Goal: Task Accomplishment & Management: Manage account settings

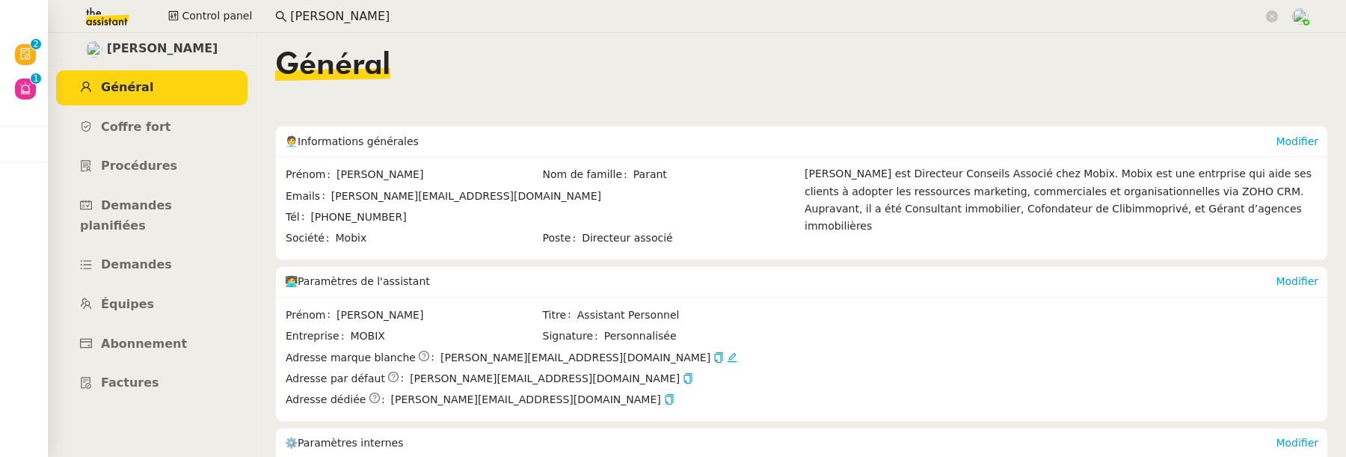
scroll to position [286, 0]
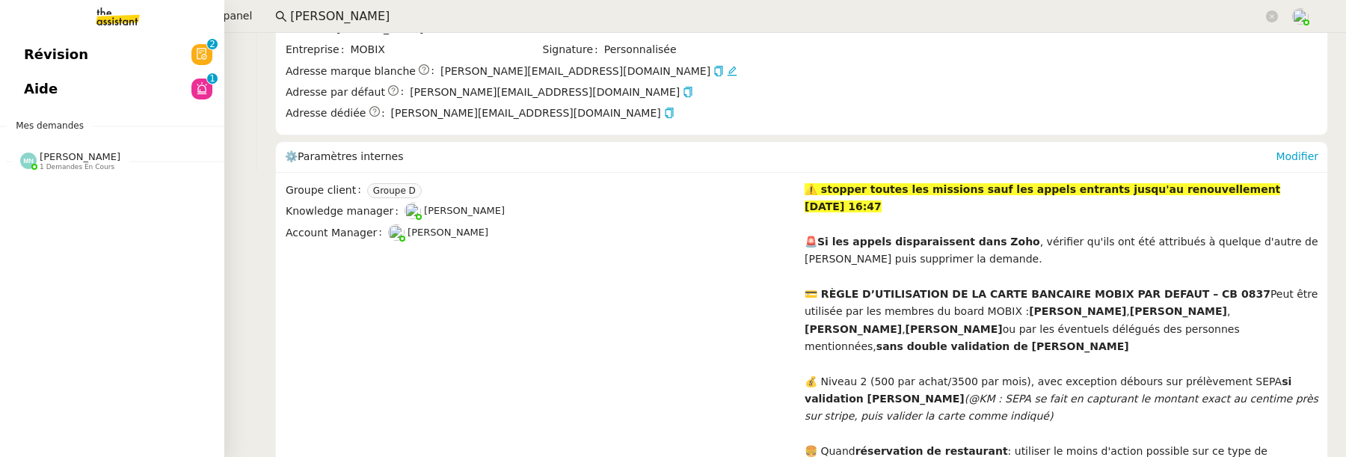
click at [55, 53] on span "Révision" at bounding box center [56, 54] width 64 height 22
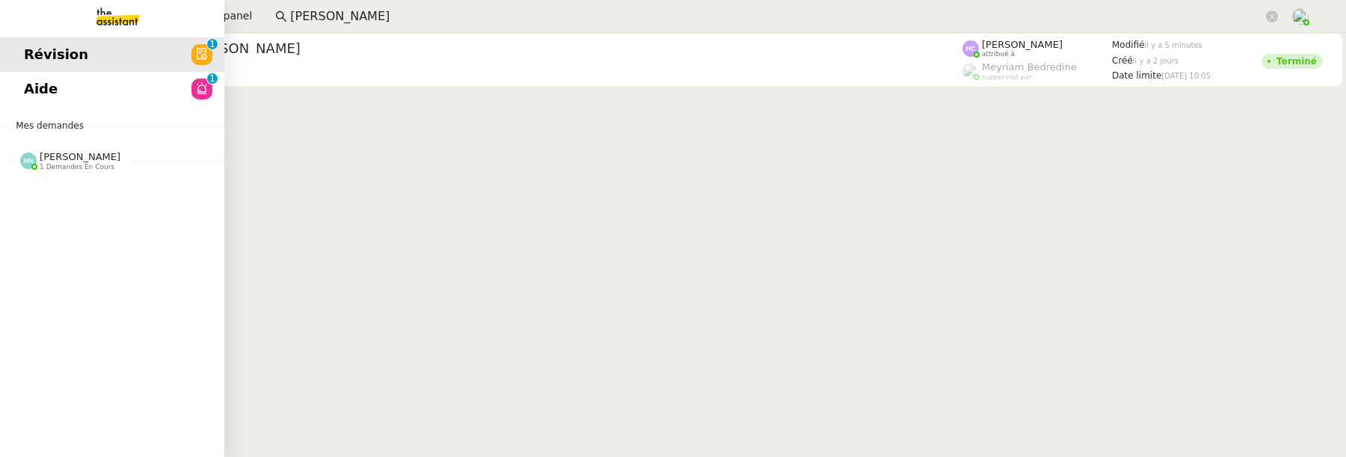
click at [45, 93] on link "Aide 0 1 2 3 4 5 6 7 8 9" at bounding box center [112, 89] width 224 height 34
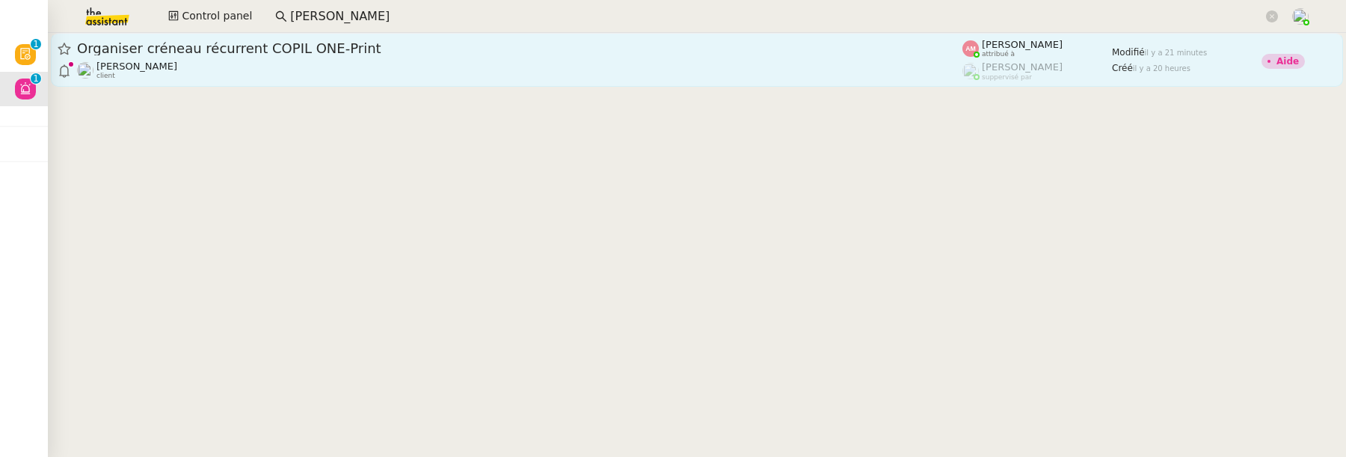
click at [399, 70] on div "David Berrebi client" at bounding box center [520, 70] width 886 height 19
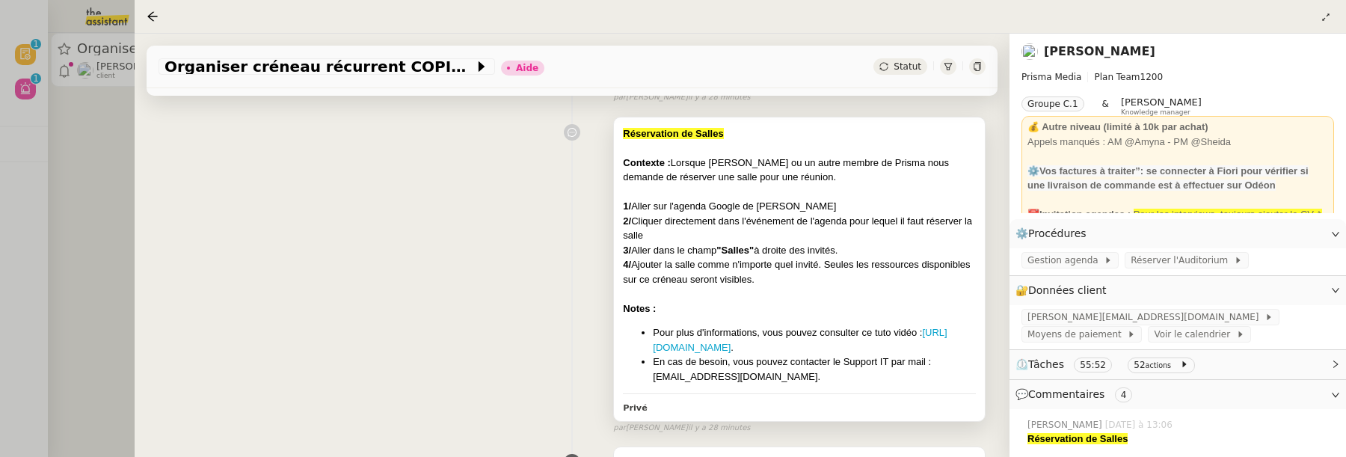
scroll to position [263, 0]
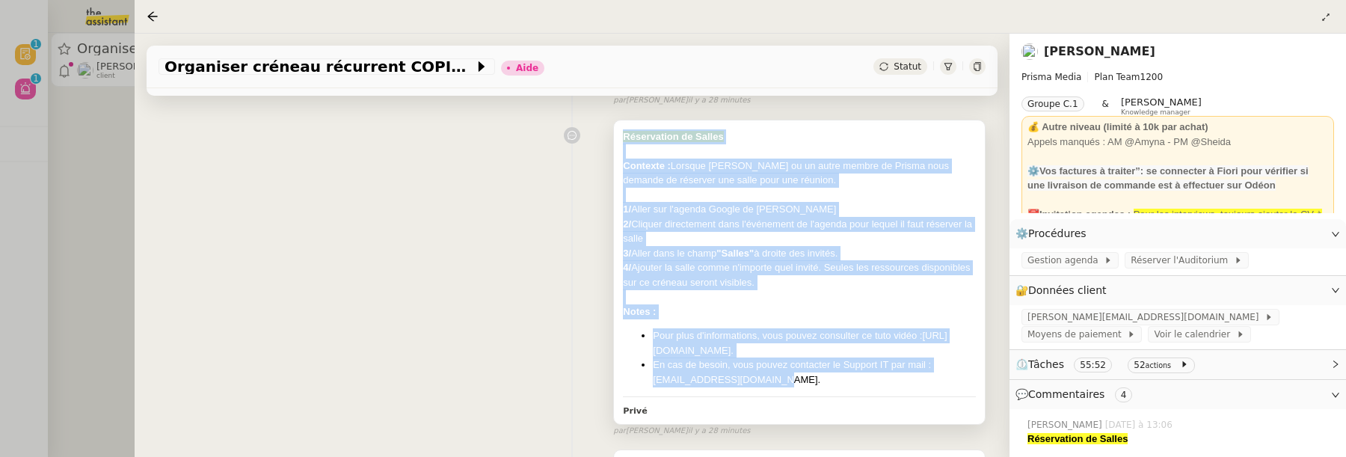
drag, startPoint x: 789, startPoint y: 377, endPoint x: 616, endPoint y: 141, distance: 293.2
click at [616, 141] on div "Réservation de Salles Contexte : Lorsque David ou un autre membre de Prisma nou…" at bounding box center [799, 272] width 371 height 304
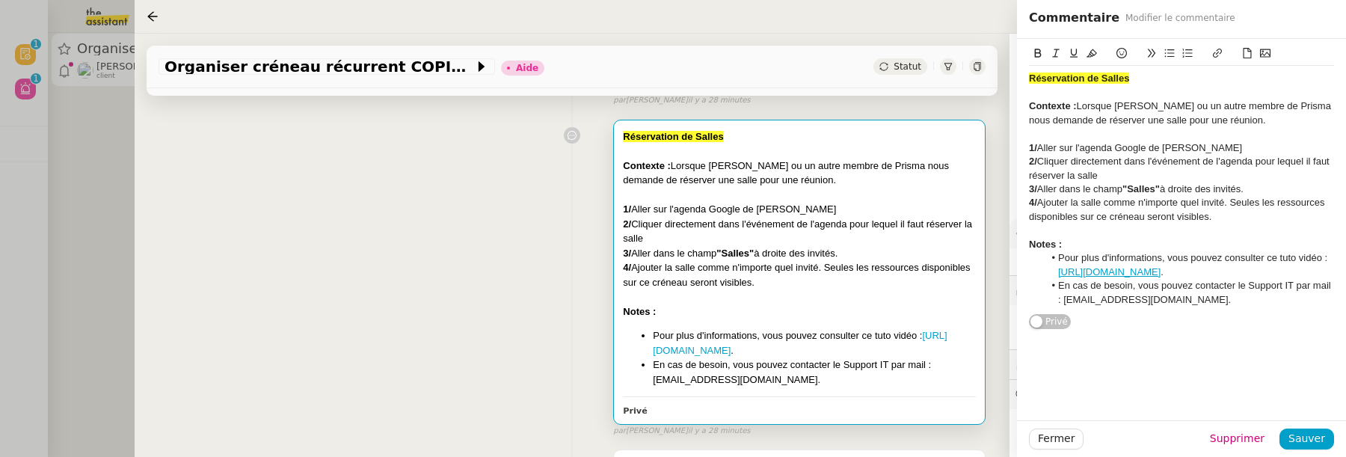
click at [496, 231] on div "Réservation de Salles Contexte : Lorsque David ou un autre membre de Prisma nou…" at bounding box center [572, 275] width 827 height 324
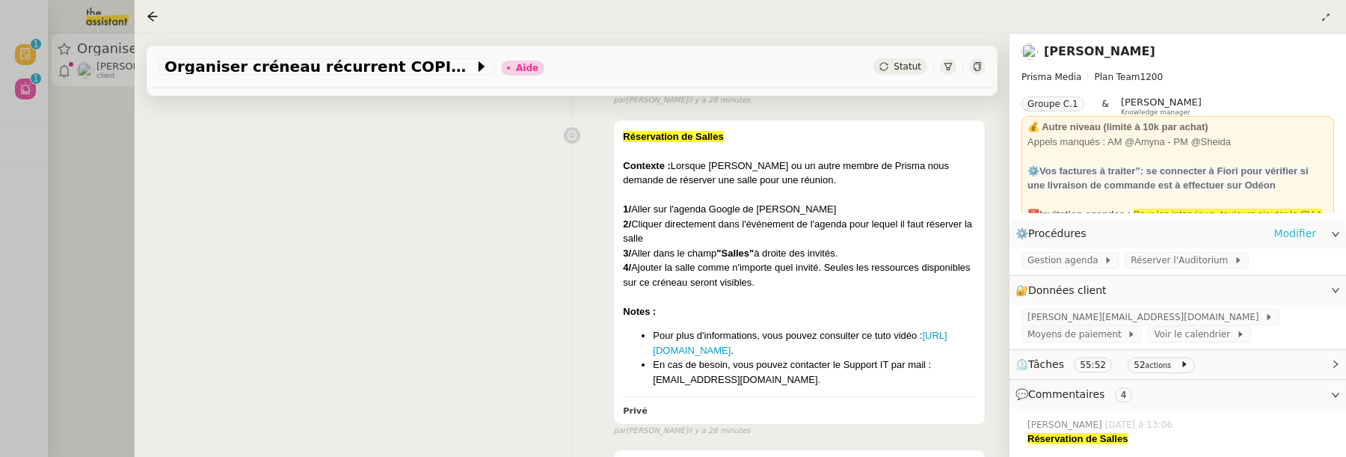
click at [1288, 236] on link "Modifier" at bounding box center [1295, 233] width 43 height 17
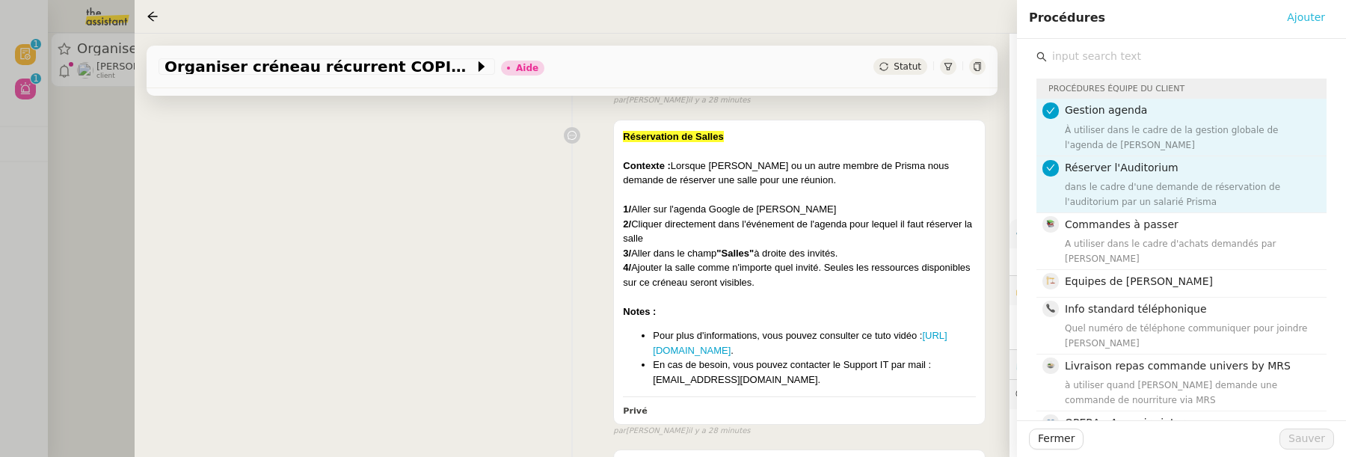
click at [1317, 22] on span "Ajouter" at bounding box center [1306, 17] width 38 height 17
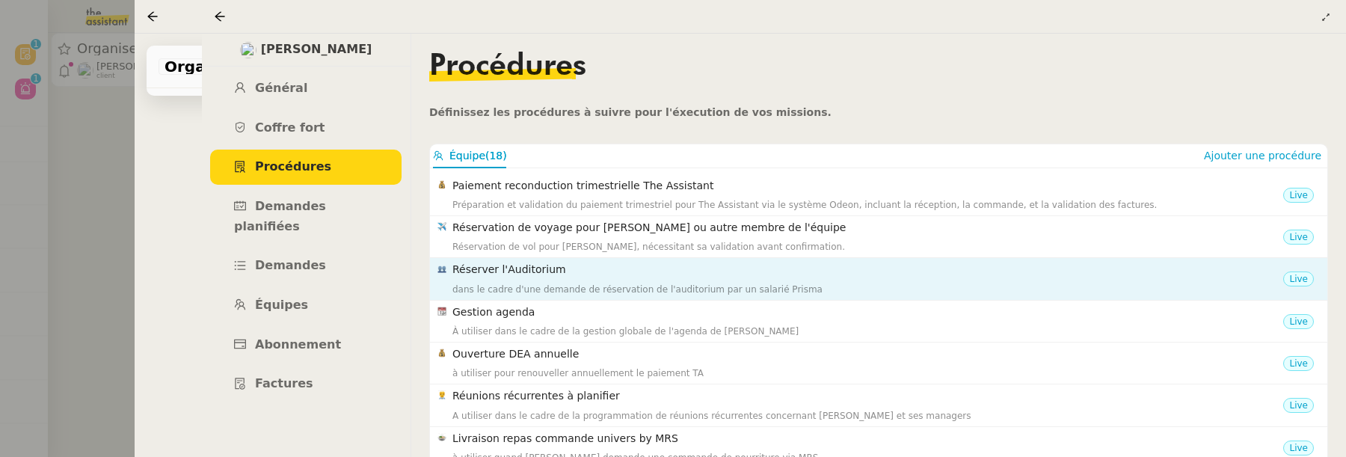
click at [899, 279] on div "Réserver l'Auditorium dans le cadre d'une demande de réservation de l'auditoriu…" at bounding box center [868, 278] width 831 height 35
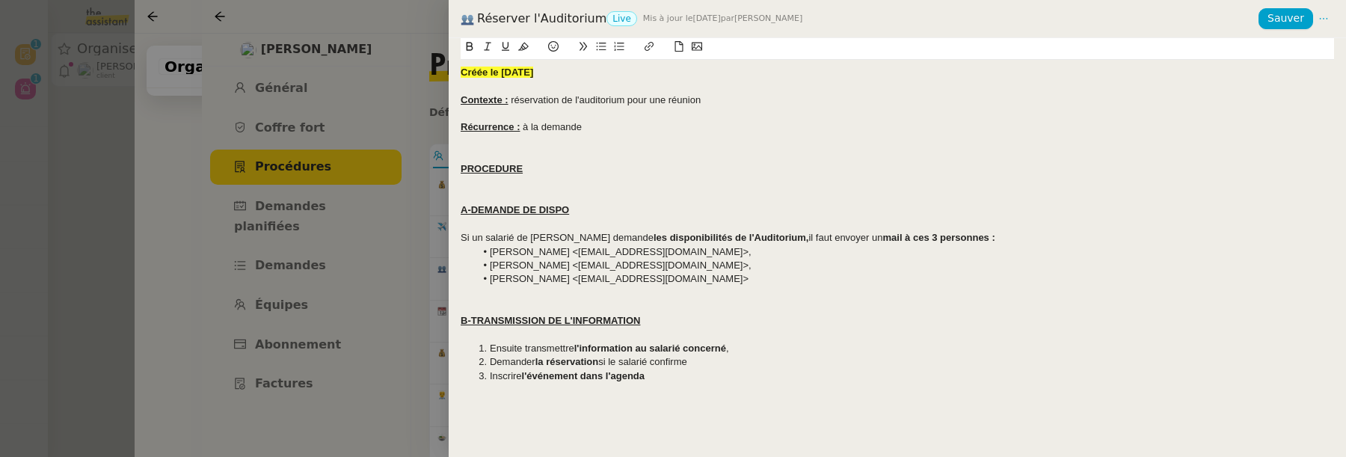
click at [396, 42] on div at bounding box center [673, 228] width 1346 height 457
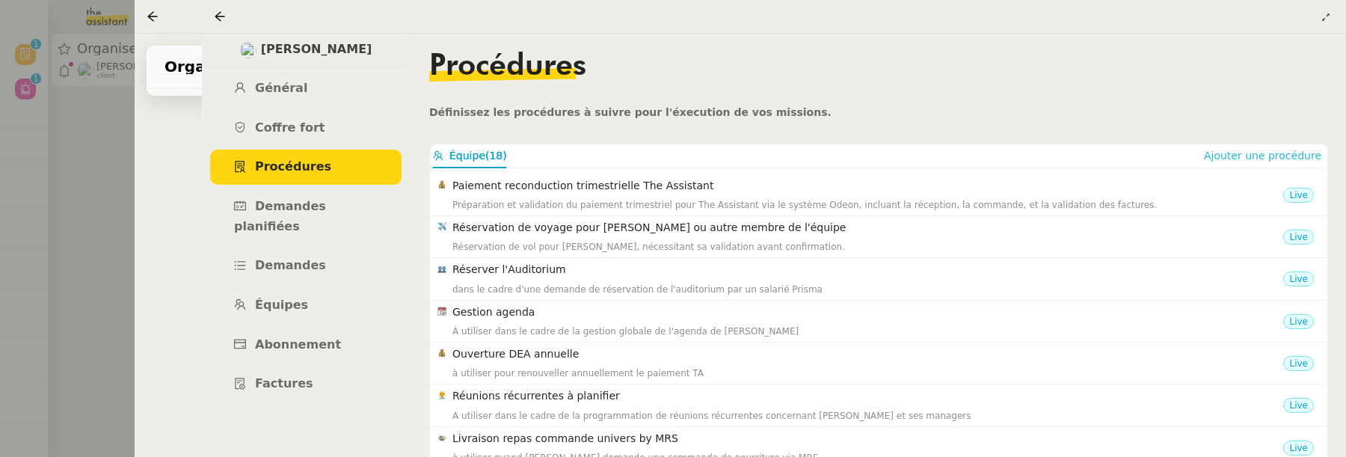
click at [1258, 156] on span "Ajouter une procédure" at bounding box center [1262, 155] width 117 height 15
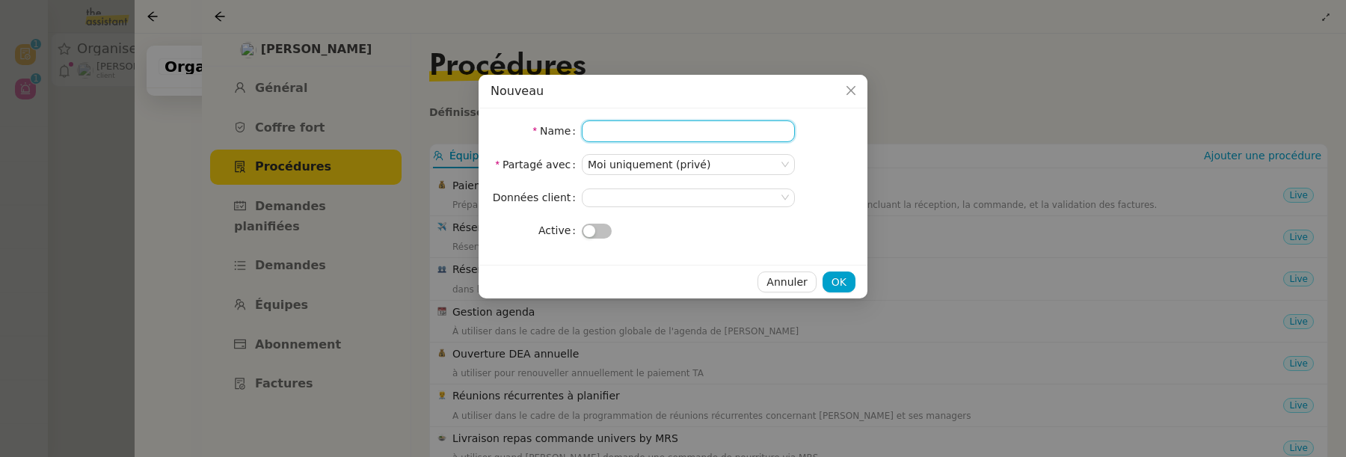
click at [646, 132] on input "Name" at bounding box center [688, 131] width 213 height 22
type input "Réservation de salles"
click at [595, 233] on button "button" at bounding box center [597, 231] width 30 height 15
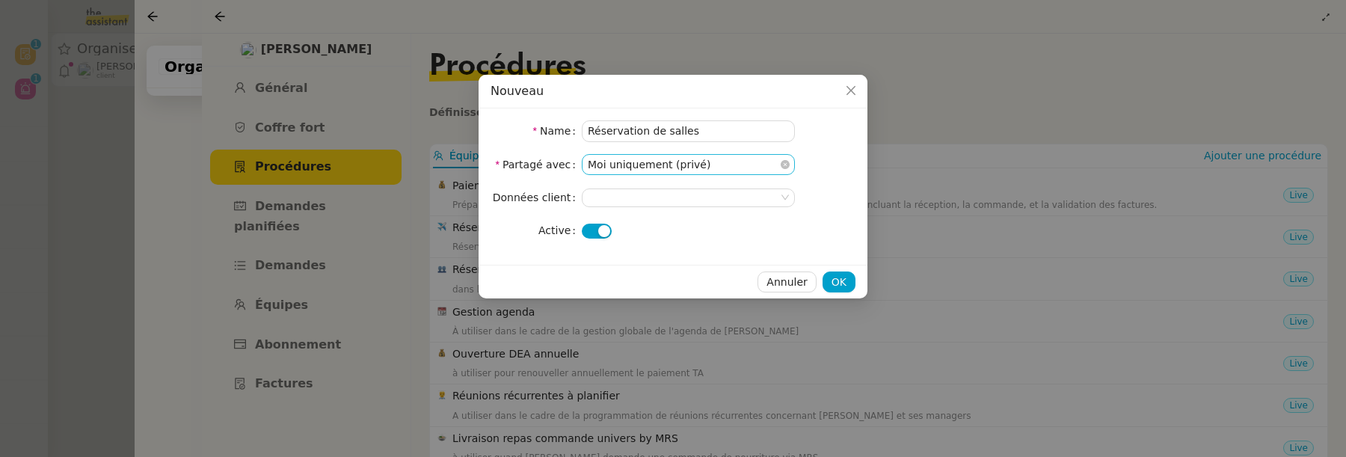
click at [651, 156] on nz-select-item "Moi uniquement (privé)" at bounding box center [688, 164] width 201 height 19
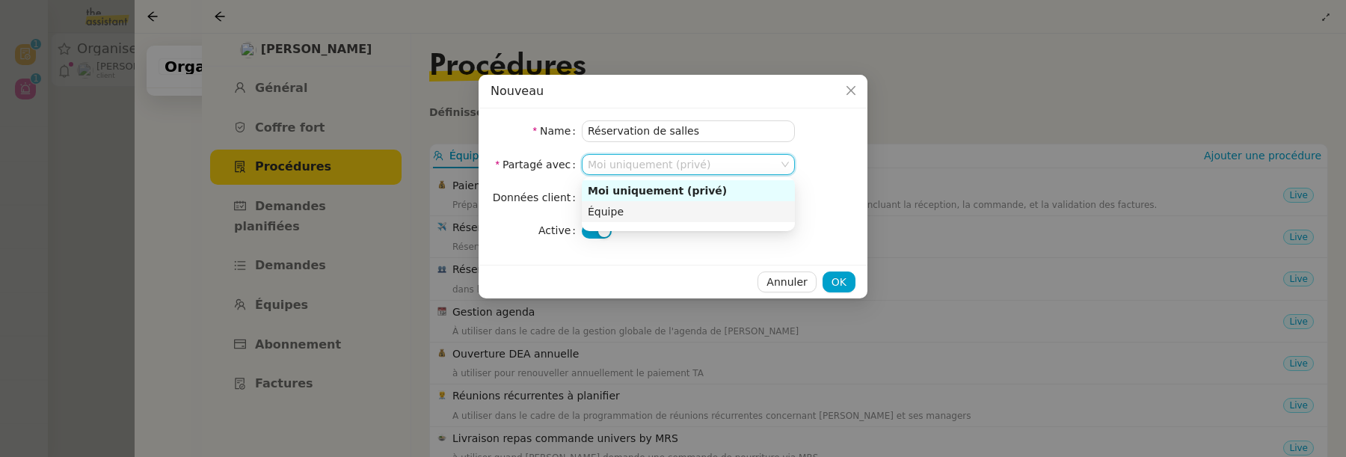
click at [653, 206] on div "Équipe" at bounding box center [688, 211] width 201 height 13
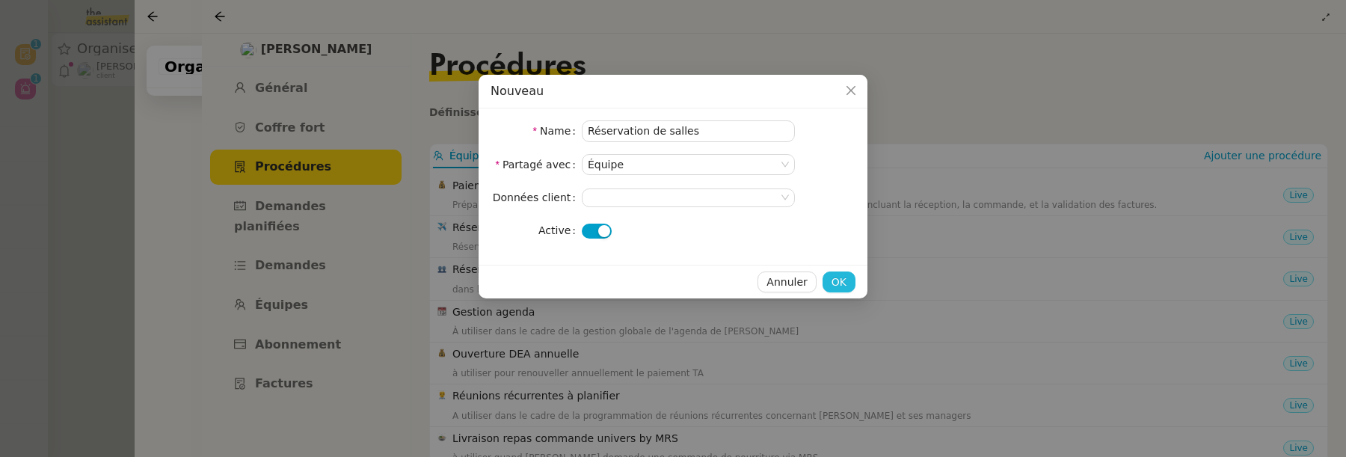
click at [833, 285] on span "OK" at bounding box center [839, 282] width 15 height 17
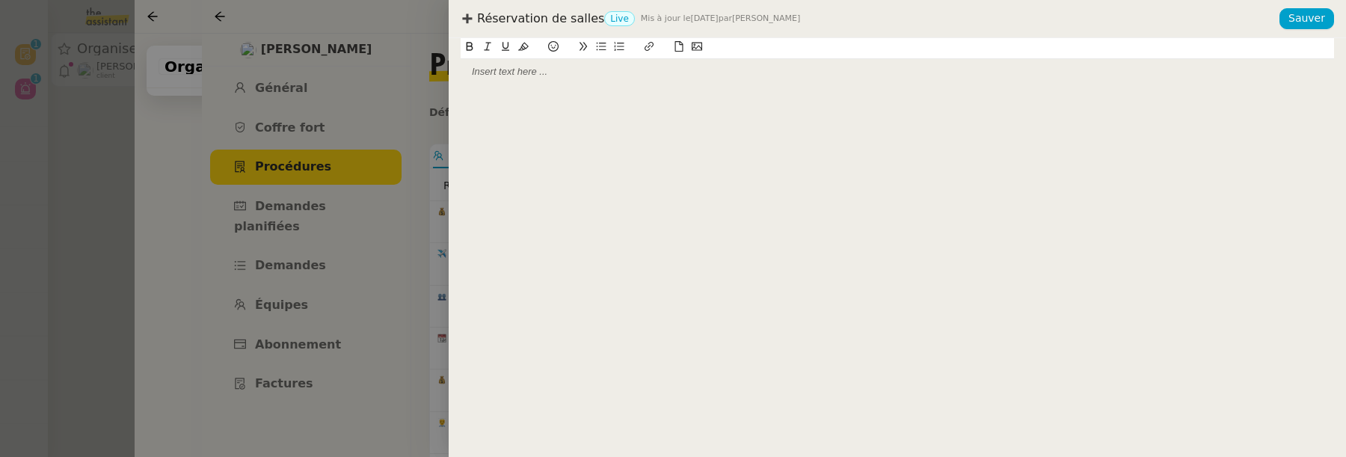
click at [613, 84] on div at bounding box center [898, 71] width 874 height 25
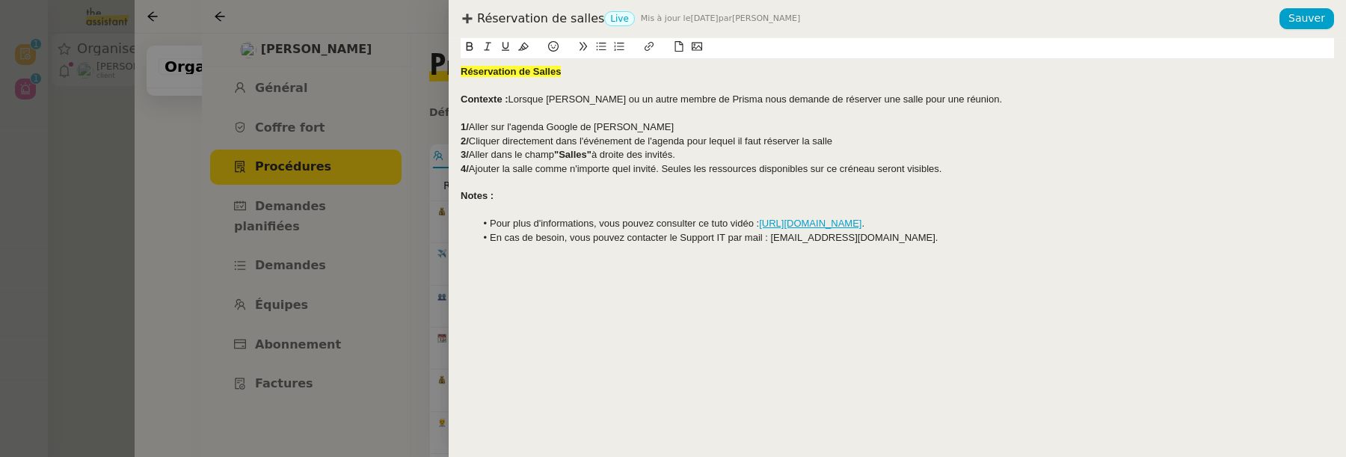
click at [973, 100] on div "Contexte : Lorsque David ou un autre membre de Prisma nous demande de réserver …" at bounding box center [898, 99] width 874 height 13
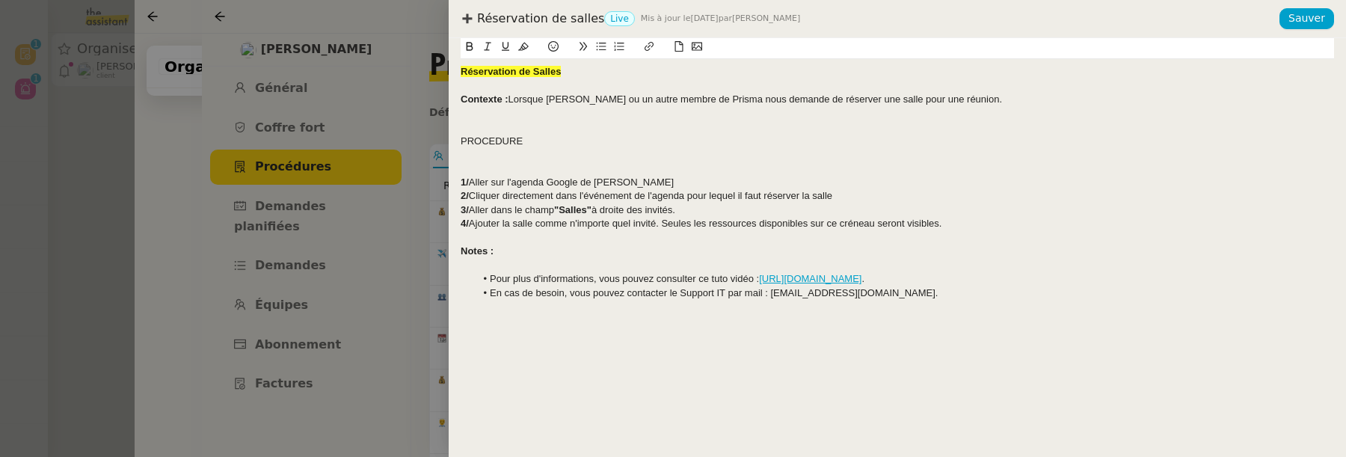
click at [500, 139] on div "PROCEDURE" at bounding box center [898, 141] width 874 height 13
click at [475, 43] on button at bounding box center [470, 46] width 18 height 17
click at [503, 45] on icon at bounding box center [505, 46] width 7 height 9
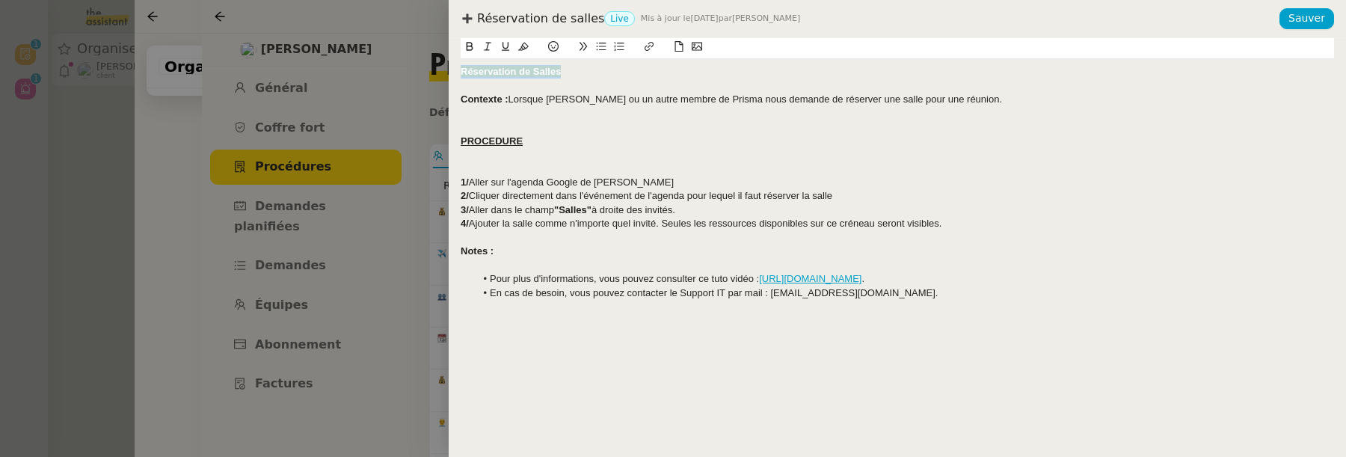
drag, startPoint x: 463, startPoint y: 71, endPoint x: 567, endPoint y: 70, distance: 104.0
click at [567, 70] on div "Réservation de Salles" at bounding box center [898, 71] width 874 height 13
drag, startPoint x: 549, startPoint y: 180, endPoint x: 658, endPoint y: 170, distance: 108.9
click at [658, 170] on div "Créée le 24/09/2025 Contexte : Lorsque David ou un autre membre de Prisma nous …" at bounding box center [898, 189] width 874 height 260
drag, startPoint x: 639, startPoint y: 185, endPoint x: 551, endPoint y: 186, distance: 87.5
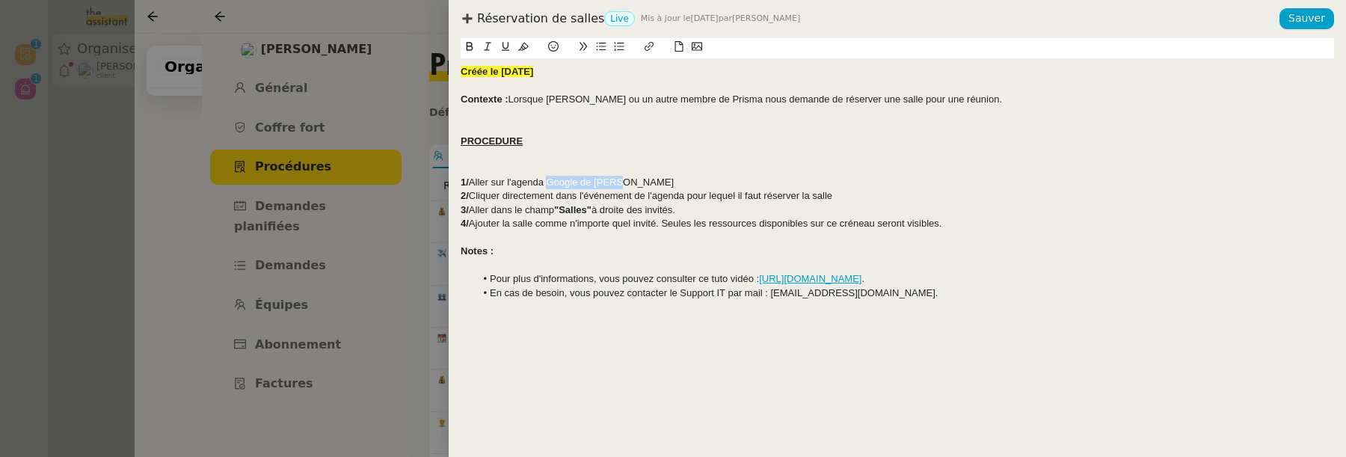
click at [551, 186] on div "1/ Aller sur l'agenda Google de David" at bounding box center [898, 182] width 874 height 13
click at [477, 43] on button at bounding box center [470, 46] width 18 height 17
drag, startPoint x: 682, startPoint y: 293, endPoint x: 889, endPoint y: 293, distance: 207.2
click at [889, 293] on li "En cas de besoin, vous pouvez contacter le Support IT par mail : support@prisma…" at bounding box center [905, 292] width 859 height 13
click at [470, 43] on icon at bounding box center [470, 46] width 10 height 10
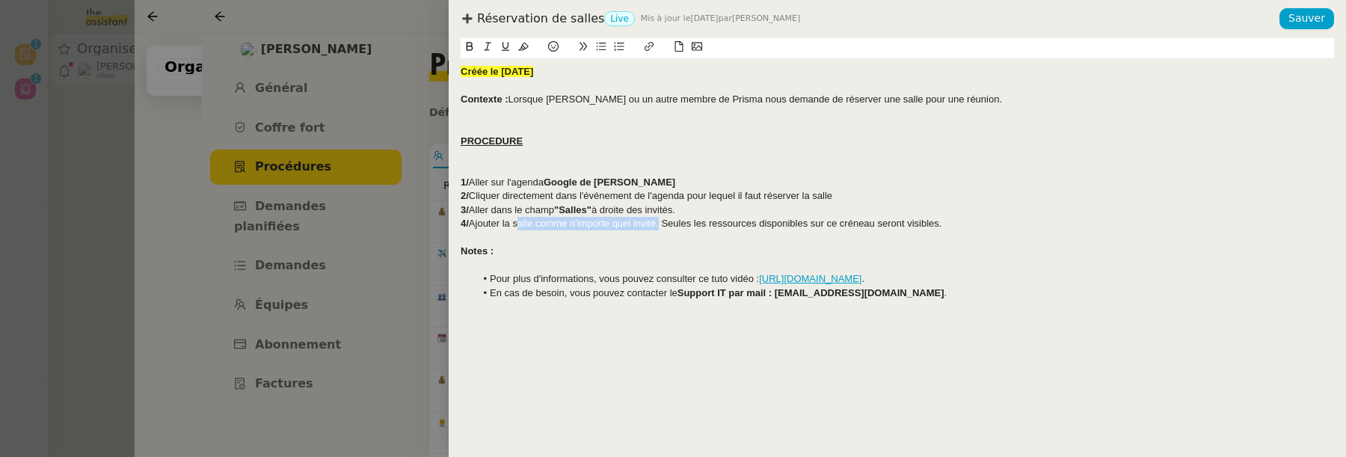
drag, startPoint x: 515, startPoint y: 224, endPoint x: 658, endPoint y: 221, distance: 142.2
click at [658, 221] on div "4/ Ajouter la salle comme n'importe quel invité. Seules les ressources disponib…" at bounding box center [898, 223] width 874 height 13
click at [470, 52] on button at bounding box center [470, 46] width 18 height 17
drag, startPoint x: 586, startPoint y: 194, endPoint x: 834, endPoint y: 196, distance: 247.6
click at [834, 196] on div "2/ Cliquer directement dans l'événement de l'agenda pour lequel il faut réserve…" at bounding box center [898, 195] width 874 height 13
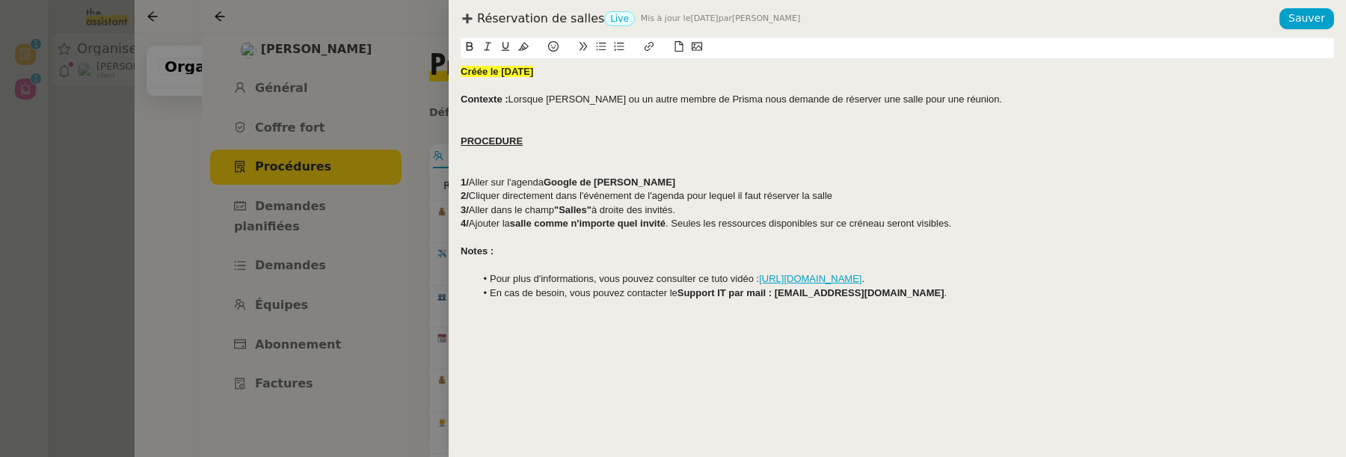
click at [468, 51] on icon at bounding box center [470, 46] width 10 height 10
click at [1023, 96] on div "Contexte : Lorsque David ou un autre membre de Prisma nous demande de réserver …" at bounding box center [898, 99] width 874 height 13
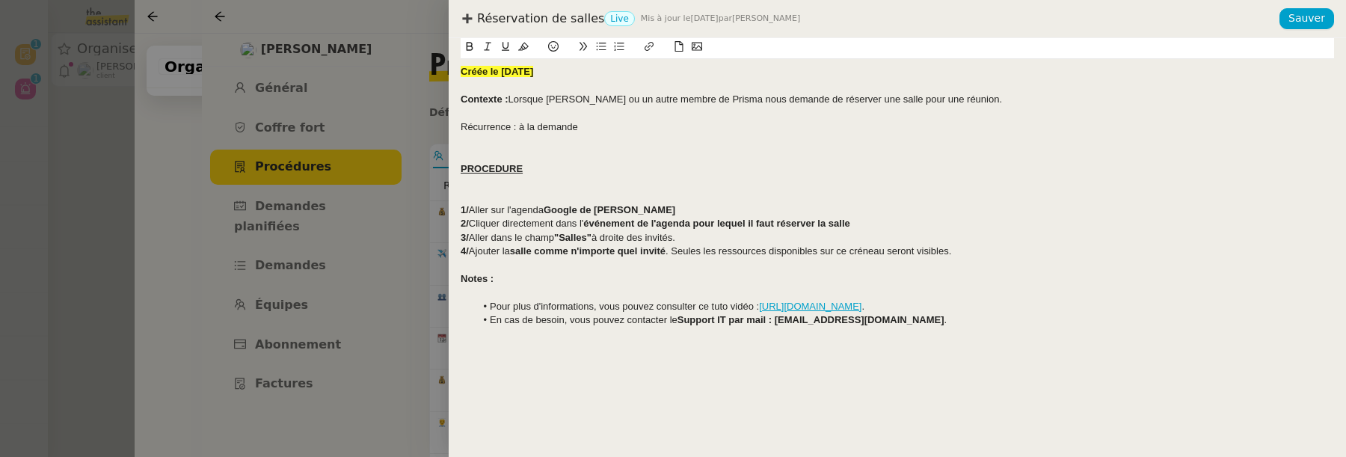
click at [469, 128] on div "Récurrence : à la demande" at bounding box center [898, 126] width 874 height 13
click at [468, 50] on icon at bounding box center [470, 46] width 7 height 9
click at [507, 50] on icon at bounding box center [505, 46] width 10 height 10
click at [484, 103] on strong "Contexte :" at bounding box center [485, 99] width 48 height 11
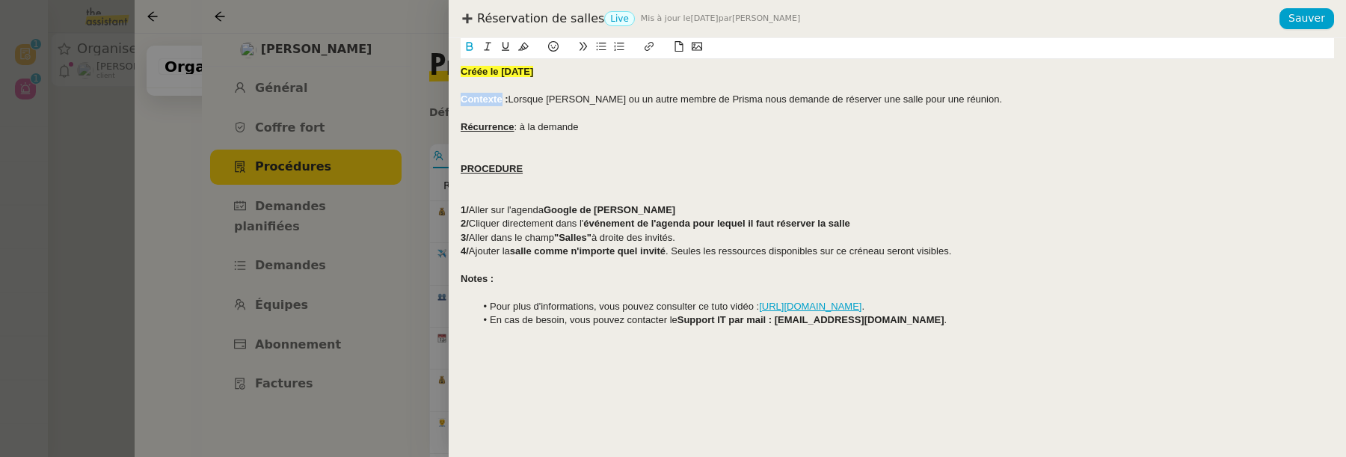
click at [484, 103] on strong "Contexte :" at bounding box center [485, 99] width 48 height 11
click at [500, 50] on icon at bounding box center [505, 46] width 10 height 10
click at [734, 233] on div "3/ Aller dans le champ "Salles" à droite des invités." at bounding box center [898, 237] width 874 height 13
click at [1311, 24] on span "Sauver" at bounding box center [1307, 18] width 37 height 17
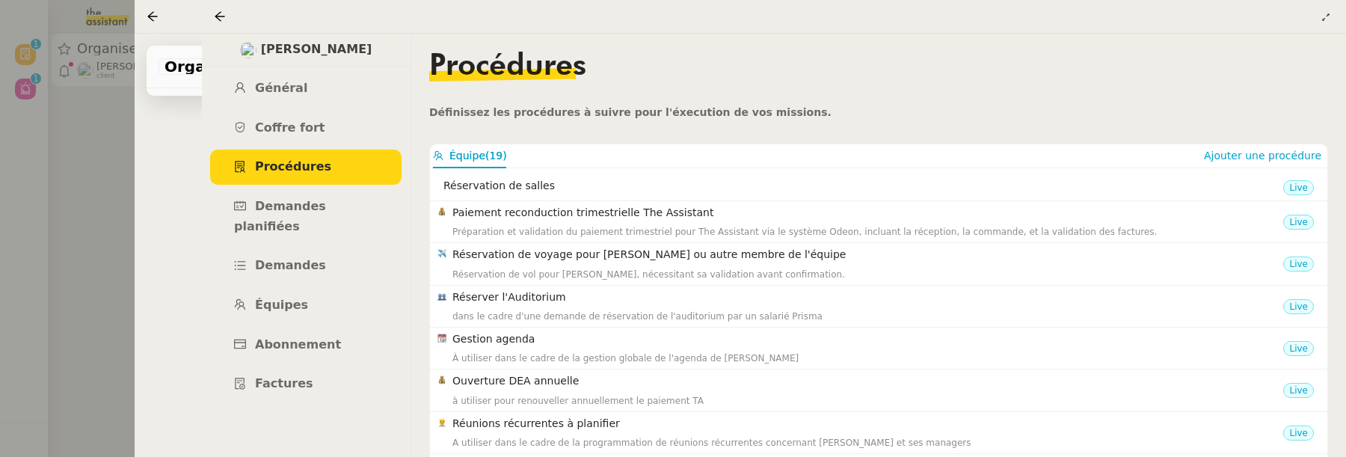
click at [226, 13] on div at bounding box center [223, 16] width 18 height 18
click at [224, 16] on icon at bounding box center [220, 16] width 10 height 10
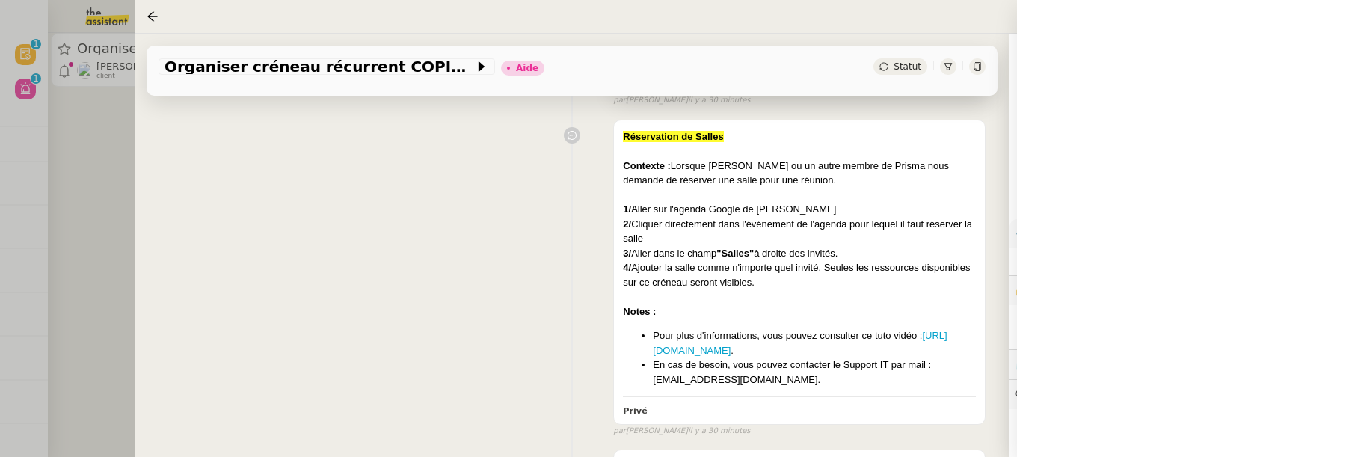
scroll to position [3, 0]
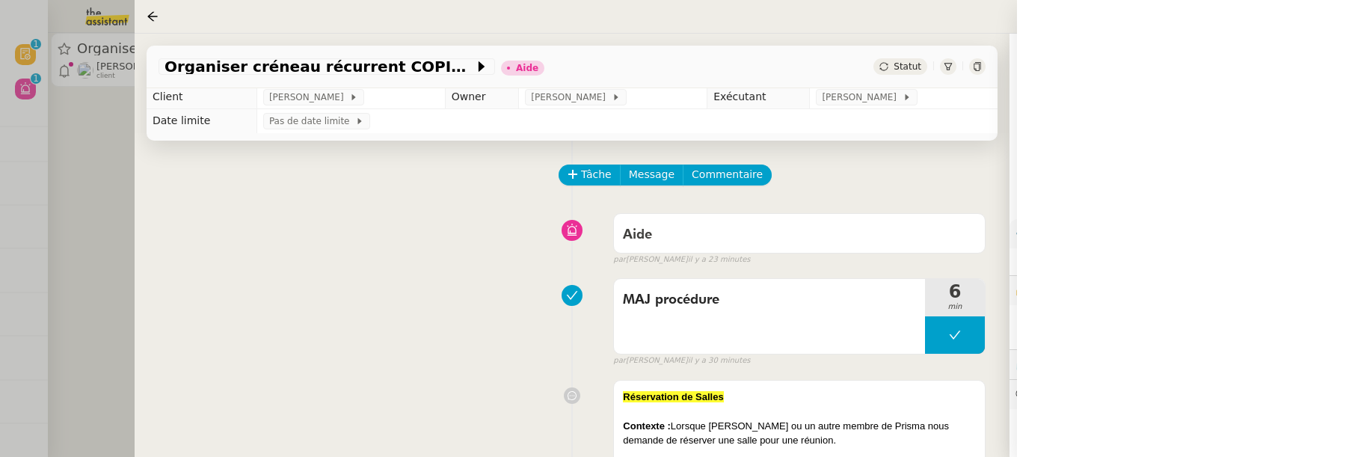
click at [445, 264] on div "Aide false par Amyna M. il y a 23 minutes" at bounding box center [572, 236] width 827 height 60
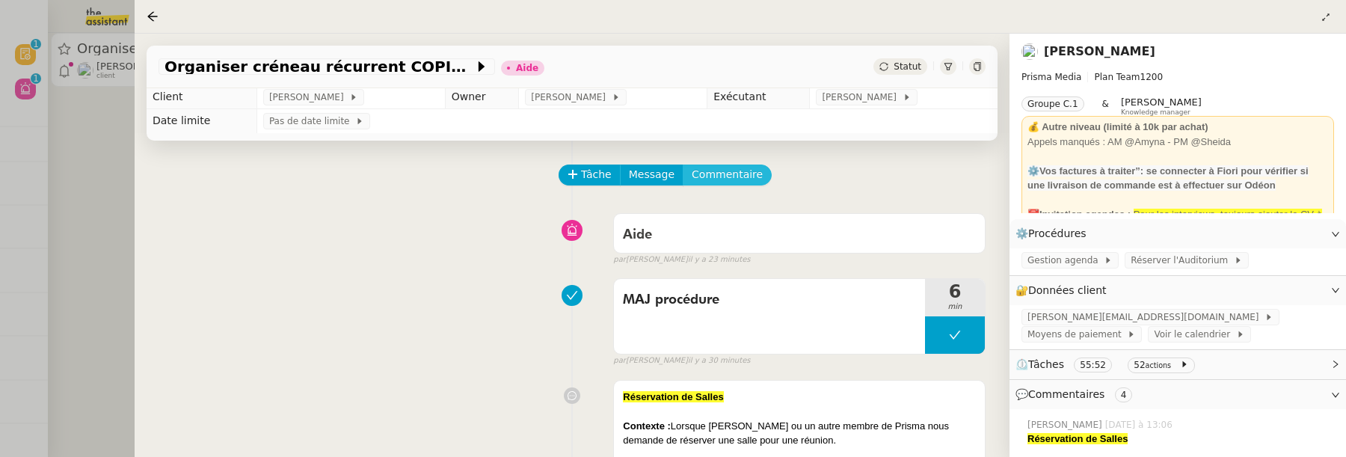
click at [729, 165] on button "Commentaire" at bounding box center [727, 175] width 89 height 21
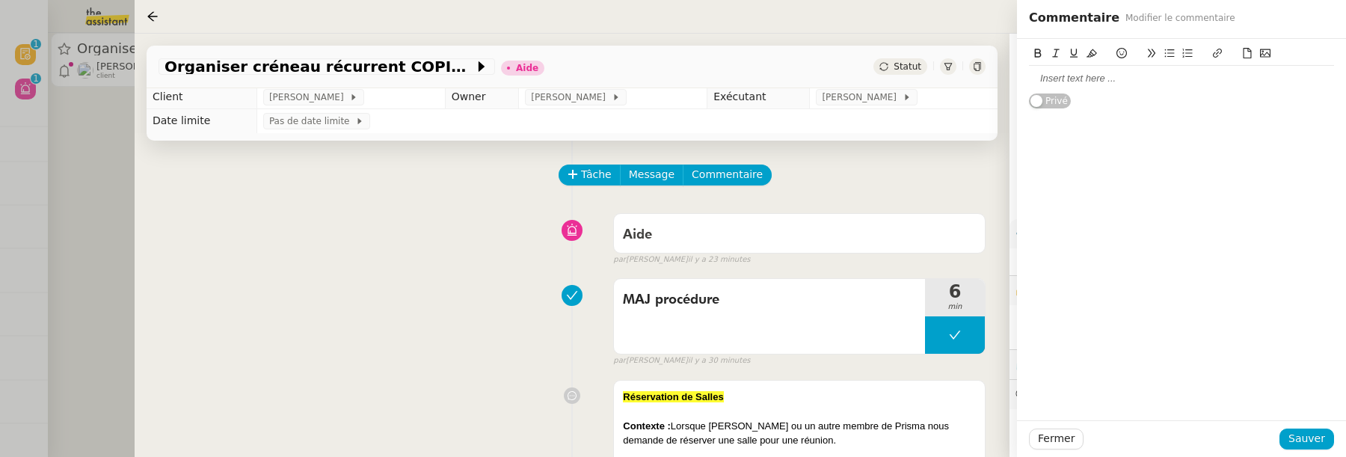
click at [1049, 79] on div at bounding box center [1181, 78] width 305 height 13
click at [1328, 447] on button "Sauver" at bounding box center [1307, 439] width 55 height 21
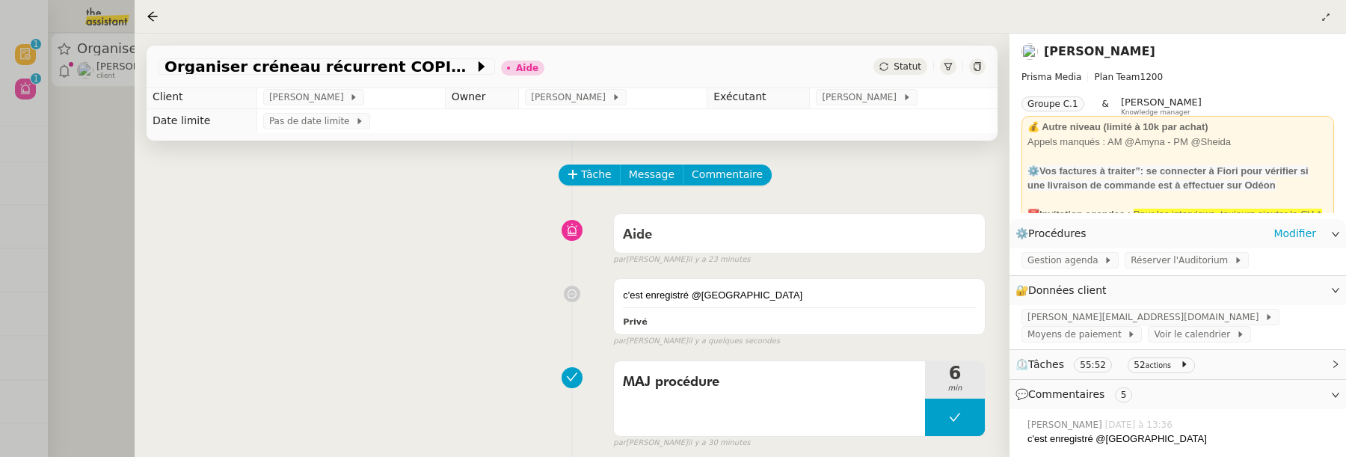
click at [1274, 239] on div "⚙️ Procédures Modifier" at bounding box center [1166, 233] width 301 height 17
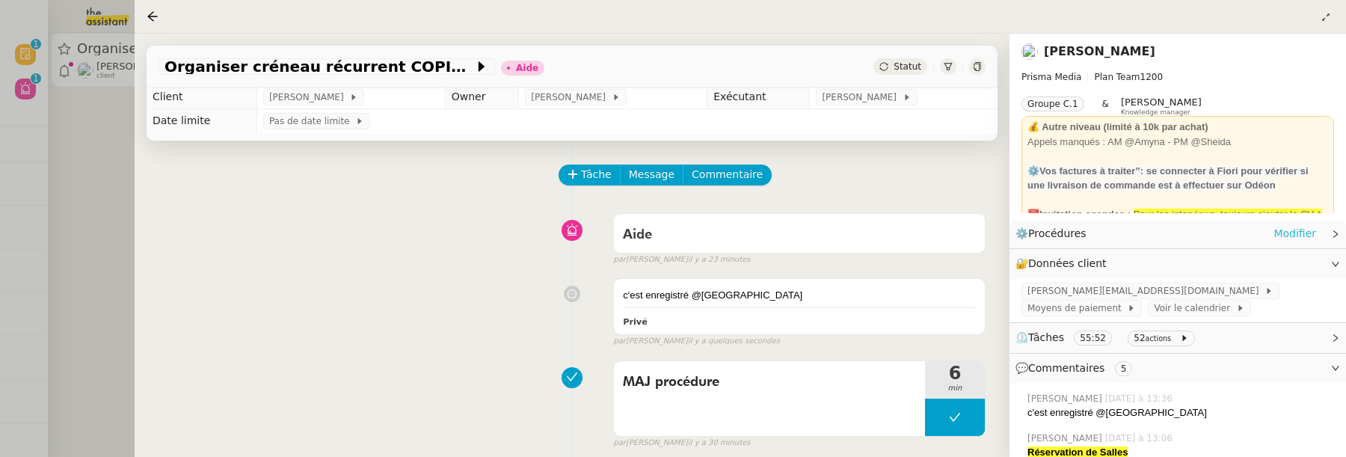
click at [1301, 229] on link "Modifier" at bounding box center [1295, 233] width 43 height 17
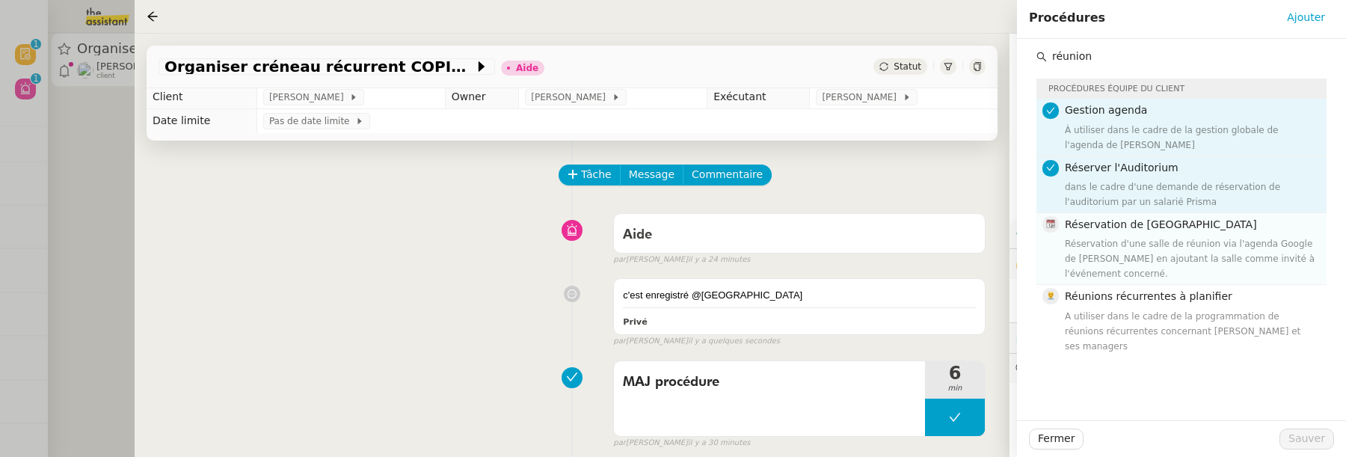
type input "réunion"
click at [1144, 229] on span "Réservation de salle de réunion" at bounding box center [1161, 224] width 192 height 12
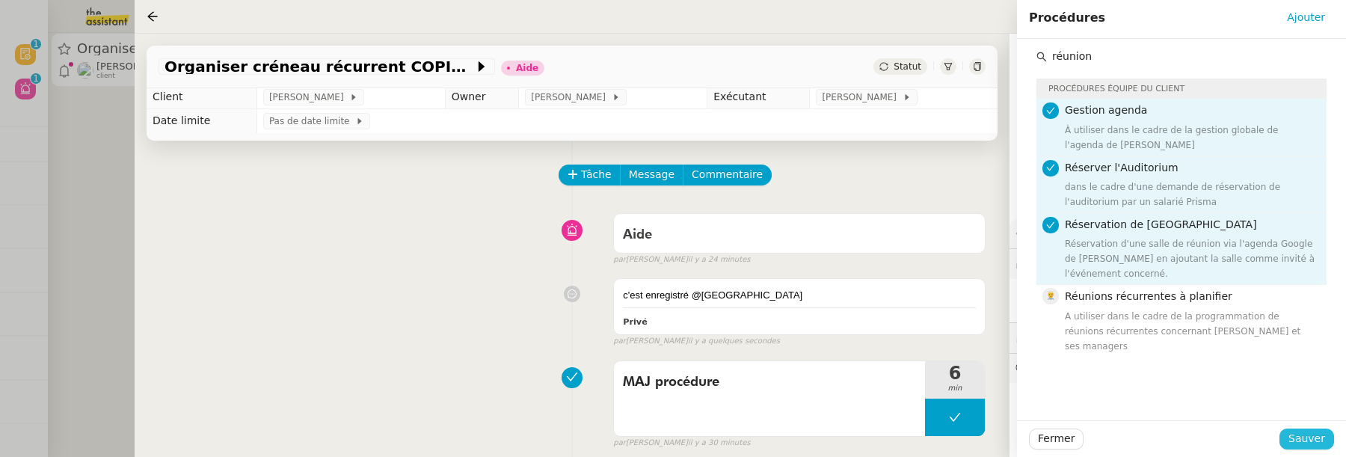
click at [1311, 432] on span "Sauver" at bounding box center [1307, 438] width 37 height 17
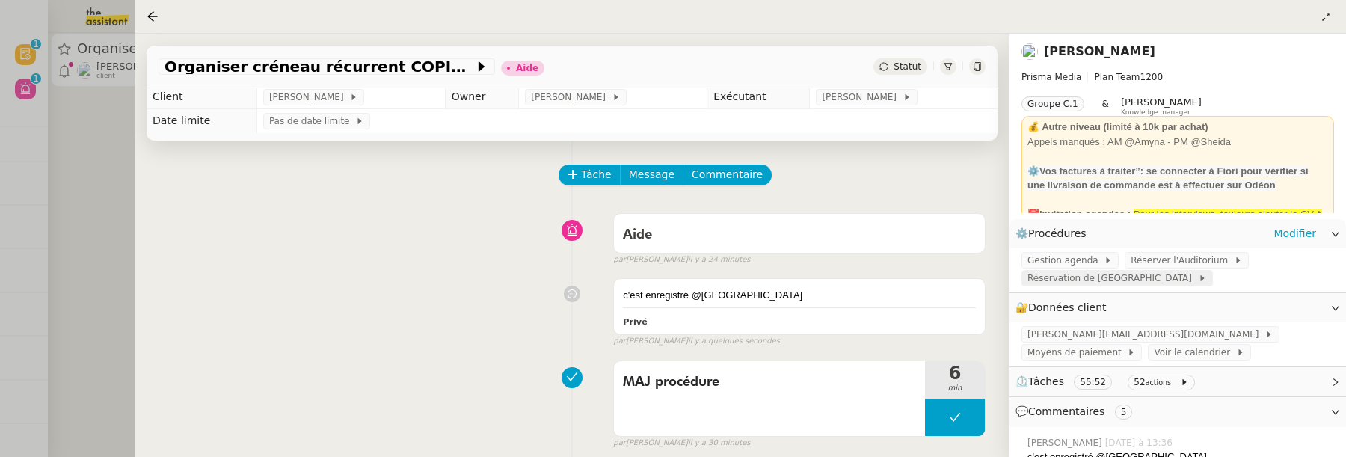
click at [1146, 286] on span "Réservation de salle de réunion" at bounding box center [1113, 278] width 171 height 15
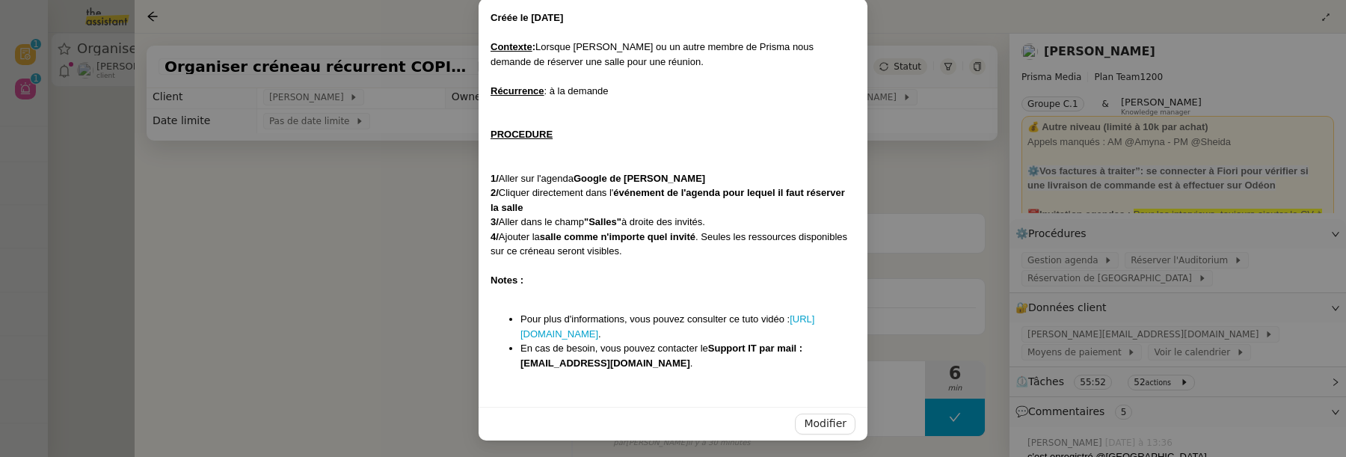
click at [278, 340] on nz-modal-container "Créée le 24/09/2025 Contexte : Lorsque David ou un autre membre de Prisma nous …" at bounding box center [673, 228] width 1346 height 457
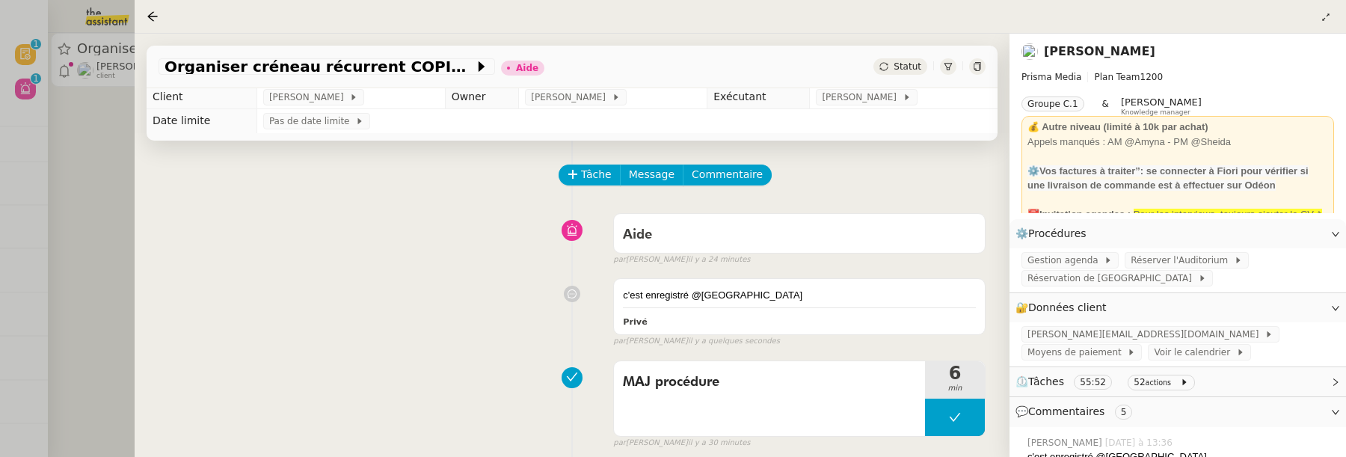
scroll to position [1, 0]
click at [897, 67] on span "Statut" at bounding box center [908, 66] width 28 height 10
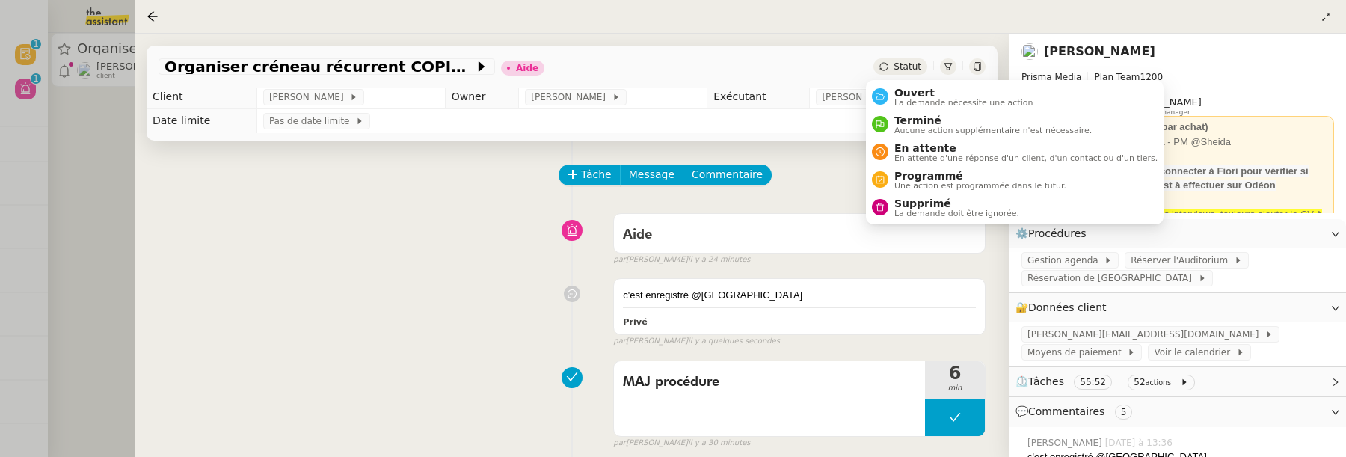
click at [916, 82] on ul "Ouvert La demande nécessite une action Terminé Aucune action supplémentaire n'e…" at bounding box center [1015, 152] width 298 height 144
click at [1006, 99] on span "La demande nécessite une action" at bounding box center [964, 103] width 139 height 8
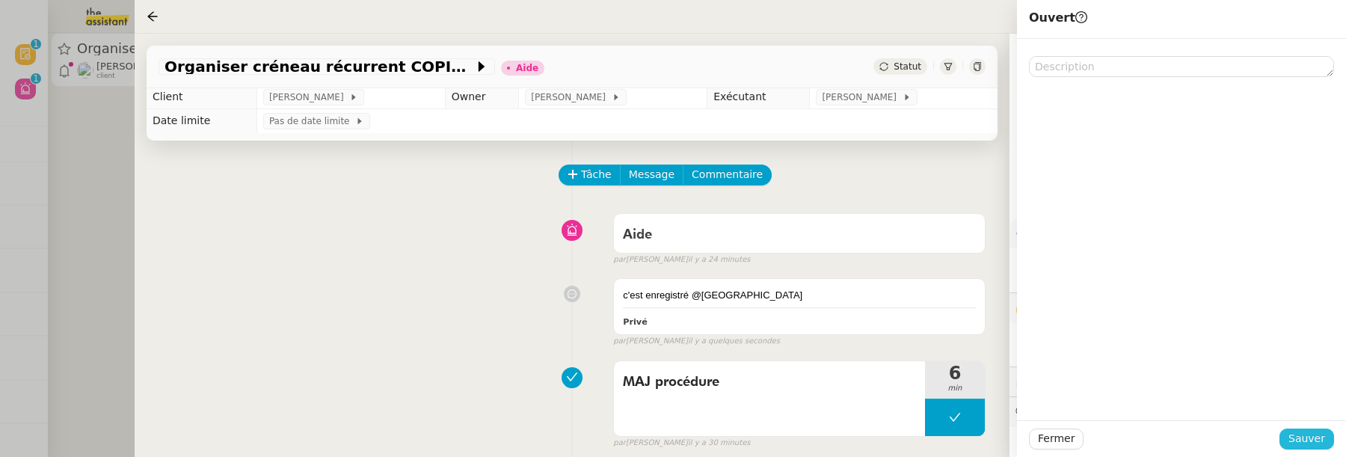
click at [1310, 441] on span "Sauver" at bounding box center [1307, 438] width 37 height 17
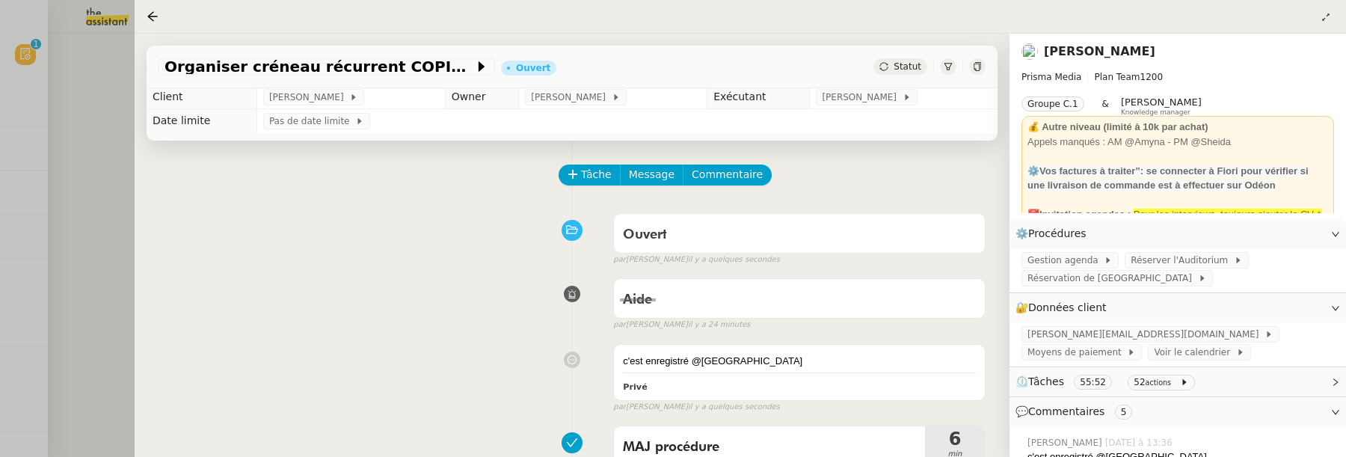
click at [92, 169] on div at bounding box center [673, 228] width 1346 height 457
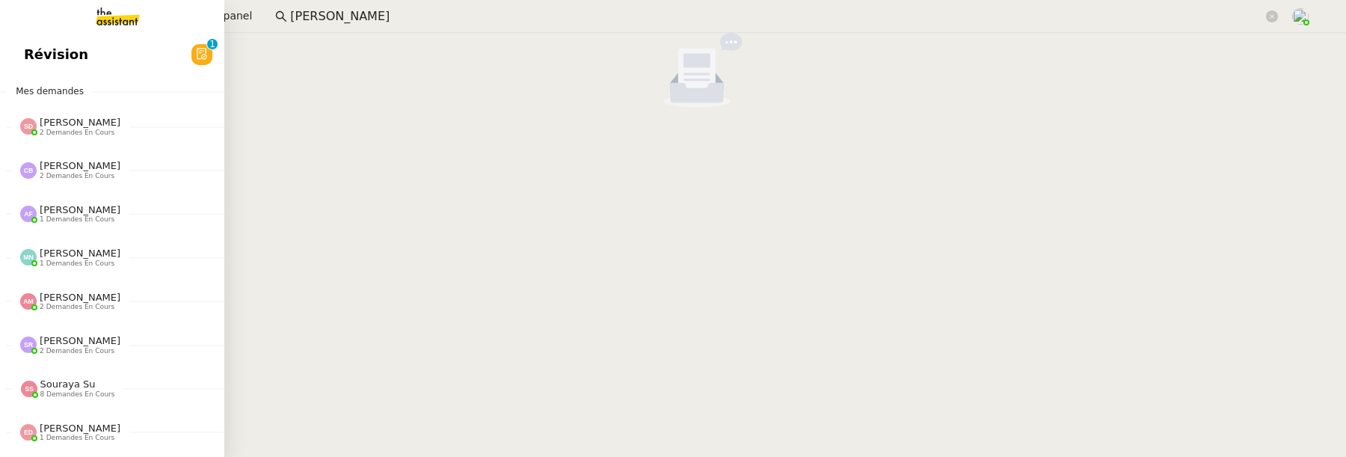
click at [44, 67] on link "Révision 0 1 2 3 4 5 6 7 8 9" at bounding box center [112, 54] width 224 height 34
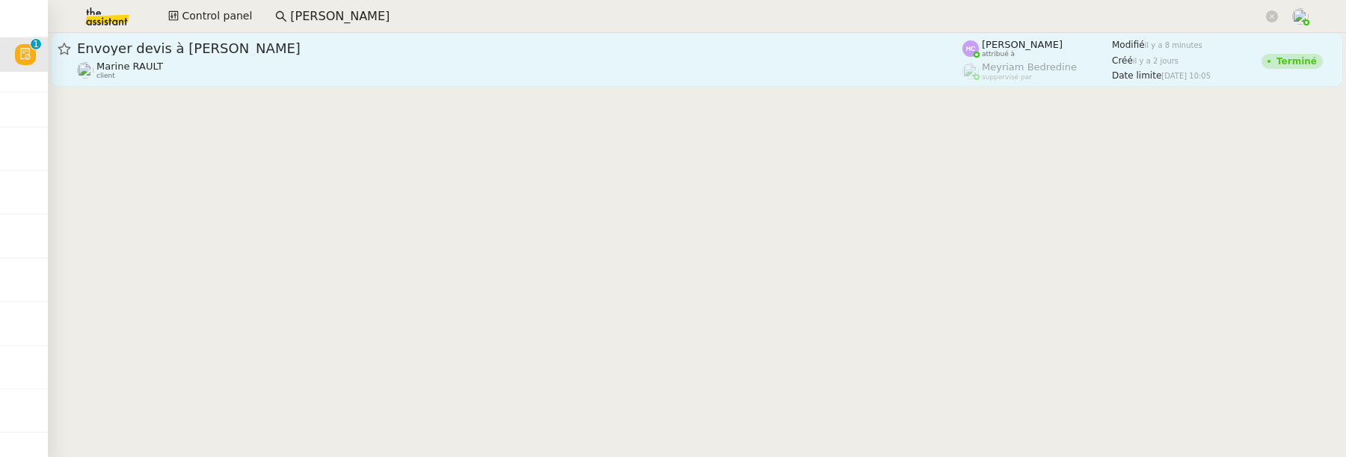
click at [561, 72] on div "Marine RAULT client" at bounding box center [520, 70] width 886 height 19
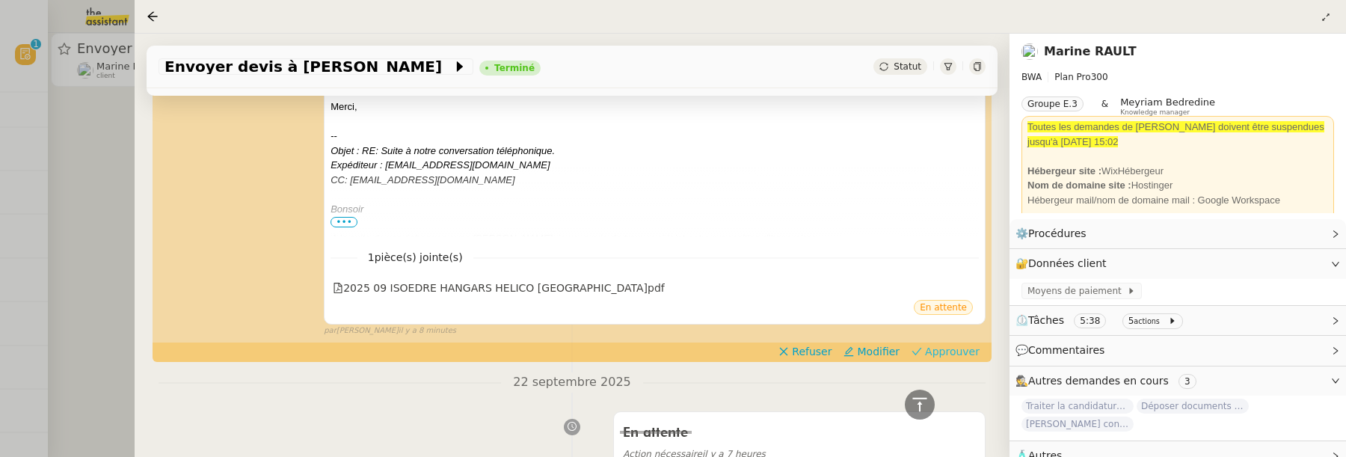
click at [925, 349] on span "Approuver" at bounding box center [952, 351] width 55 height 15
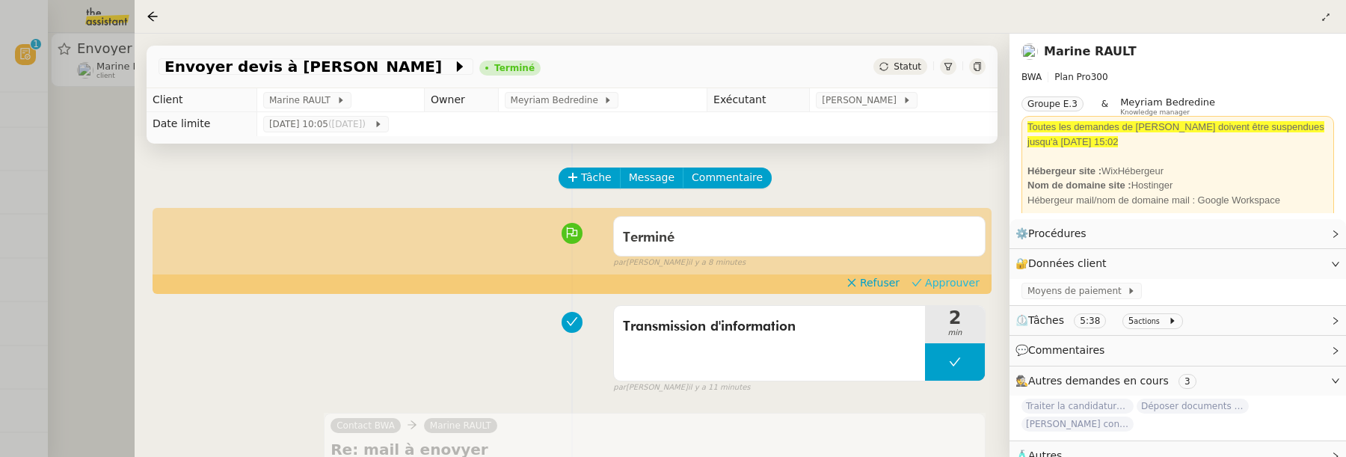
click at [925, 276] on span "Approuver" at bounding box center [952, 282] width 55 height 15
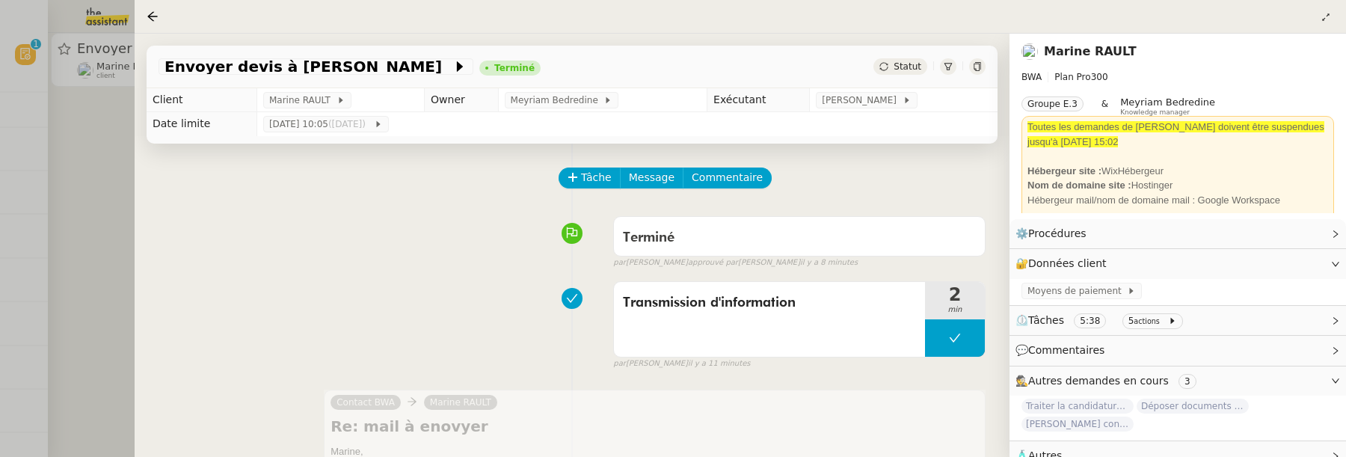
click at [94, 208] on div at bounding box center [673, 228] width 1346 height 457
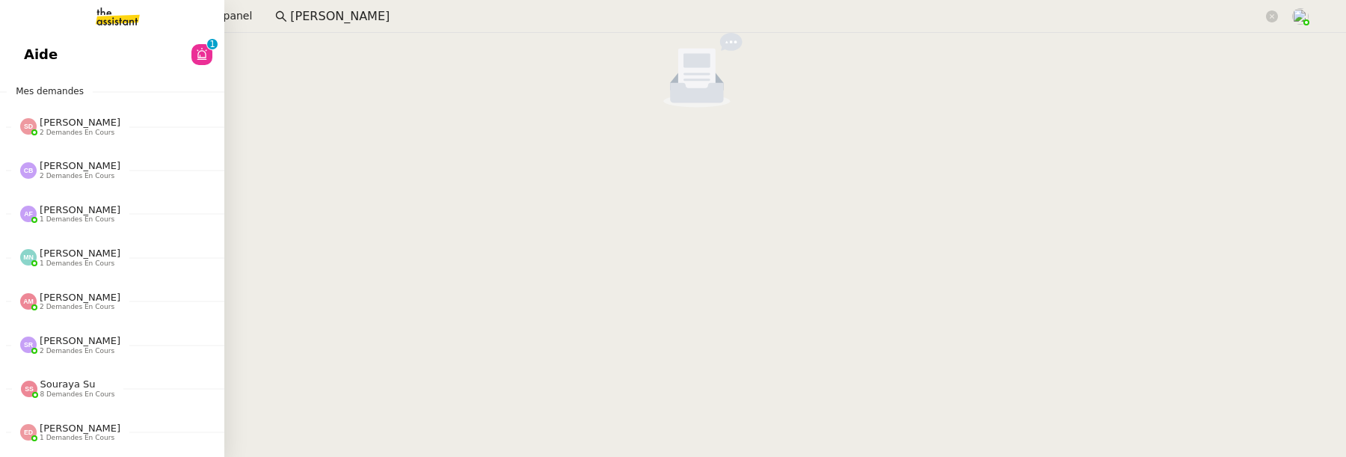
click at [42, 63] on span "Aide" at bounding box center [41, 54] width 34 height 22
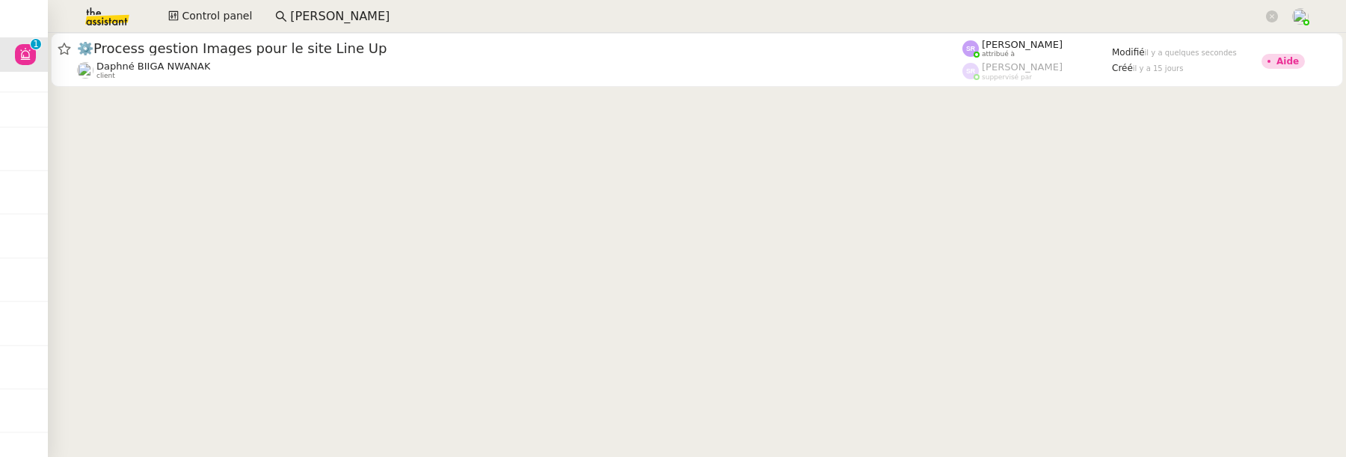
click at [571, 88] on div at bounding box center [697, 61] width 1299 height 57
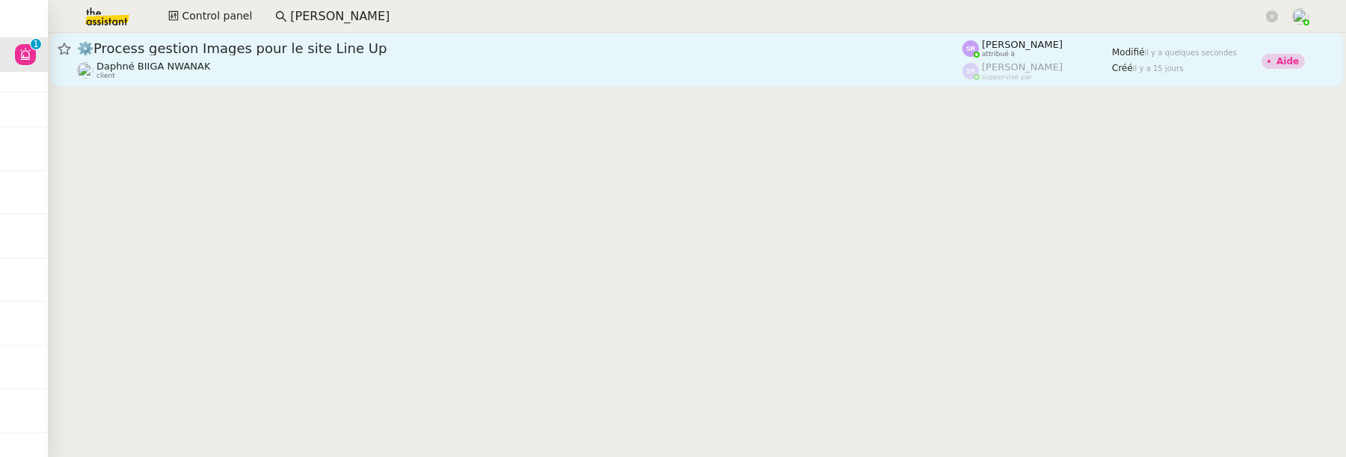
click at [574, 69] on div "Daphné BIIGA NWANAK client" at bounding box center [520, 70] width 886 height 19
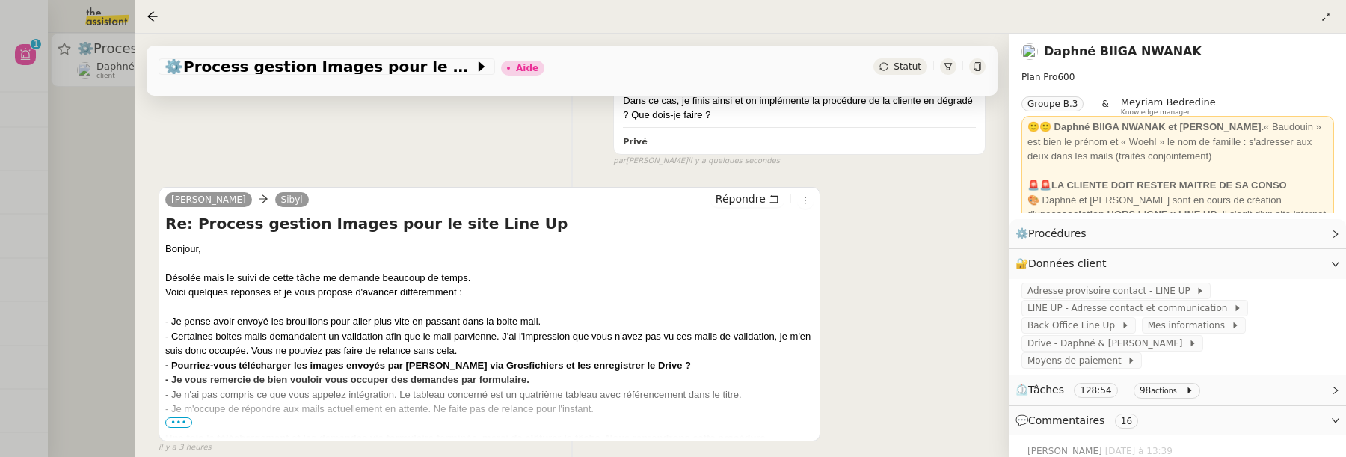
scroll to position [337, 0]
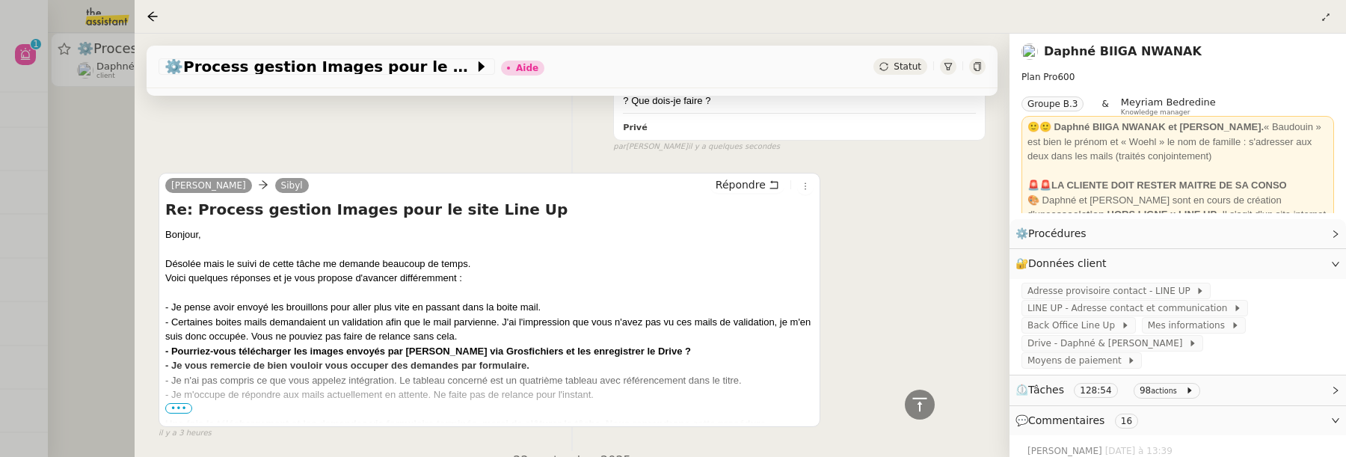
click at [180, 408] on span "•••" at bounding box center [178, 408] width 27 height 10
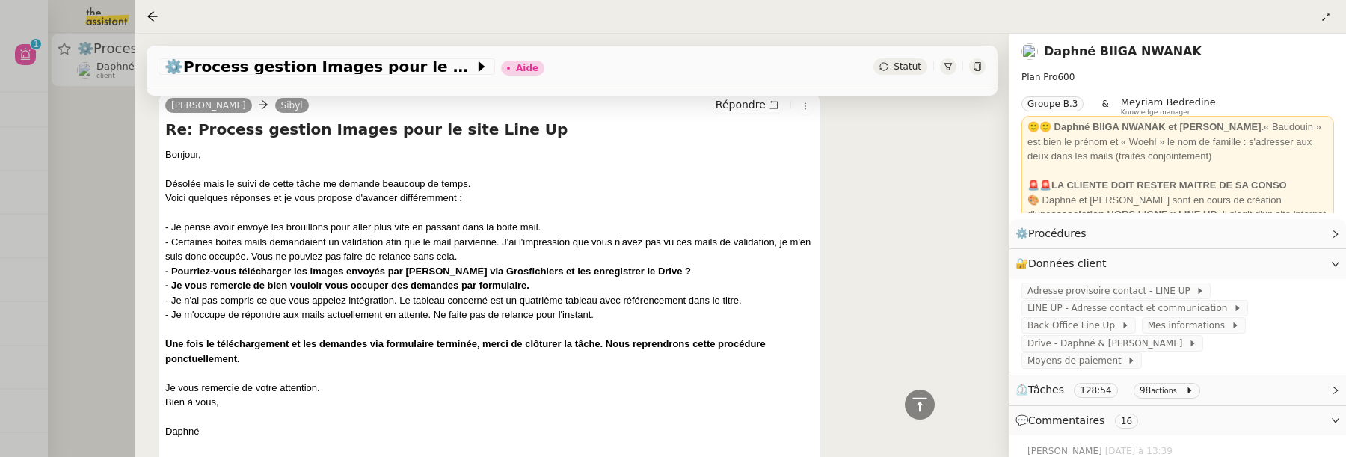
scroll to position [419, 0]
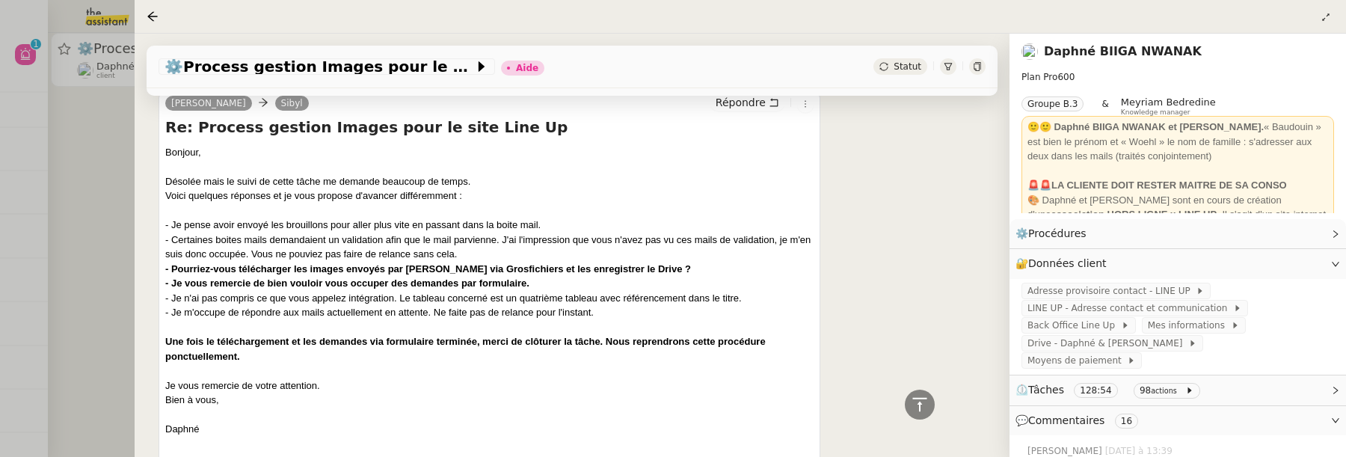
click at [65, 252] on div at bounding box center [673, 228] width 1346 height 457
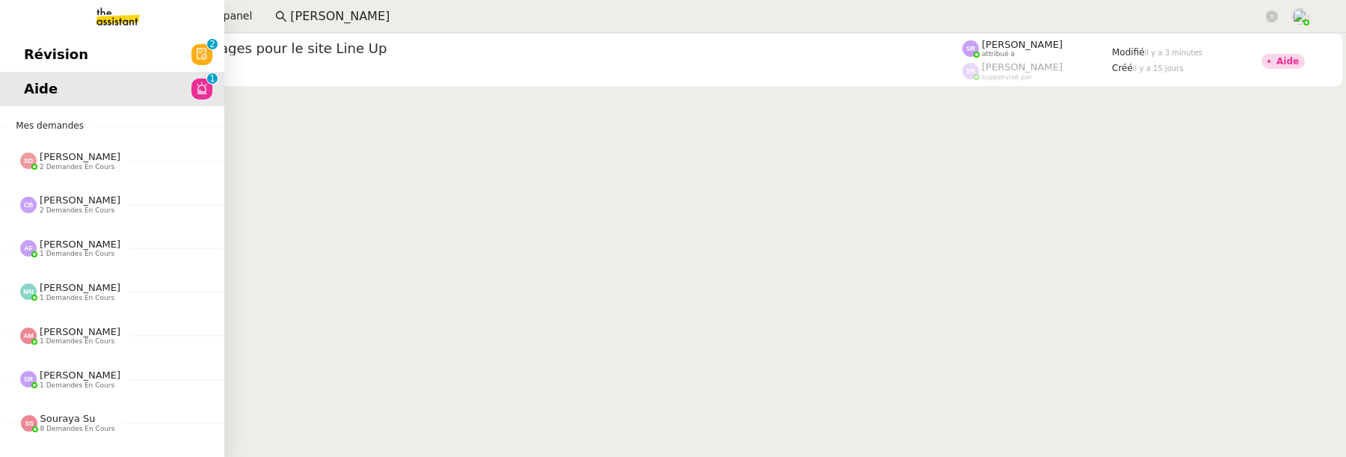
click at [24, 58] on span "Révision" at bounding box center [56, 54] width 64 height 22
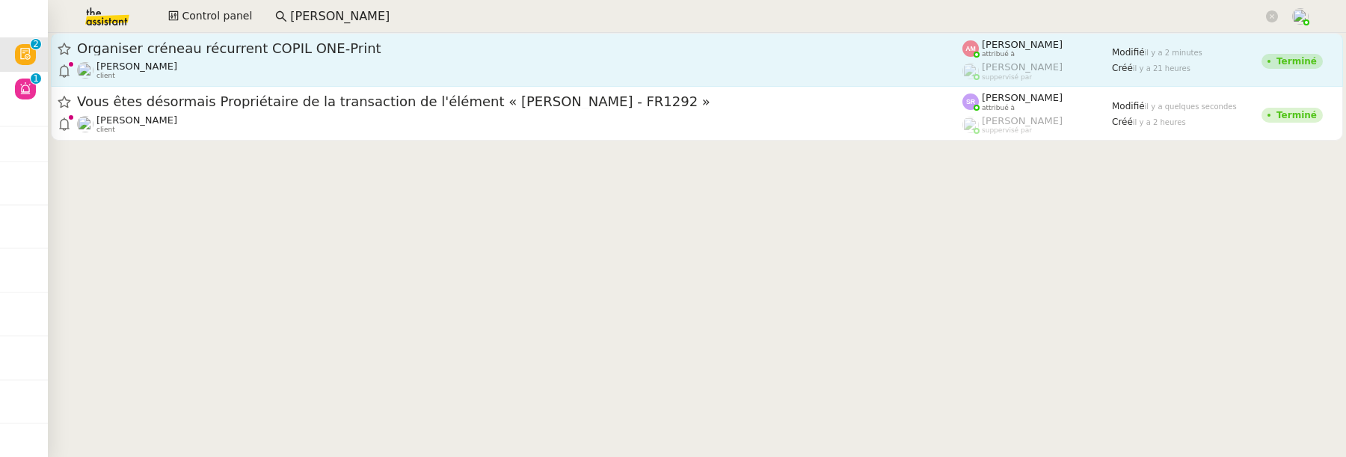
click at [459, 52] on span "Organiser créneau récurrent COPIL ONE-Print" at bounding box center [520, 48] width 886 height 13
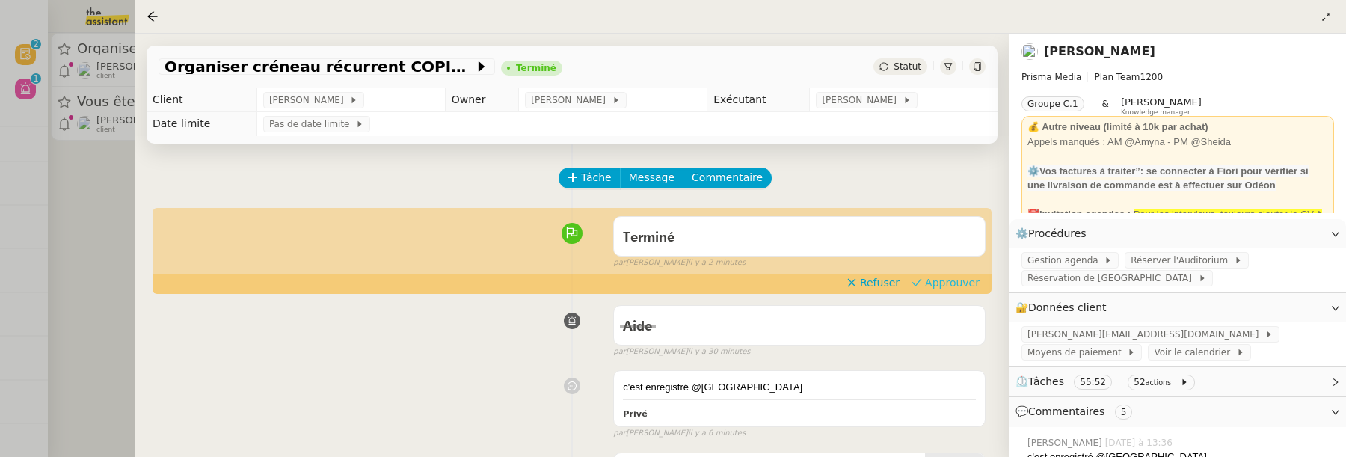
click at [928, 282] on button "Approuver" at bounding box center [946, 283] width 80 height 16
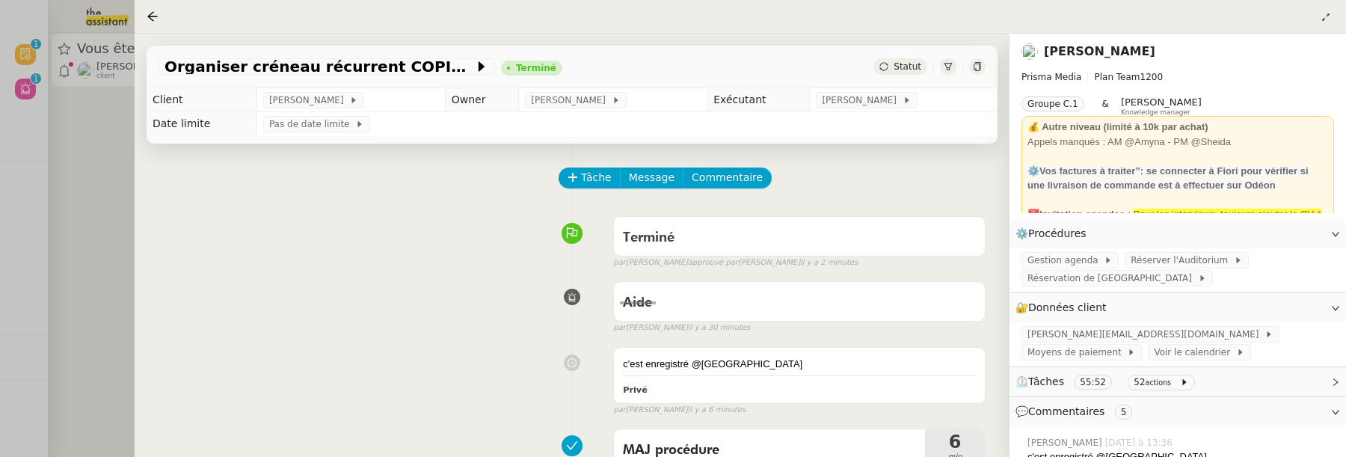
click at [115, 212] on div at bounding box center [673, 228] width 1346 height 457
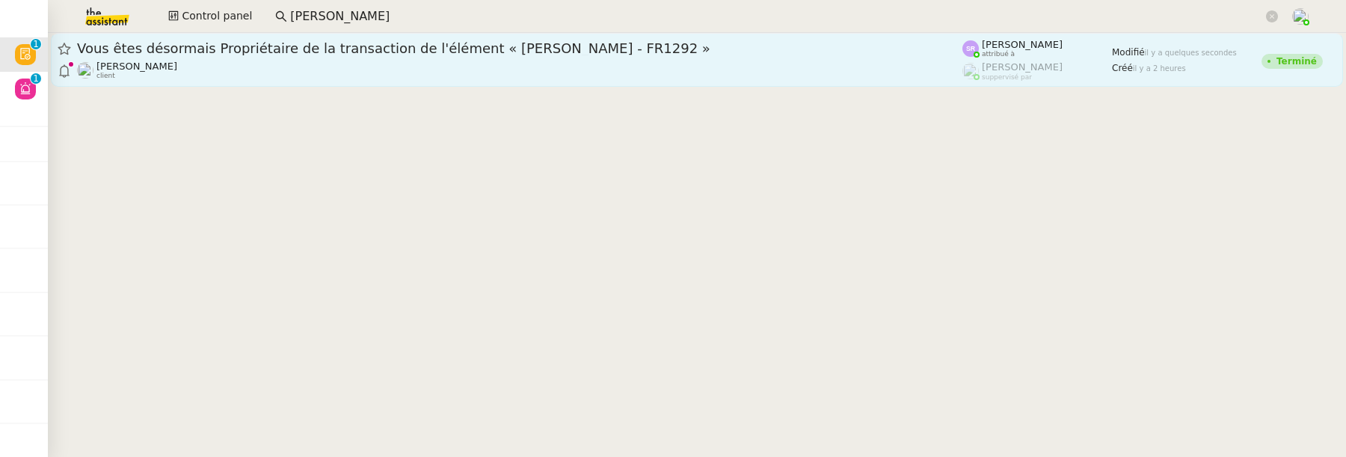
click at [263, 50] on span "Vous êtes désormais Propriétaire de la transaction de l'élément « [PERSON_NAME]…" at bounding box center [520, 48] width 886 height 13
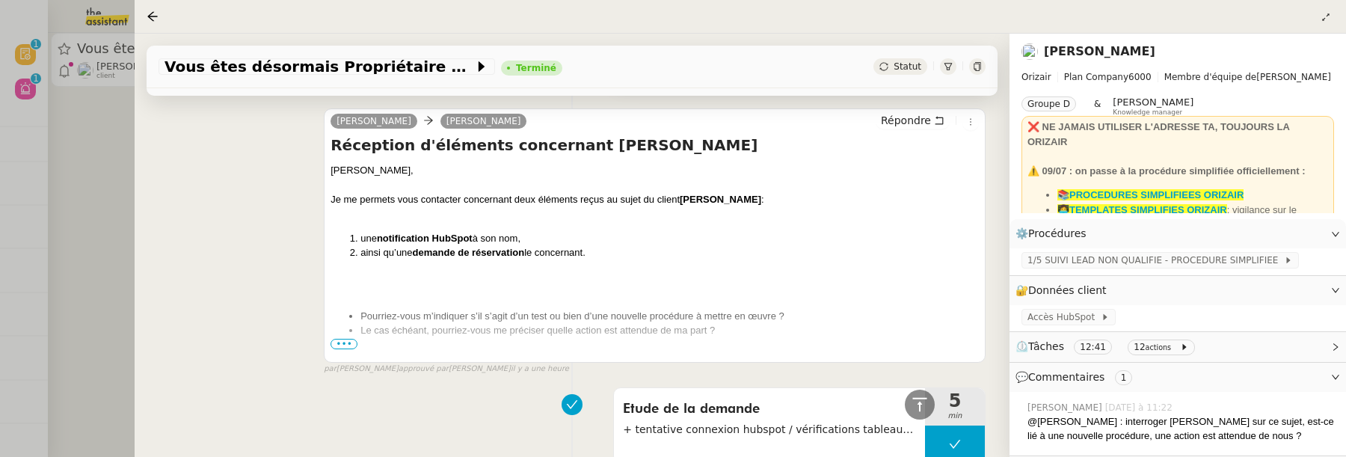
scroll to position [1100, 0]
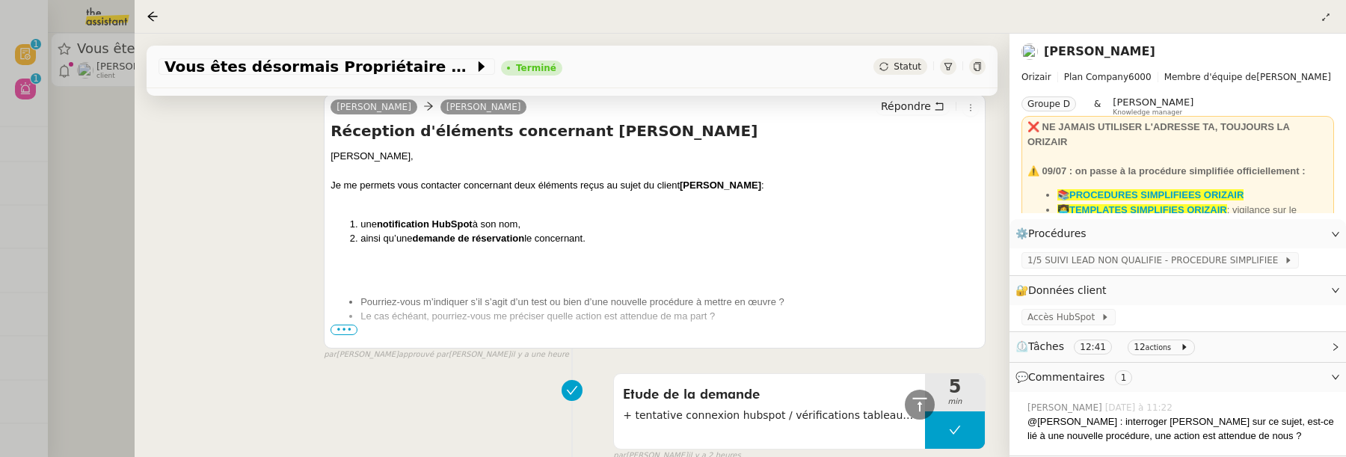
click at [340, 325] on span "•••" at bounding box center [344, 330] width 27 height 10
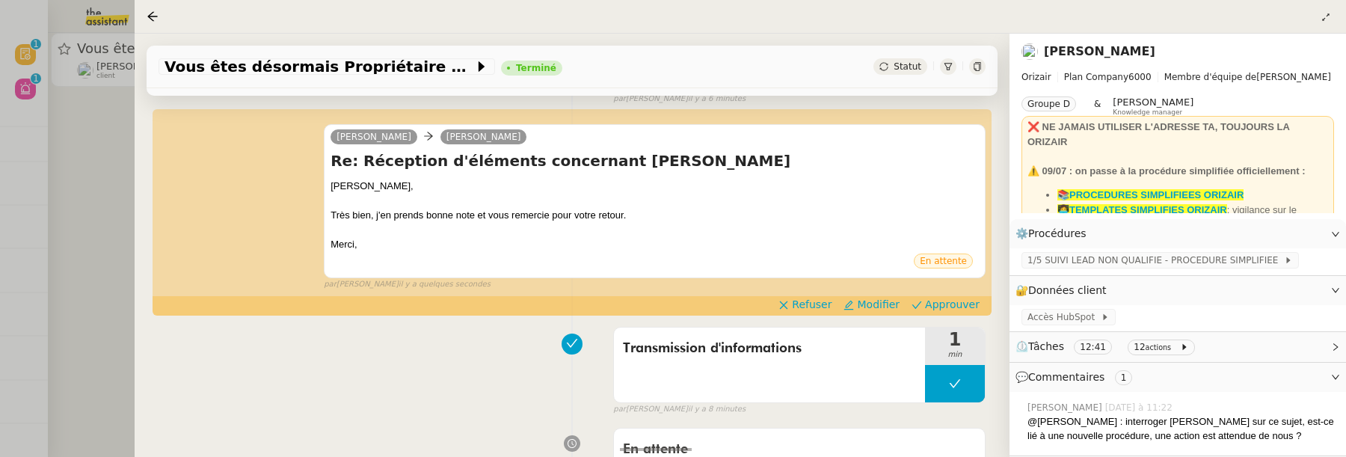
scroll to position [288, 0]
click at [957, 313] on button "Approuver" at bounding box center [946, 305] width 80 height 16
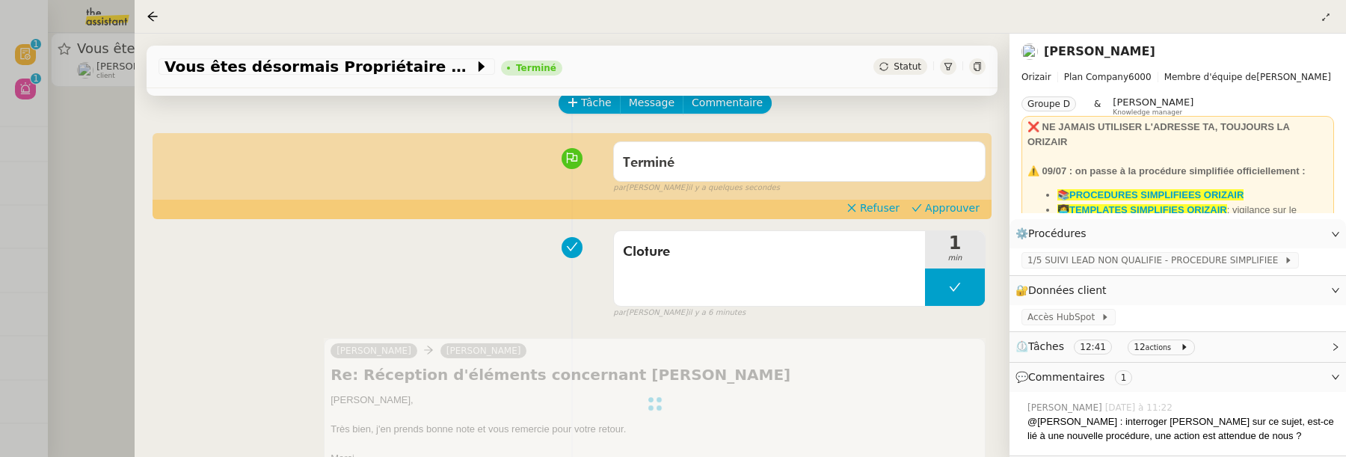
scroll to position [16, 0]
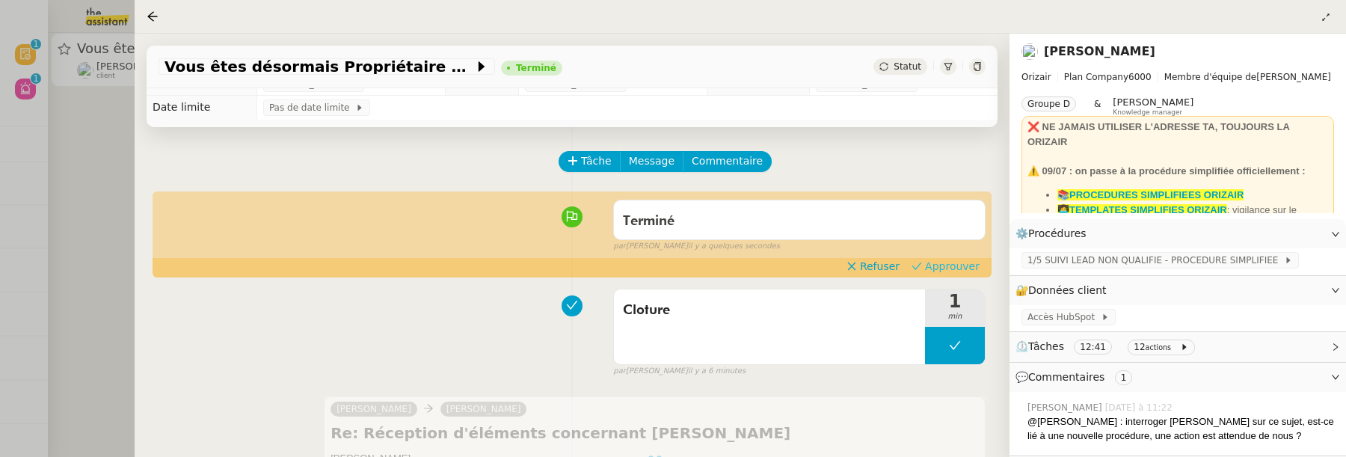
click at [938, 269] on span "Approuver" at bounding box center [952, 266] width 55 height 15
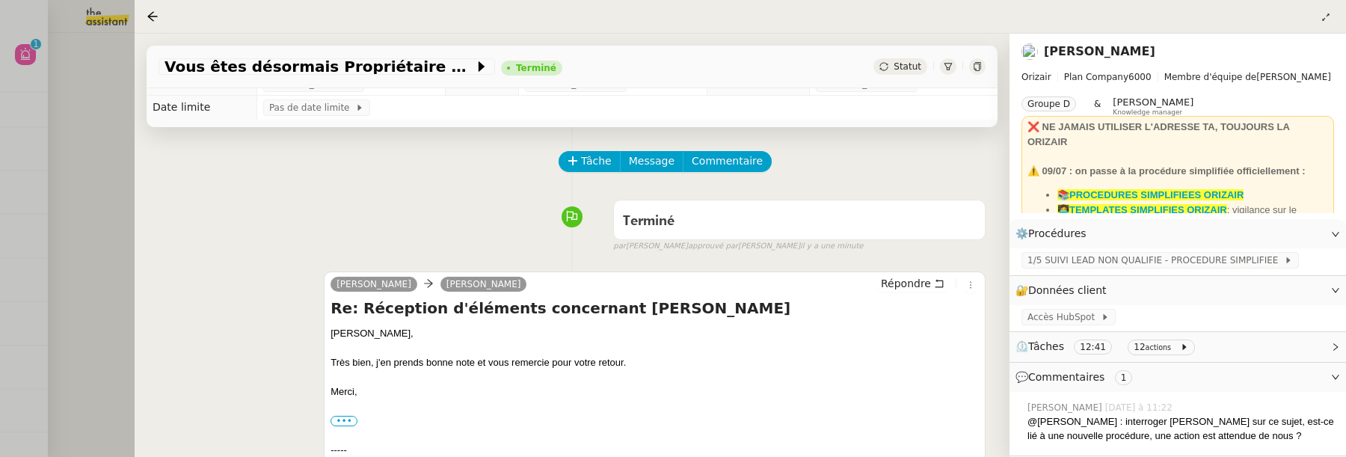
click at [70, 177] on div at bounding box center [673, 228] width 1346 height 457
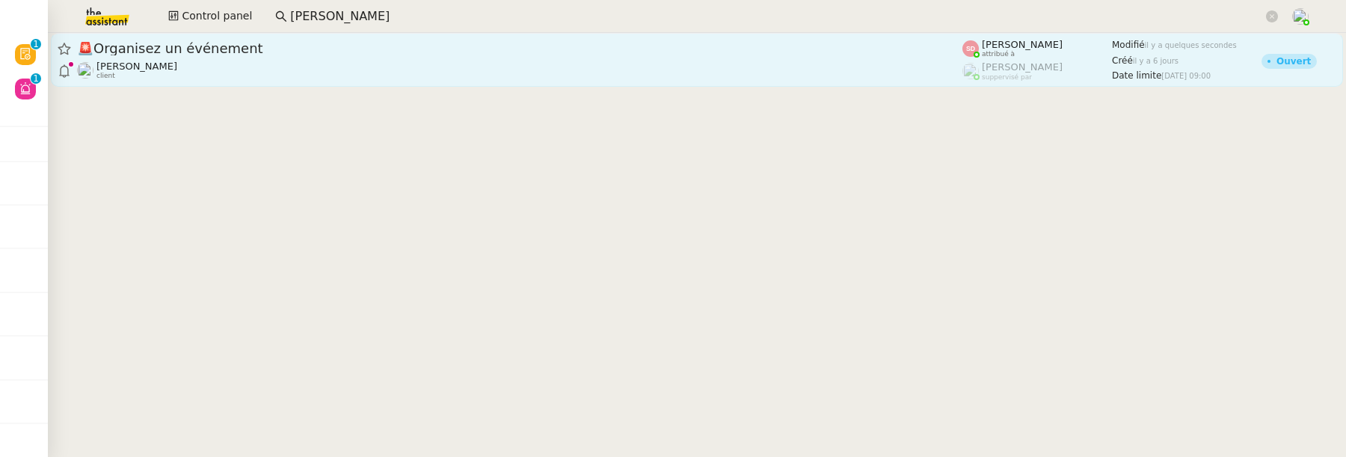
click at [266, 82] on link "🚨 Organisez un événement Maurice N'Diaye client Sheida Delpazir attribué à Fréd…" at bounding box center [697, 60] width 1293 height 54
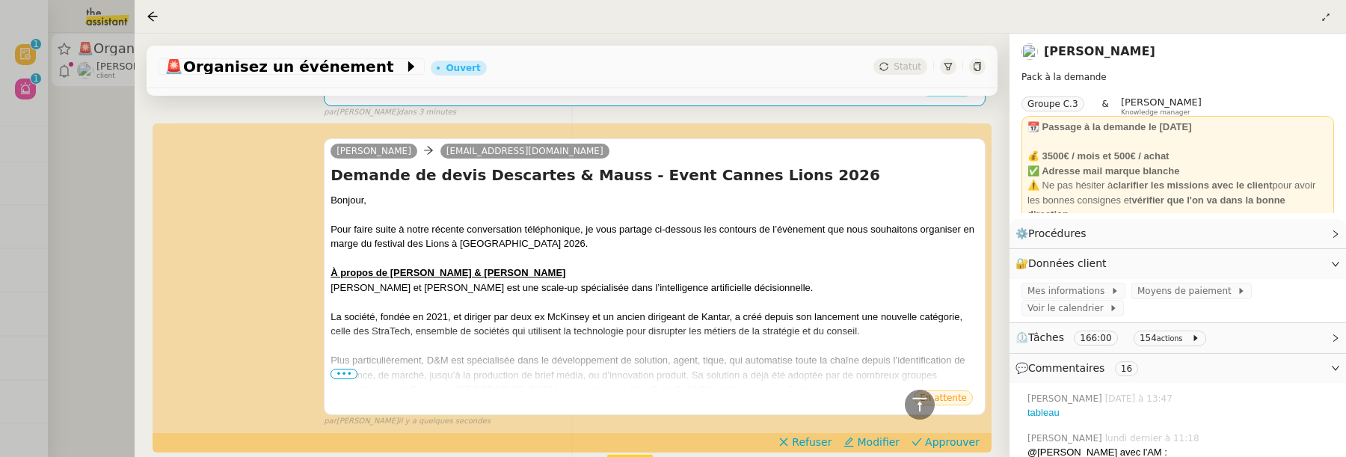
scroll to position [566, 0]
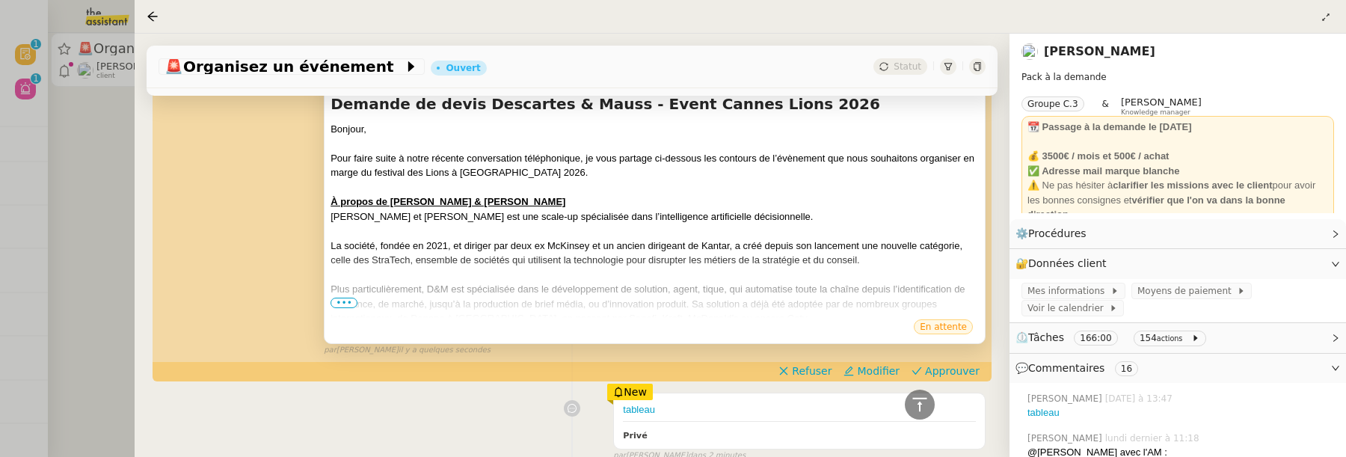
click at [344, 301] on span "•••" at bounding box center [344, 303] width 27 height 10
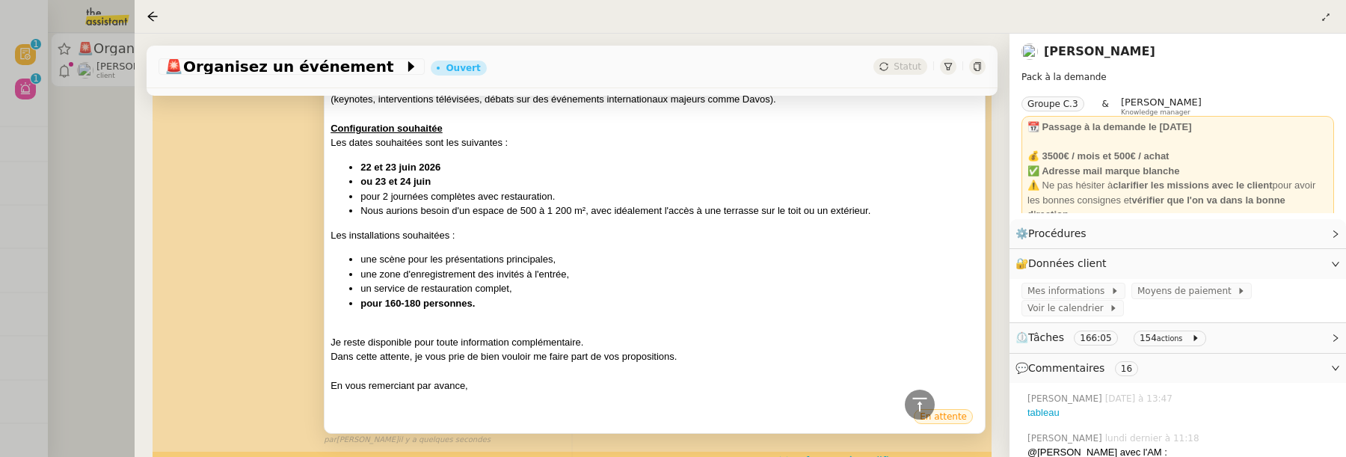
scroll to position [1118, 0]
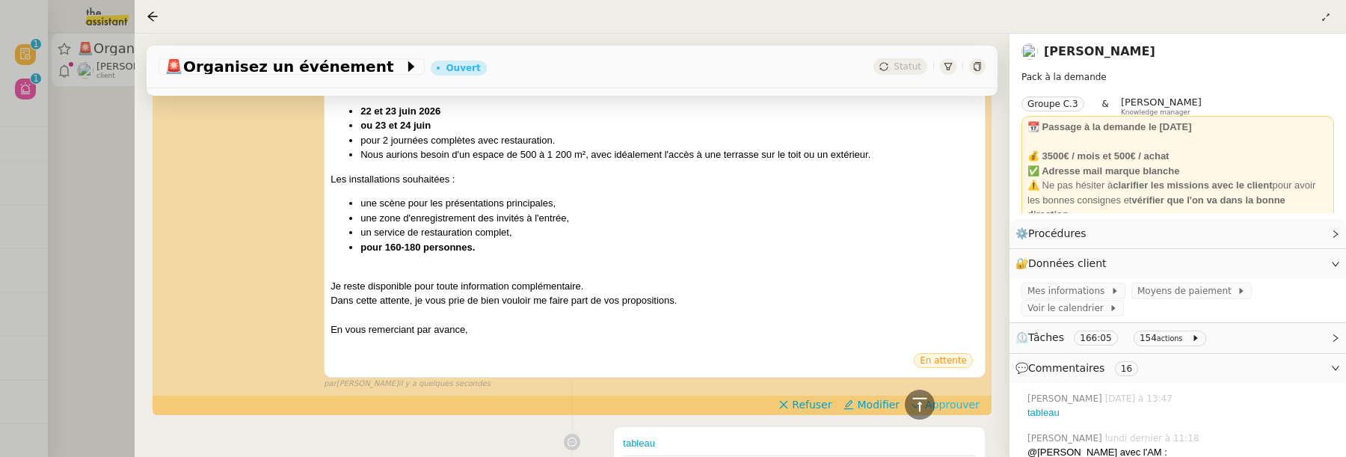
click at [953, 397] on span "Approuver" at bounding box center [952, 404] width 55 height 15
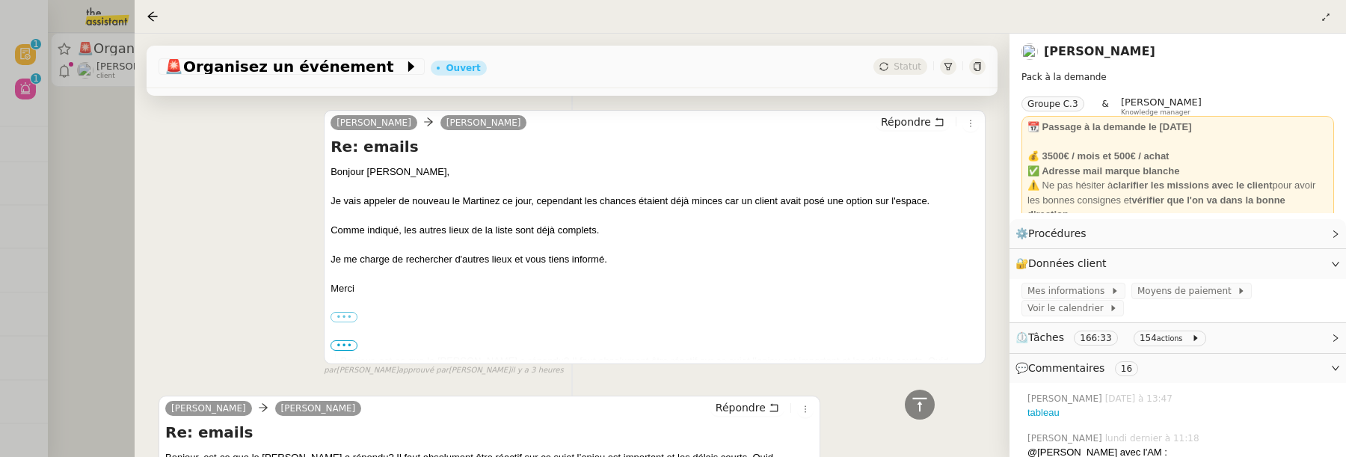
scroll to position [1294, 0]
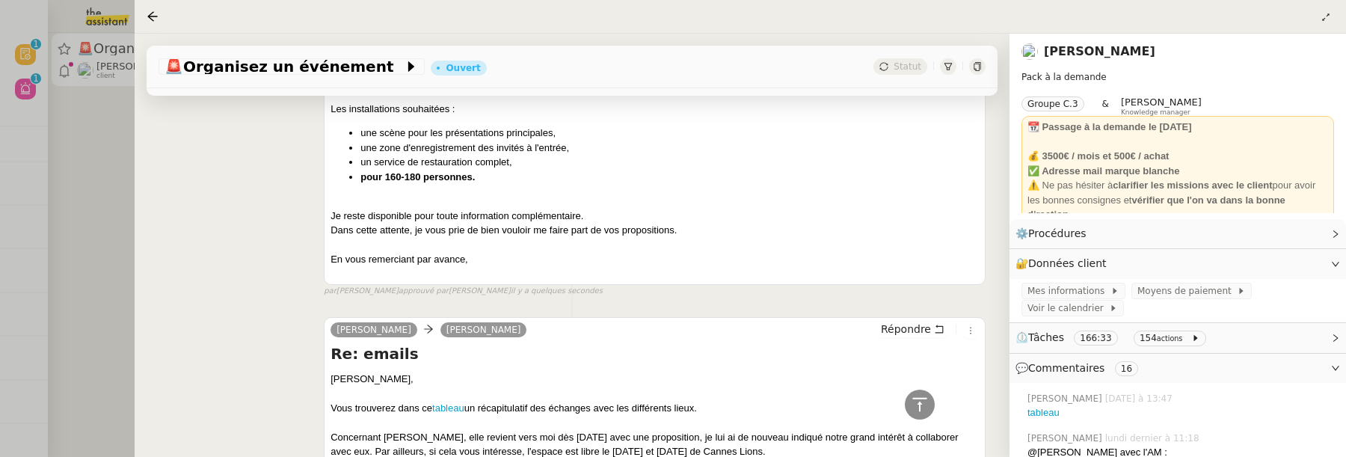
click at [123, 215] on div at bounding box center [673, 228] width 1346 height 457
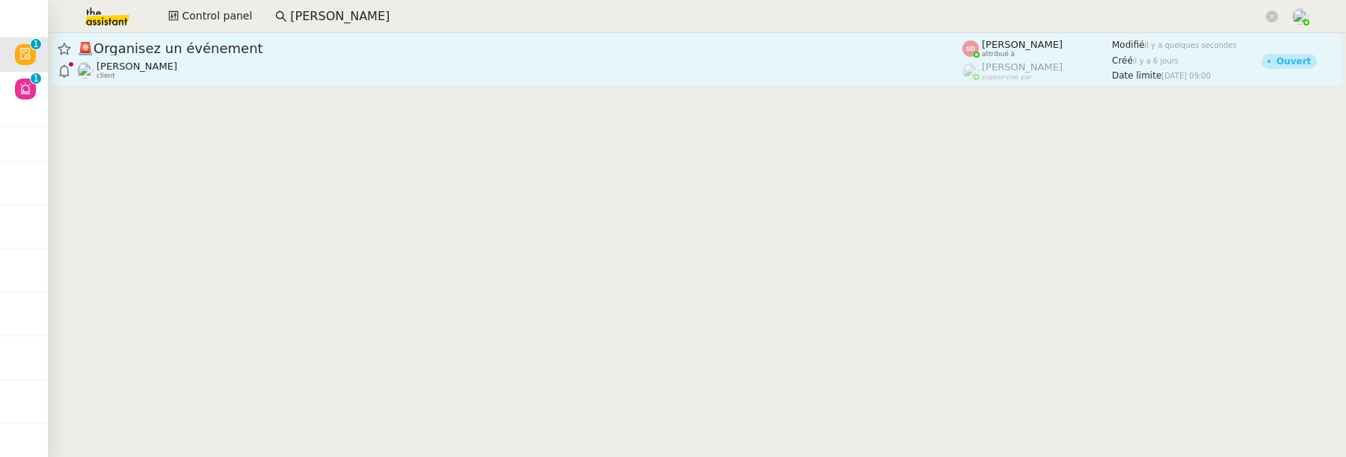
click at [678, 60] on div "🚨 Organisez un événement Maurice N'Diaye client" at bounding box center [520, 60] width 886 height 40
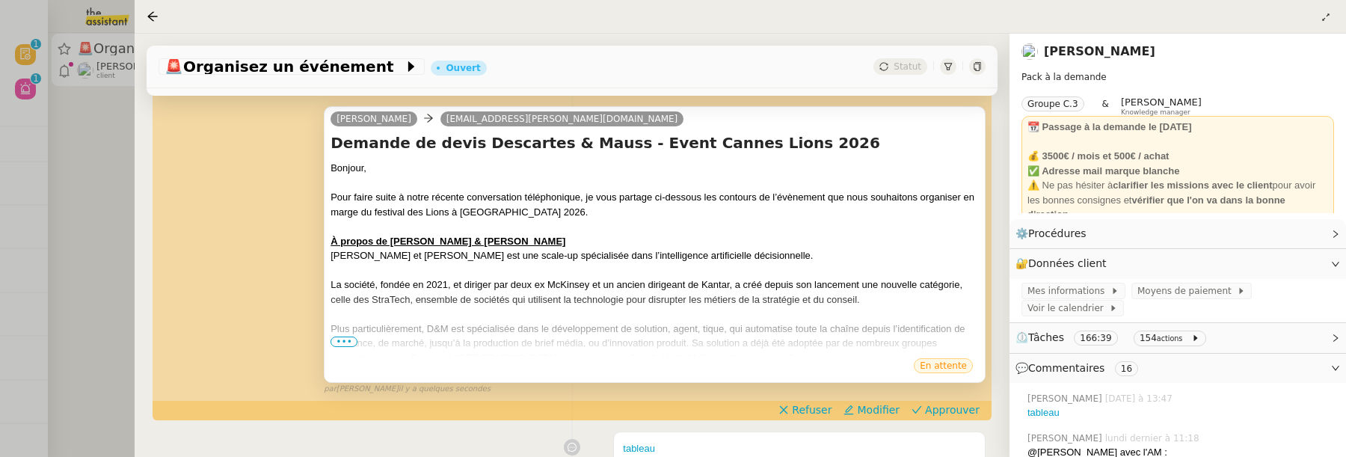
scroll to position [221, 0]
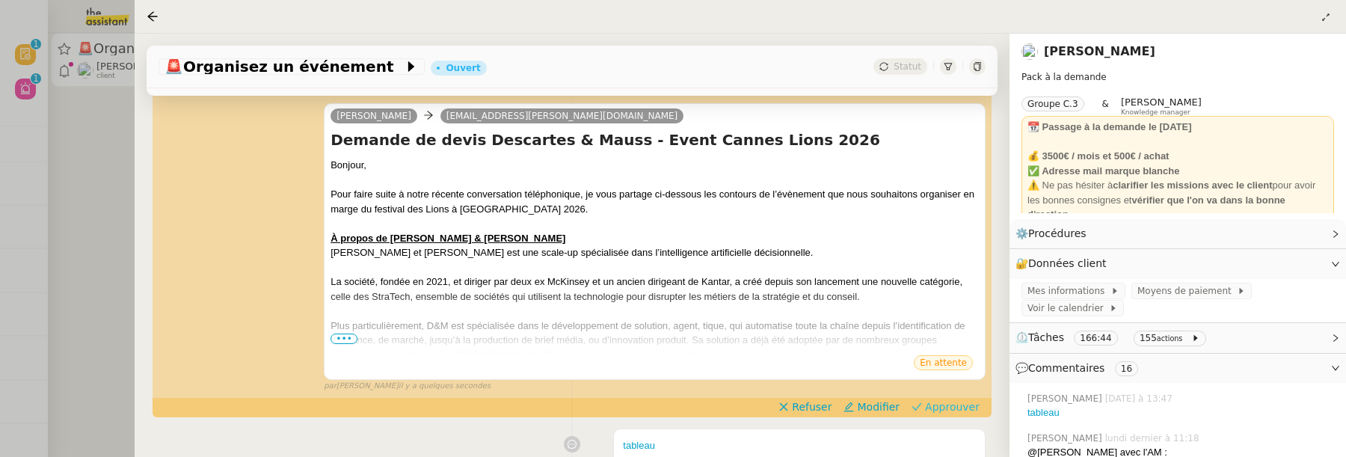
click at [936, 405] on span "Approuver" at bounding box center [952, 406] width 55 height 15
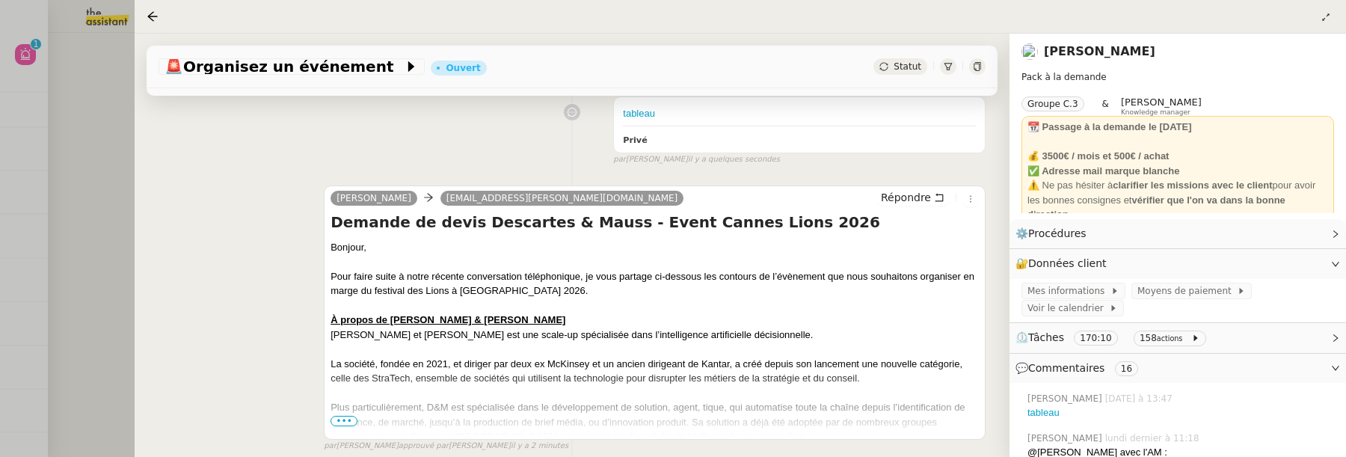
click at [91, 269] on div at bounding box center [673, 228] width 1346 height 457
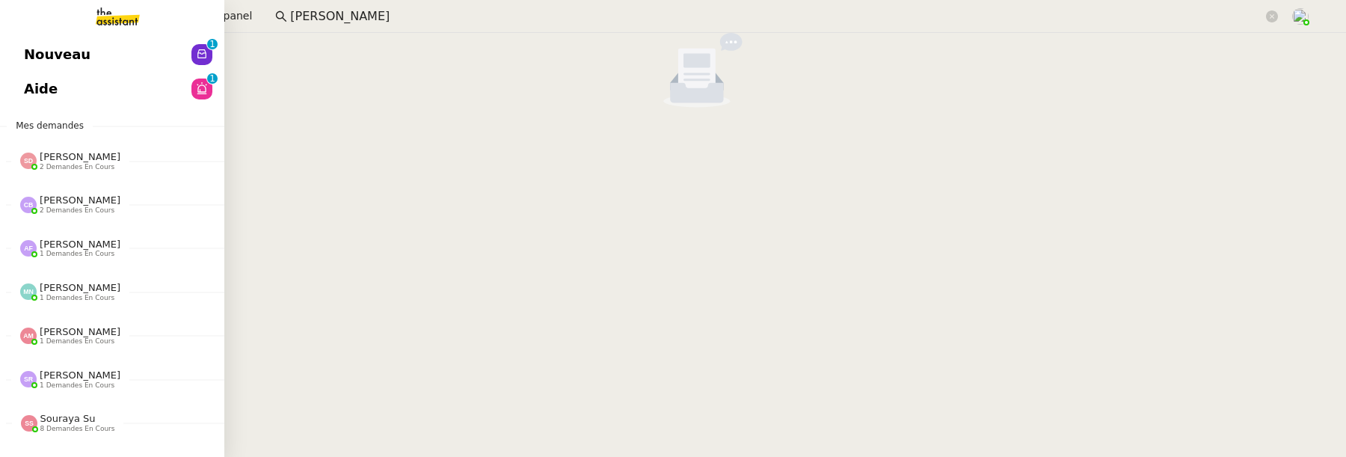
click at [58, 67] on link "Nouveau 0 1 2 3 4 5 6 7 8 9" at bounding box center [112, 54] width 224 height 34
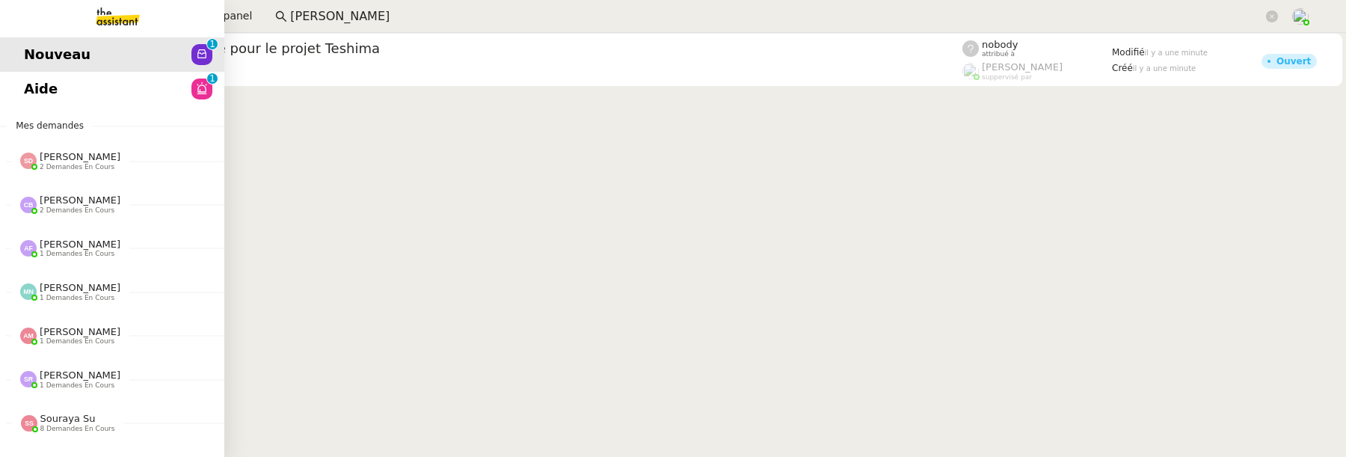
click at [26, 94] on span "Aide" at bounding box center [41, 89] width 34 height 22
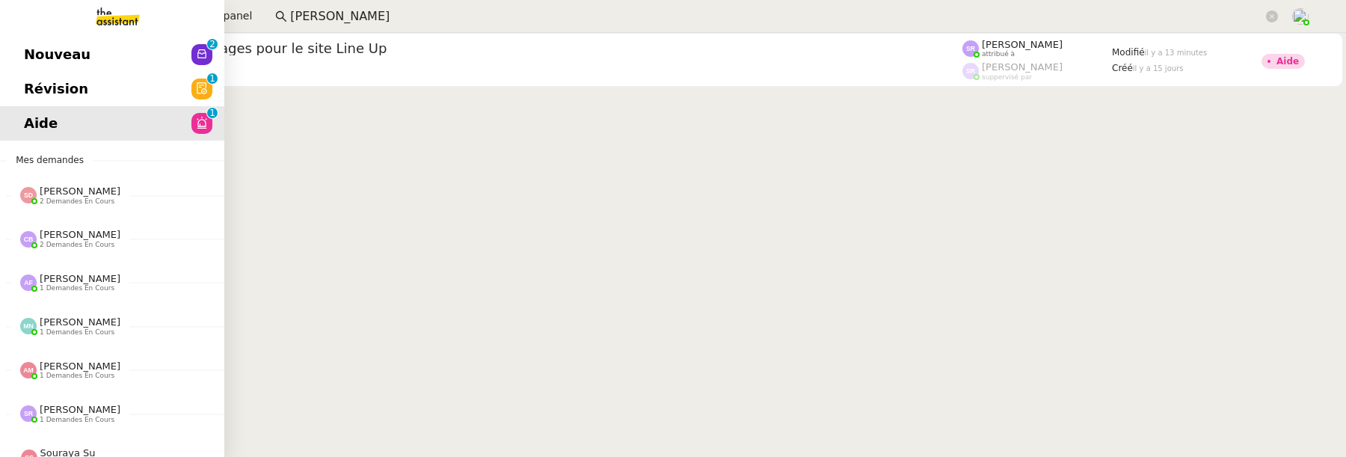
click at [27, 100] on link "Révision 0 1 2 3 4 5 6 7 8 9" at bounding box center [112, 89] width 224 height 34
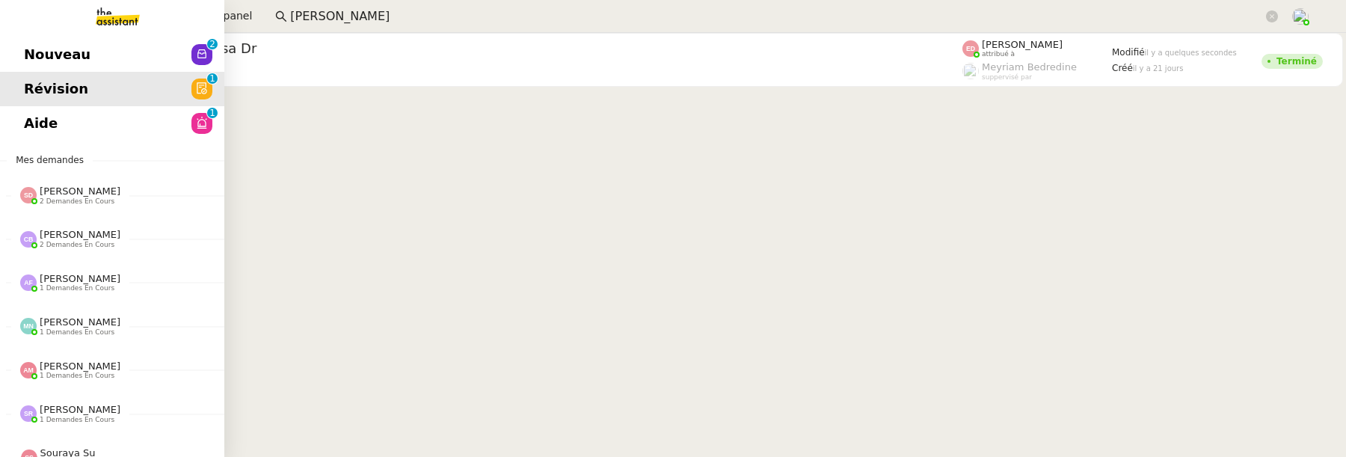
click at [33, 48] on link "Nouveau 0 1 2 3 4 5 6 7 8 9" at bounding box center [112, 54] width 224 height 34
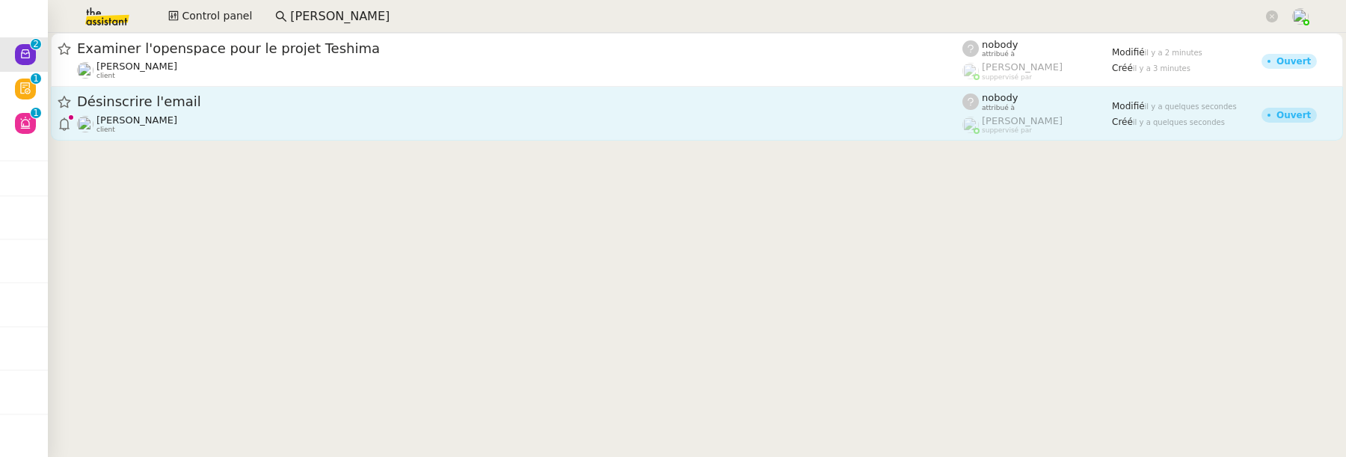
click at [358, 126] on div "Hugo Bentz client" at bounding box center [520, 123] width 886 height 19
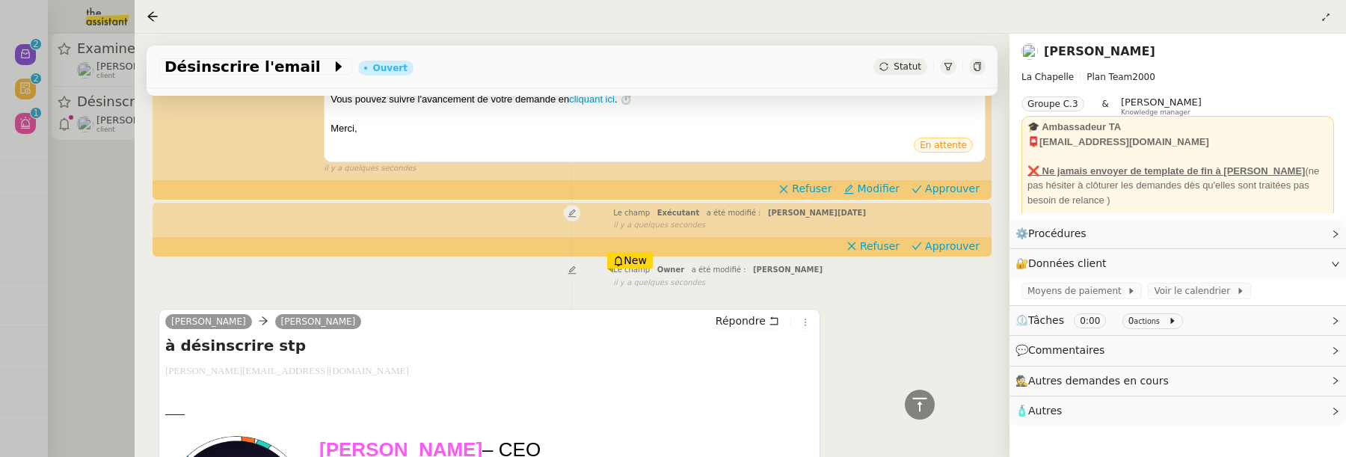
scroll to position [277, 0]
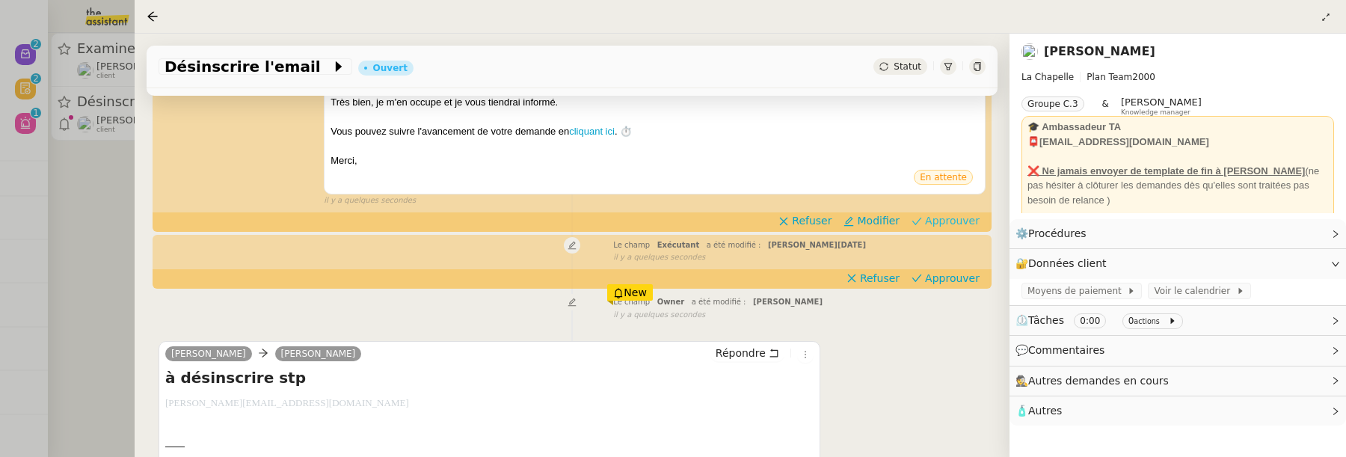
click at [942, 218] on span "Approuver" at bounding box center [952, 220] width 55 height 15
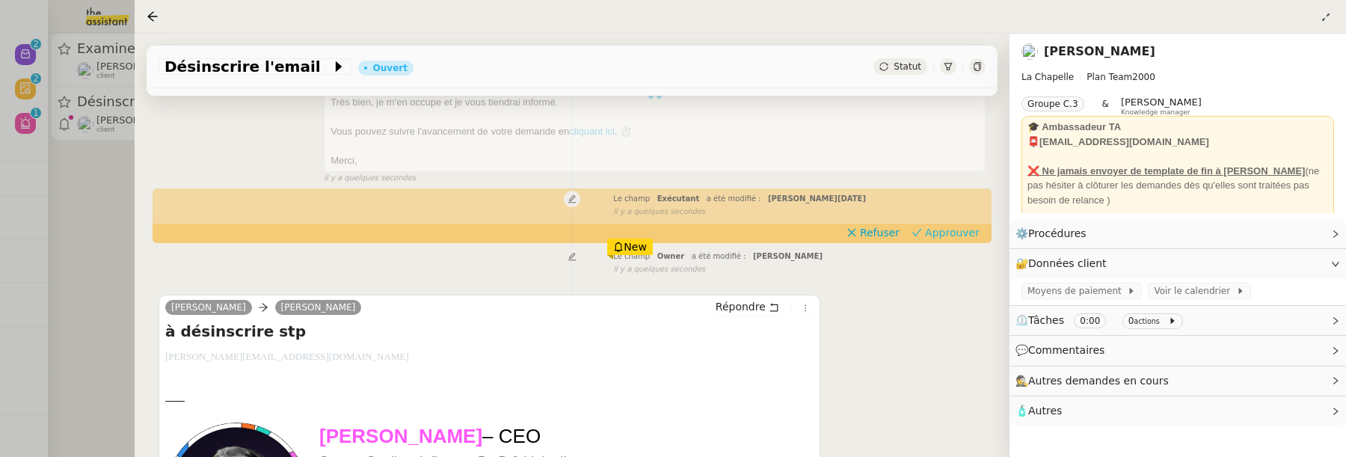
click at [951, 276] on div "Tâche Message Commentaire Veuillez patienter une erreur s'est produite 👌👌👌 mess…" at bounding box center [572, 226] width 875 height 719
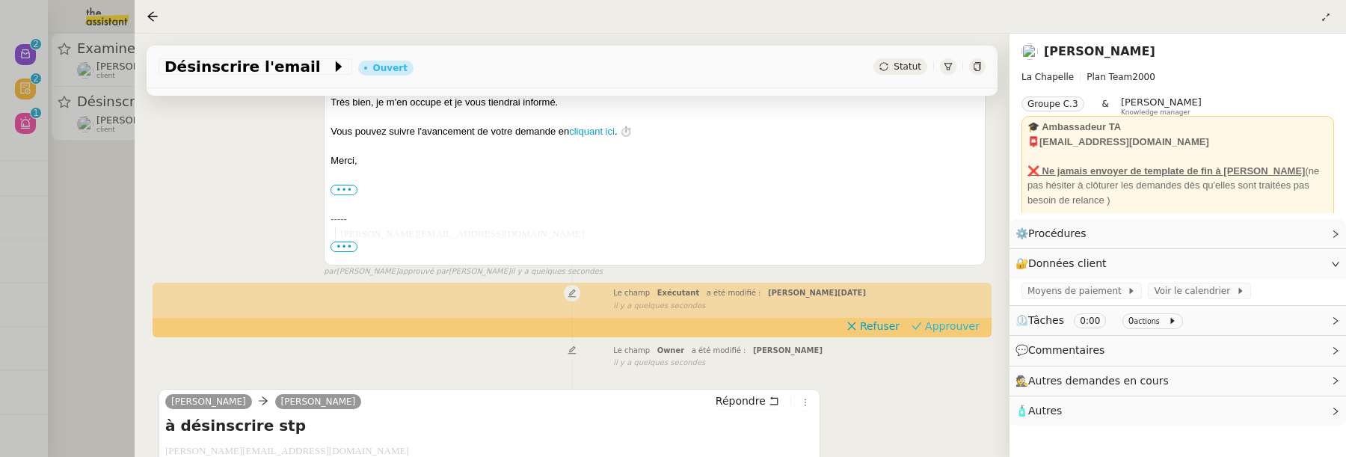
click at [960, 328] on span "Approuver" at bounding box center [952, 326] width 55 height 15
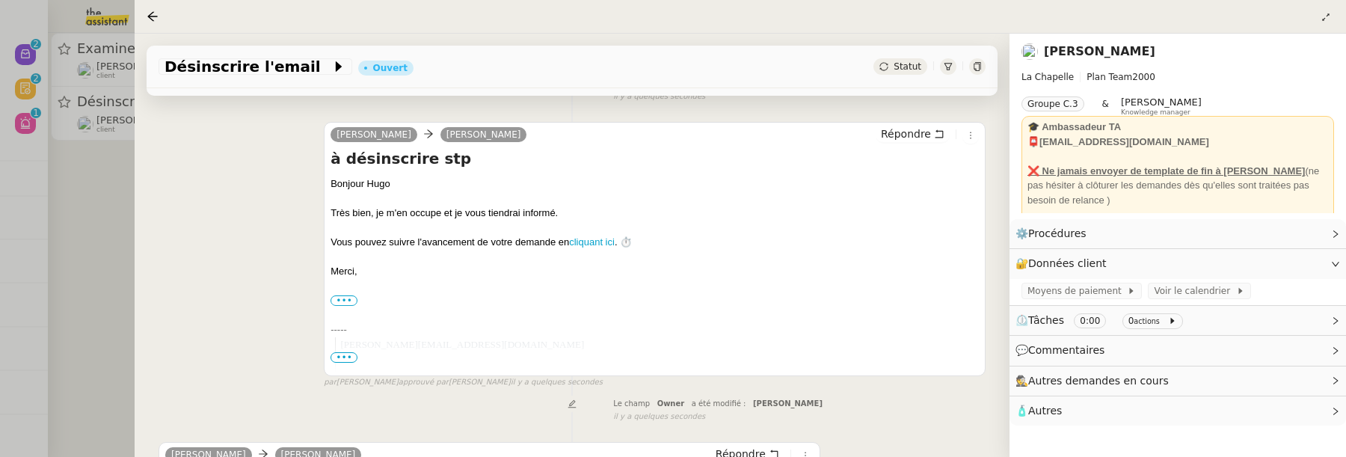
scroll to position [0, 0]
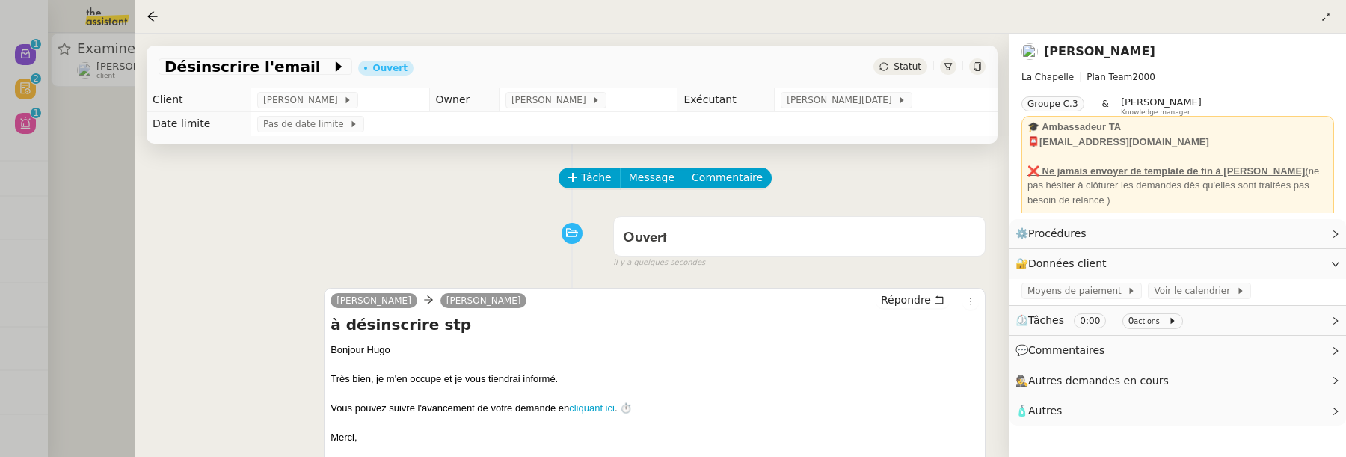
click at [105, 197] on div at bounding box center [673, 228] width 1346 height 457
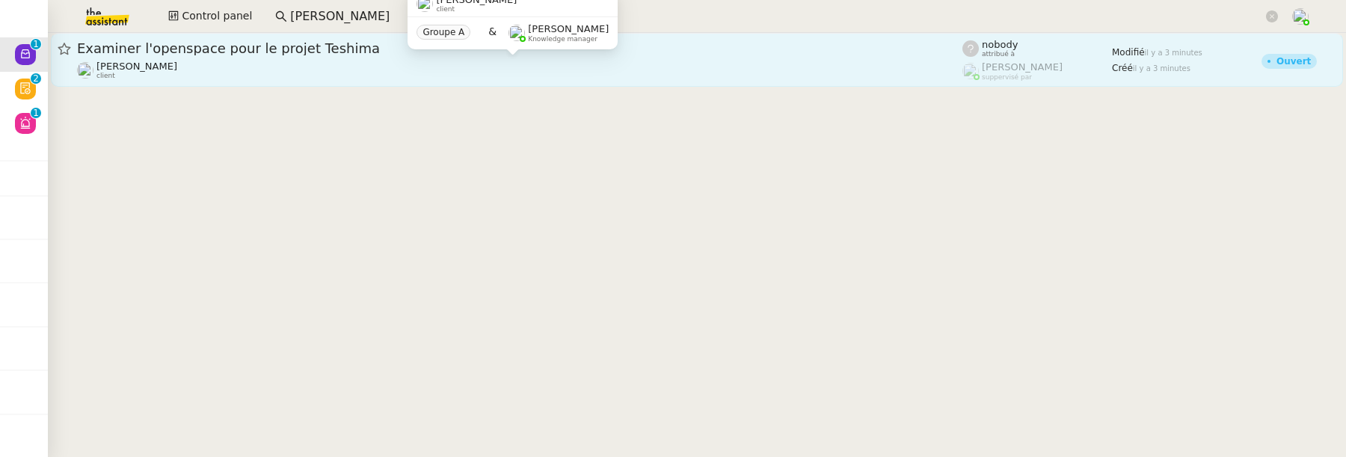
click at [220, 77] on div "Jeremy DUMONT-FILLON client" at bounding box center [520, 70] width 886 height 19
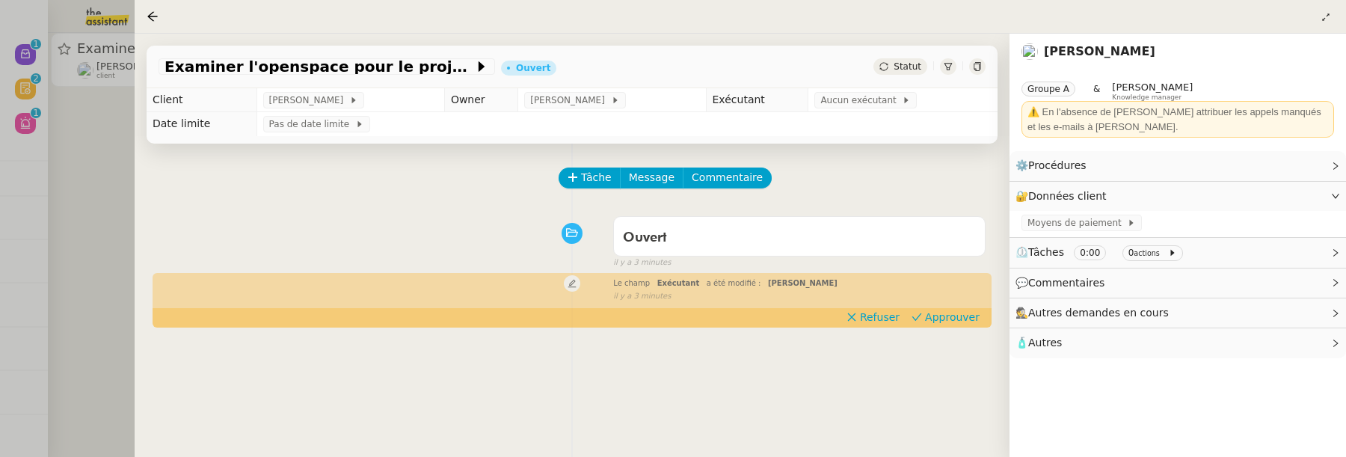
click at [104, 201] on div at bounding box center [673, 228] width 1346 height 457
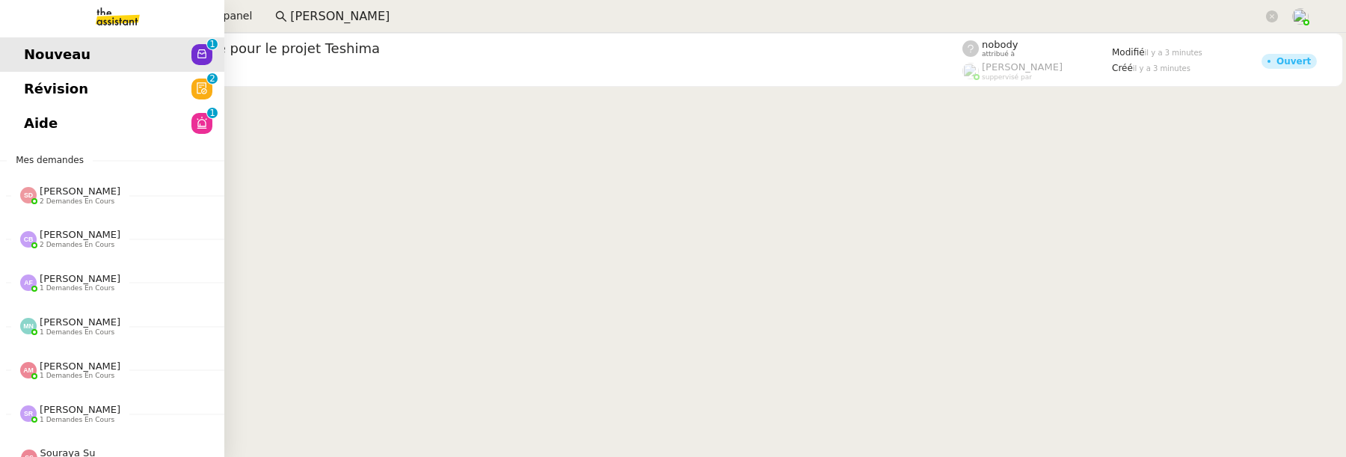
click at [32, 91] on span "Révision" at bounding box center [56, 89] width 64 height 22
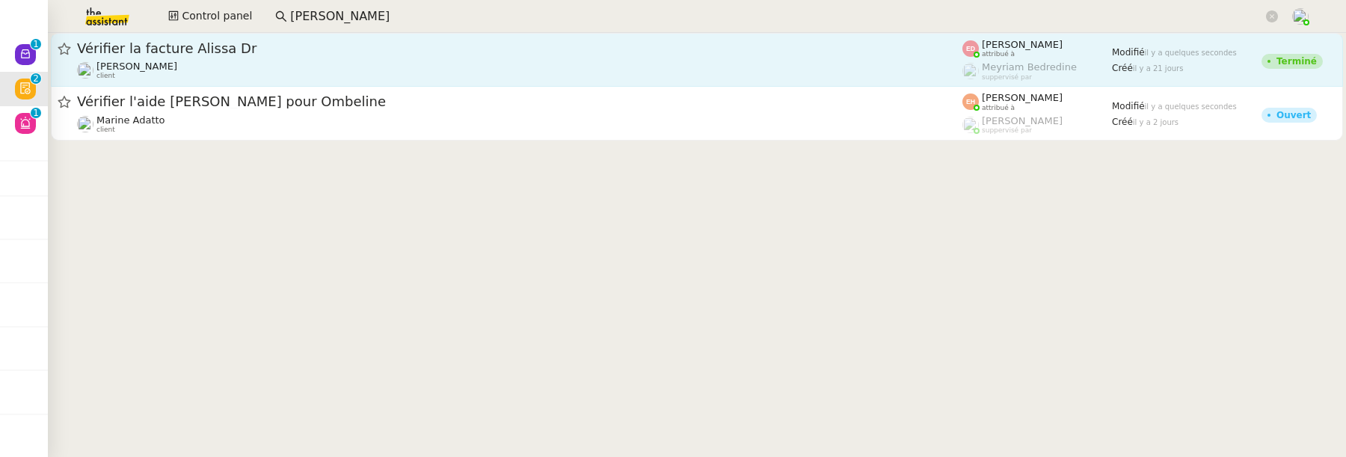
click at [394, 59] on div "Vérifier la facture Alissa Dr Pierrick Morel client" at bounding box center [520, 60] width 886 height 40
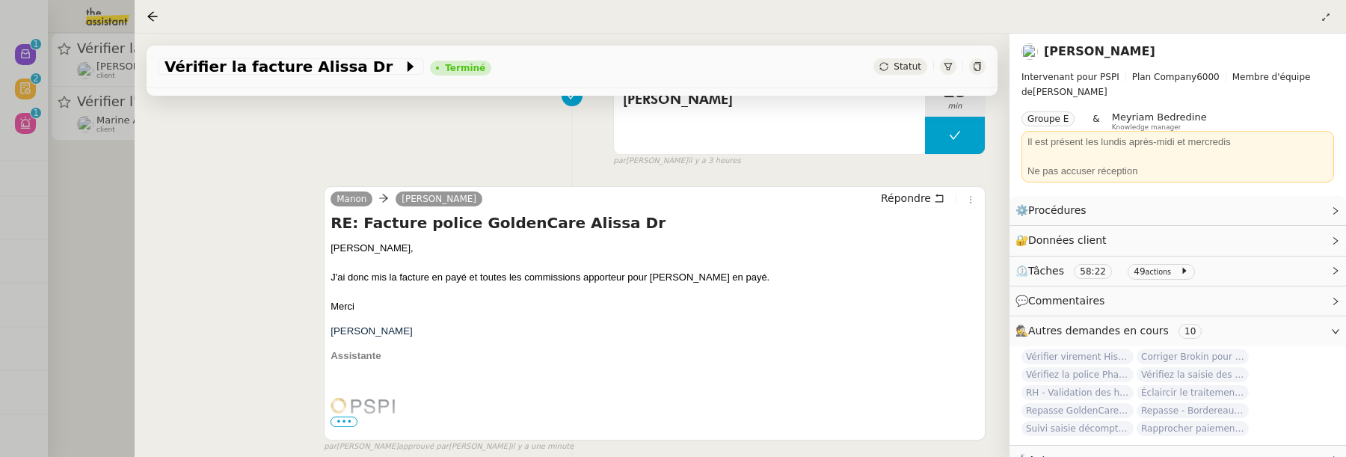
scroll to position [51, 0]
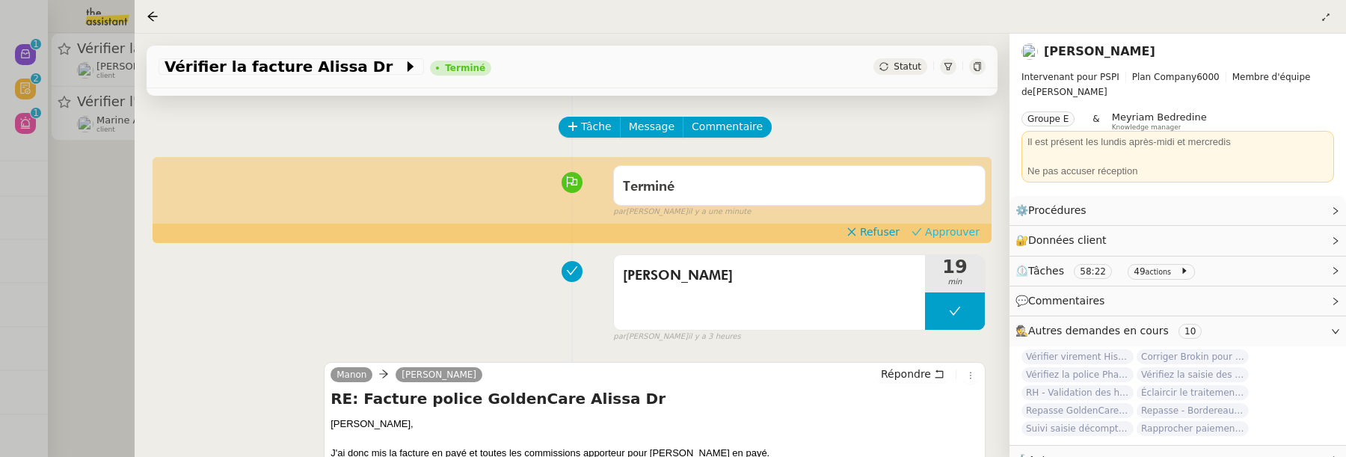
click at [949, 231] on span "Approuver" at bounding box center [952, 231] width 55 height 15
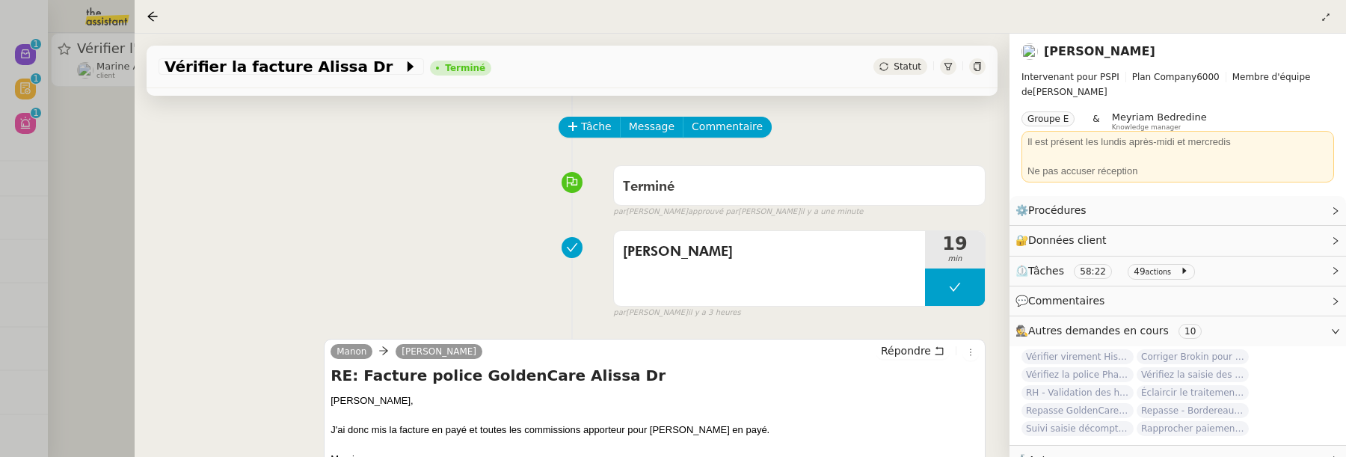
click at [112, 251] on div at bounding box center [673, 228] width 1346 height 457
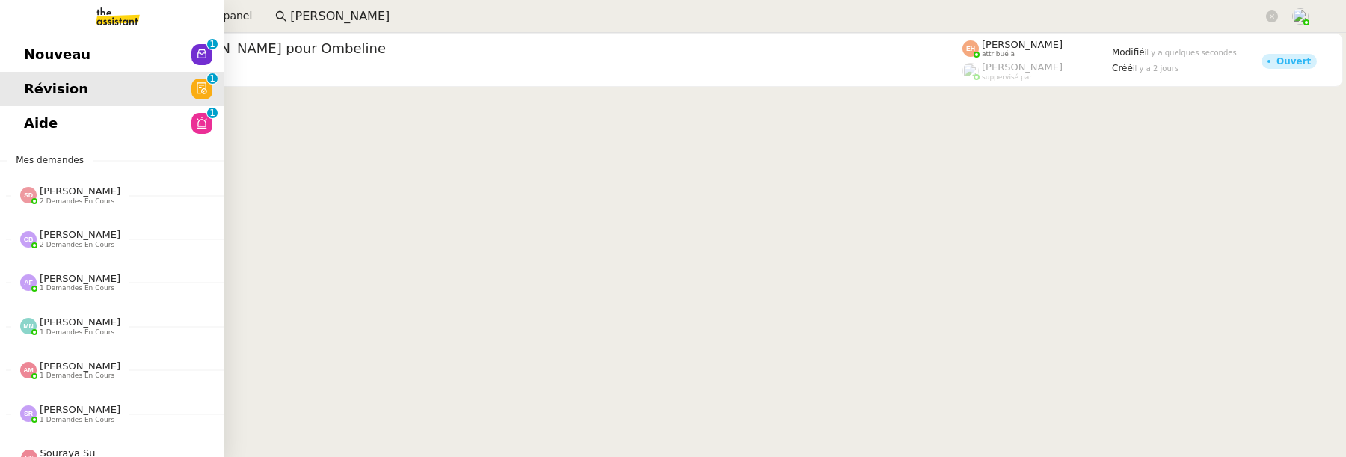
click at [41, 132] on span "Aide" at bounding box center [41, 123] width 34 height 22
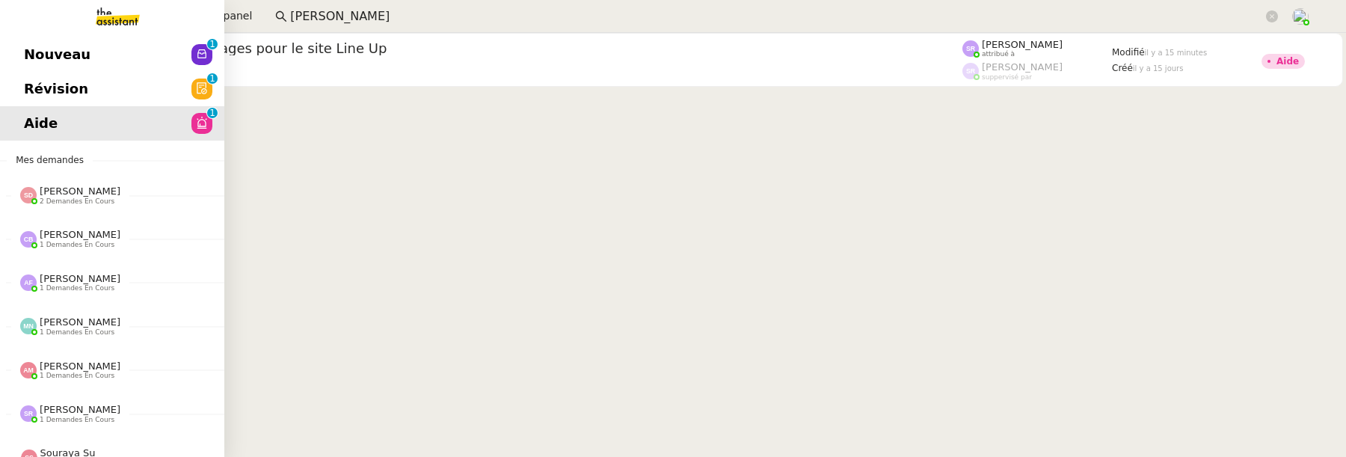
click at [28, 82] on span "Révision" at bounding box center [56, 89] width 64 height 22
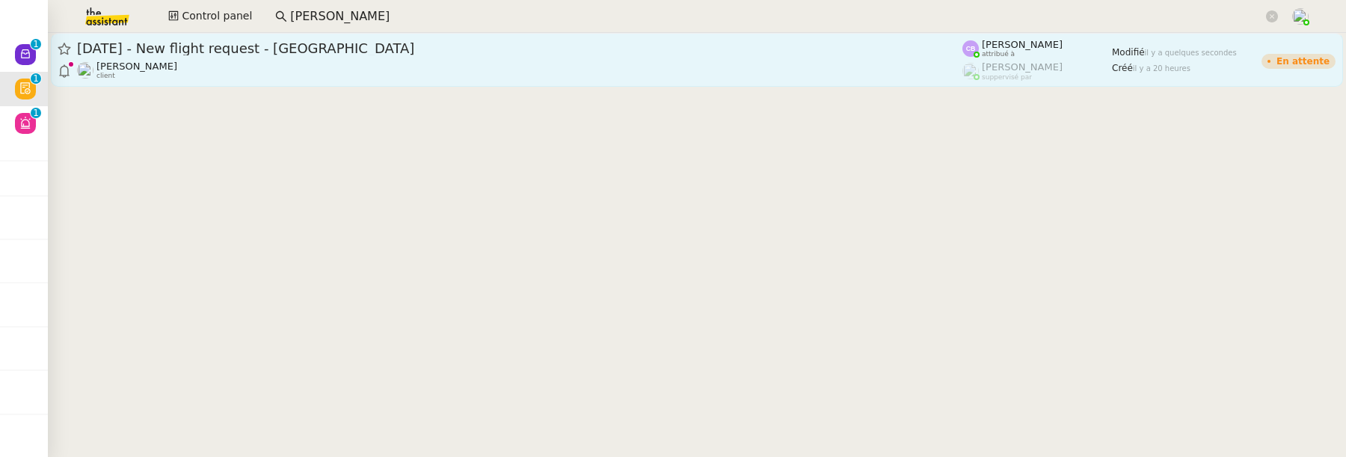
click at [431, 64] on div "Louis Frei client" at bounding box center [520, 70] width 886 height 19
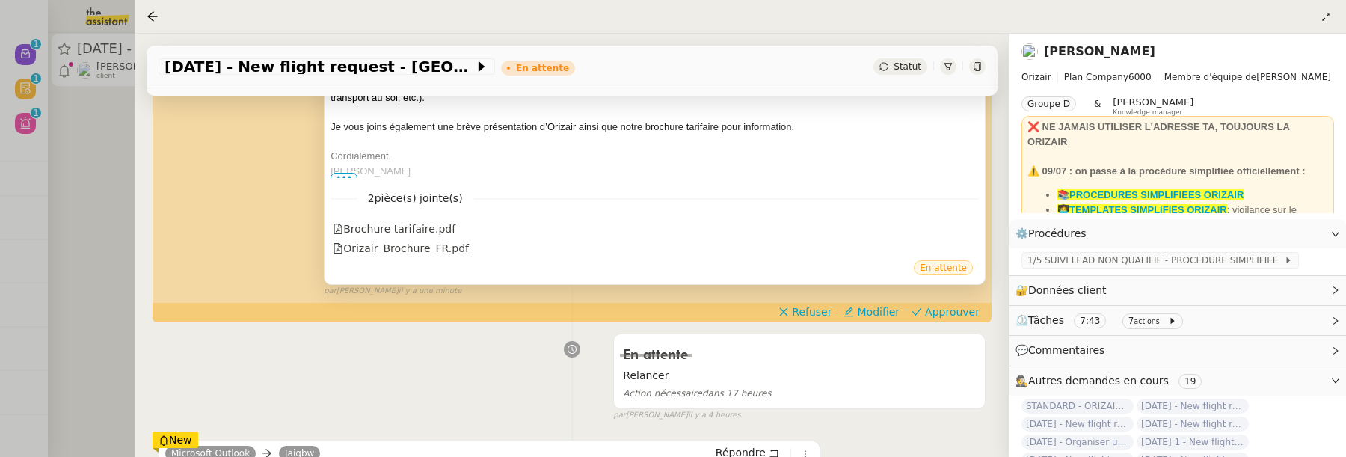
scroll to position [484, 0]
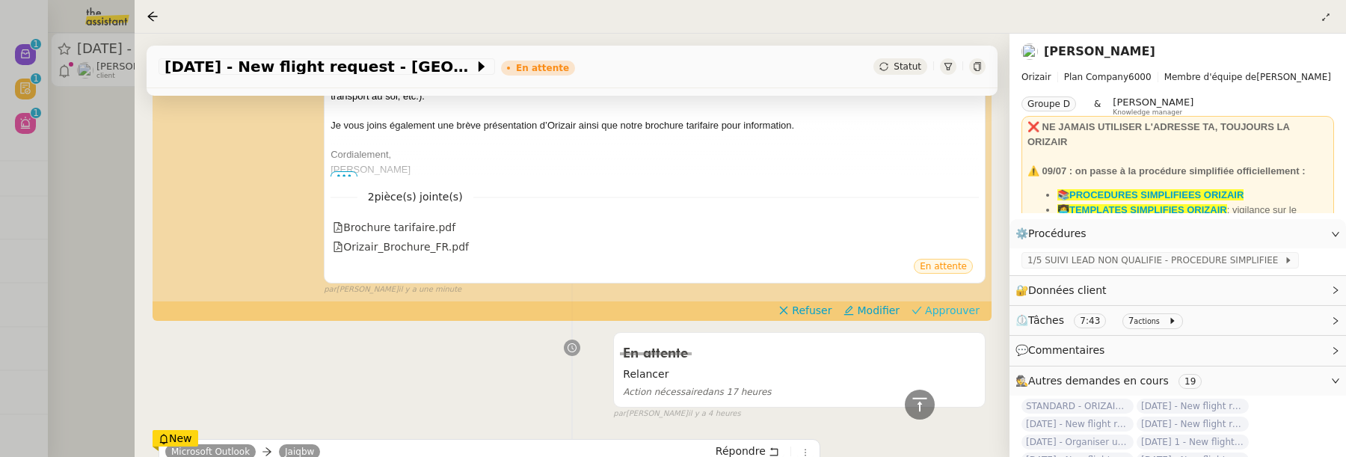
click at [950, 304] on span "Approuver" at bounding box center [952, 310] width 55 height 15
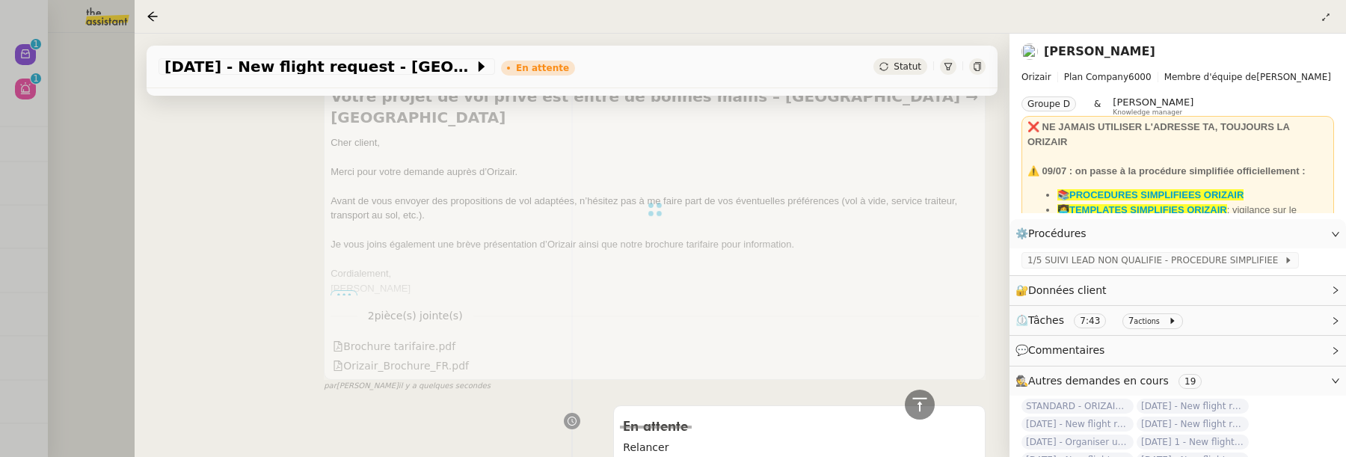
scroll to position [0, 0]
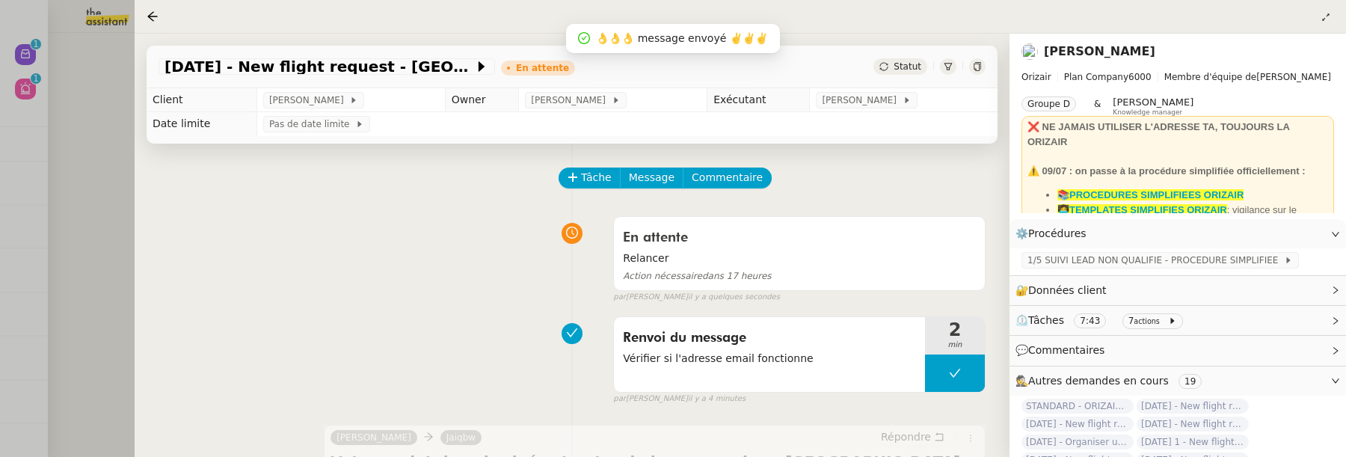
click at [38, 61] on div at bounding box center [673, 228] width 1346 height 457
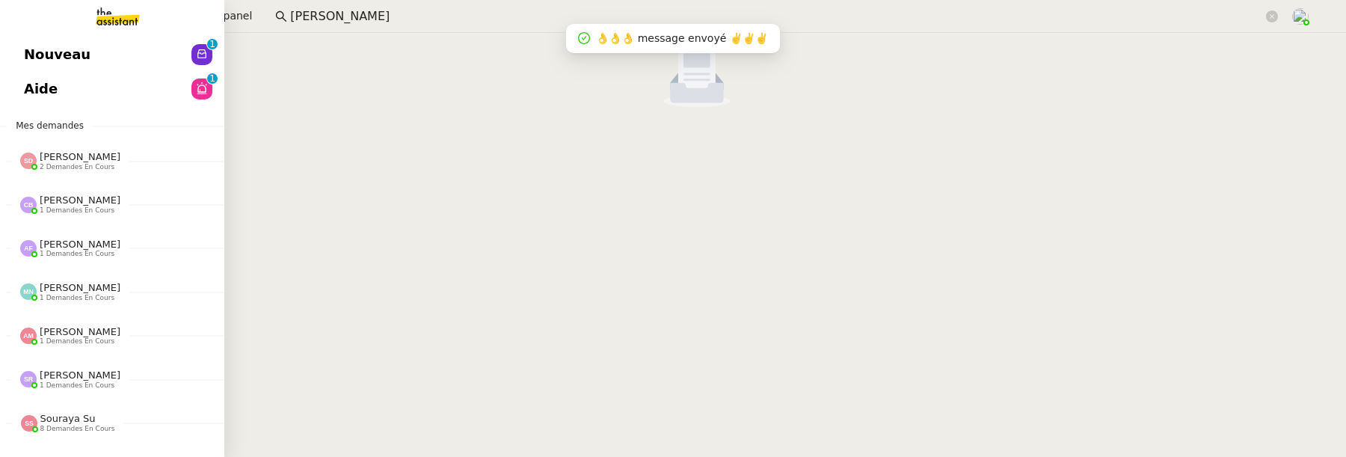
click at [24, 53] on span "Nouveau" at bounding box center [57, 54] width 67 height 22
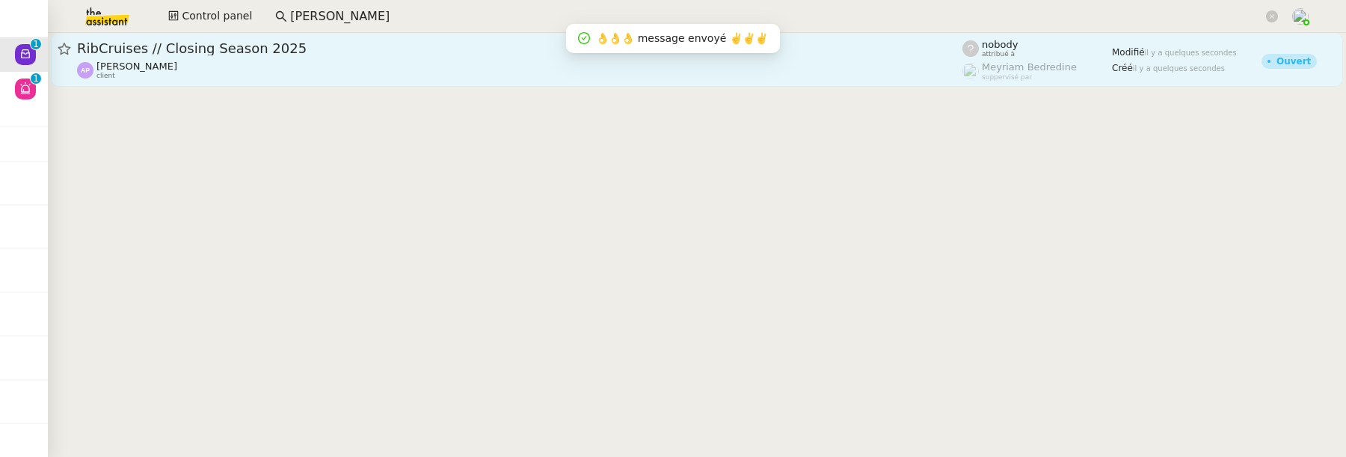
click at [328, 48] on span "RibCruises // Closing Season 2025" at bounding box center [520, 48] width 886 height 13
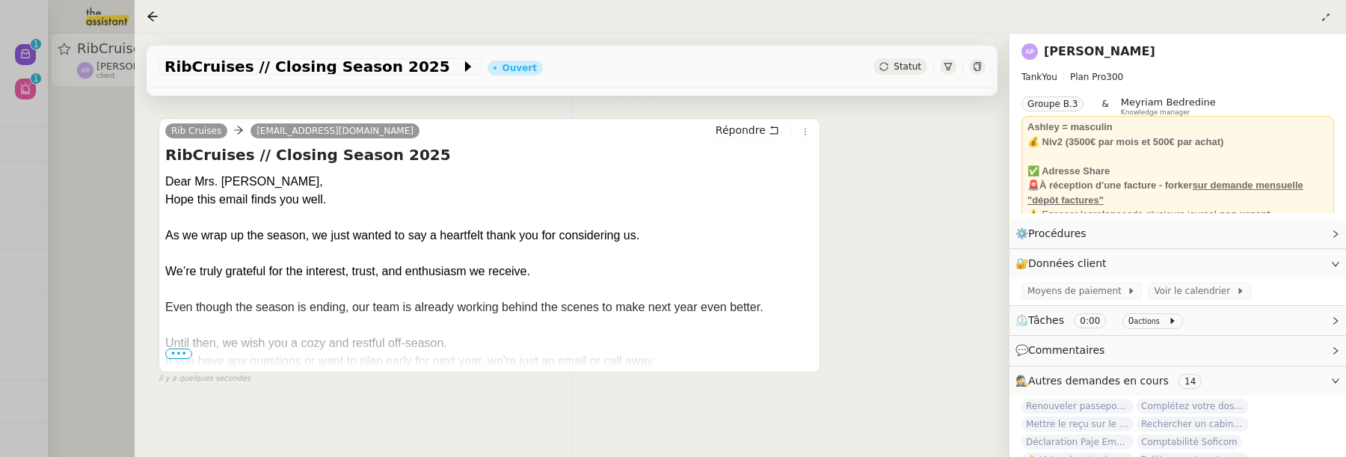
scroll to position [260, 0]
click at [183, 349] on span "•••" at bounding box center [178, 354] width 27 height 10
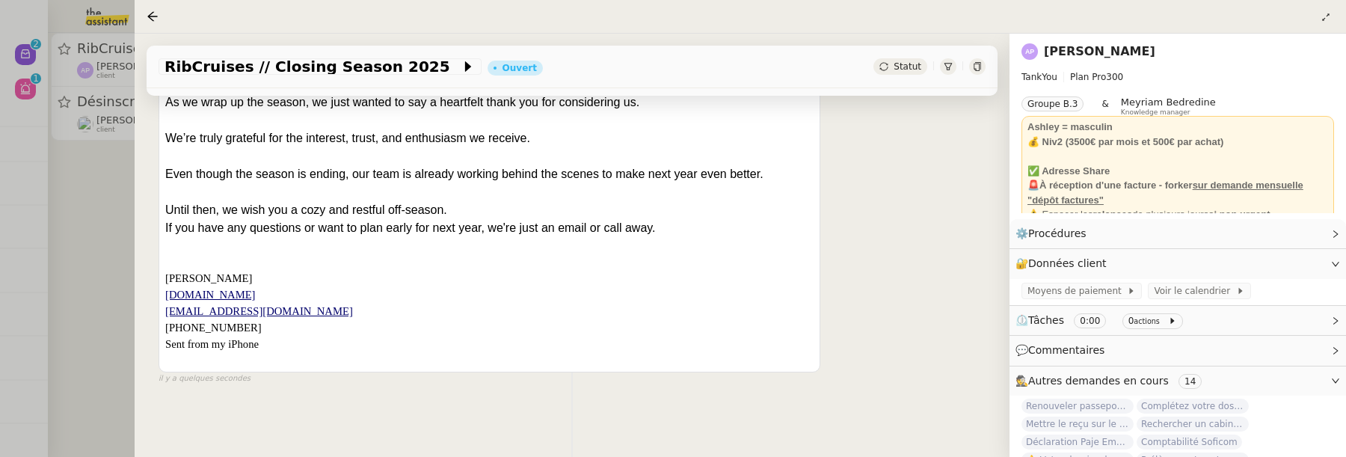
scroll to position [240, 0]
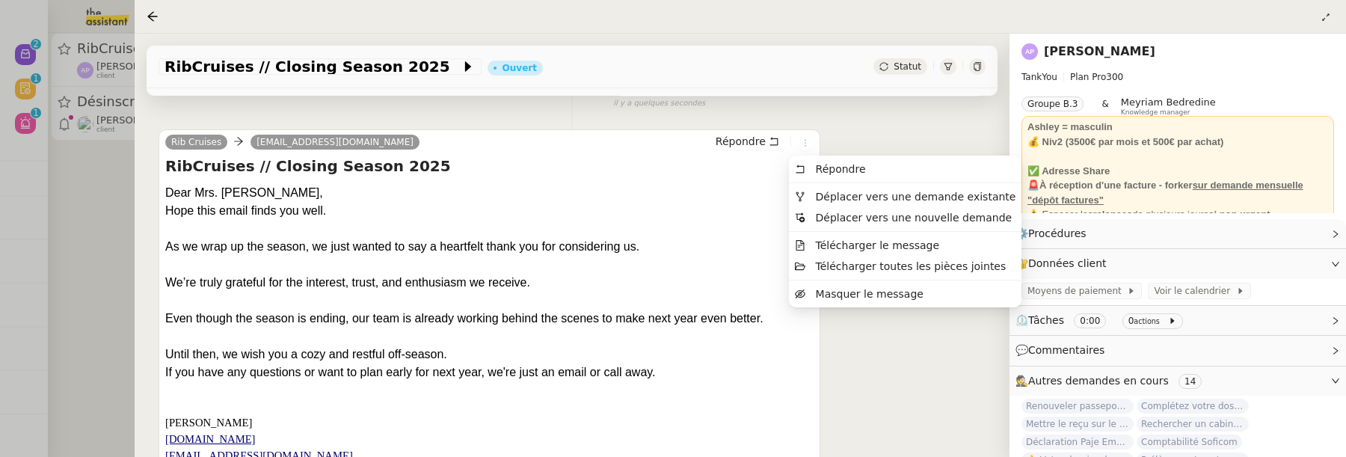
click at [797, 137] on button at bounding box center [805, 143] width 16 height 16
click at [851, 191] on span "Déplacer vers une demande existante" at bounding box center [916, 197] width 200 height 12
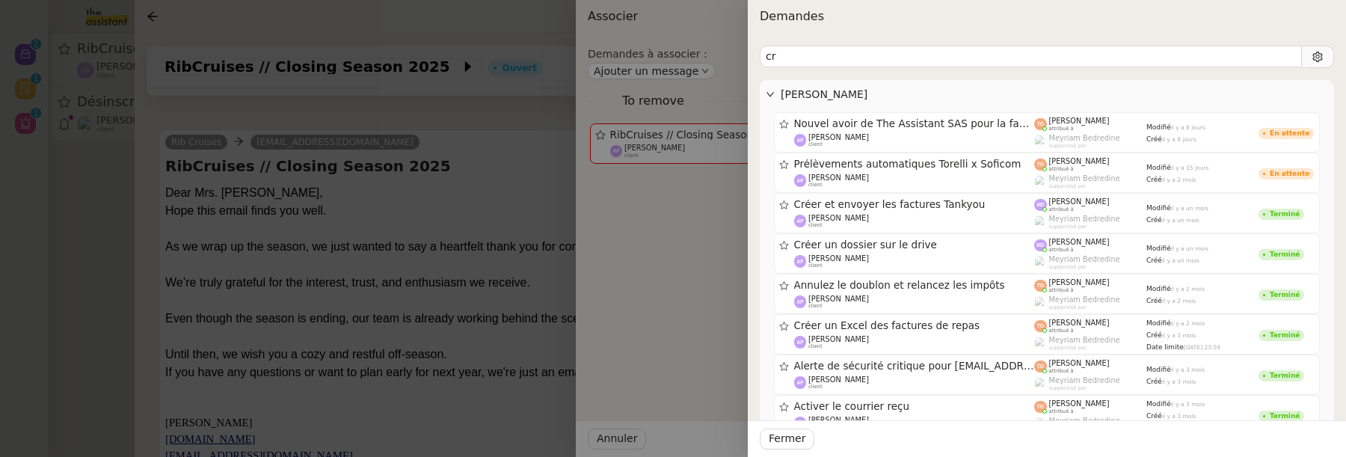
type input "c"
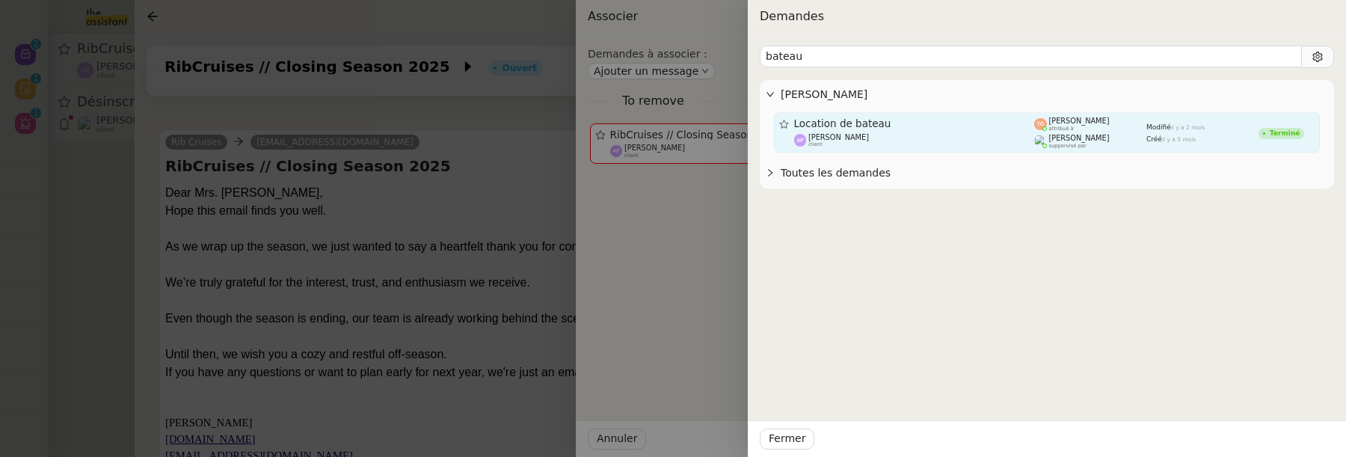
type input "bateau"
click at [1055, 139] on span "[PERSON_NAME]" at bounding box center [1079, 138] width 61 height 8
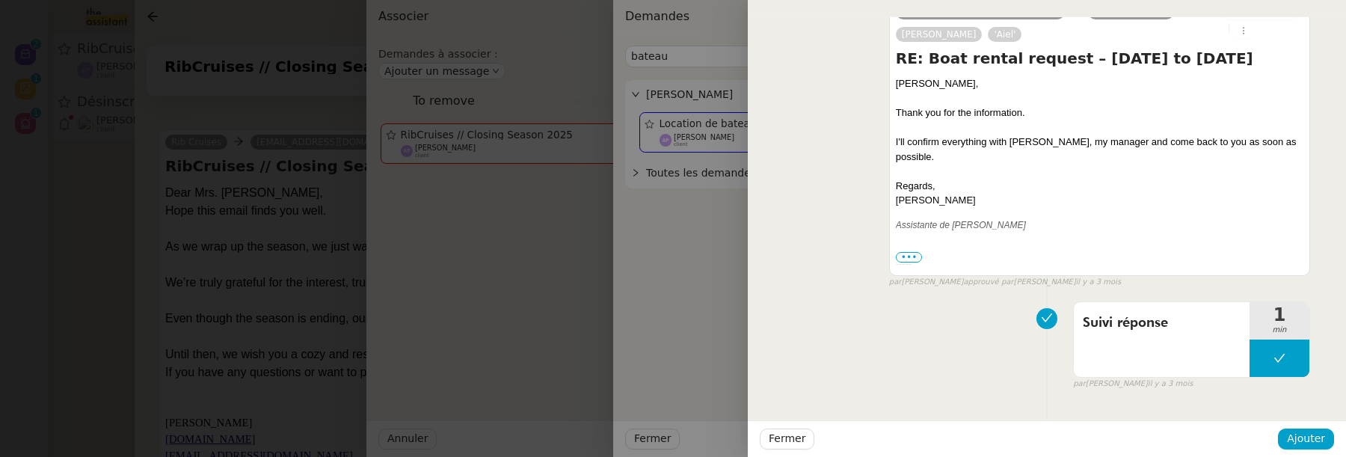
scroll to position [5256, 0]
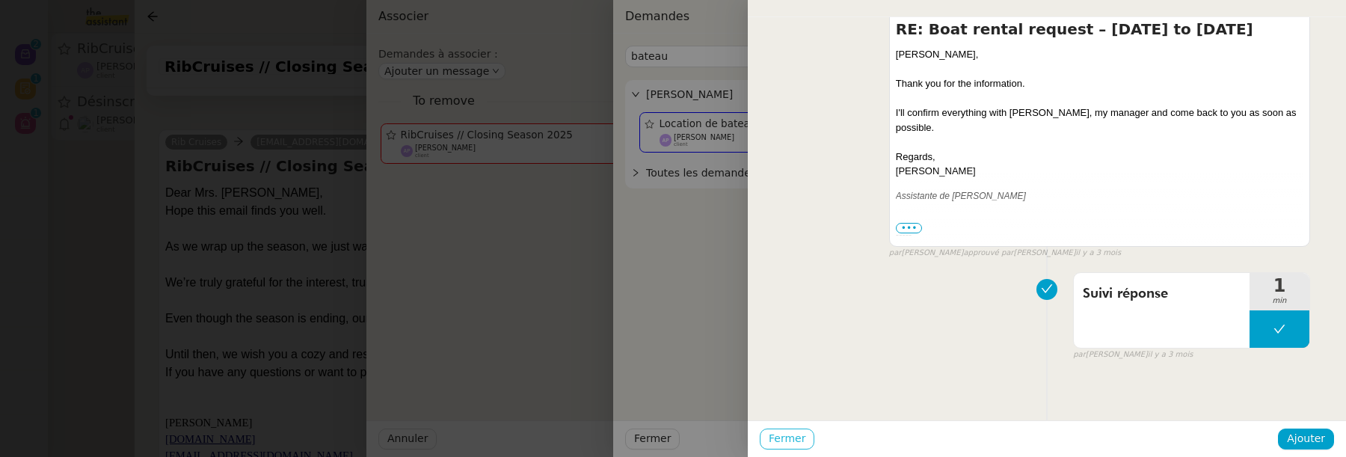
click at [798, 446] on span "Fermer" at bounding box center [787, 438] width 37 height 17
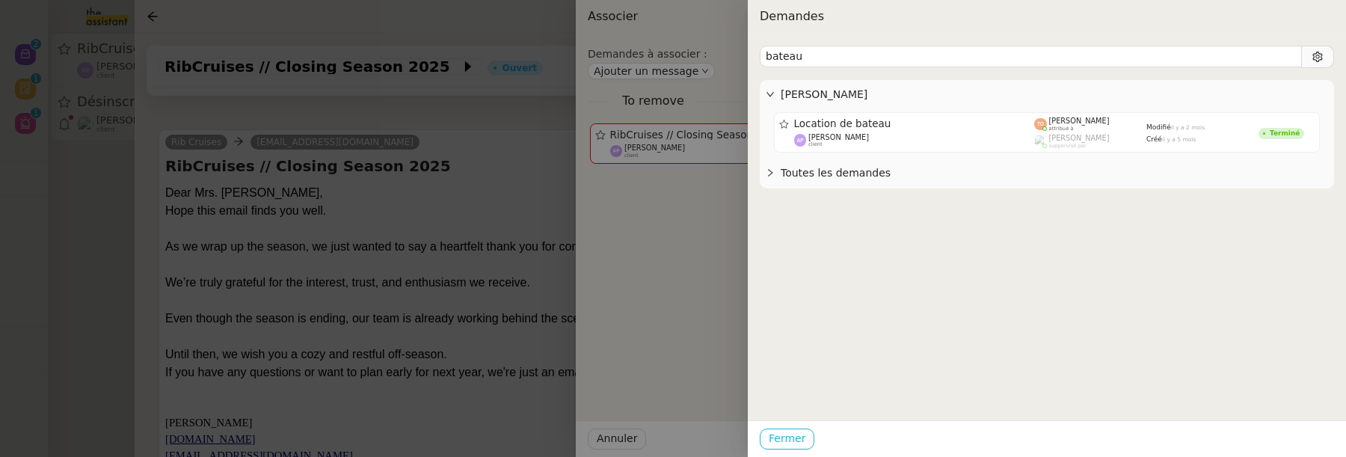
click at [798, 445] on span "Fermer" at bounding box center [787, 438] width 37 height 17
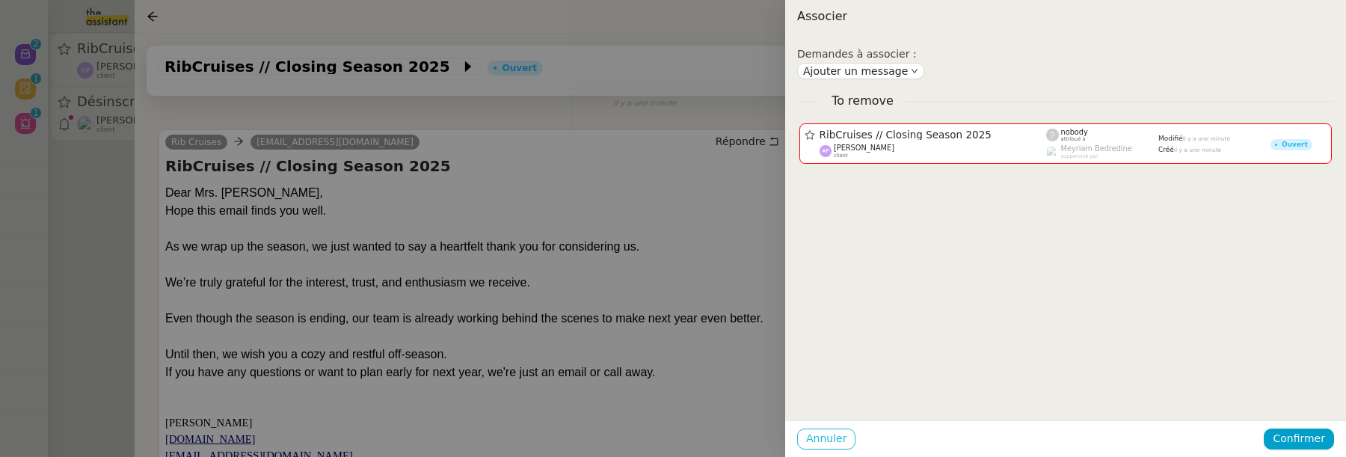
click at [813, 439] on span "Annuler" at bounding box center [826, 438] width 40 height 17
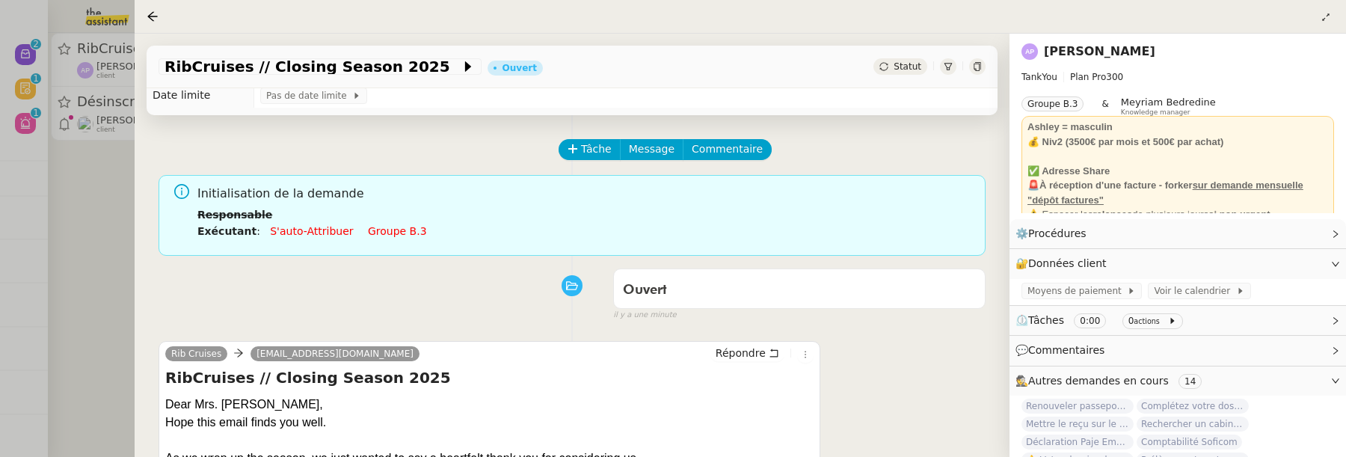
scroll to position [0, 0]
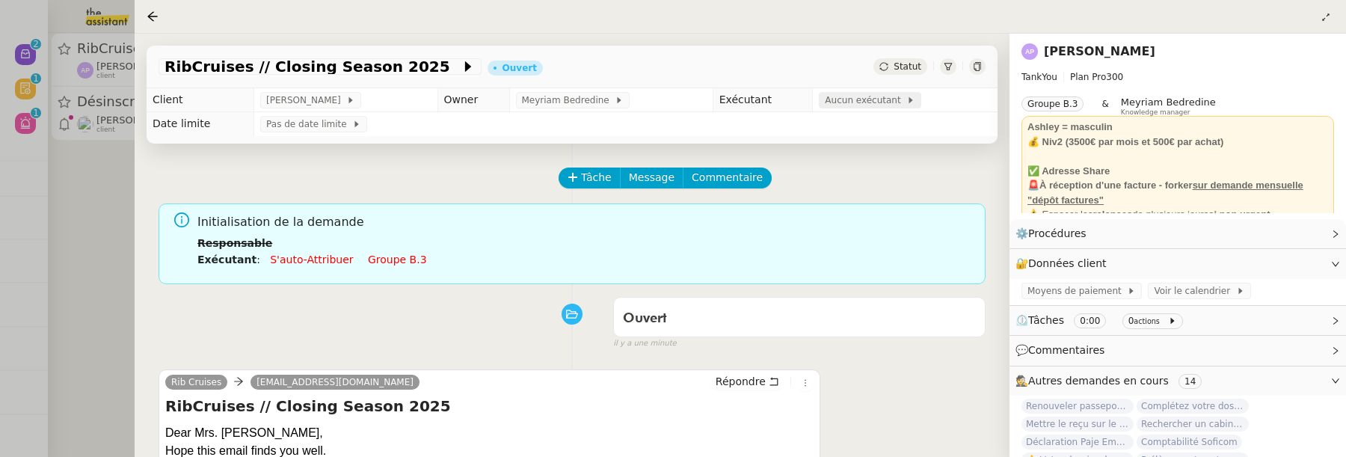
click at [850, 101] on span "Aucun exécutant" at bounding box center [866, 100] width 82 height 15
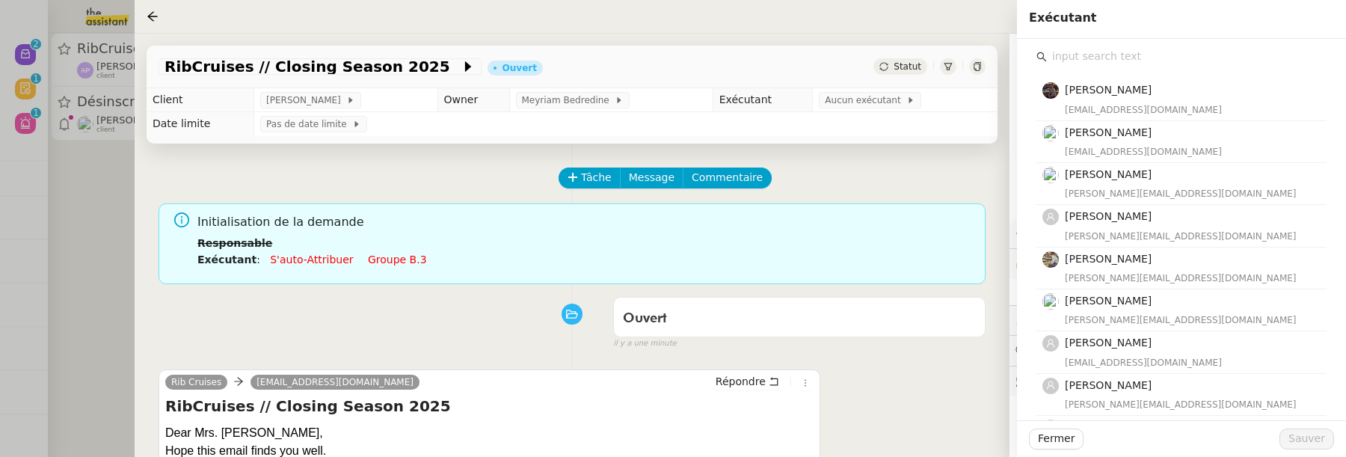
click at [1093, 65] on input "text" at bounding box center [1187, 56] width 280 height 20
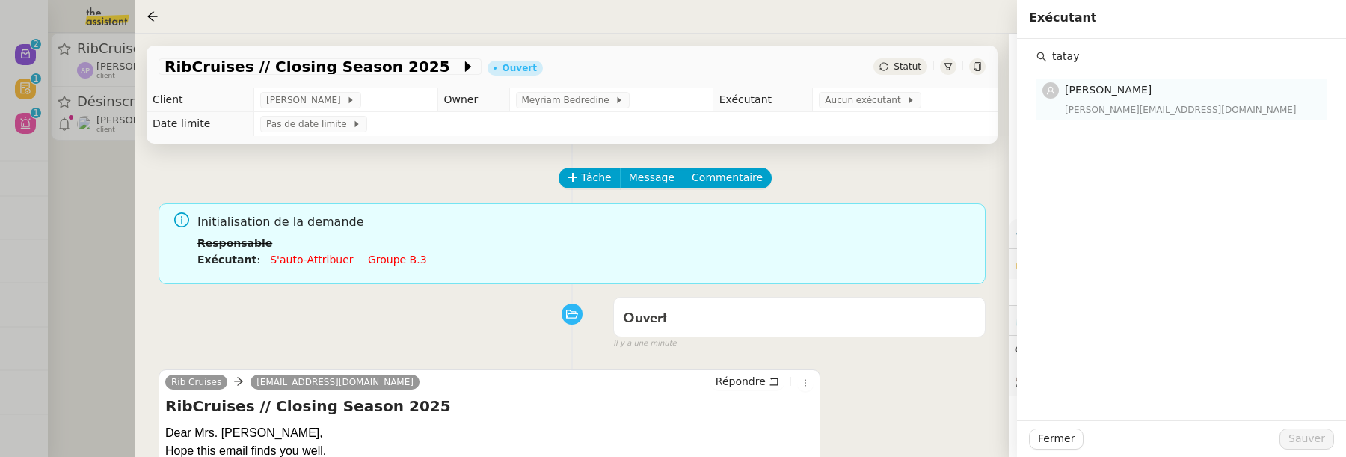
type input "tatay"
click at [1121, 86] on span "[PERSON_NAME]" at bounding box center [1108, 90] width 87 height 12
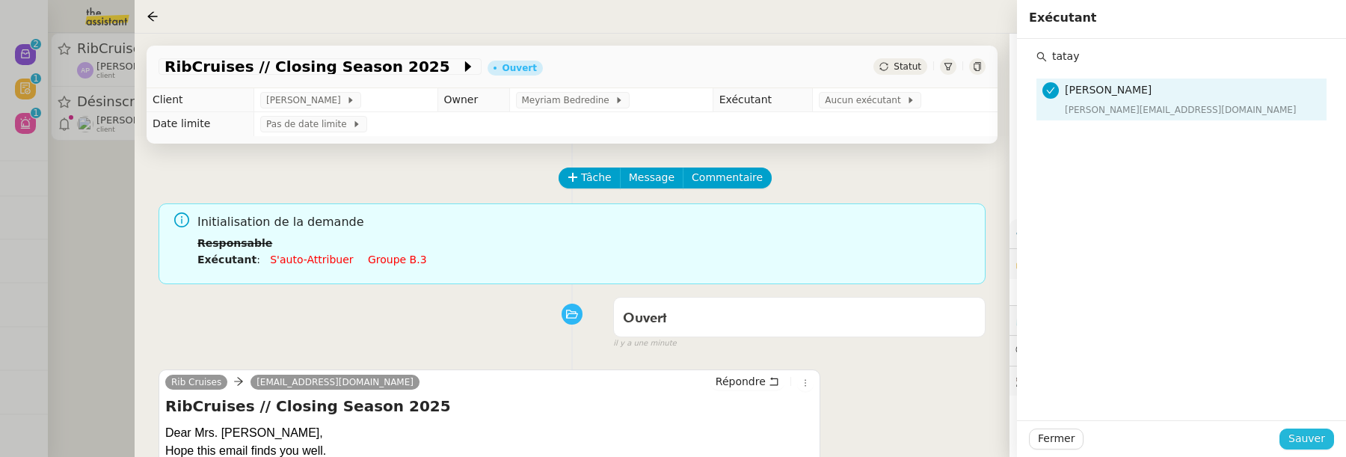
click at [1323, 446] on span "Sauver" at bounding box center [1307, 438] width 37 height 17
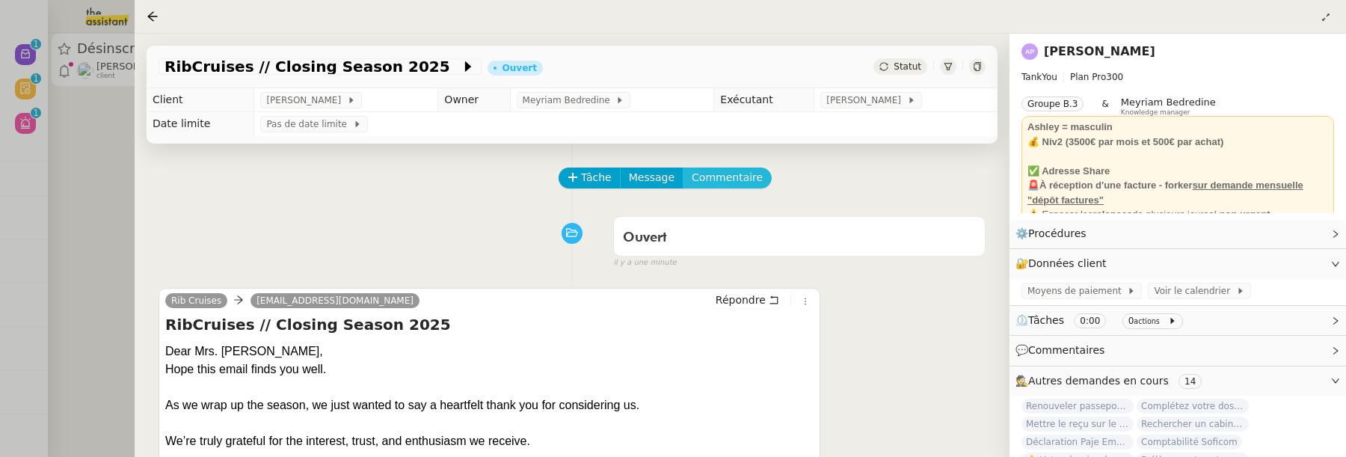
click at [714, 186] on span "Commentaire" at bounding box center [727, 177] width 71 height 17
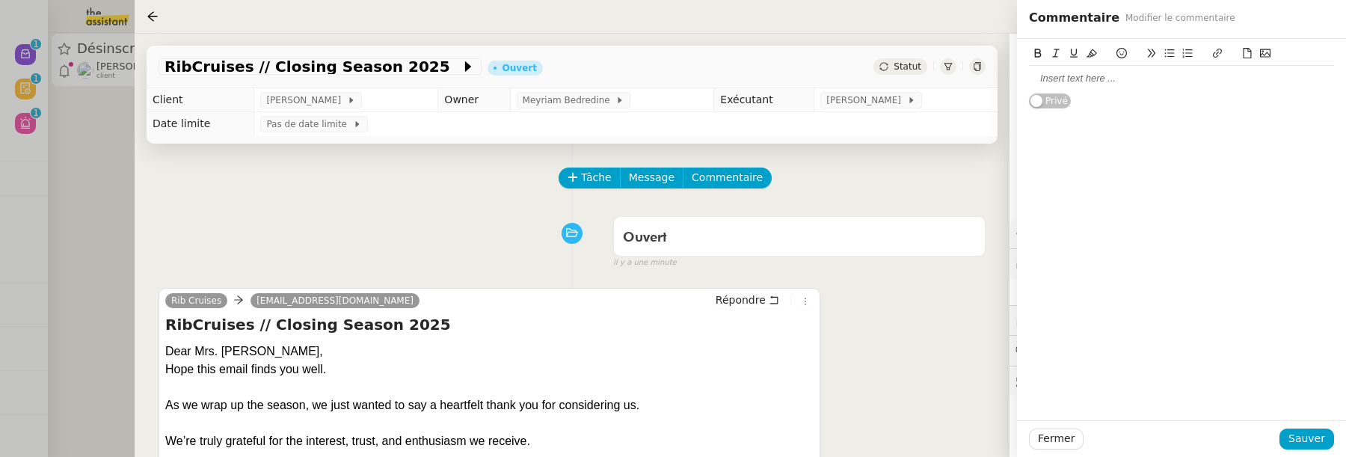
click at [1142, 82] on div at bounding box center [1181, 78] width 305 height 13
click at [1314, 435] on span "Sauver" at bounding box center [1307, 438] width 37 height 17
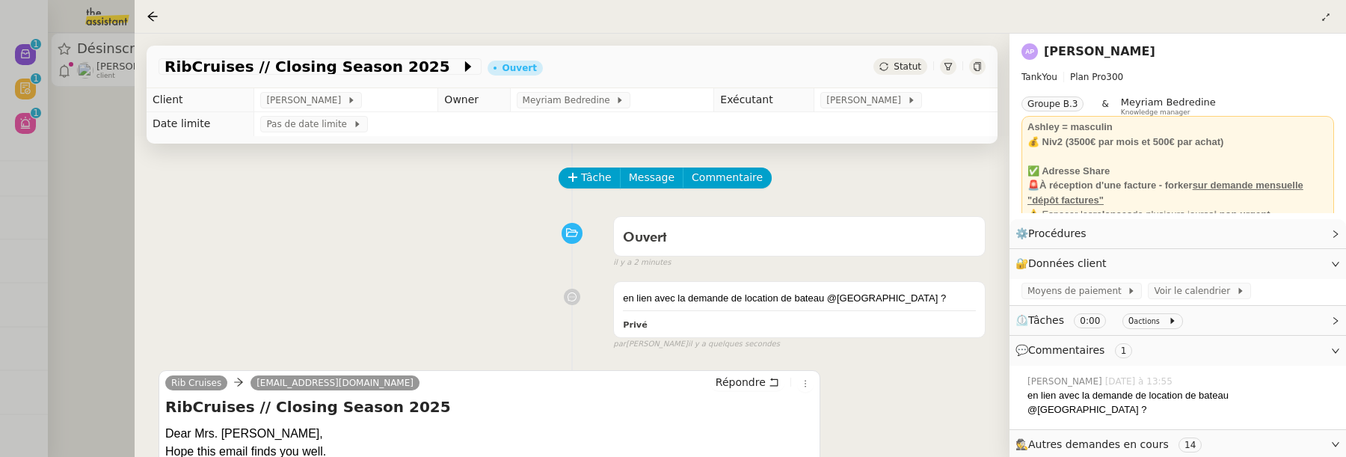
click at [101, 189] on div at bounding box center [673, 228] width 1346 height 457
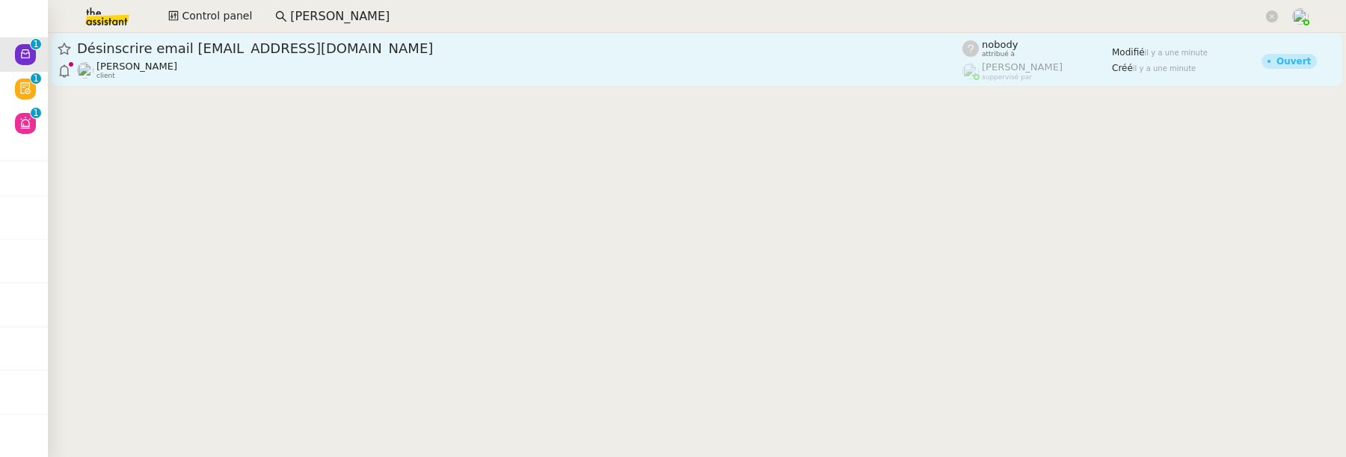
click at [268, 78] on div "Hugo Bentz client" at bounding box center [520, 70] width 886 height 19
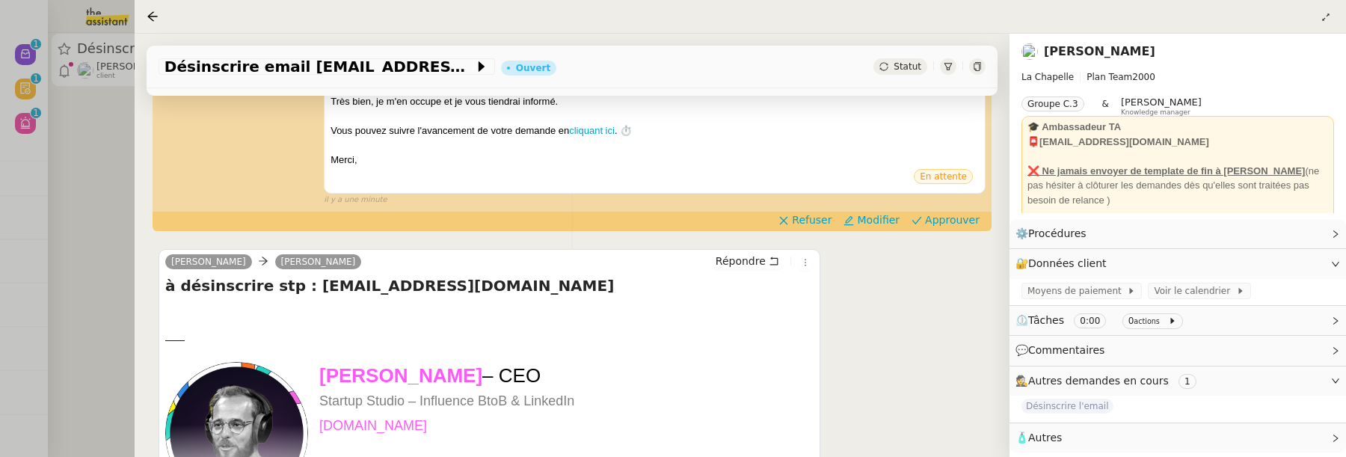
scroll to position [390, 0]
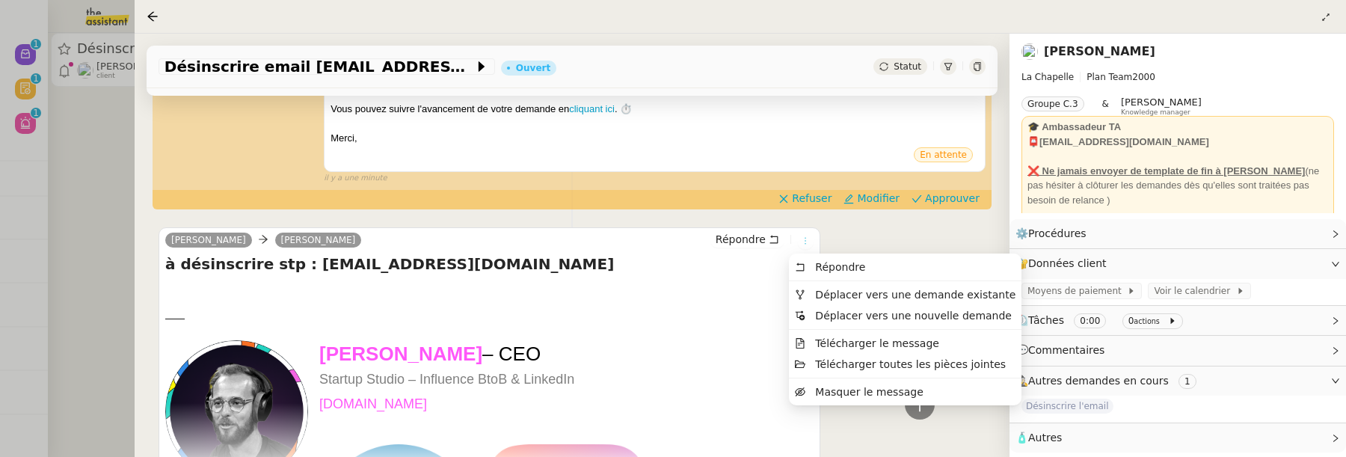
click at [799, 245] on button at bounding box center [805, 241] width 16 height 16
click at [816, 293] on span "Déplacer vers une demande existante" at bounding box center [916, 295] width 200 height 12
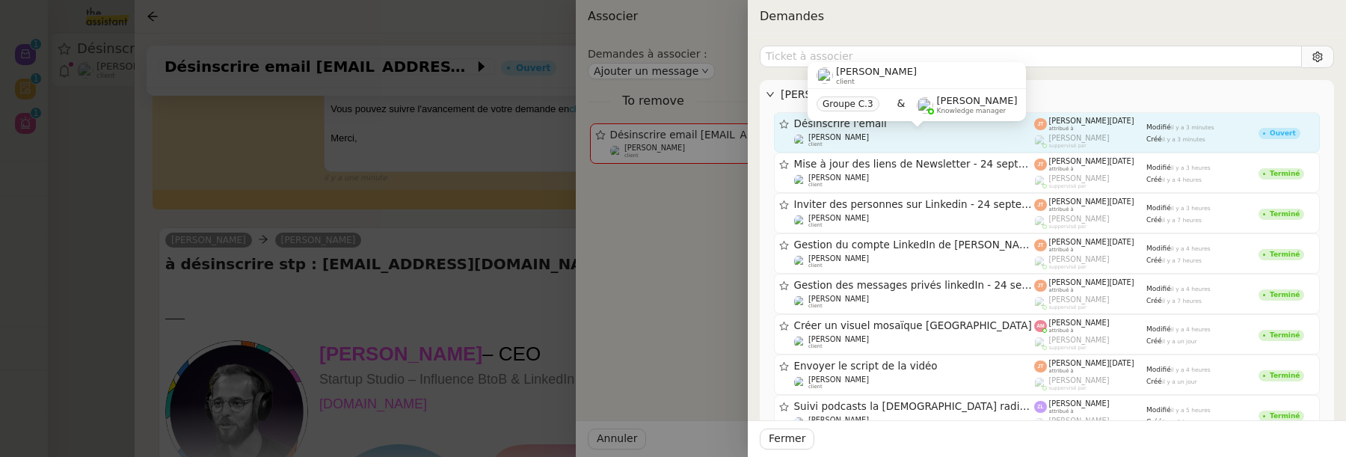
click at [886, 137] on div "Hugo Bentz client" at bounding box center [914, 140] width 241 height 15
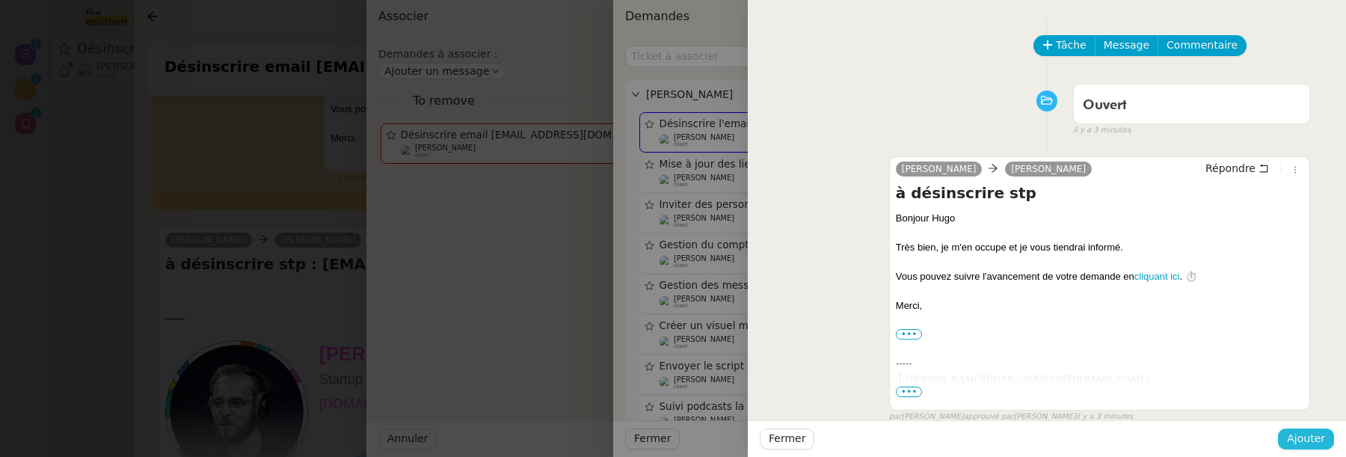
click at [1306, 447] on span "Ajouter" at bounding box center [1306, 438] width 38 height 17
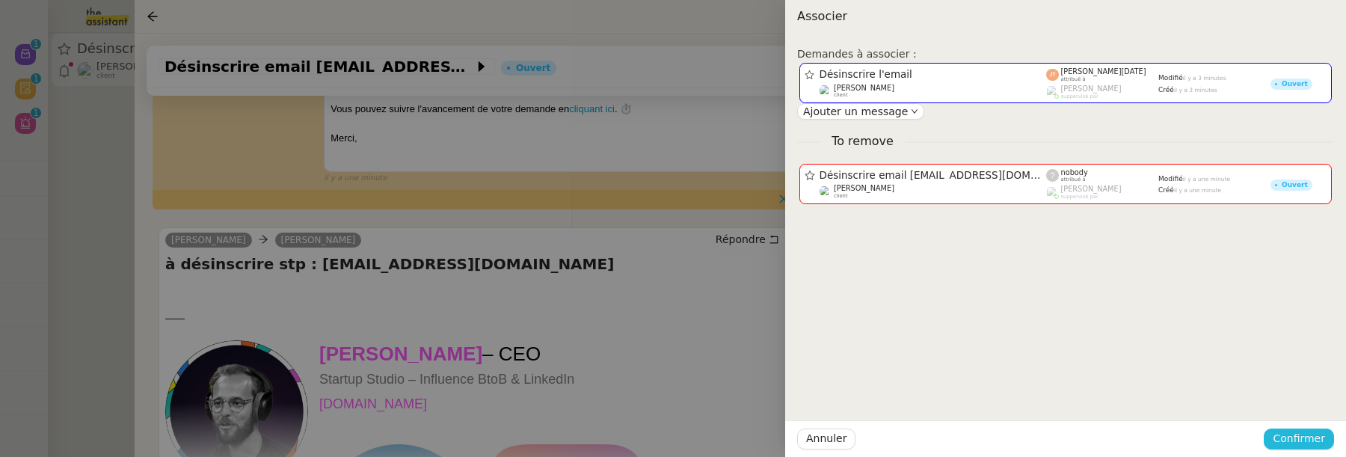
click at [1315, 432] on span "Confirmer" at bounding box center [1299, 438] width 52 height 17
click at [1315, 398] on span "Ajouter" at bounding box center [1300, 399] width 38 height 15
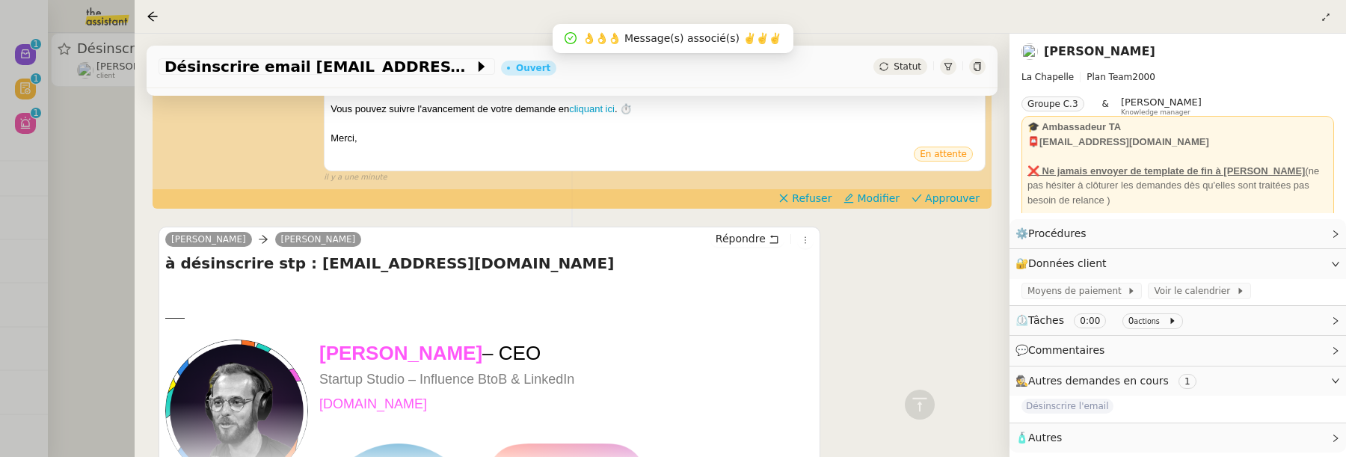
scroll to position [260, 0]
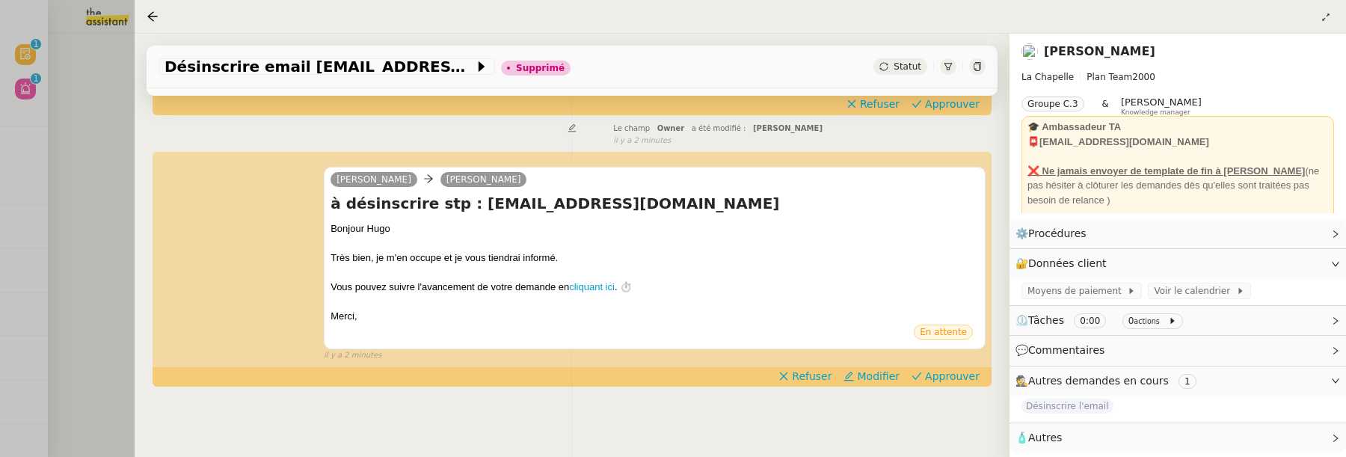
click at [84, 325] on div at bounding box center [673, 228] width 1346 height 457
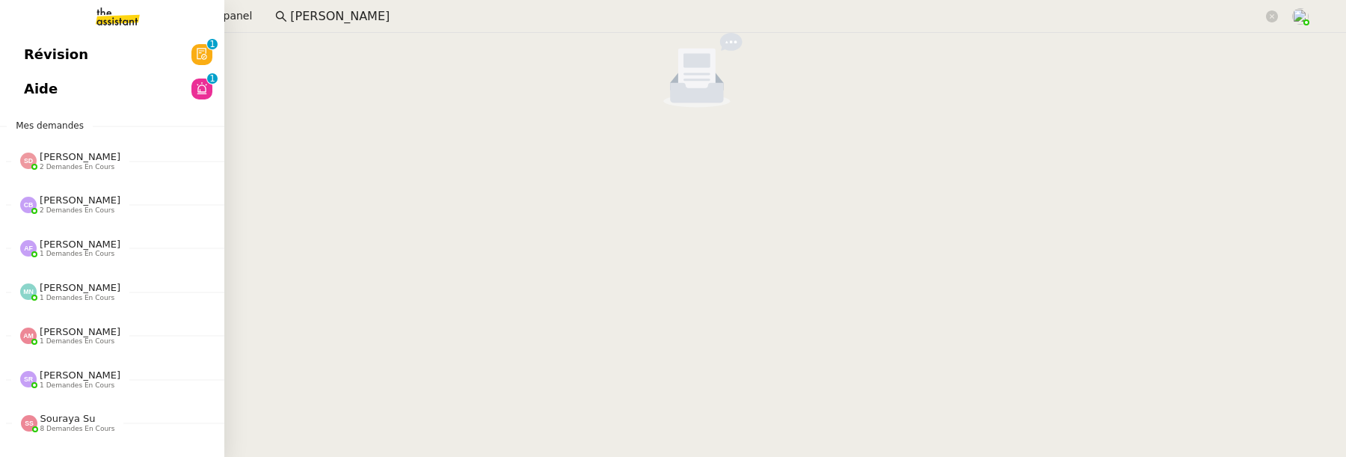
click at [37, 48] on span "Révision" at bounding box center [56, 54] width 64 height 22
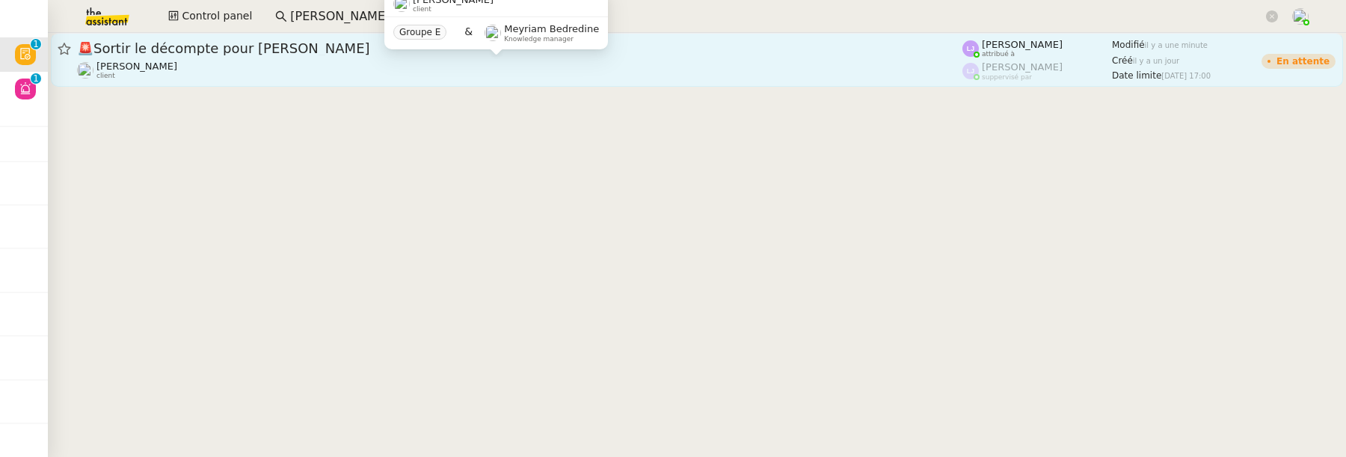
click at [361, 71] on div "Rayan Ouafi client" at bounding box center [520, 70] width 886 height 19
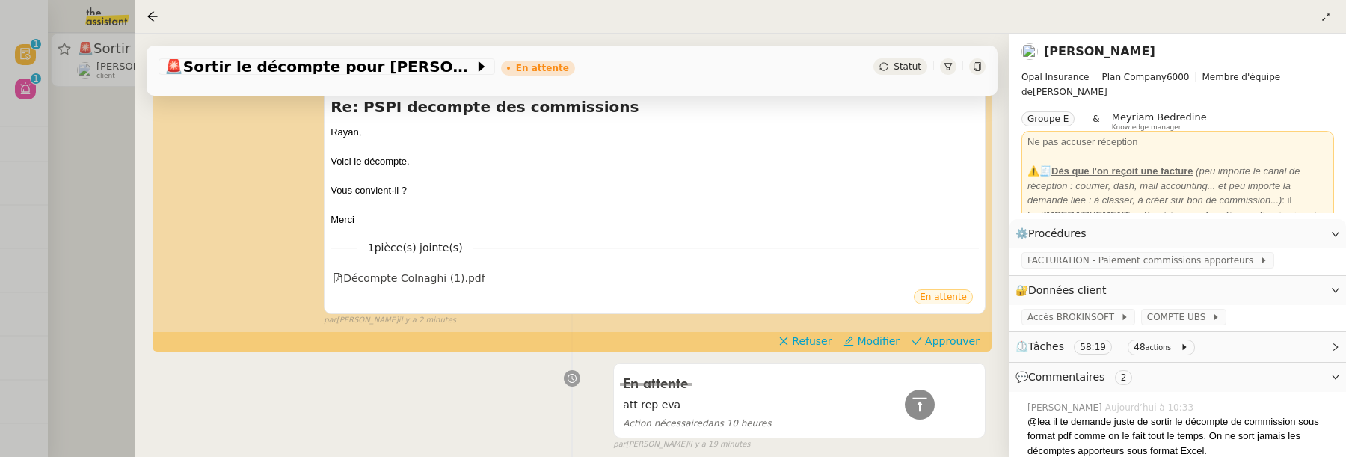
scroll to position [337, 0]
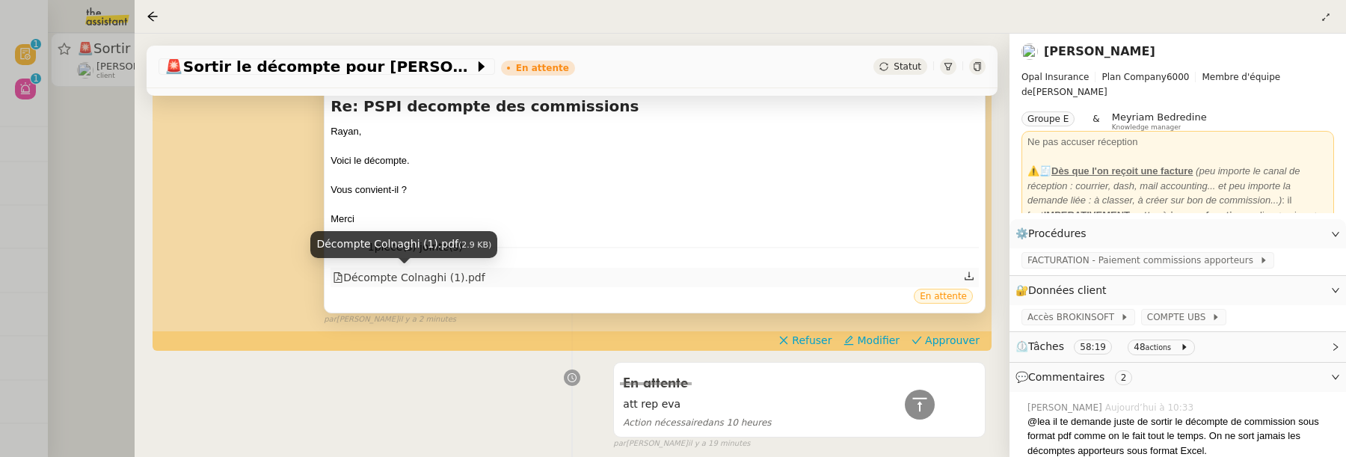
click at [444, 269] on div "Décompte Colnaghi (1).pdf" at bounding box center [409, 277] width 153 height 17
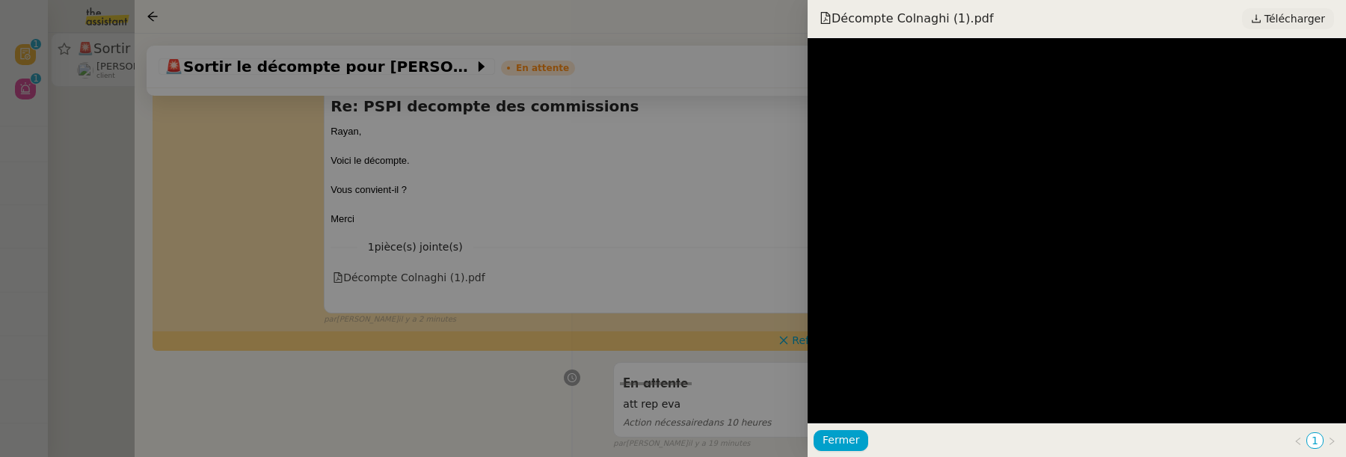
click at [1306, 23] on span "Télécharger" at bounding box center [1295, 18] width 61 height 19
click at [720, 194] on div at bounding box center [673, 228] width 1346 height 457
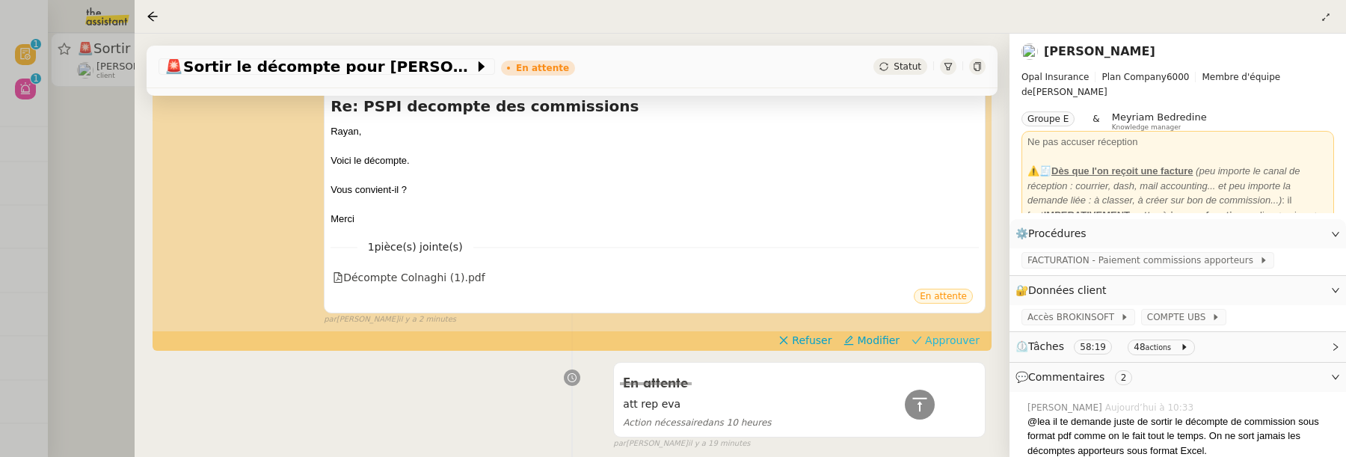
click at [951, 338] on span "Approuver" at bounding box center [952, 340] width 55 height 15
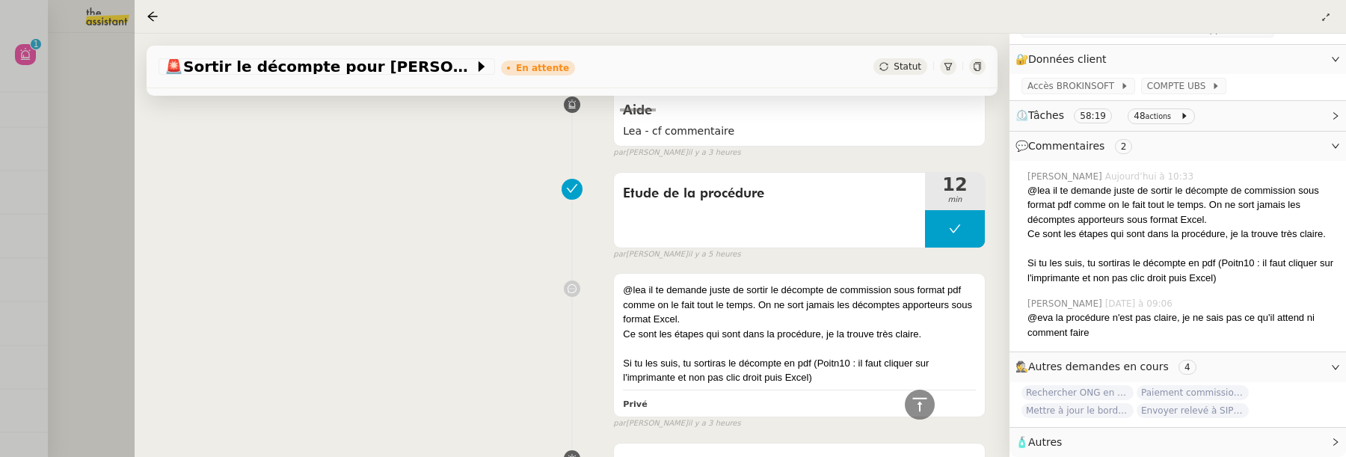
scroll to position [255, 0]
click at [107, 224] on div at bounding box center [673, 228] width 1346 height 457
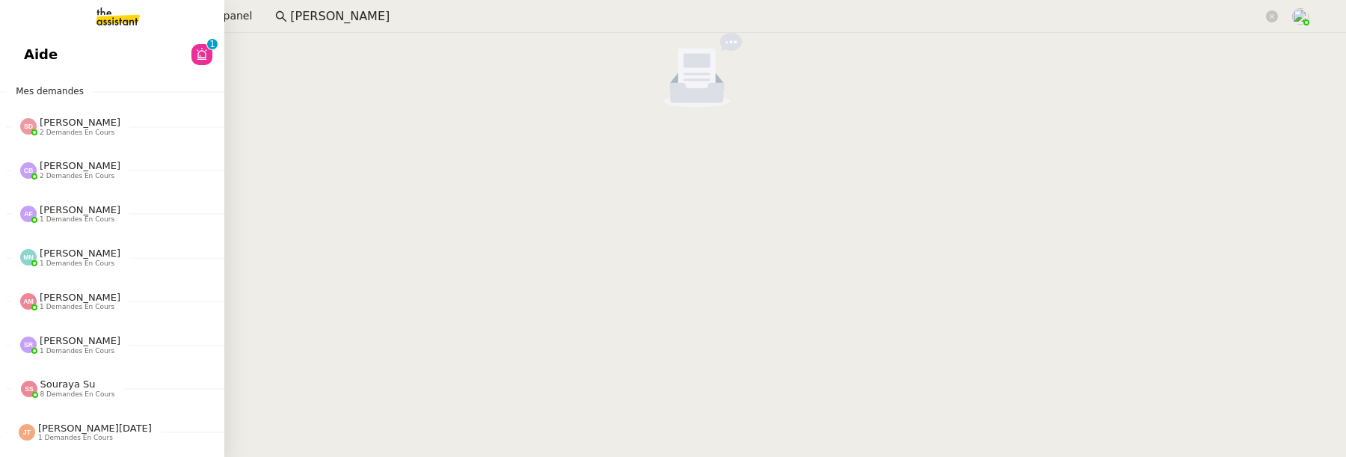
click at [69, 49] on link "Aide 0 1 2 3 4 5 6 7 8 9" at bounding box center [112, 54] width 224 height 34
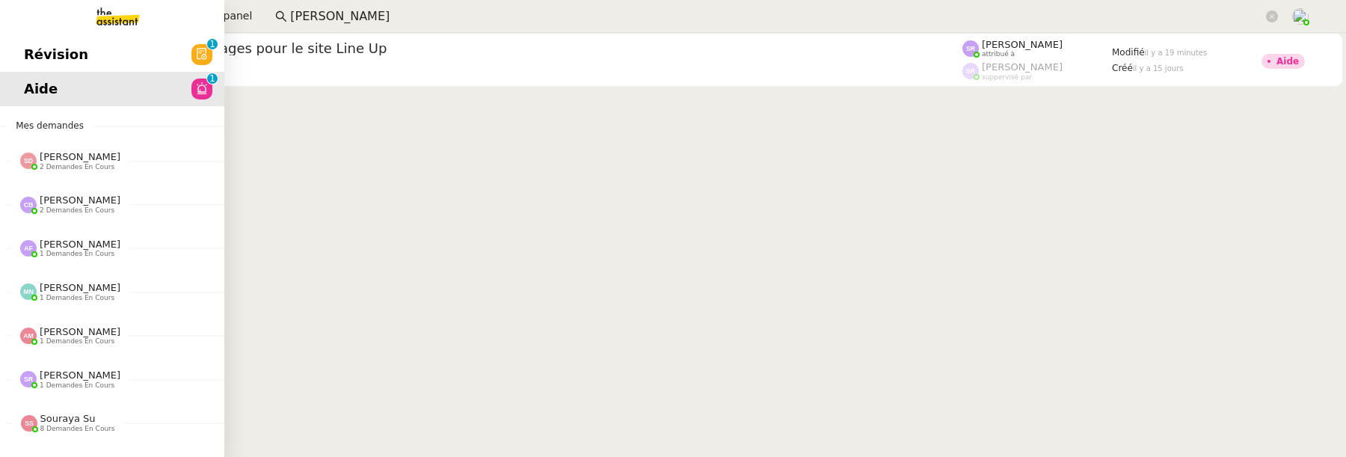
click at [53, 63] on span "Révision" at bounding box center [56, 54] width 64 height 22
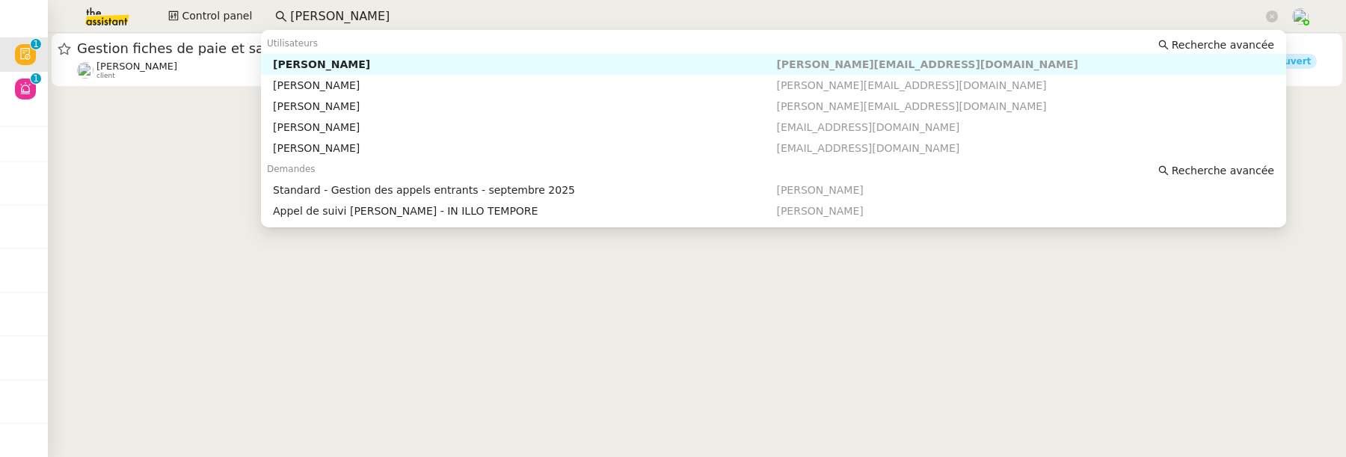
click at [344, 22] on input "florian" at bounding box center [776, 17] width 973 height 20
click at [367, 114] on nz-auto-option "Florian Parant florian@mobix.fr" at bounding box center [774, 106] width 1026 height 21
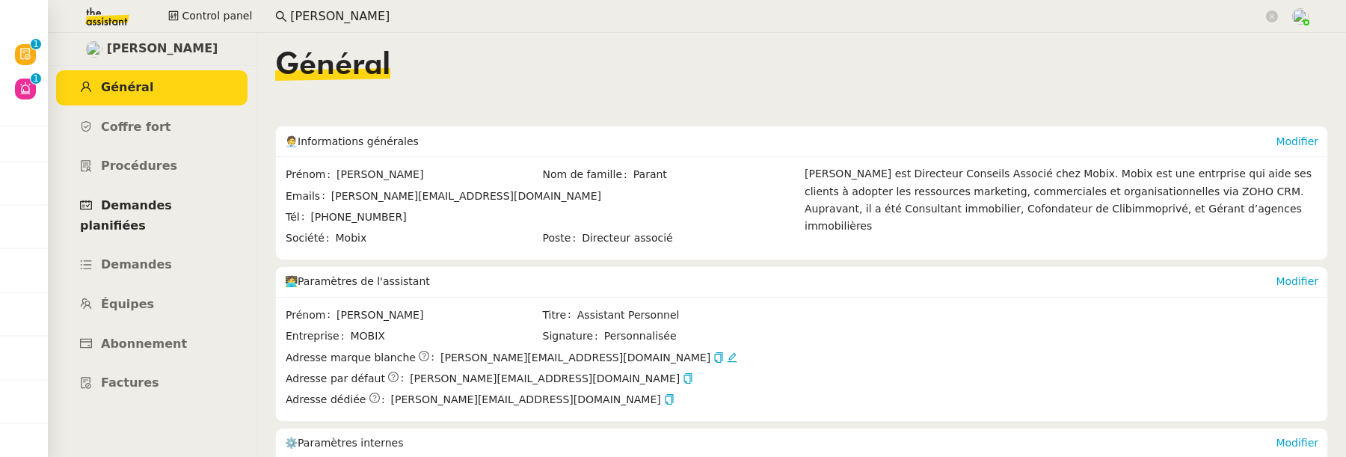
click at [185, 215] on link "Demandes planifiées" at bounding box center [151, 216] width 191 height 55
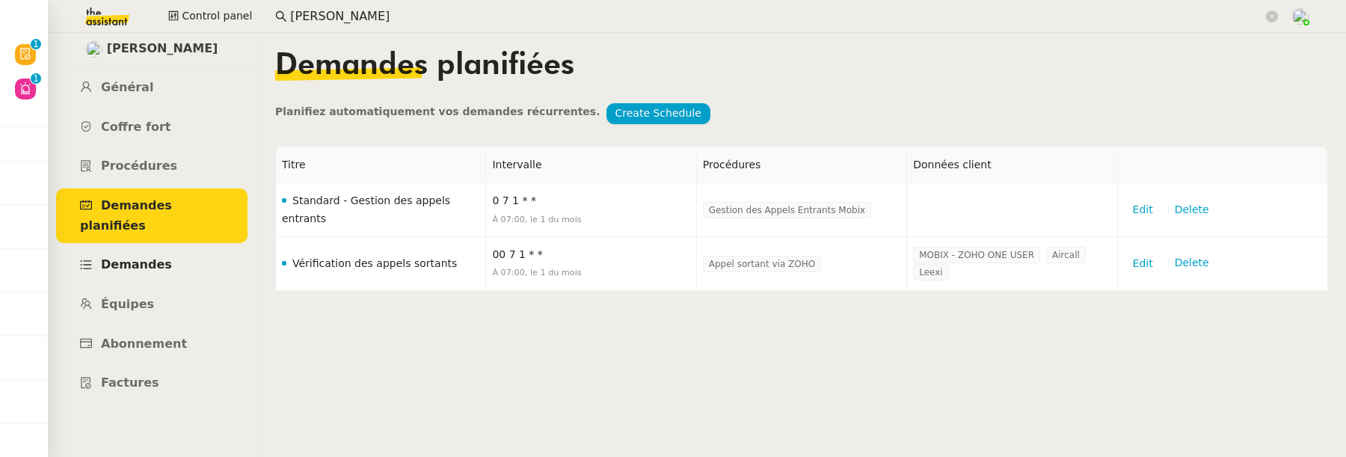
click at [178, 248] on link "Demandes" at bounding box center [151, 265] width 191 height 35
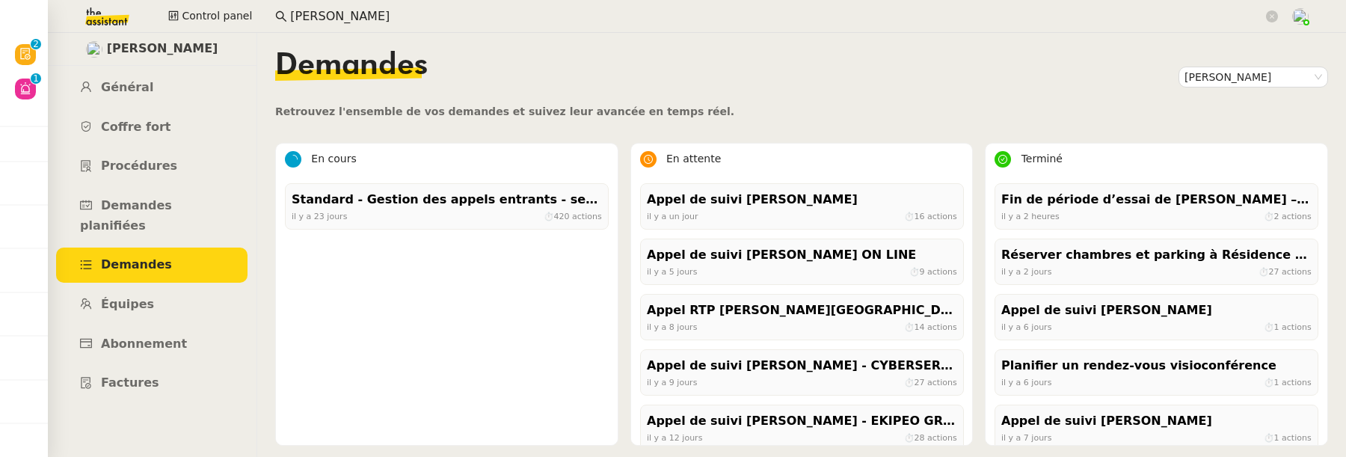
scroll to position [7, 0]
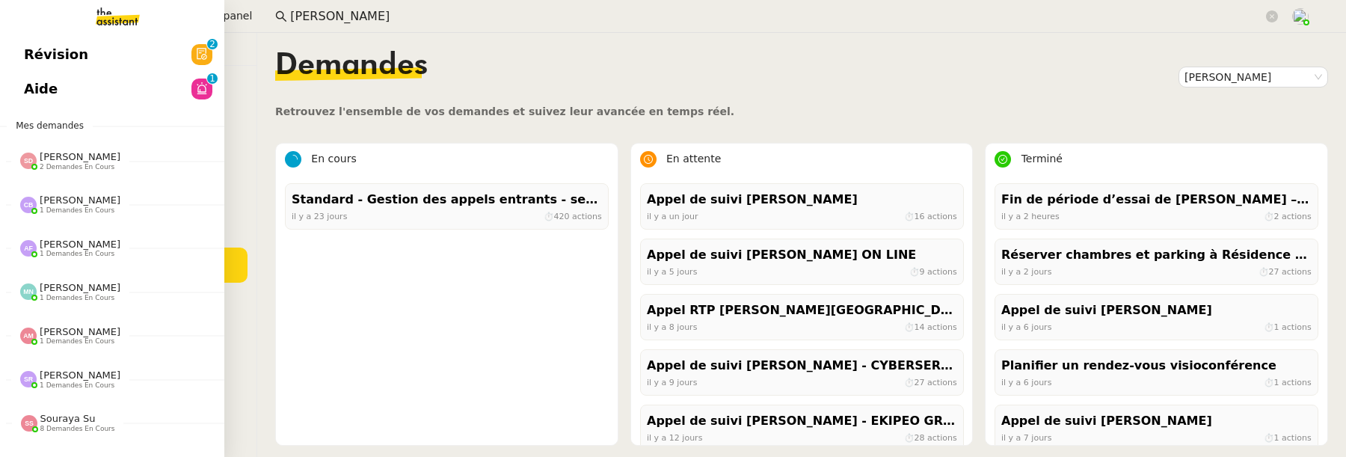
click at [37, 52] on span "Révision" at bounding box center [56, 54] width 64 height 22
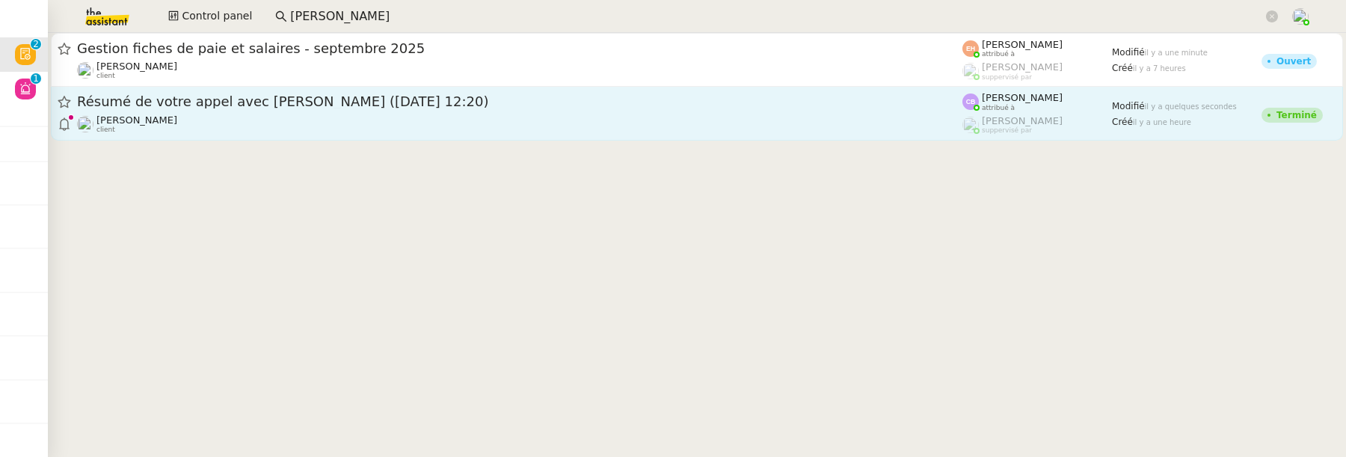
click at [524, 129] on div "Florian Parant client" at bounding box center [520, 123] width 886 height 19
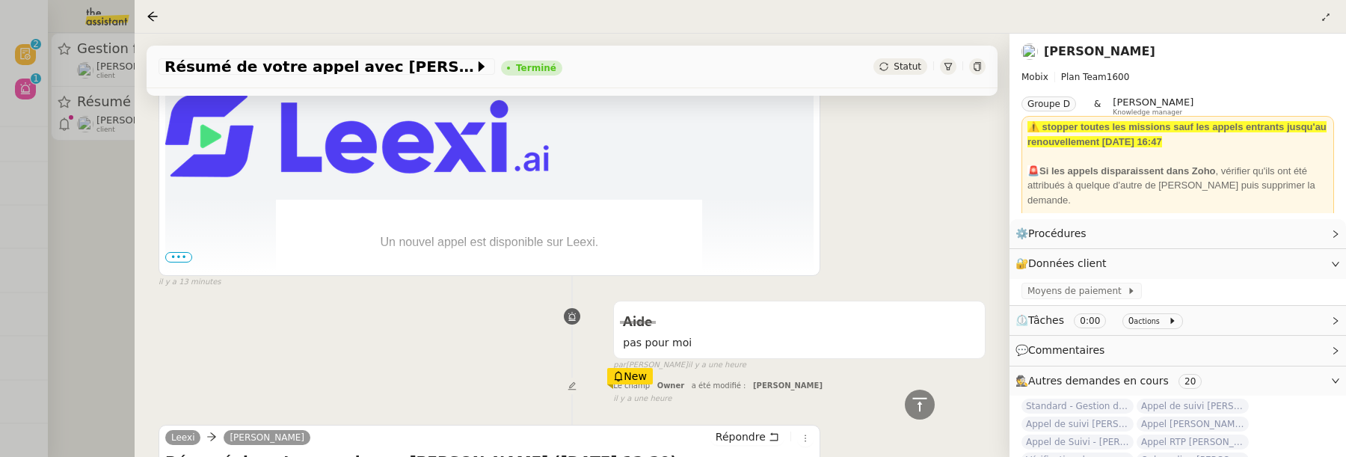
scroll to position [164, 0]
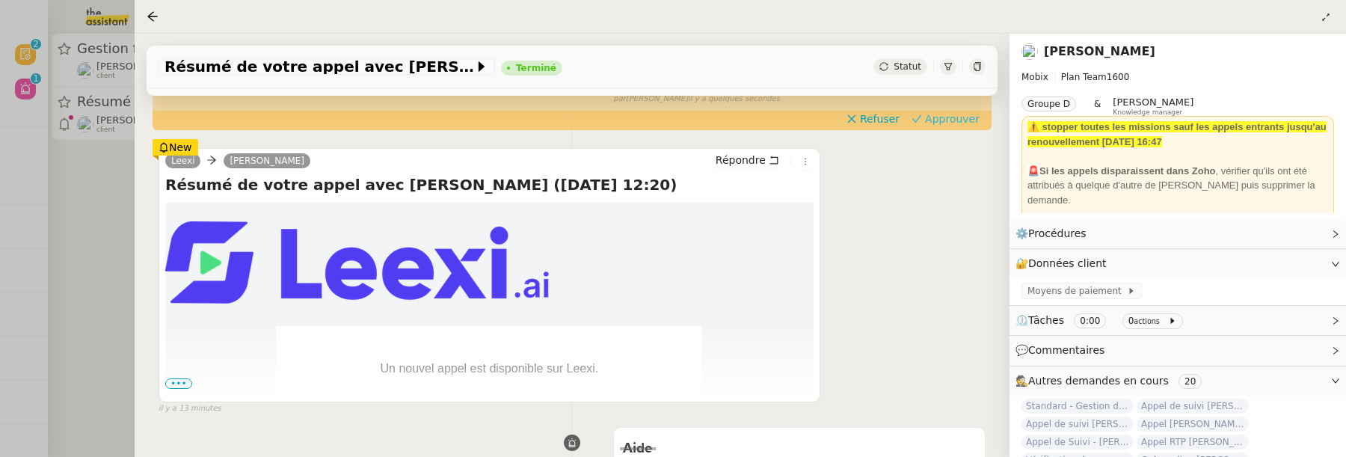
click at [940, 123] on span "Approuver" at bounding box center [952, 118] width 55 height 15
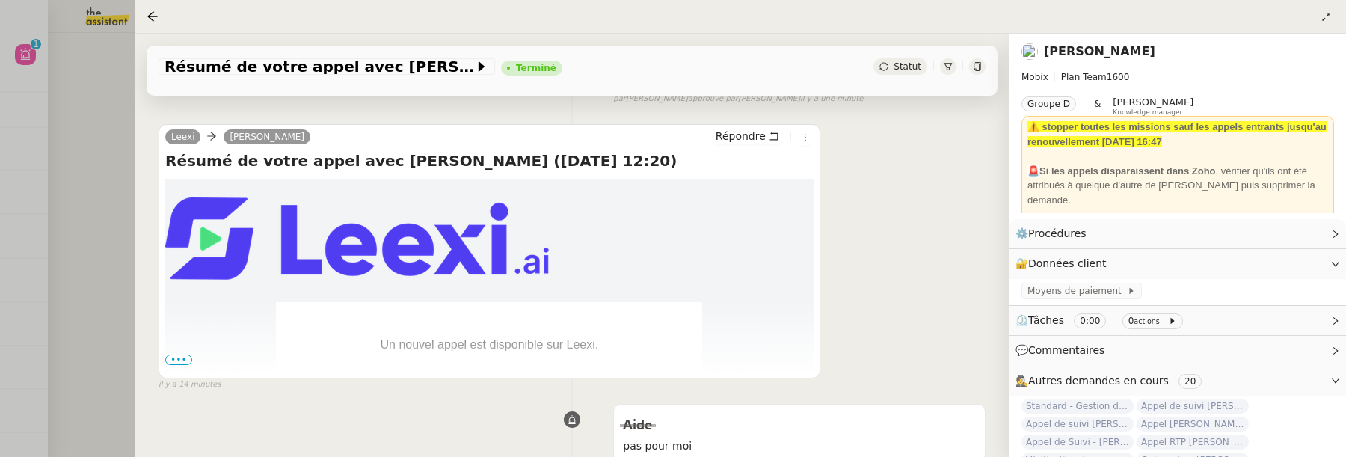
click at [113, 244] on div at bounding box center [673, 228] width 1346 height 457
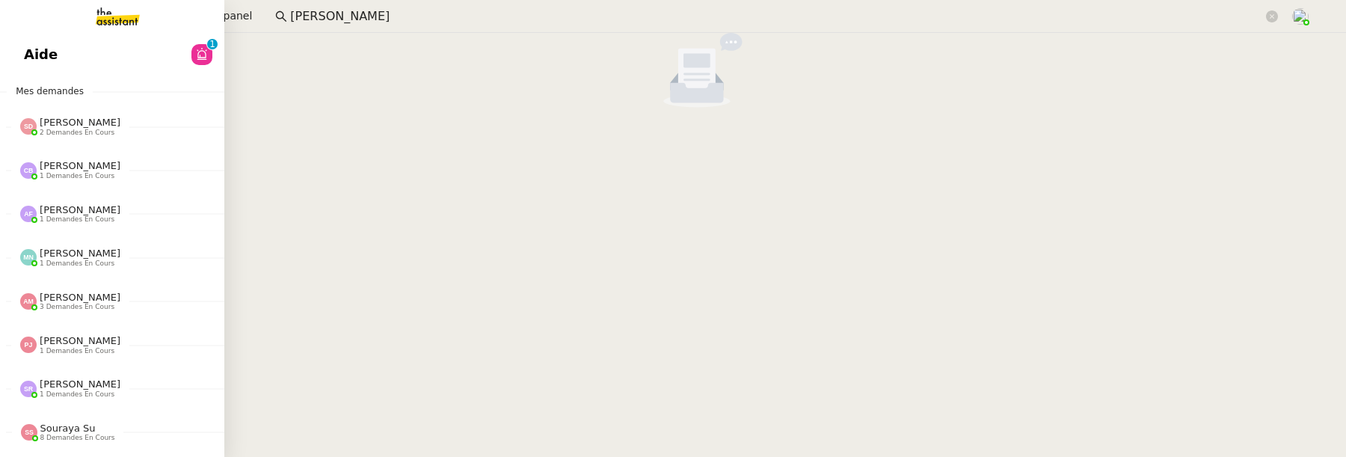
click at [34, 37] on link "Aide 0 1 2 3 4 5 6 7 8 9" at bounding box center [112, 54] width 224 height 34
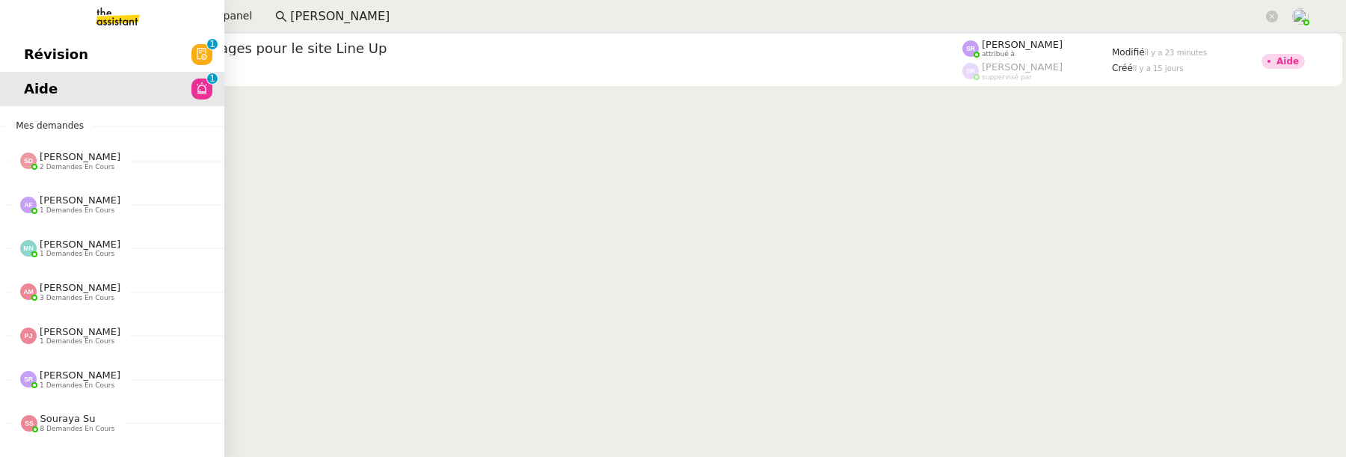
click at [31, 52] on span "Révision" at bounding box center [56, 54] width 64 height 22
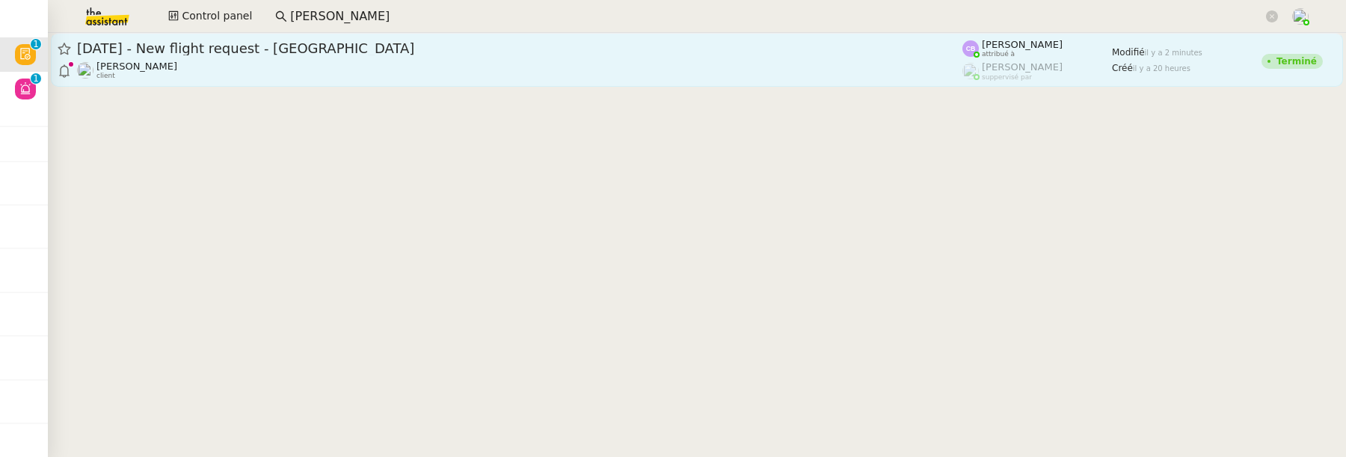
click at [462, 73] on div "Louis Frei client" at bounding box center [520, 70] width 886 height 19
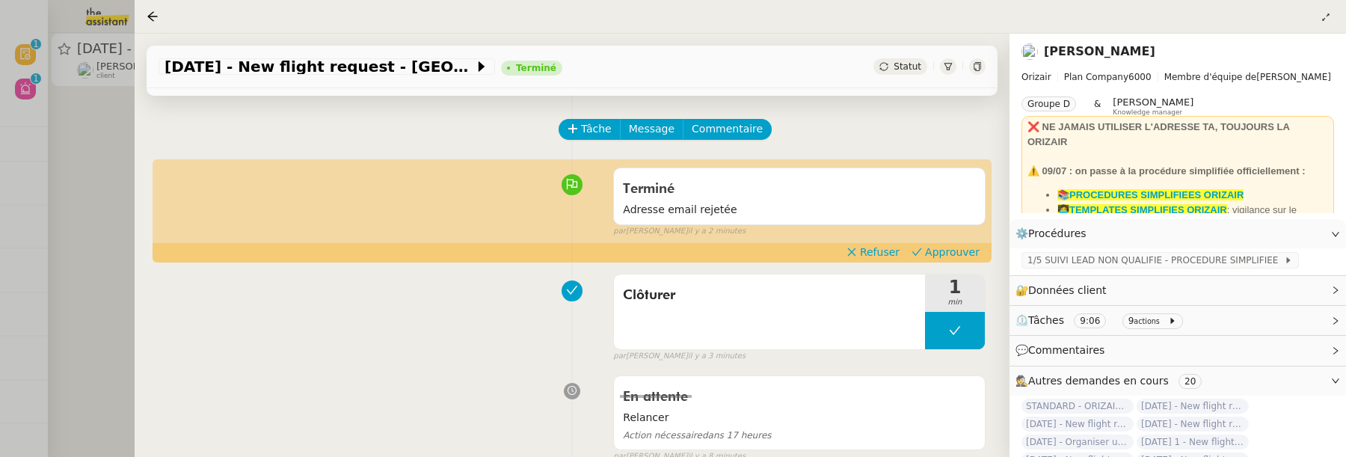
scroll to position [47, 0]
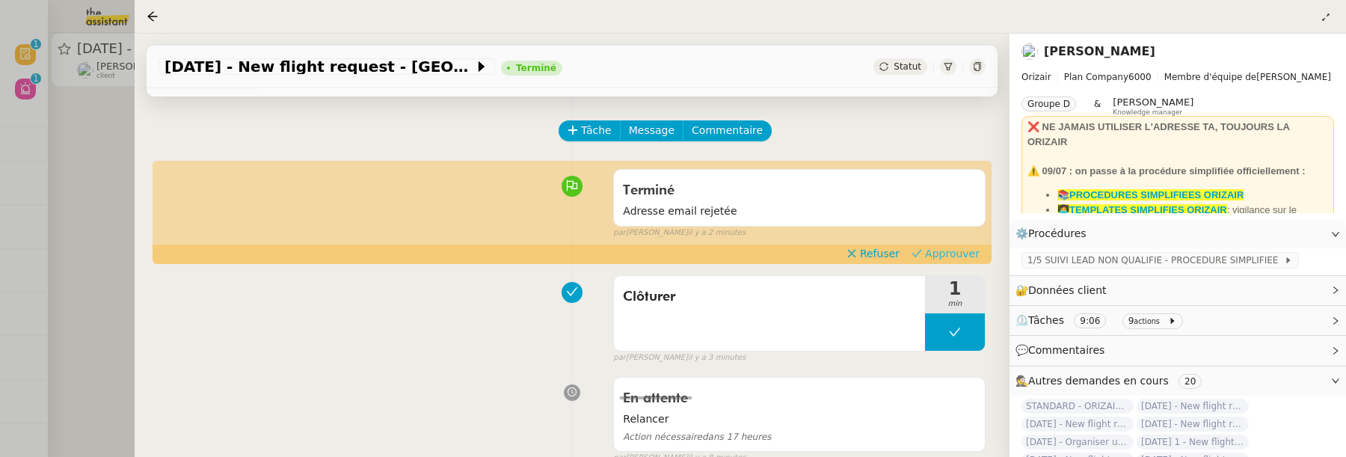
click at [944, 255] on span "Approuver" at bounding box center [952, 253] width 55 height 15
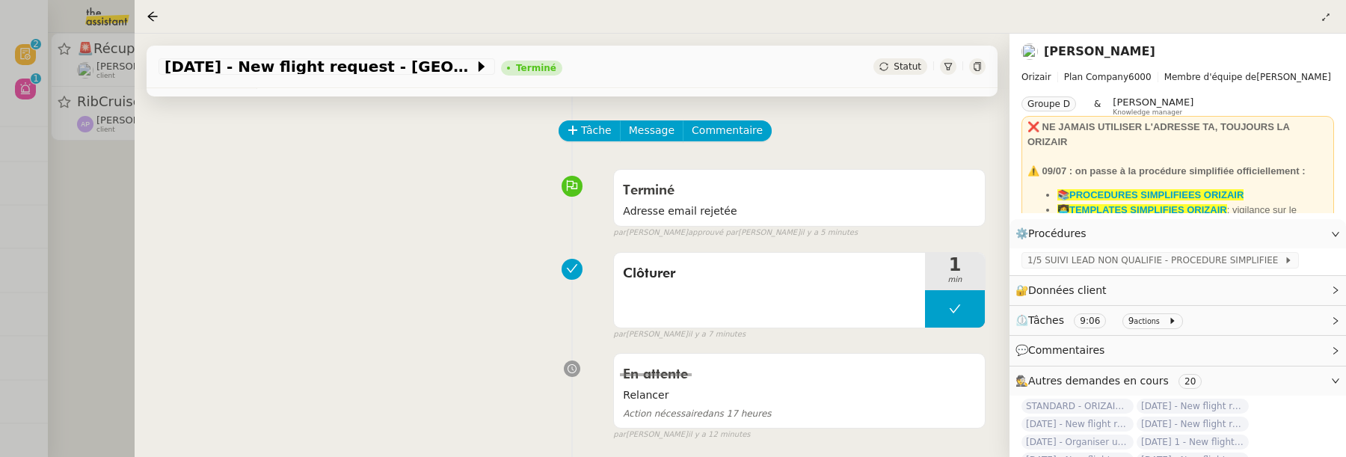
click at [100, 206] on div at bounding box center [673, 228] width 1346 height 457
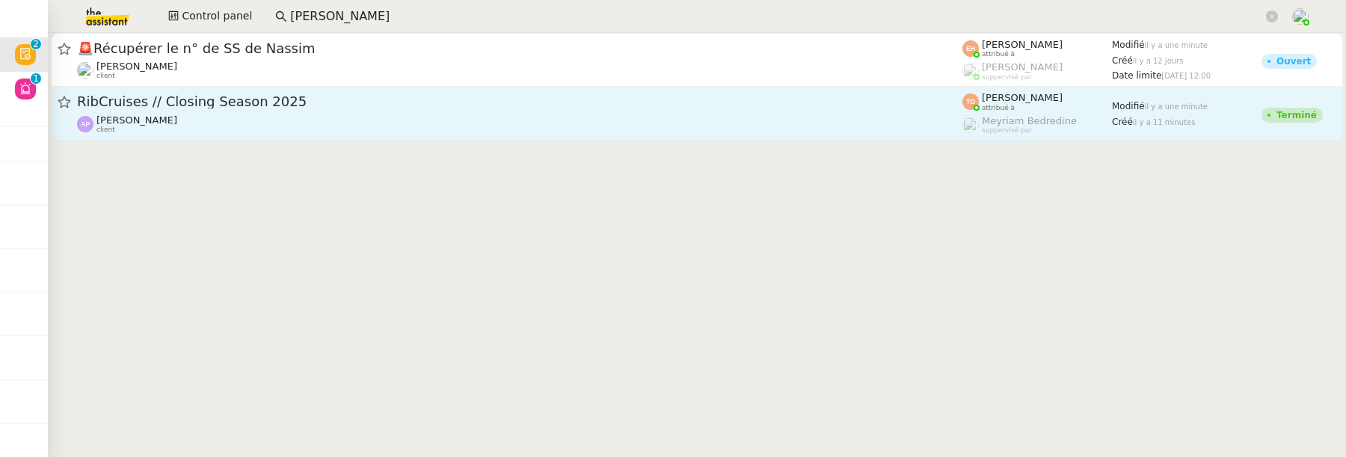
click at [312, 115] on div "[PERSON_NAME] client" at bounding box center [520, 123] width 886 height 19
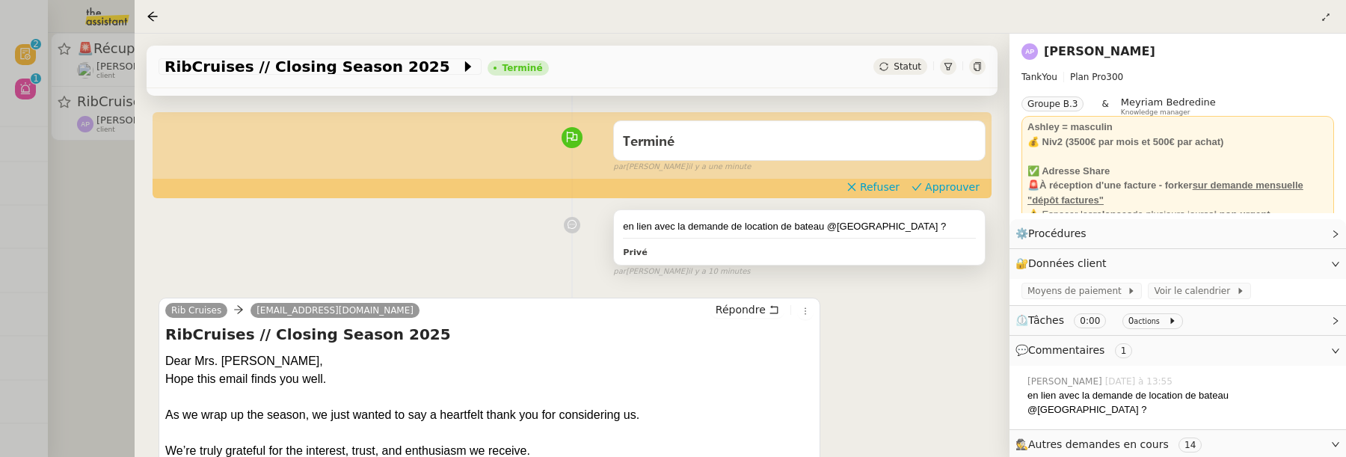
scroll to position [117, 0]
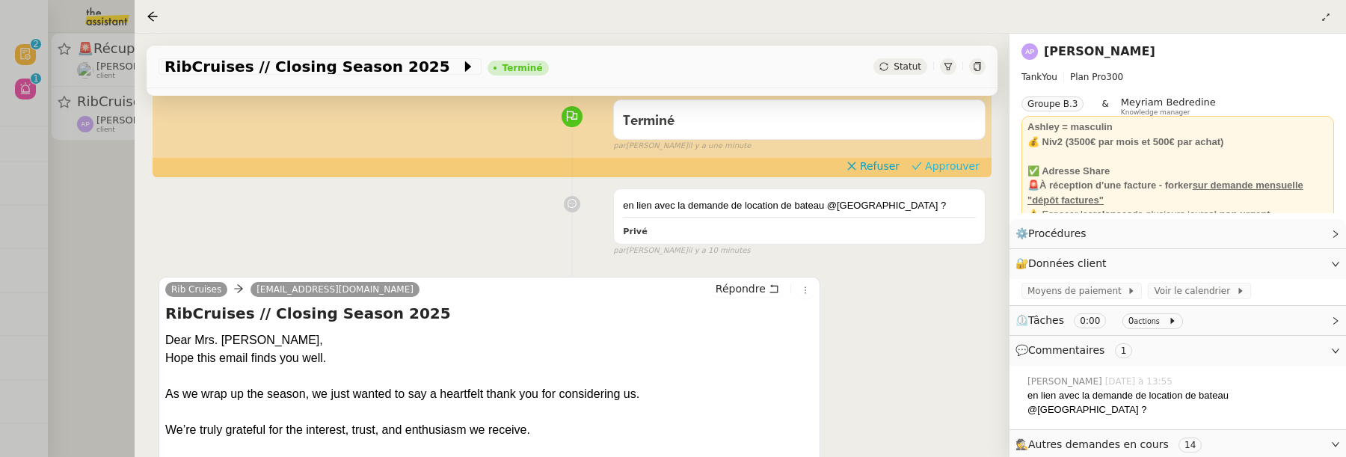
click at [971, 168] on span "Approuver" at bounding box center [952, 166] width 55 height 15
click at [110, 239] on div at bounding box center [673, 228] width 1346 height 457
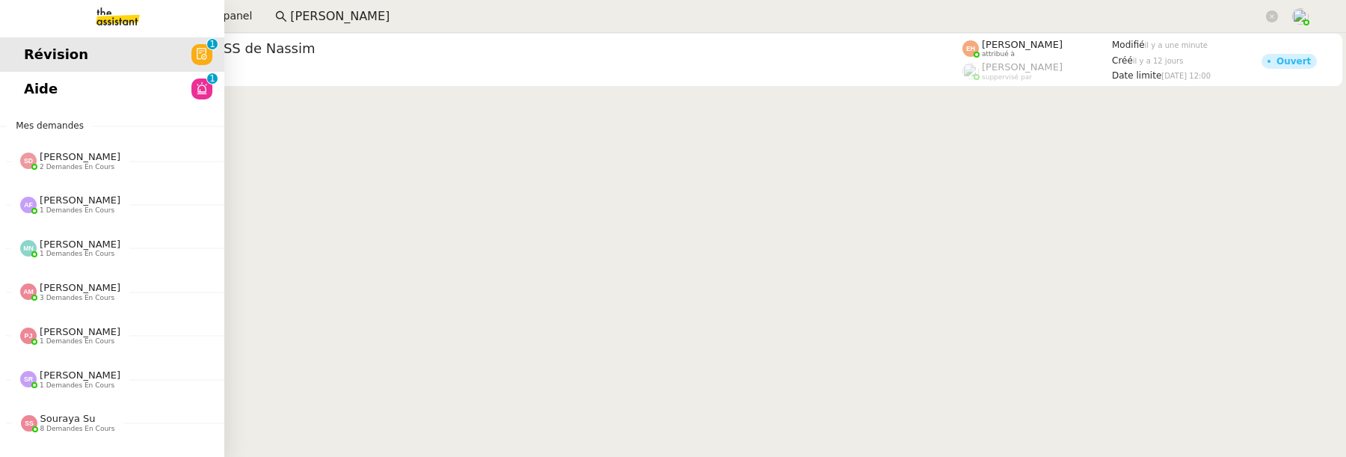
click at [52, 95] on span "Aide" at bounding box center [41, 89] width 34 height 22
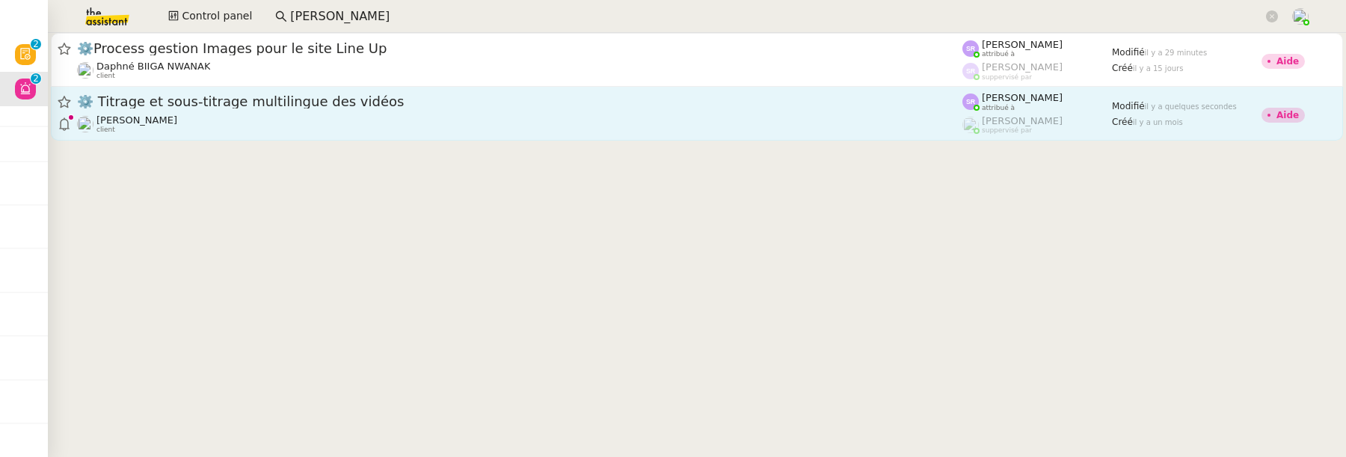
click at [468, 110] on div "⚙️ Titrage et sous-titrage multilingue des vidéos" at bounding box center [520, 102] width 886 height 19
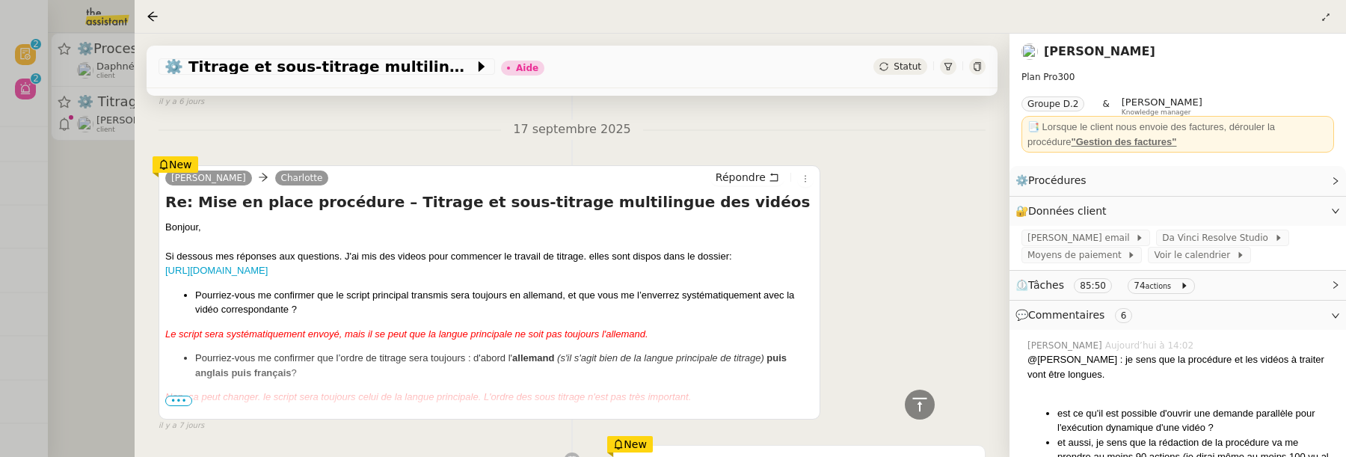
scroll to position [1131, 0]
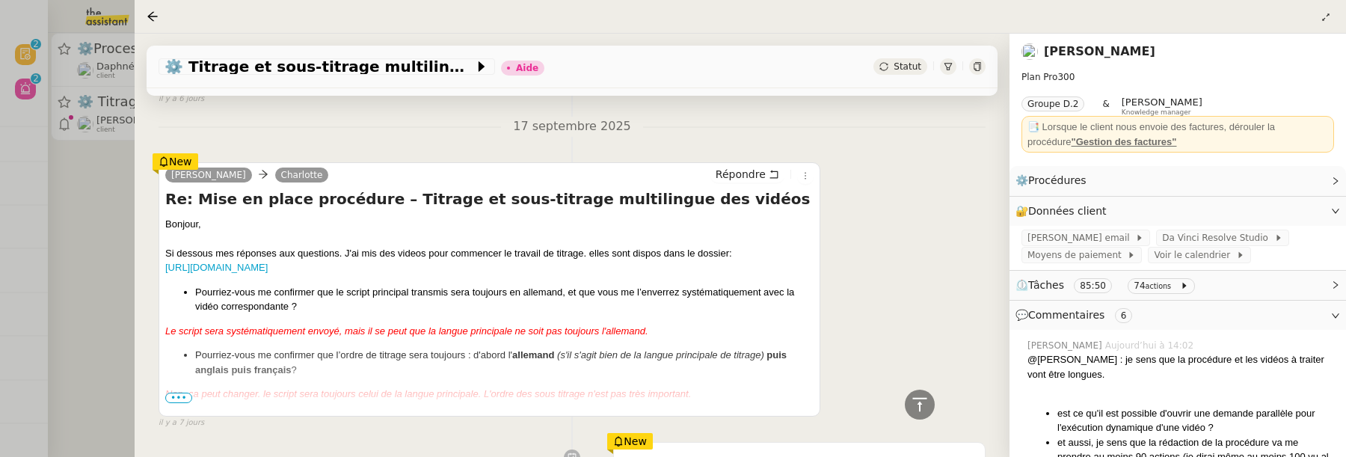
click at [174, 393] on span "•••" at bounding box center [178, 398] width 27 height 10
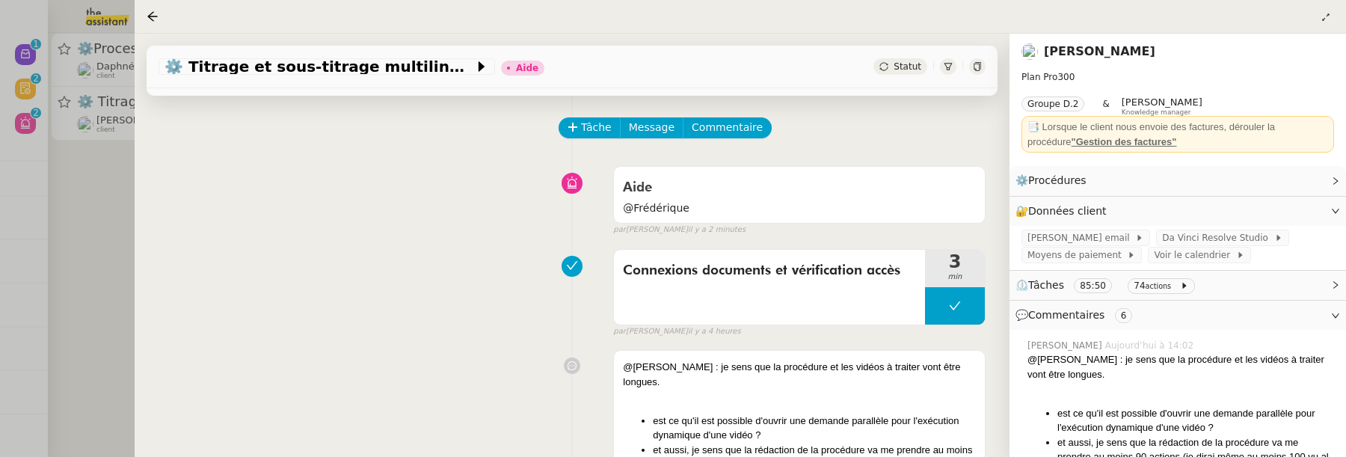
scroll to position [0, 0]
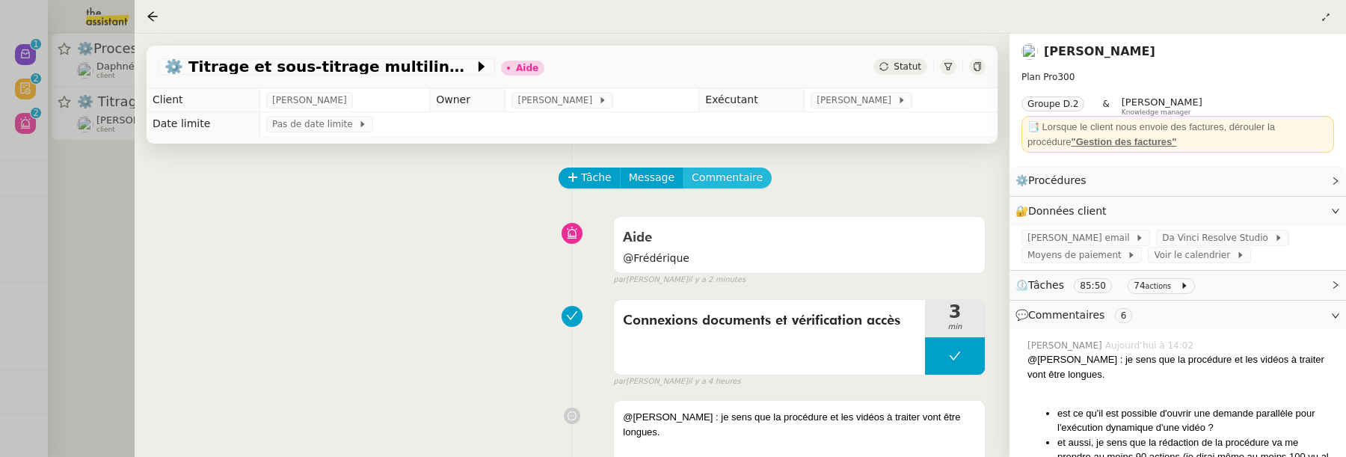
click at [705, 180] on span "Commentaire" at bounding box center [727, 177] width 71 height 17
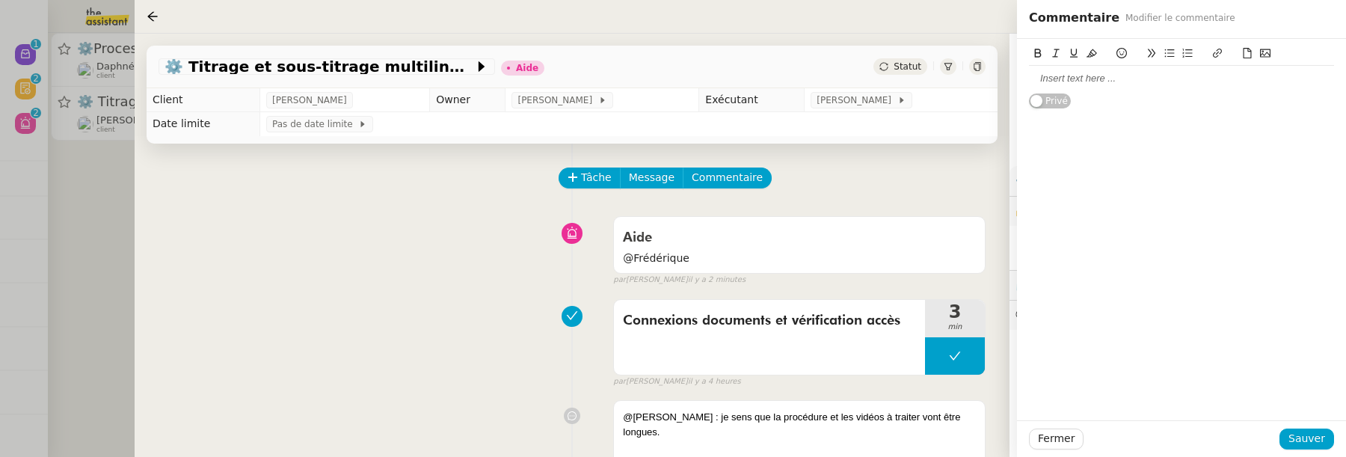
click at [1033, 81] on div at bounding box center [1181, 78] width 305 height 13
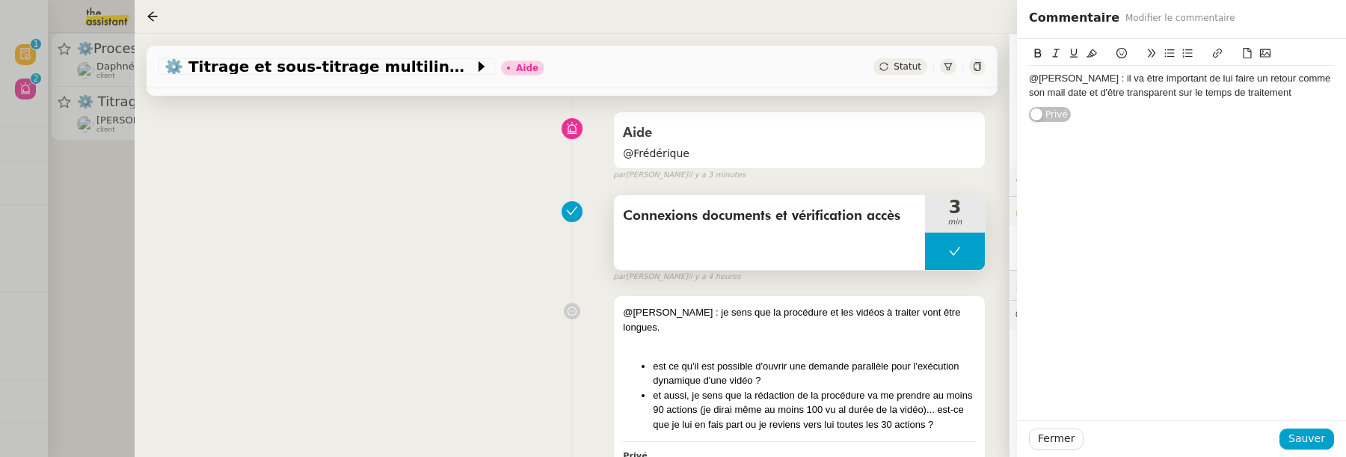
scroll to position [108, 0]
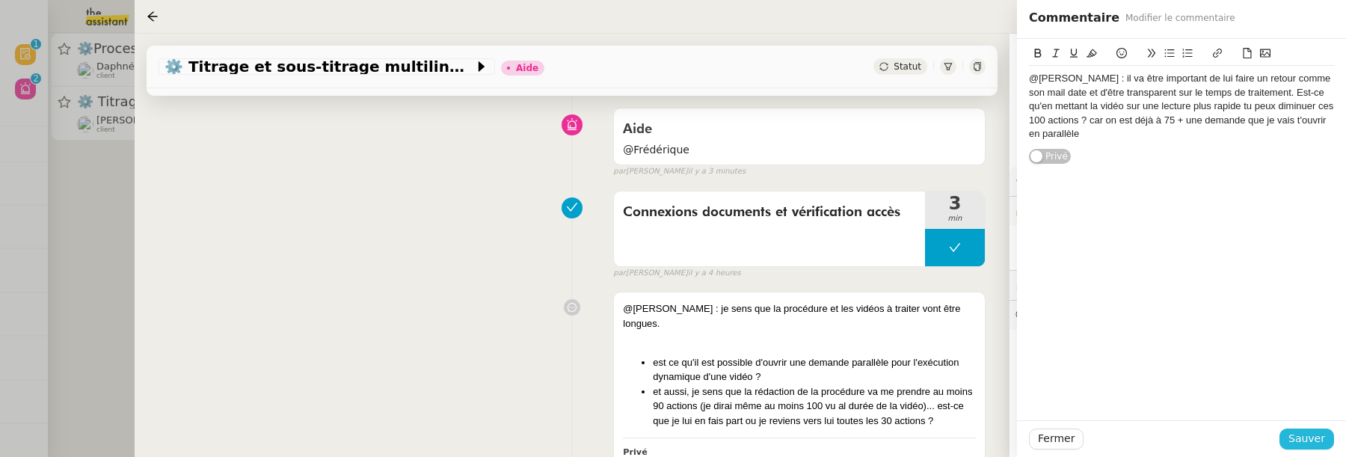
click at [1316, 430] on span "Sauver" at bounding box center [1307, 438] width 37 height 17
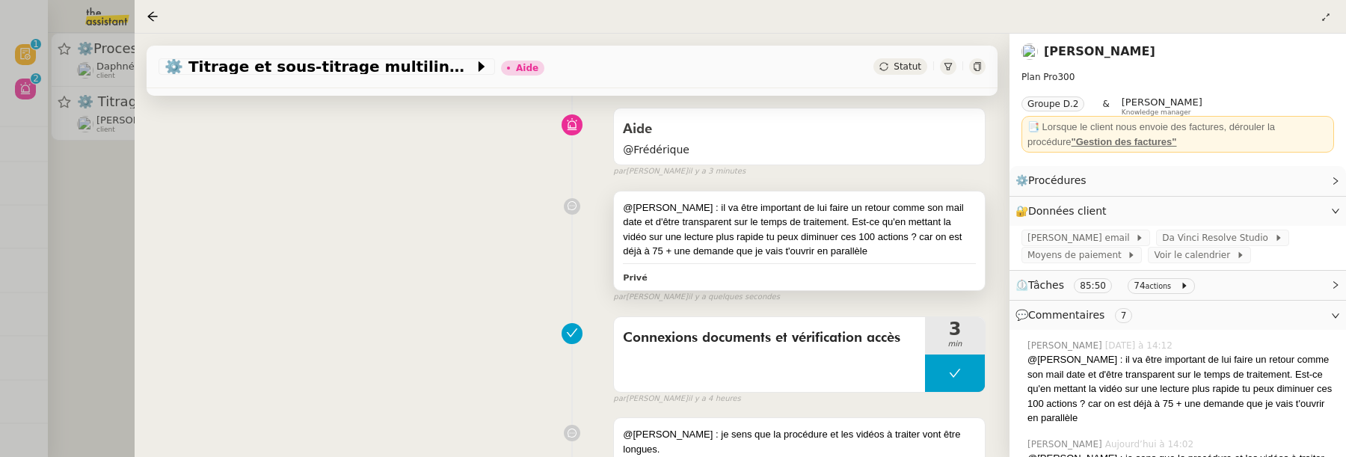
click at [915, 257] on div "@Stephanie : il va être important de lui faire un retour comme son mail date et…" at bounding box center [799, 229] width 353 height 58
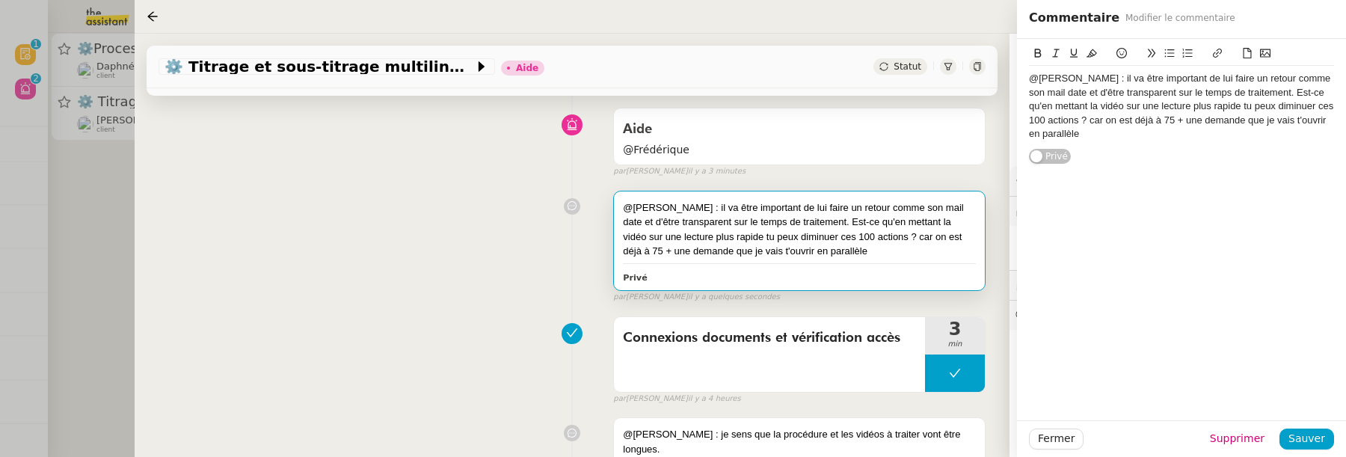
click at [1227, 136] on div "@Stephanie : il va être important de lui faire un retour comme son mail date et…" at bounding box center [1181, 106] width 305 height 69
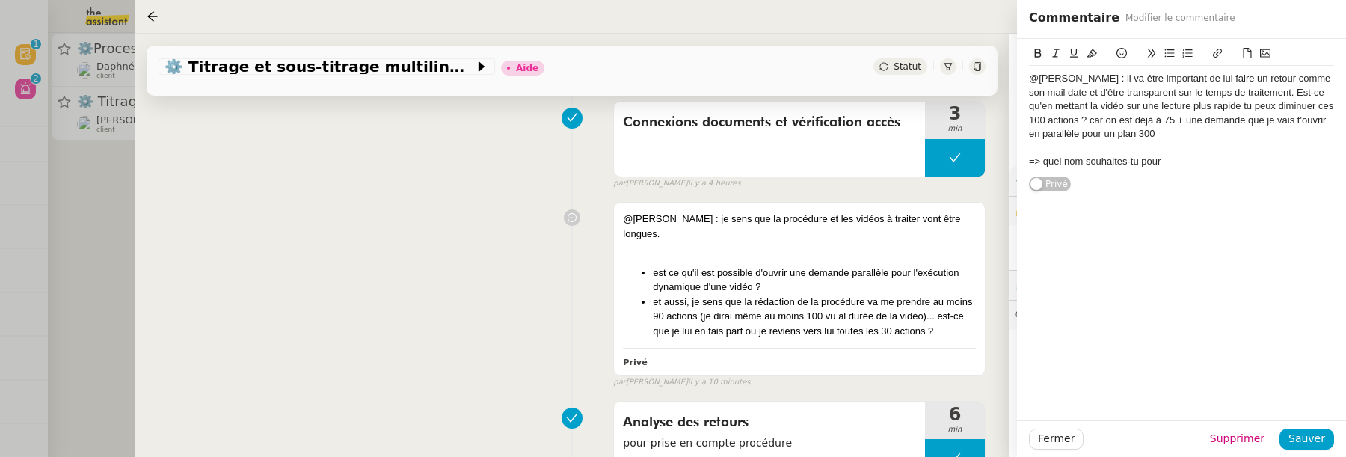
scroll to position [328, 0]
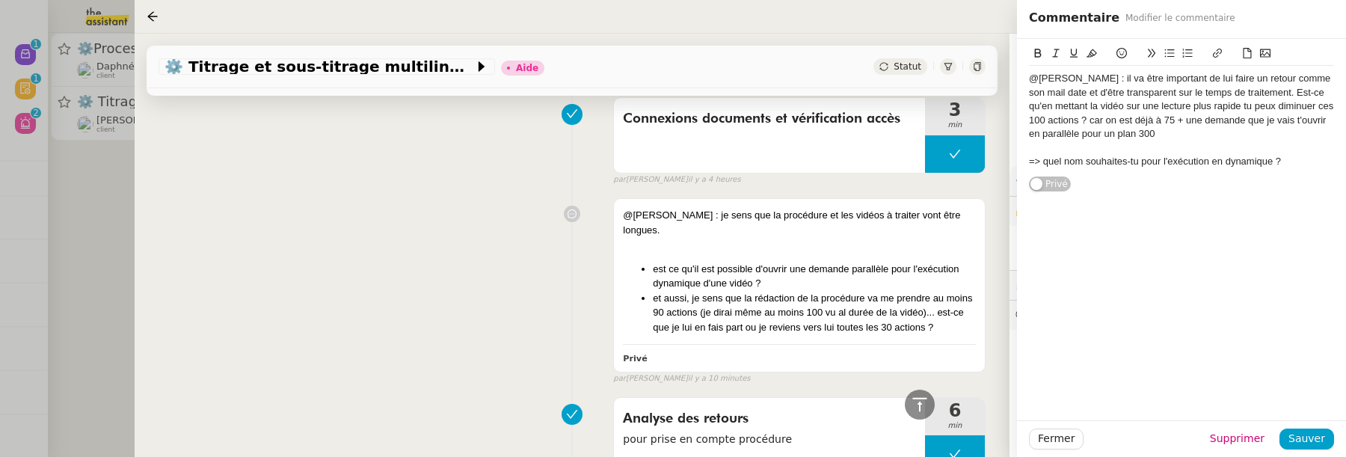
click at [1162, 168] on div "=> quel nom souhaites-tu pour l'exécution en dynamique ?" at bounding box center [1181, 161] width 305 height 13
click at [1323, 446] on span "Sauver" at bounding box center [1307, 438] width 37 height 17
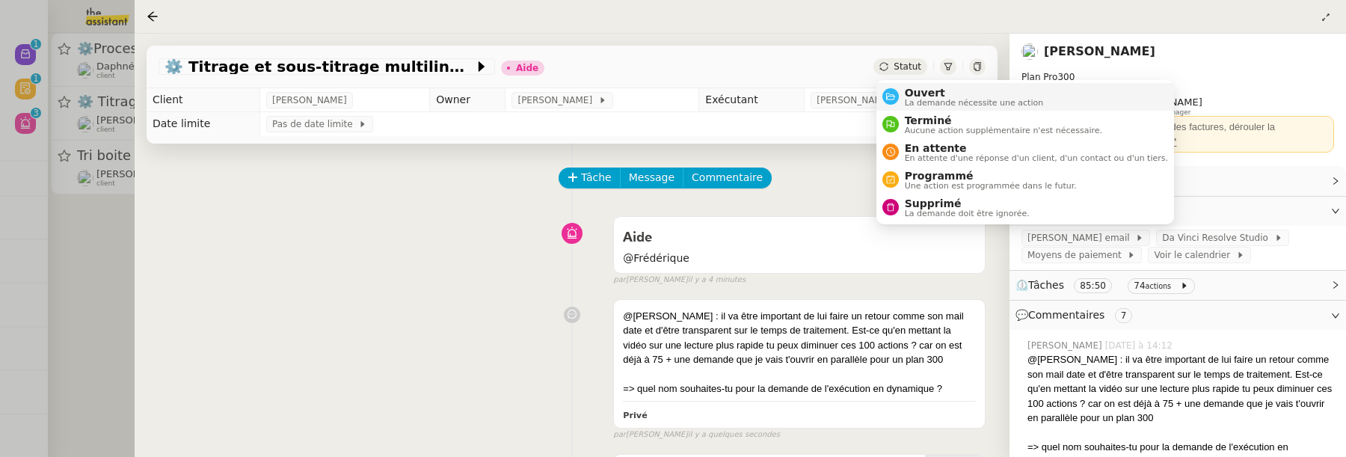
click at [924, 94] on span "Ouvert" at bounding box center [974, 93] width 139 height 12
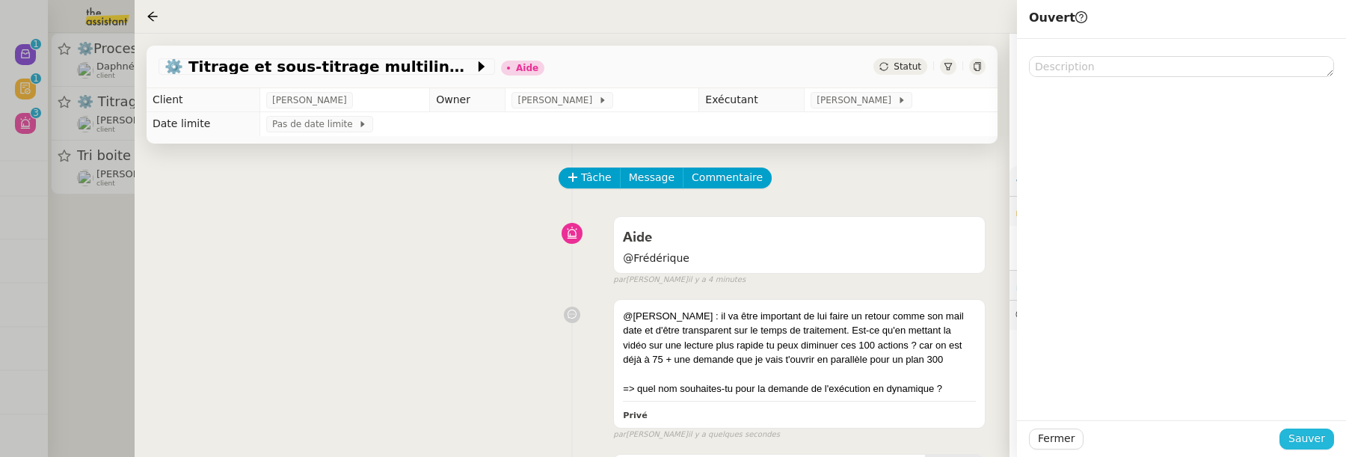
click at [1326, 434] on button "Sauver" at bounding box center [1307, 439] width 55 height 21
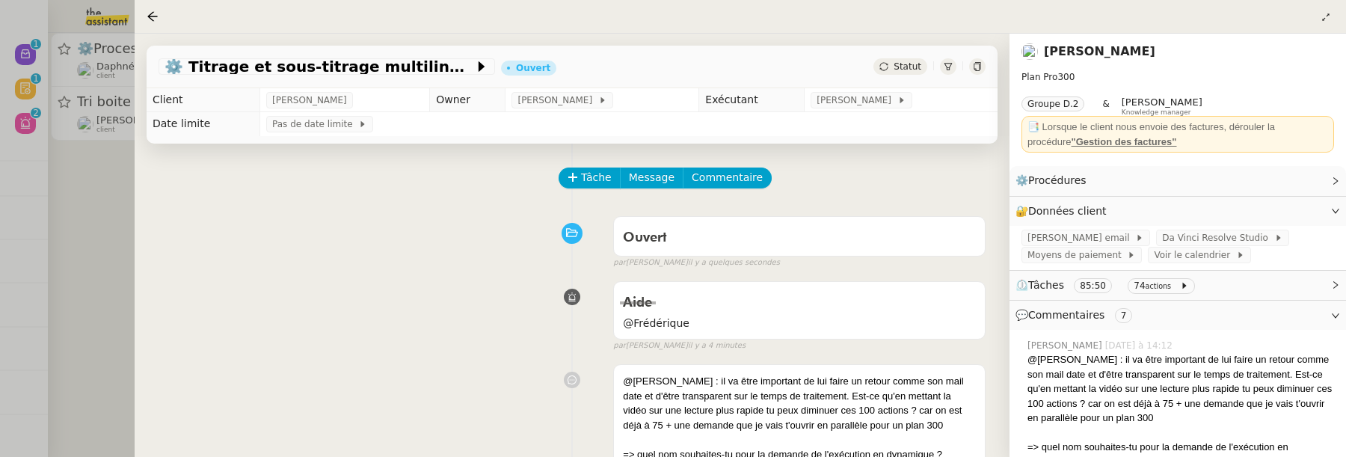
click at [125, 202] on div at bounding box center [673, 228] width 1346 height 457
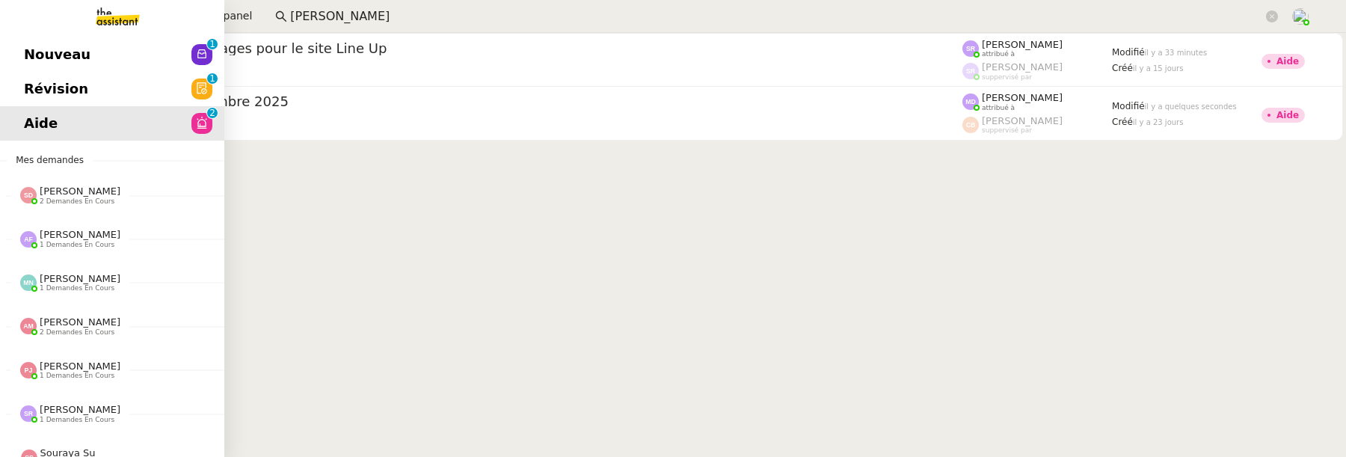
click at [33, 88] on span "Révision" at bounding box center [56, 89] width 64 height 22
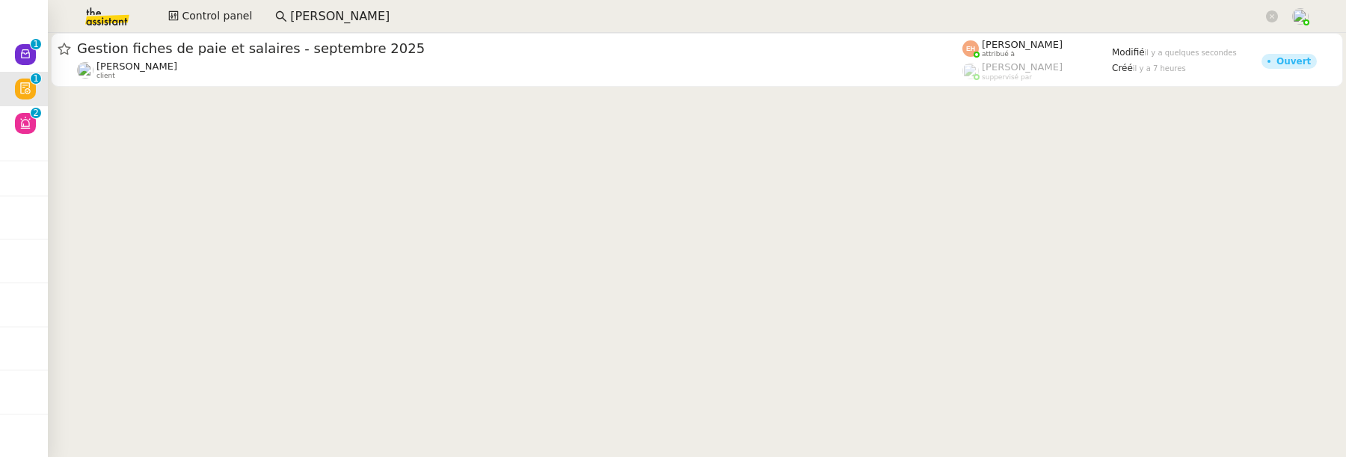
click at [333, 87] on div at bounding box center [697, 61] width 1299 height 57
click at [358, 28] on app-search-bar "florian" at bounding box center [777, 16] width 1020 height 33
click at [348, 21] on input "florian" at bounding box center [776, 17] width 973 height 20
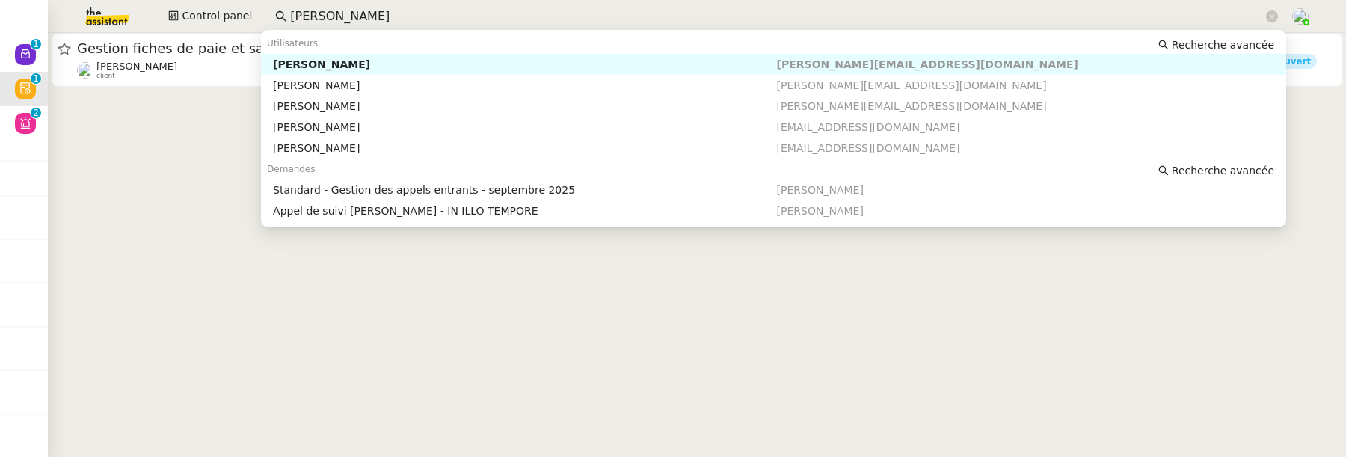
click at [348, 21] on input "florian" at bounding box center [776, 17] width 973 height 20
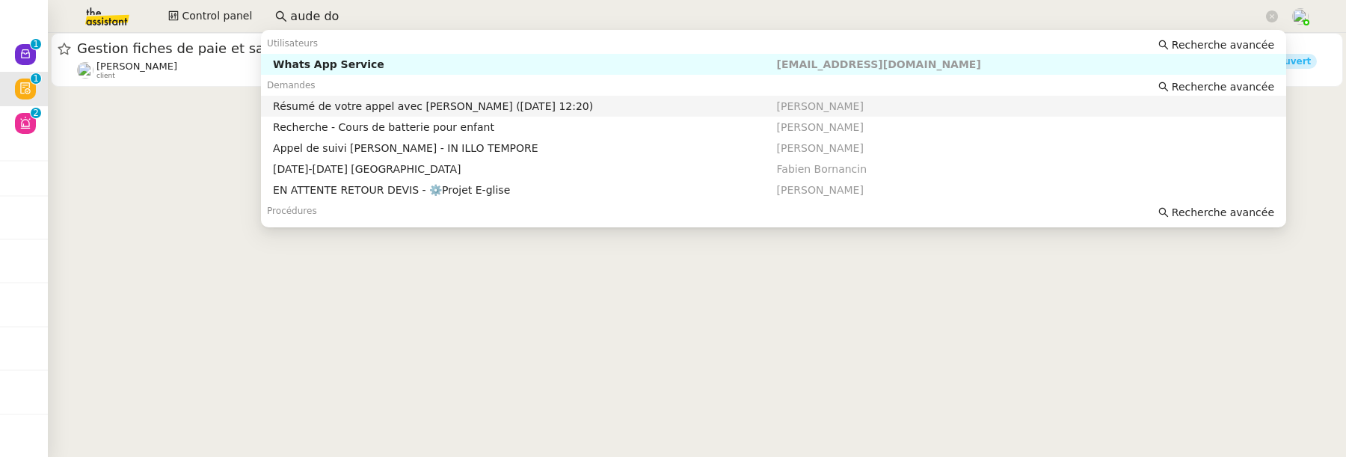
click at [454, 102] on div "Résumé de votre appel avec Aude Dobrakowski (24 septembre 2025 à 12:20)" at bounding box center [524, 105] width 503 height 13
type input "aude do"
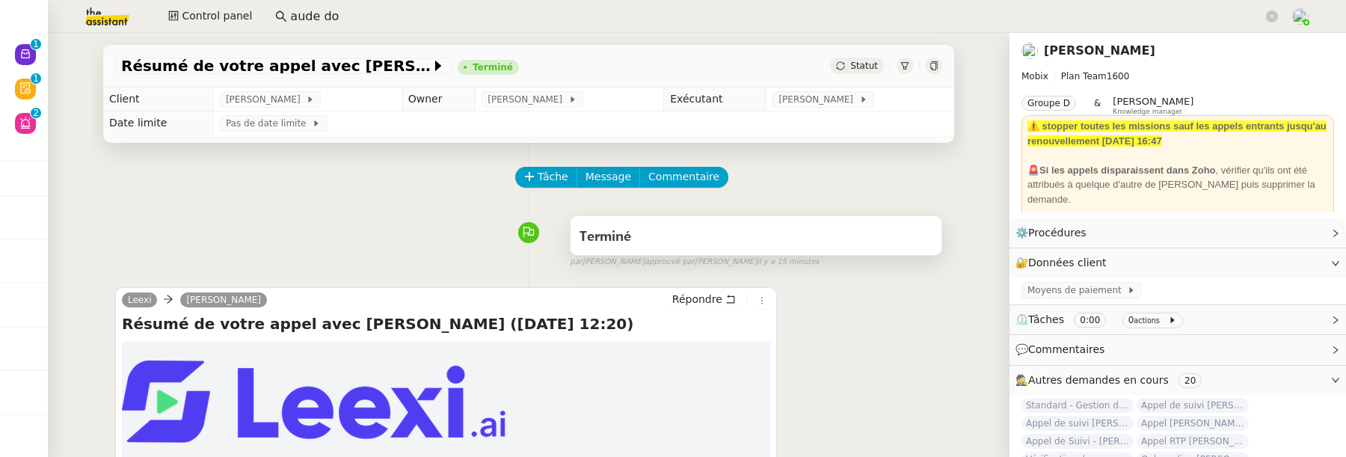
click at [778, 237] on div "Terminé" at bounding box center [756, 237] width 353 height 24
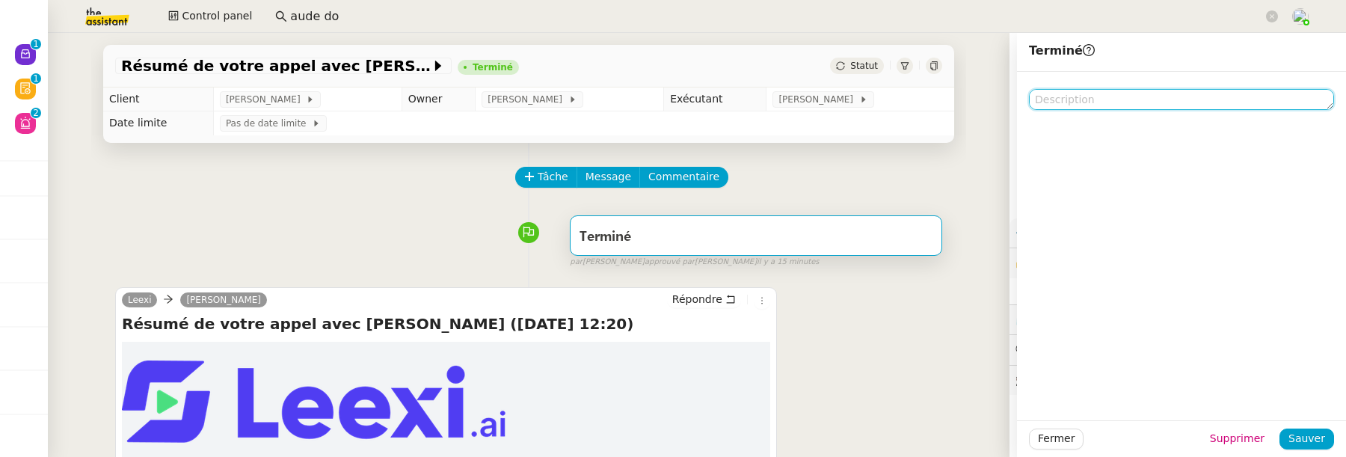
click at [1210, 102] on textarea at bounding box center [1181, 99] width 305 height 21
paste textarea "traité sur aircall"
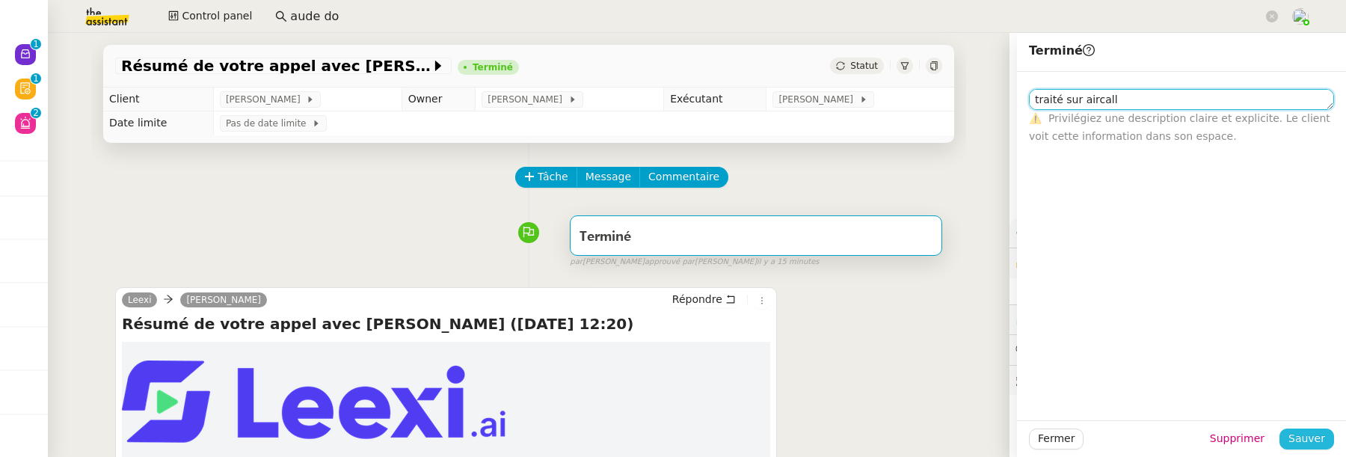
type textarea "traité sur aircall"
click at [1320, 438] on span "Sauver" at bounding box center [1307, 438] width 37 height 17
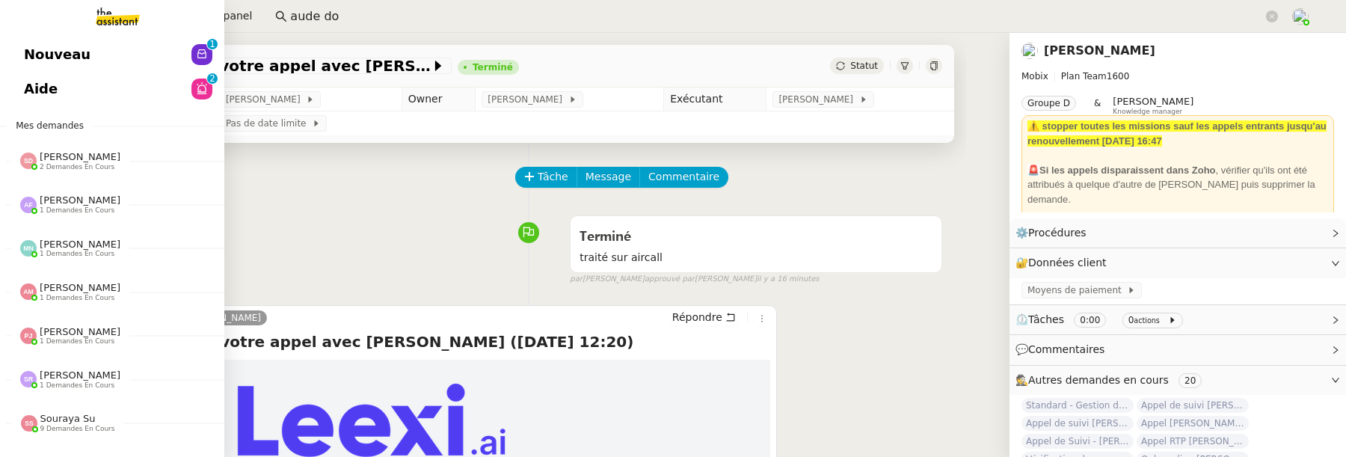
click at [46, 55] on span "Nouveau" at bounding box center [57, 54] width 67 height 22
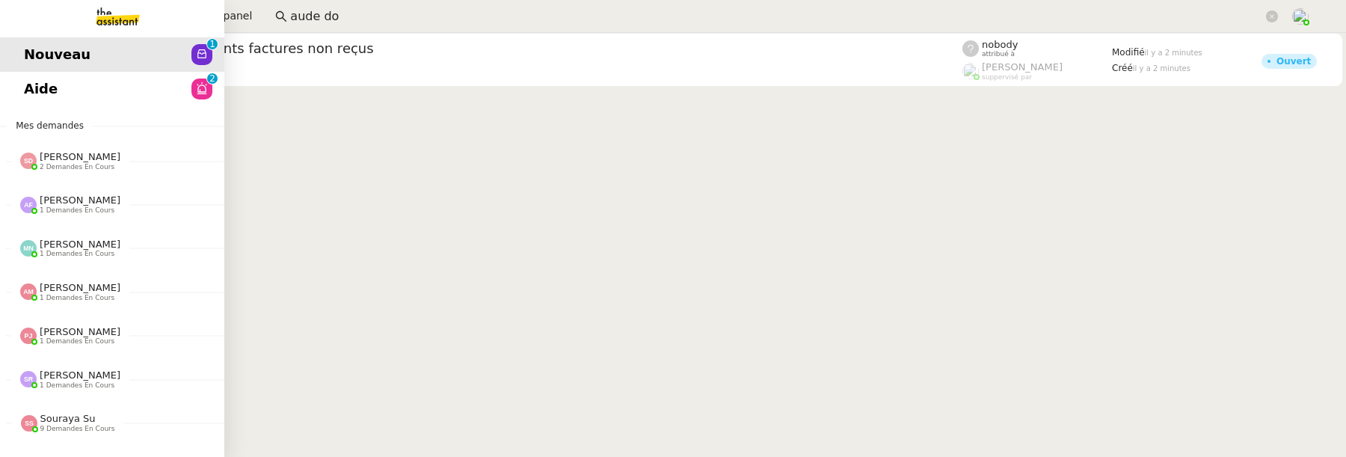
click at [26, 91] on span "Aide" at bounding box center [41, 89] width 34 height 22
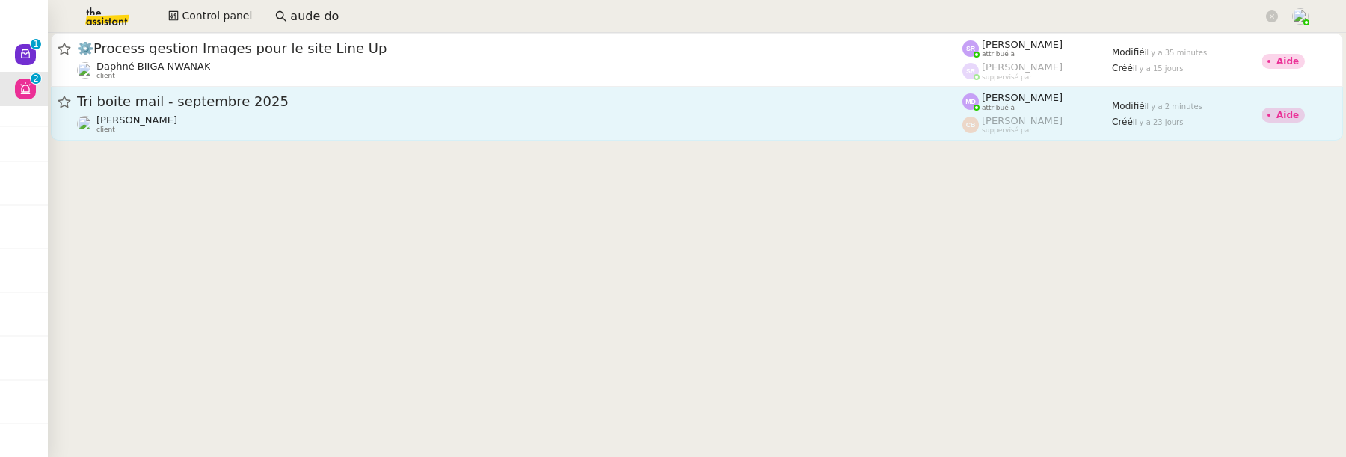
click at [562, 100] on span "Tri boite mail - septembre 2025" at bounding box center [520, 101] width 886 height 13
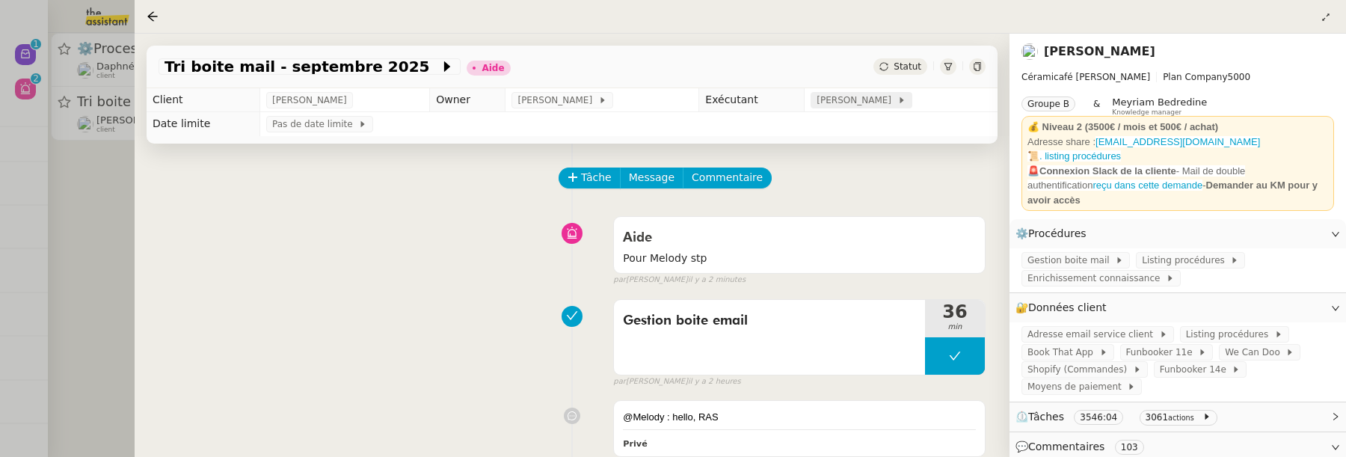
click at [833, 102] on span "[PERSON_NAME]" at bounding box center [857, 100] width 80 height 15
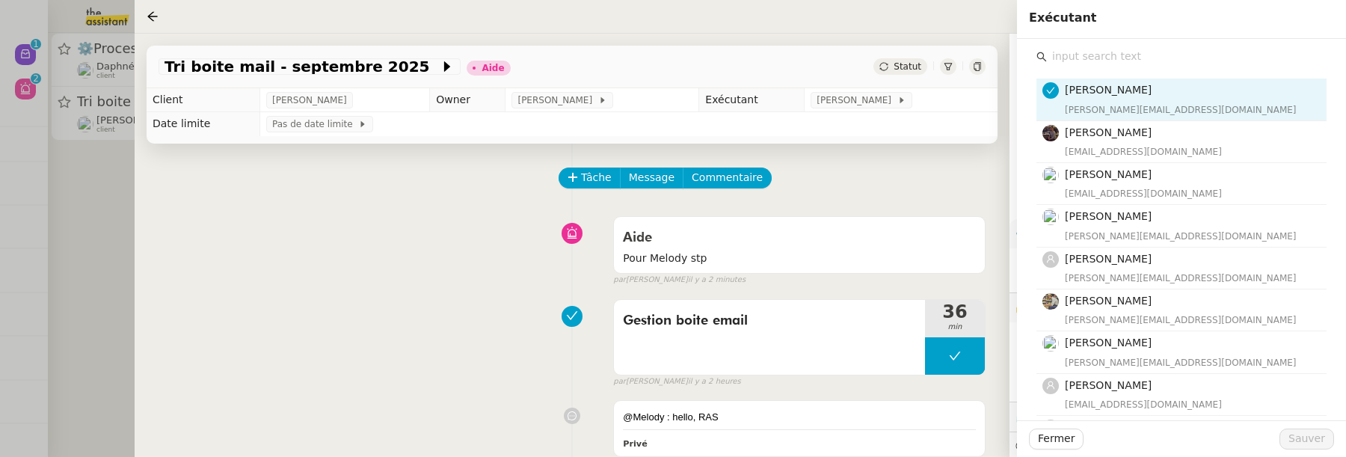
click at [1133, 61] on input "text" at bounding box center [1187, 56] width 280 height 20
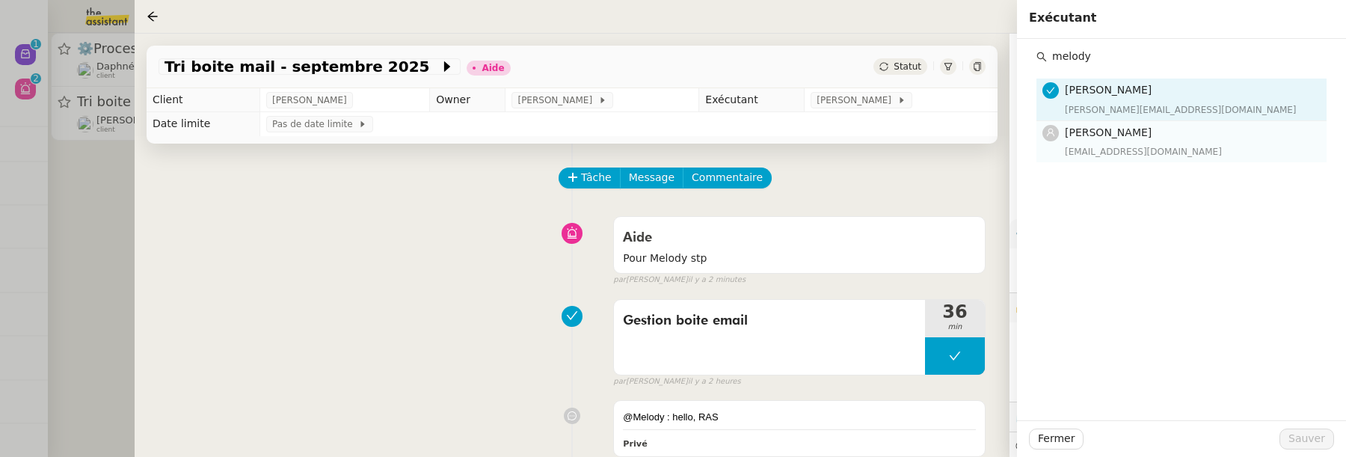
type input "melody"
click at [1186, 137] on h4 "[PERSON_NAME]" at bounding box center [1191, 132] width 253 height 17
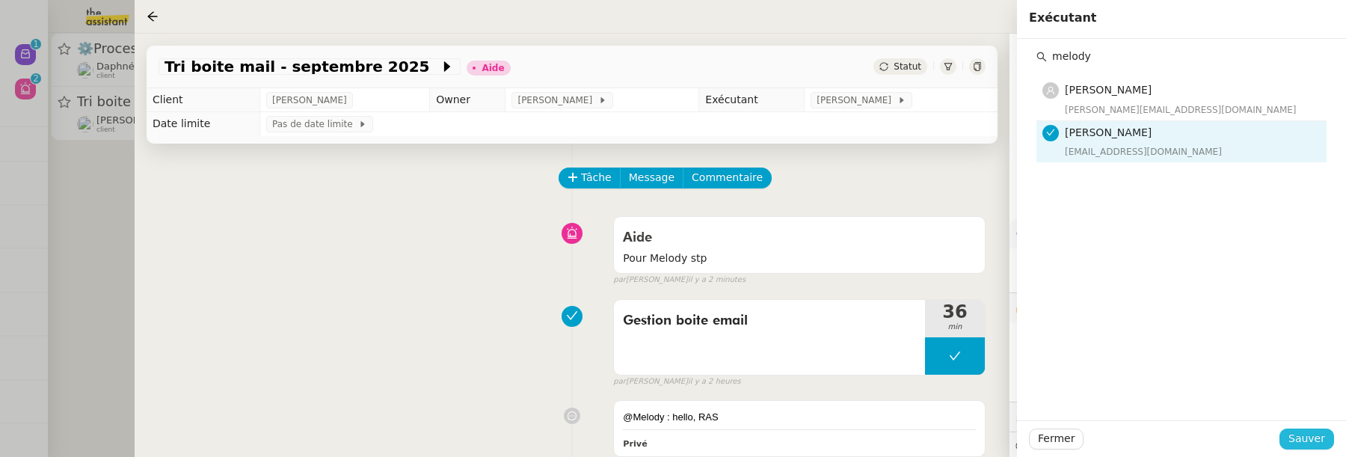
click at [1310, 432] on span "Sauver" at bounding box center [1307, 438] width 37 height 17
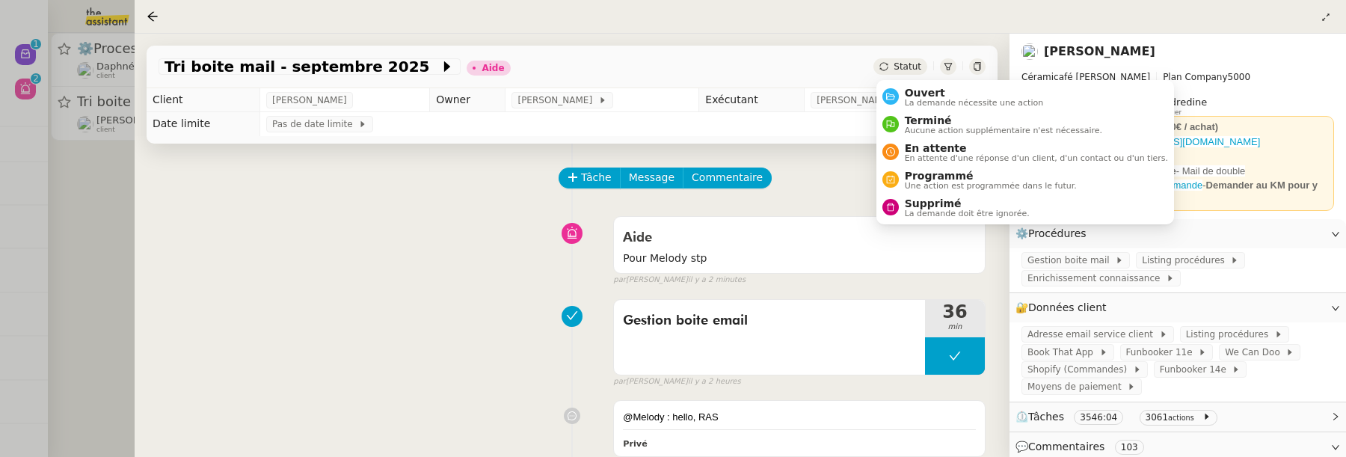
click at [912, 70] on span "Statut" at bounding box center [908, 66] width 28 height 10
click at [931, 99] on span "La demande nécessite une action" at bounding box center [974, 103] width 139 height 8
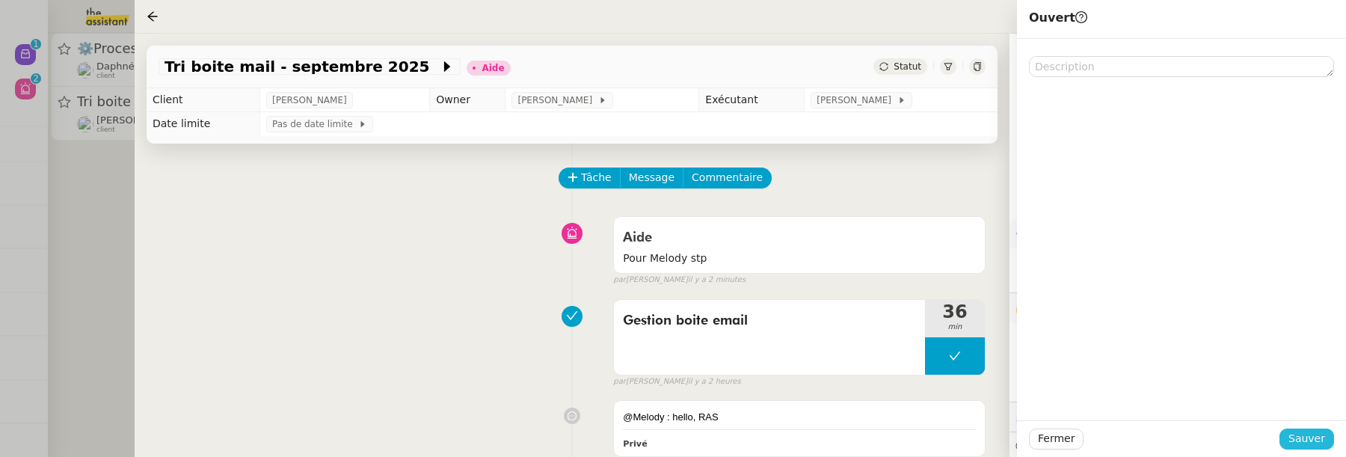
click span "Sauver"
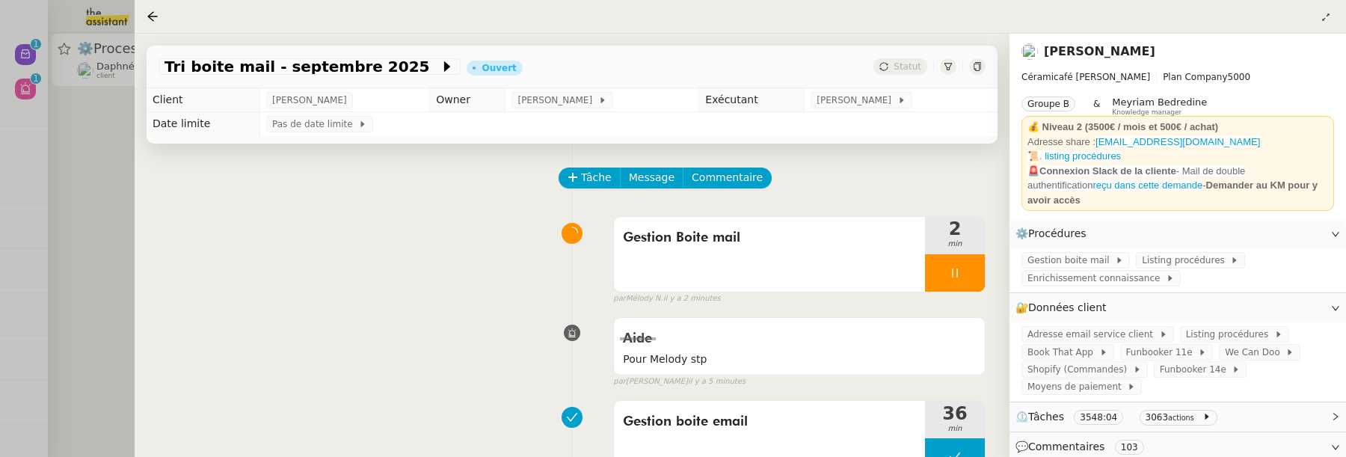
click div
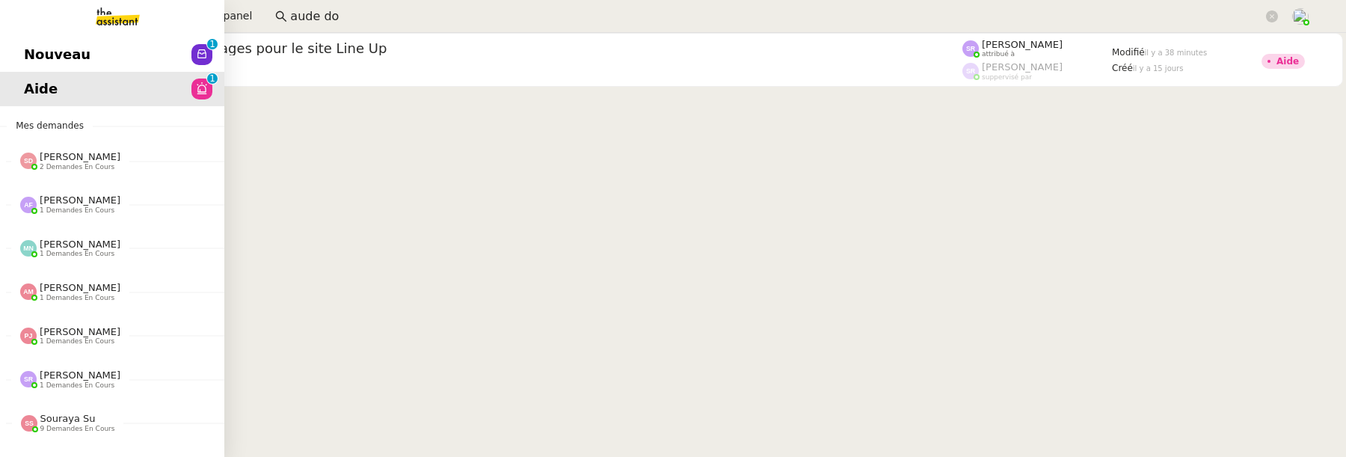
click span "Nouveau"
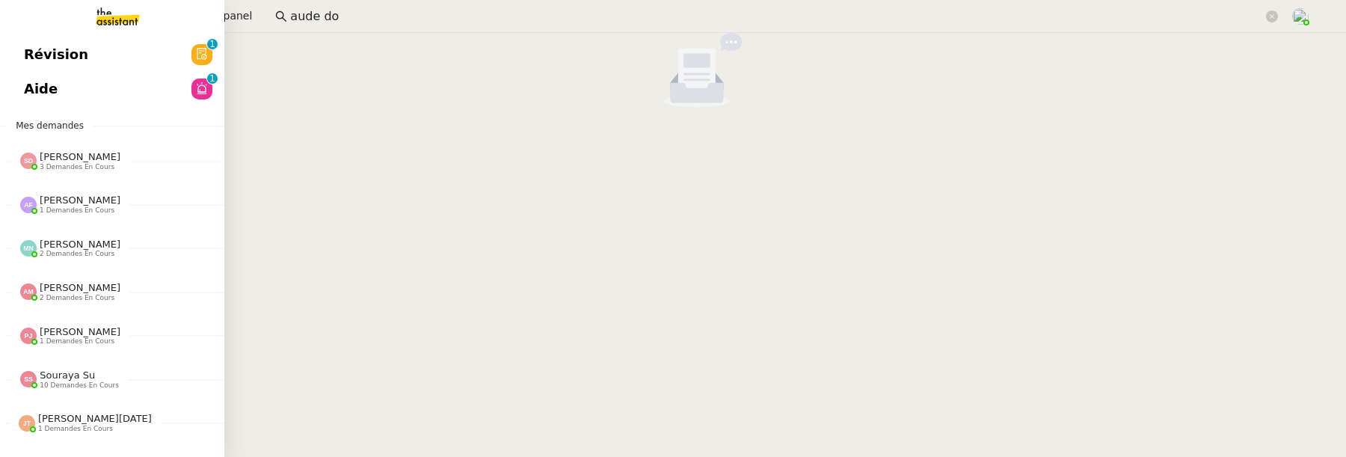
click span "Révision"
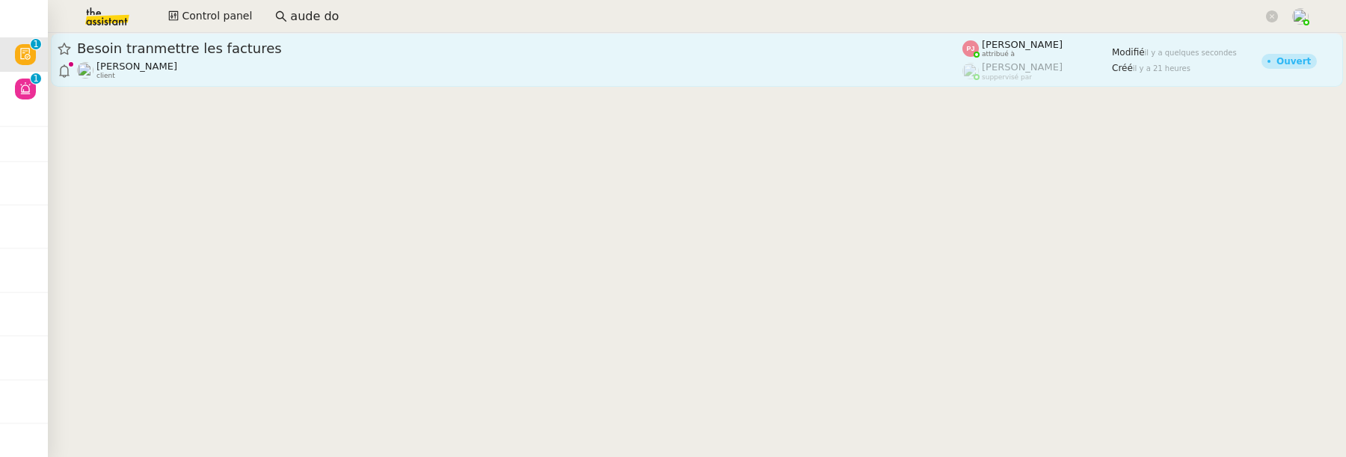
click div "Tina KHAMVENE client"
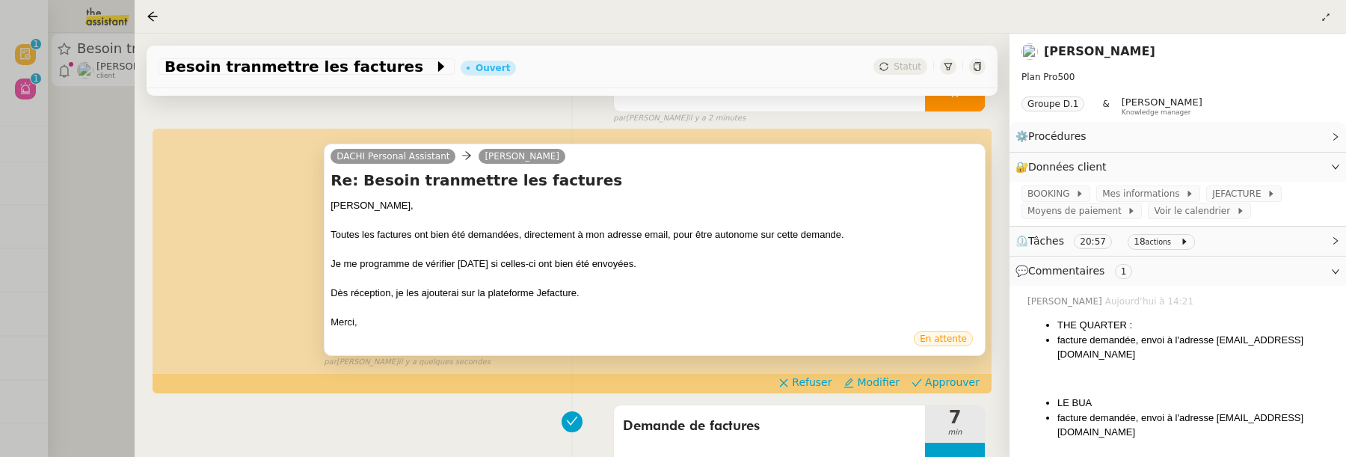
scroll to position [185, 0]
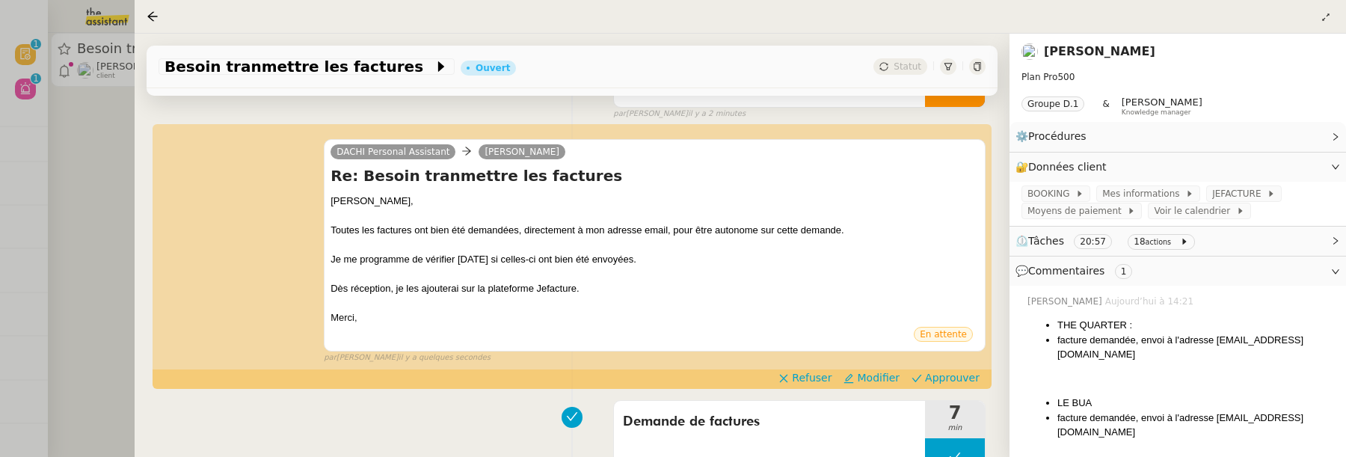
click div "DACHI Personal Assistant Tina Atitsawit Re: Besoin tranmettre les factures Tina…"
click span "Approuver"
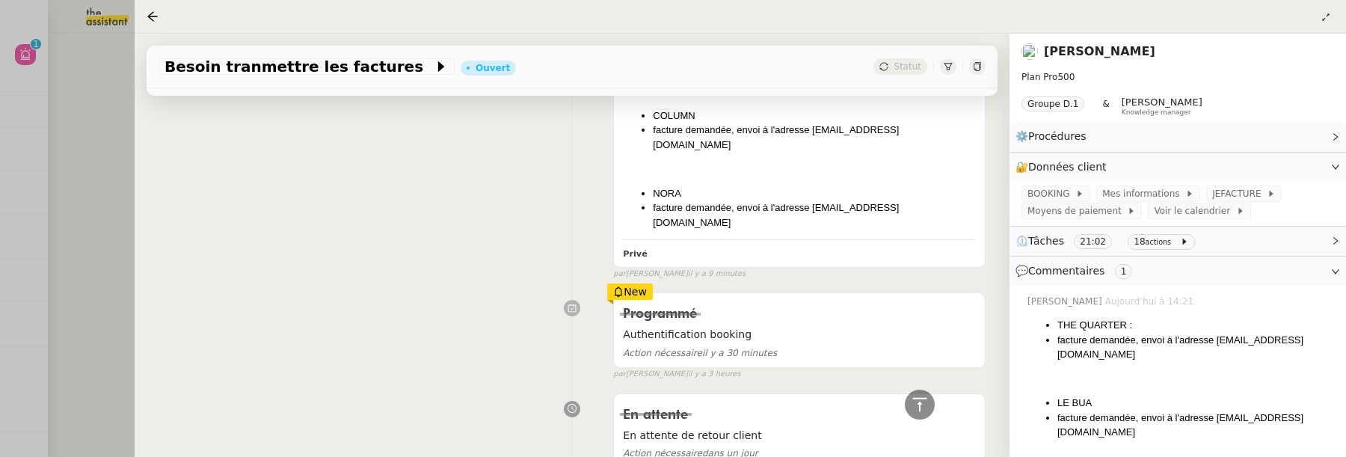
scroll to position [1132, 0]
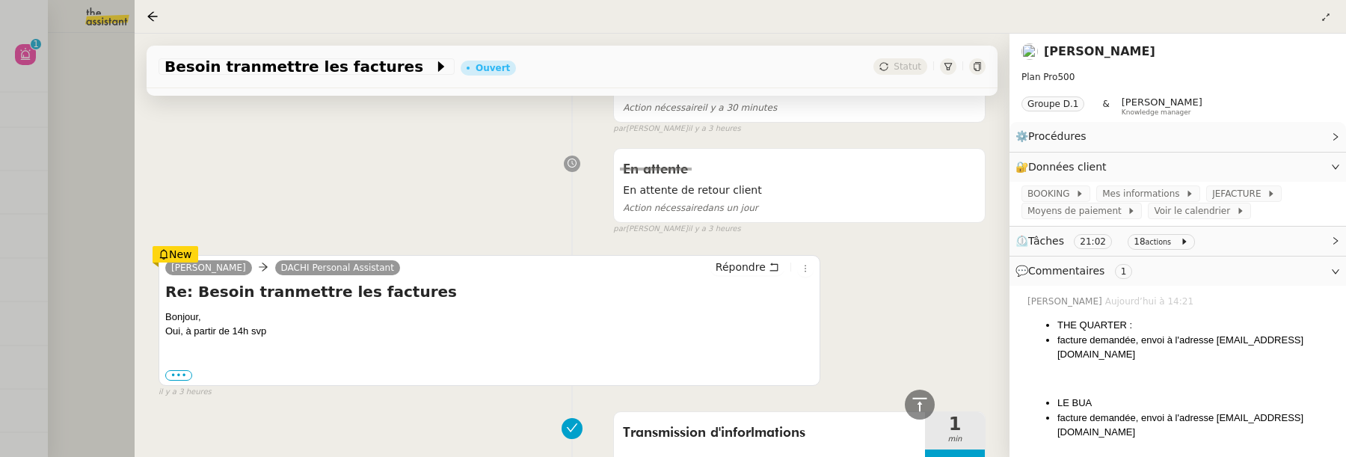
click div
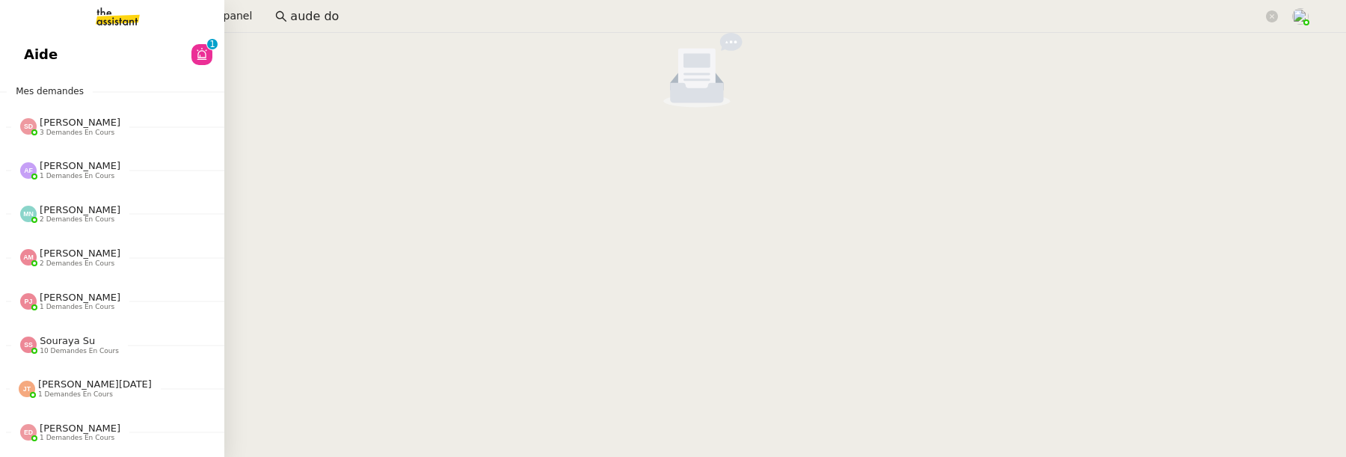
click link "Aide 0 1 2 3 4 5 6 7 8 9"
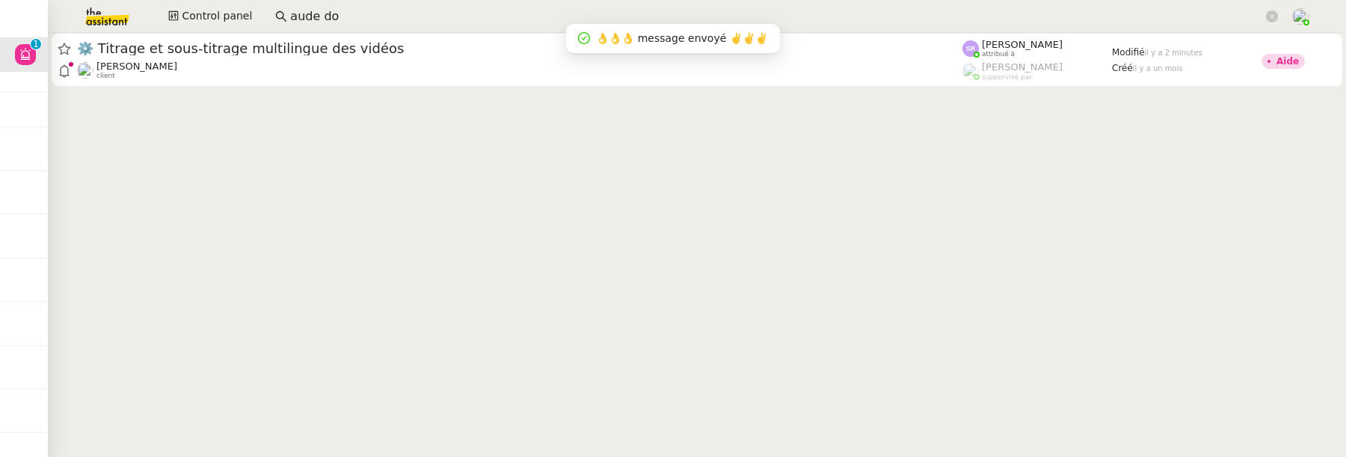
click cdk-virtual-scroll-viewport "⚙️ Titrage et sous-titrage multilingue des vidéos Benjamin Delahaye client Stép…"
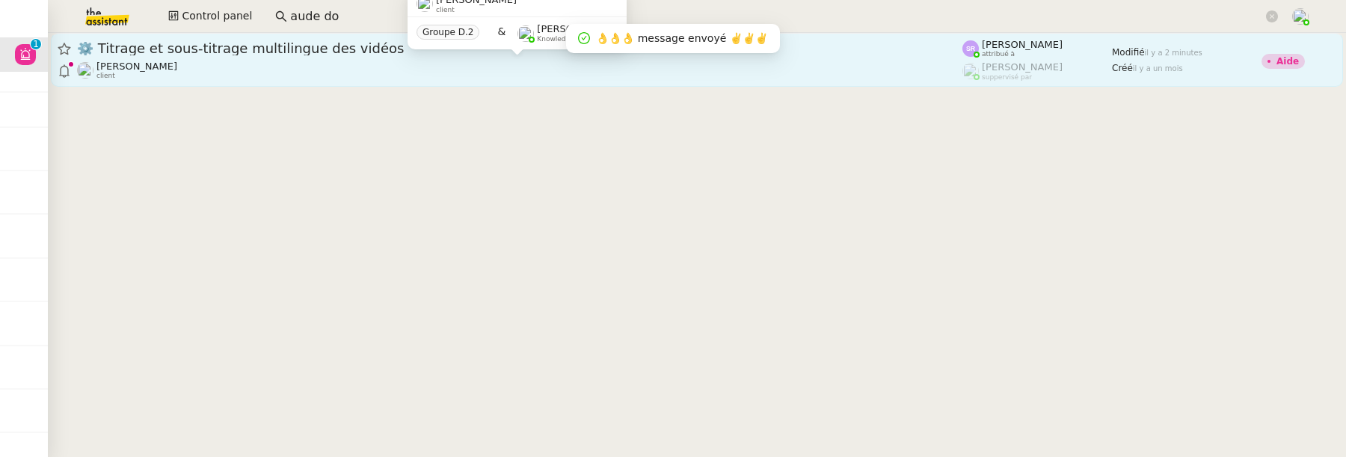
click div "Benjamin Delahaye client"
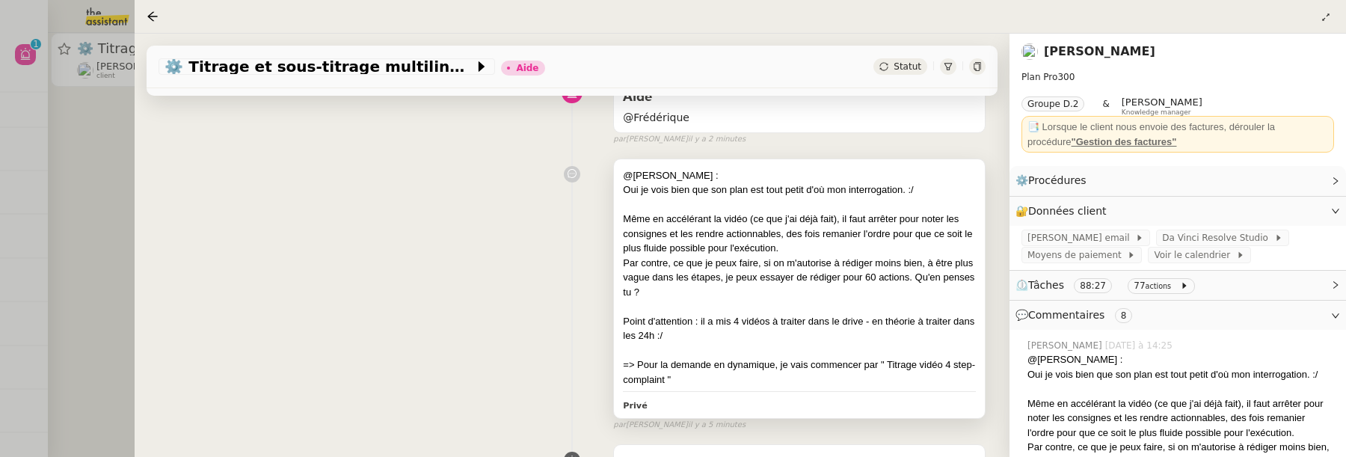
scroll to position [143, 0]
drag, startPoint x: 885, startPoint y: 360, endPoint x: 885, endPoint y: 393, distance: 32.9
click div "@Frédérique : Oui je vois bien que son plan est tout petit d'où mon interrogati…"
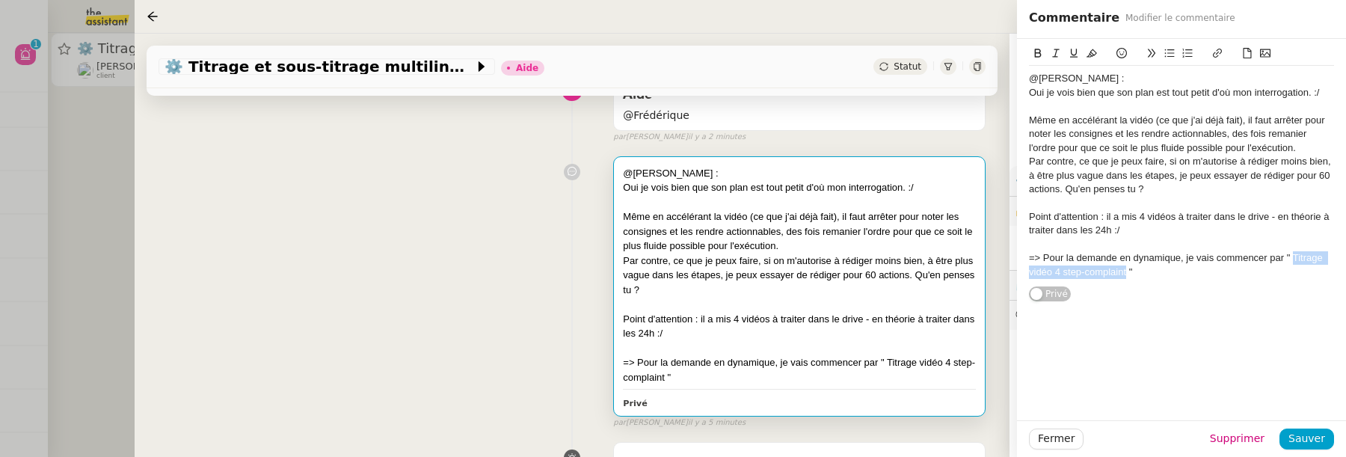
drag, startPoint x: 1293, startPoint y: 254, endPoint x: 1127, endPoint y: 276, distance: 167.6
click div "=> Pour la demande en dynamique, je vais commencer par " Titrage vidéo 4 step-c…"
copy div "Titrage vidéo 4 step-complaint"
click div "@Frédérique : Oui je vois bien que son plan est tout petit d'où mon interrogati…"
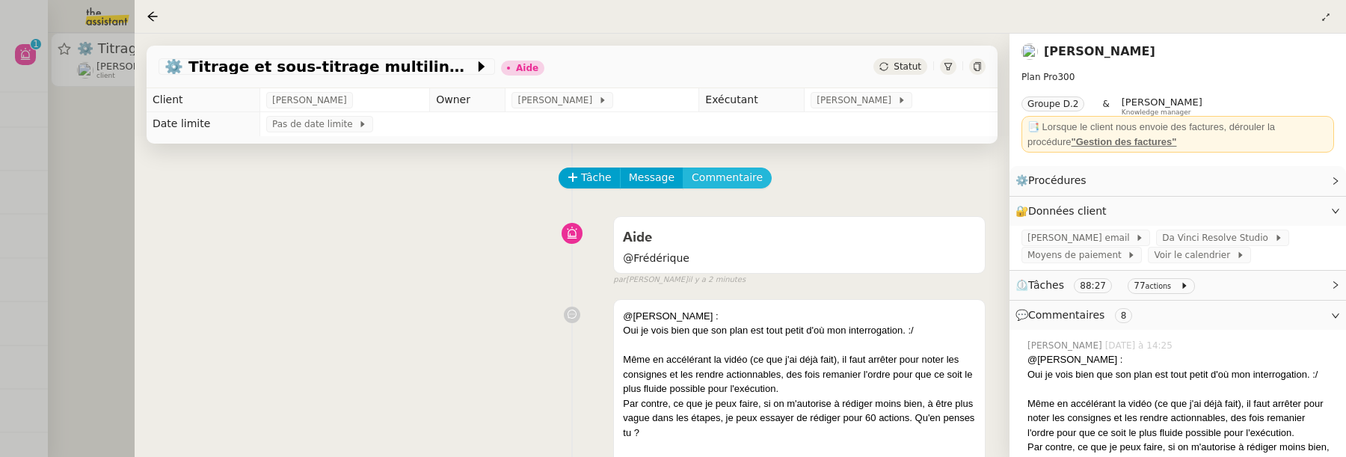
click span "Commentaire"
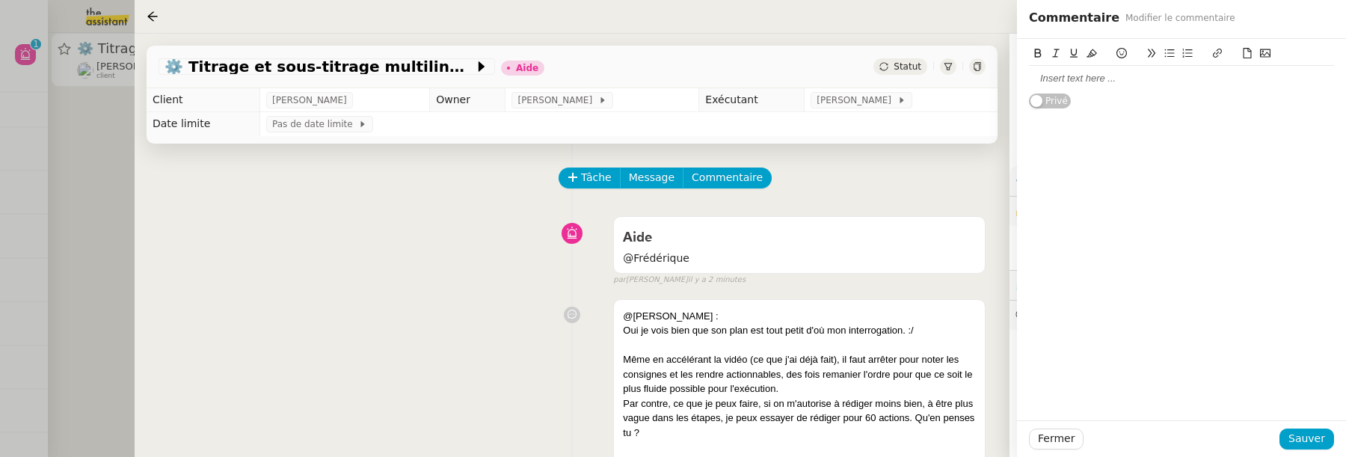
click div
click span "Sauver"
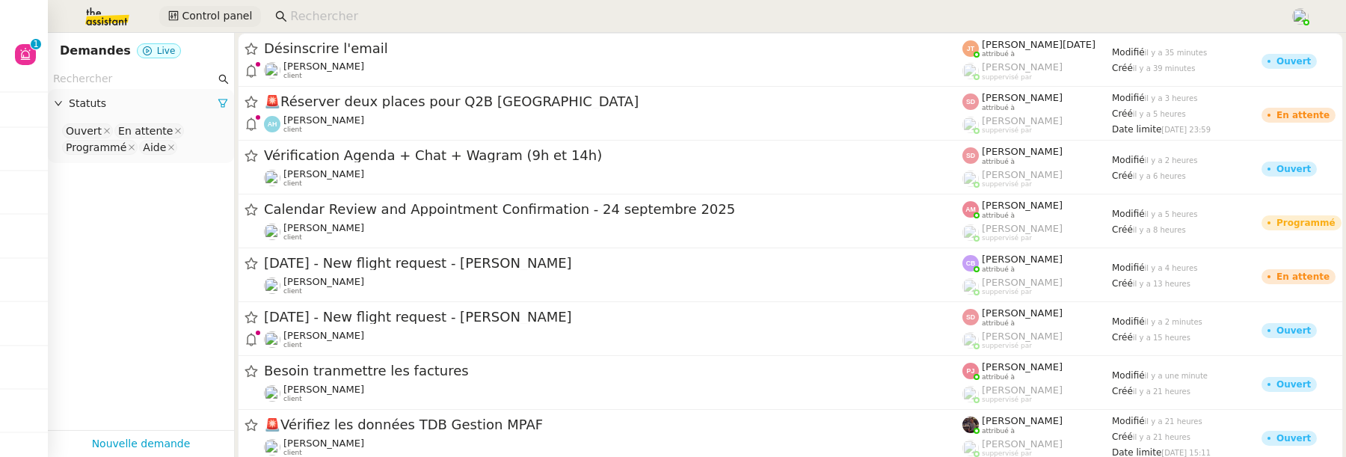
click at [207, 19] on span "Control panel" at bounding box center [217, 15] width 70 height 17
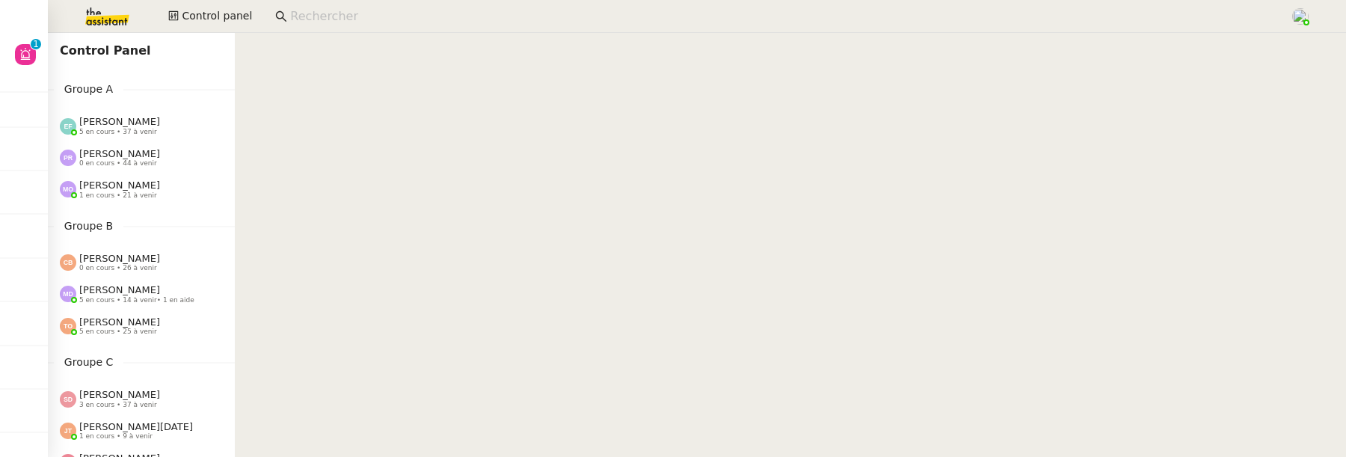
click at [108, 19] on img at bounding box center [95, 16] width 116 height 33
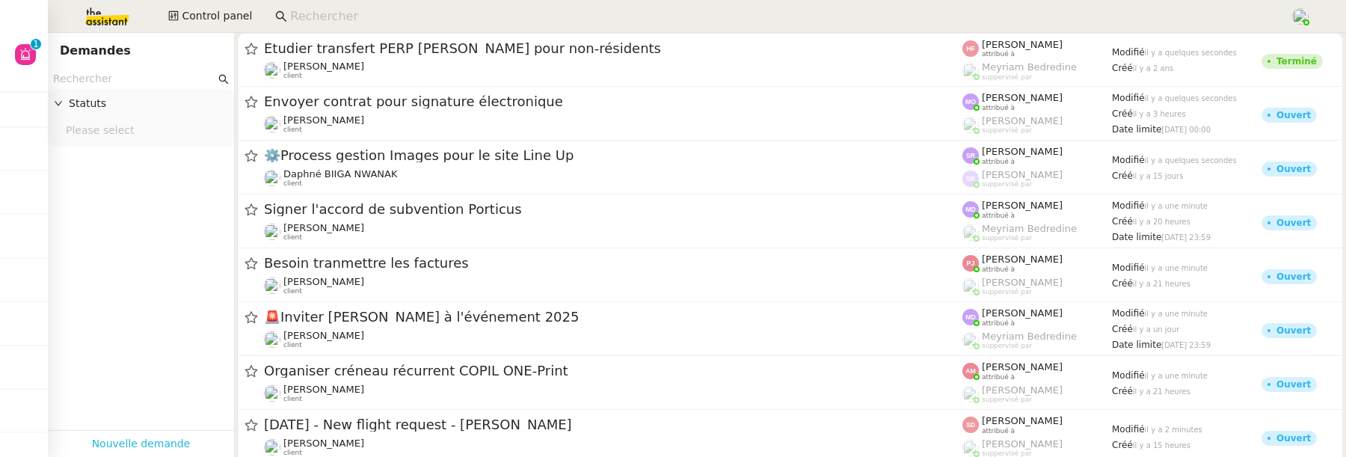
click at [159, 440] on link "Nouvelle demande" at bounding box center [141, 443] width 99 height 17
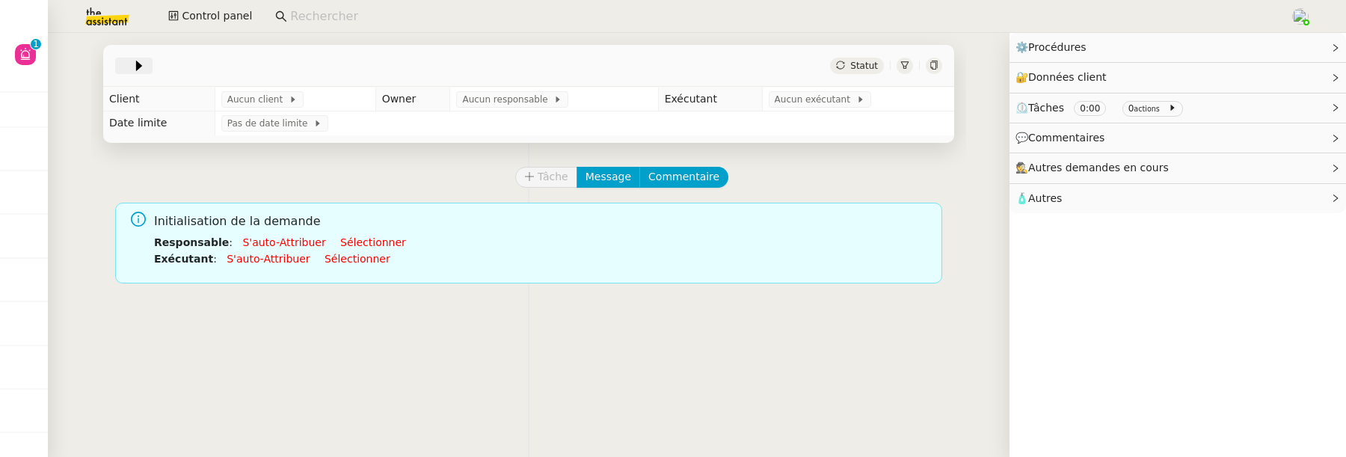
click at [136, 67] on icon at bounding box center [139, 66] width 6 height 10
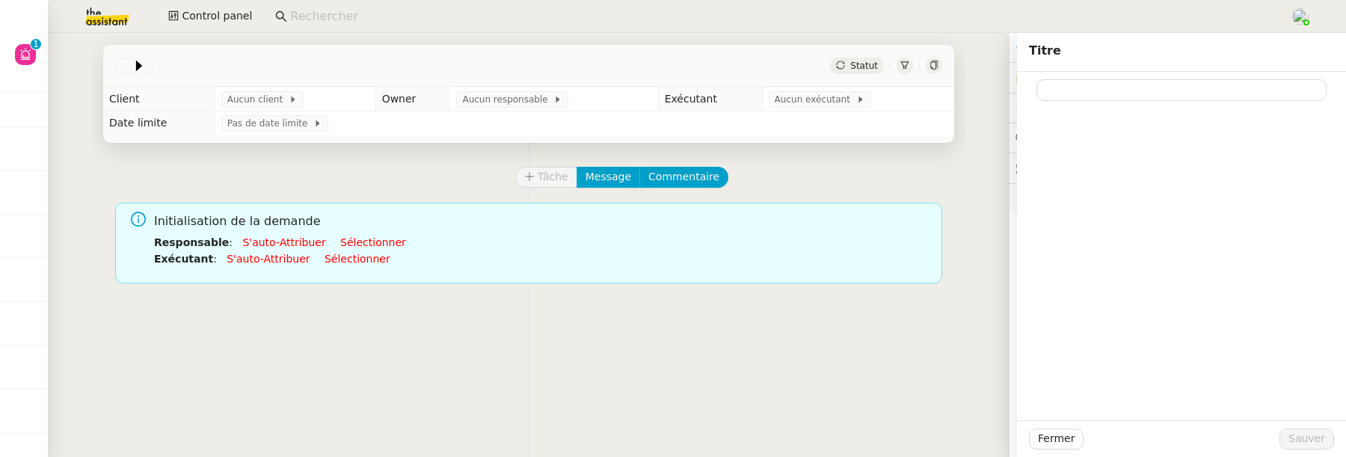
click at [1065, 71] on div "Titre" at bounding box center [1181, 52] width 329 height 39
click at [1065, 78] on div at bounding box center [1181, 86] width 305 height 29
click at [1102, 96] on input at bounding box center [1182, 90] width 290 height 22
paste input "Titrage vidéo 4 step-complaint"
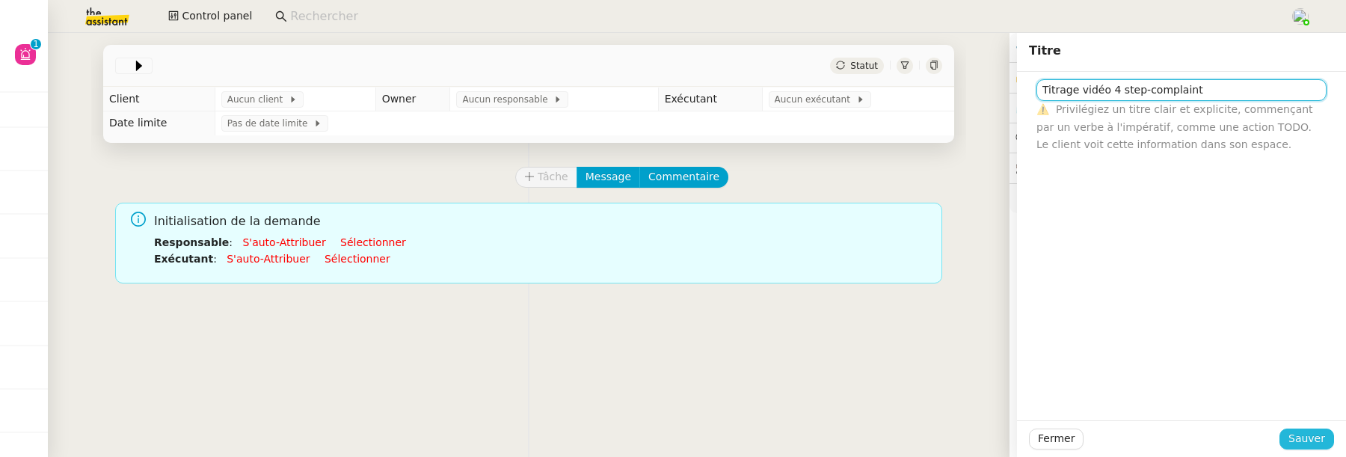
type input "Titrage vidéo 4 step-complaint"
click at [1311, 437] on span "Sauver" at bounding box center [1307, 438] width 37 height 17
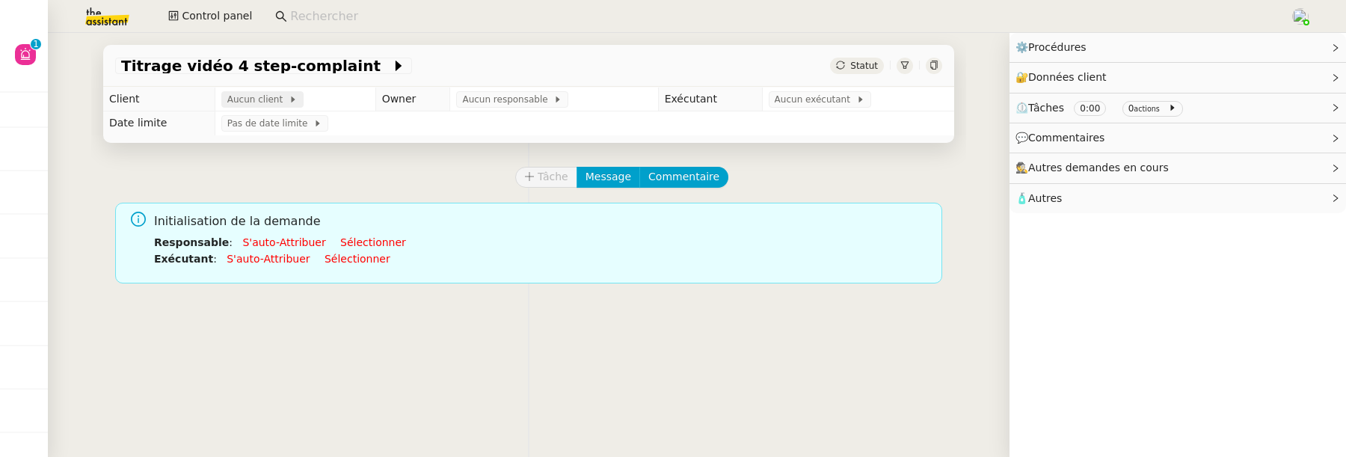
click at [254, 104] on span "Aucun client" at bounding box center [257, 99] width 61 height 15
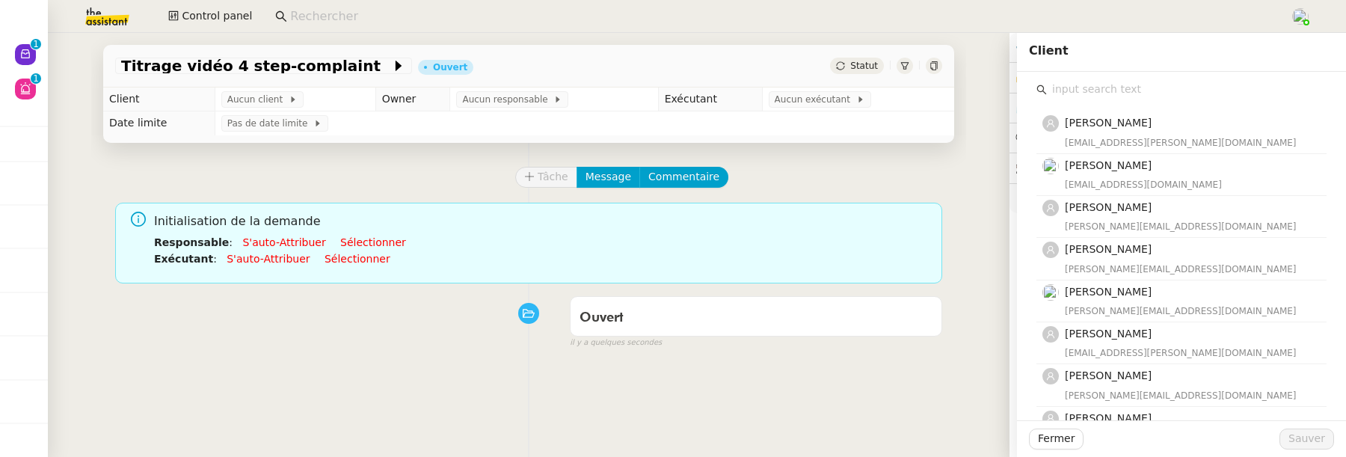
click at [1142, 88] on input "text" at bounding box center [1187, 89] width 280 height 20
type input "banj"
click at [1154, 130] on h4 "[PERSON_NAME]" at bounding box center [1191, 122] width 253 height 17
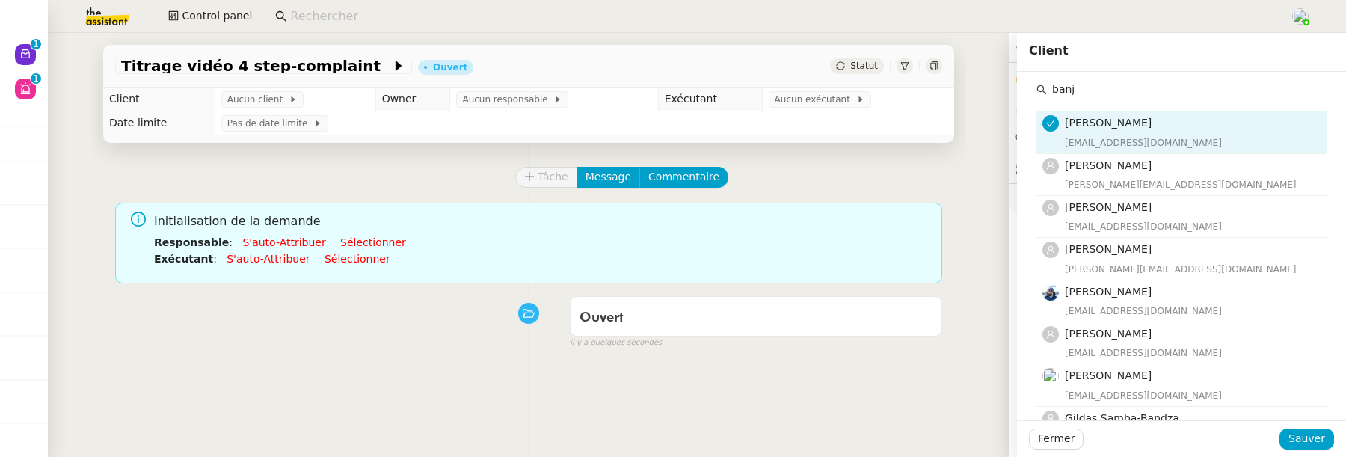
click at [1305, 450] on div "Fermer Sauver" at bounding box center [1181, 438] width 329 height 37
click at [1305, 441] on span "Sauver" at bounding box center [1307, 438] width 37 height 17
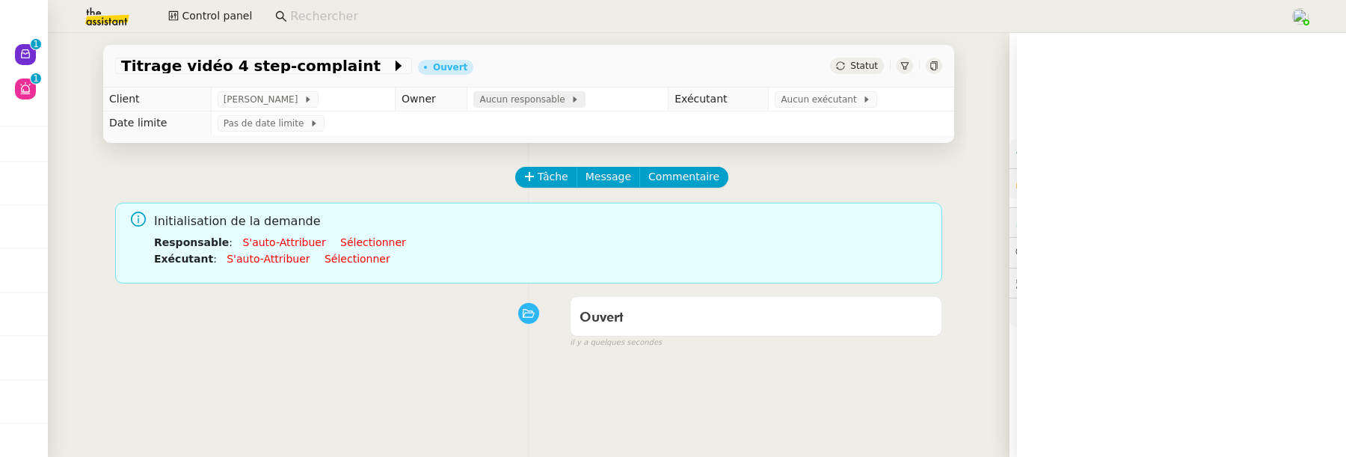
click at [515, 103] on span "Aucun responsable" at bounding box center [524, 99] width 91 height 15
click at [1144, 83] on input "text" at bounding box center [1187, 89] width 280 height 20
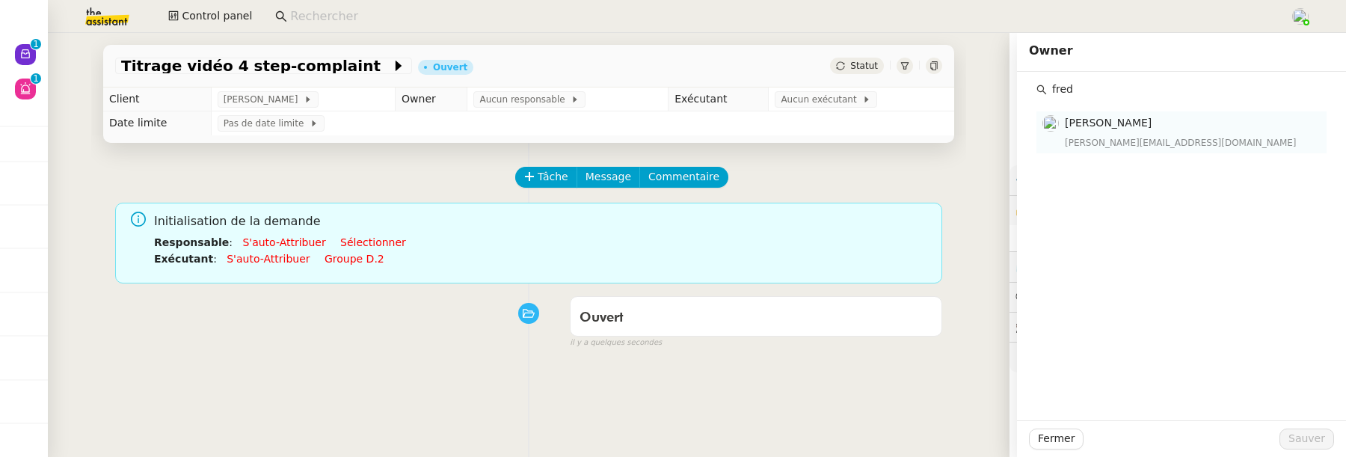
type input "fred"
click at [1170, 141] on div "[PERSON_NAME][EMAIL_ADDRESS][DOMAIN_NAME]" at bounding box center [1191, 142] width 253 height 15
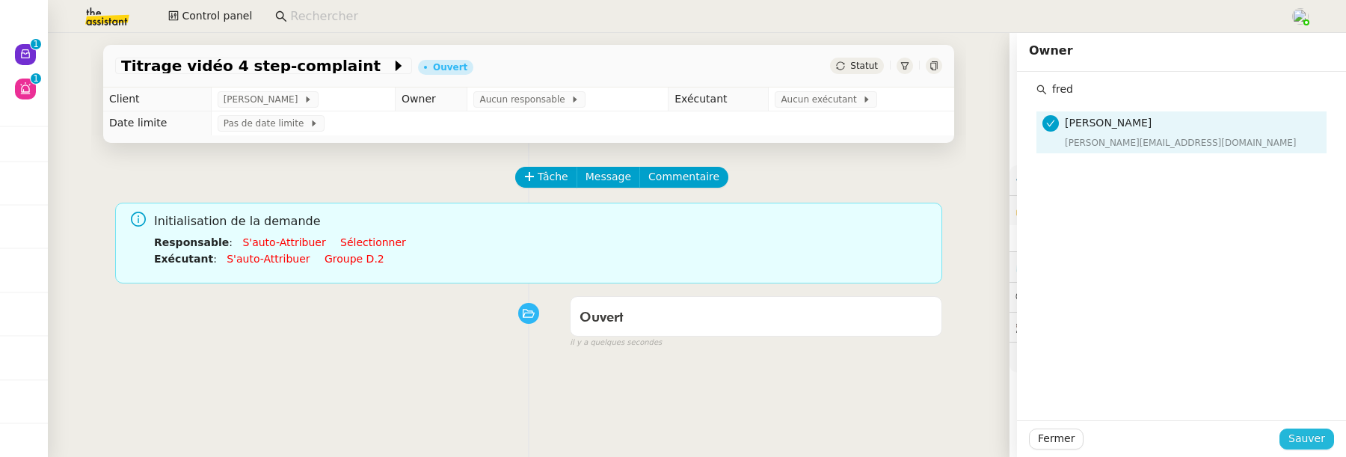
click at [1305, 438] on span "Sauver" at bounding box center [1307, 438] width 37 height 17
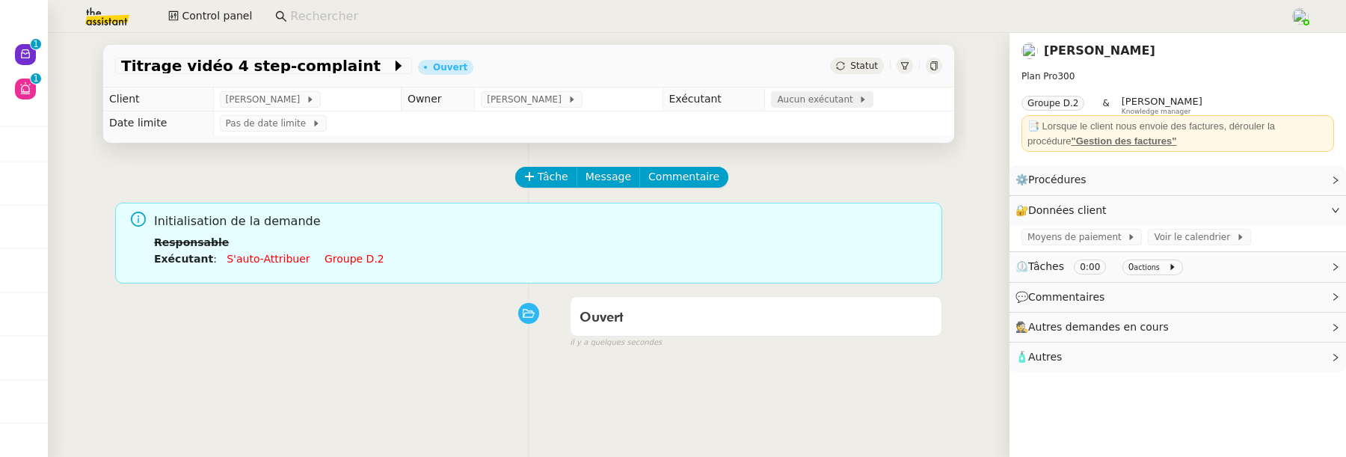
click at [844, 96] on span "Aucun exécutant" at bounding box center [818, 99] width 82 height 15
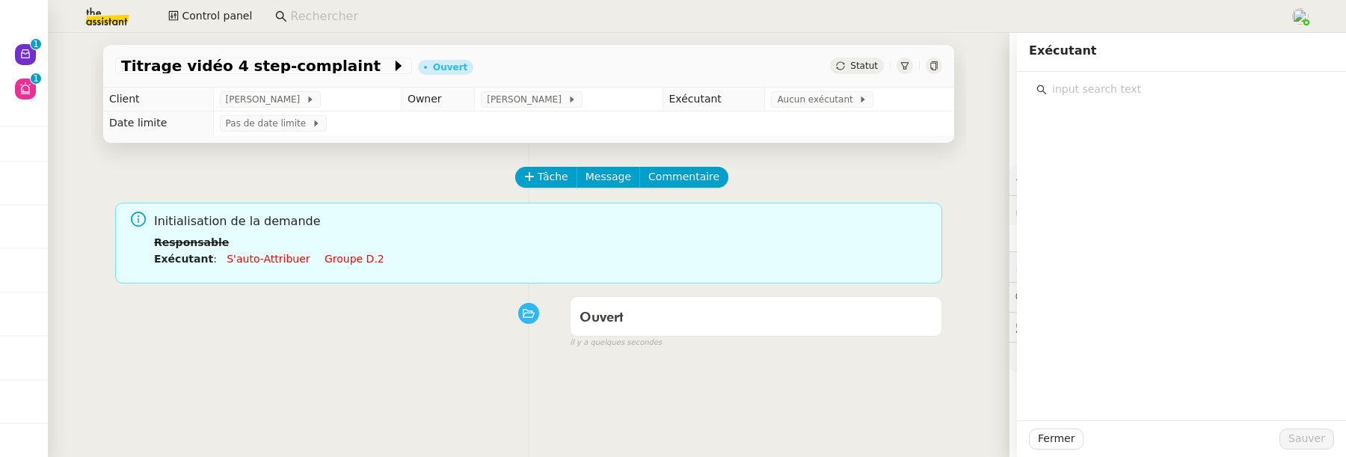
click at [1153, 92] on input "text" at bounding box center [1187, 89] width 280 height 20
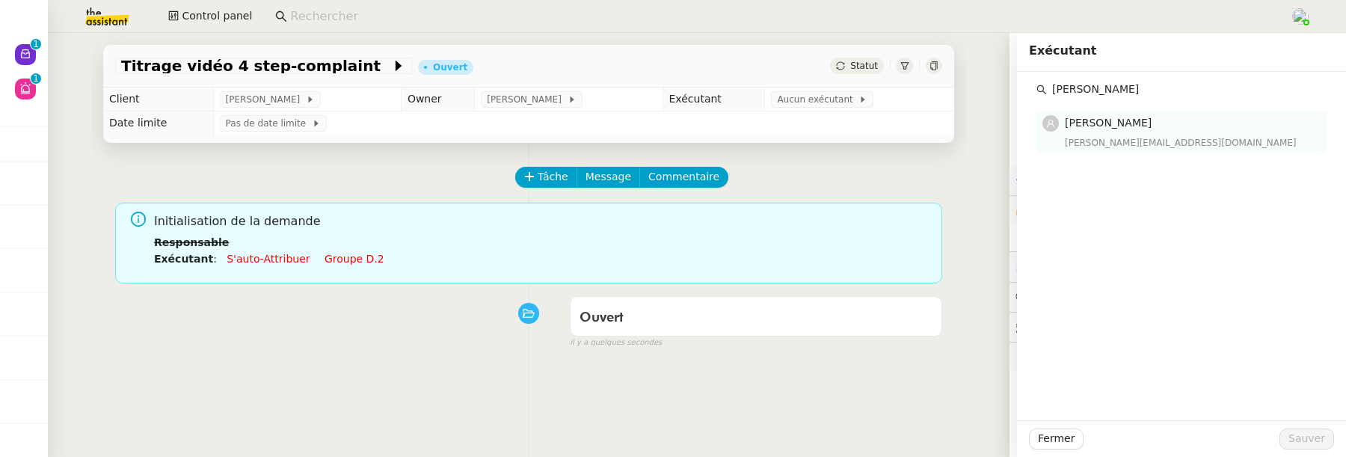
type input "[PERSON_NAME]"
click at [1152, 126] on span "[PERSON_NAME]" at bounding box center [1108, 123] width 87 height 12
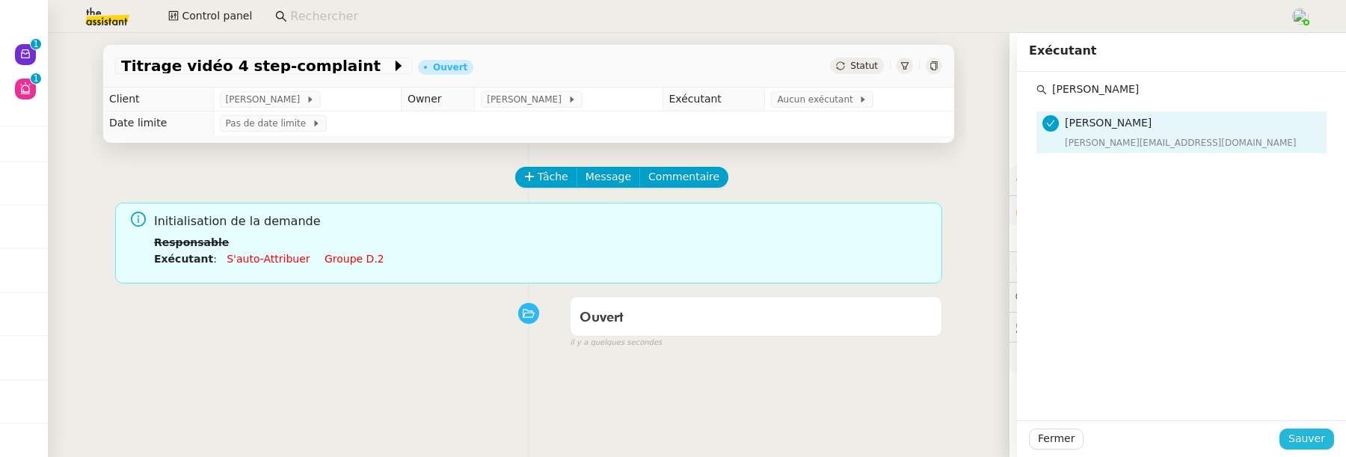
click at [1309, 436] on span "Sauver" at bounding box center [1307, 438] width 37 height 17
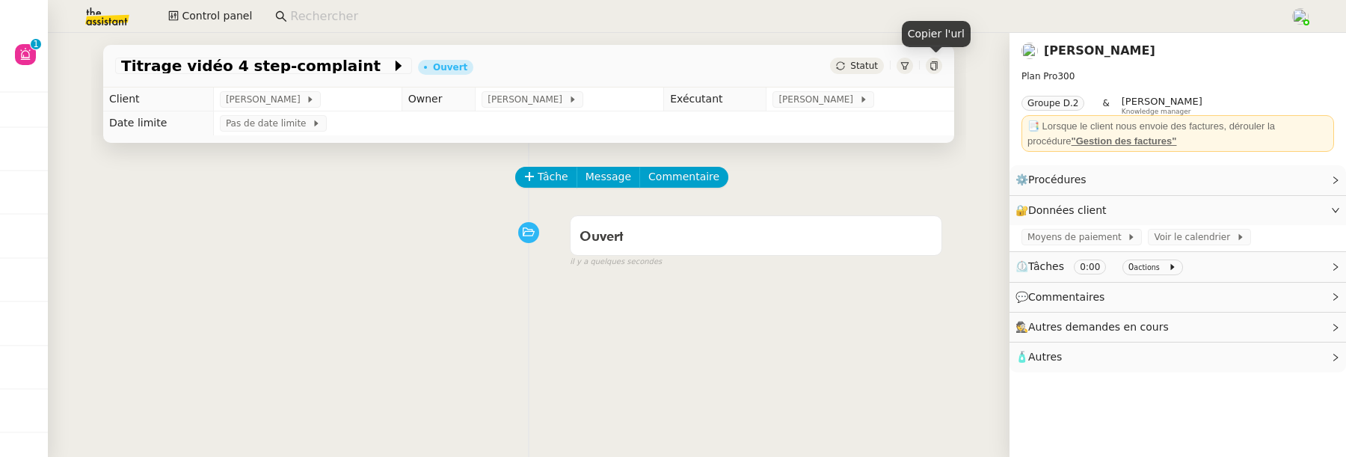
click at [932, 65] on icon at bounding box center [934, 65] width 9 height 9
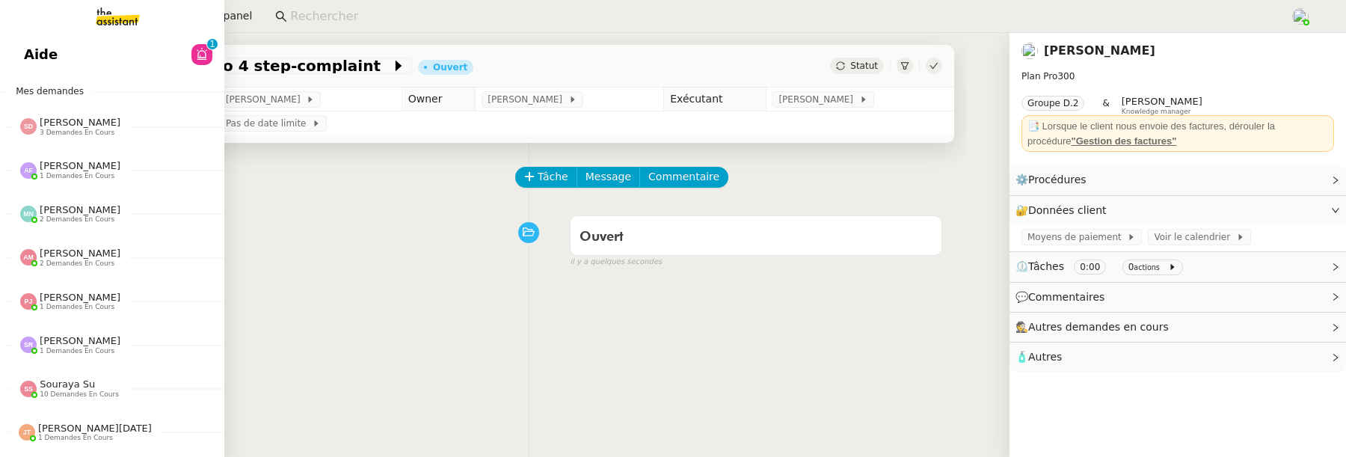
click at [39, 53] on link "Aide 0 1 2 3 4 5 6 7 8 9" at bounding box center [112, 54] width 224 height 34
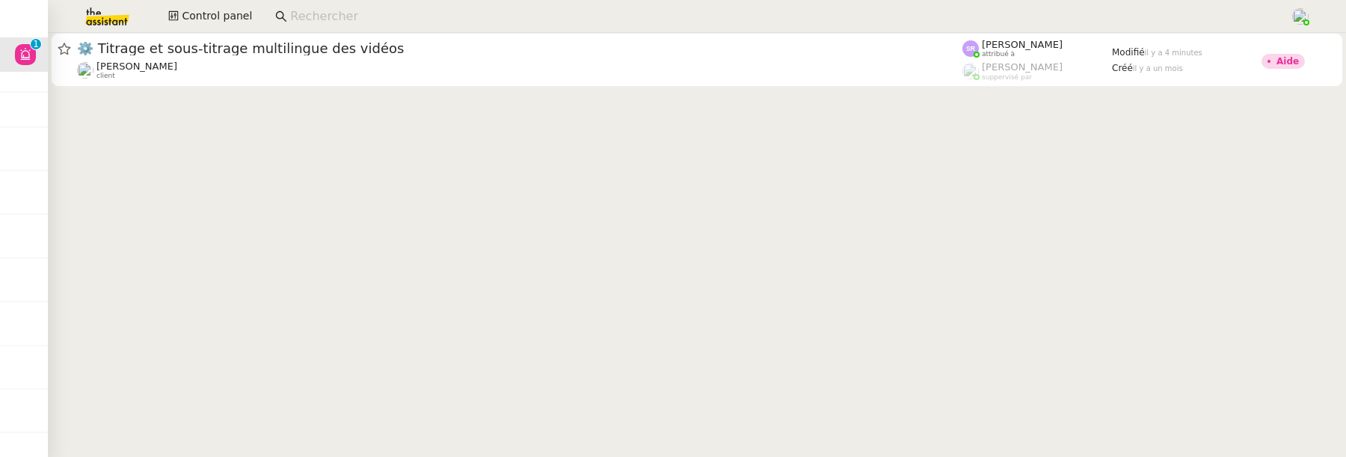
click at [748, 97] on cdk-virtual-scroll-viewport "⚙️ Titrage et sous-titrage multilingue des vidéos Benjamin Delahaye client Stép…" at bounding box center [697, 245] width 1299 height 424
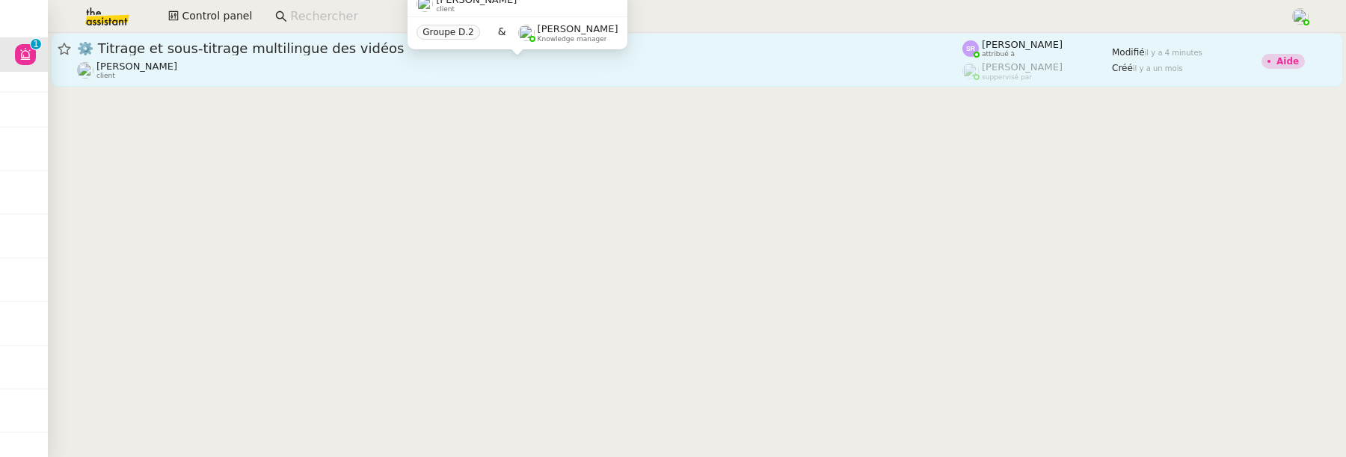
click at [766, 66] on div "[PERSON_NAME] client" at bounding box center [520, 70] width 886 height 19
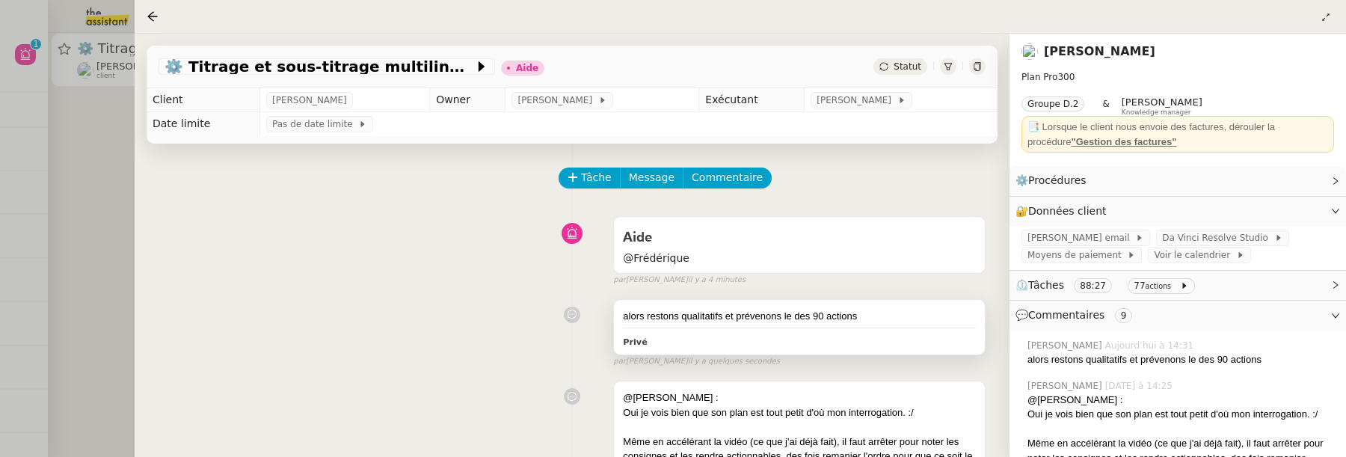
click at [873, 311] on div "alors restons qualitatifs et prévenons le des 90 actions" at bounding box center [799, 316] width 353 height 15
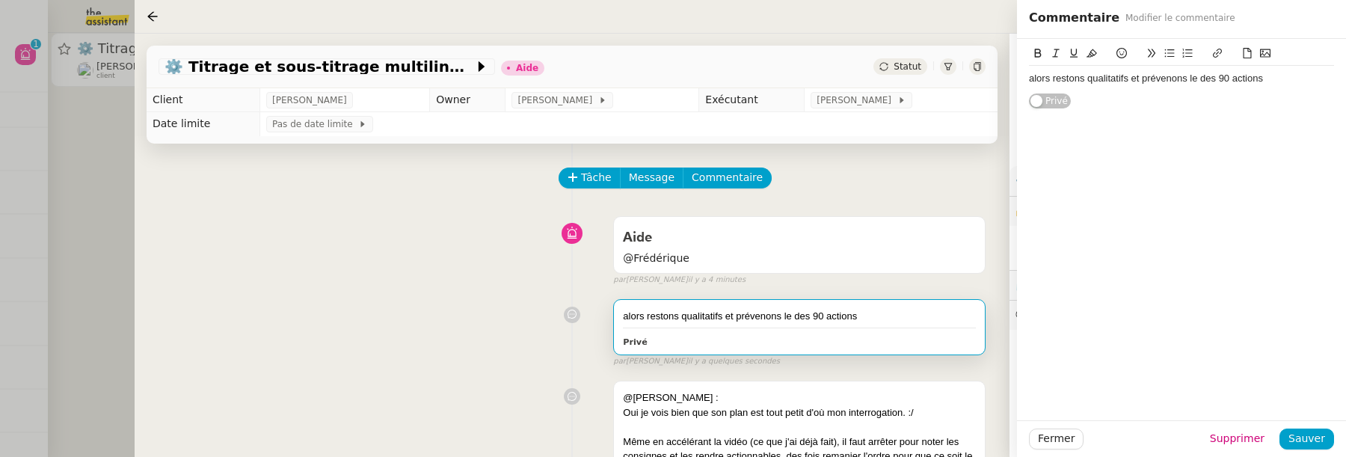
click at [1272, 80] on div "alors restons qualitatifs et prévenons le des 90 actions" at bounding box center [1181, 78] width 305 height 13
click at [1311, 435] on span "Sauver" at bounding box center [1307, 438] width 37 height 17
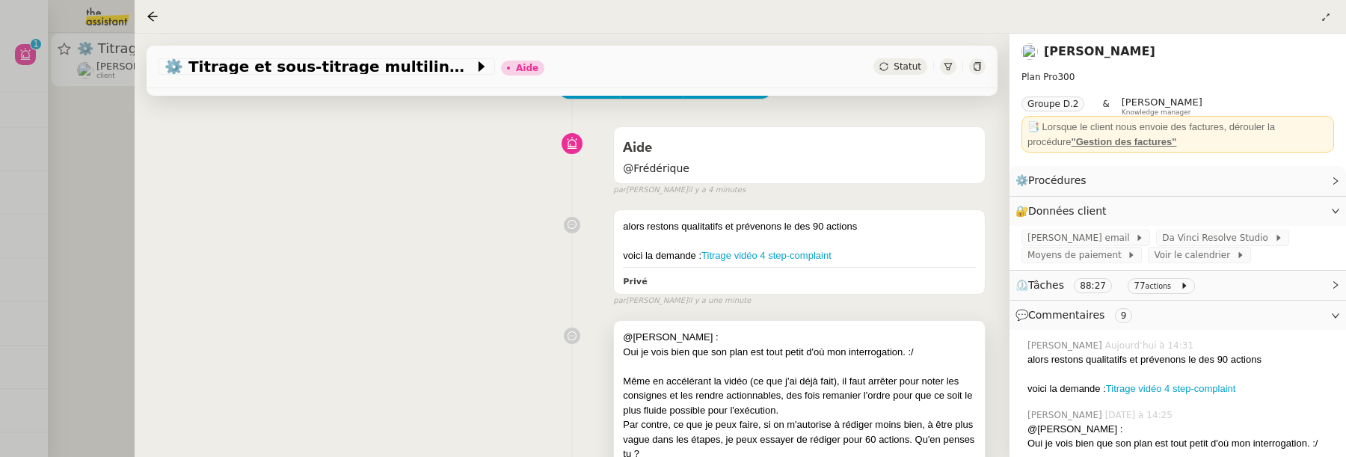
scroll to position [88, 0]
click at [876, 248] on div at bounding box center [799, 242] width 353 height 15
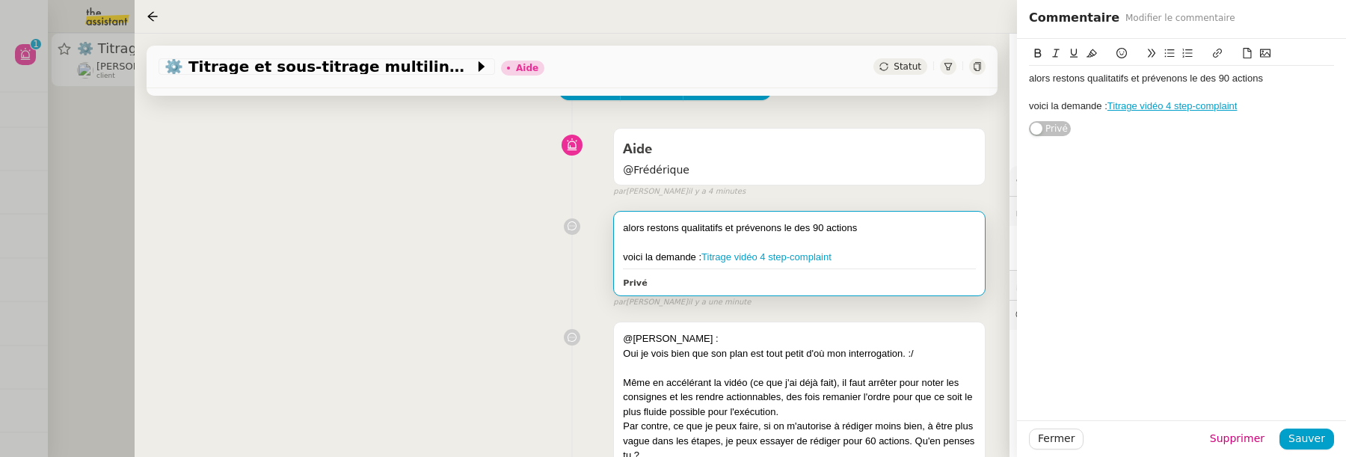
click at [1303, 110] on div "voici la demande : Titrage vidéo 4 step-complaint" at bounding box center [1181, 105] width 305 height 13
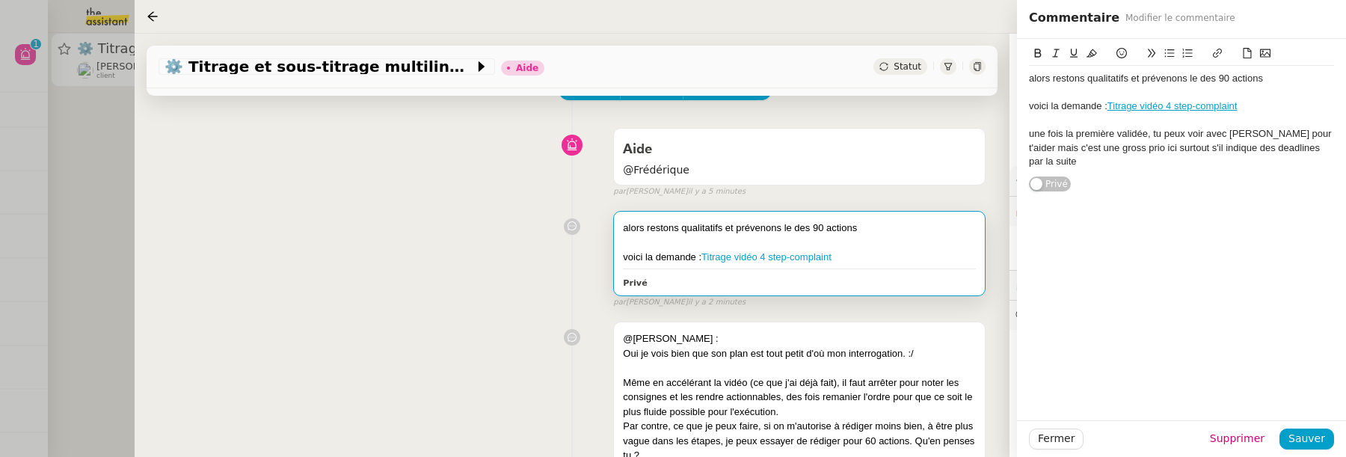
click at [1321, 132] on div "une fois la première validée, tu peux voir avec Souraya pour t'aider mais c'est…" at bounding box center [1181, 147] width 305 height 41
click at [1234, 152] on div "une fois la première validée, tu peux voir avec Souraya pour t'aider (préviens …" at bounding box center [1181, 147] width 305 height 41
click at [1192, 163] on div "une fois la première validée, tu peux voir avec Souraya pour t'aider (préviens …" at bounding box center [1181, 147] width 305 height 41
drag, startPoint x: 1126, startPoint y: 162, endPoint x: 1202, endPoint y: 163, distance: 76.3
click at [1202, 163] on div "une fois la première validée, tu peux voir avec Souraya pour t'aider (préviens …" at bounding box center [1181, 147] width 305 height 41
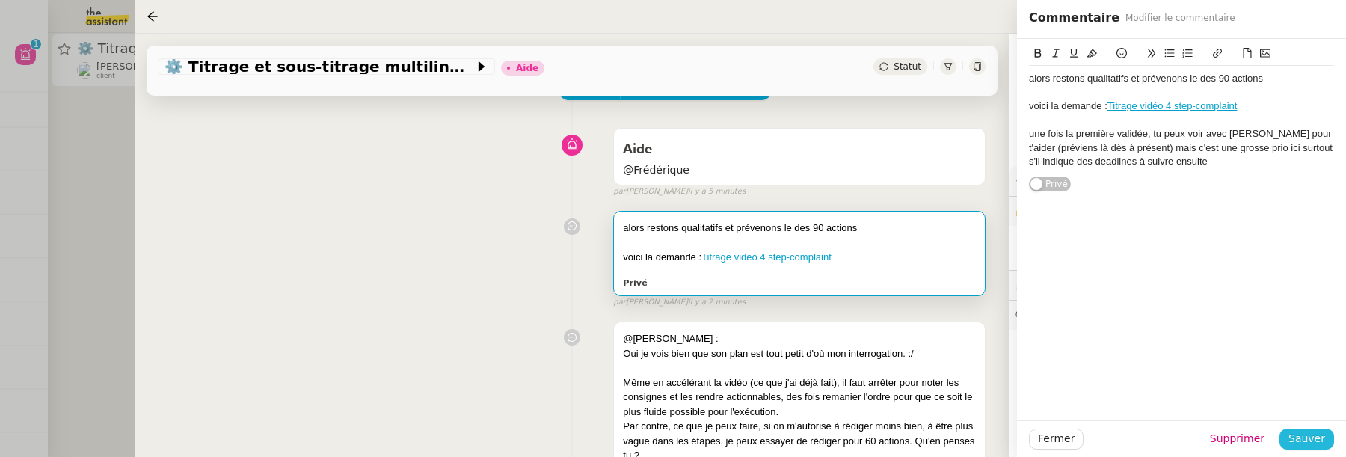
click at [1316, 441] on span "Sauver" at bounding box center [1307, 438] width 37 height 17
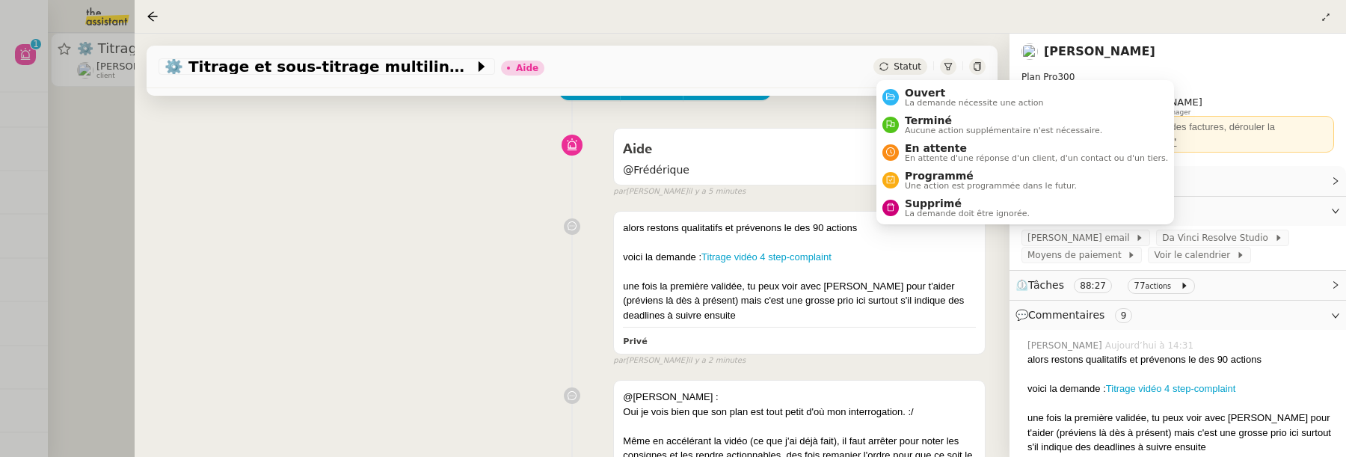
click at [891, 70] on div "Statut" at bounding box center [901, 66] width 54 height 16
click at [914, 96] on span "Ouvert" at bounding box center [974, 93] width 139 height 12
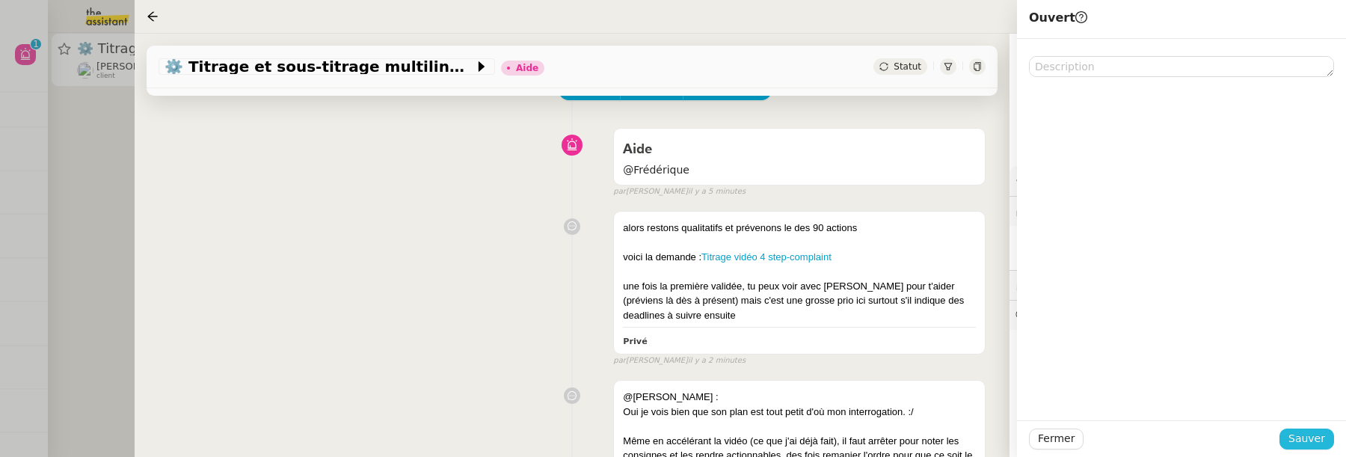
click at [1299, 435] on span "Sauver" at bounding box center [1307, 438] width 37 height 17
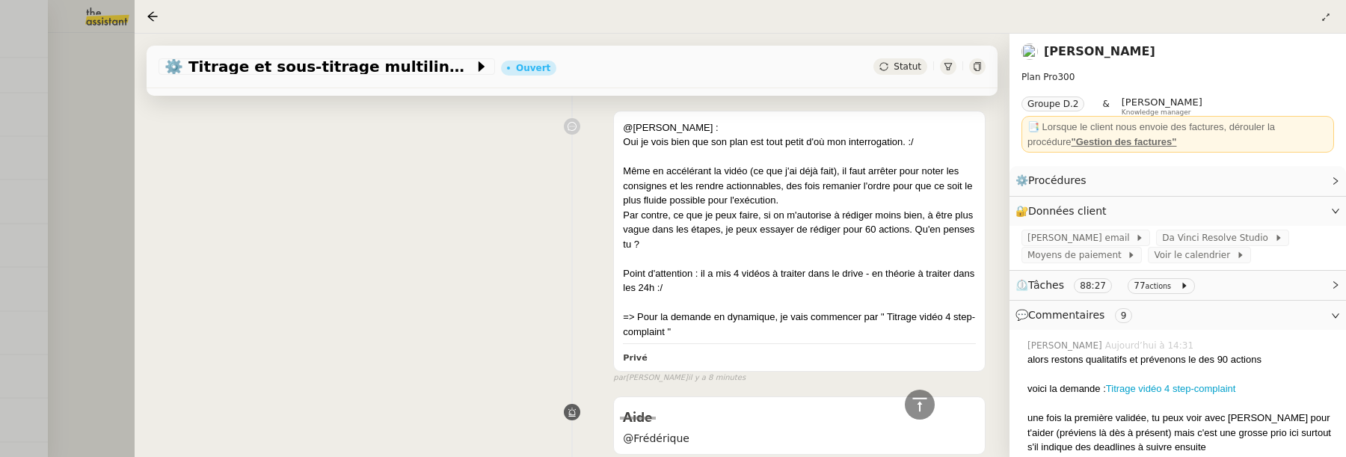
scroll to position [430, 0]
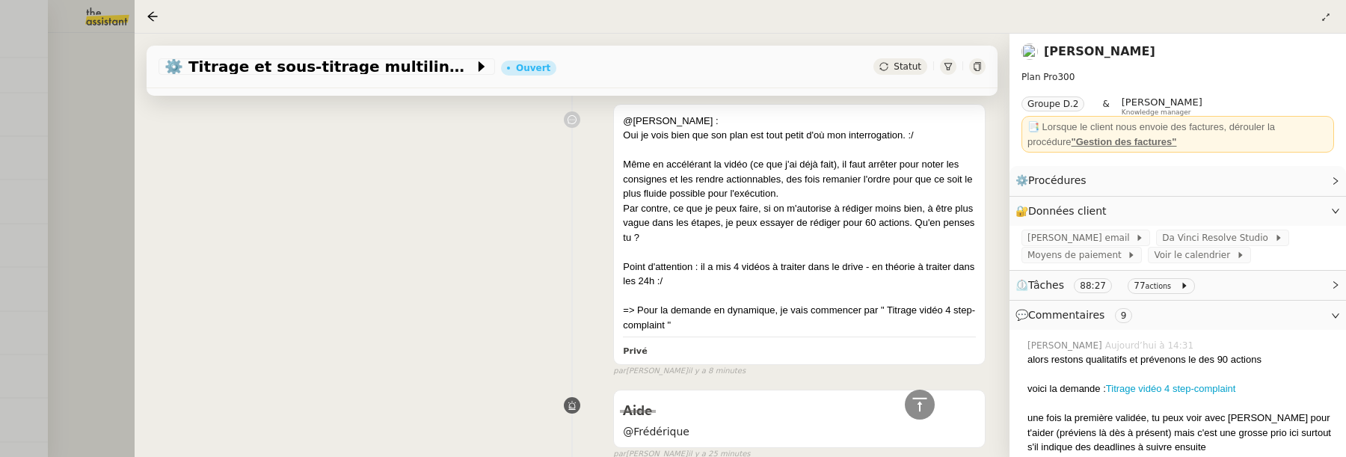
click at [111, 188] on div at bounding box center [673, 228] width 1346 height 457
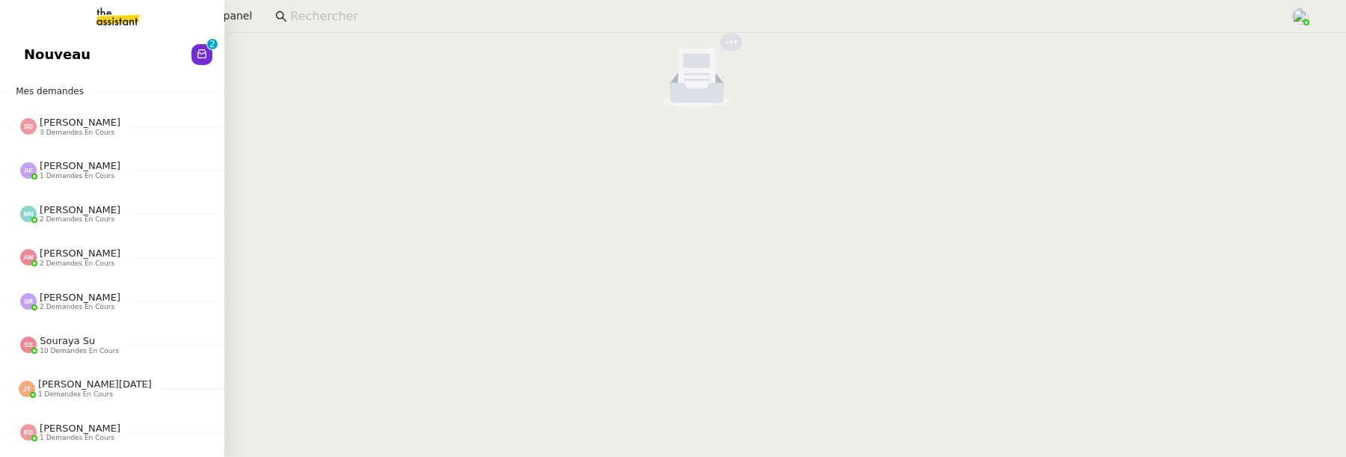
click at [58, 49] on span "Nouveau" at bounding box center [57, 54] width 67 height 22
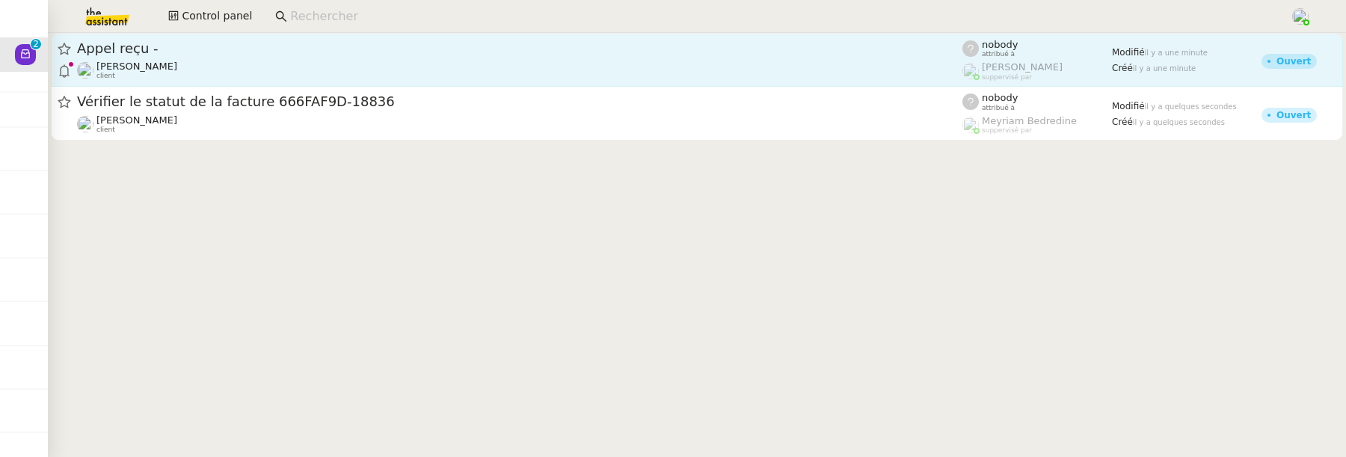
click at [349, 48] on span "Appel reçu -" at bounding box center [520, 48] width 886 height 13
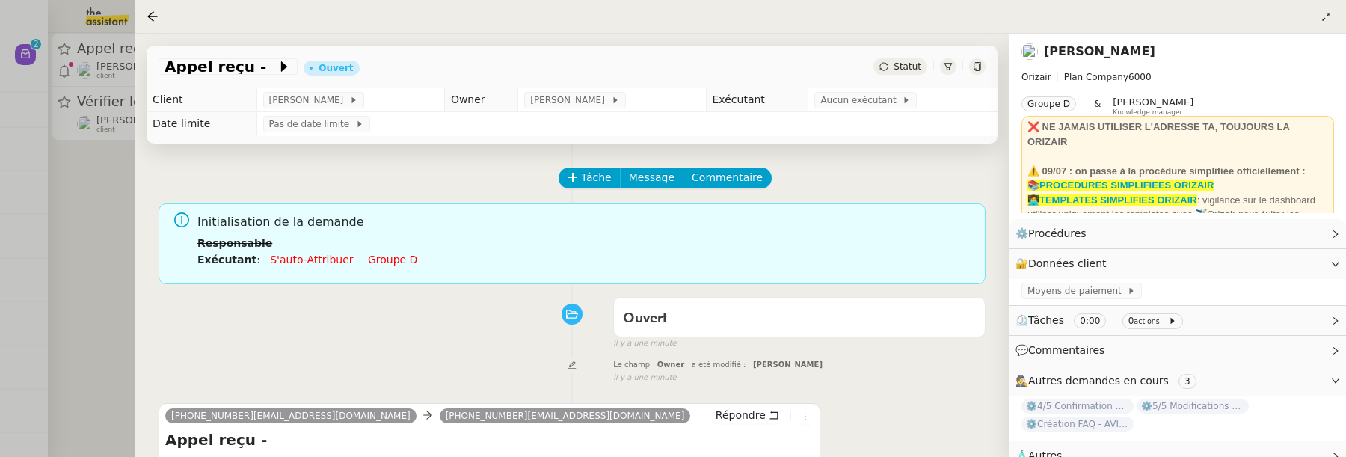
click at [804, 411] on button at bounding box center [805, 416] width 16 height 16
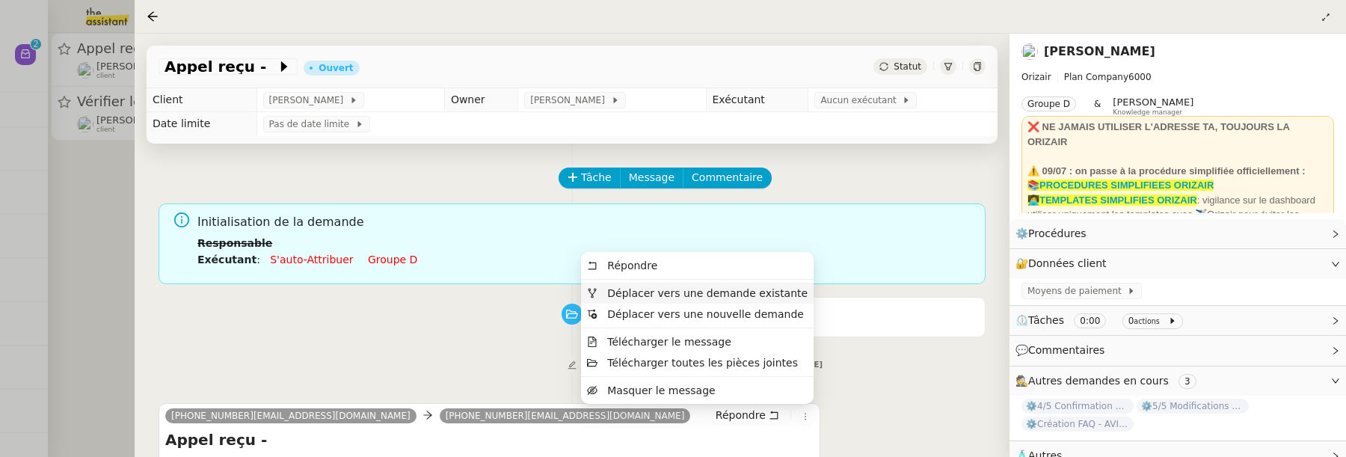
click at [764, 295] on span "Déplacer vers une demande existante" at bounding box center [707, 293] width 200 height 12
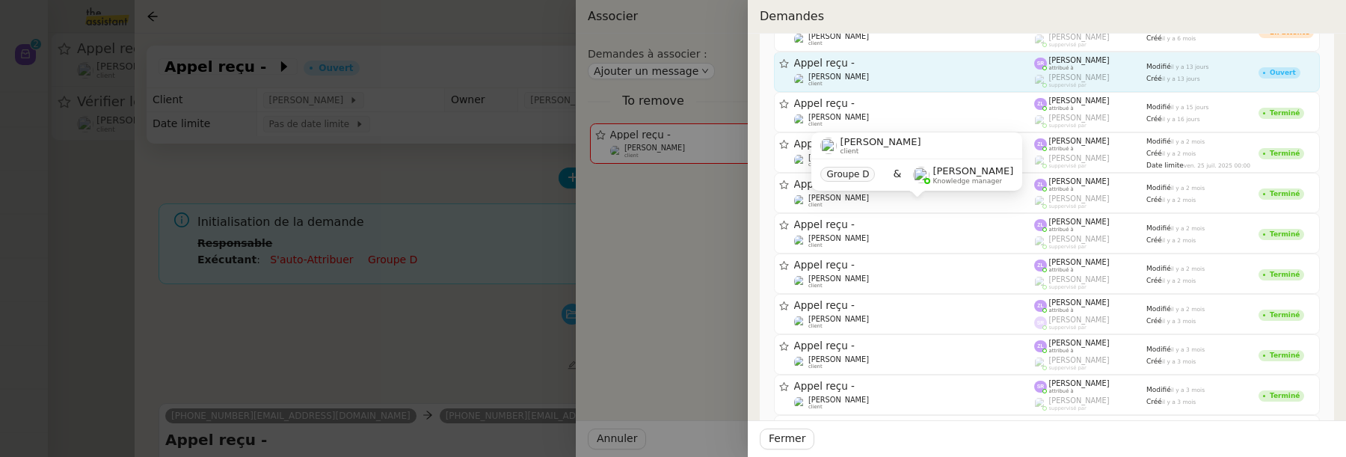
scroll to position [230, 0]
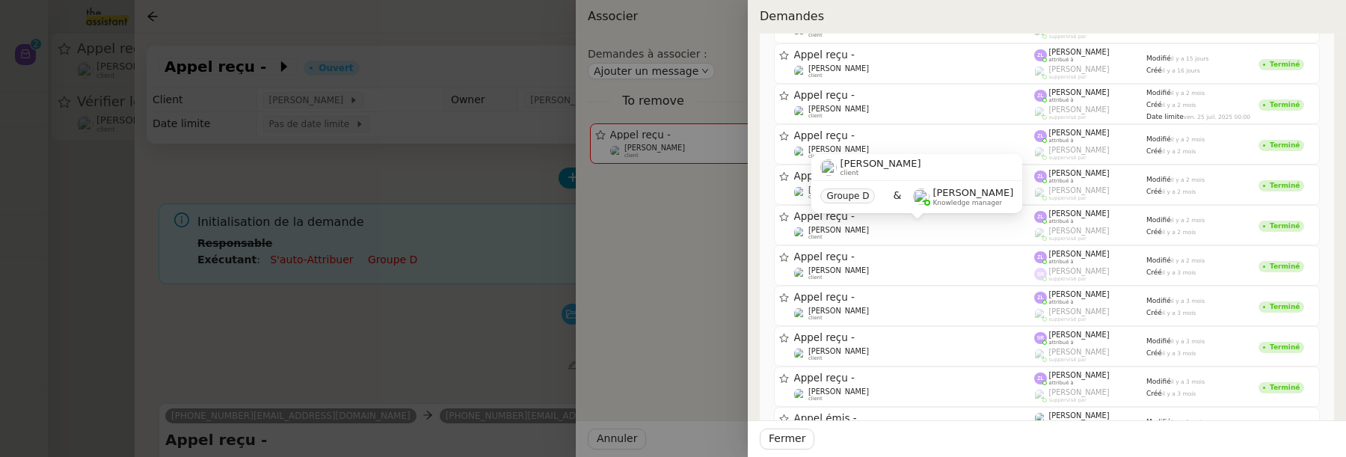
click at [442, 210] on div at bounding box center [673, 228] width 1346 height 457
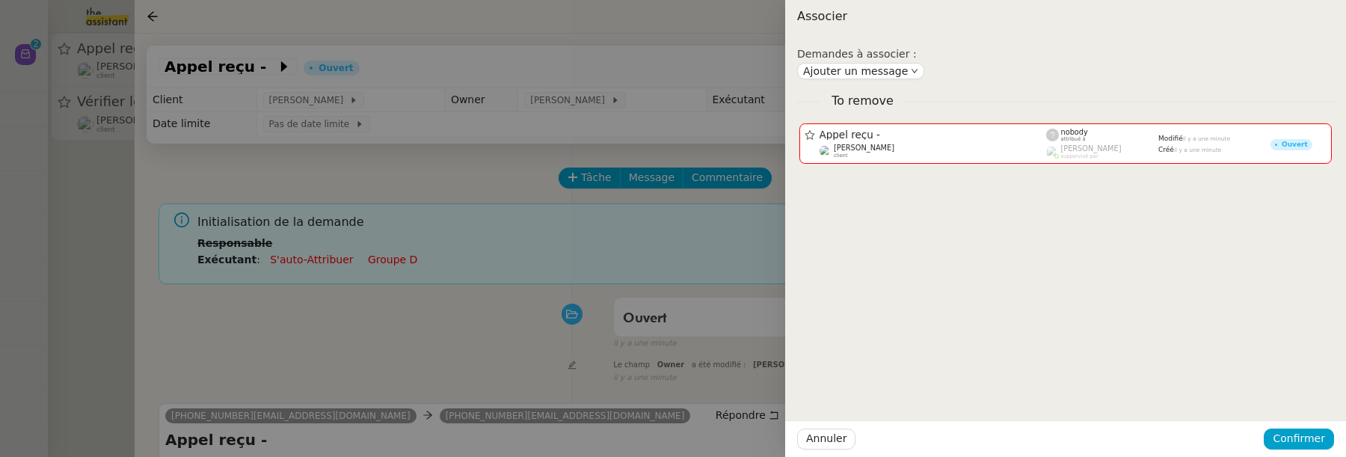
click at [506, 174] on div at bounding box center [673, 228] width 1346 height 457
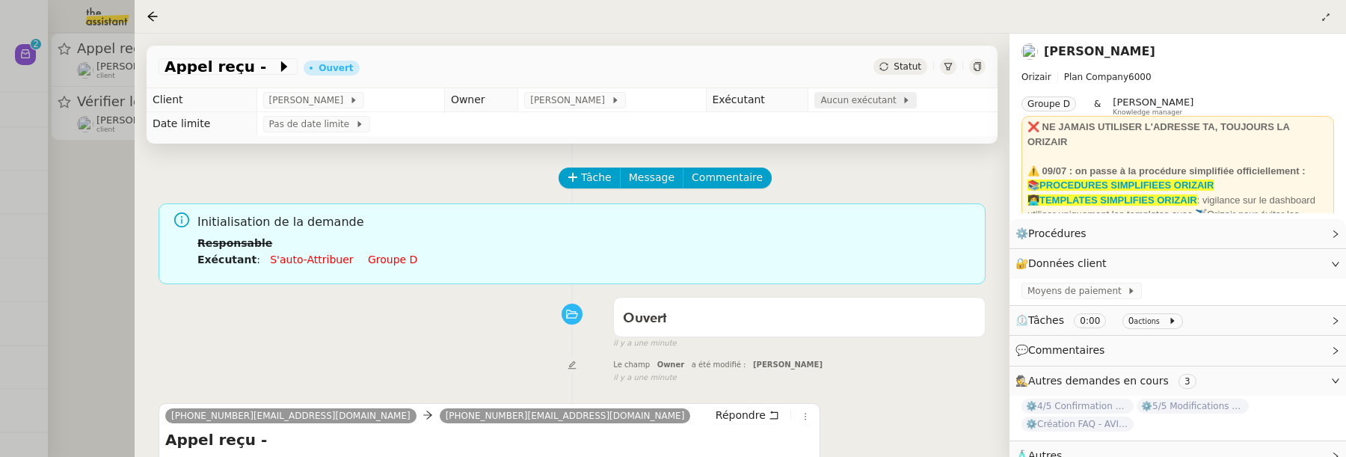
click at [857, 105] on span "Aucun exécutant" at bounding box center [862, 100] width 82 height 15
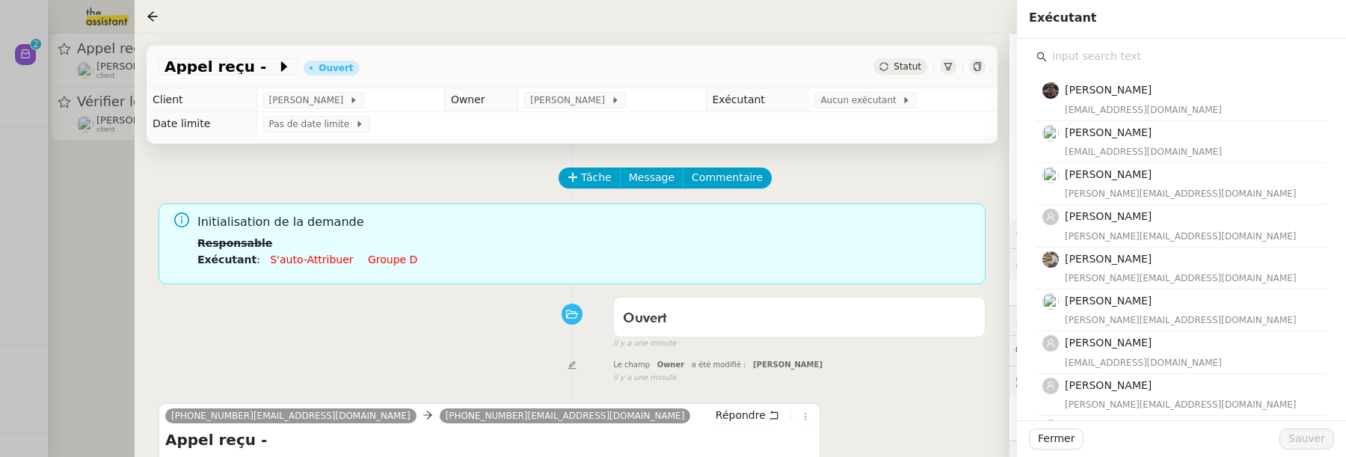
click at [1064, 61] on input "text" at bounding box center [1187, 56] width 280 height 20
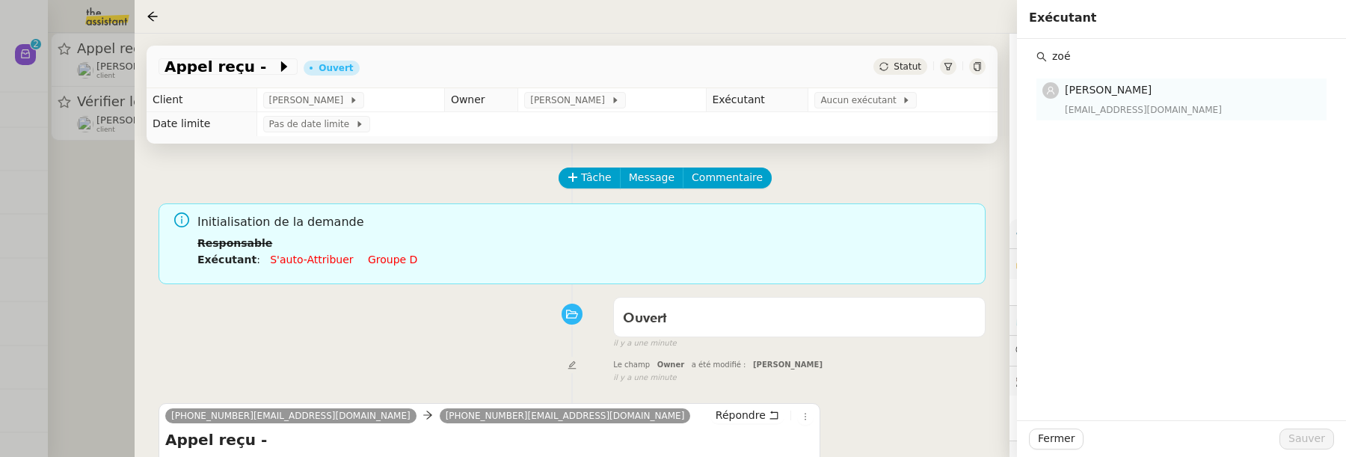
type input "zoé"
click at [1091, 99] on h4 "[PERSON_NAME]" at bounding box center [1191, 90] width 253 height 17
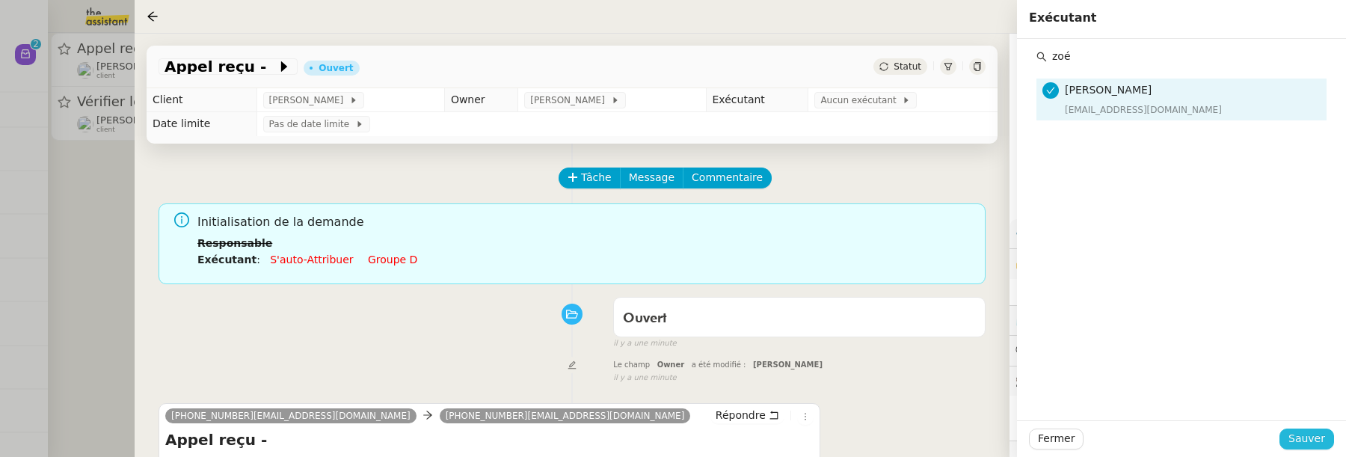
click at [1326, 441] on span "Sauver" at bounding box center [1307, 438] width 37 height 17
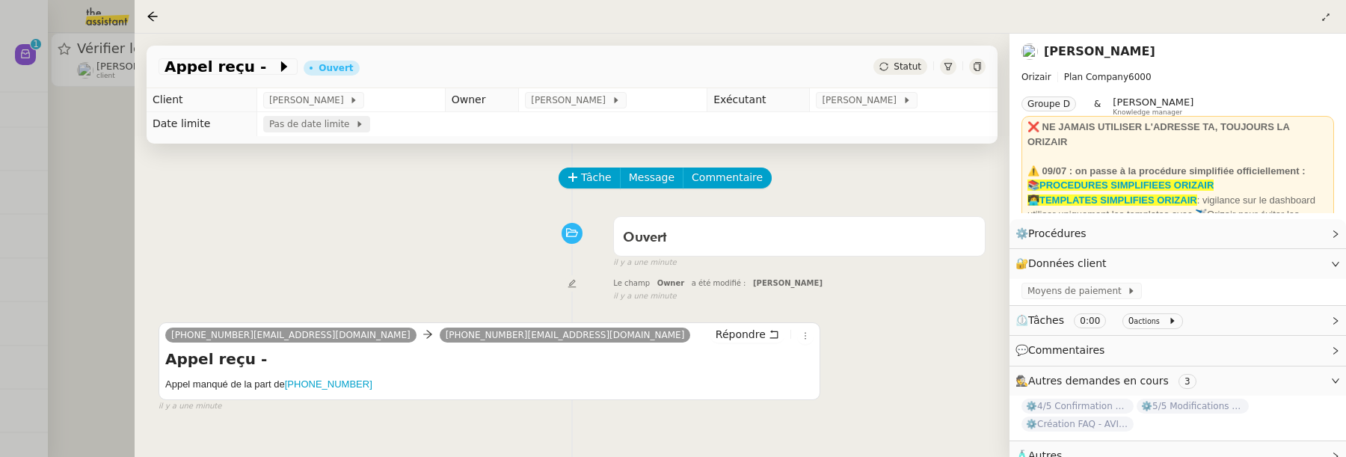
click at [322, 128] on span "Pas de date limite" at bounding box center [312, 124] width 86 height 15
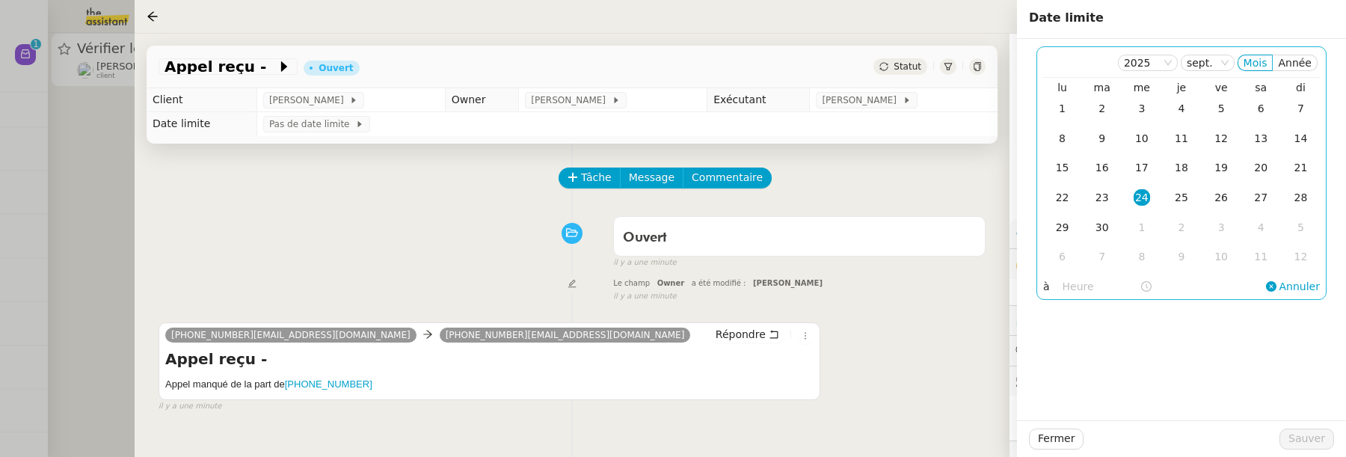
click at [1145, 197] on div "24" at bounding box center [1142, 197] width 16 height 16
click at [1323, 446] on span "Sauver" at bounding box center [1307, 438] width 37 height 17
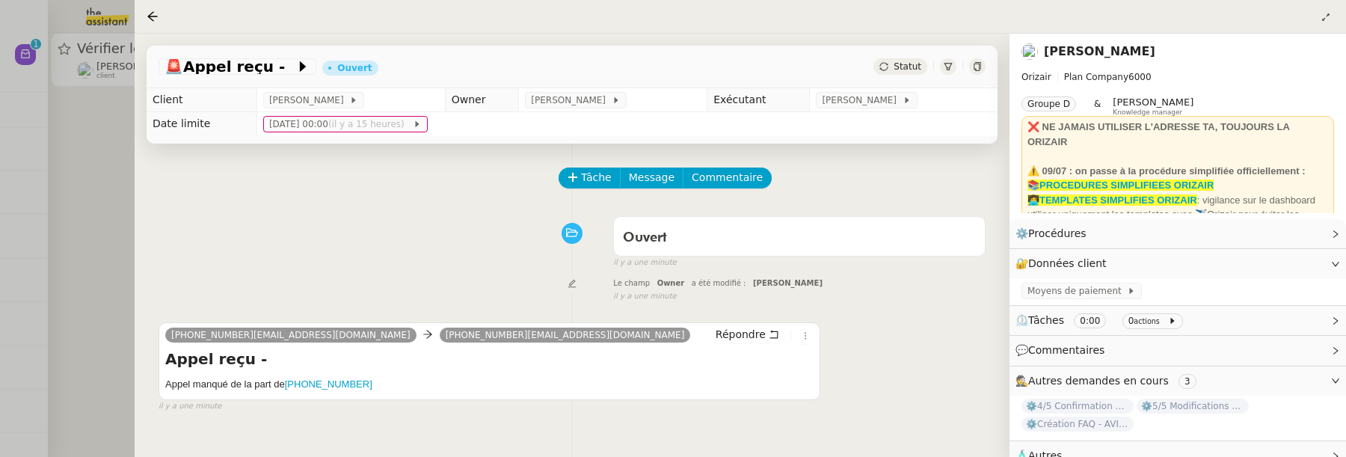
click at [83, 209] on div at bounding box center [673, 228] width 1346 height 457
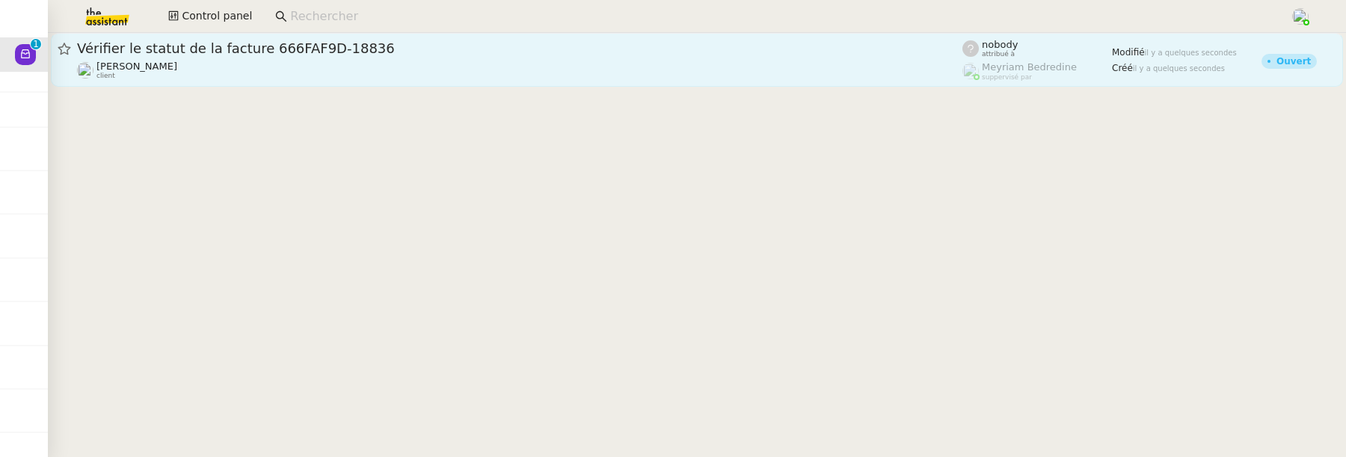
click at [231, 68] on div "Julien Decroix client" at bounding box center [520, 70] width 886 height 19
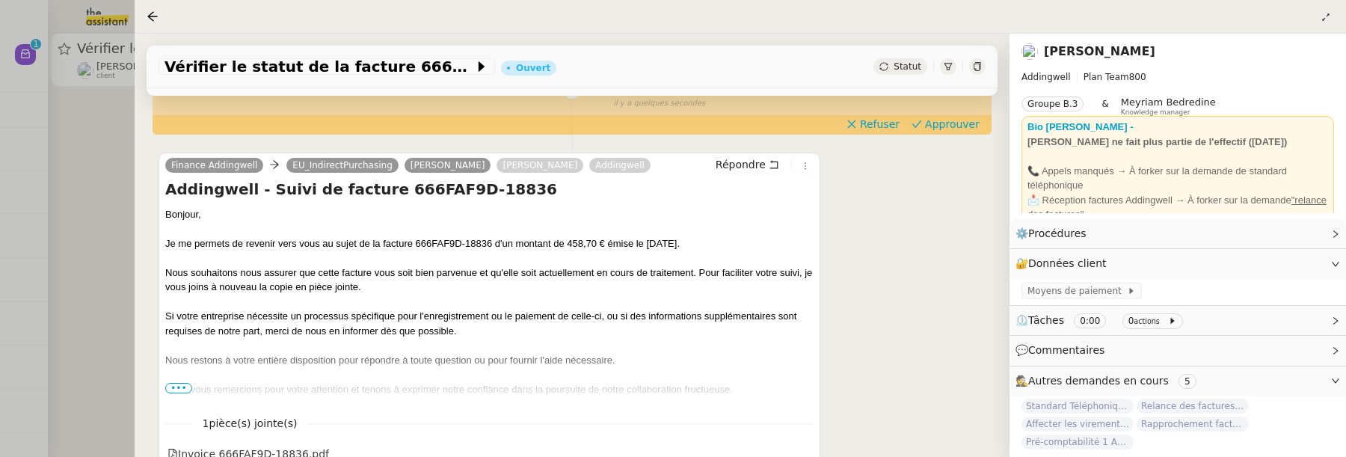
scroll to position [192, 0]
click at [803, 169] on icon at bounding box center [805, 166] width 9 height 9
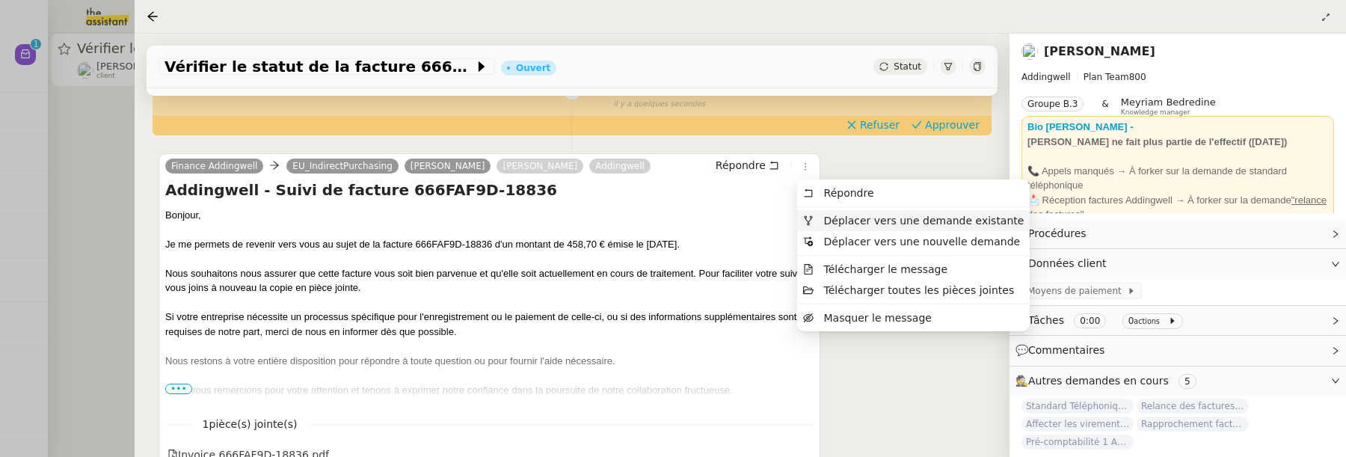
click at [848, 215] on span "Déplacer vers une demande existante" at bounding box center [924, 221] width 200 height 12
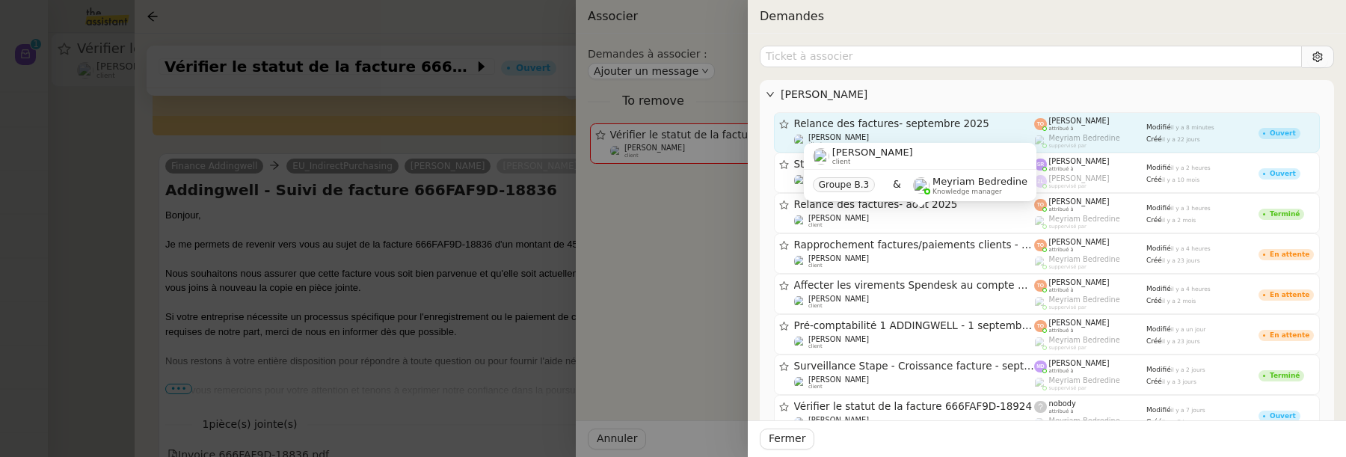
click at [990, 129] on div "Relance des factures- septembre 2025" at bounding box center [914, 123] width 241 height 13
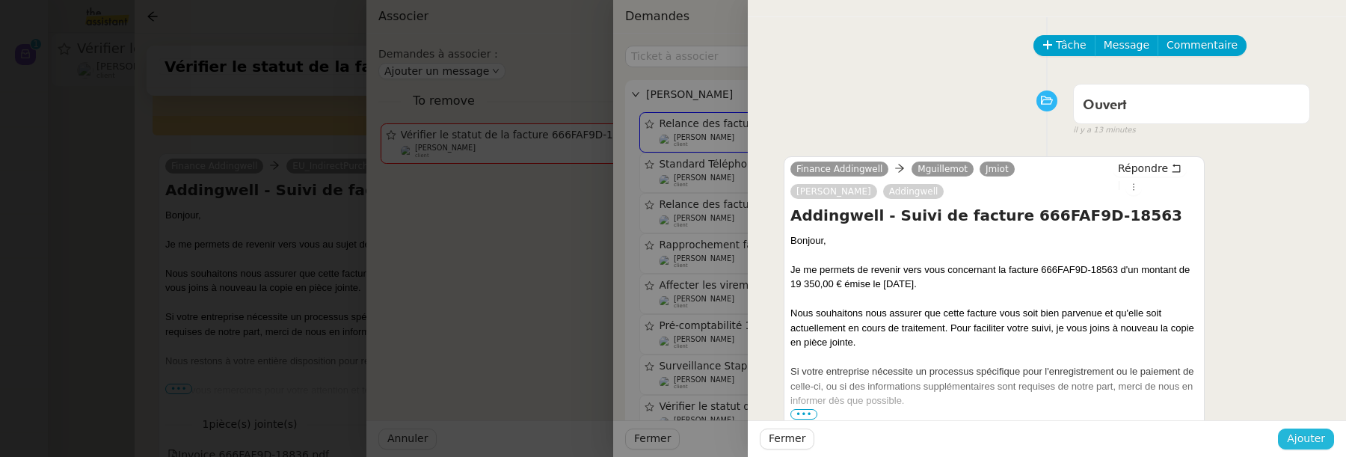
click at [1298, 435] on span "Ajouter" at bounding box center [1306, 438] width 38 height 17
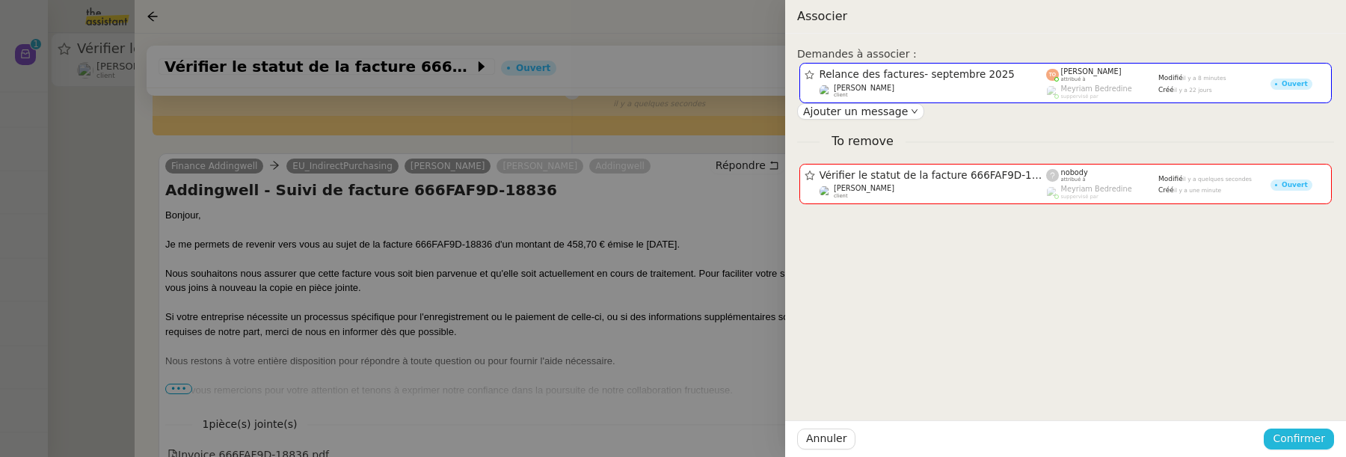
click at [1298, 435] on span "Confirmer" at bounding box center [1299, 438] width 52 height 17
click at [1308, 399] on span "Ajouter" at bounding box center [1300, 399] width 38 height 15
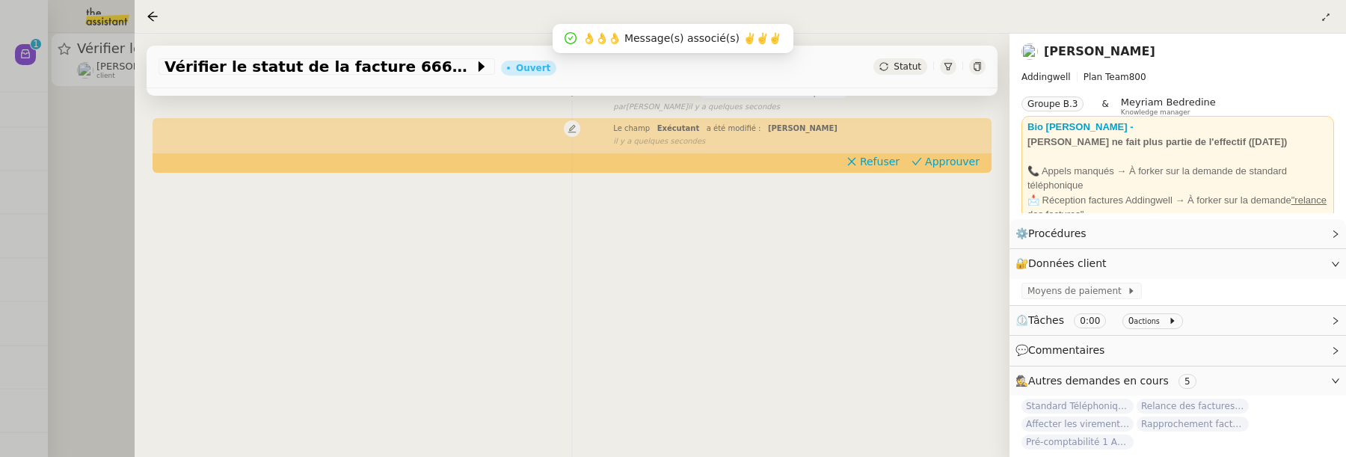
scroll to position [191, 0]
click at [122, 245] on div at bounding box center [673, 228] width 1346 height 457
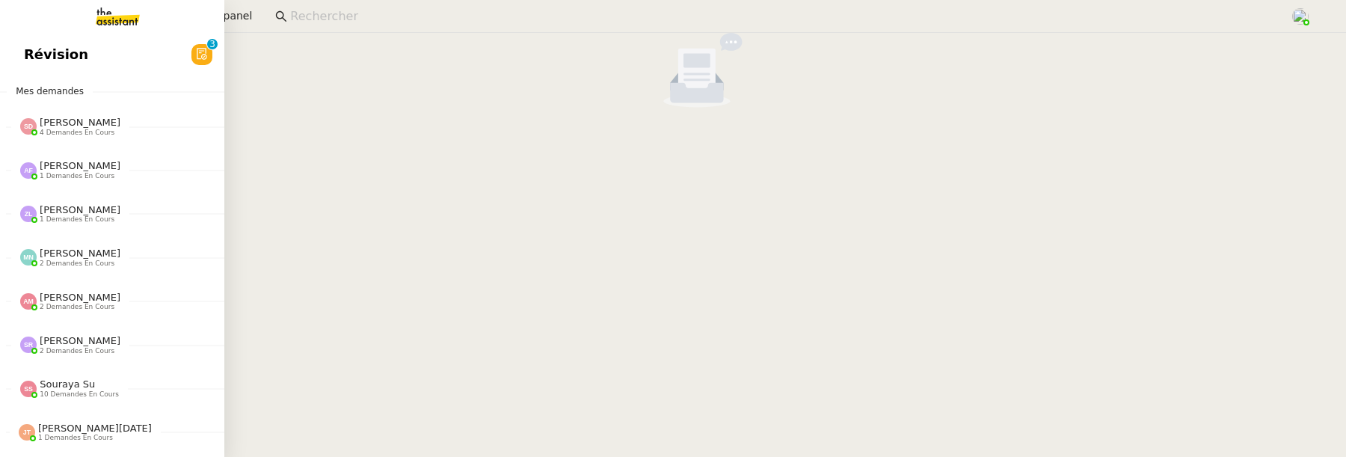
click at [28, 59] on span "Révision" at bounding box center [56, 54] width 64 height 22
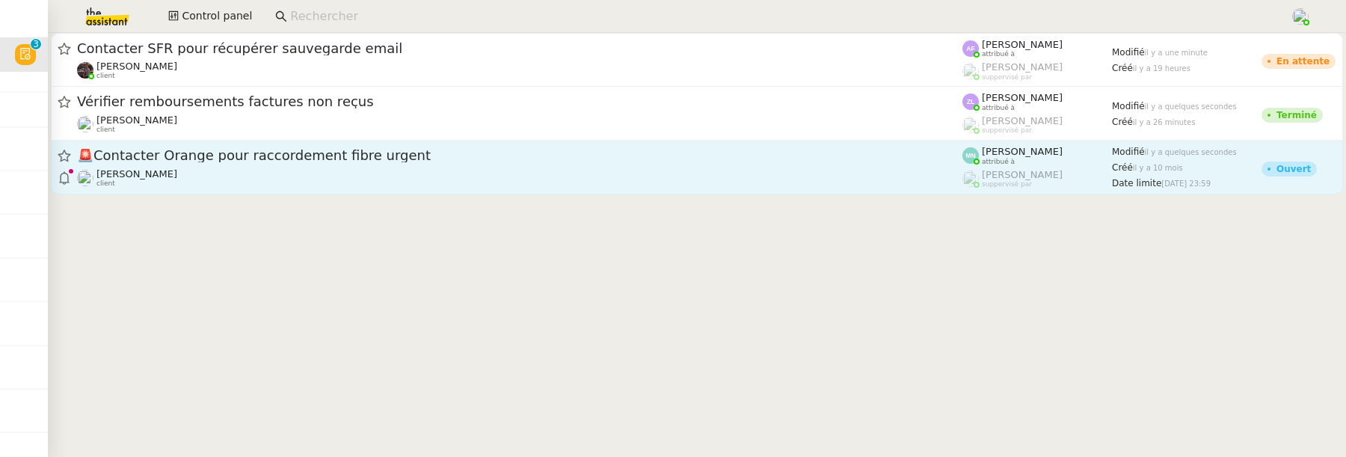
click at [467, 163] on div "🚨 Contacter Orange pour raccordement fibre urgent" at bounding box center [520, 156] width 886 height 19
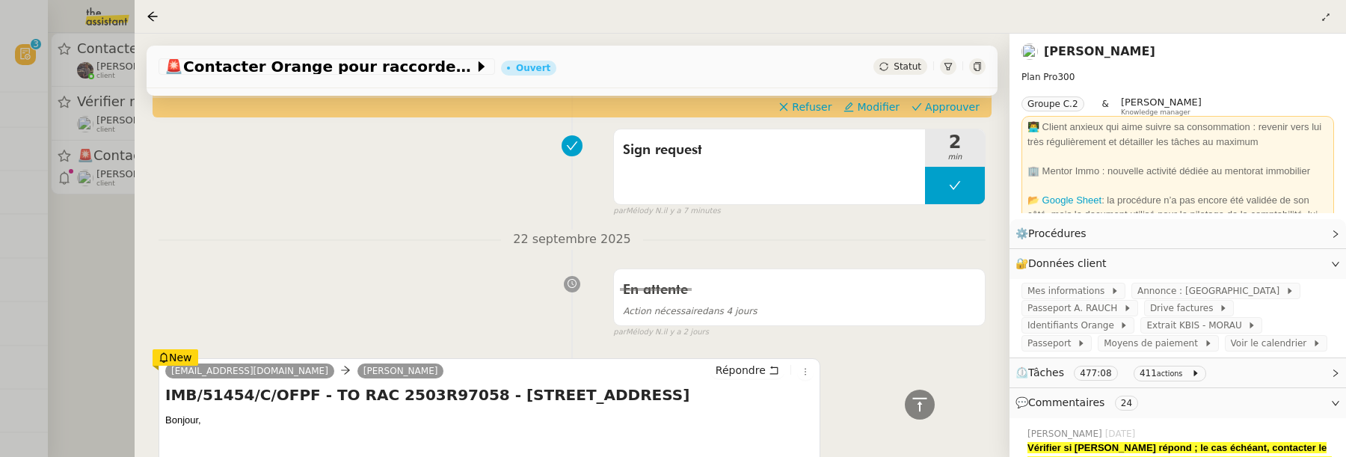
scroll to position [376, 0]
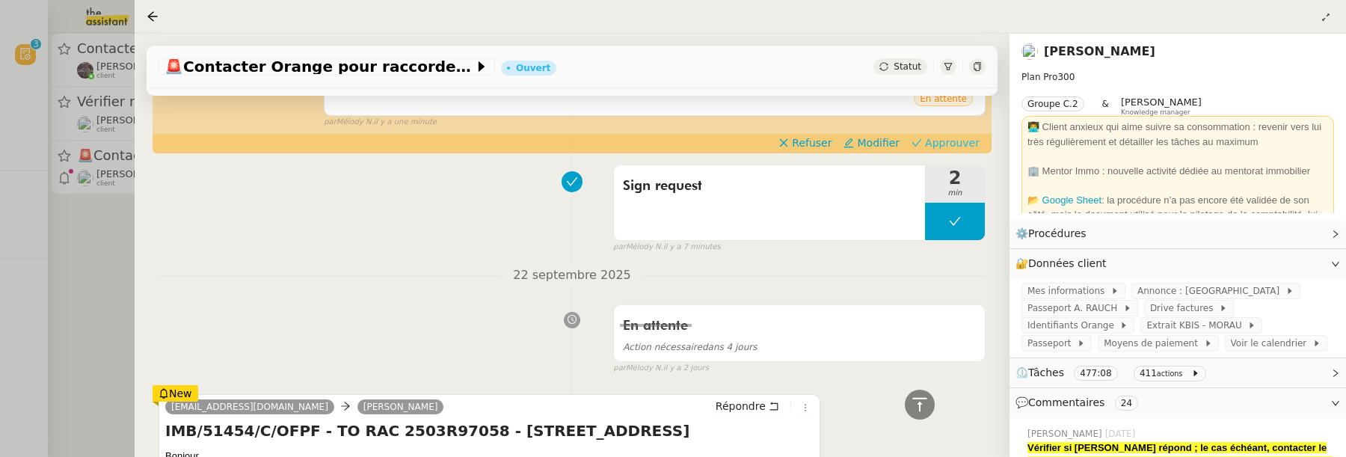
click at [947, 147] on span "Approuver" at bounding box center [952, 142] width 55 height 15
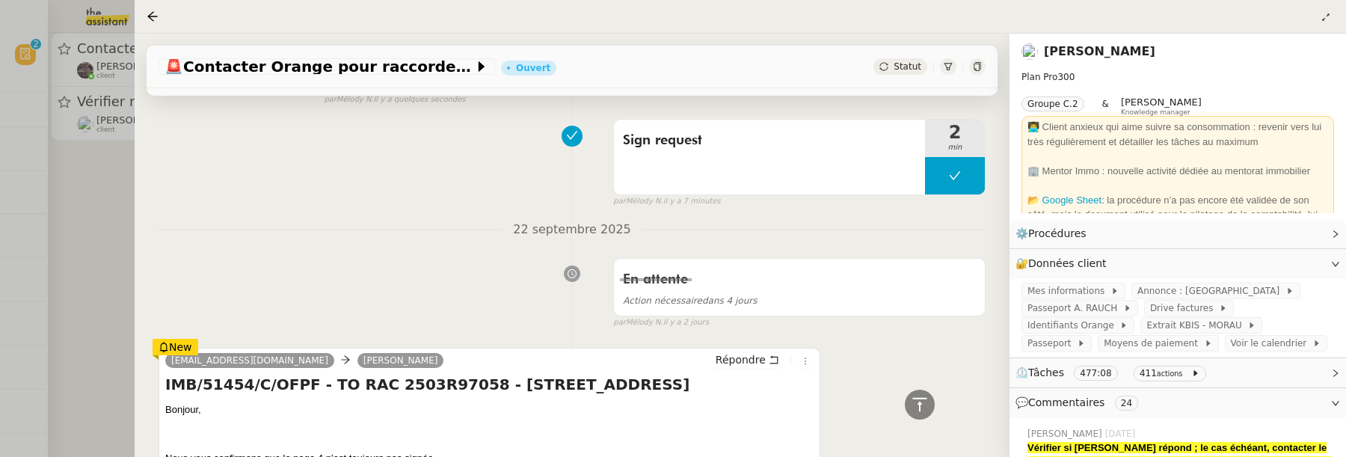
click at [88, 298] on div at bounding box center [673, 228] width 1346 height 457
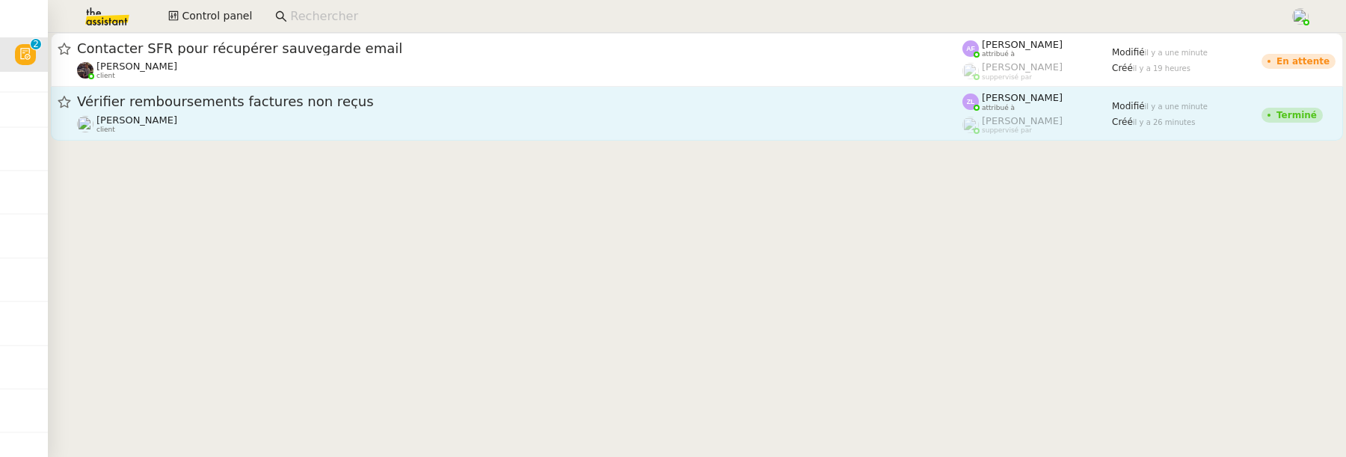
click at [323, 135] on link "Vérifier remboursements factures non reçus Astrid Brucker client Zoé Lachambre …" at bounding box center [697, 114] width 1293 height 54
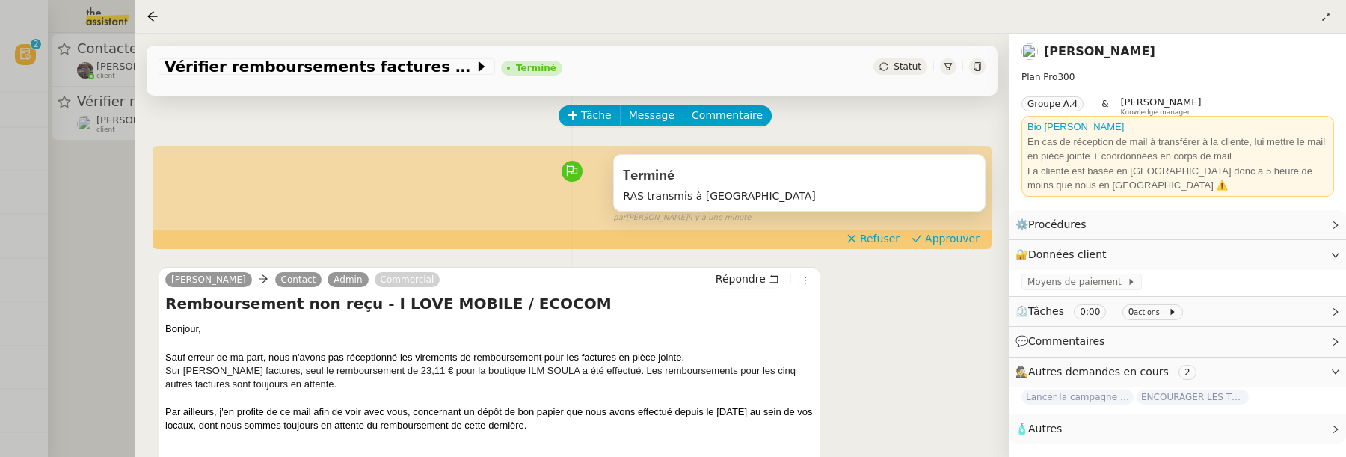
scroll to position [82, 0]
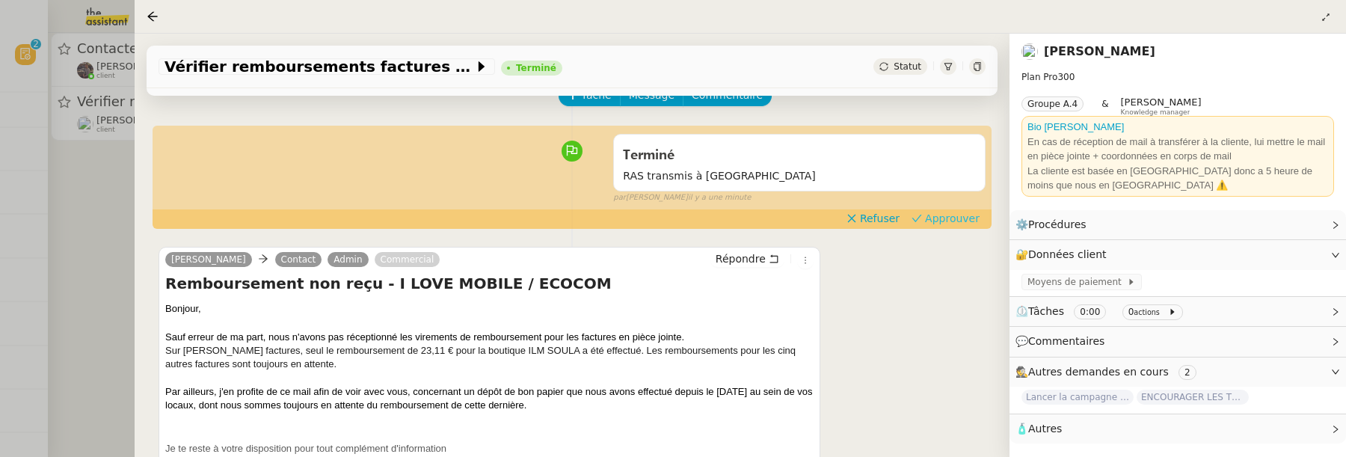
click at [949, 214] on span "Approuver" at bounding box center [952, 218] width 55 height 15
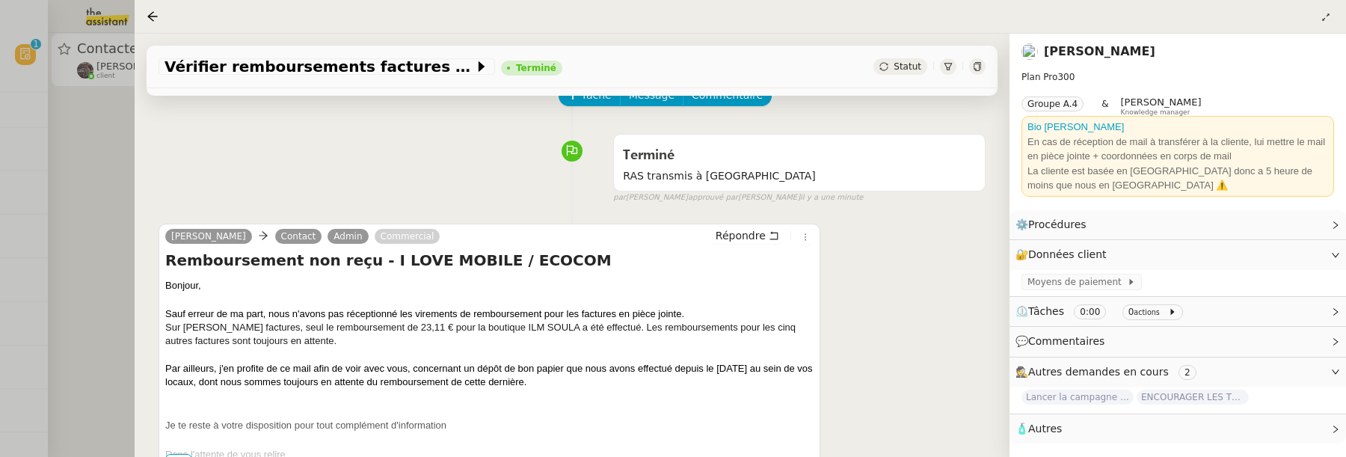
click at [113, 208] on div at bounding box center [673, 228] width 1346 height 457
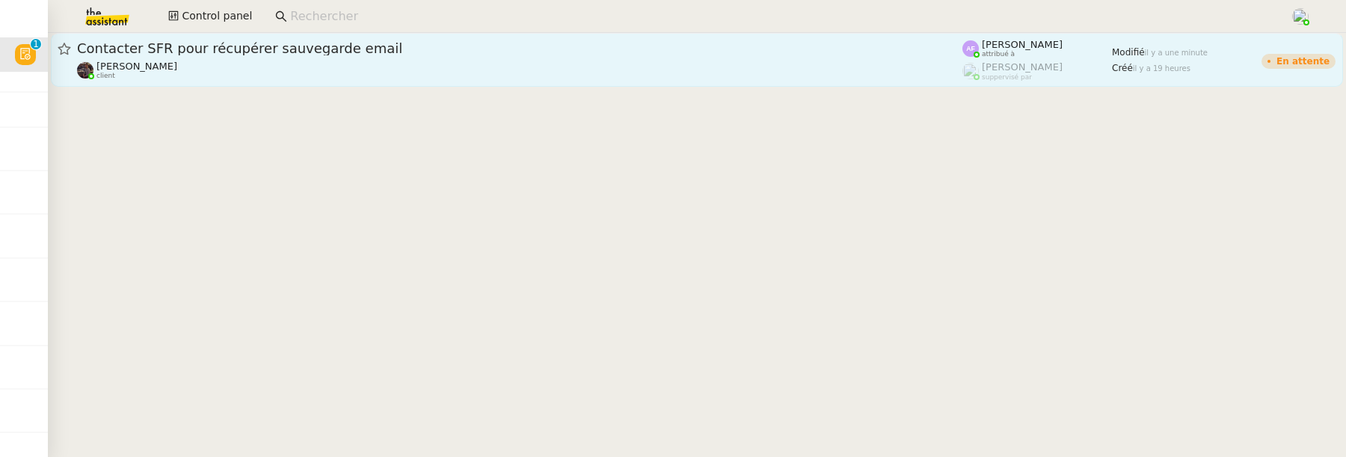
click at [333, 76] on div "Bert Canavaggio client" at bounding box center [520, 70] width 886 height 19
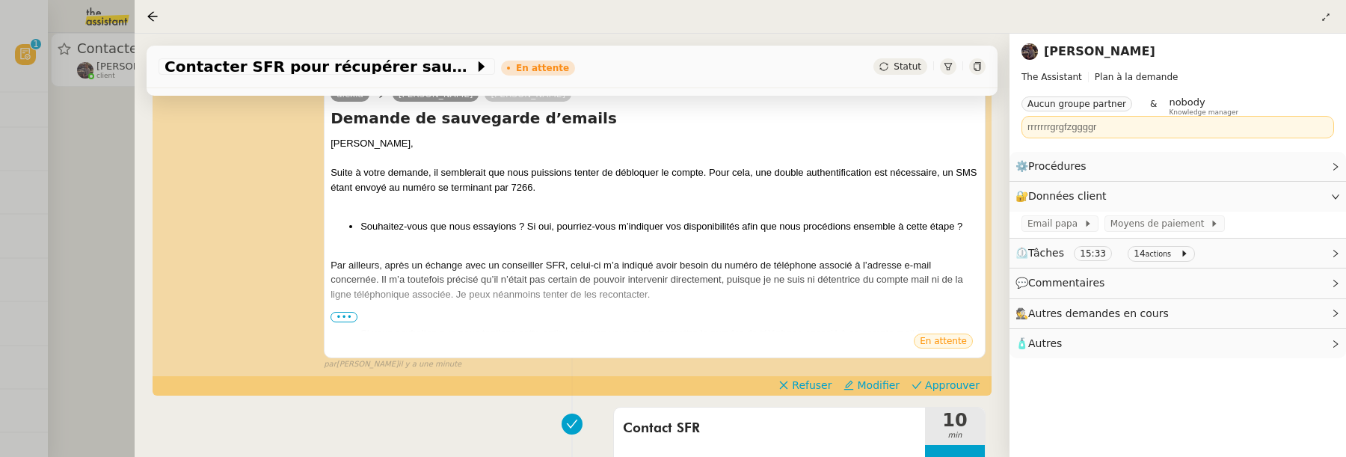
scroll to position [337, 0]
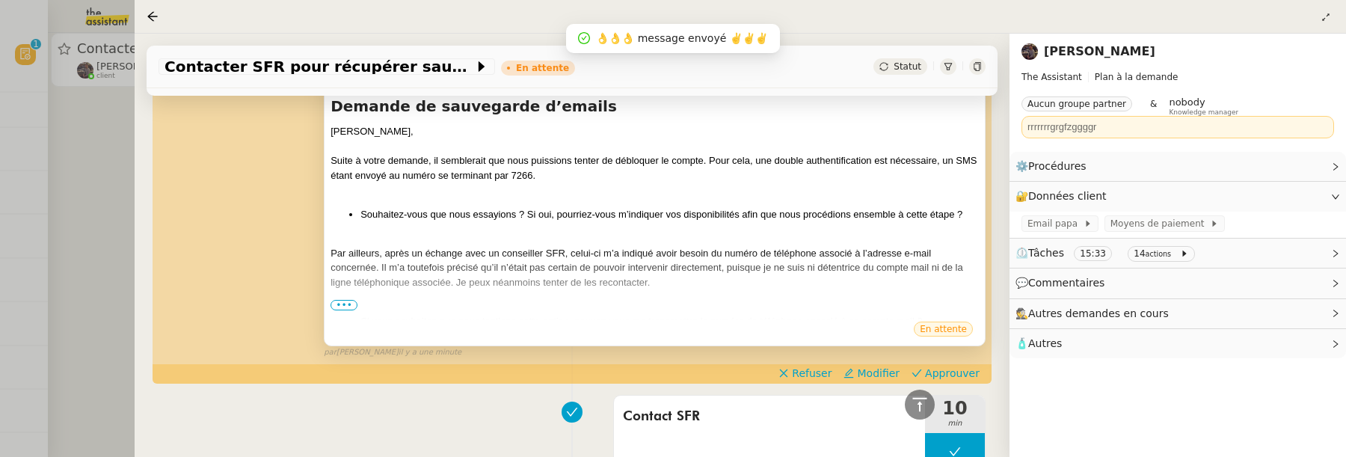
click at [349, 302] on span "•••" at bounding box center [344, 305] width 27 height 10
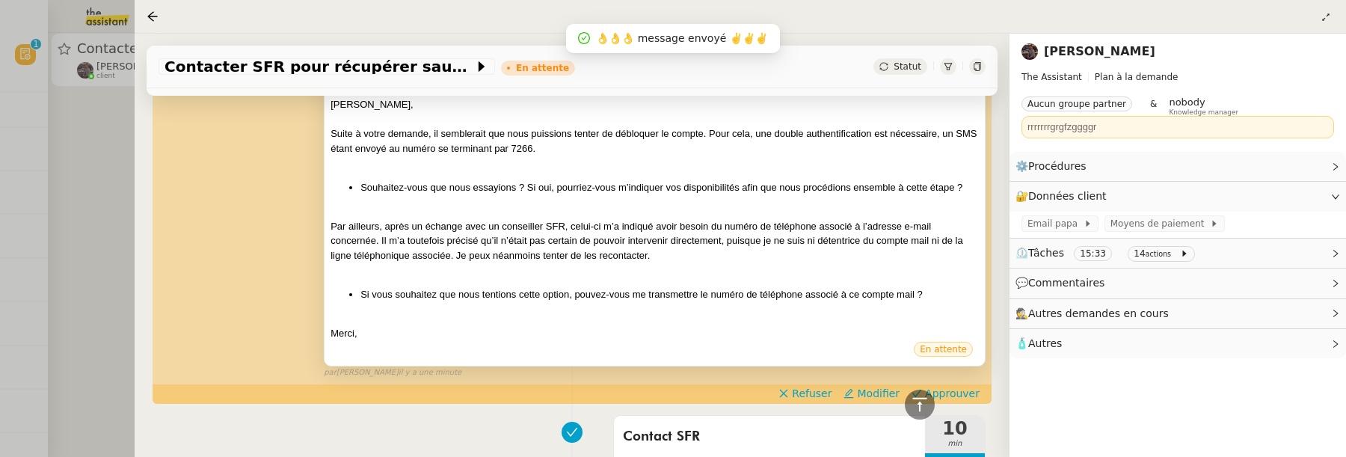
scroll to position [368, 0]
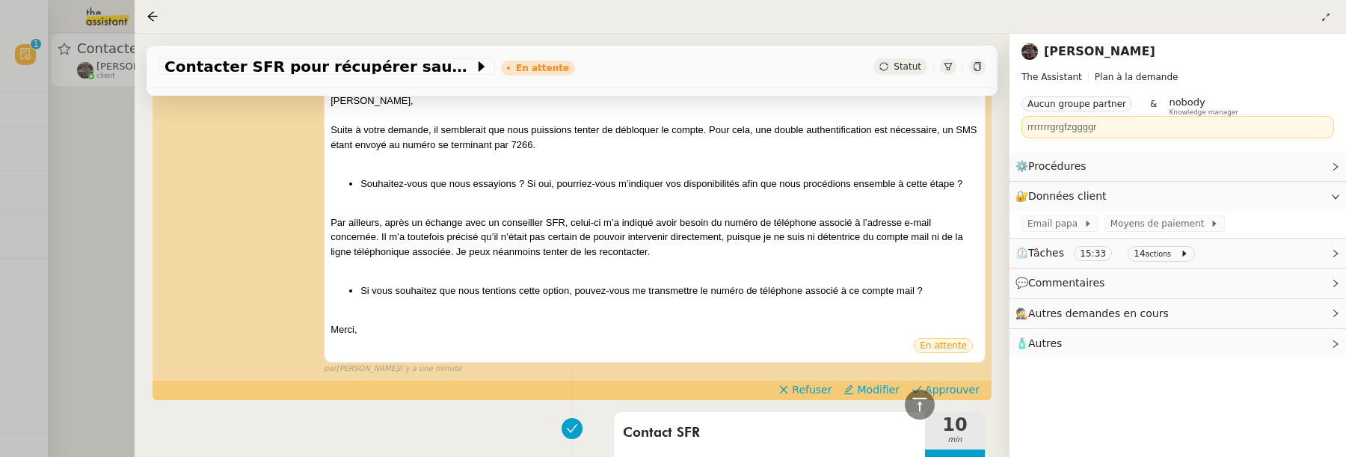
click at [955, 376] on div "alexia Bert Canavaggio Perrine Canavaggio Demande de sauvegarde d’emails Bertra…" at bounding box center [572, 200] width 827 height 350
click at [956, 384] on span "Approuver" at bounding box center [952, 389] width 55 height 15
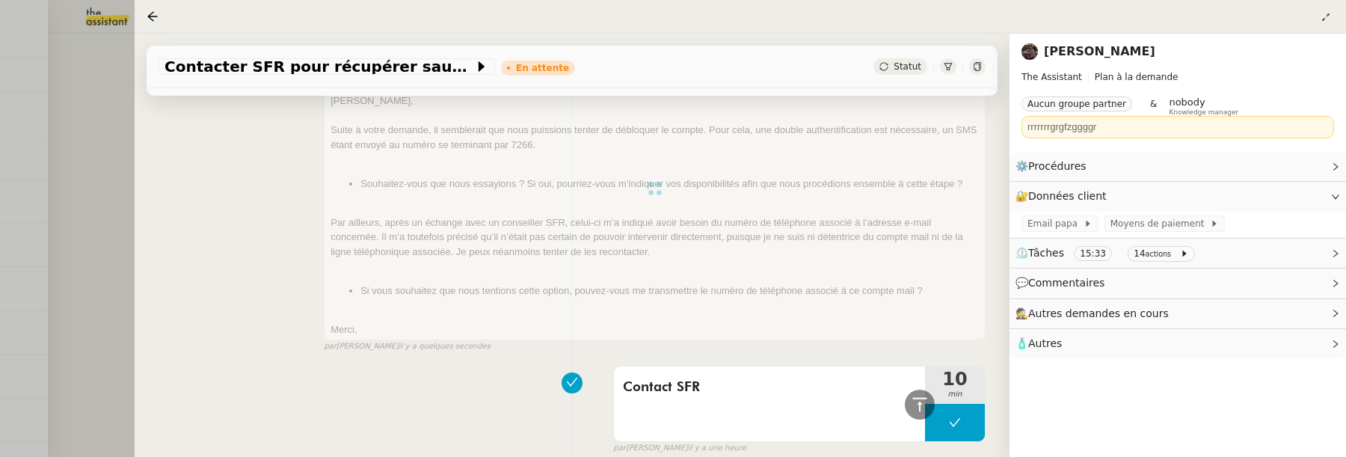
click at [105, 176] on div at bounding box center [673, 228] width 1346 height 457
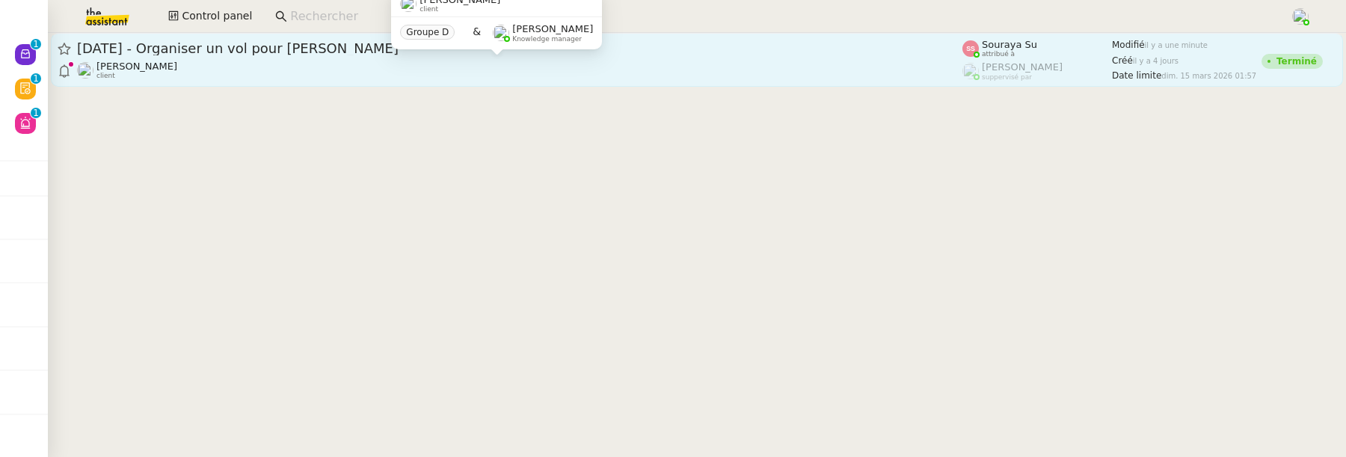
click at [410, 68] on div "Louis Frei client" at bounding box center [520, 70] width 886 height 19
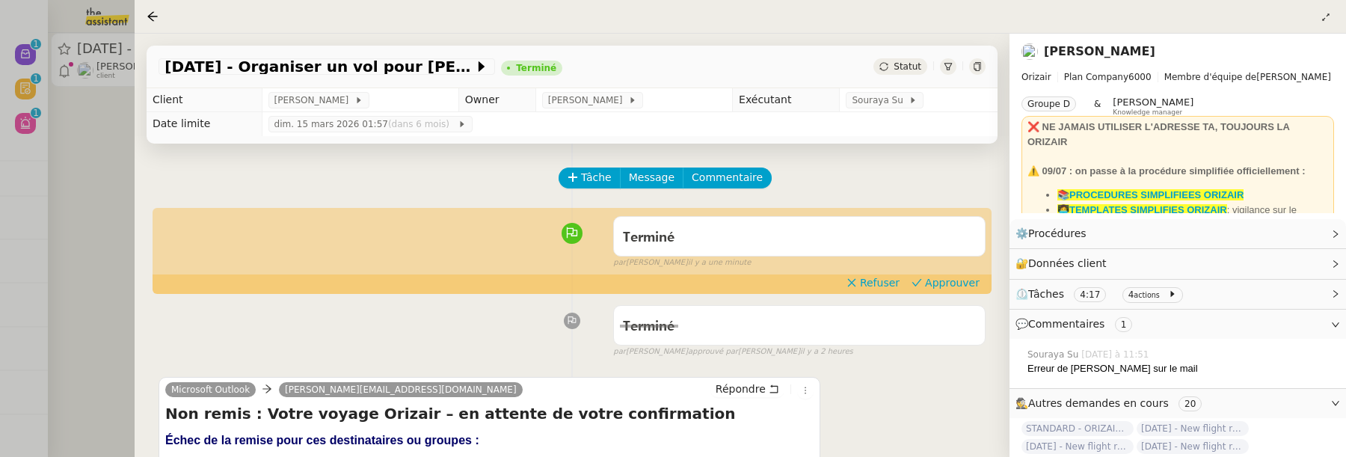
scroll to position [84, 0]
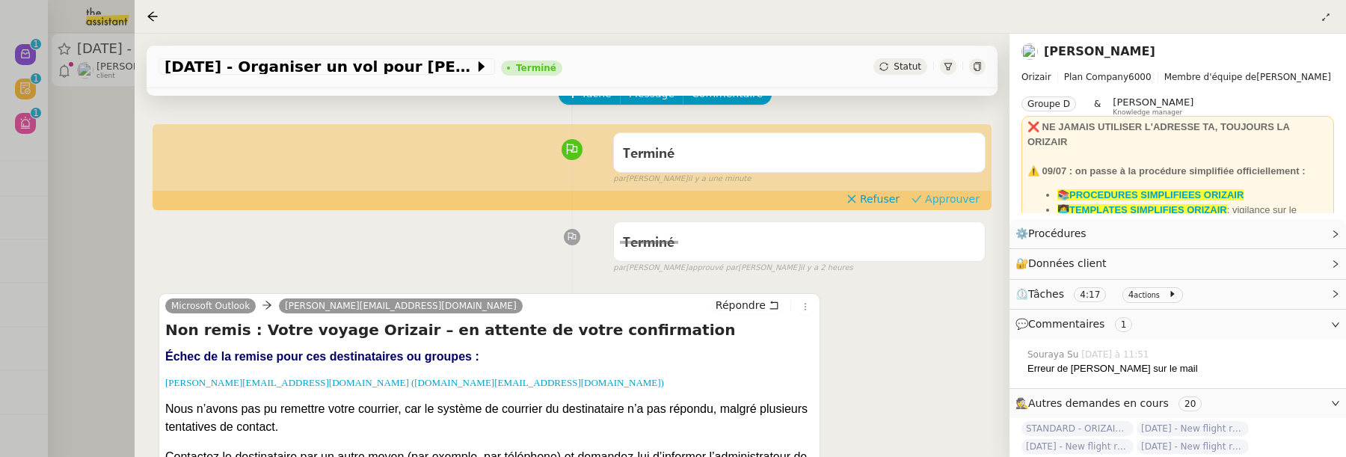
click at [944, 198] on span "Approuver" at bounding box center [952, 198] width 55 height 15
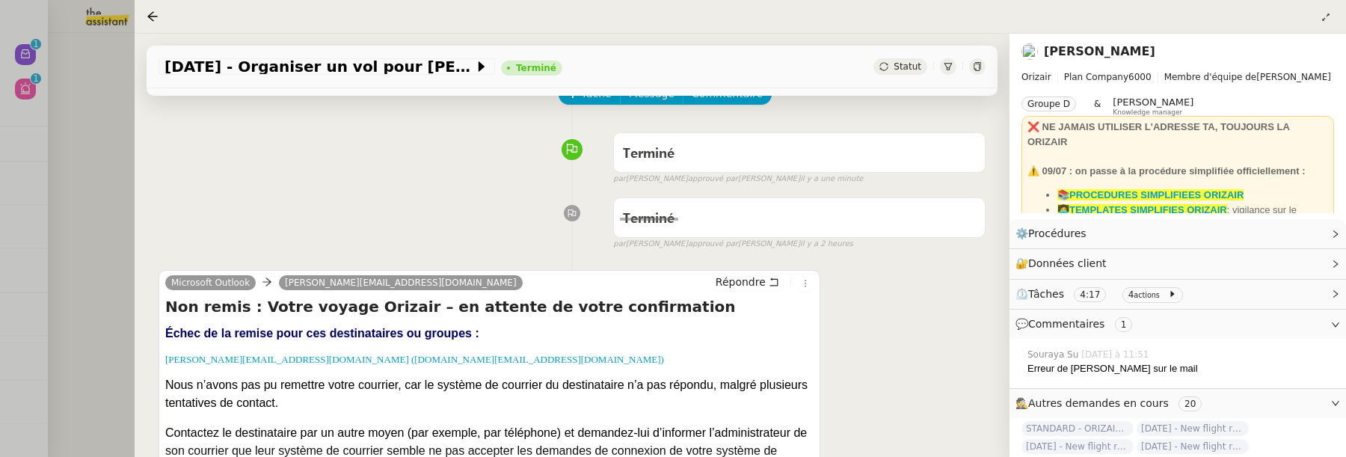
click at [91, 232] on div at bounding box center [673, 228] width 1346 height 457
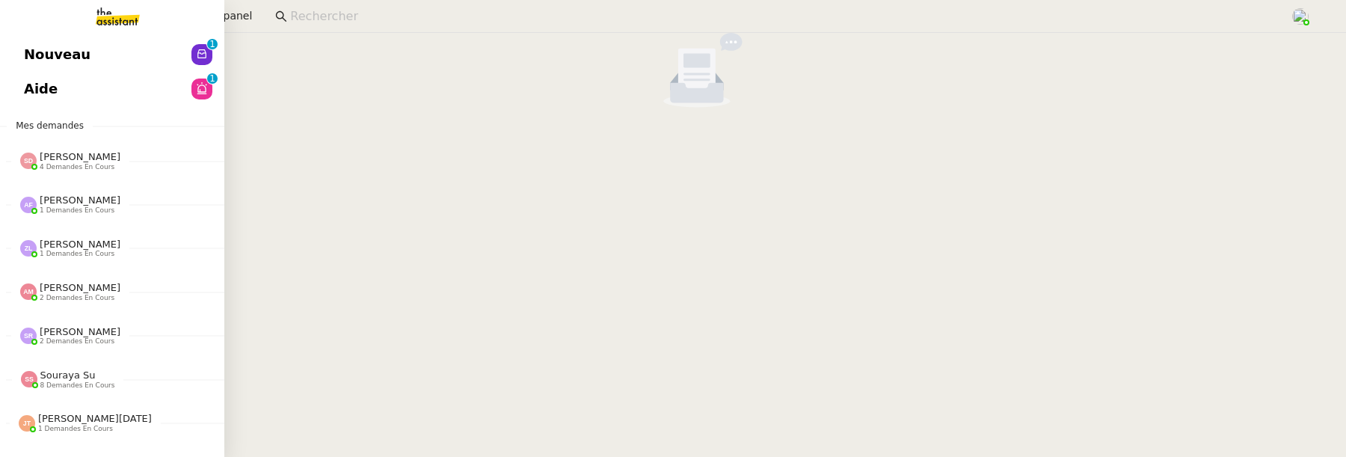
click at [34, 88] on span "Aide" at bounding box center [41, 89] width 34 height 22
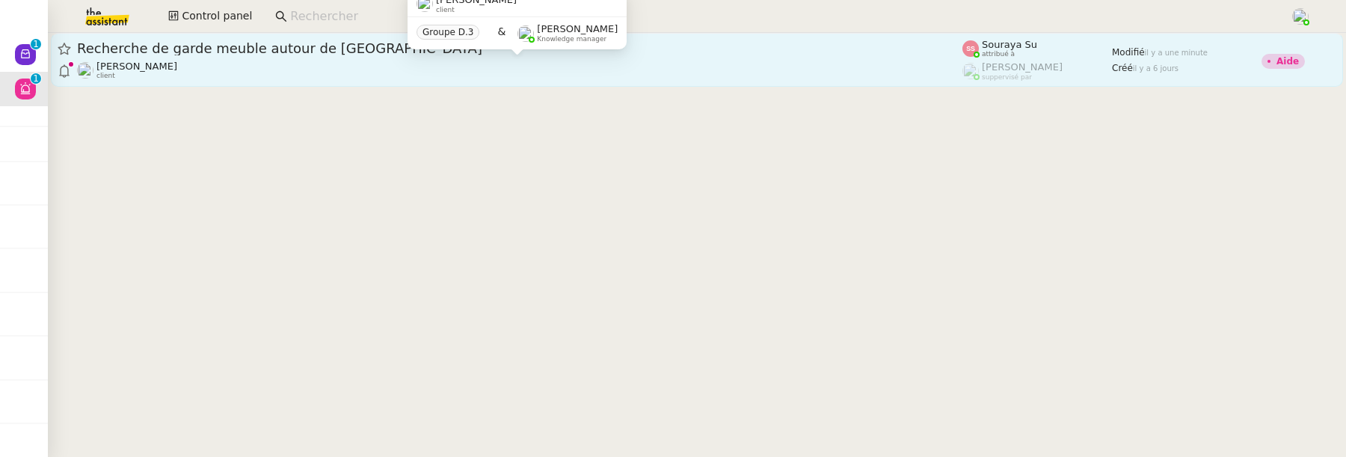
click at [315, 74] on div "Louis Fouché client" at bounding box center [520, 70] width 886 height 19
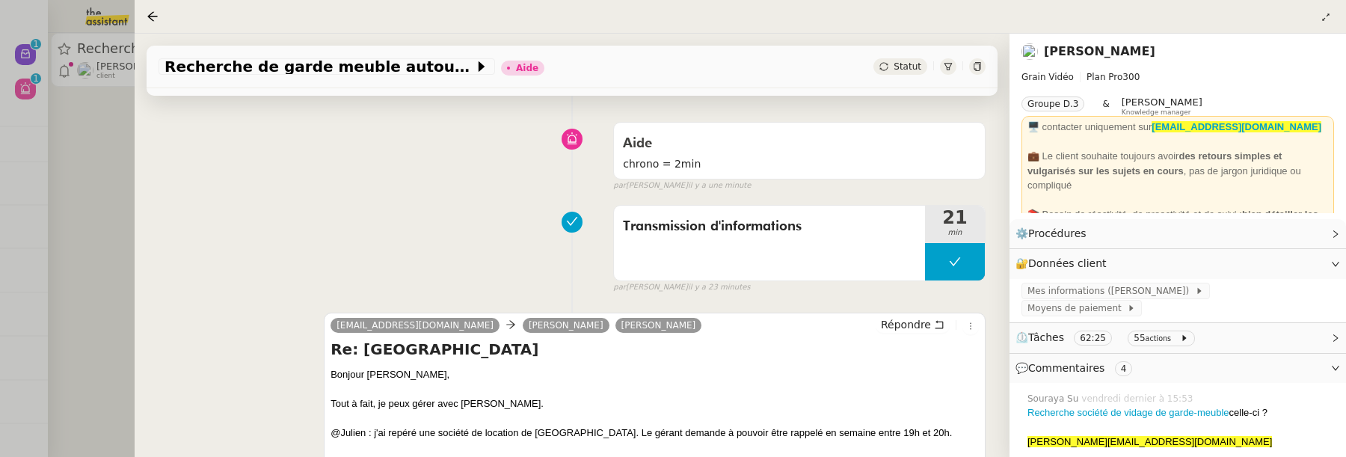
scroll to position [95, 0]
click at [828, 263] on div "Transmission d'informations" at bounding box center [769, 242] width 311 height 75
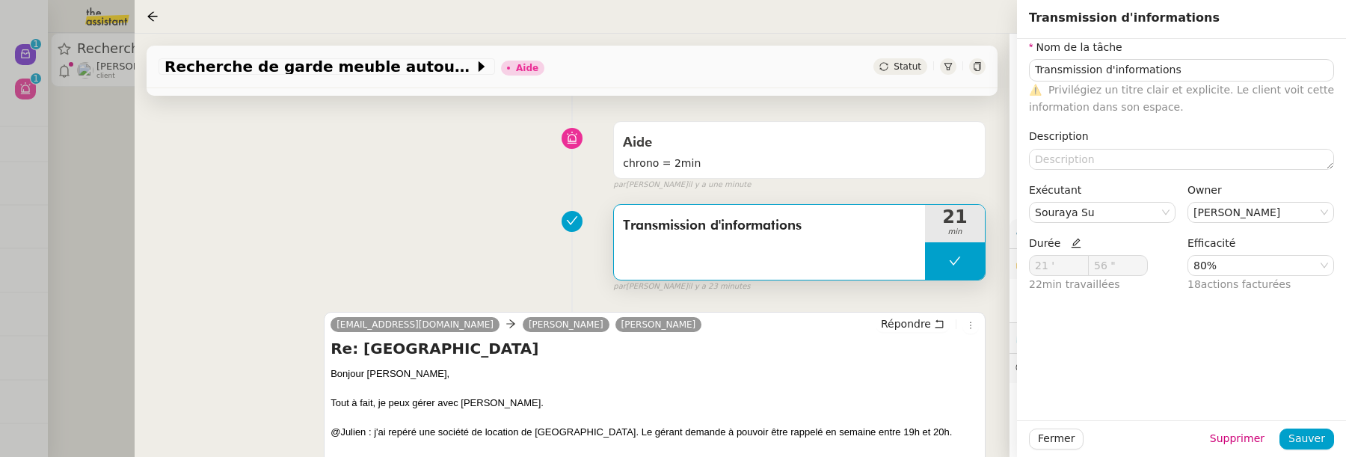
click at [1071, 245] on icon at bounding box center [1076, 244] width 10 height 10
drag, startPoint x: 1057, startPoint y: 266, endPoint x: 1041, endPoint y: 265, distance: 15.7
click at [1041, 265] on input "21 '" at bounding box center [1059, 265] width 58 height 19
type input "2 '"
click at [1304, 437] on span "Sauver" at bounding box center [1307, 438] width 37 height 17
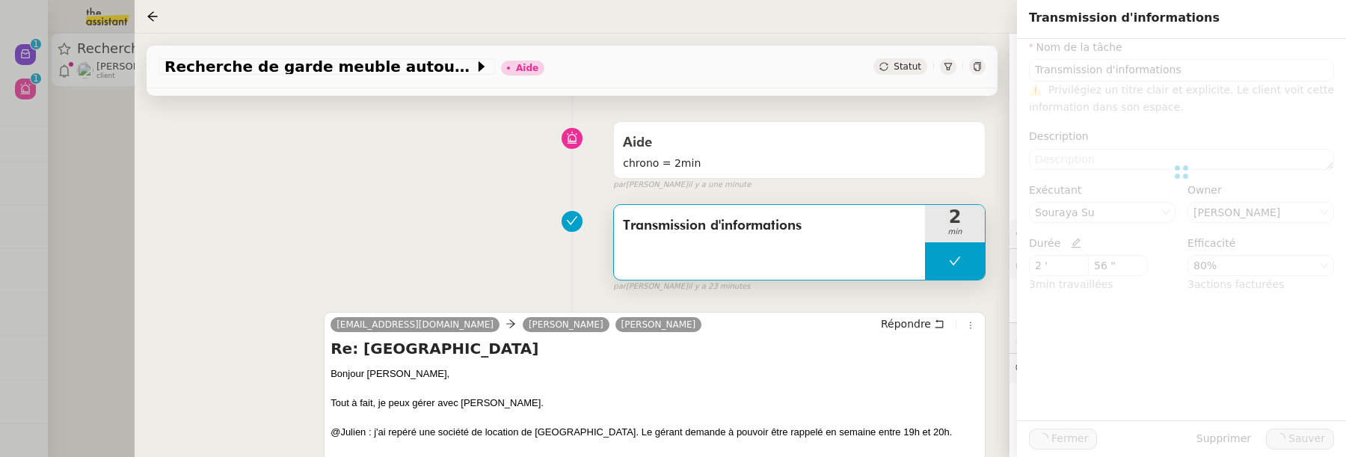
type input "Transmission d'informations"
type input "2 '"
type input "56 ""
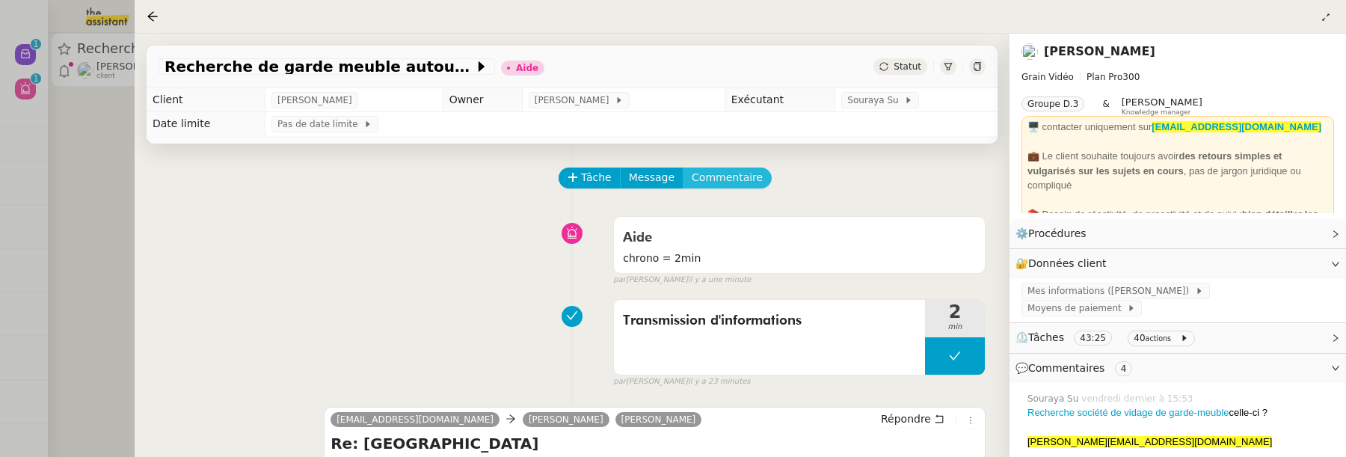
click at [753, 181] on button "Commentaire" at bounding box center [727, 178] width 89 height 21
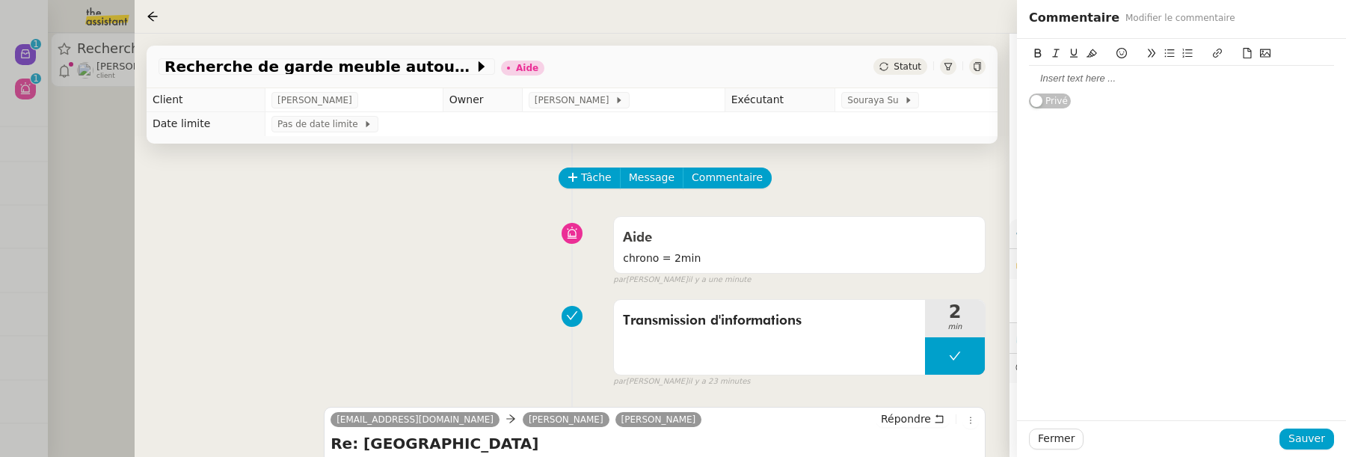
click at [1082, 85] on div at bounding box center [1181, 78] width 305 height 13
click at [1328, 446] on button "Sauver" at bounding box center [1307, 439] width 55 height 21
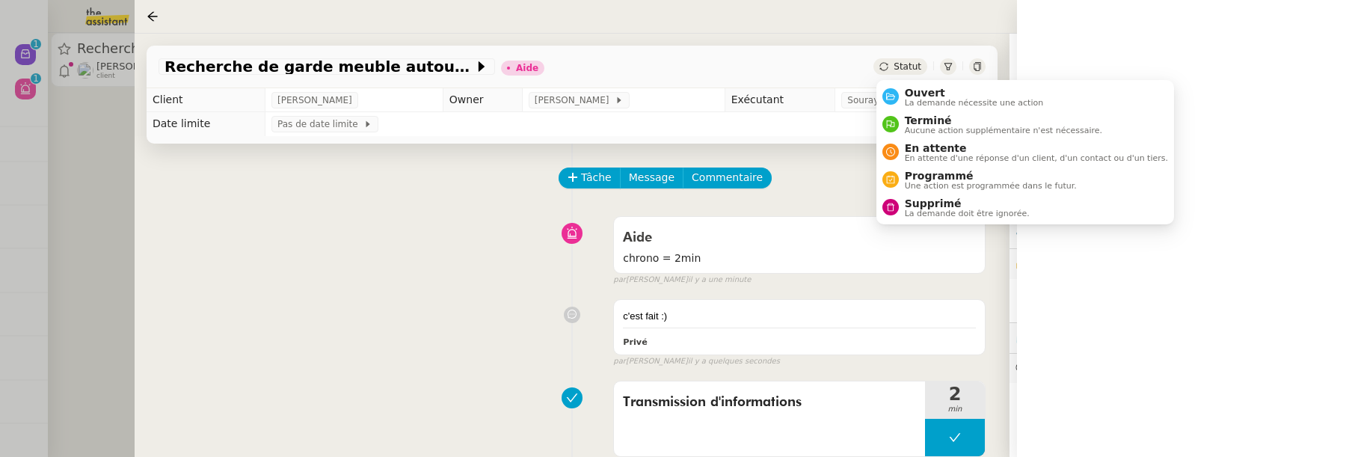
click at [913, 66] on span "Statut" at bounding box center [908, 66] width 28 height 10
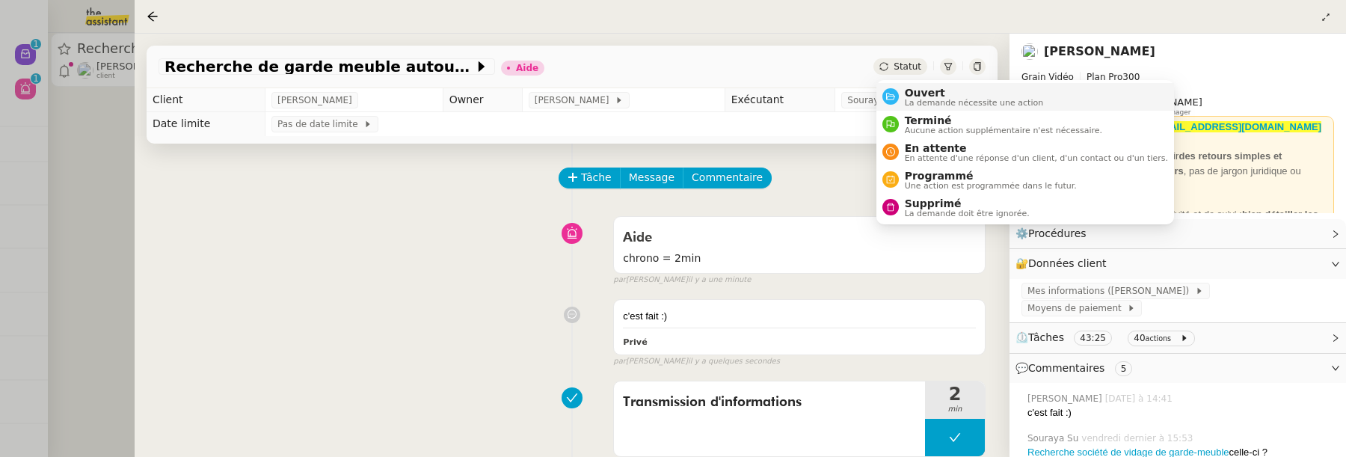
click at [931, 95] on span "Ouvert" at bounding box center [974, 93] width 139 height 12
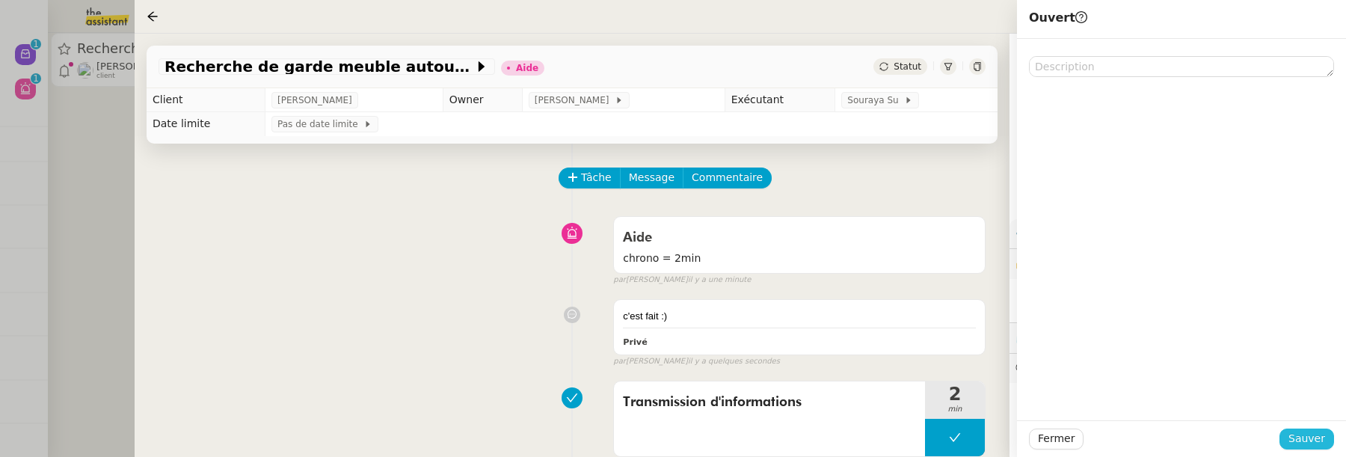
click at [1311, 433] on span "Sauver" at bounding box center [1307, 438] width 37 height 17
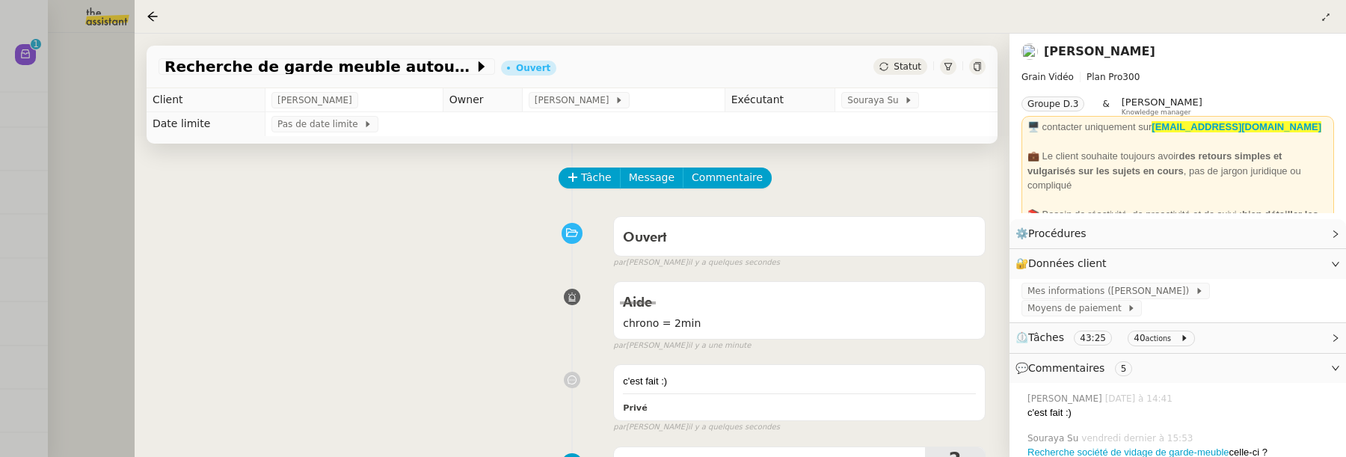
click at [96, 182] on div at bounding box center [673, 228] width 1346 height 457
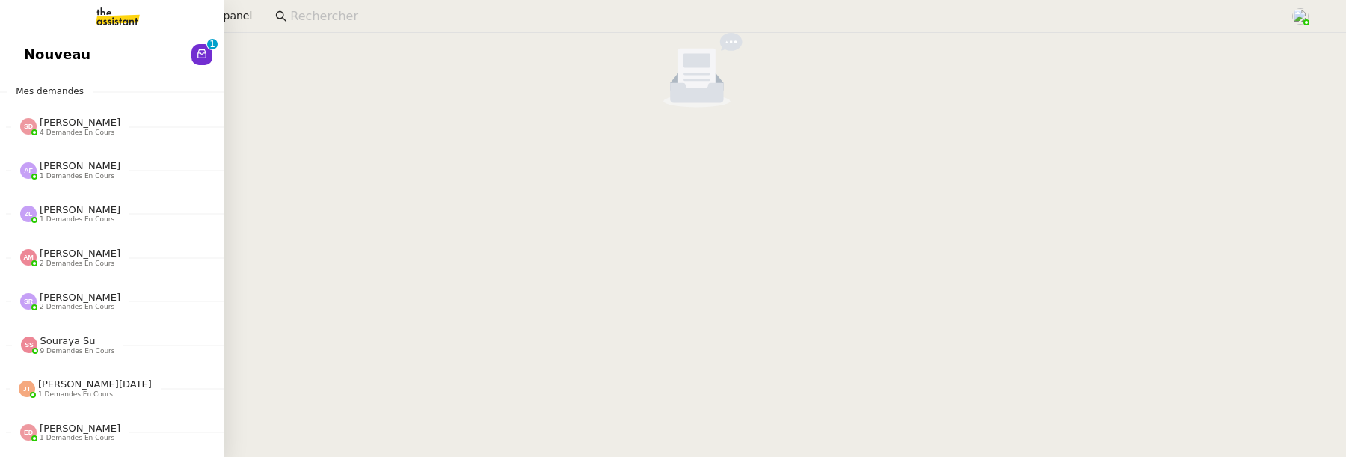
click at [40, 61] on span "Nouveau" at bounding box center [57, 54] width 67 height 22
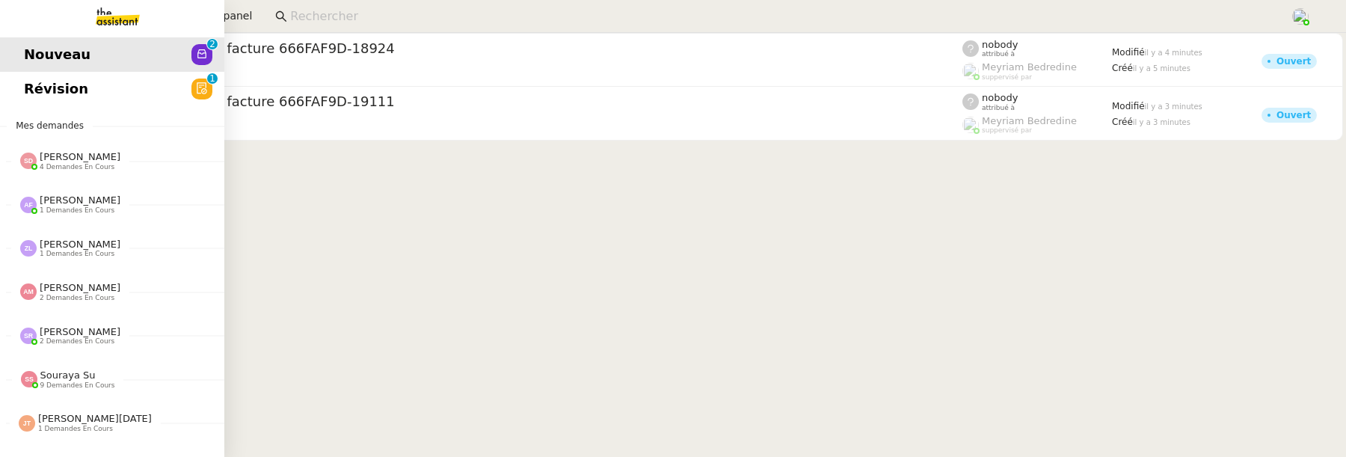
click at [37, 92] on span "Révision" at bounding box center [56, 89] width 64 height 22
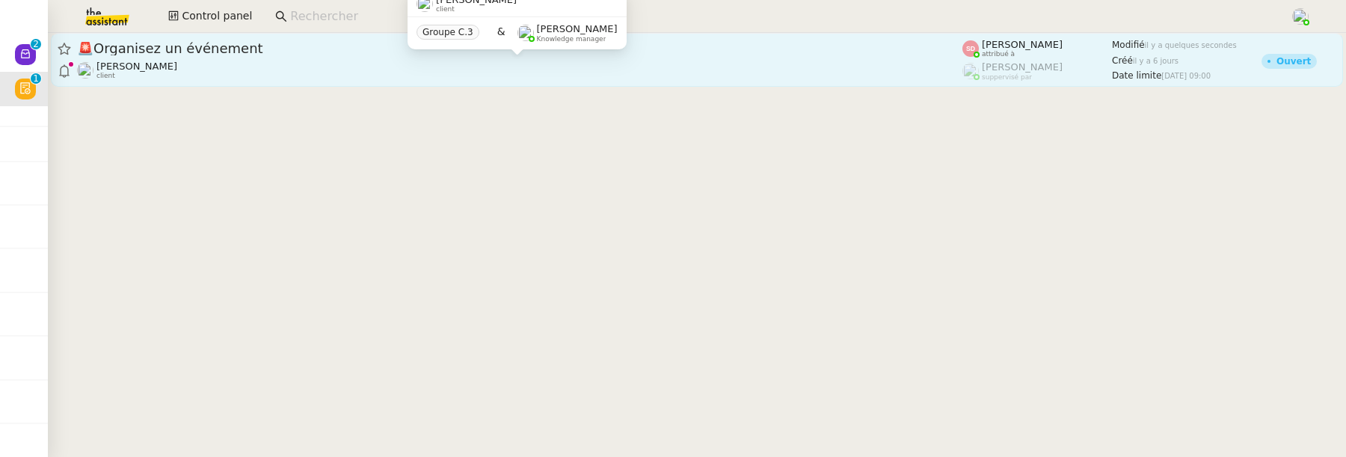
click at [385, 75] on div "Maurice N'Diaye client" at bounding box center [520, 70] width 886 height 19
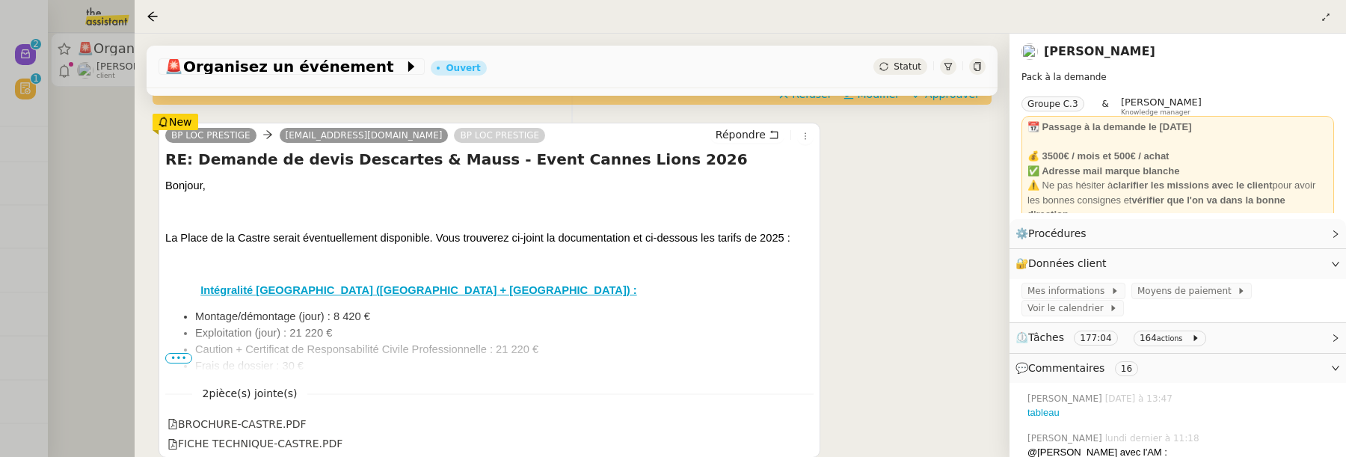
scroll to position [581, 0]
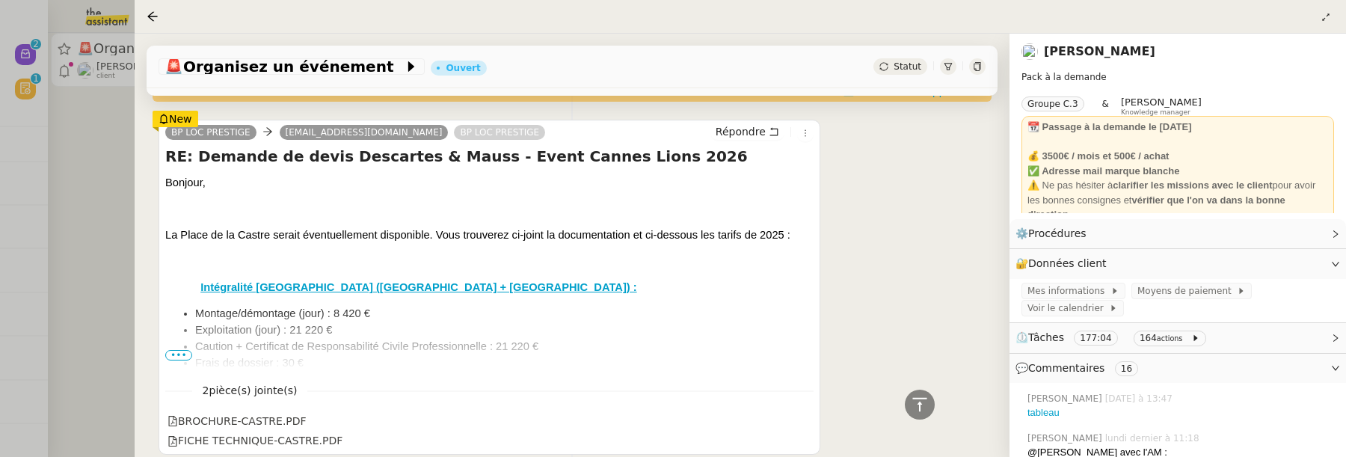
click at [174, 355] on span "•••" at bounding box center [178, 355] width 27 height 10
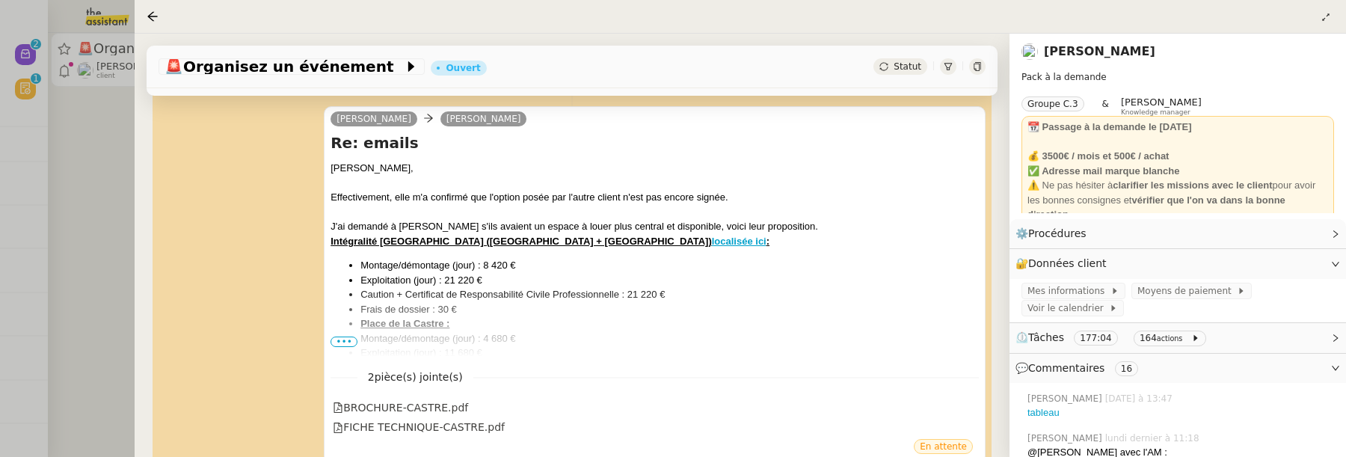
scroll to position [186, 0]
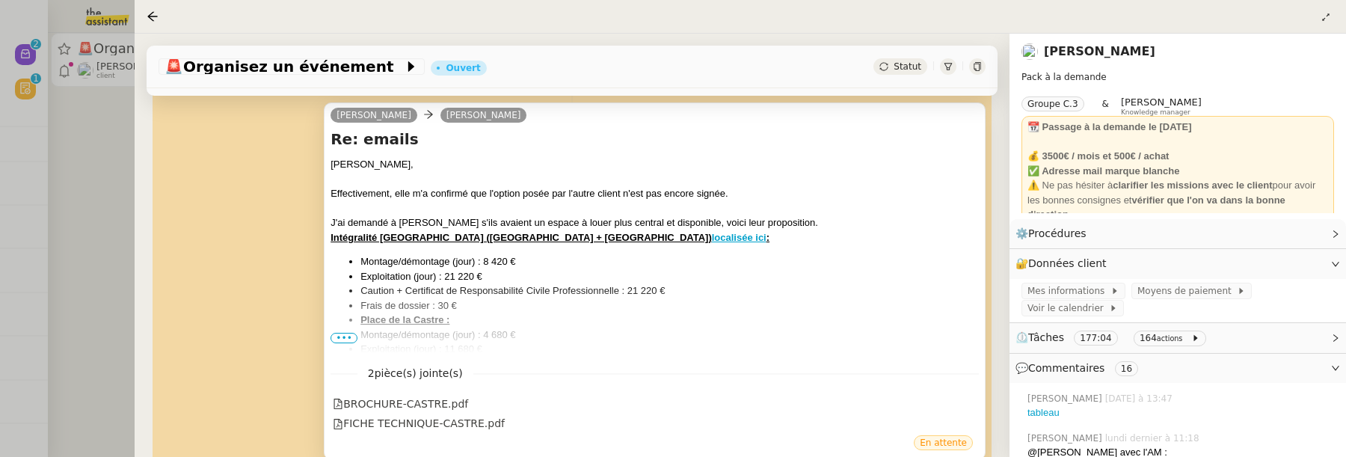
click at [345, 334] on span "•••" at bounding box center [344, 338] width 27 height 10
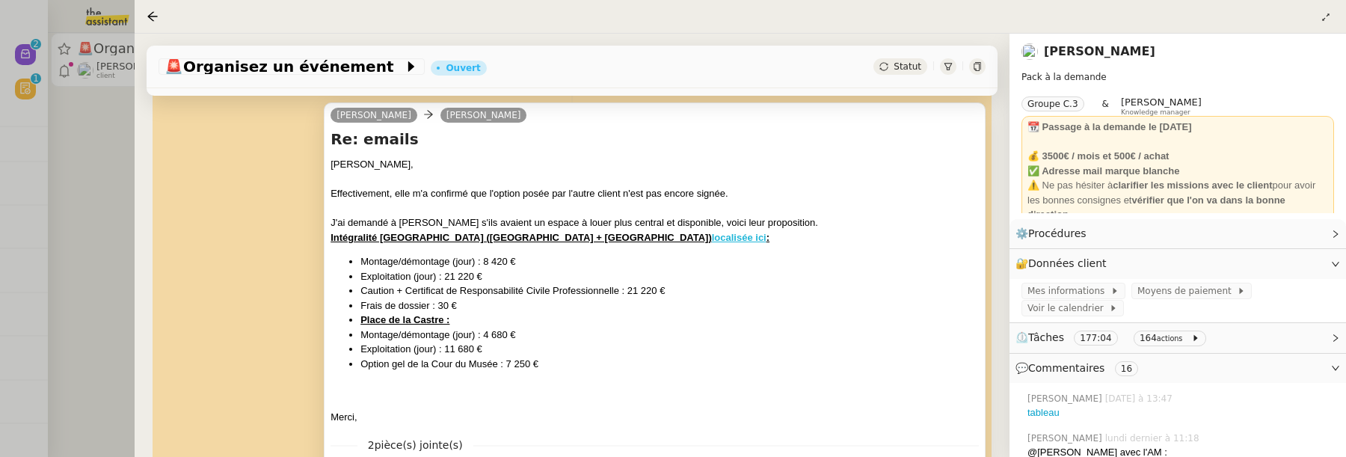
click at [731, 234] on u "localisée ici" at bounding box center [739, 237] width 55 height 11
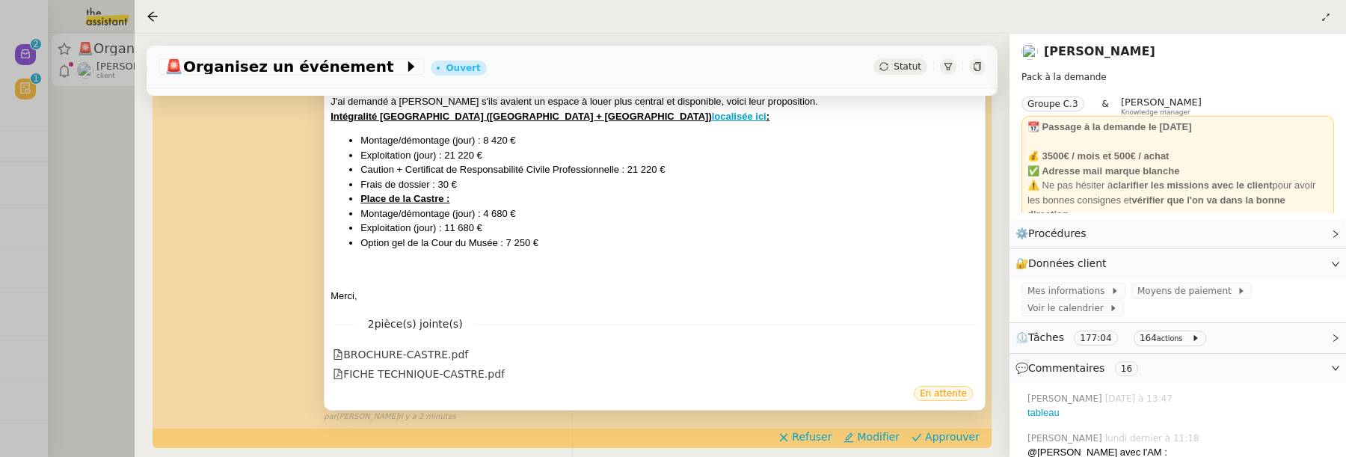
scroll to position [331, 0]
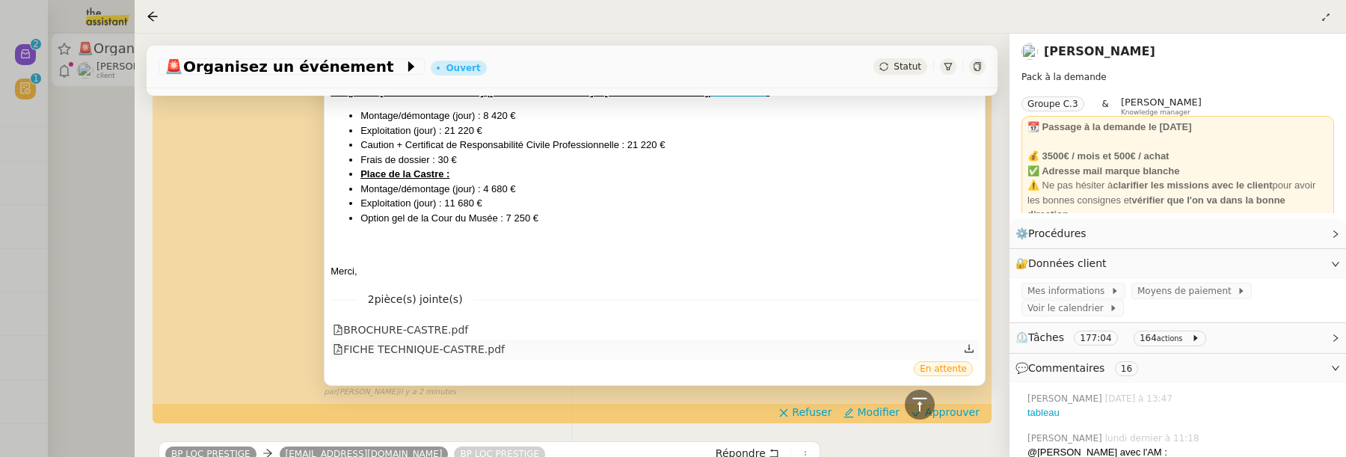
click at [487, 352] on div "FICHE TECHNIQUE-CASTRE.pdf" at bounding box center [419, 349] width 172 height 17
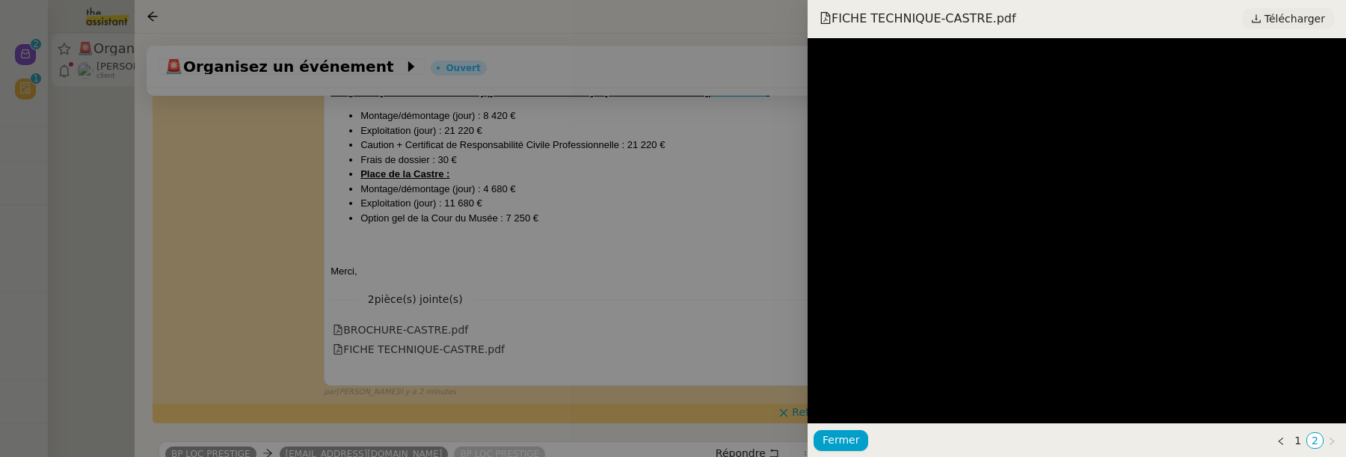
click at [1304, 26] on span "Télécharger" at bounding box center [1295, 18] width 61 height 19
click at [742, 325] on div at bounding box center [673, 228] width 1346 height 457
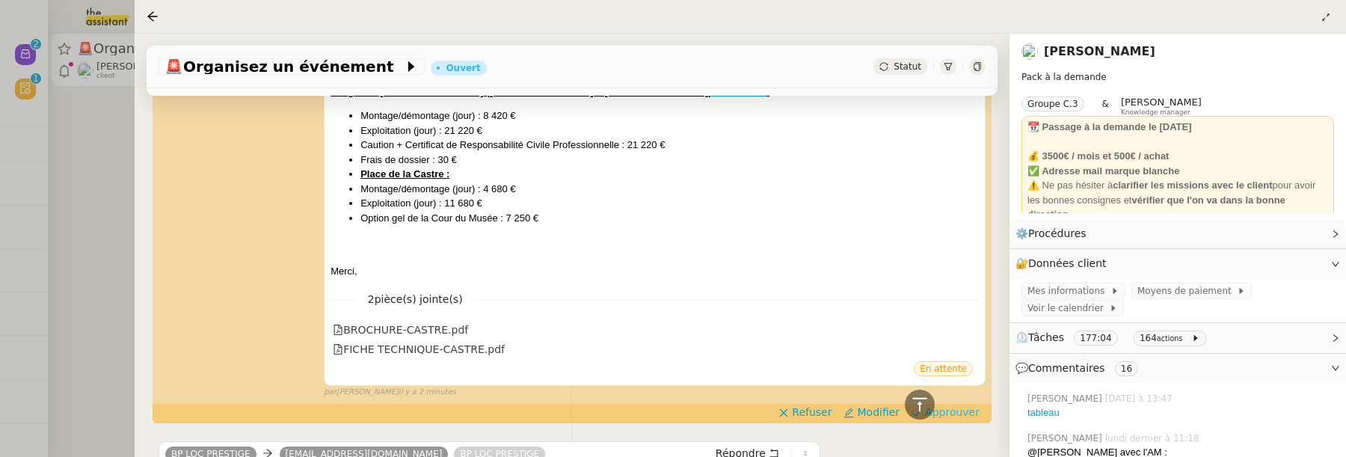
click at [960, 408] on span "Approuver" at bounding box center [952, 412] width 55 height 15
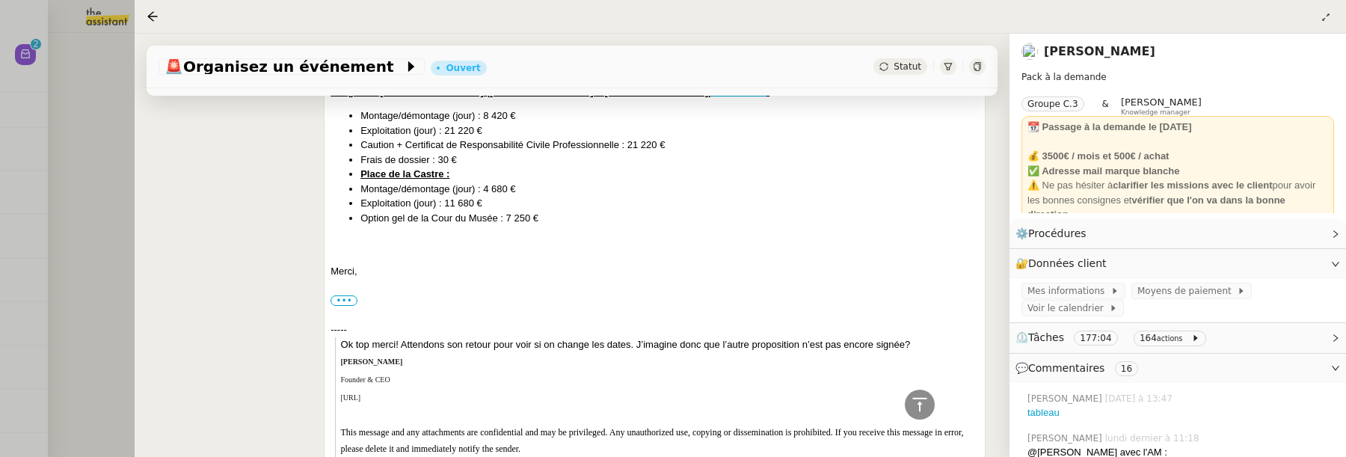
click at [69, 289] on div at bounding box center [673, 228] width 1346 height 457
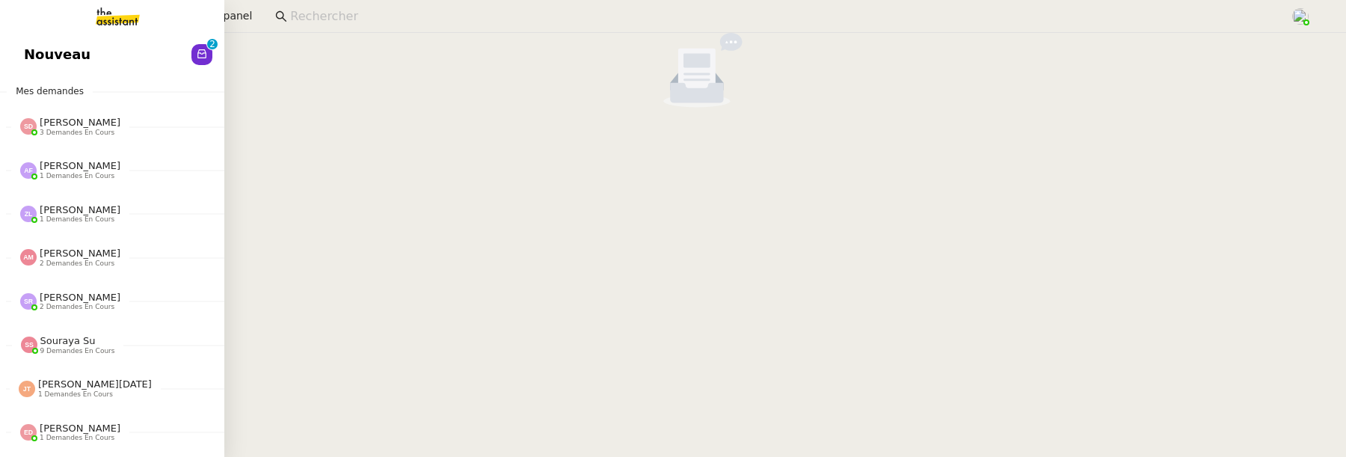
click at [34, 69] on link "Nouveau 0 1 2 3 4 5 6 7 8 9" at bounding box center [112, 54] width 224 height 34
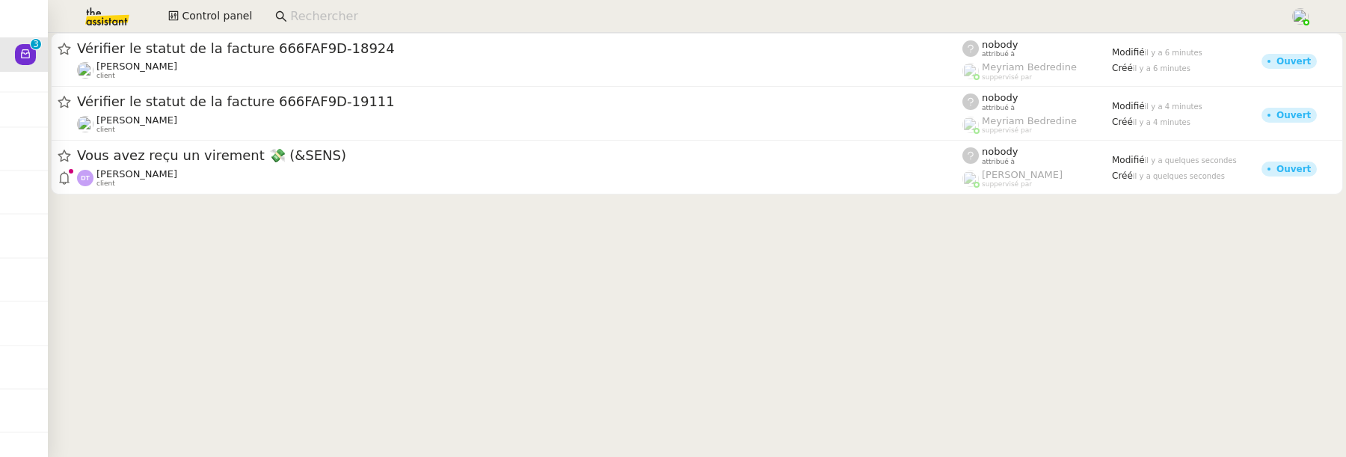
click at [312, 322] on cdk-virtual-scroll-viewport "Vérifier le statut de la facture 666FAF9D-18924 Julien Decroix client nobody at…" at bounding box center [697, 245] width 1299 height 424
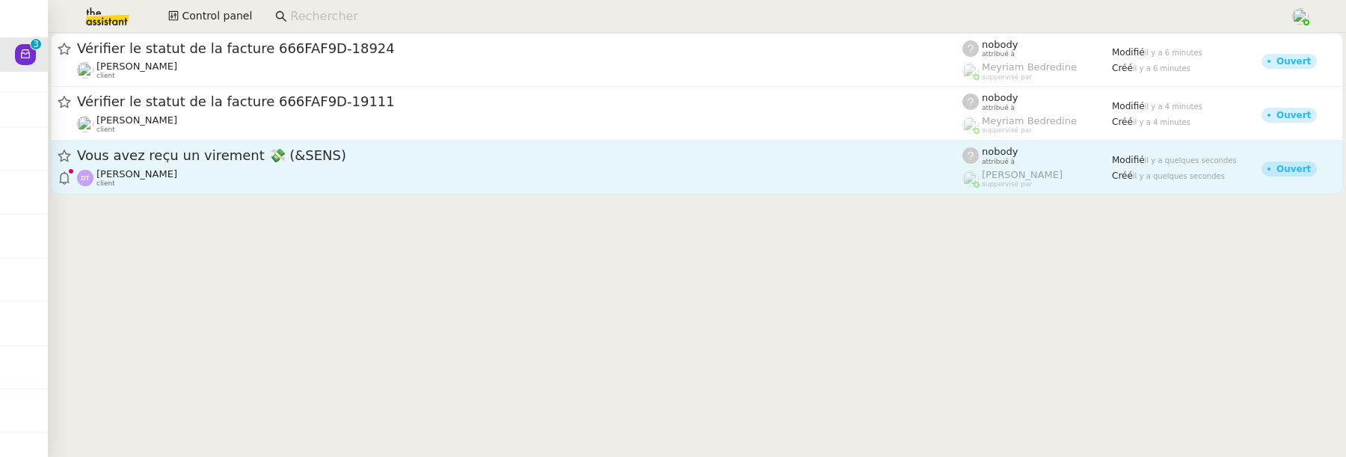
click at [469, 188] on link "Vous avez reçu un virement 💸 (&SENS) Diane Taieb client nobody attribué à Frédé…" at bounding box center [697, 168] width 1293 height 54
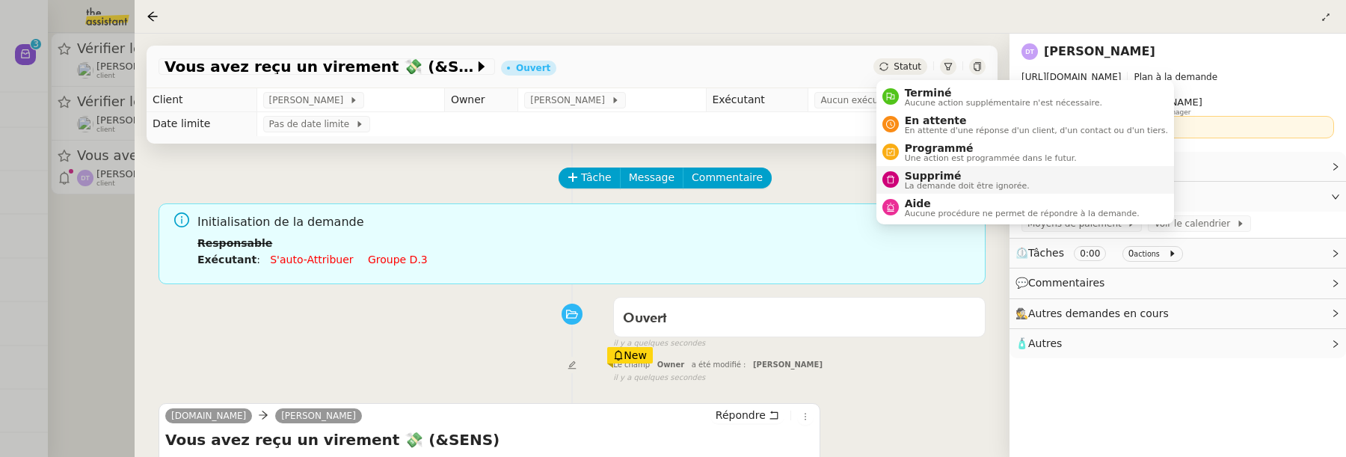
click at [892, 171] on div "Supprimé La demande doit être ignorée." at bounding box center [956, 180] width 147 height 20
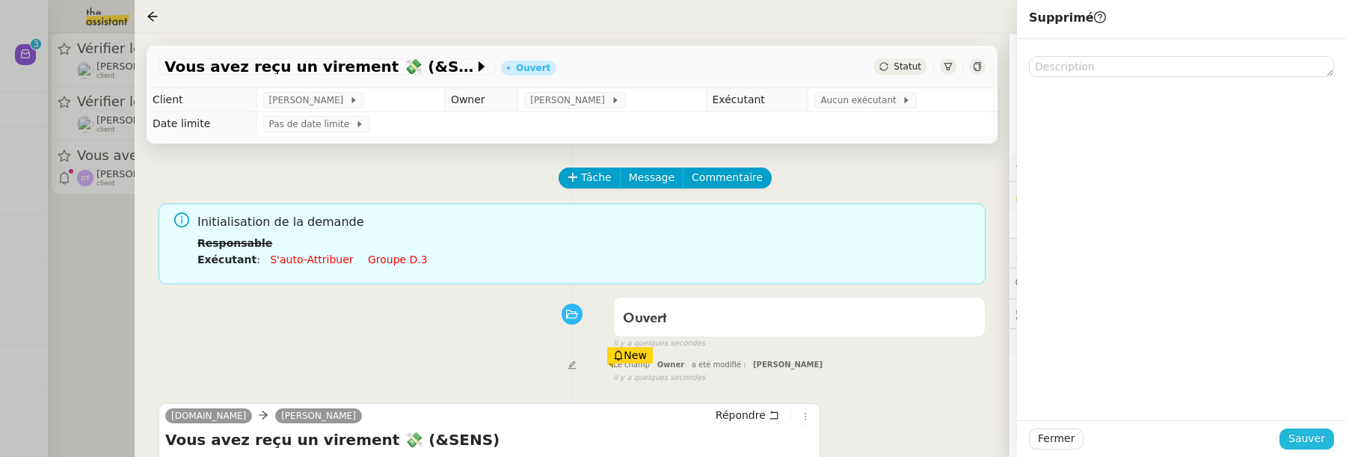
click at [1308, 443] on span "Sauver" at bounding box center [1307, 438] width 37 height 17
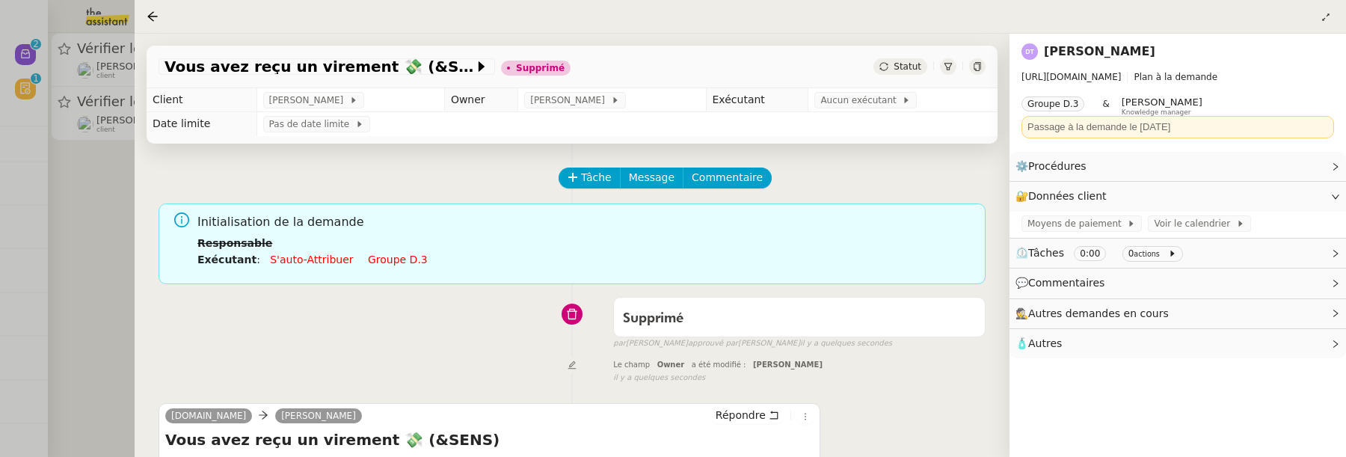
click at [92, 313] on div at bounding box center [673, 228] width 1346 height 457
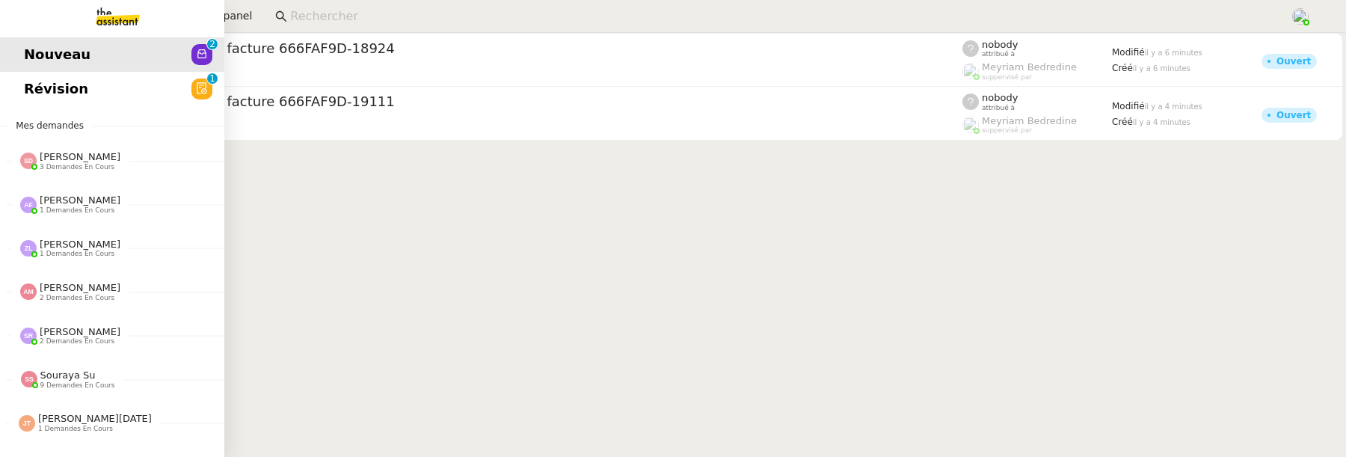
click at [76, 100] on link "Révision 0 1 2 3 4 5 6 7 8 9" at bounding box center [112, 89] width 224 height 34
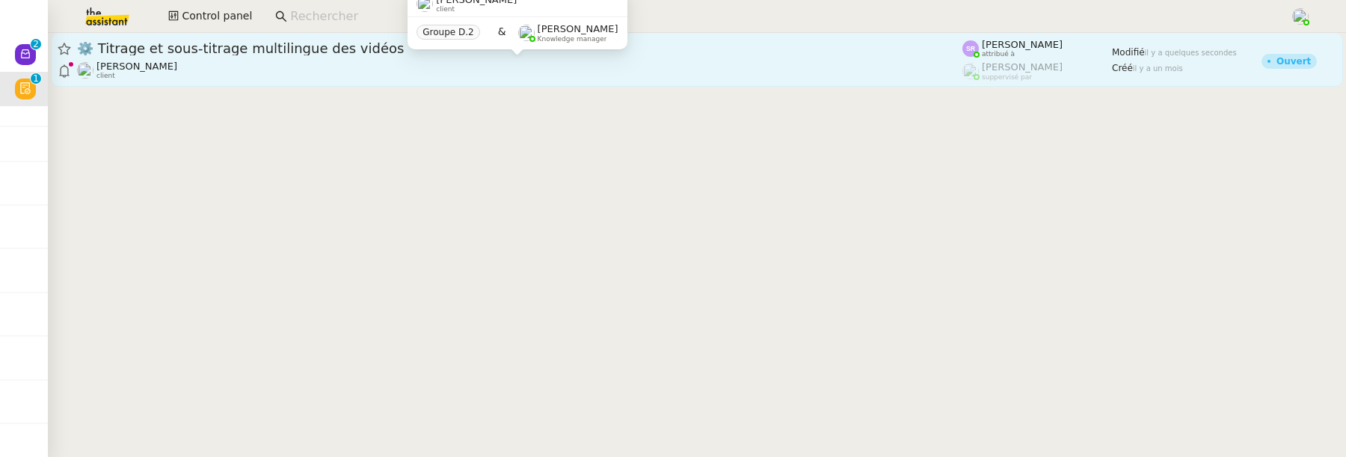
click at [372, 66] on div "Benjamin Delahaye client" at bounding box center [520, 70] width 886 height 19
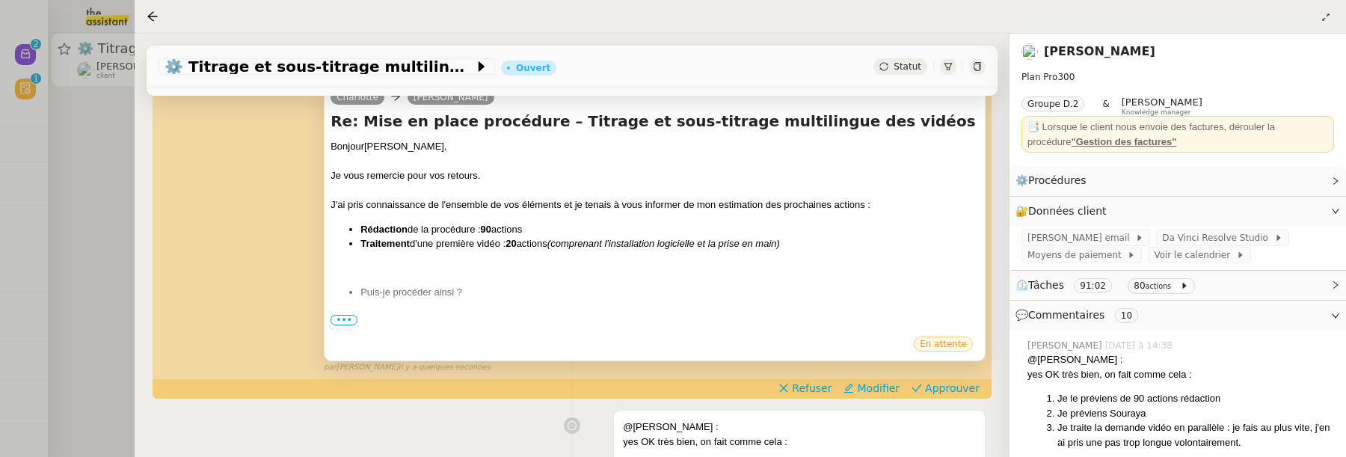
scroll to position [267, 0]
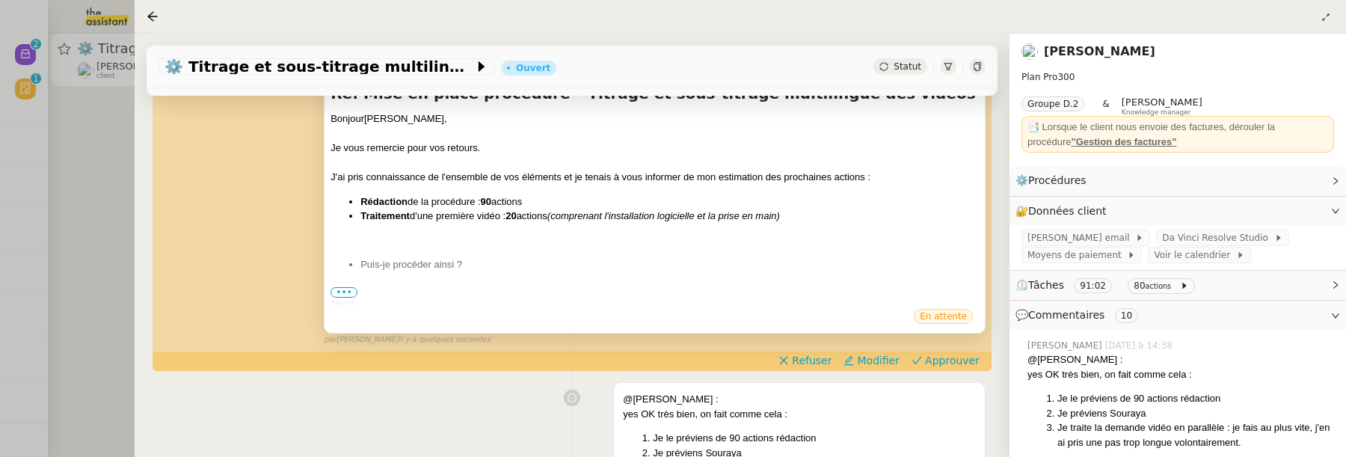
click at [346, 292] on span "•••" at bounding box center [344, 292] width 27 height 10
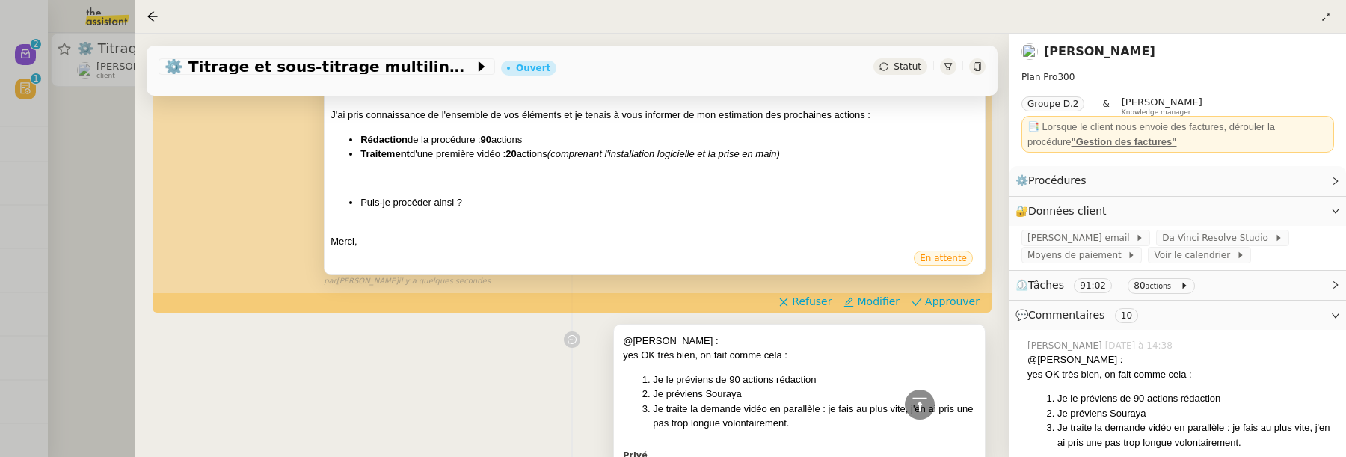
scroll to position [325, 0]
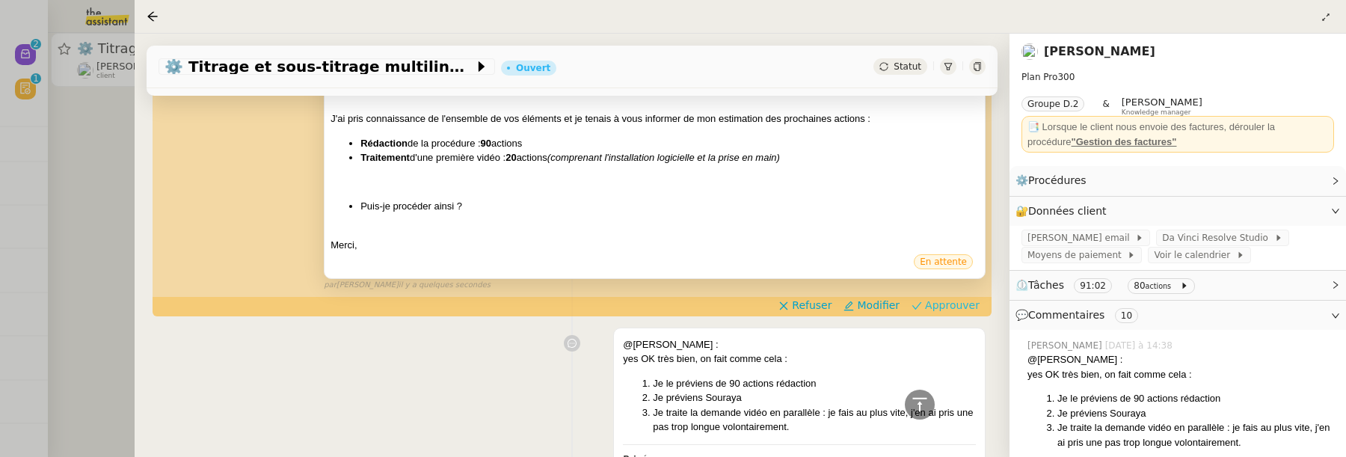
click at [937, 305] on span "Approuver" at bounding box center [952, 305] width 55 height 15
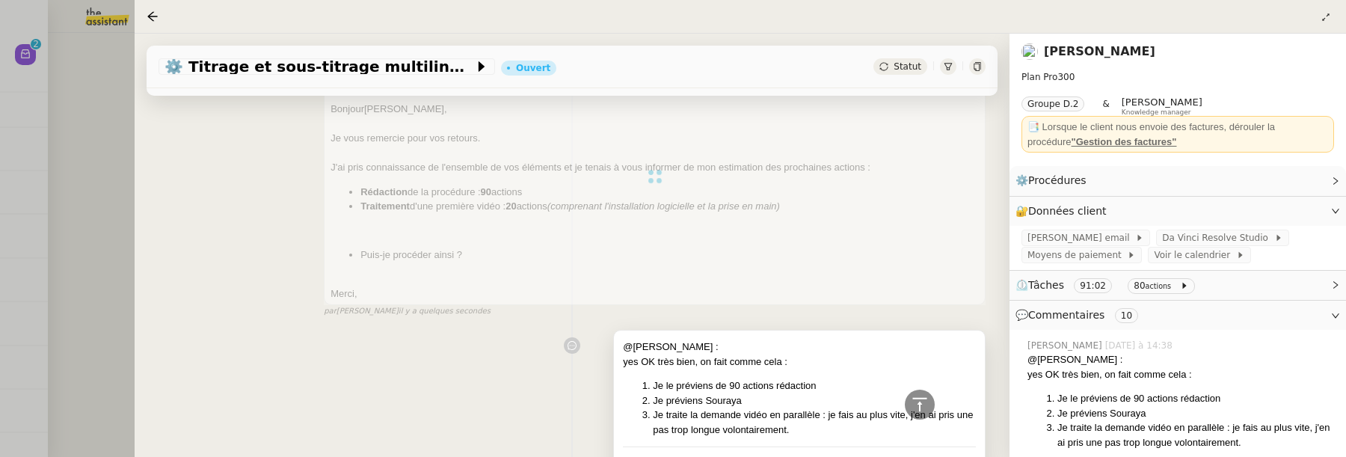
scroll to position [0, 0]
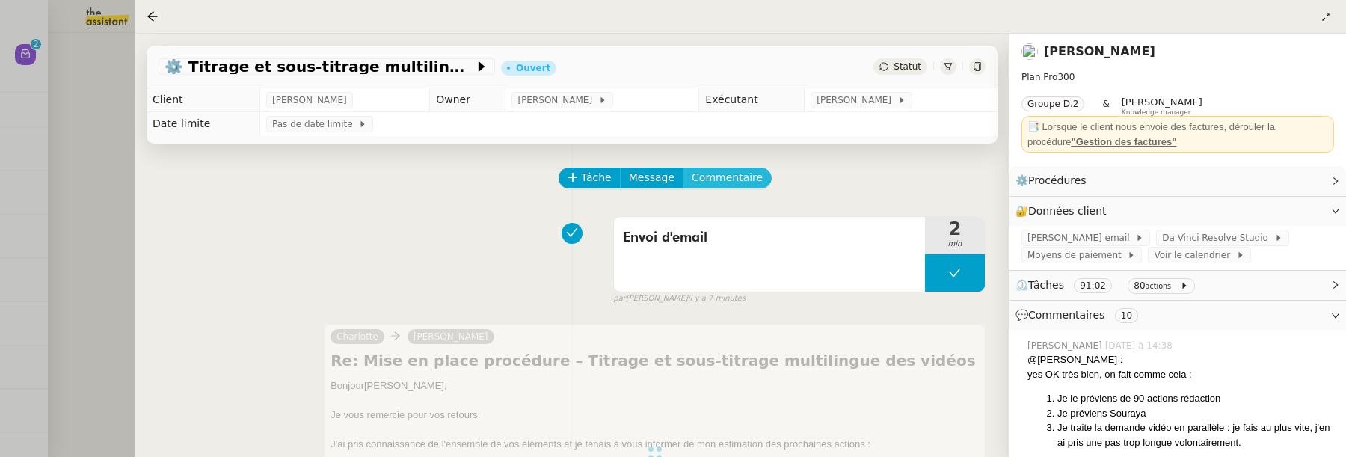
click at [742, 185] on span "Commentaire" at bounding box center [727, 177] width 71 height 17
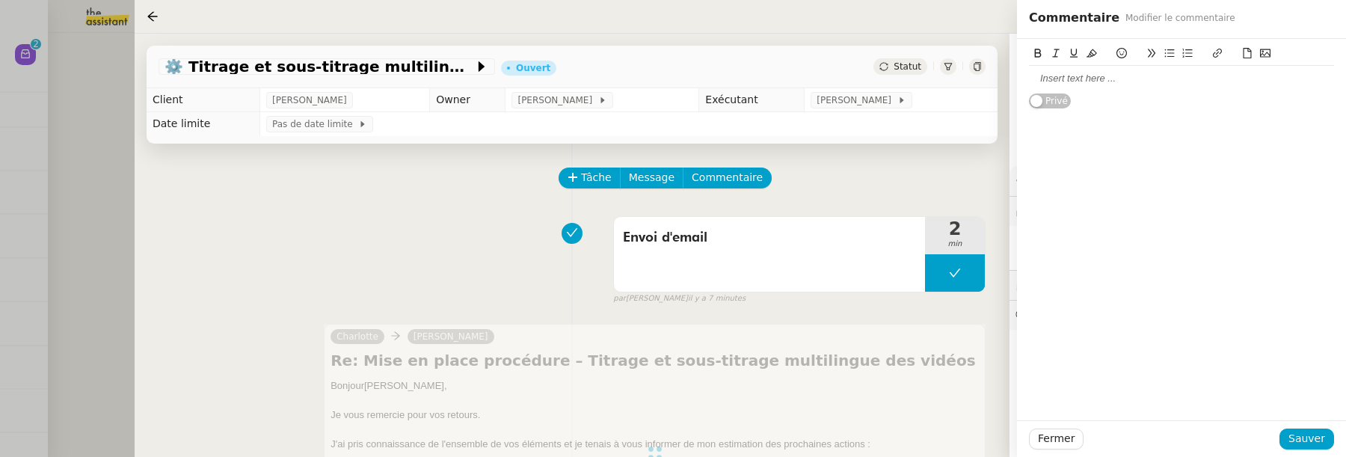
click at [1128, 79] on div at bounding box center [1181, 78] width 305 height 13
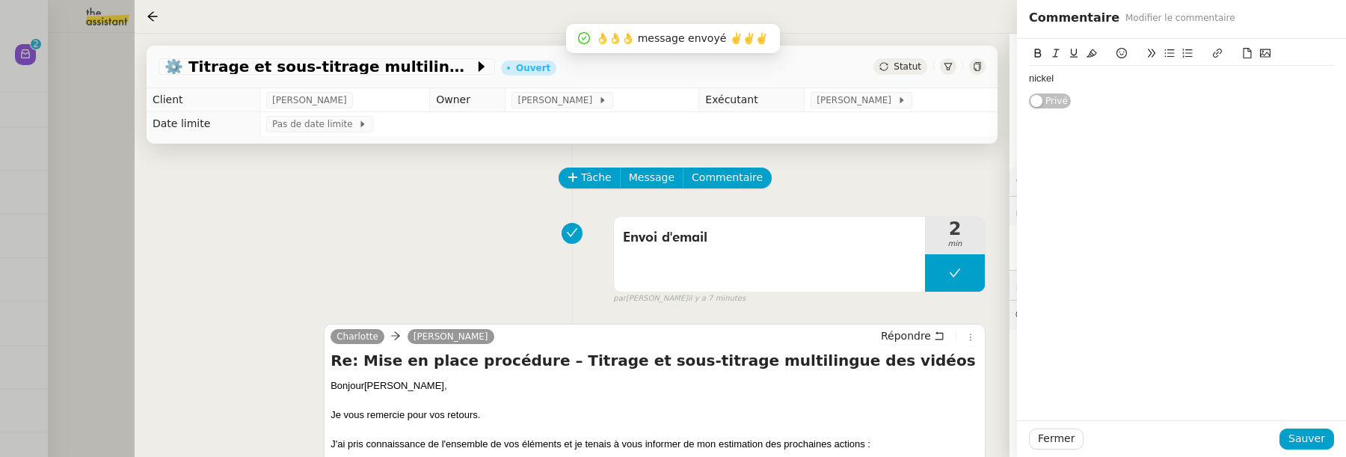
click at [1326, 450] on div "Fermer Sauver" at bounding box center [1181, 438] width 329 height 37
click at [1328, 430] on button "Sauver" at bounding box center [1307, 439] width 55 height 21
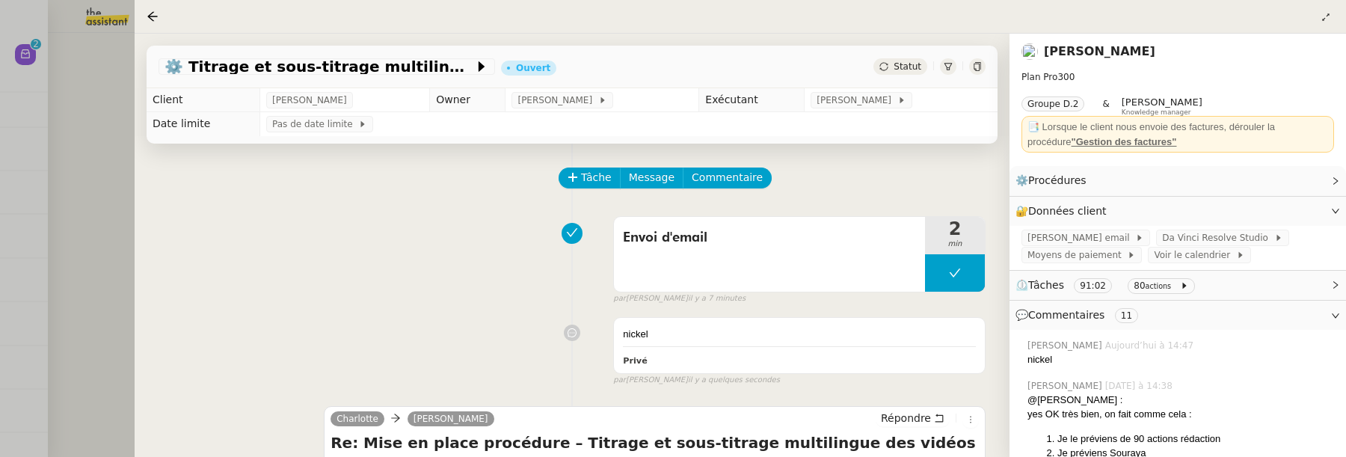
click at [111, 191] on div at bounding box center [673, 228] width 1346 height 457
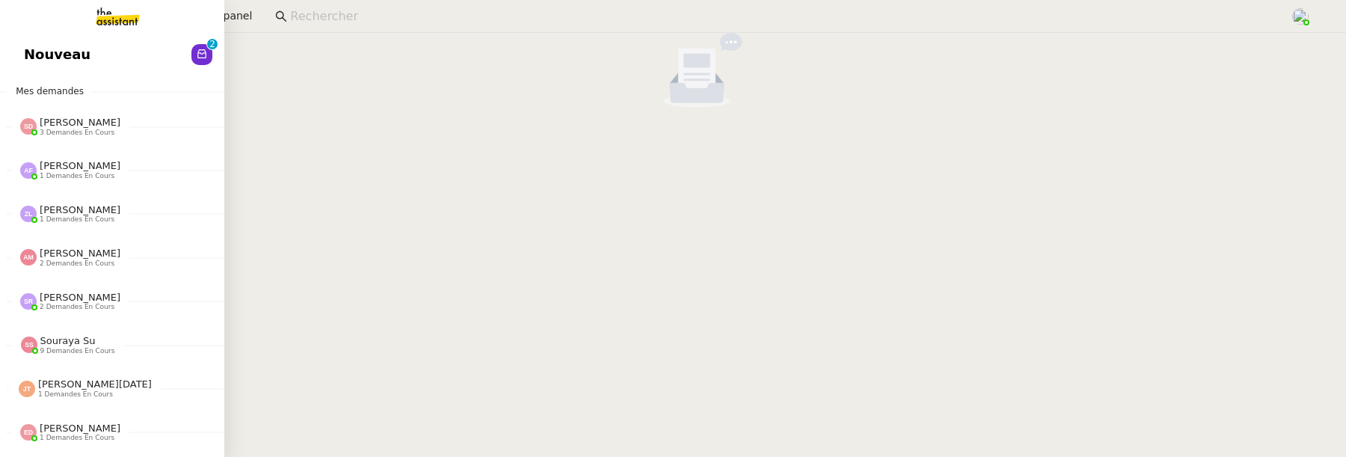
click at [28, 46] on span "Nouveau" at bounding box center [57, 54] width 67 height 22
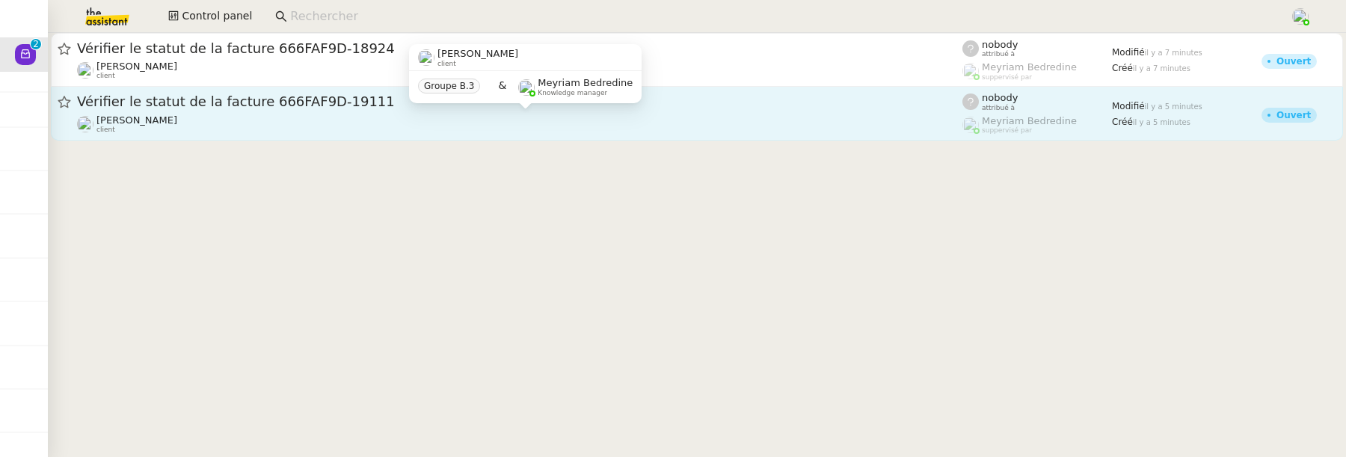
click at [495, 123] on div "[PERSON_NAME] client" at bounding box center [520, 123] width 886 height 19
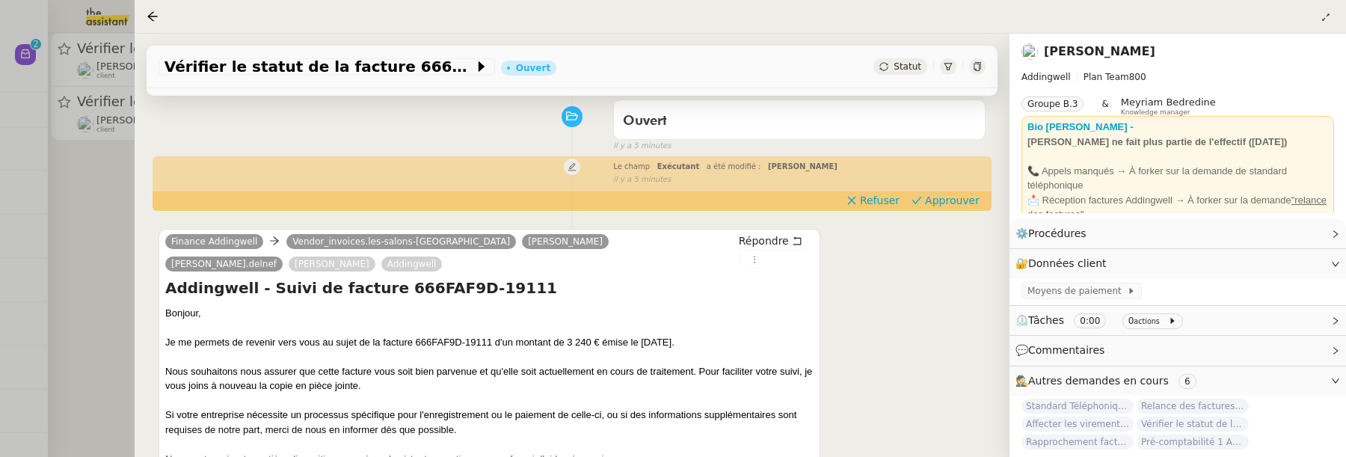
scroll to position [147, 0]
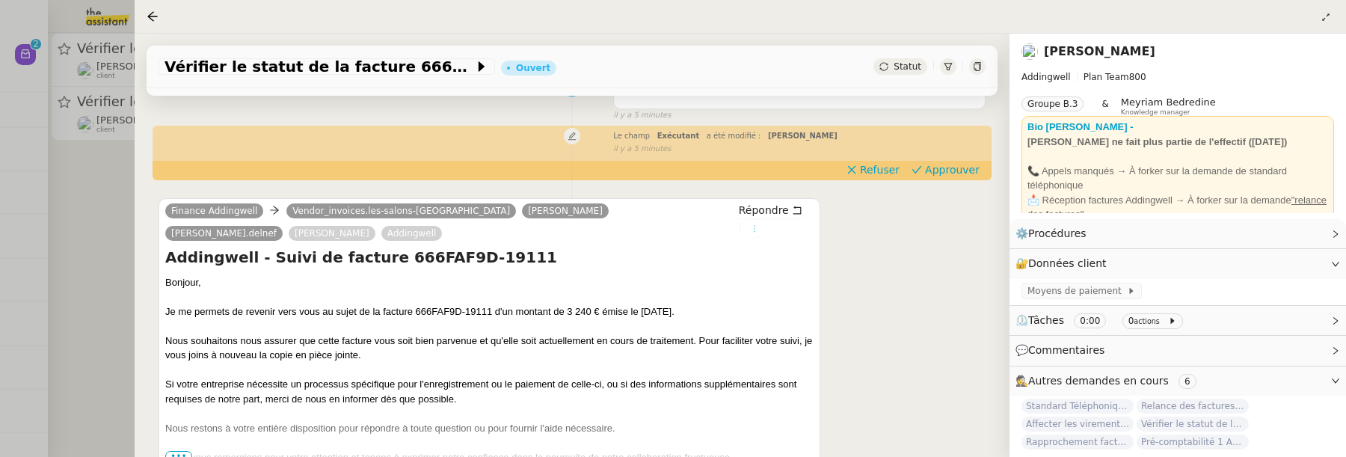
click at [747, 235] on button at bounding box center [755, 229] width 16 height 16
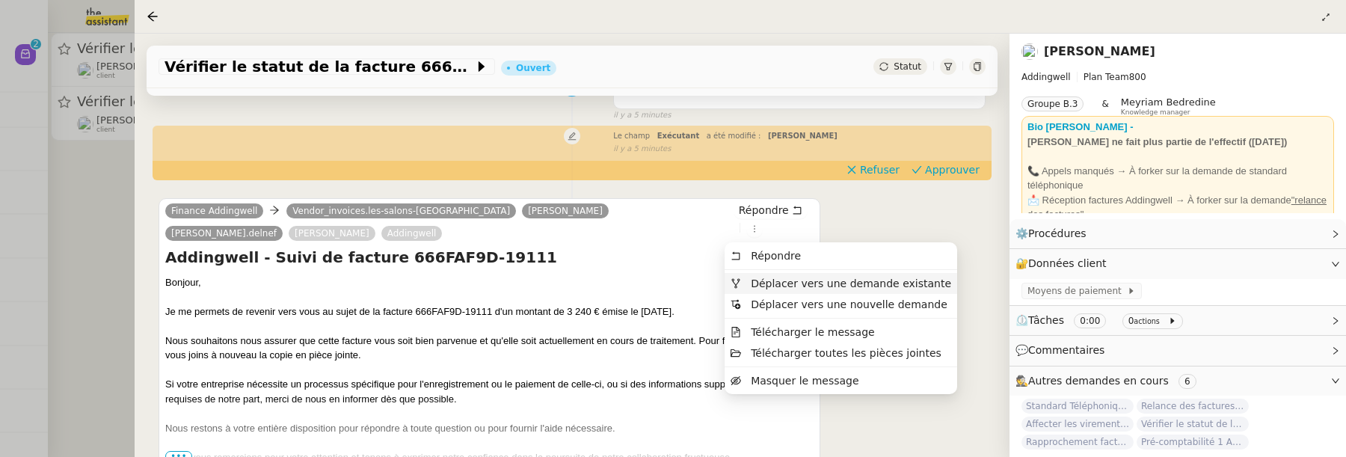
click at [781, 279] on span "Déplacer vers une demande existante" at bounding box center [851, 284] width 200 height 12
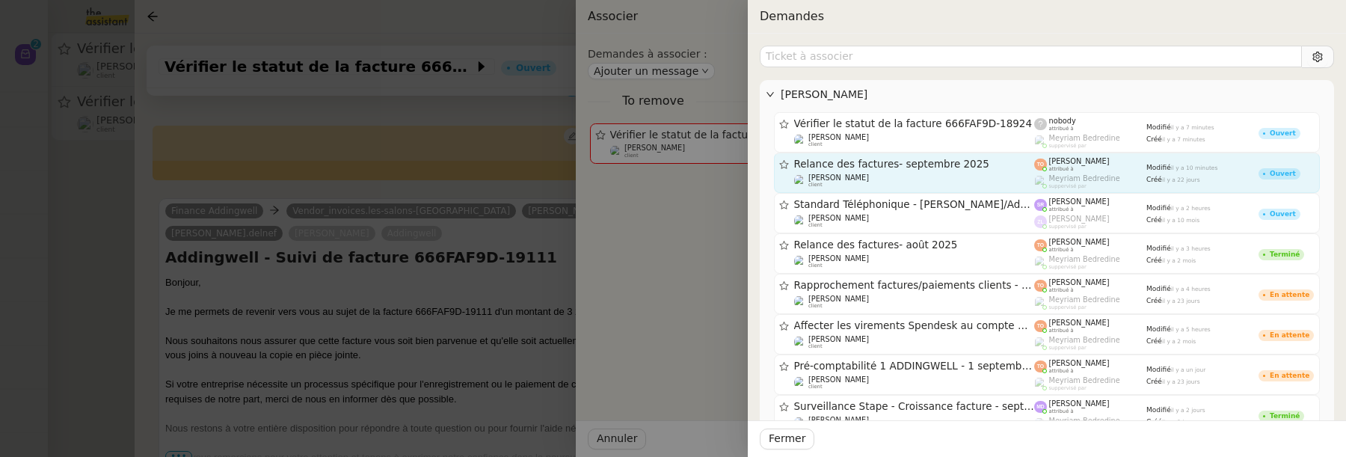
click at [879, 171] on div "Relance des factures- septembre 2025 Julien Decroix client" at bounding box center [914, 173] width 241 height 30
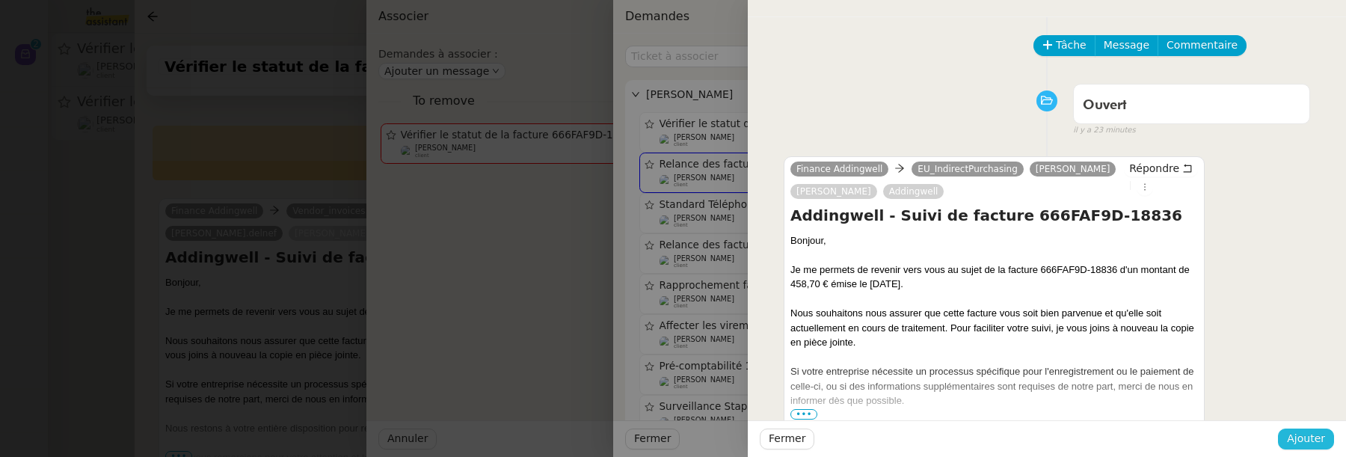
click at [1297, 438] on span "Ajouter" at bounding box center [1306, 438] width 38 height 17
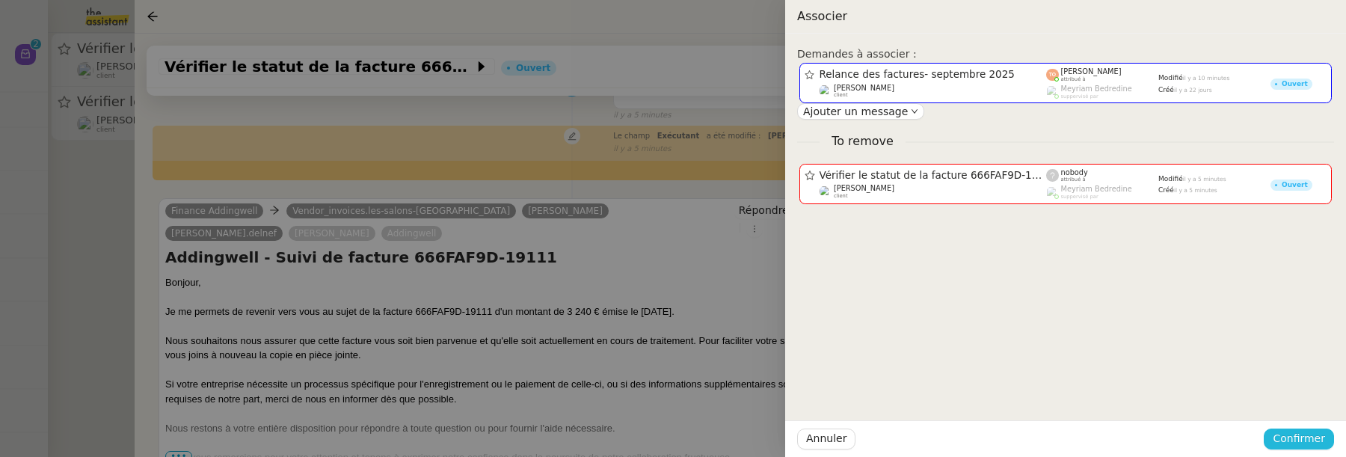
click at [1297, 438] on span "Confirmer" at bounding box center [1299, 438] width 52 height 17
click at [1302, 401] on span "Ajouter" at bounding box center [1300, 399] width 38 height 15
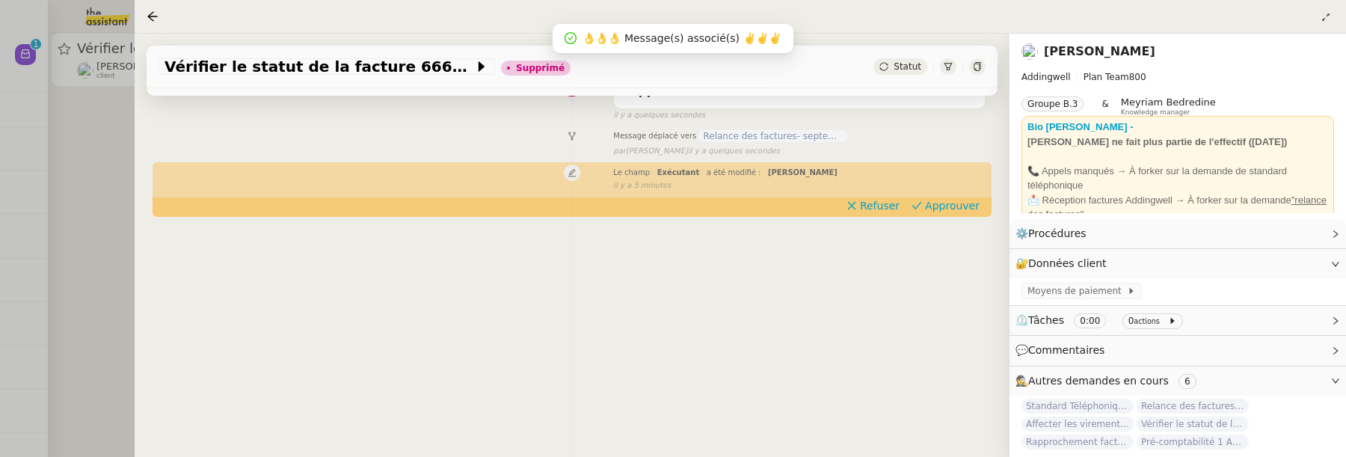
click at [84, 273] on div at bounding box center [673, 228] width 1346 height 457
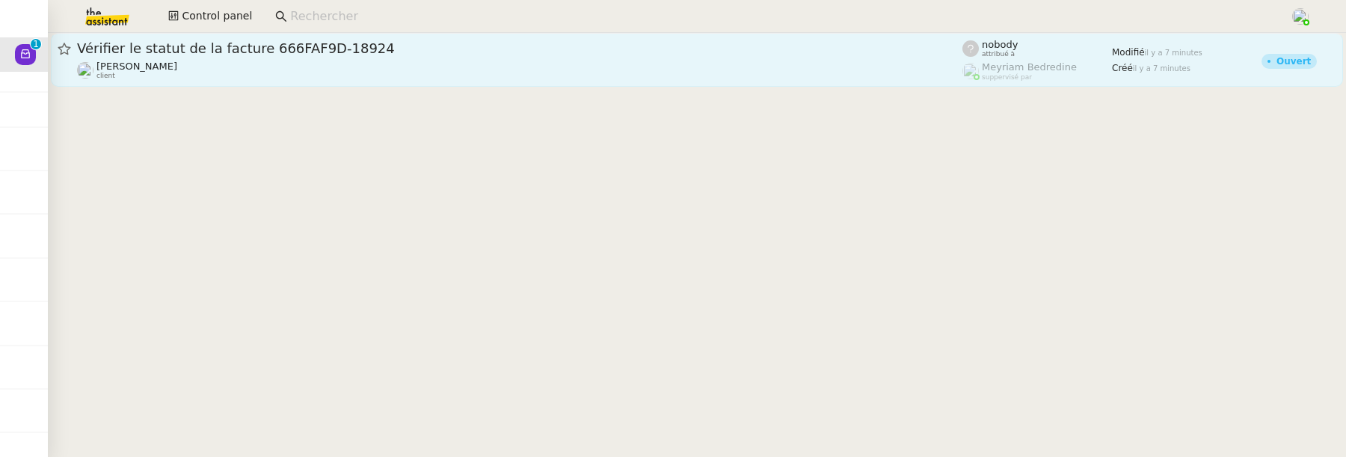
click at [319, 73] on div "[PERSON_NAME] client" at bounding box center [520, 70] width 886 height 19
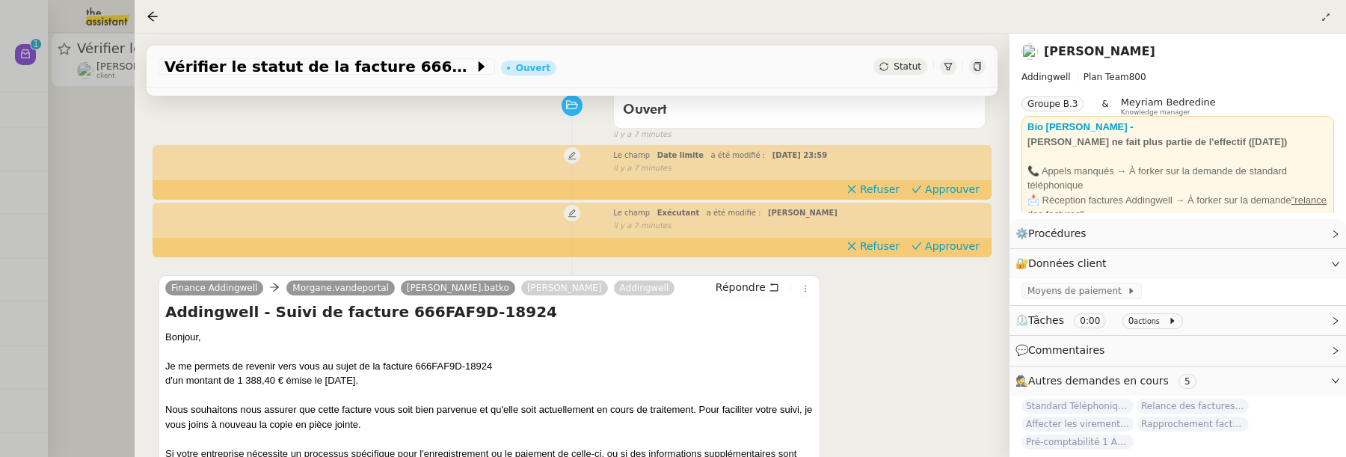
scroll to position [157, 0]
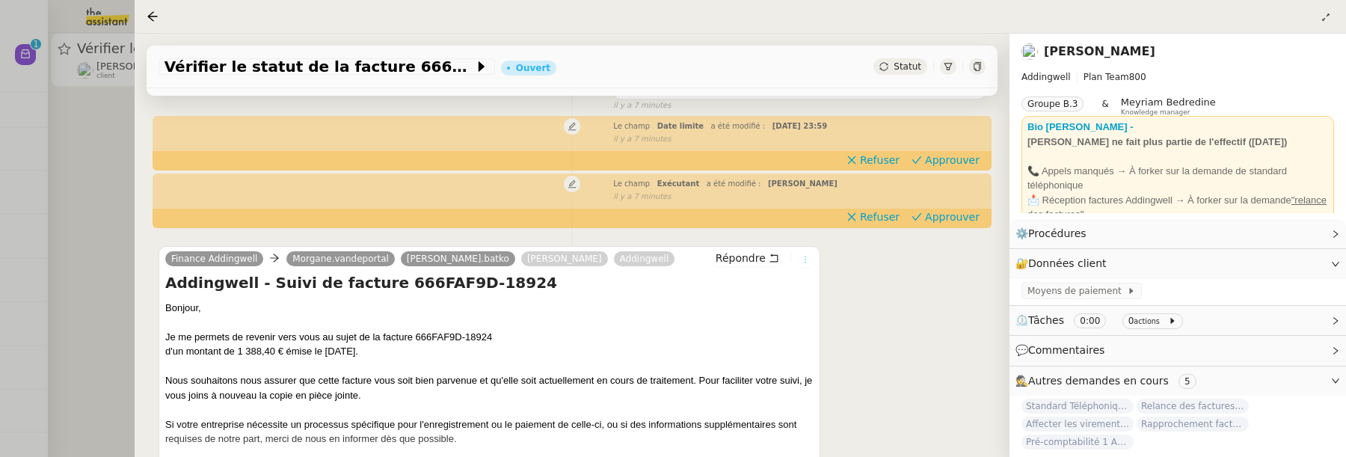
click at [807, 264] on button at bounding box center [805, 259] width 16 height 16
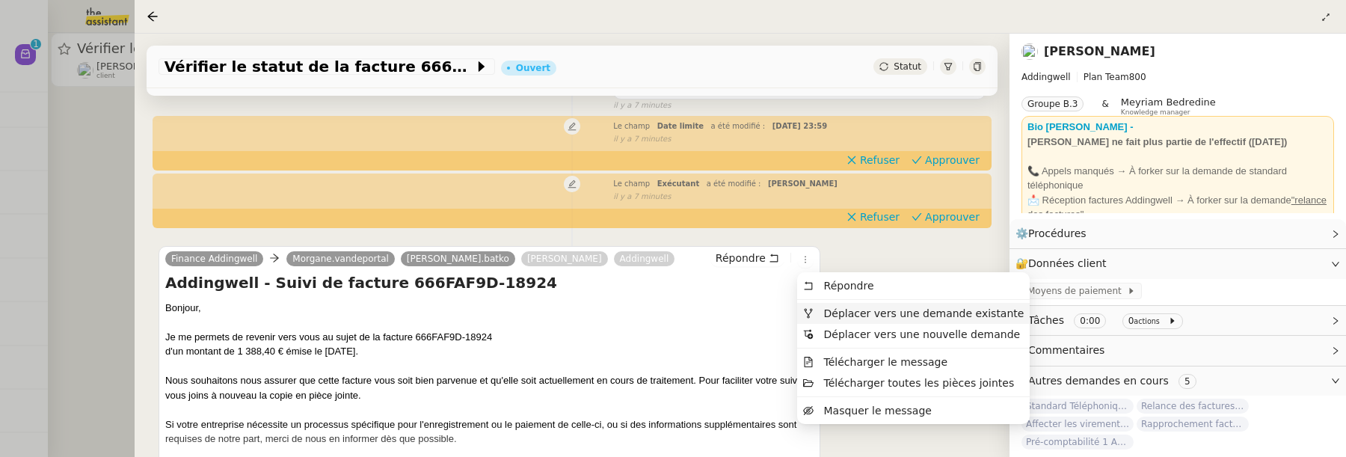
click at [833, 310] on span "Déplacer vers une demande existante" at bounding box center [924, 313] width 200 height 12
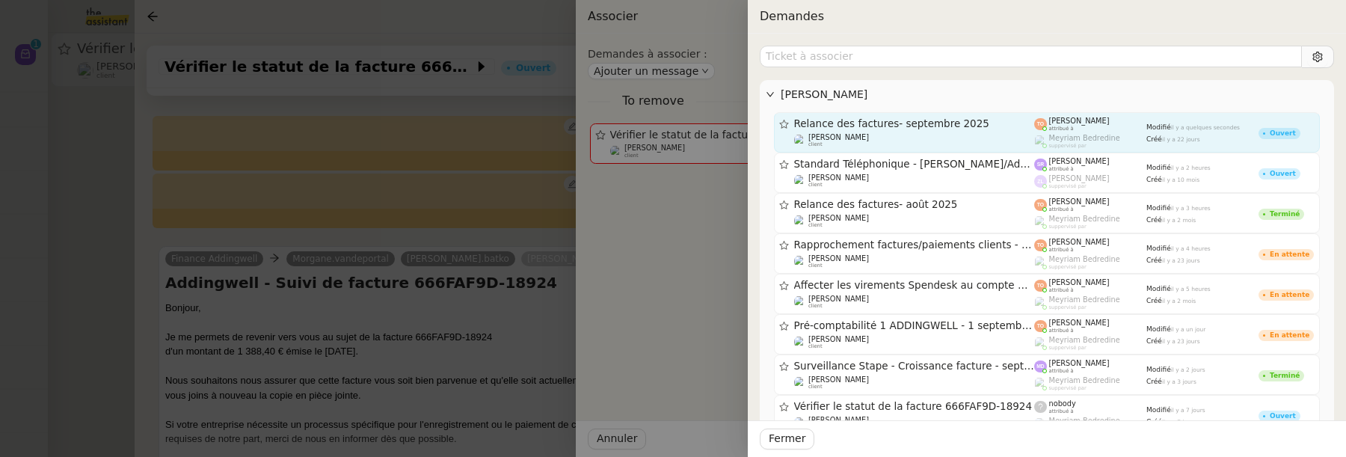
click at [899, 126] on span "Relance des factures- septembre 2025" at bounding box center [914, 124] width 241 height 10
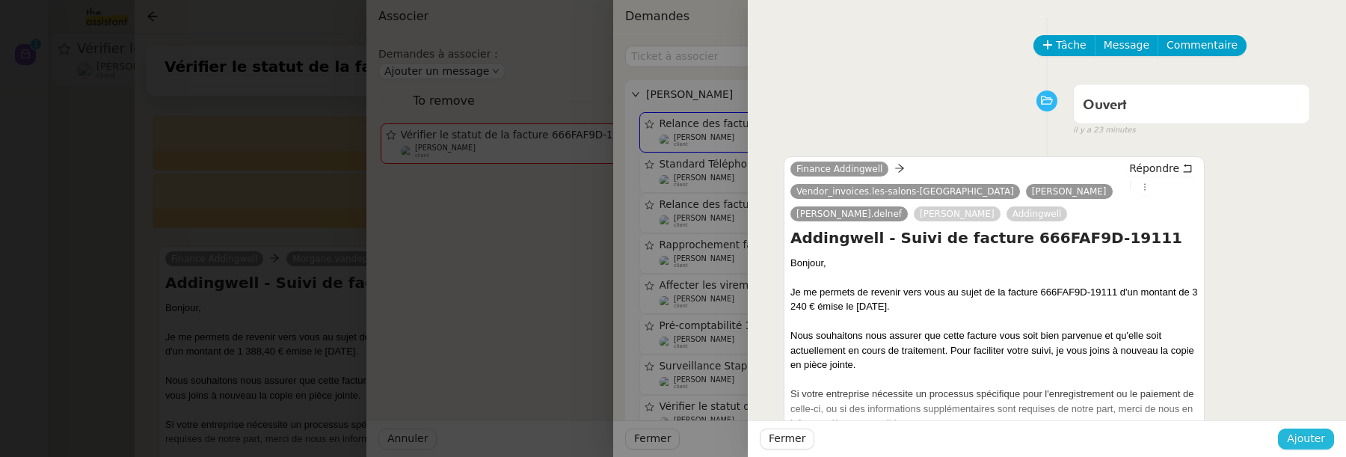
click at [1296, 435] on span "Ajouter" at bounding box center [1306, 438] width 38 height 17
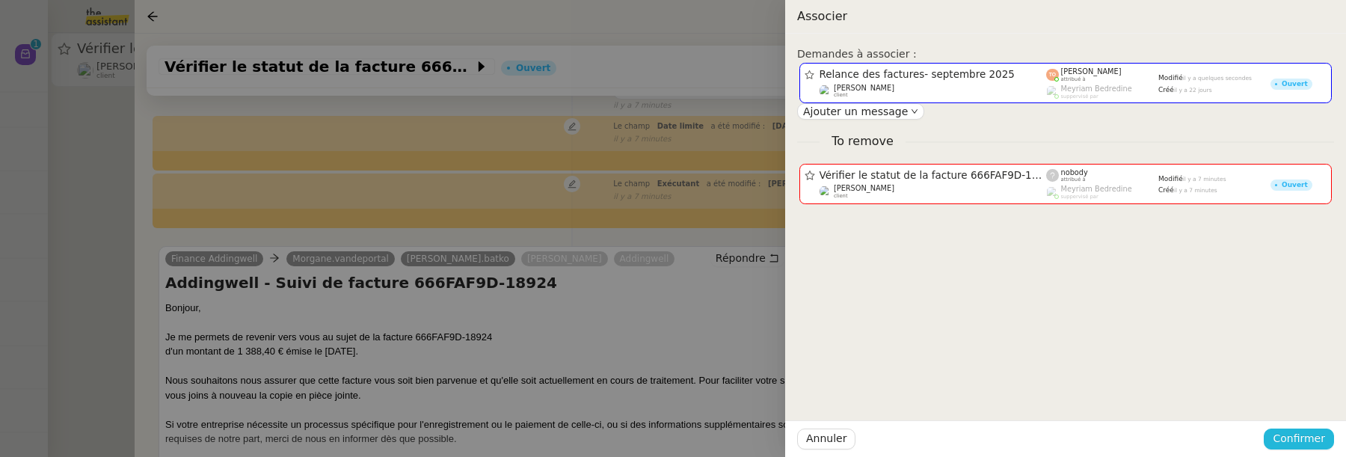
click at [1299, 432] on span "Confirmer" at bounding box center [1299, 438] width 52 height 17
click at [1311, 395] on span "Ajouter" at bounding box center [1300, 399] width 38 height 15
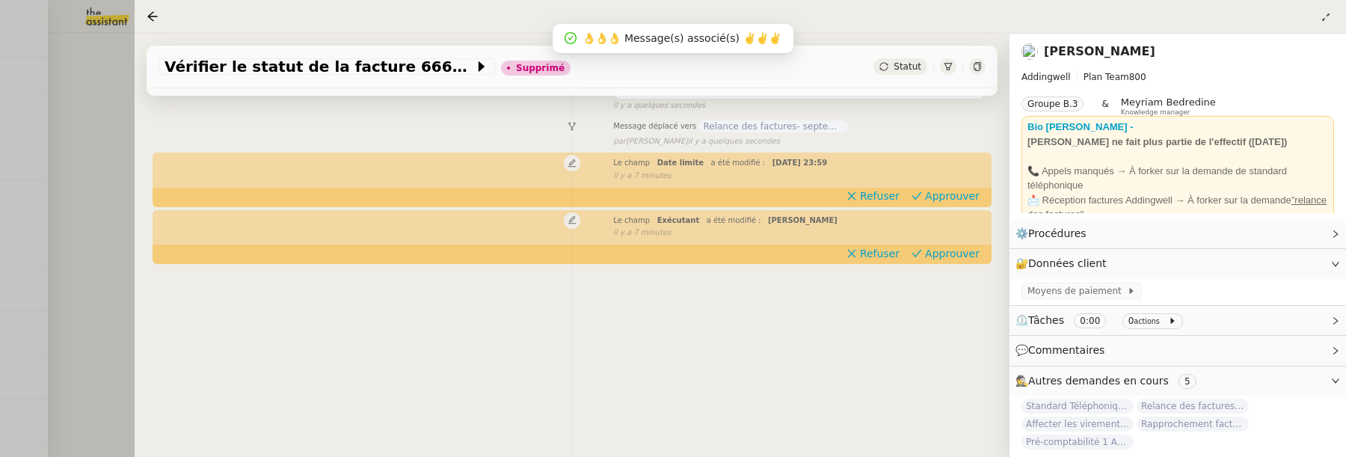
click at [110, 333] on div at bounding box center [673, 228] width 1346 height 457
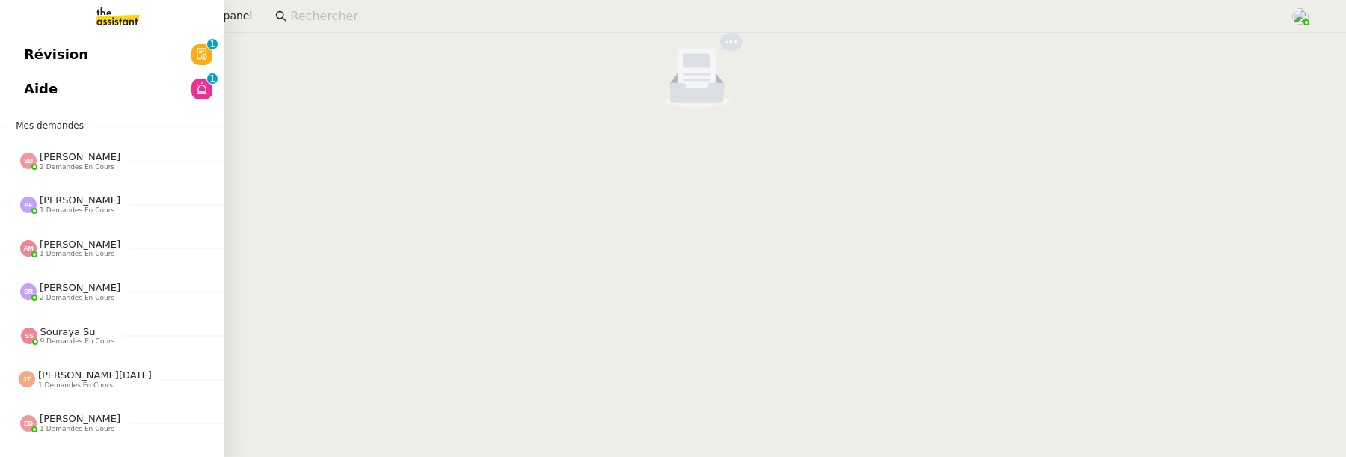
click at [120, 68] on link "Révision 0 1 2 3 4 5 6 7 8 9" at bounding box center [112, 54] width 224 height 34
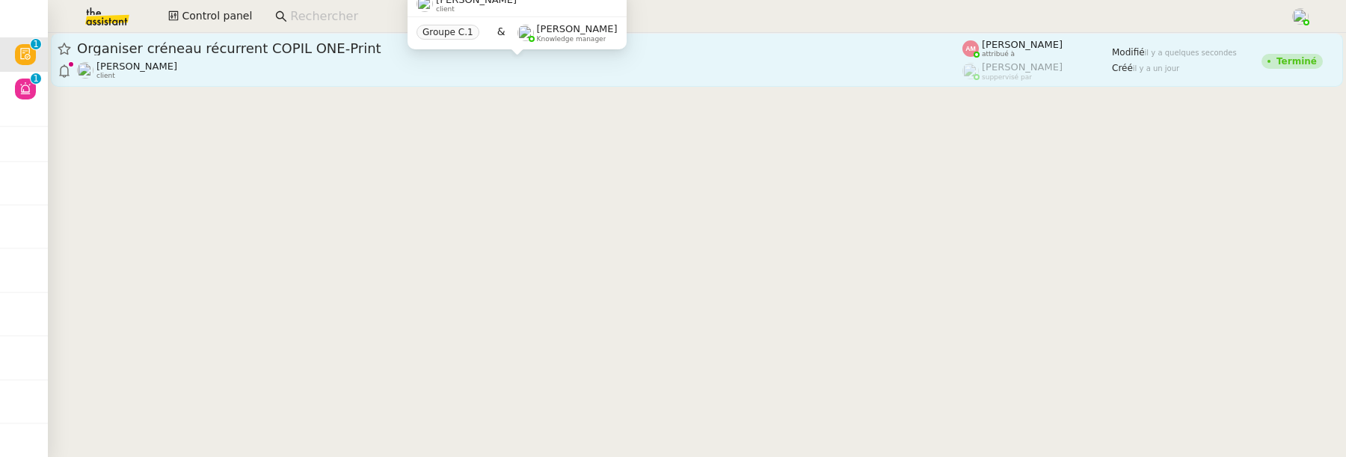
click at [386, 68] on div "David Berrebi client" at bounding box center [520, 70] width 886 height 19
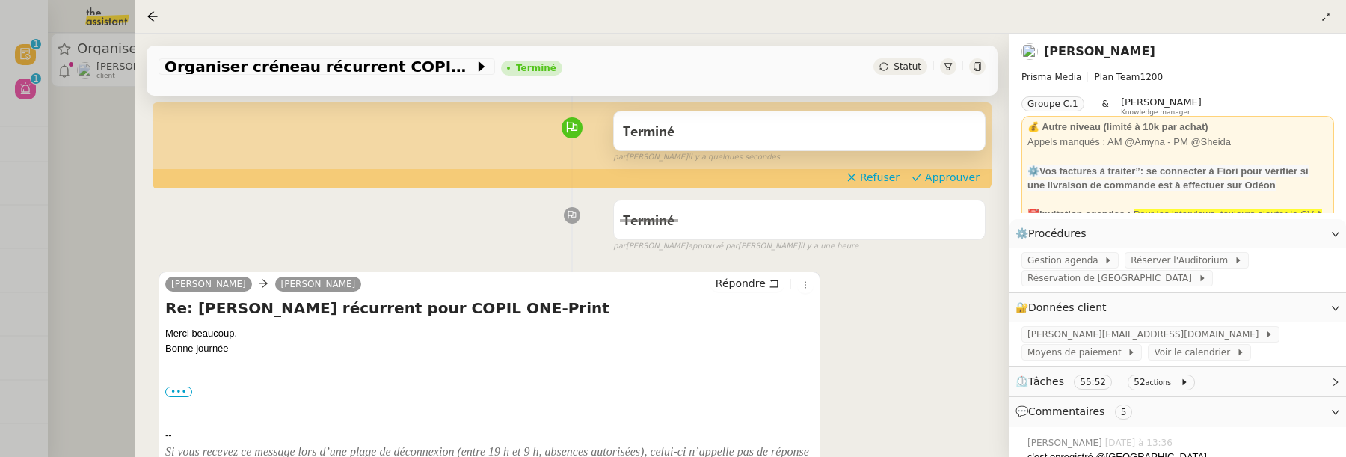
scroll to position [129, 0]
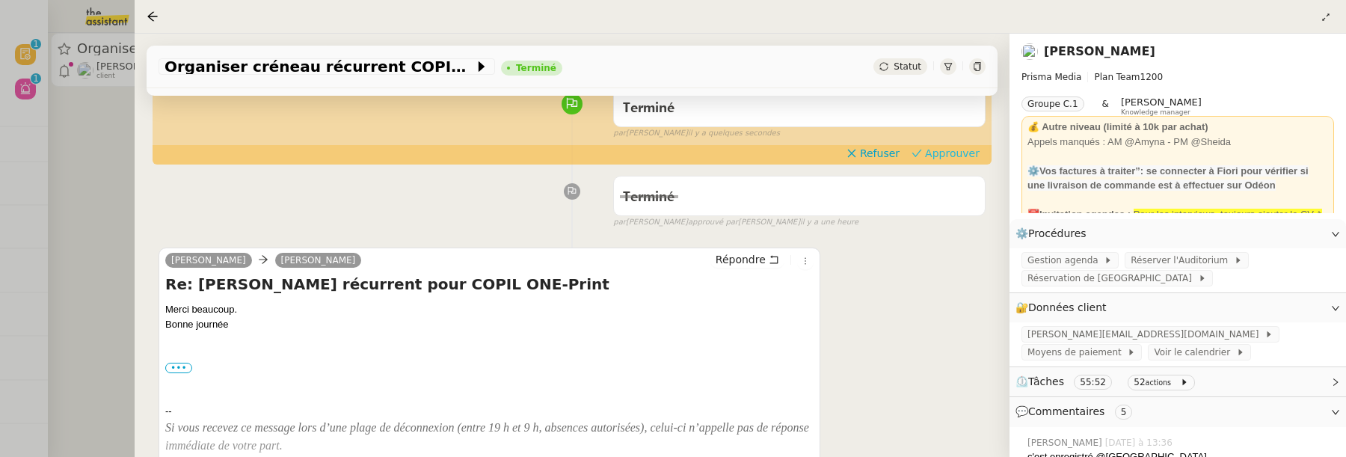
click at [950, 154] on span "Approuver" at bounding box center [952, 153] width 55 height 15
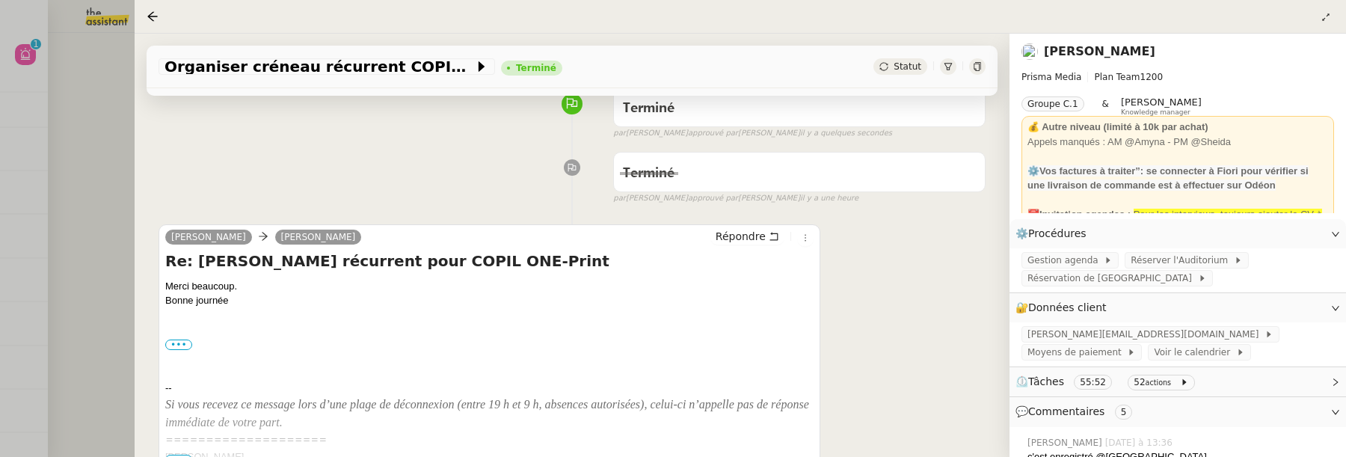
click at [72, 239] on div at bounding box center [673, 228] width 1346 height 457
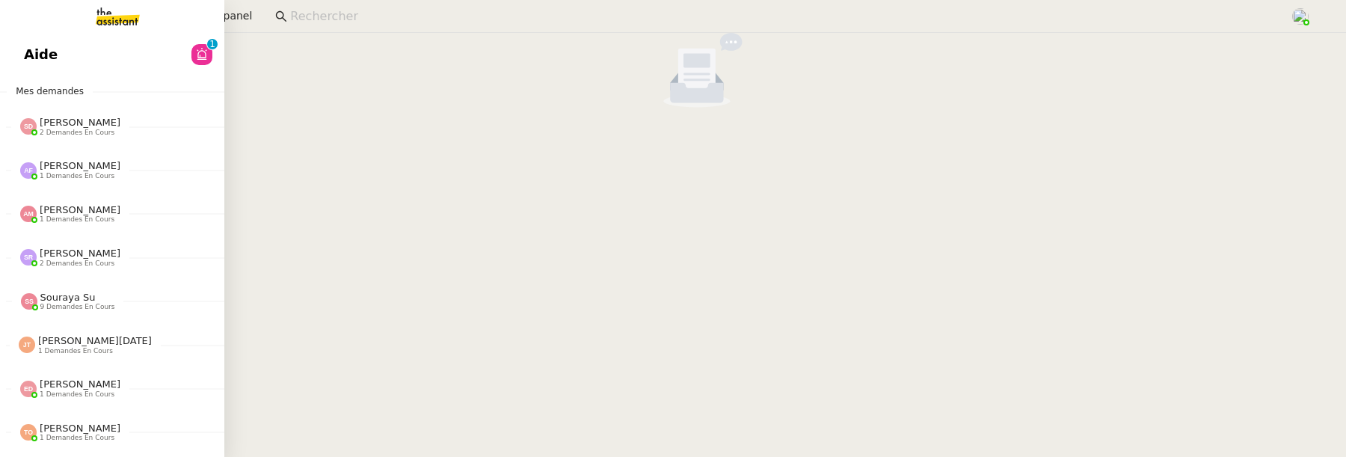
click at [29, 62] on span "Aide" at bounding box center [41, 54] width 34 height 22
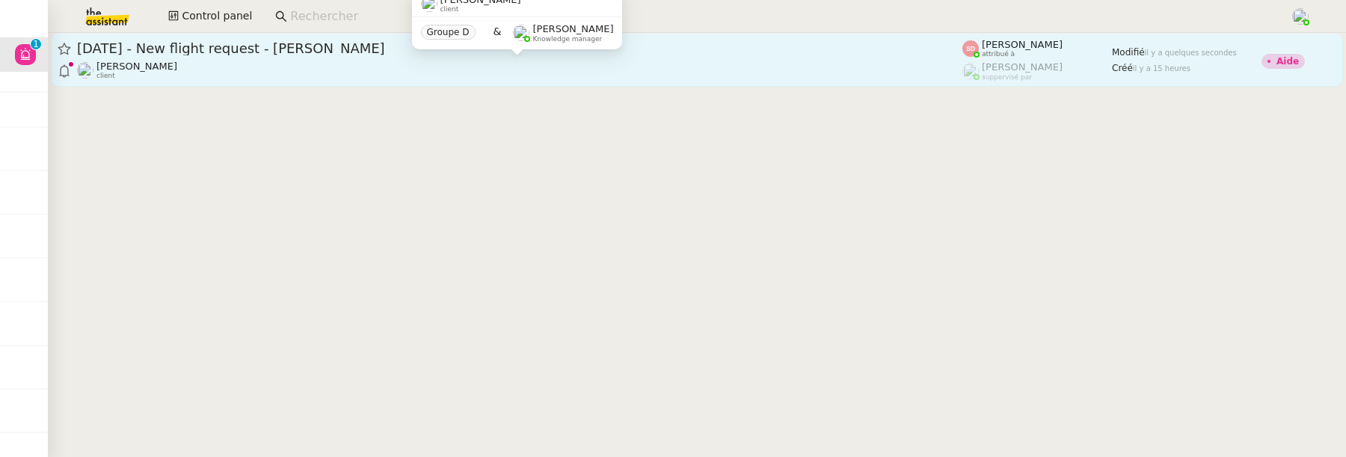
click at [346, 67] on div "Louis Frei client" at bounding box center [520, 70] width 886 height 19
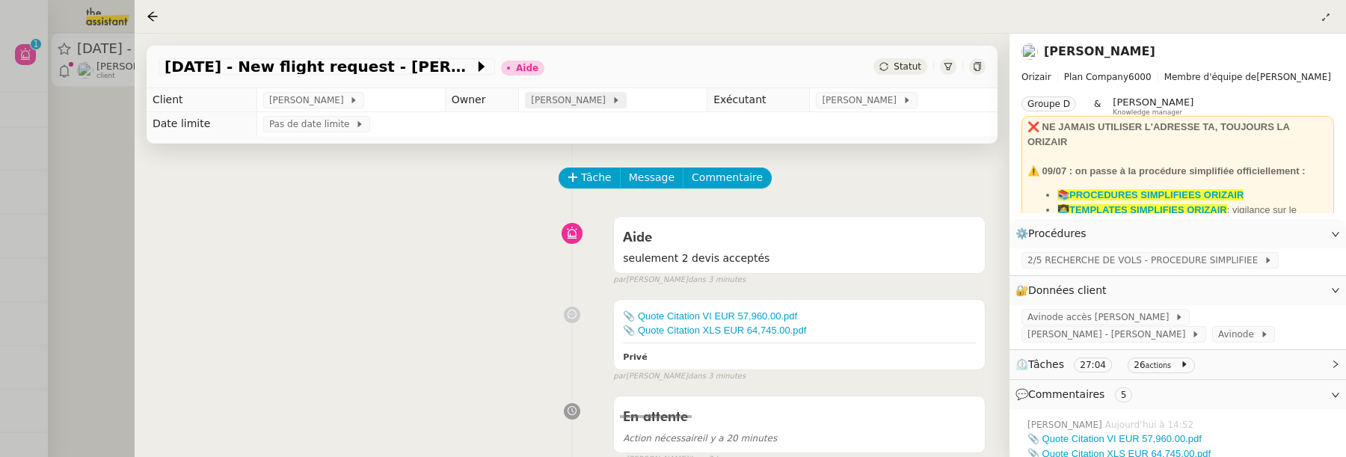
click at [614, 100] on icon at bounding box center [616, 100] width 4 height 6
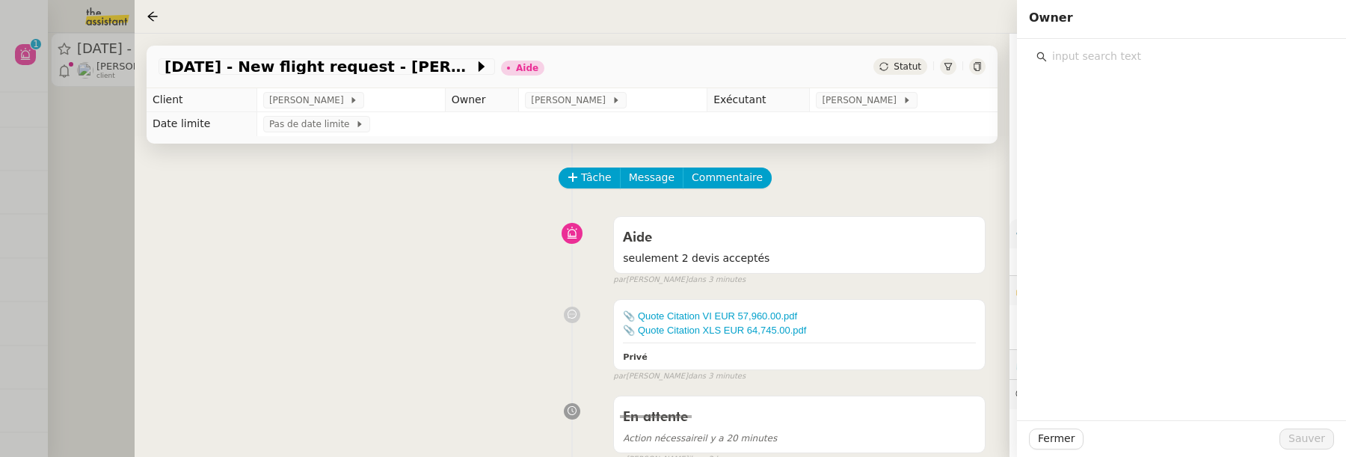
click at [1136, 59] on input "text" at bounding box center [1187, 56] width 280 height 20
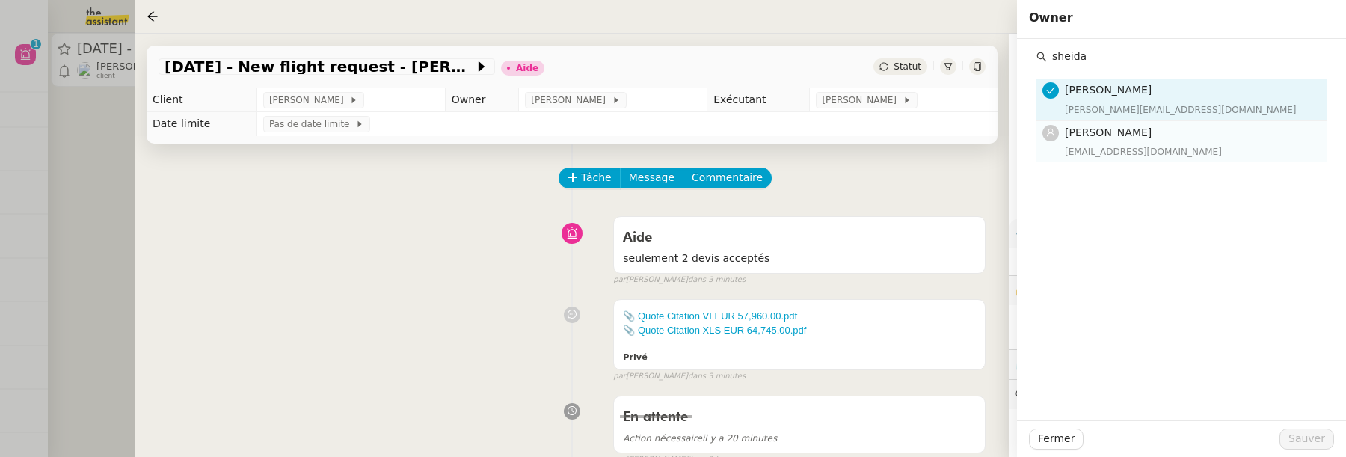
type input "sheida"
click at [1203, 139] on h4 "[PERSON_NAME]" at bounding box center [1191, 132] width 253 height 17
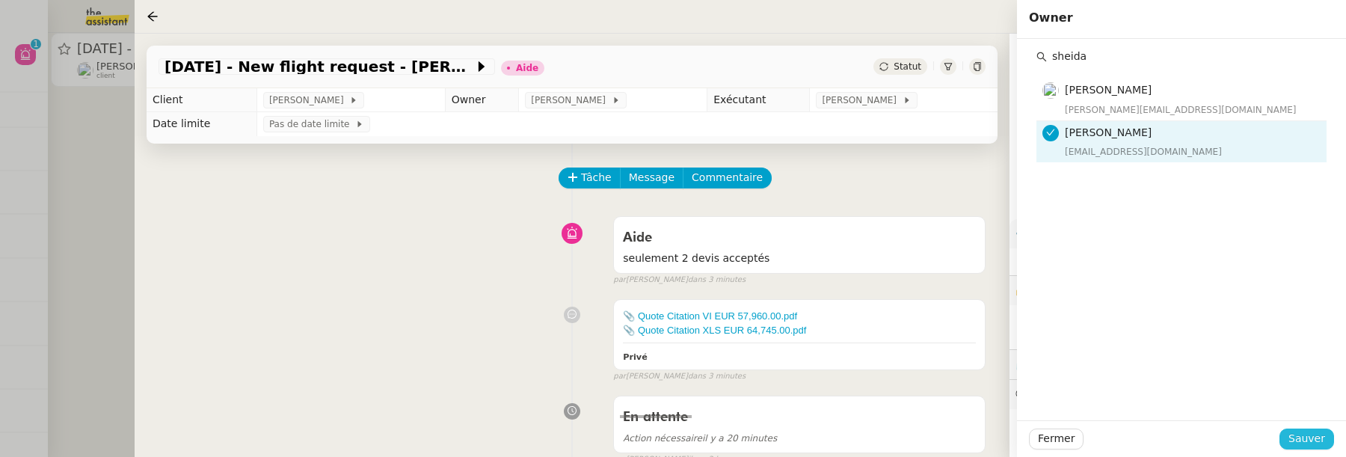
click at [1314, 435] on span "Sauver" at bounding box center [1307, 438] width 37 height 17
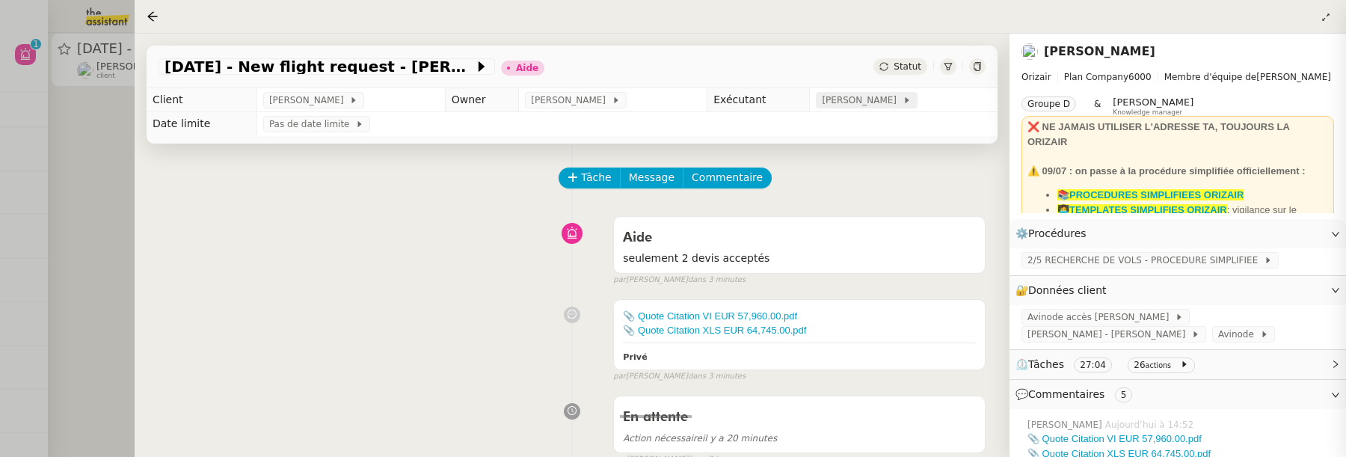
click at [861, 99] on span "[PERSON_NAME]" at bounding box center [862, 100] width 80 height 15
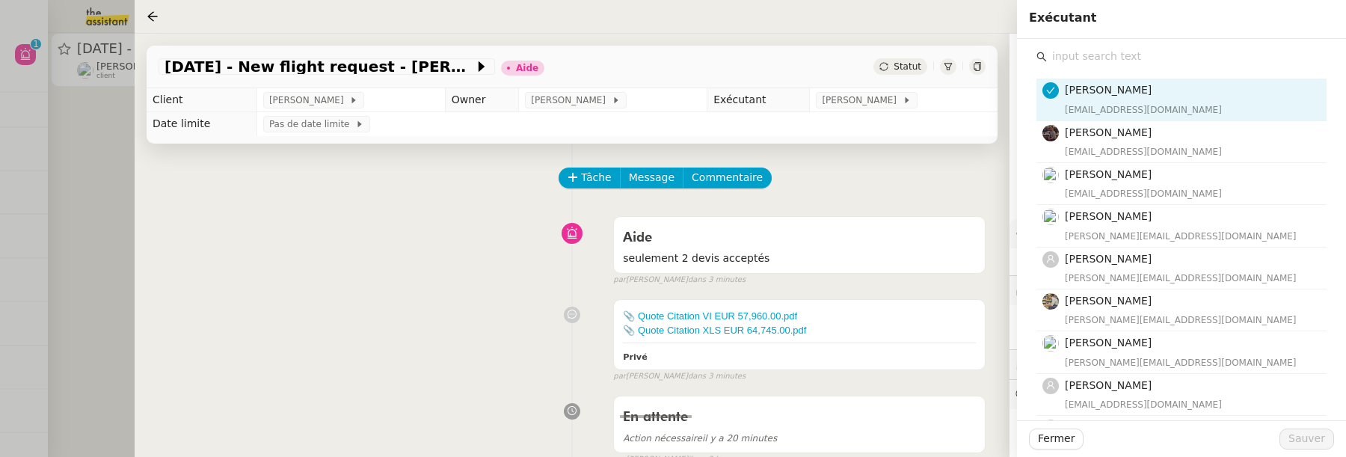
click at [1106, 56] on input "text" at bounding box center [1187, 56] width 280 height 20
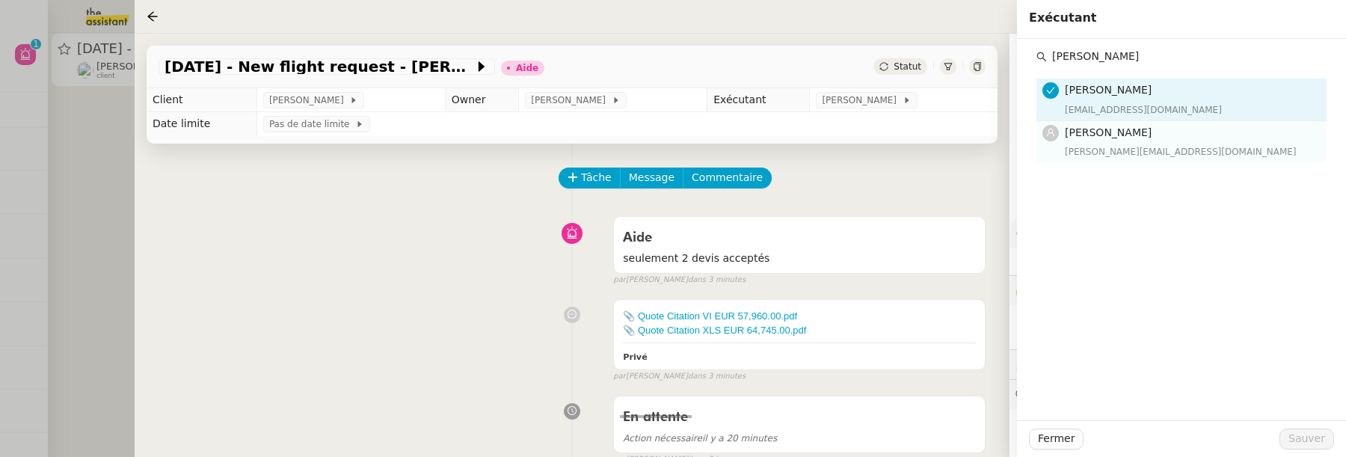
type input "camille b"
click at [1152, 136] on h4 "[PERSON_NAME]" at bounding box center [1191, 132] width 253 height 17
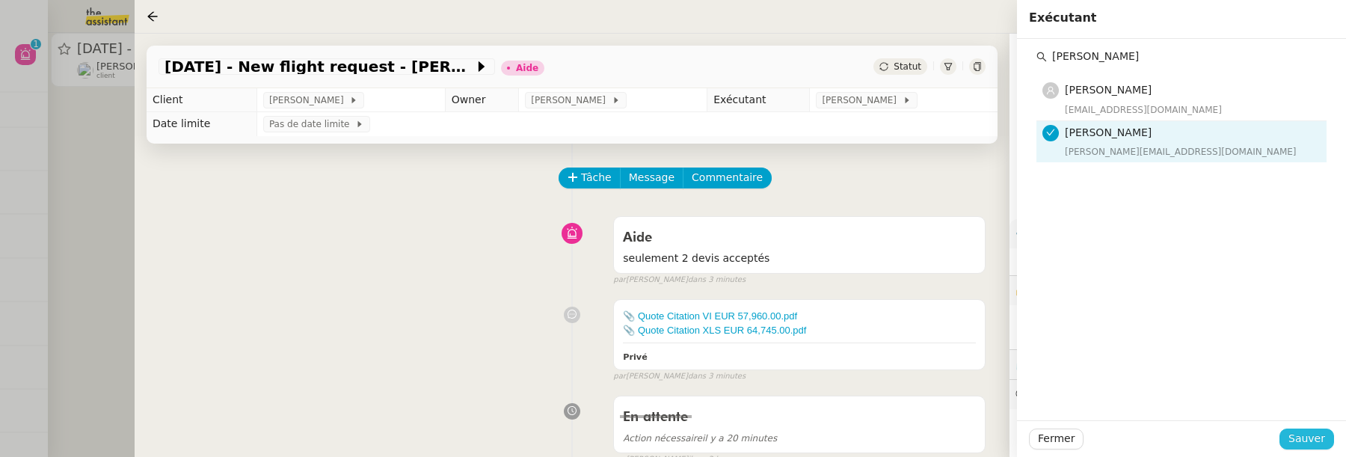
click at [1299, 441] on span "Sauver" at bounding box center [1307, 438] width 37 height 17
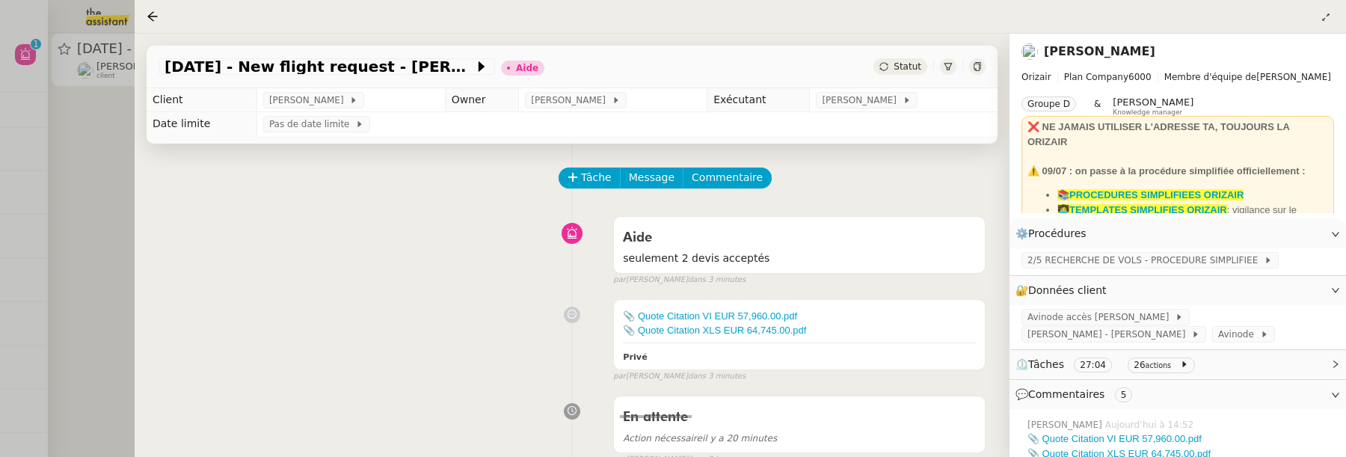
click at [916, 62] on span "Statut" at bounding box center [908, 66] width 28 height 10
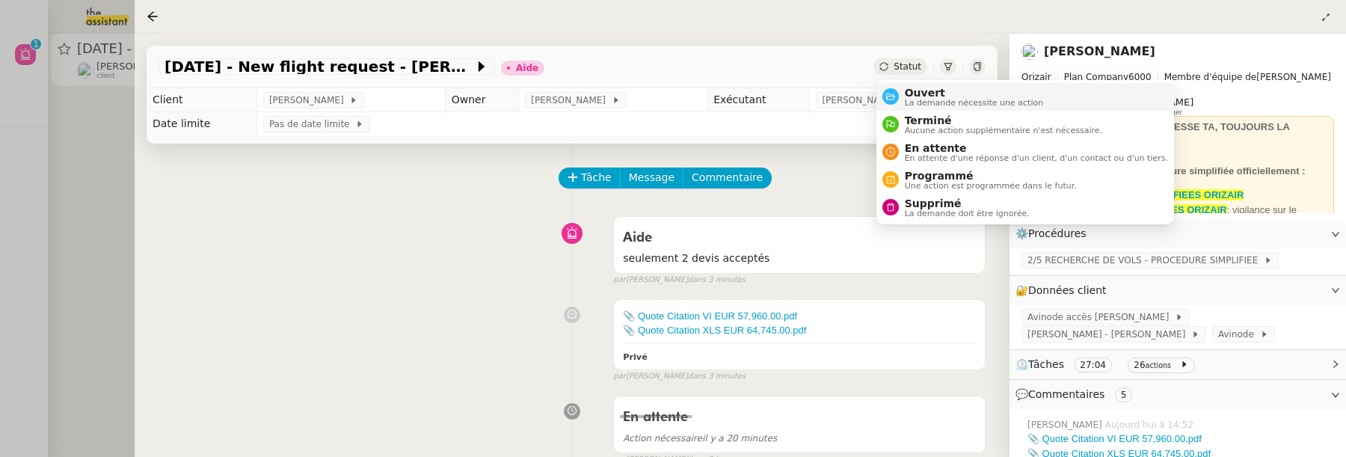
click at [937, 94] on span "Ouvert" at bounding box center [974, 93] width 139 height 12
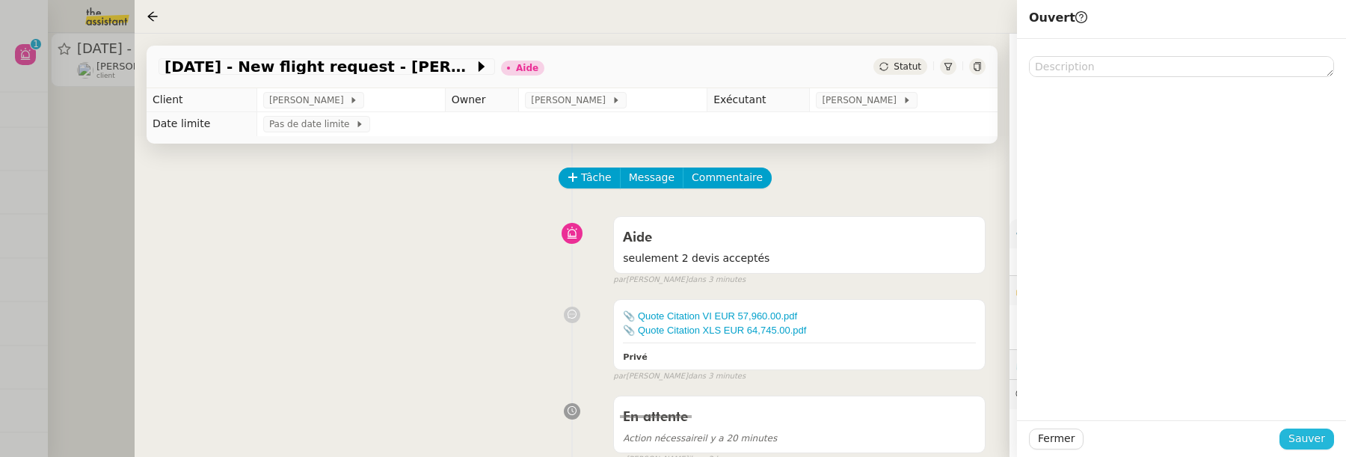
click at [1320, 440] on span "Sauver" at bounding box center [1307, 438] width 37 height 17
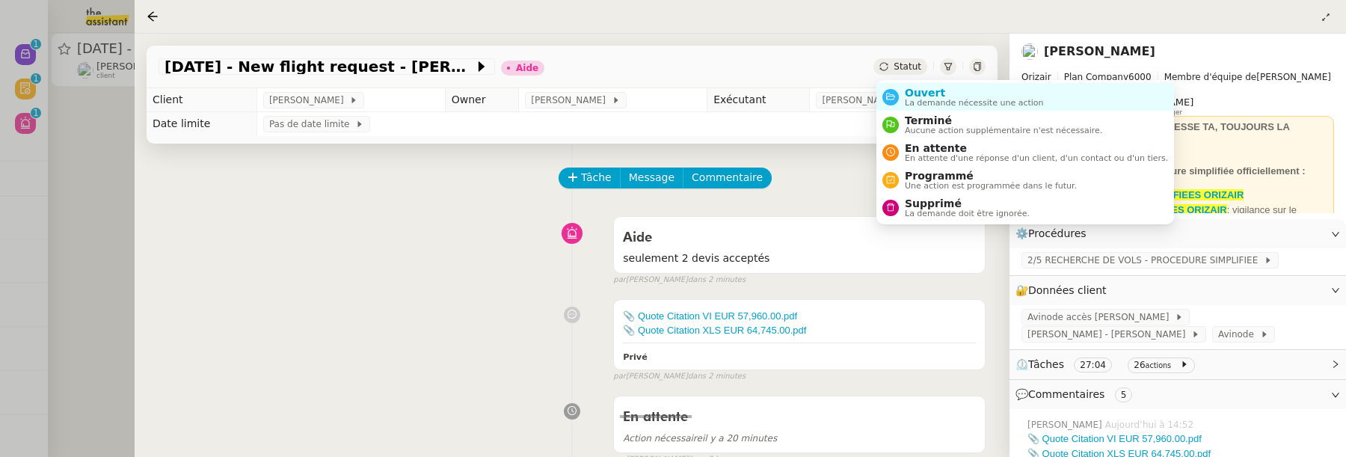
click at [910, 72] on span "Statut" at bounding box center [908, 66] width 28 height 10
click at [933, 96] on span "Ouvert" at bounding box center [974, 93] width 139 height 12
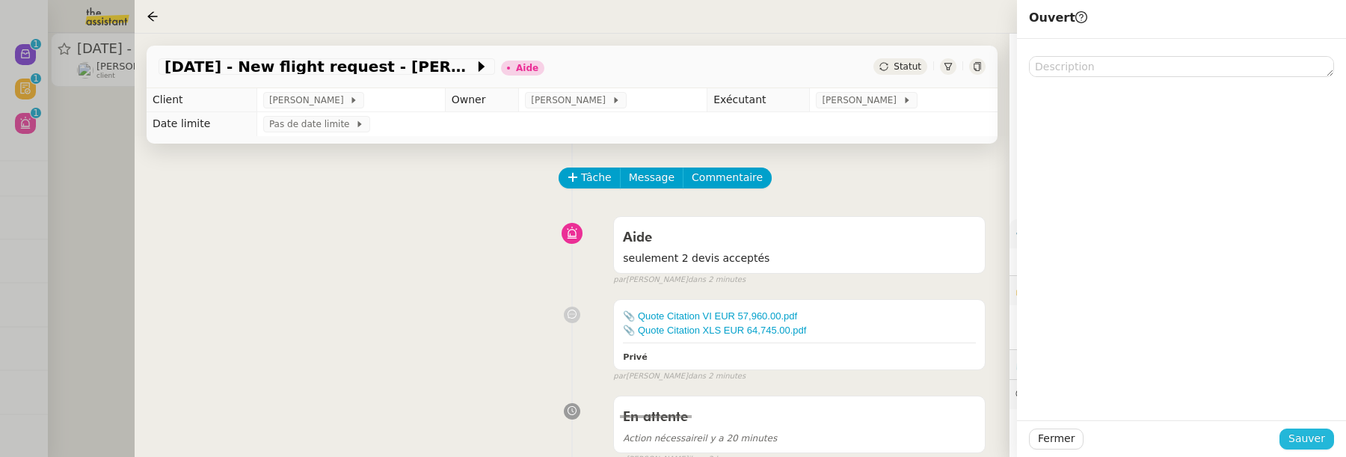
click at [1322, 436] on span "Sauver" at bounding box center [1307, 438] width 37 height 17
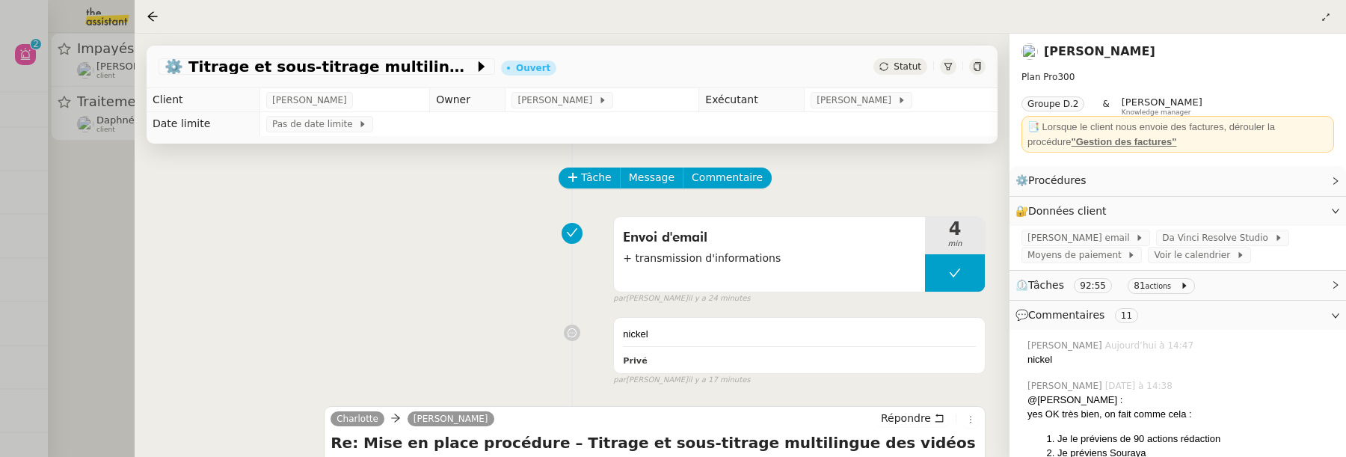
click at [123, 207] on div at bounding box center [673, 228] width 1346 height 457
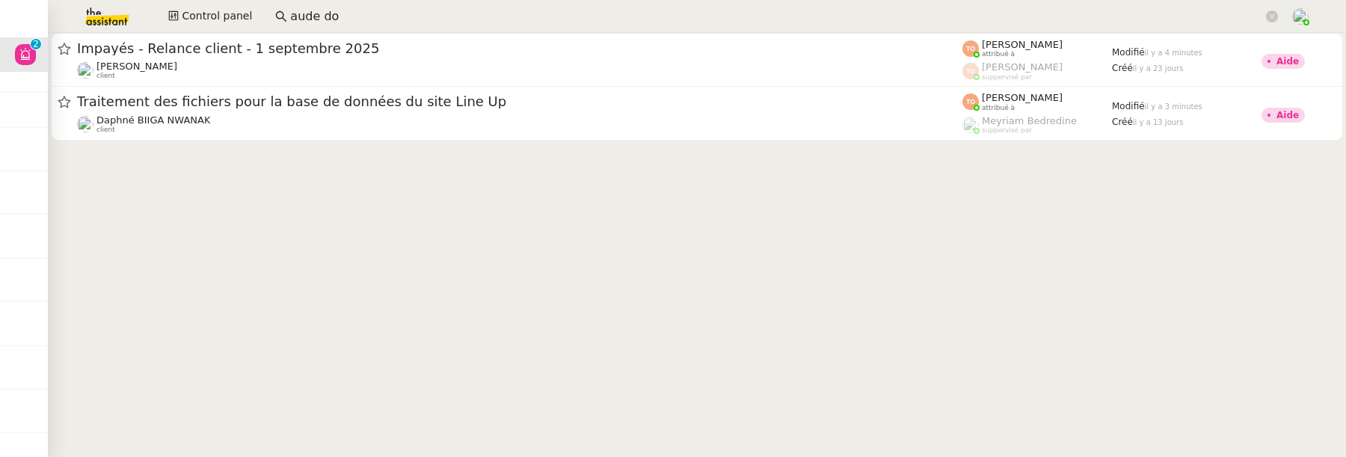
click at [119, 4] on img at bounding box center [95, 16] width 116 height 33
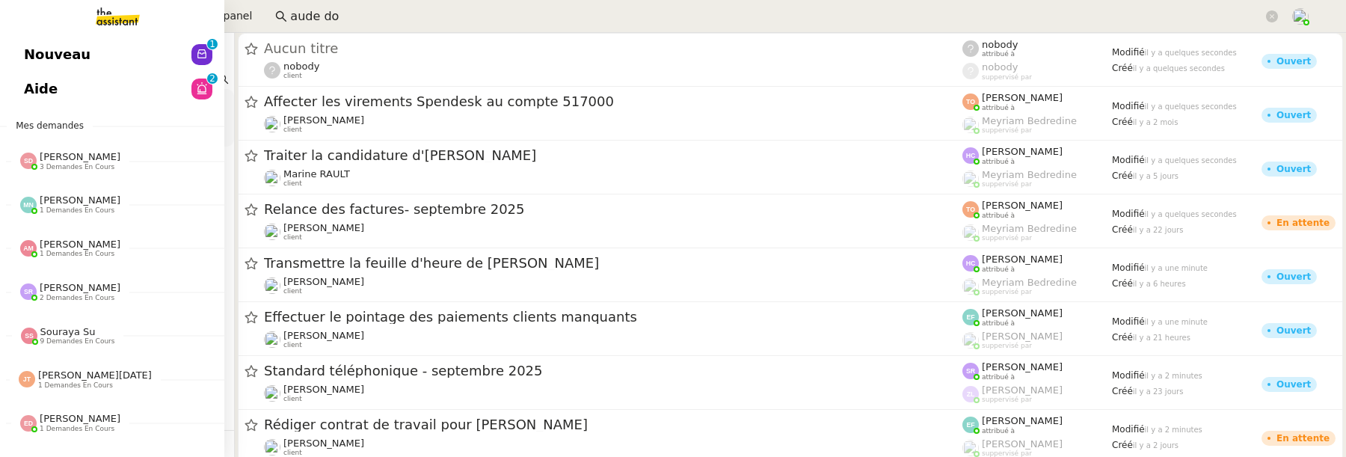
click at [36, 64] on span "Nouveau" at bounding box center [57, 54] width 67 height 22
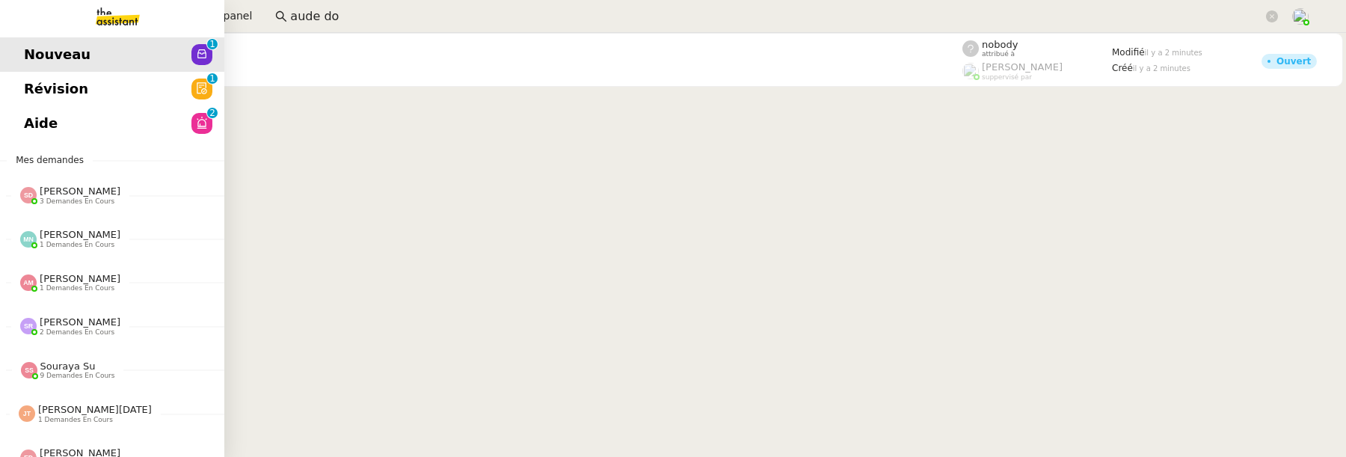
click at [37, 85] on span "Révision" at bounding box center [56, 89] width 64 height 22
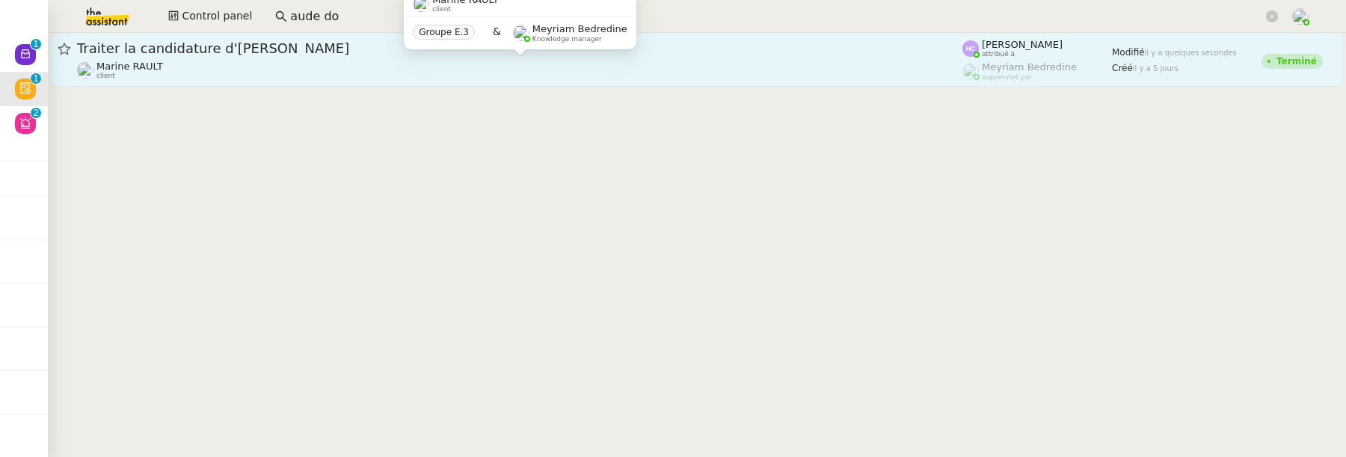
click at [361, 68] on div "Marine RAULT client" at bounding box center [520, 70] width 886 height 19
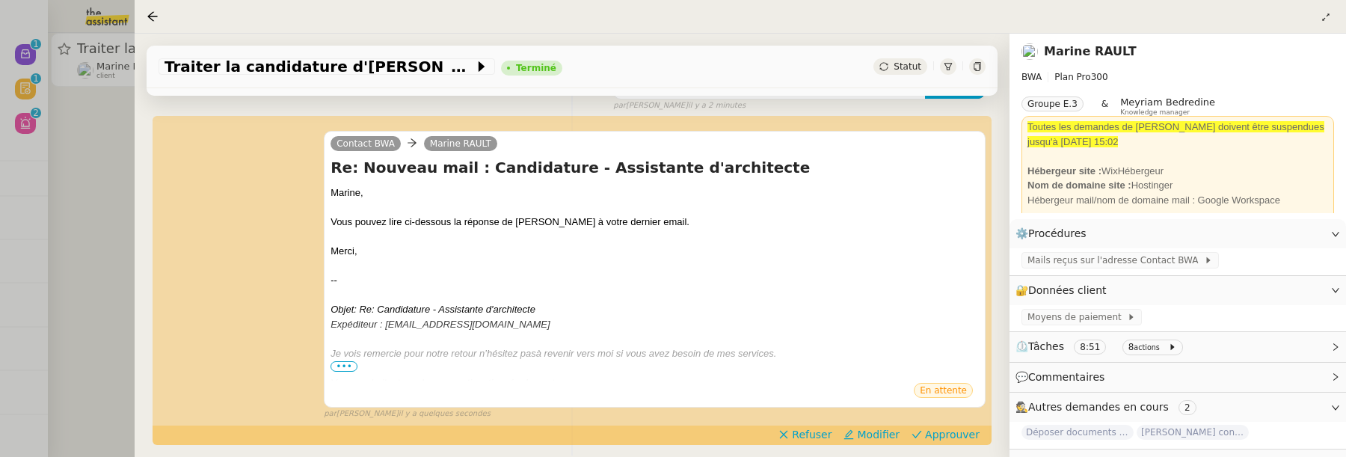
scroll to position [286, 0]
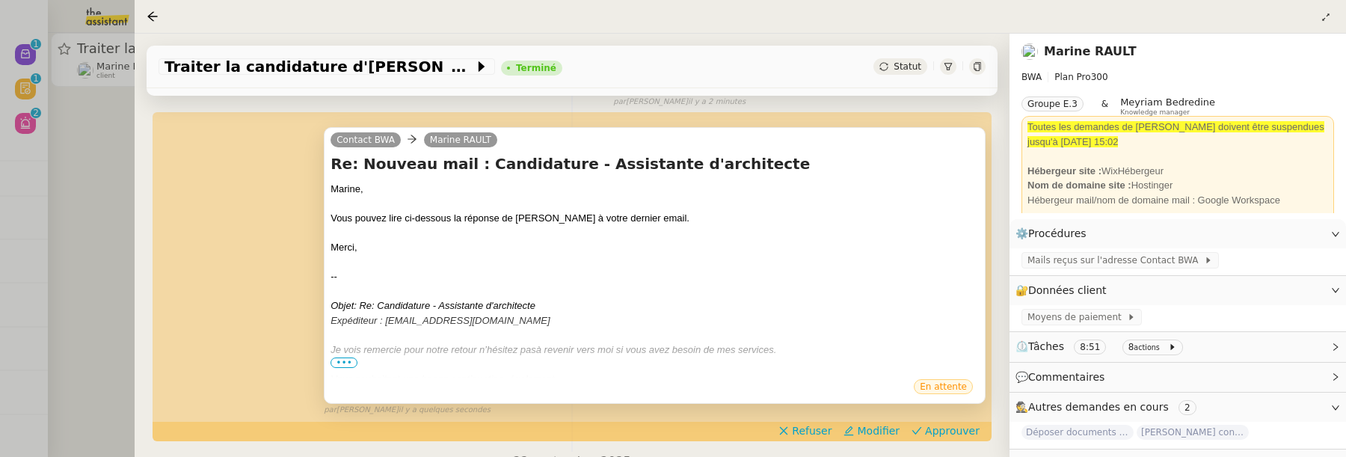
click at [349, 359] on span "•••" at bounding box center [344, 363] width 27 height 10
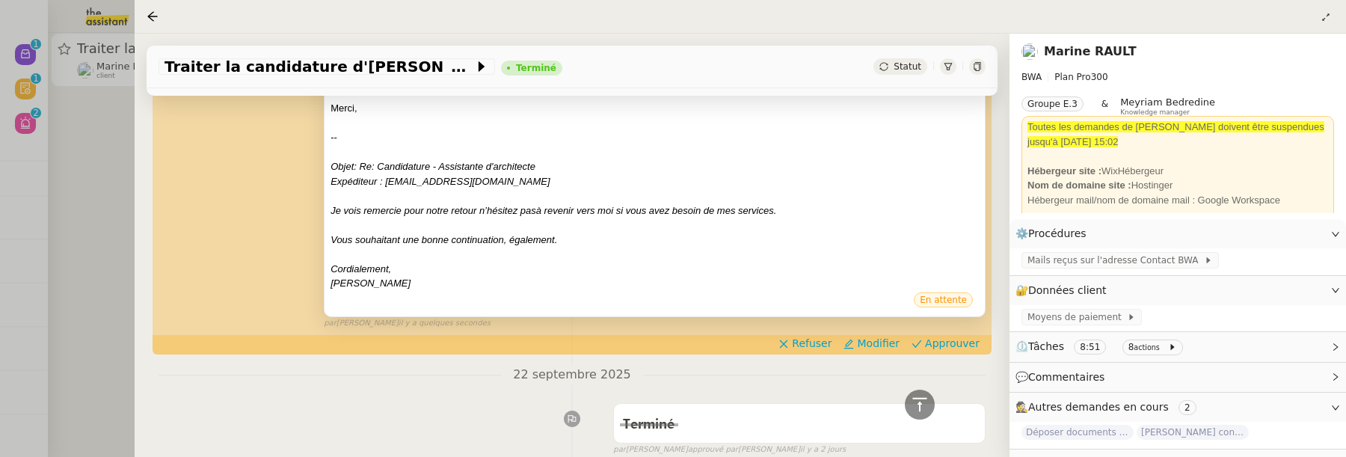
scroll to position [426, 0]
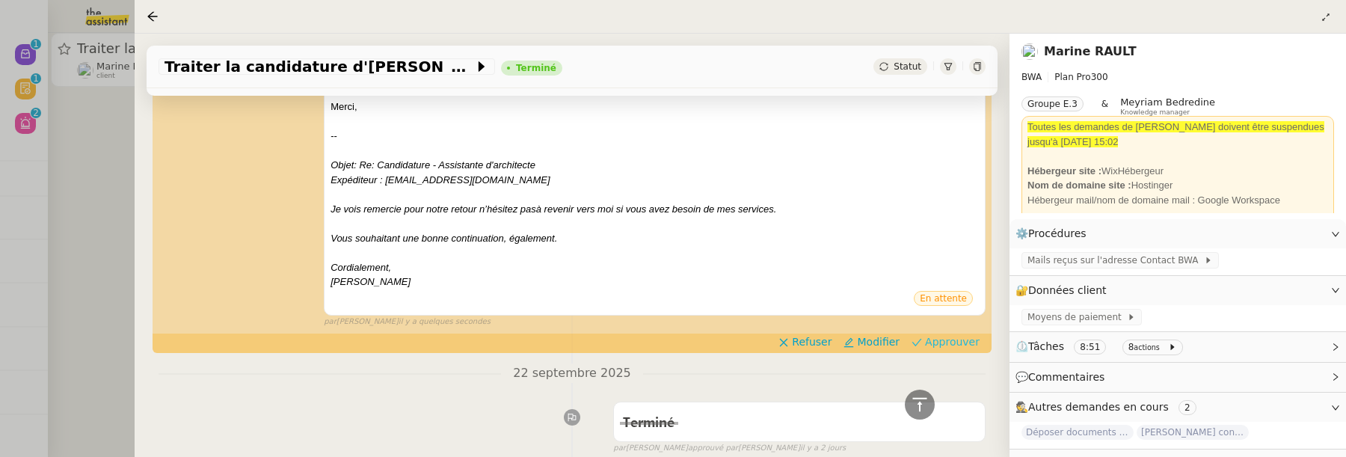
click at [961, 345] on span "Approuver" at bounding box center [952, 341] width 55 height 15
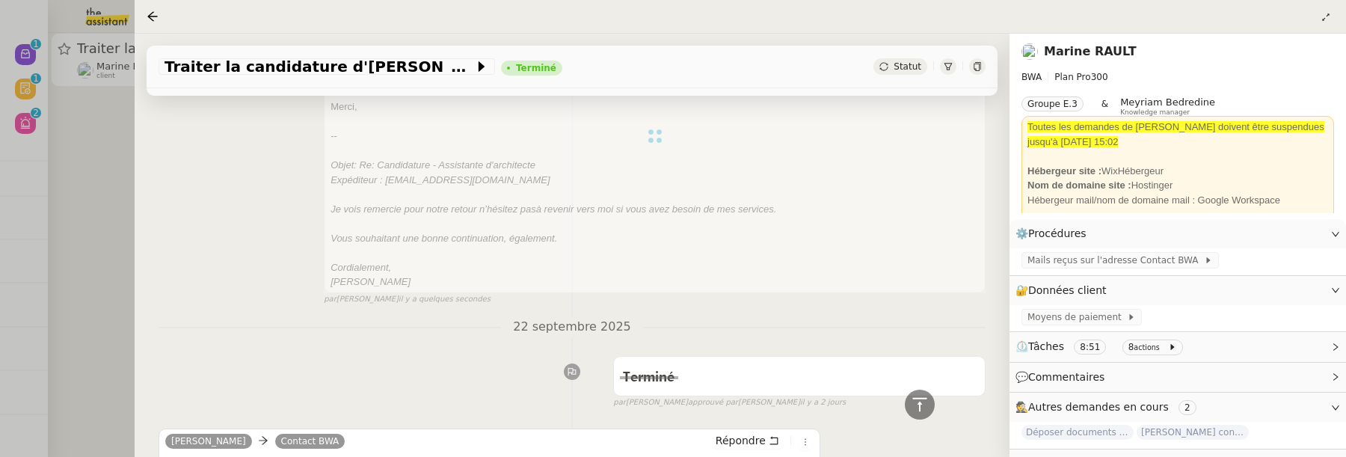
click at [98, 173] on div at bounding box center [673, 228] width 1346 height 457
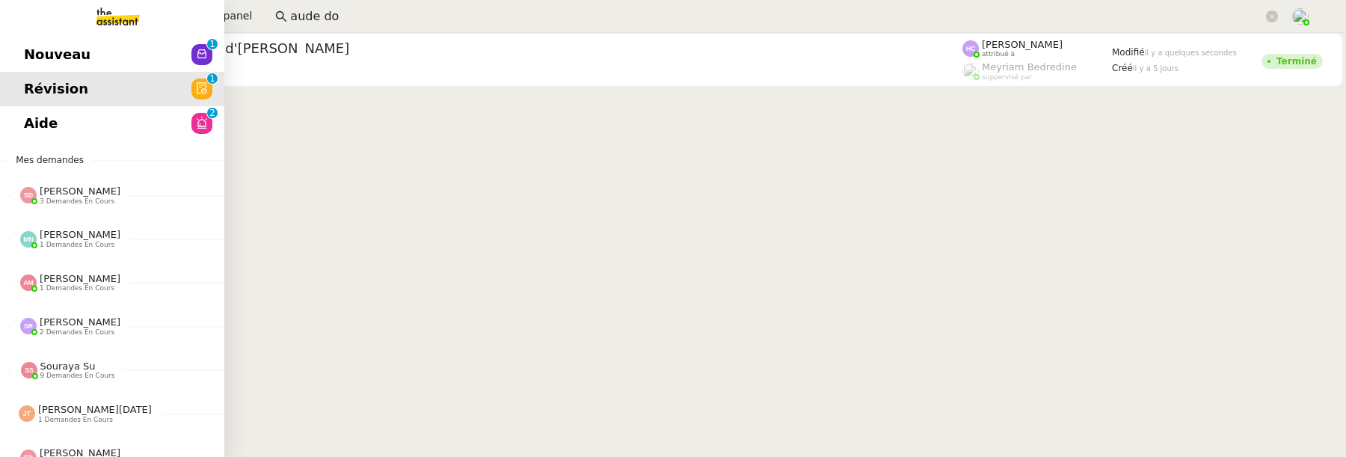
click at [120, 64] on link "Nouveau 0 1 2 3 4 5 6 7 8 9" at bounding box center [112, 54] width 224 height 34
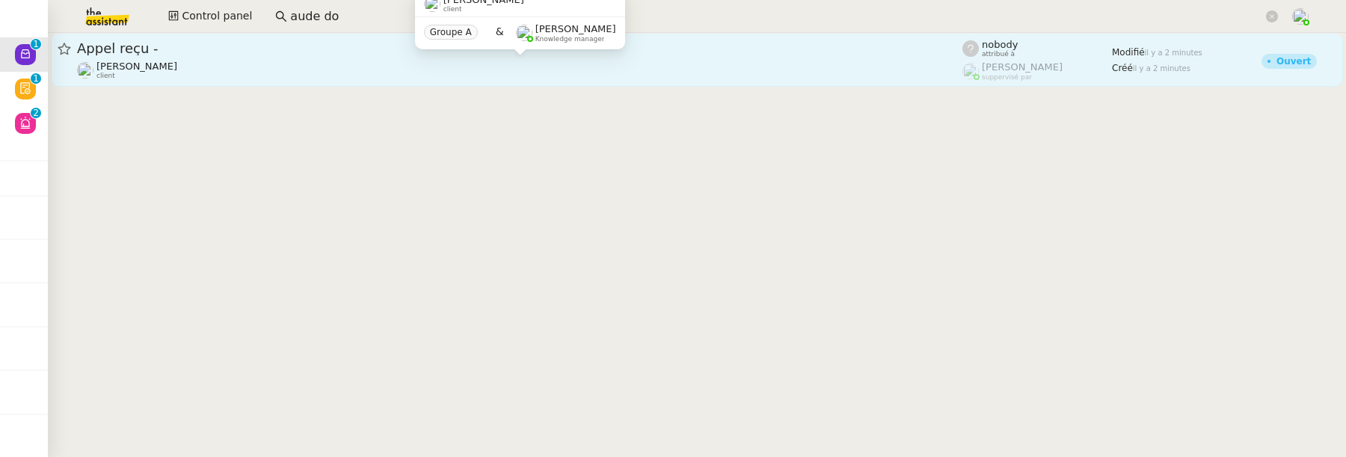
click at [397, 73] on div "[PERSON_NAME] client" at bounding box center [520, 70] width 886 height 19
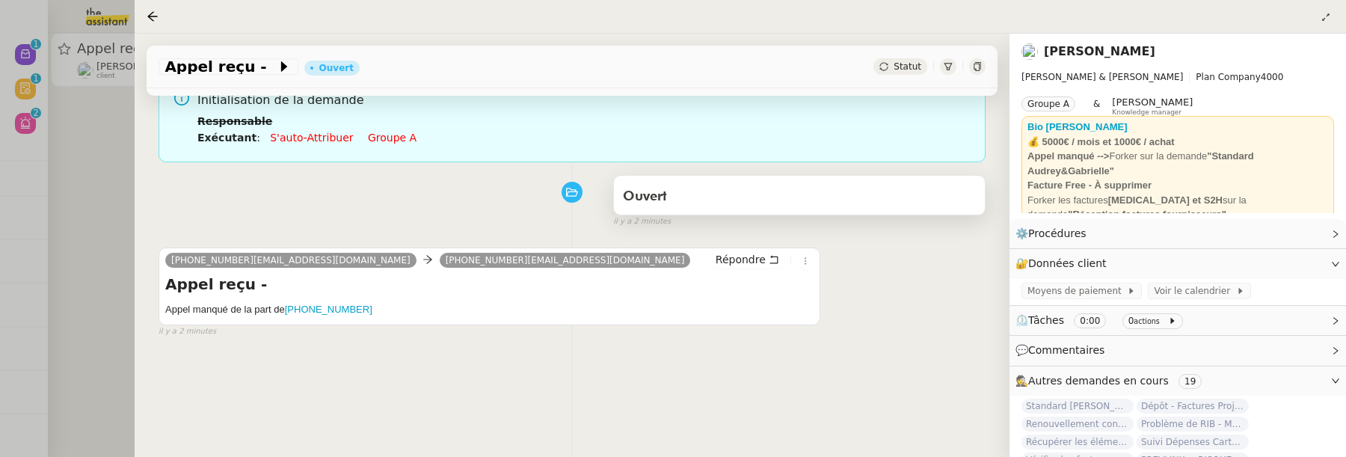
scroll to position [129, 0]
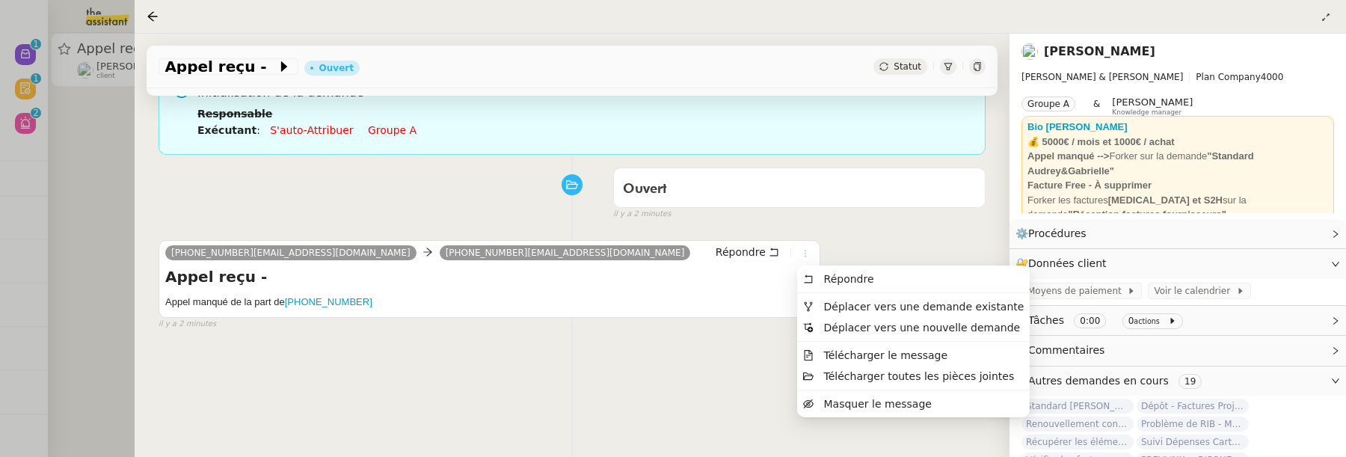
click at [806, 257] on icon at bounding box center [805, 253] width 9 height 9
click at [862, 301] on span "Déplacer vers une demande existante" at bounding box center [924, 307] width 200 height 12
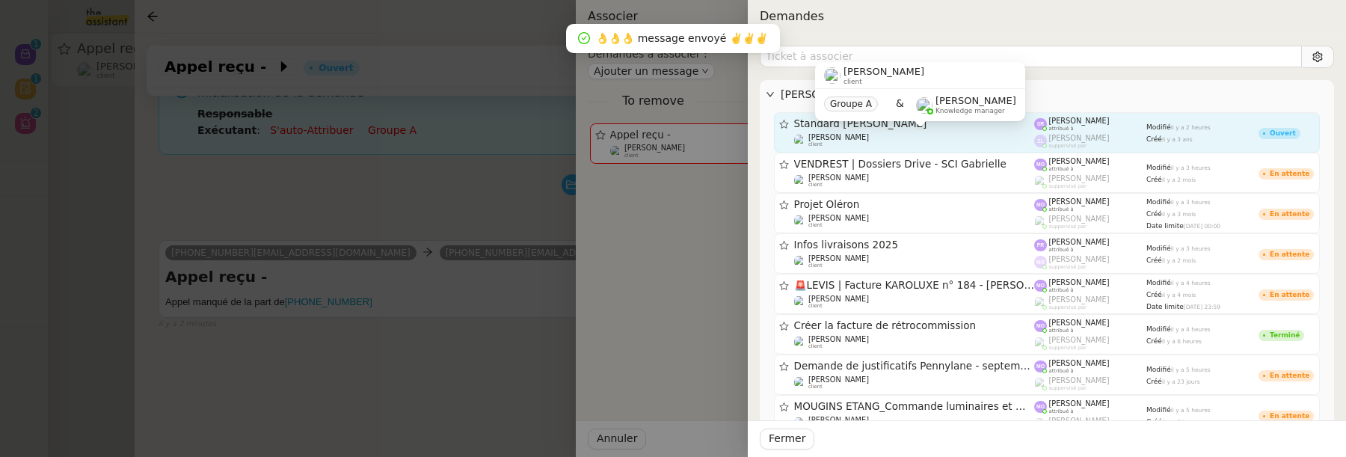
click at [942, 143] on div "[PERSON_NAME] client" at bounding box center [914, 140] width 241 height 15
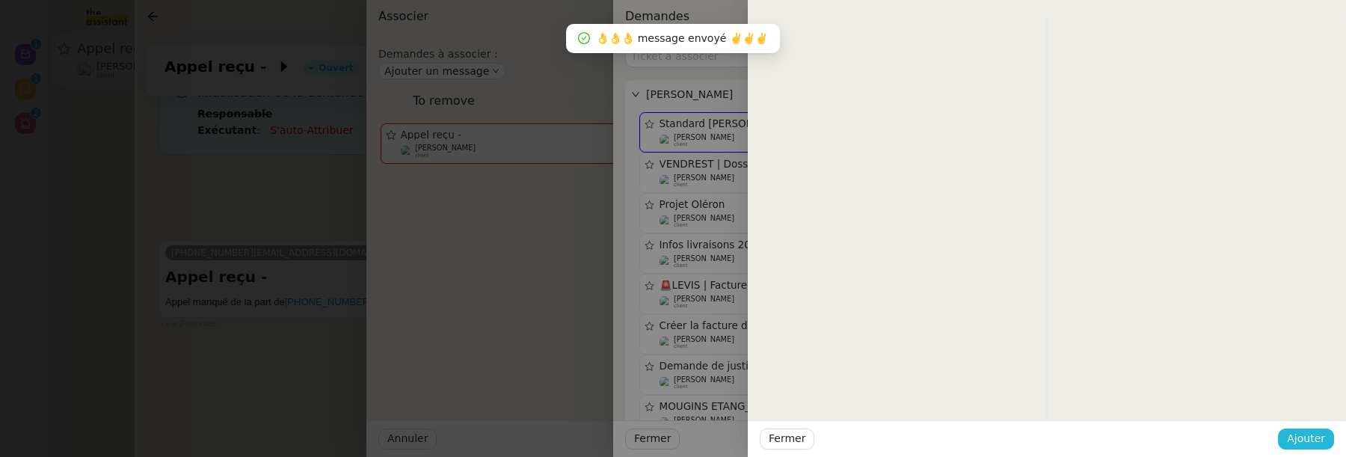
click at [1315, 437] on span "Ajouter" at bounding box center [1306, 438] width 38 height 17
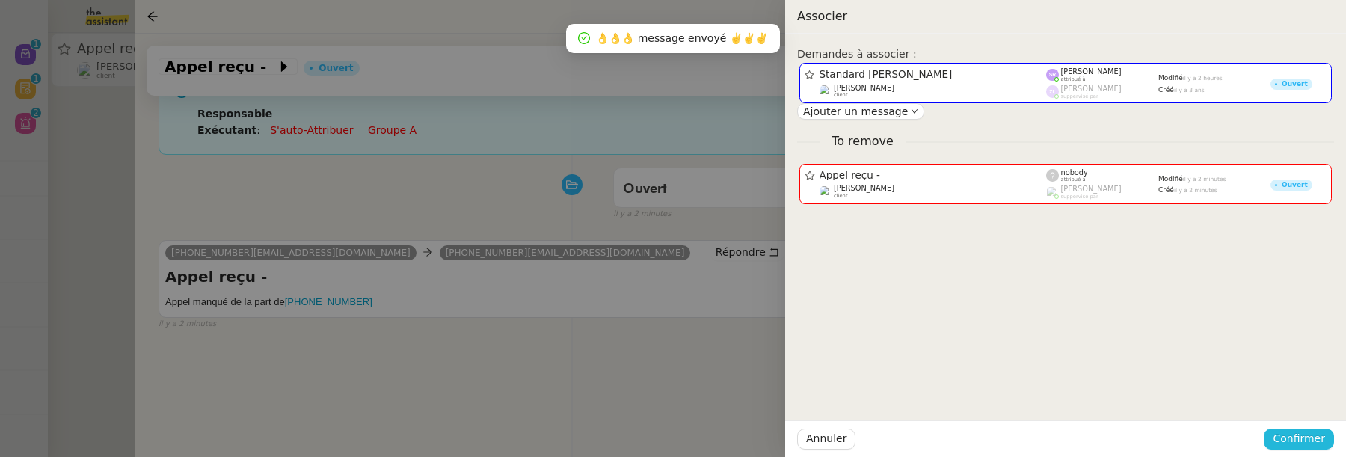
click at [1314, 444] on span "Confirmer" at bounding box center [1299, 438] width 52 height 17
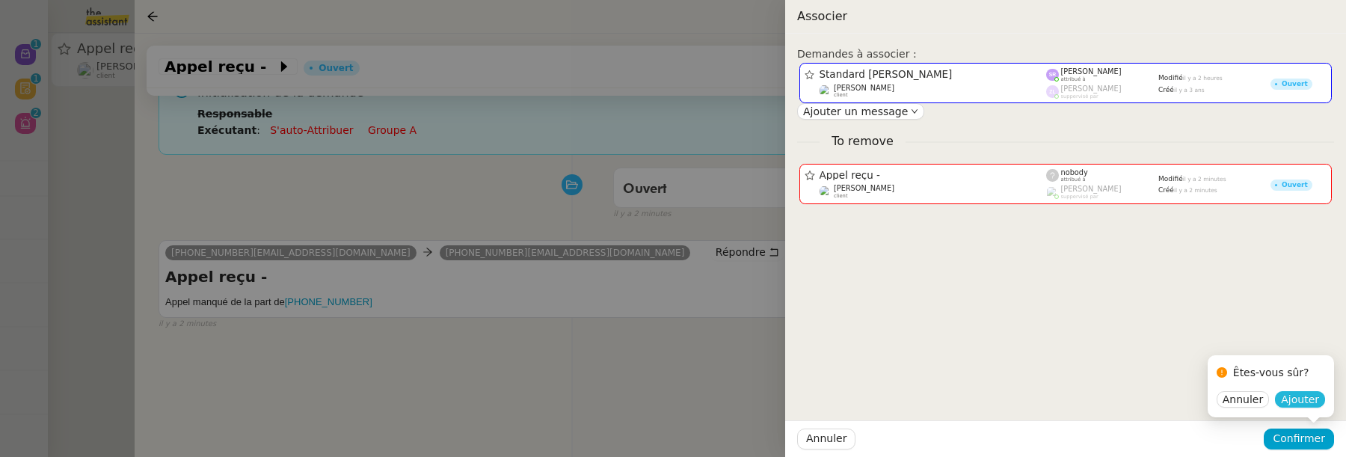
click at [1305, 398] on span "Ajouter" at bounding box center [1300, 399] width 38 height 15
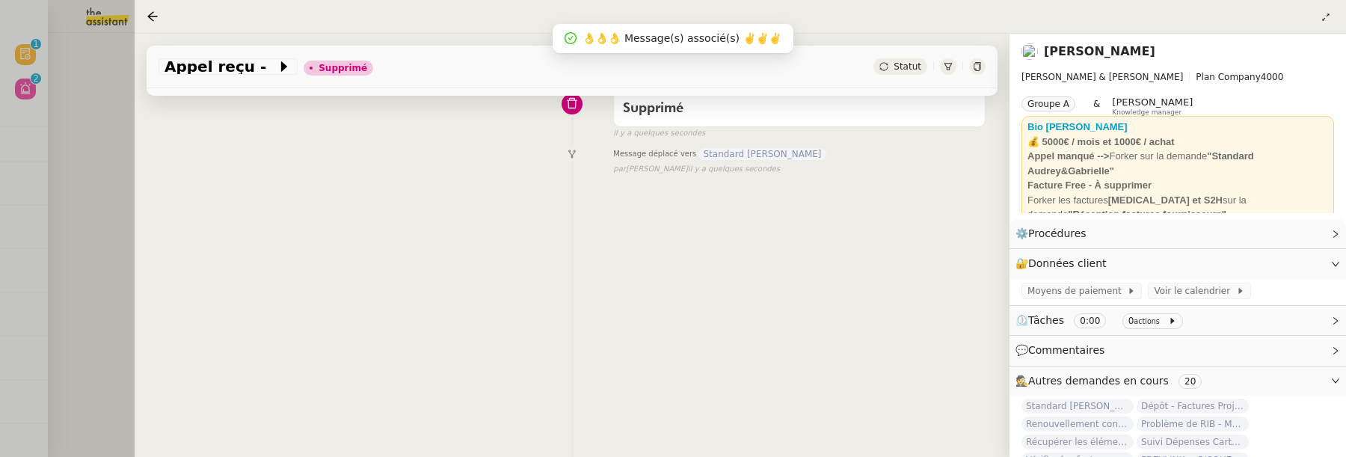
click at [85, 144] on div at bounding box center [673, 228] width 1346 height 457
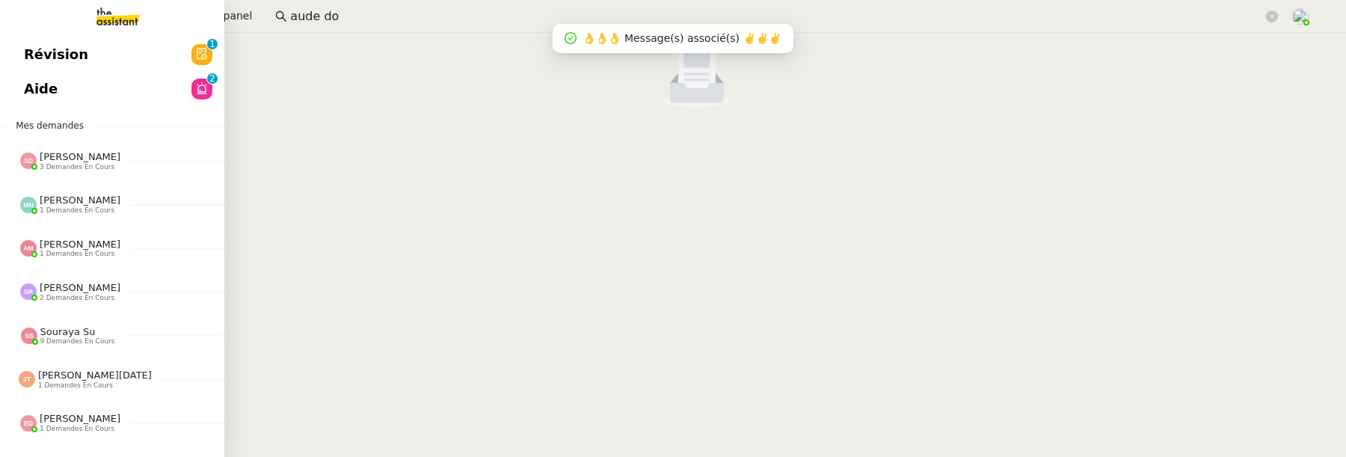
click at [37, 67] on link "Révision 0 1 2 3 4 5 6 7 8 9" at bounding box center [112, 54] width 224 height 34
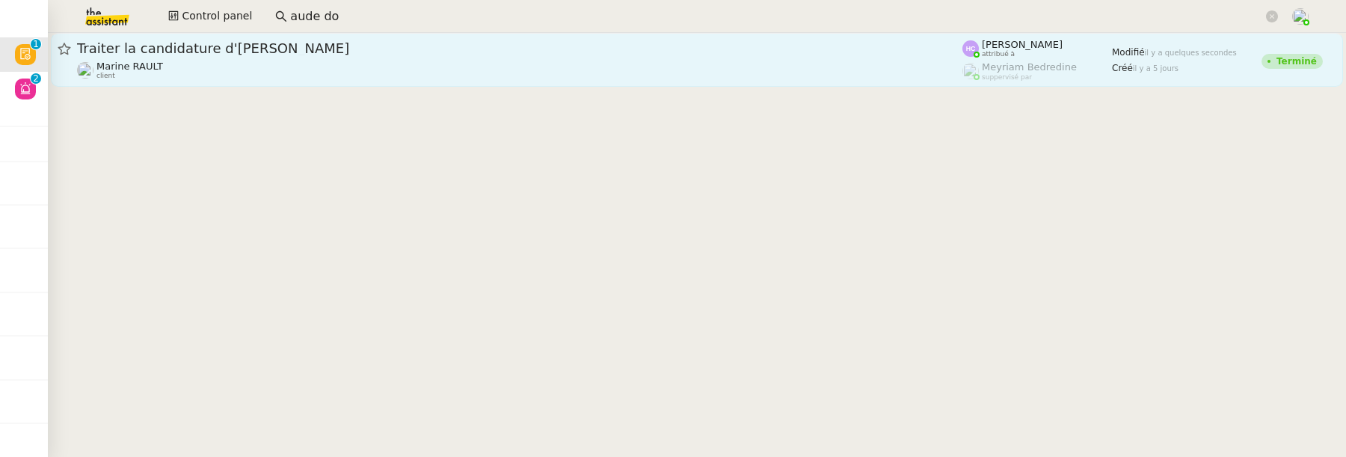
click at [523, 57] on div "Traiter la candidature d'[PERSON_NAME]" at bounding box center [520, 49] width 886 height 18
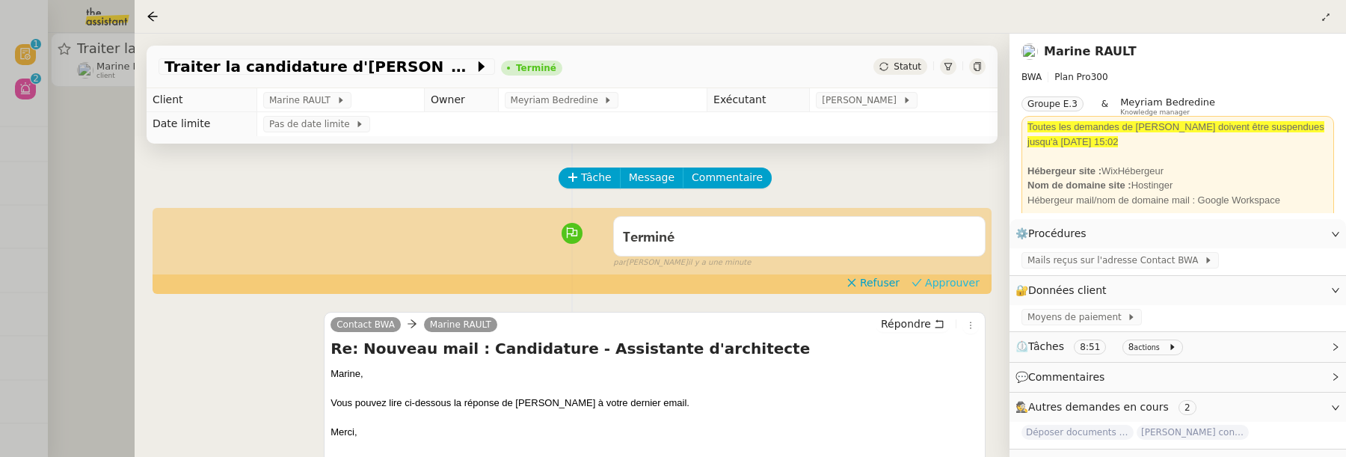
click at [957, 283] on span "Approuver" at bounding box center [952, 282] width 55 height 15
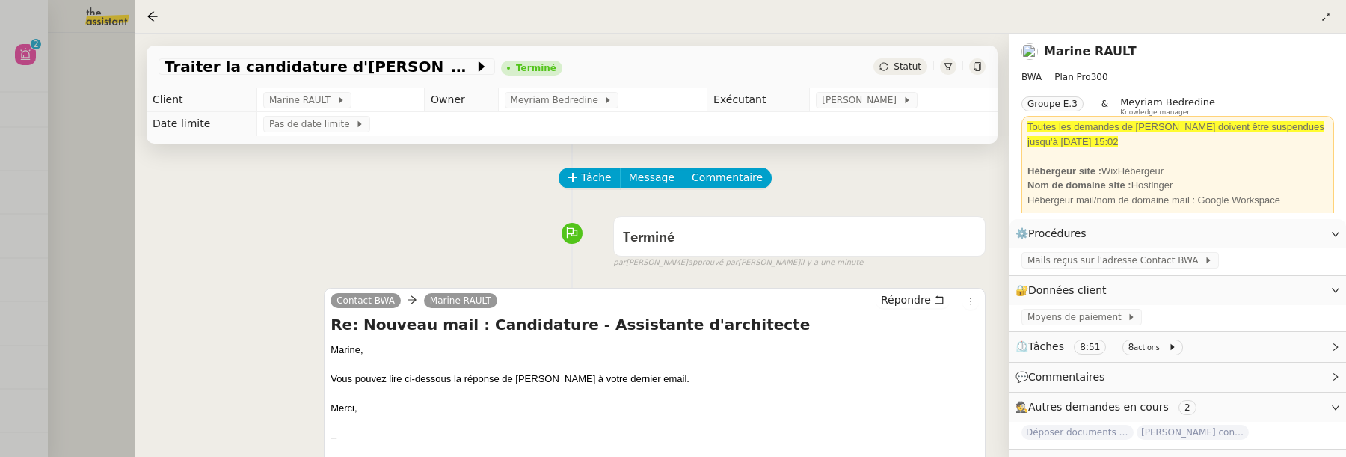
click at [74, 169] on div at bounding box center [673, 228] width 1346 height 457
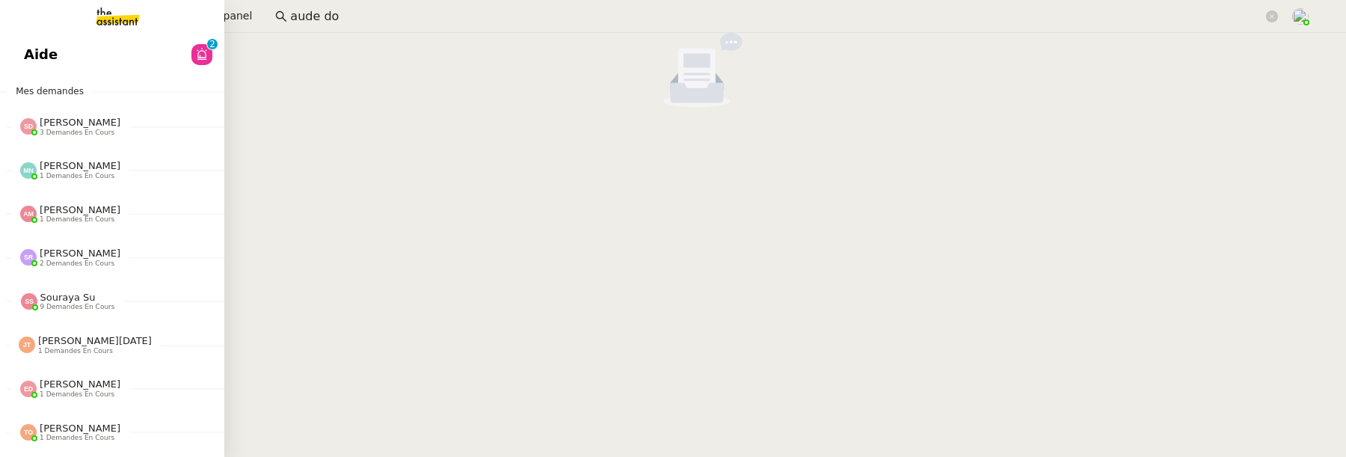
click at [21, 52] on link "Aide 0 1 2 3 4 5 6 7 8 9" at bounding box center [112, 54] width 224 height 34
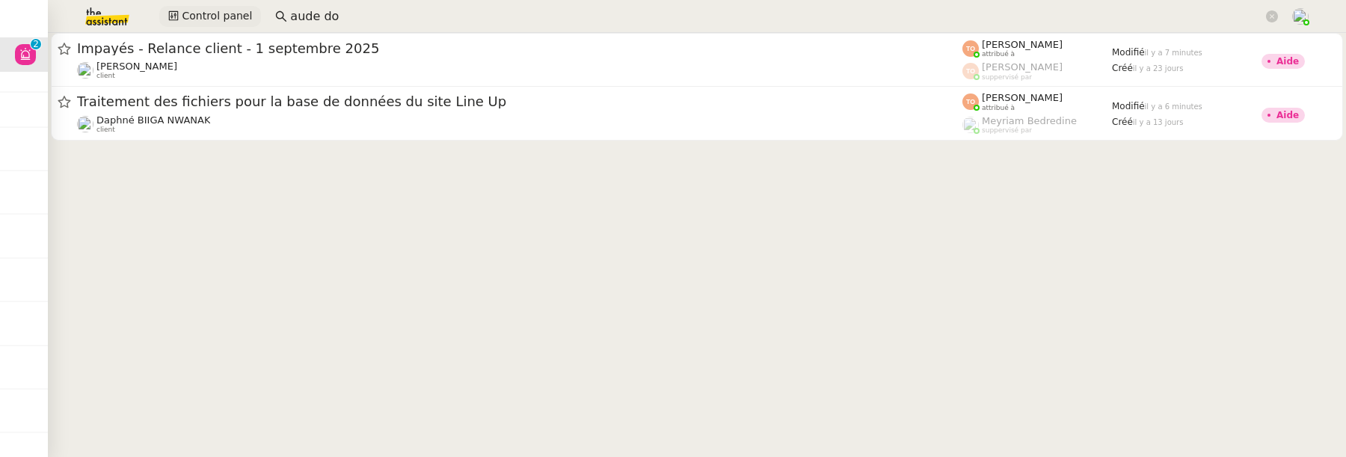
click at [197, 22] on span "Control panel" at bounding box center [217, 15] width 70 height 17
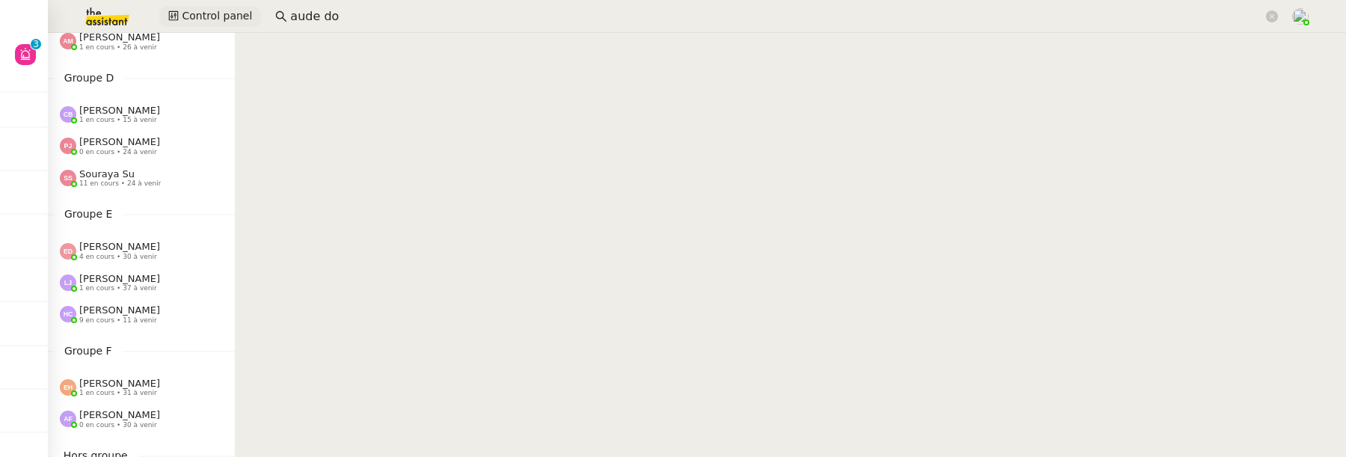
scroll to position [402, 0]
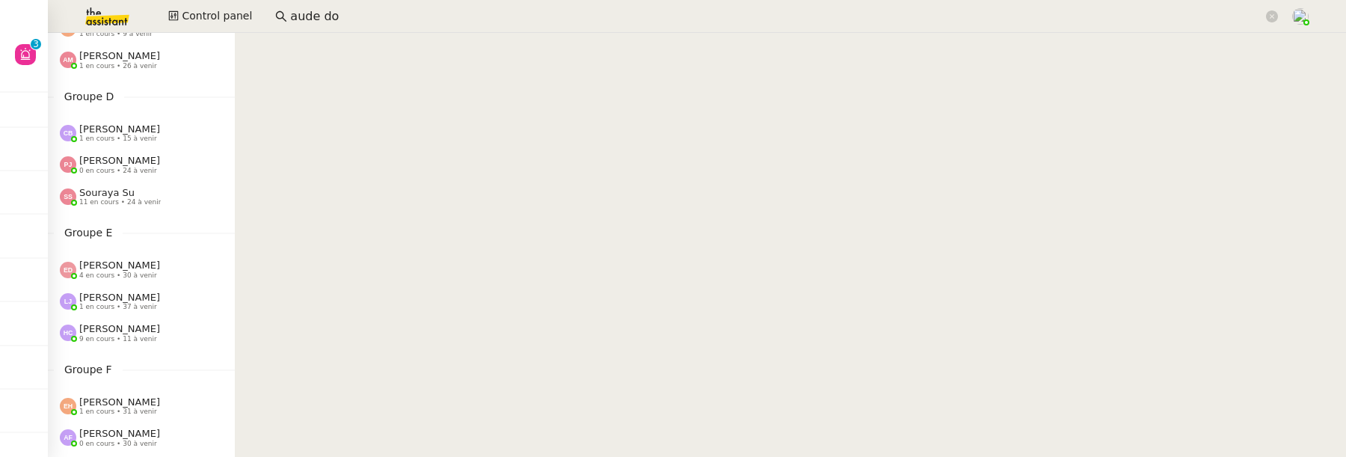
click at [138, 200] on span "11 en cours • 24 à venir" at bounding box center [120, 202] width 82 height 8
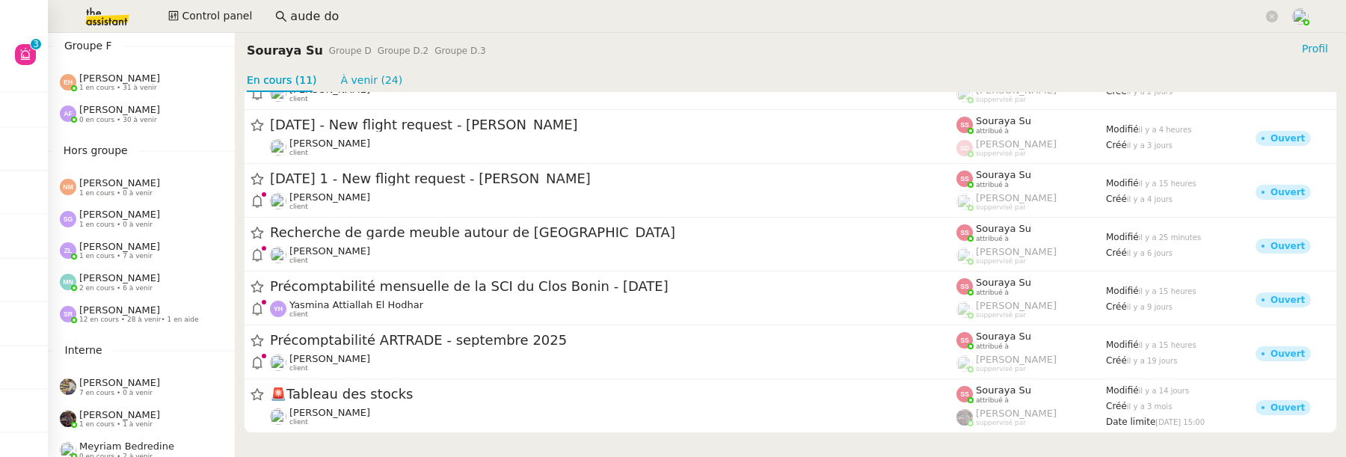
scroll to position [732, 0]
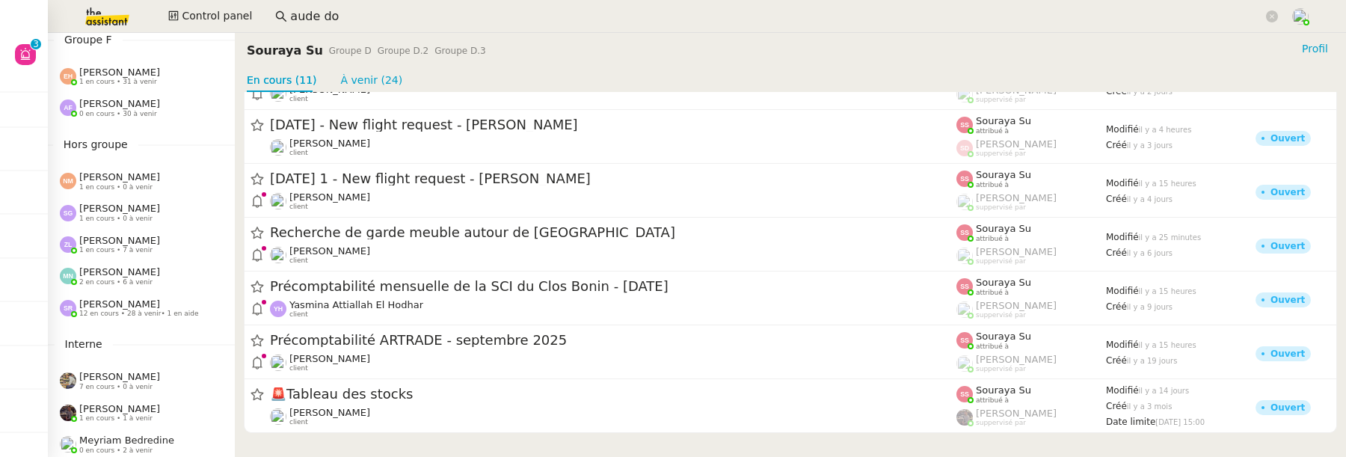
click at [123, 304] on span "[PERSON_NAME]" at bounding box center [119, 303] width 81 height 11
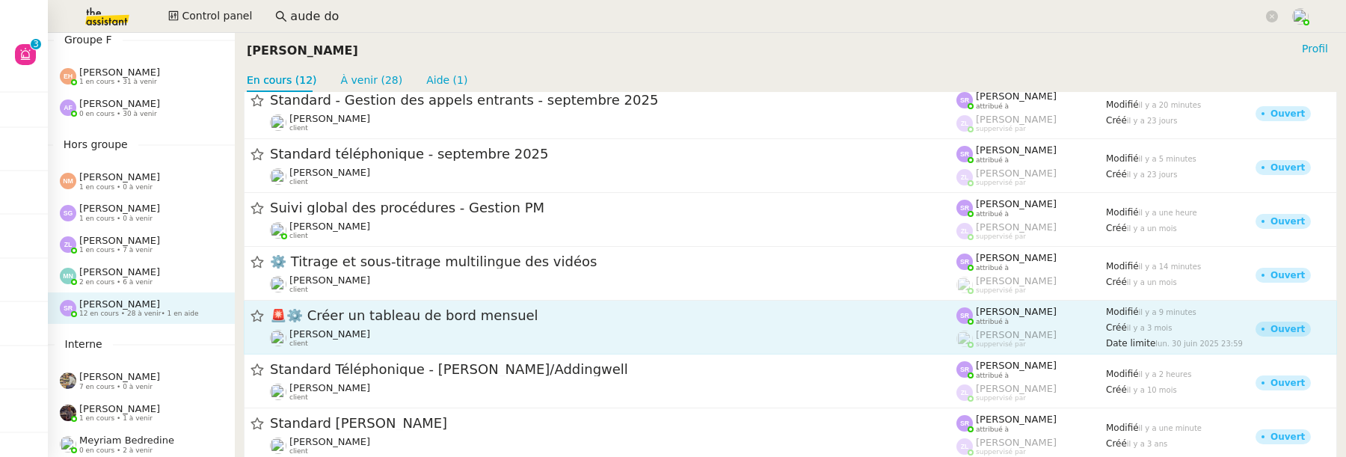
scroll to position [232, 0]
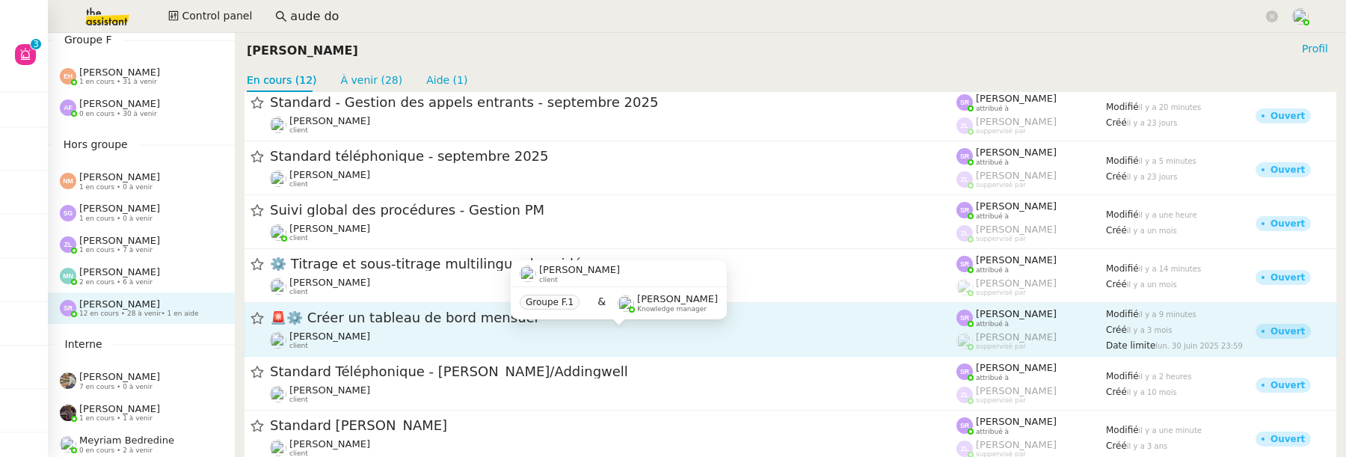
click at [488, 336] on div "[PERSON_NAME] client" at bounding box center [613, 340] width 687 height 19
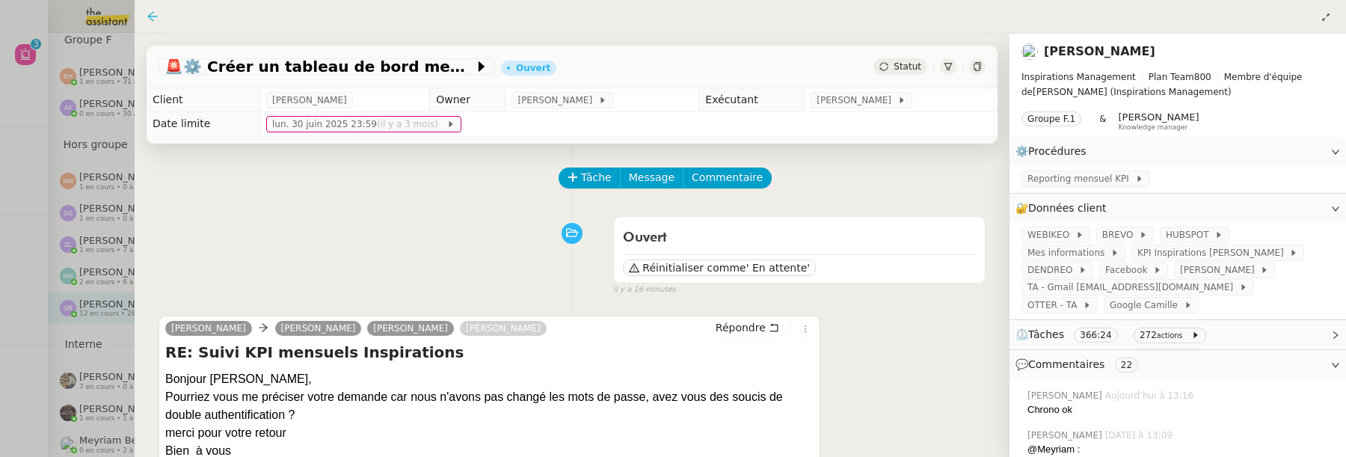
click at [156, 21] on icon at bounding box center [153, 16] width 12 height 12
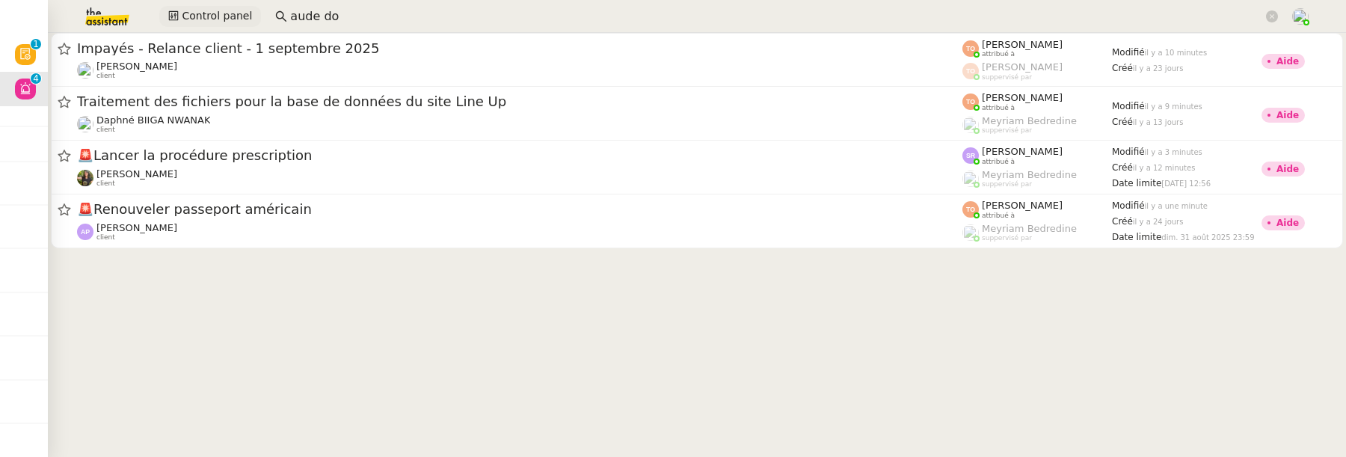
click at [186, 19] on span "Control panel" at bounding box center [217, 15] width 70 height 17
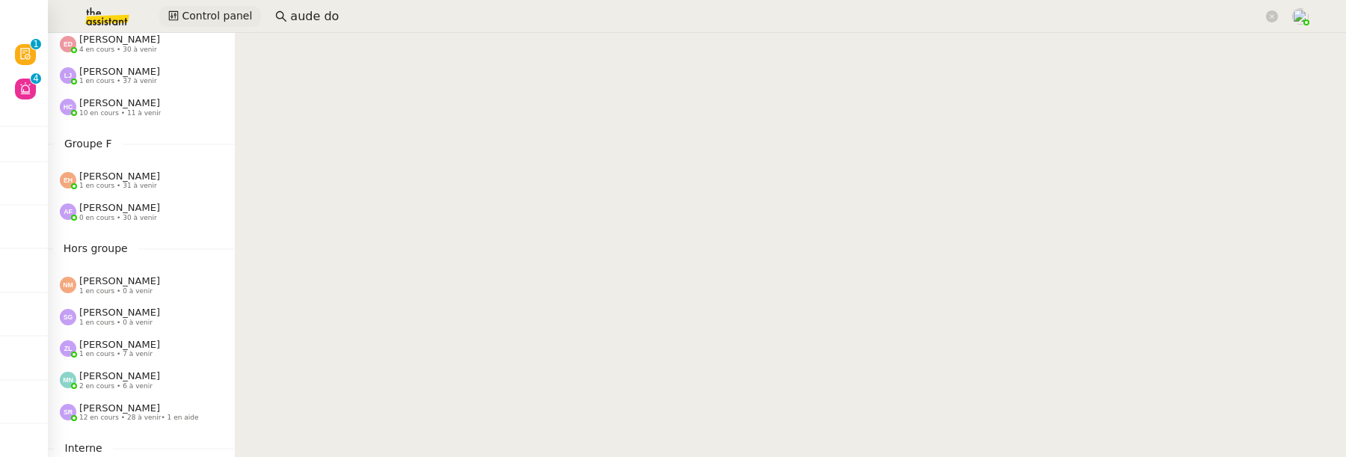
scroll to position [767, 0]
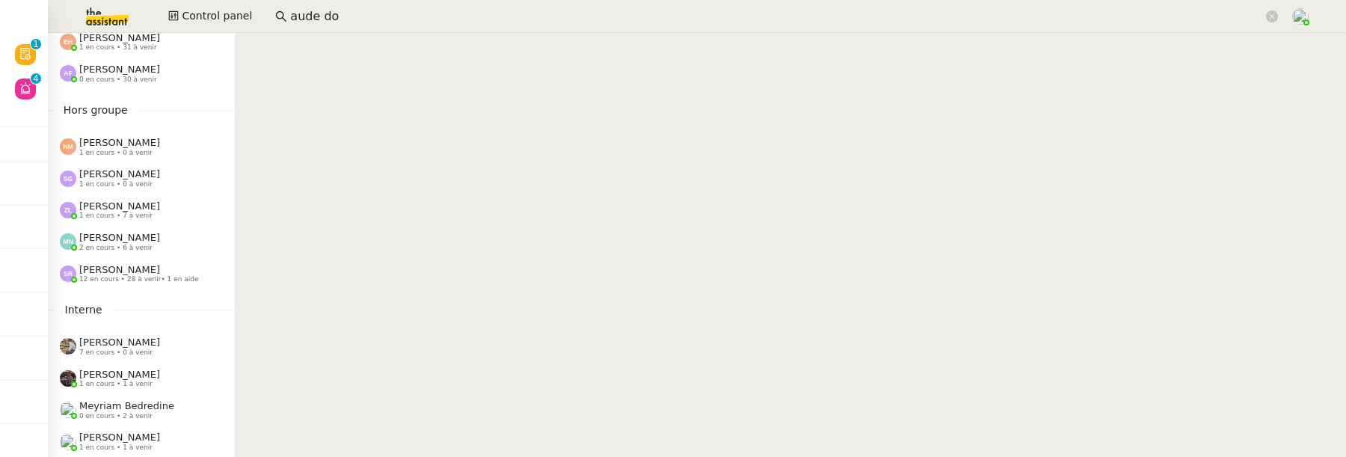
click at [132, 264] on span "[PERSON_NAME]" at bounding box center [119, 269] width 81 height 11
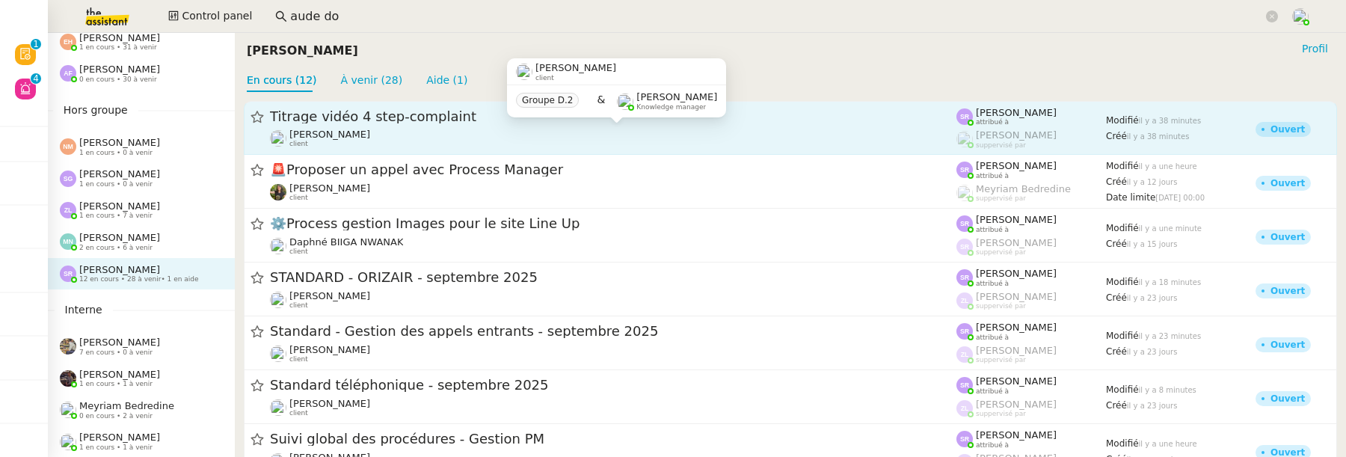
click at [868, 143] on div "Benjamin Delahaye client" at bounding box center [613, 138] width 687 height 19
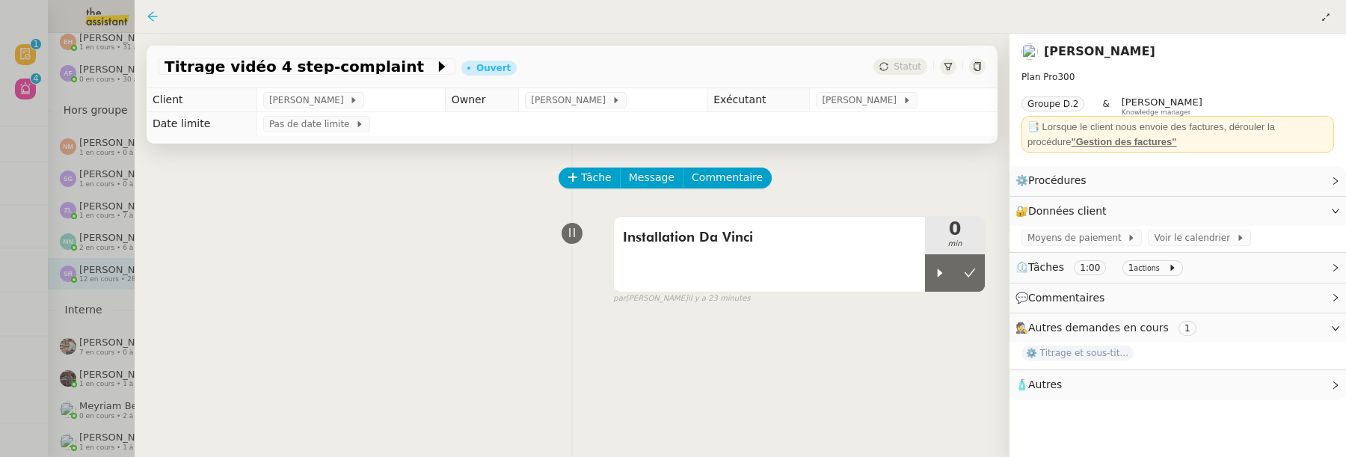
click at [149, 22] on div at bounding box center [156, 16] width 18 height 18
click at [148, 14] on icon at bounding box center [153, 16] width 12 height 12
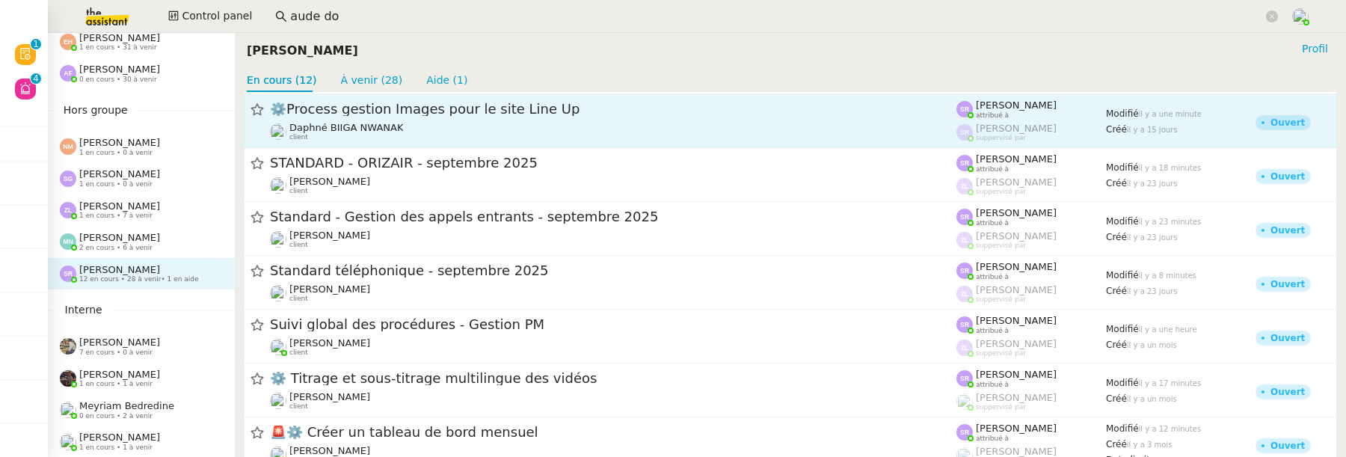
scroll to position [128, 0]
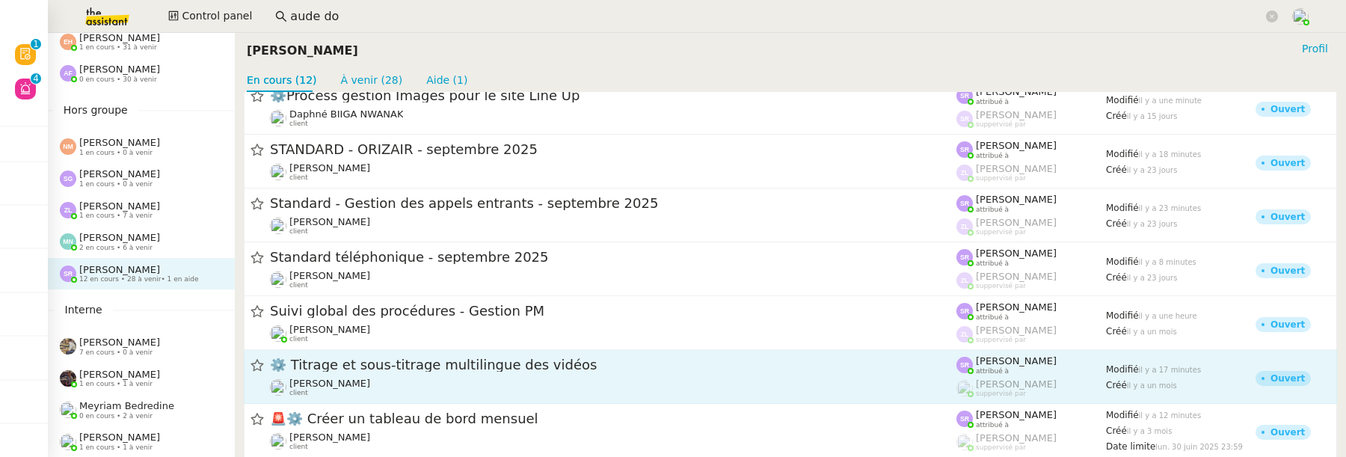
click at [553, 394] on div "Benjamin Delahaye client" at bounding box center [613, 387] width 687 height 19
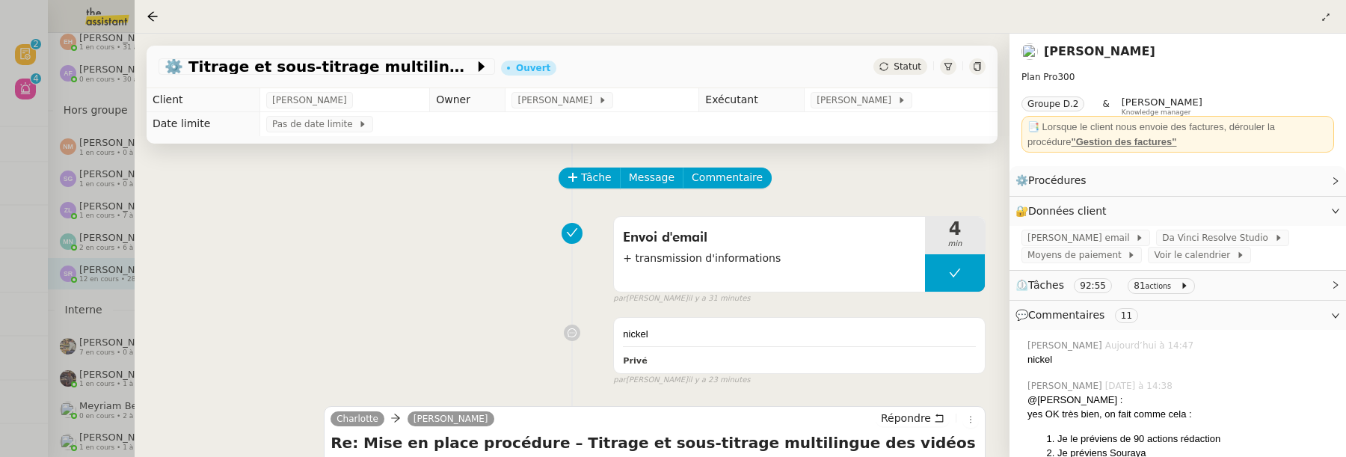
click at [26, 130] on div at bounding box center [673, 228] width 1346 height 457
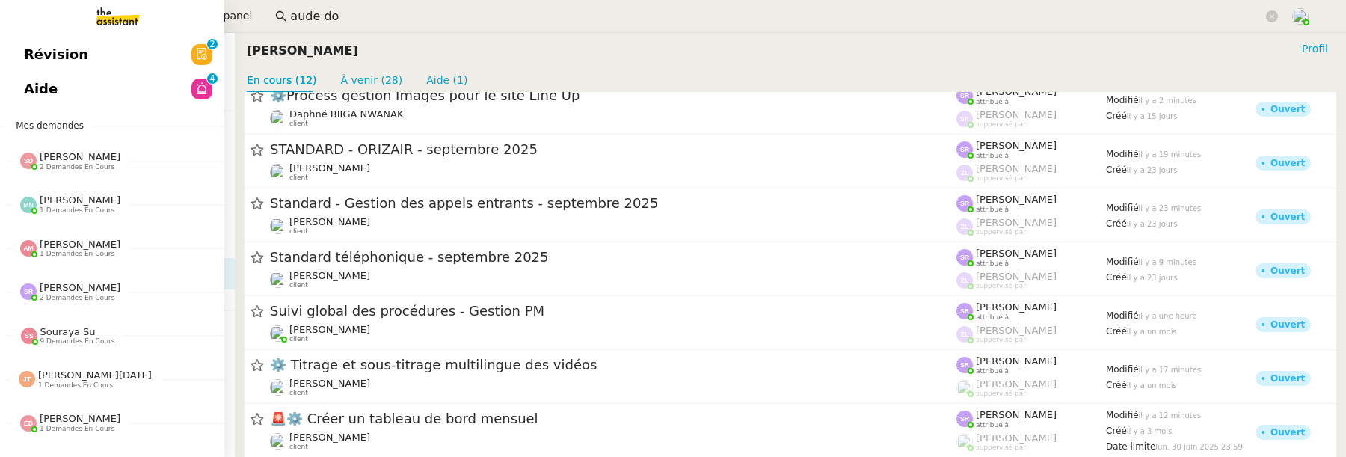
click at [28, 53] on span "Révision" at bounding box center [56, 54] width 64 height 22
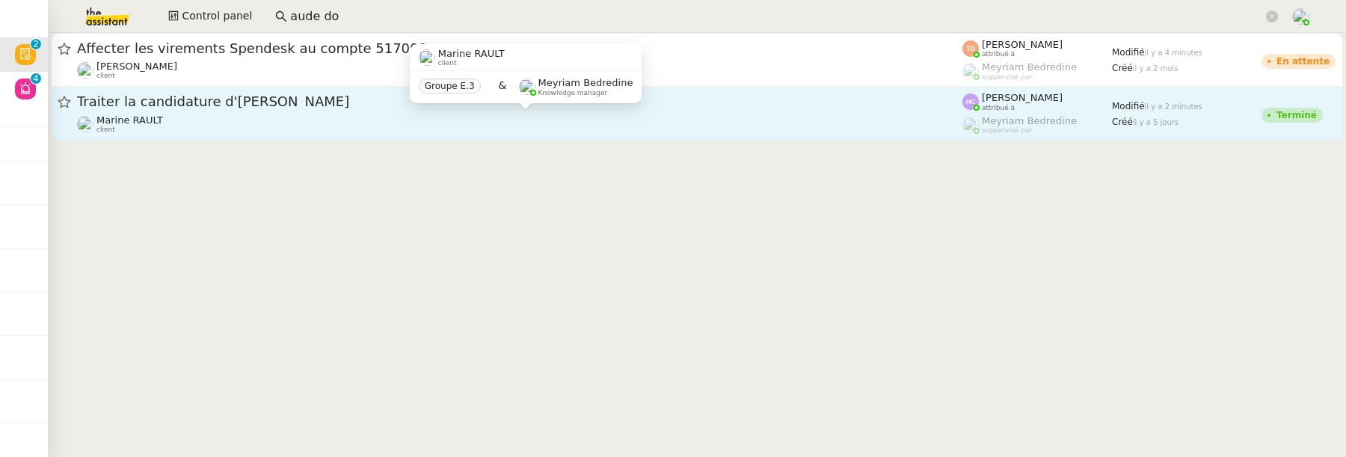
click at [244, 133] on div "Marine RAULT client" at bounding box center [520, 123] width 886 height 19
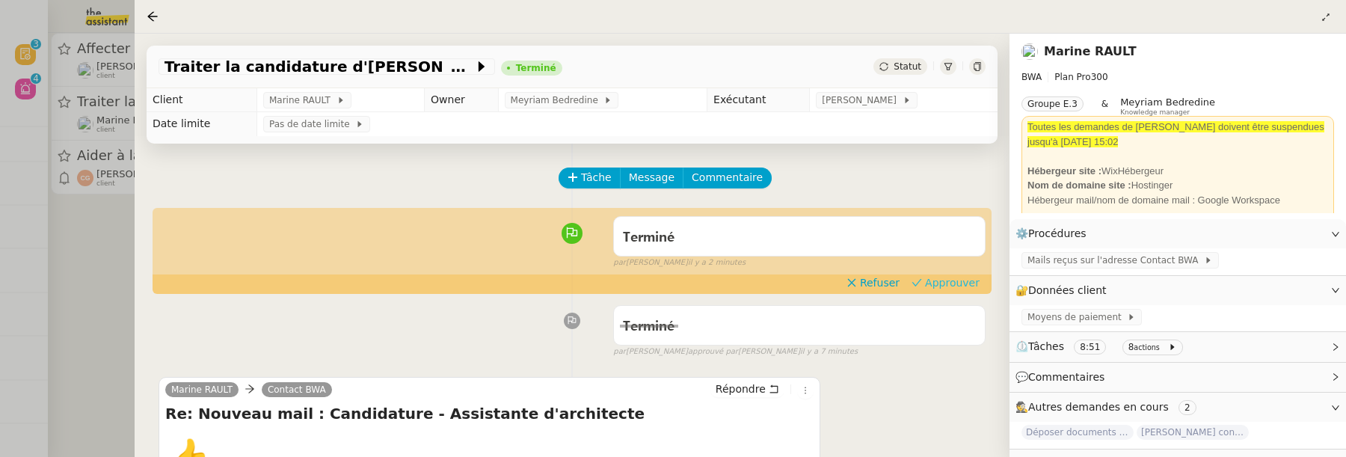
click at [954, 280] on span "Approuver" at bounding box center [952, 282] width 55 height 15
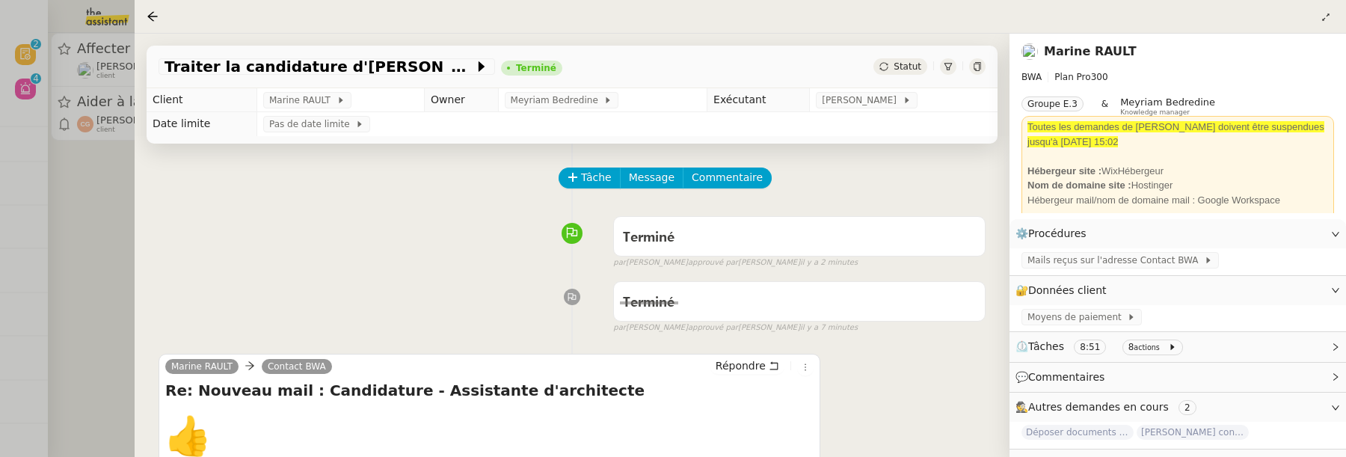
click at [80, 252] on div at bounding box center [673, 228] width 1346 height 457
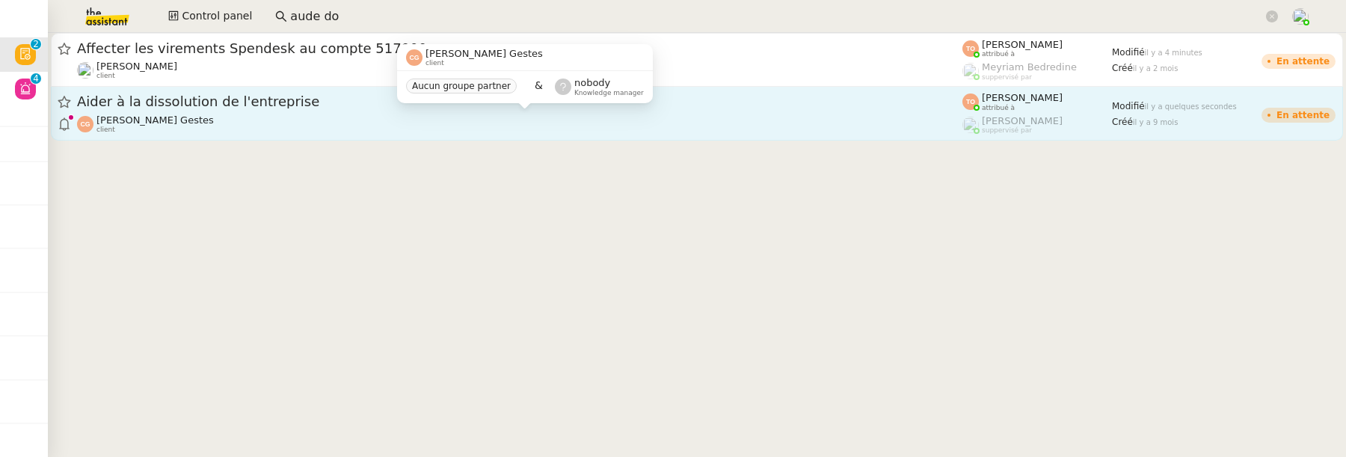
click at [358, 117] on div "Cédric Gestes client" at bounding box center [520, 123] width 886 height 19
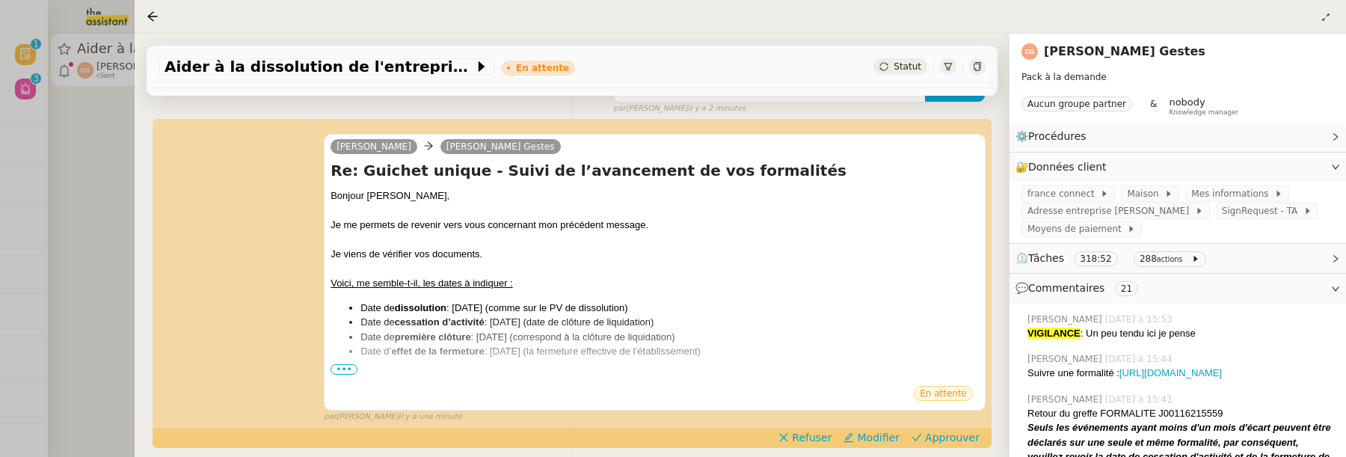
scroll to position [289, 0]
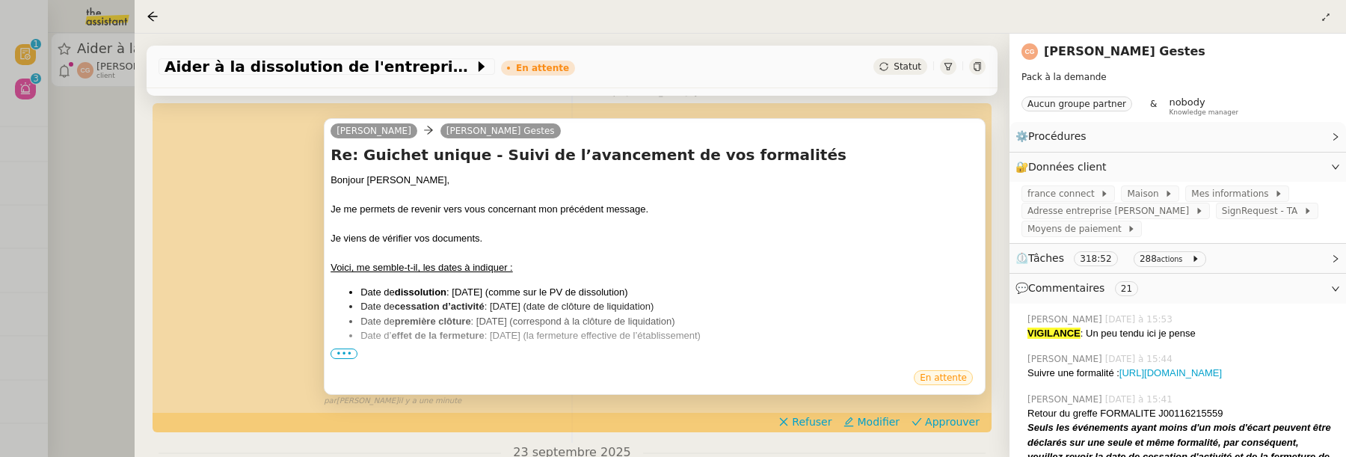
click at [343, 352] on span "•••" at bounding box center [344, 354] width 27 height 10
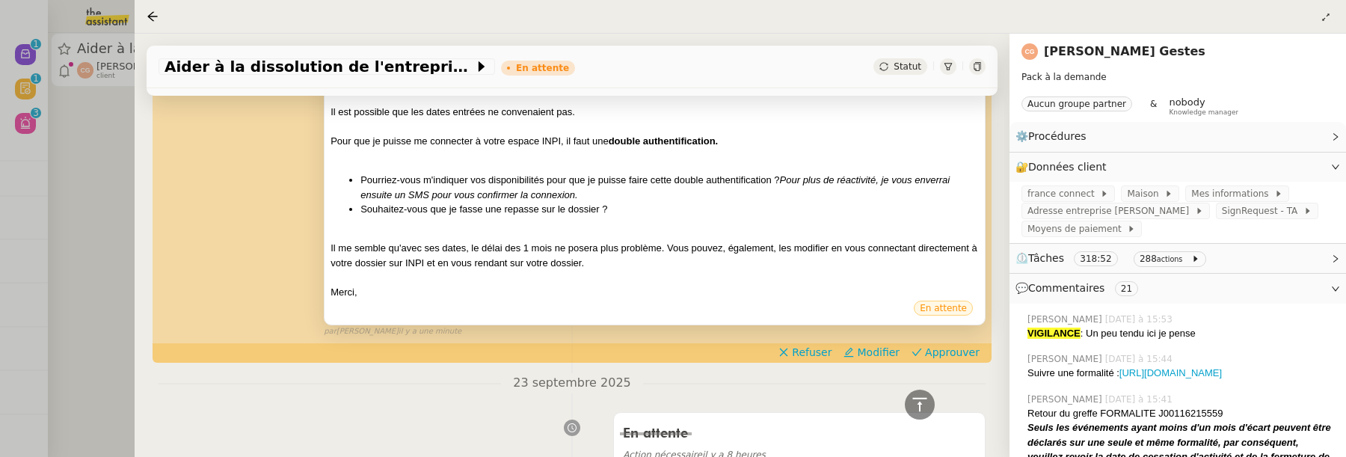
scroll to position [580, 0]
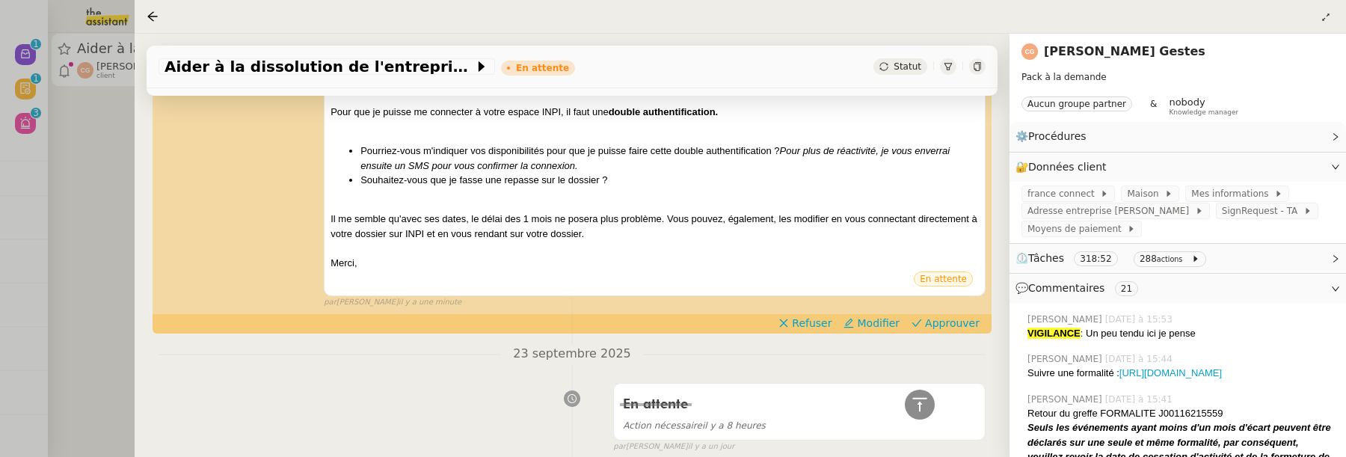
click at [969, 309] on div "Marvin Cédric Gestes Re: Guichet unique - Suivi de l’avancement de vos formalit…" at bounding box center [572, 61] width 827 height 496
click at [947, 325] on span "Approuver" at bounding box center [952, 323] width 55 height 15
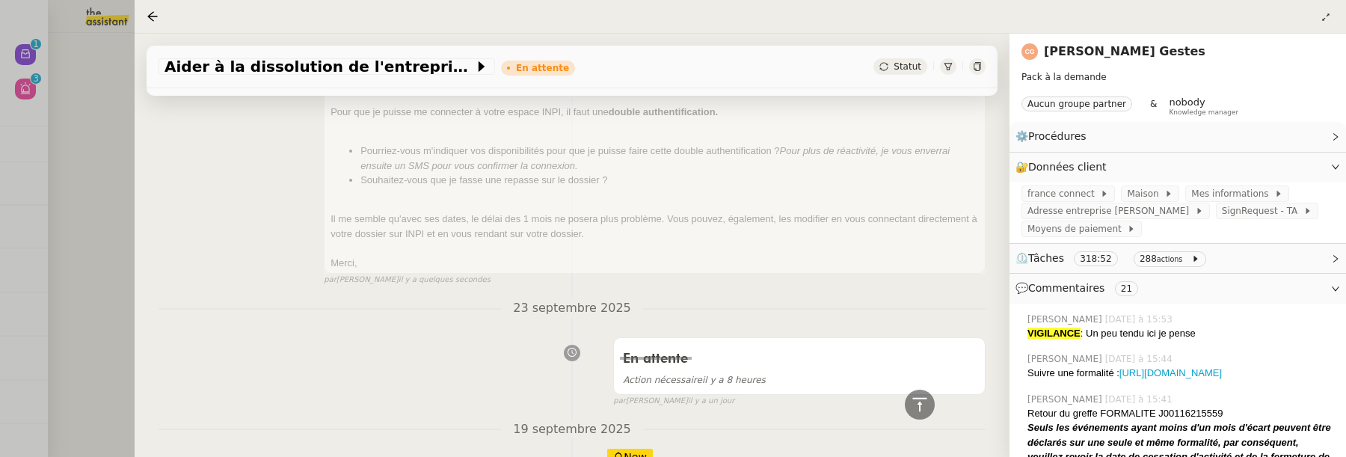
click at [82, 206] on div at bounding box center [673, 228] width 1346 height 457
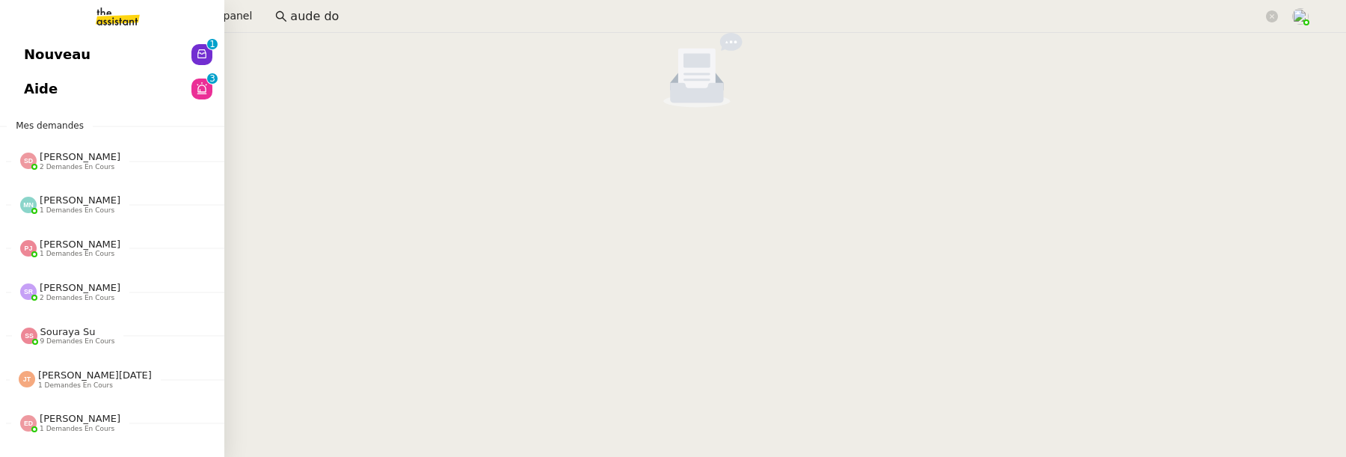
click at [31, 88] on span "Aide" at bounding box center [41, 89] width 34 height 22
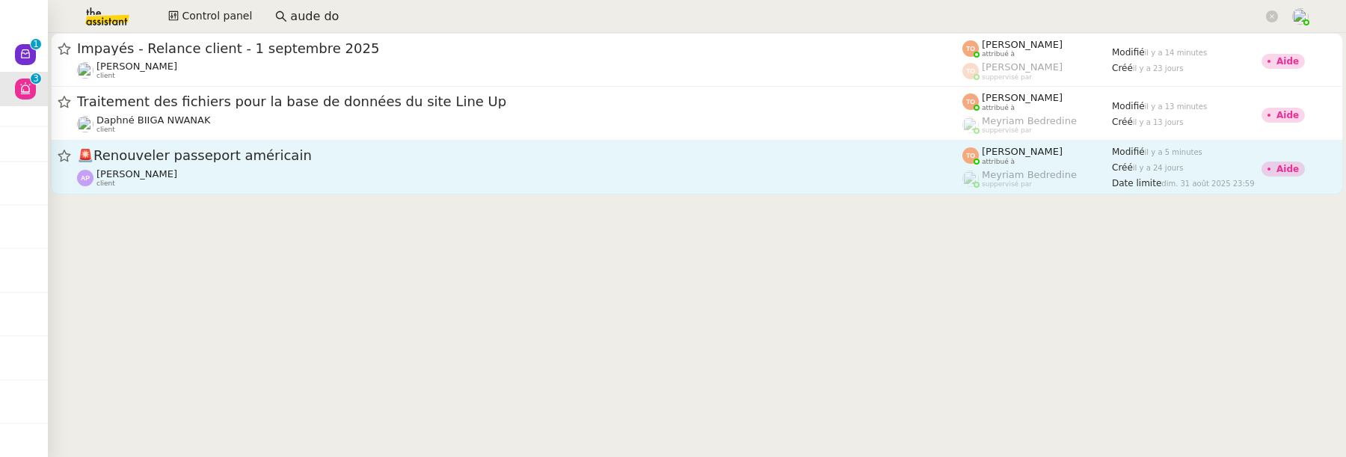
click at [339, 186] on div "Ashley Poniatowski client" at bounding box center [520, 177] width 886 height 19
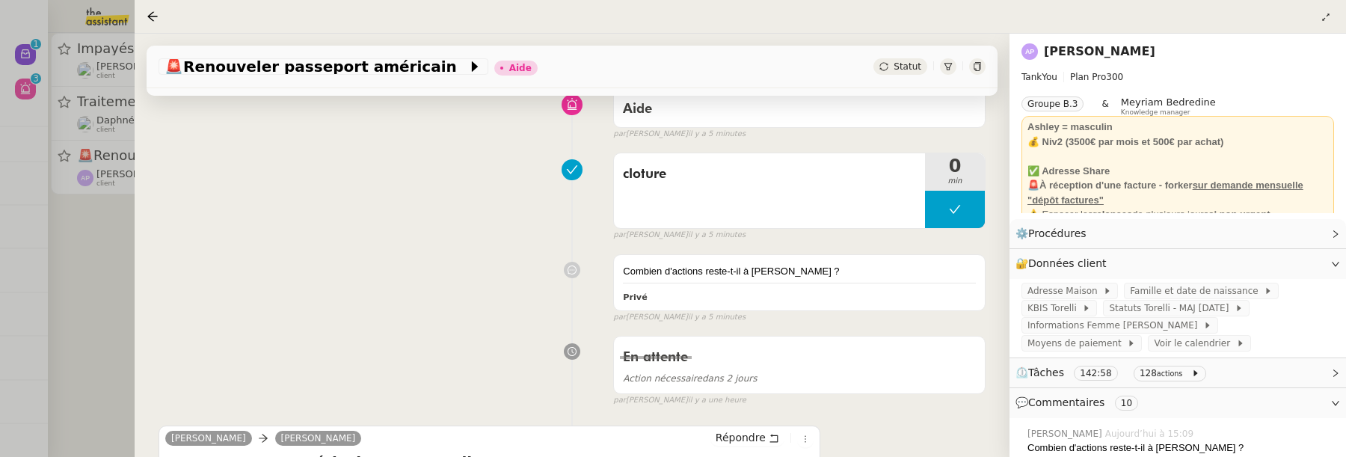
scroll to position [143, 0]
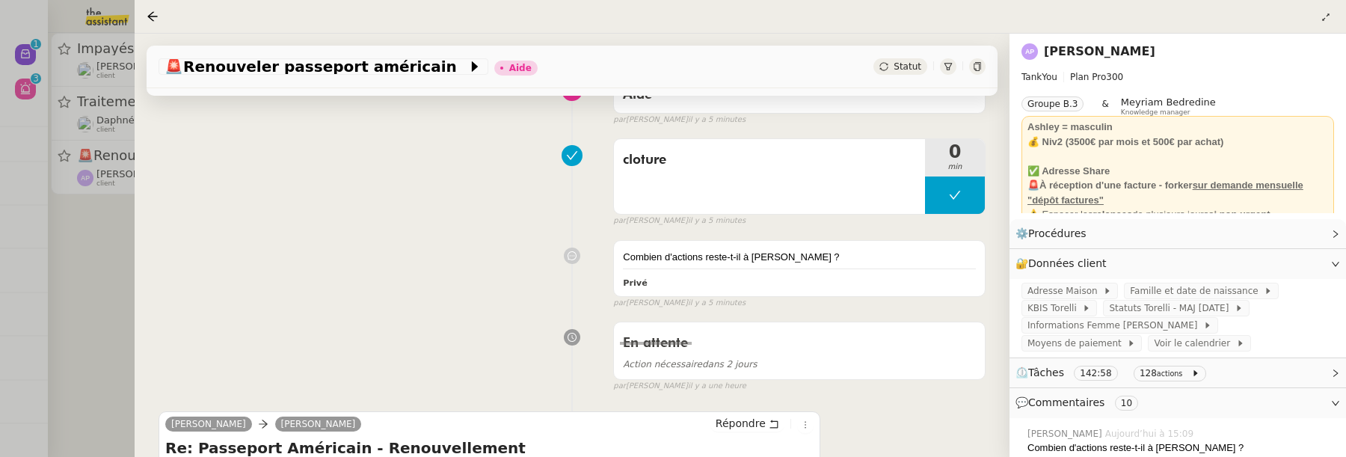
click at [99, 272] on div at bounding box center [673, 228] width 1346 height 457
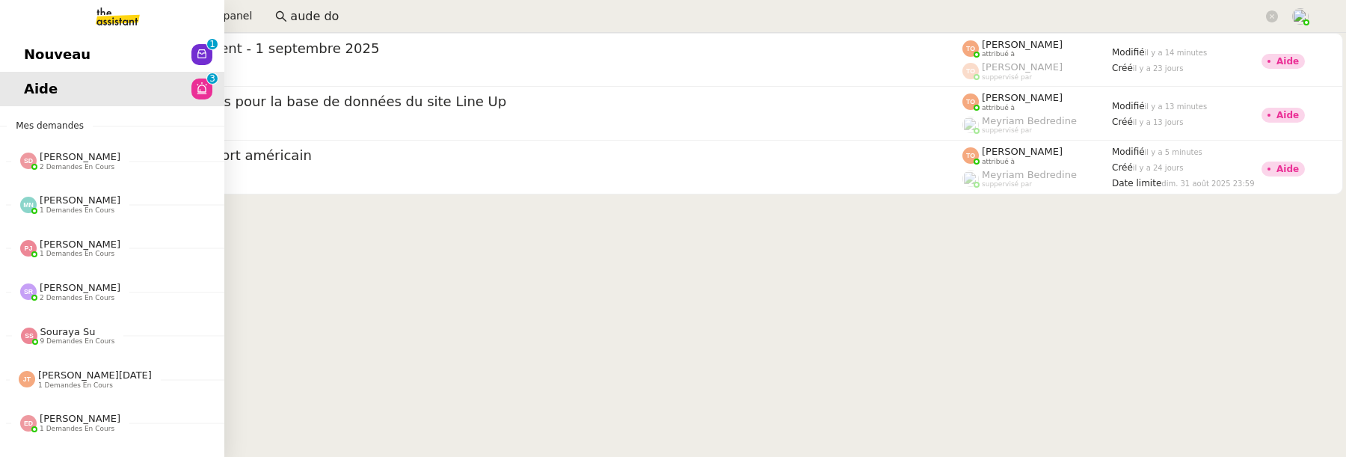
click at [28, 69] on link "Nouveau 0 1 2 3 4 5 6 7 8 9" at bounding box center [112, 54] width 224 height 34
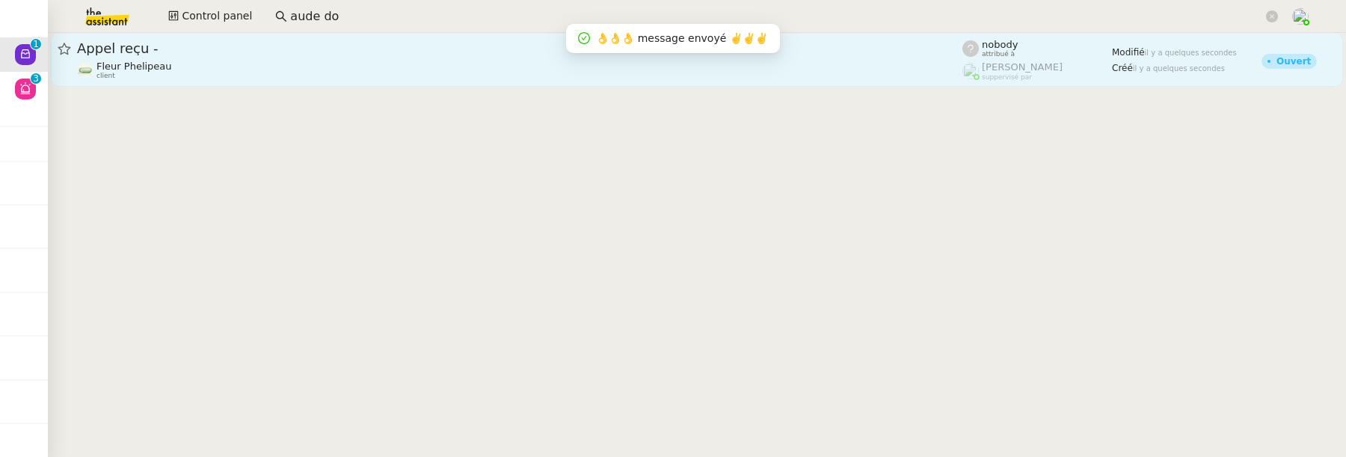
click at [425, 72] on div "Fleur Phelipeau client" at bounding box center [520, 70] width 886 height 19
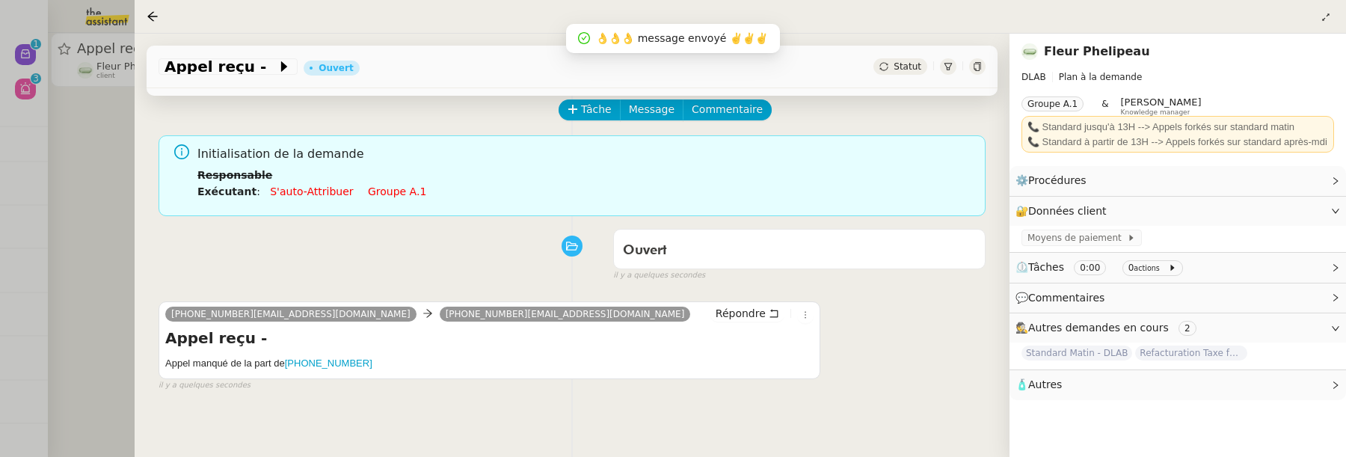
scroll to position [162, 0]
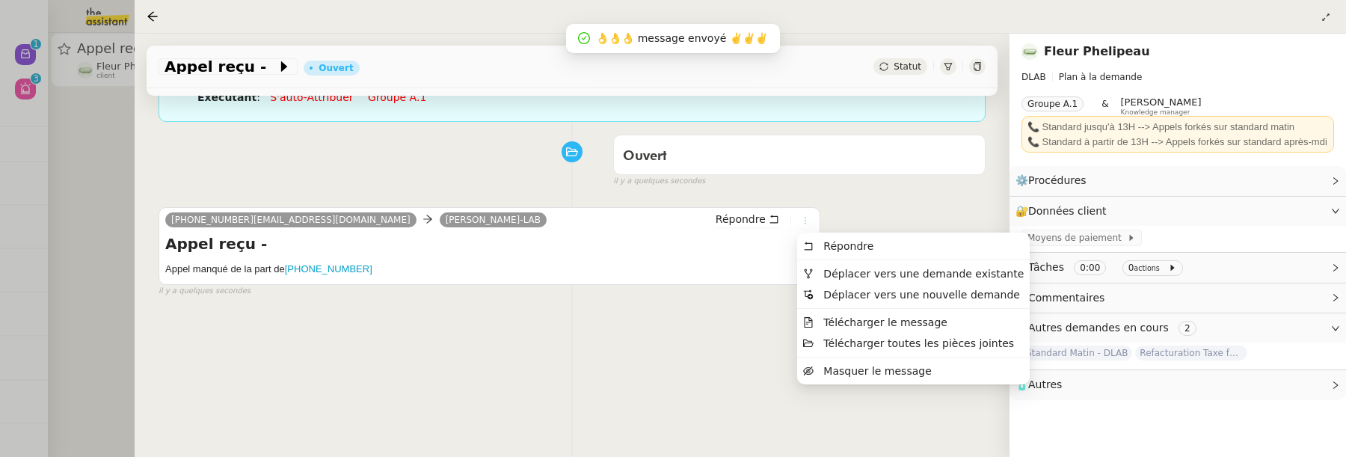
click at [806, 220] on icon at bounding box center [805, 220] width 9 height 9
click at [840, 277] on span "Déplacer vers une demande existante" at bounding box center [924, 274] width 200 height 12
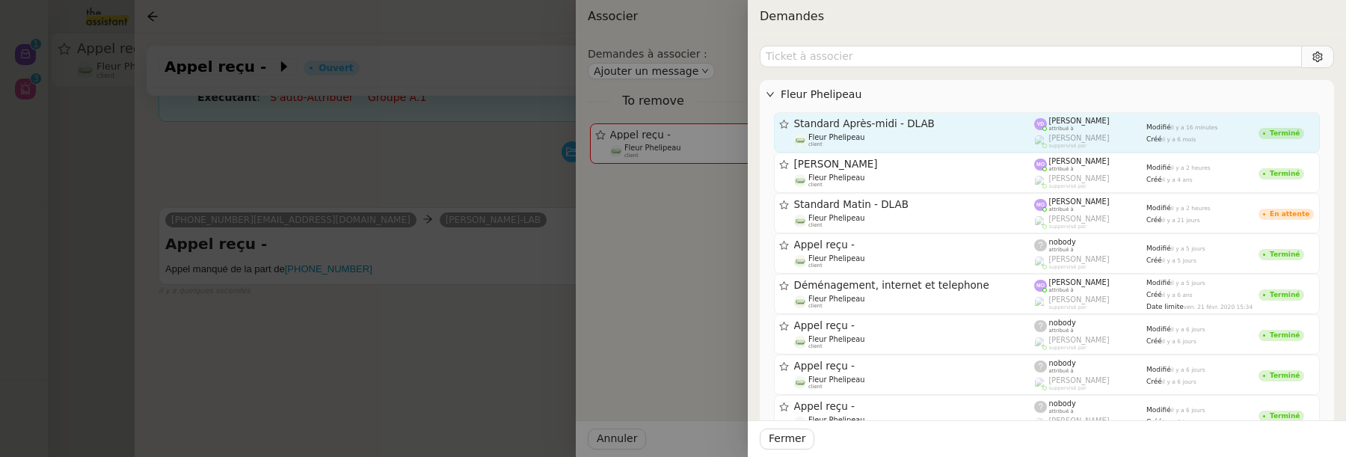
click at [953, 138] on div "Fleur Phelipeau client" at bounding box center [914, 140] width 241 height 15
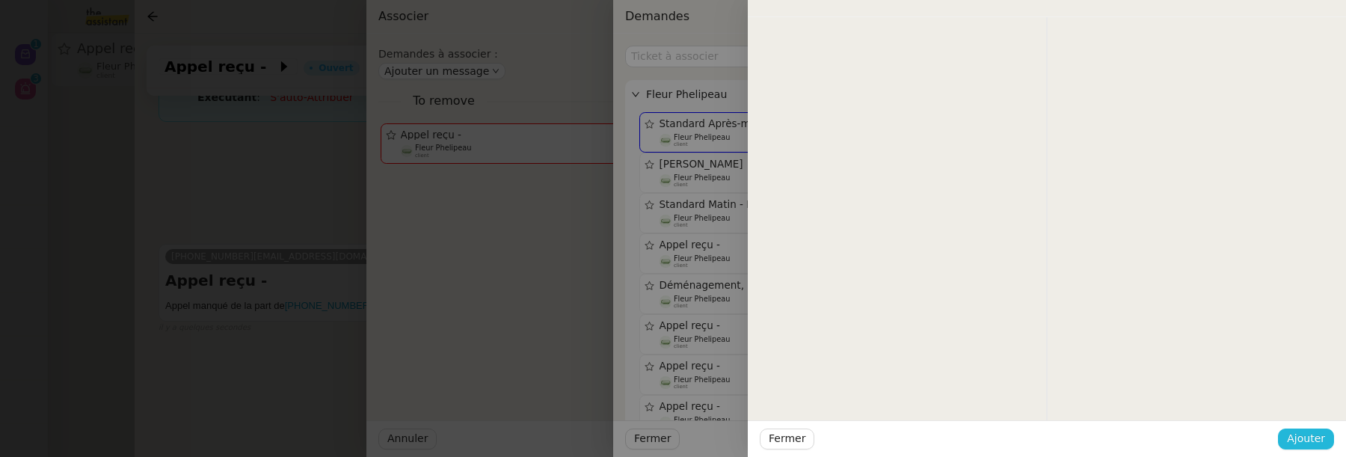
click at [1300, 435] on span "Ajouter" at bounding box center [1306, 438] width 38 height 17
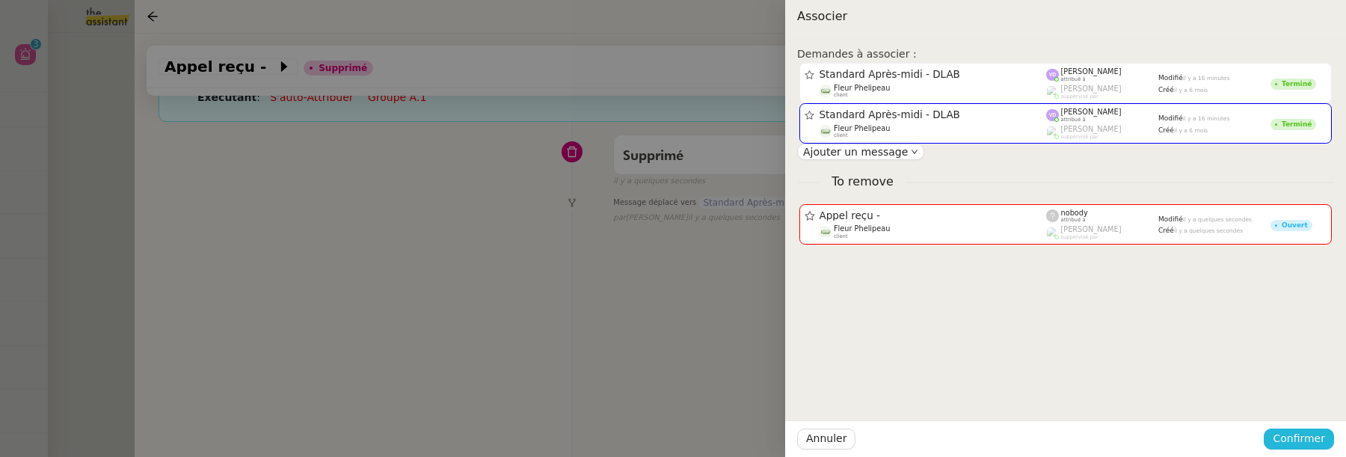
click at [1300, 435] on span "Confirmer" at bounding box center [1299, 438] width 52 height 17
click at [1305, 399] on span "Ajouter" at bounding box center [1300, 399] width 38 height 15
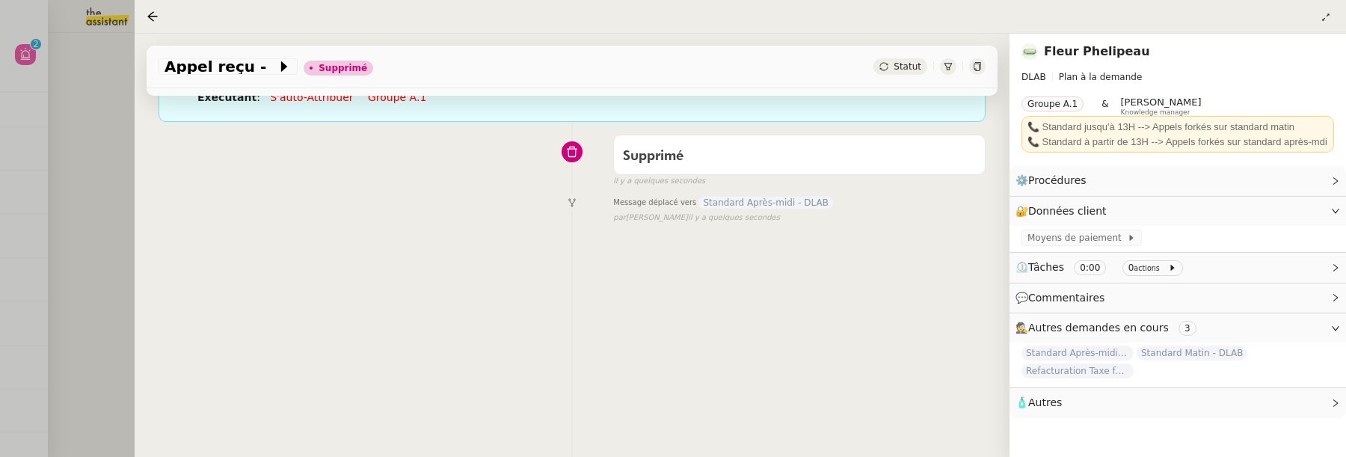
click at [110, 94] on div at bounding box center [673, 228] width 1346 height 457
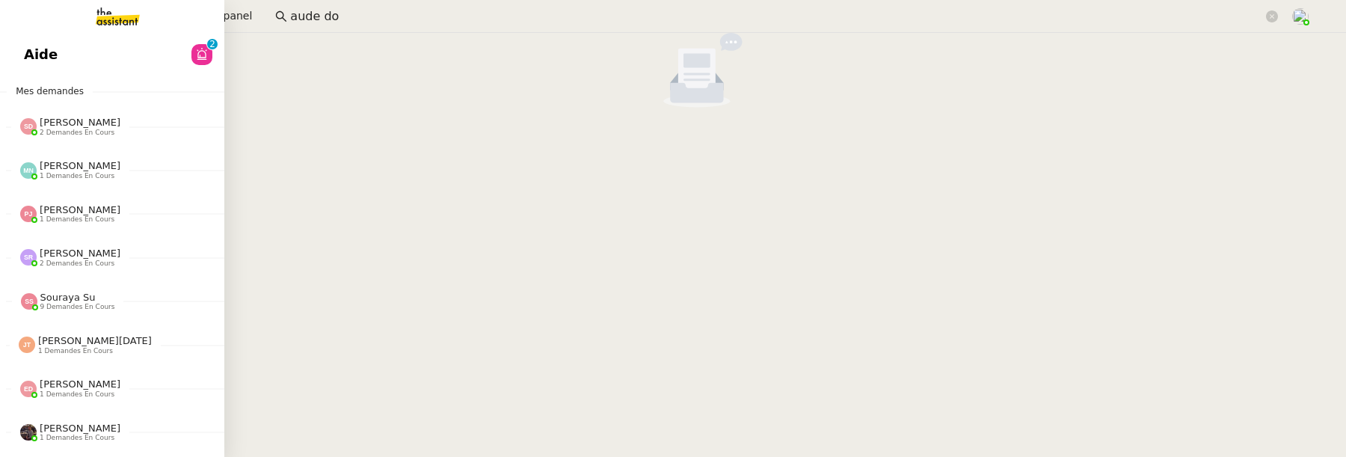
click at [44, 58] on link "Aide 0 1 2 3 4 5 6 7 8 9" at bounding box center [112, 54] width 224 height 34
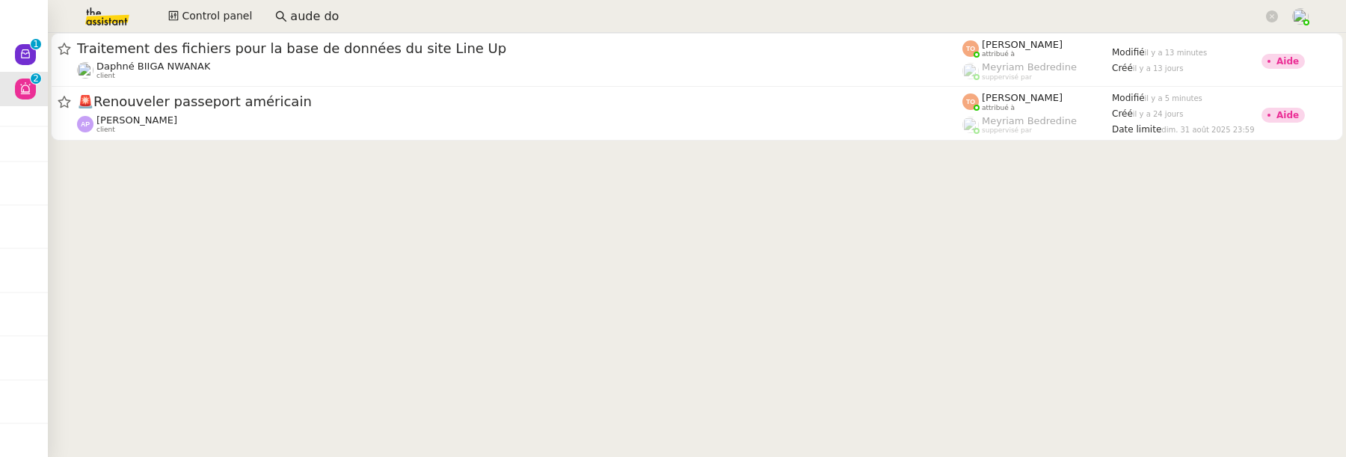
click at [357, 16] on input "aude do" at bounding box center [776, 17] width 973 height 20
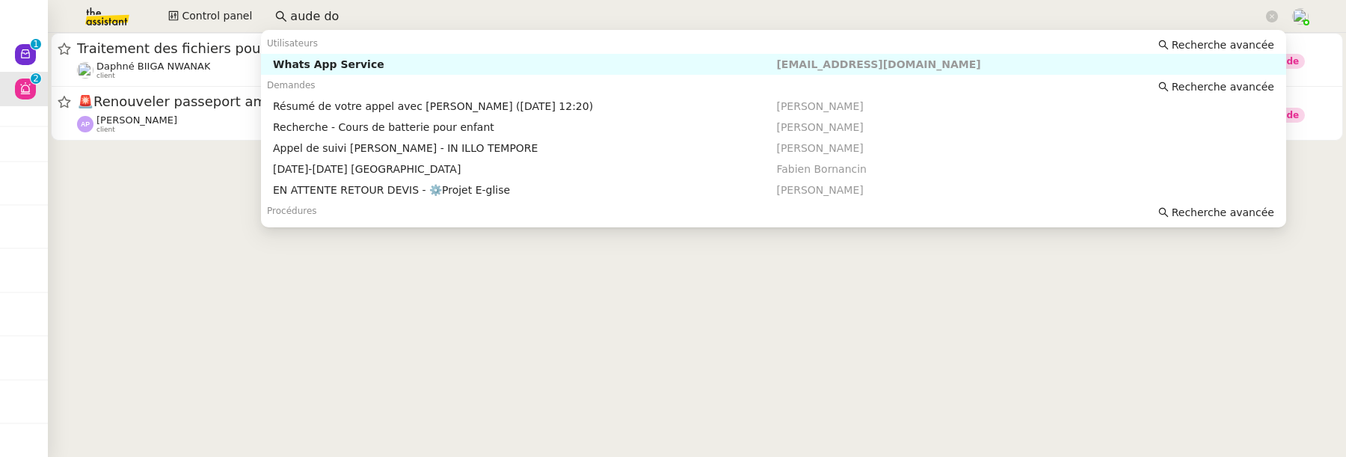
click at [357, 16] on input "aude do" at bounding box center [776, 17] width 973 height 20
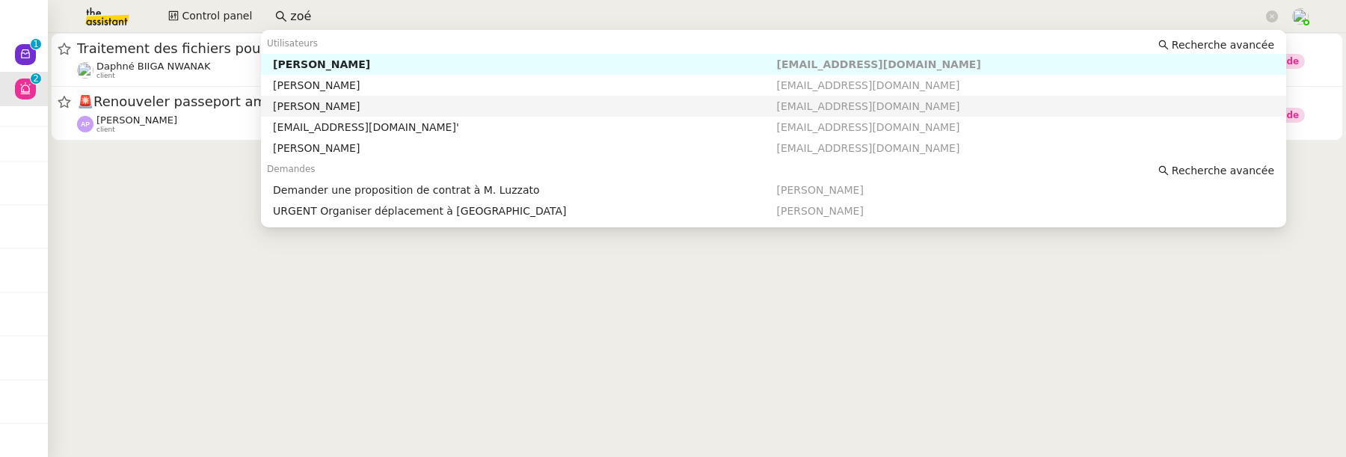
click at [387, 100] on div "[PERSON_NAME]" at bounding box center [524, 105] width 503 height 13
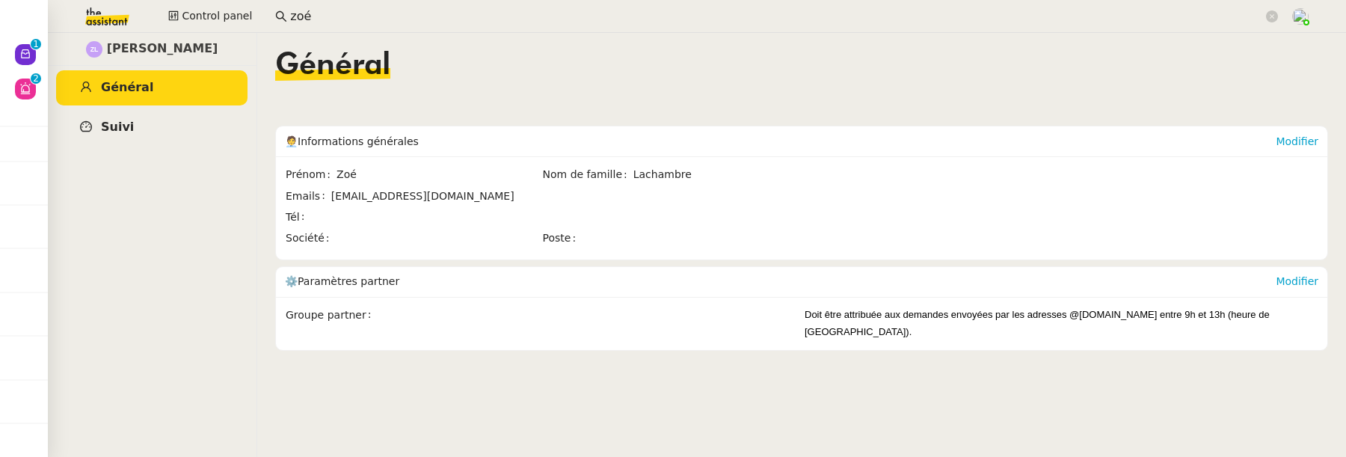
click at [161, 123] on link "Suivi" at bounding box center [151, 127] width 191 height 35
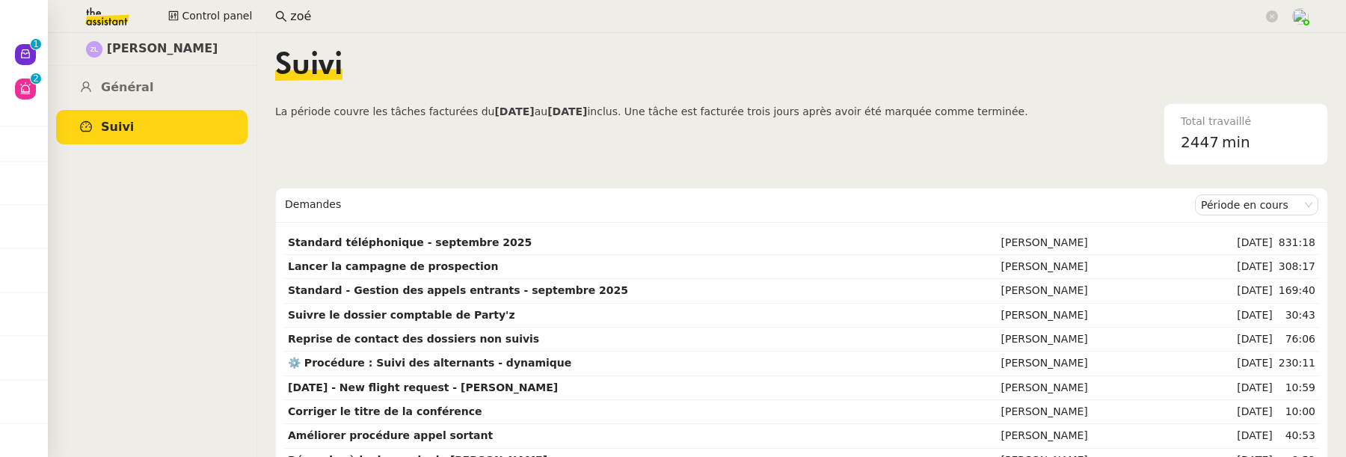
click at [328, 1] on app-search-bar "zoé" at bounding box center [777, 16] width 1020 height 33
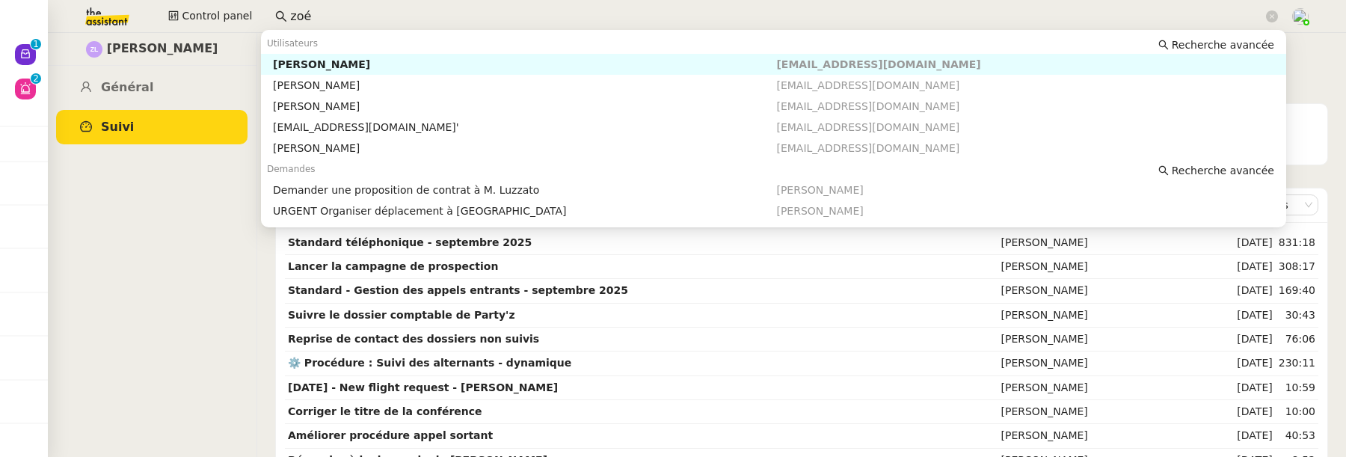
click at [325, 20] on input "zoé" at bounding box center [776, 17] width 973 height 20
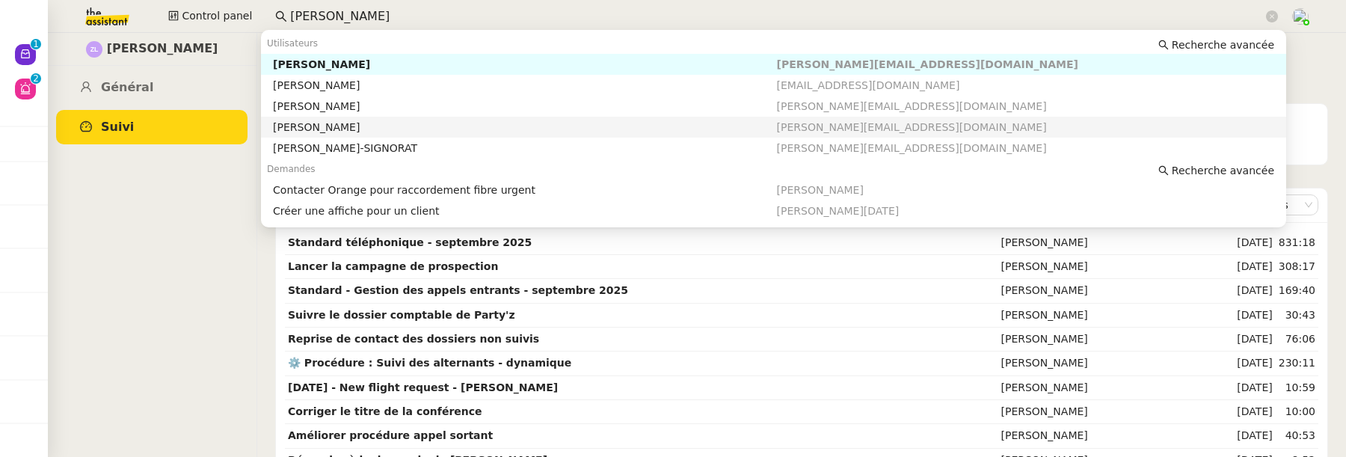
click at [512, 117] on nz-auto-option "Stéphanie Rakotosalama stephanie@theassistant.team" at bounding box center [774, 127] width 1026 height 21
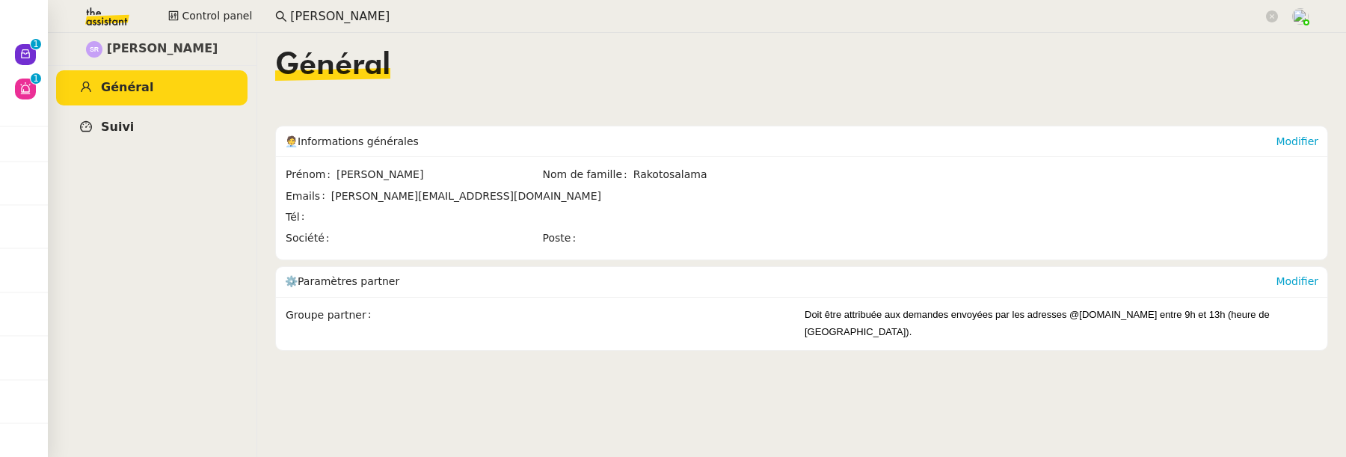
click at [168, 123] on link "Suivi" at bounding box center [151, 127] width 191 height 35
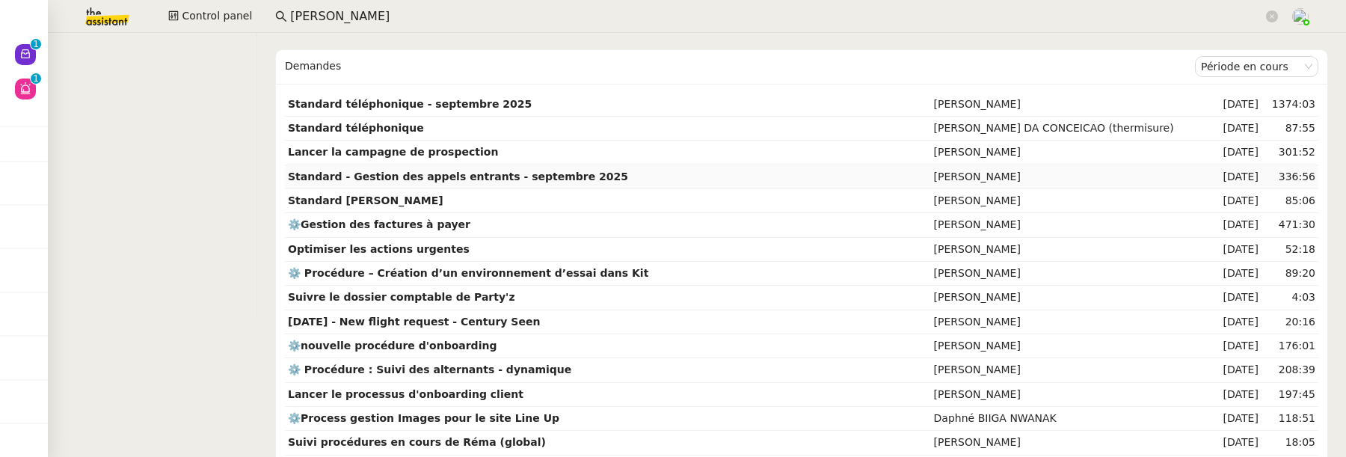
scroll to position [141, 0]
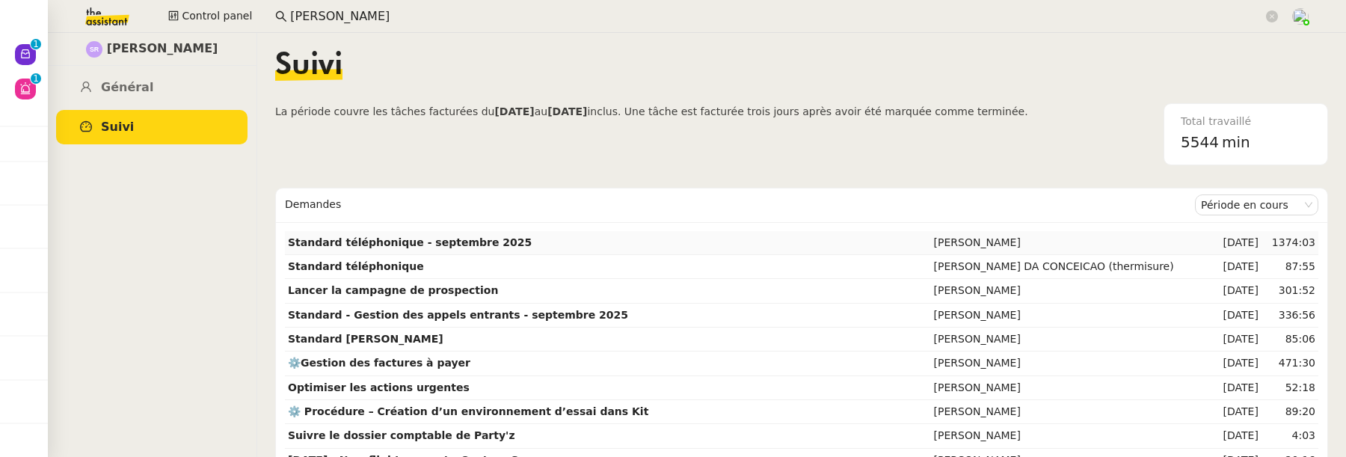
click at [580, 248] on td "Standard téléphonique - septembre 2025" at bounding box center [608, 243] width 646 height 24
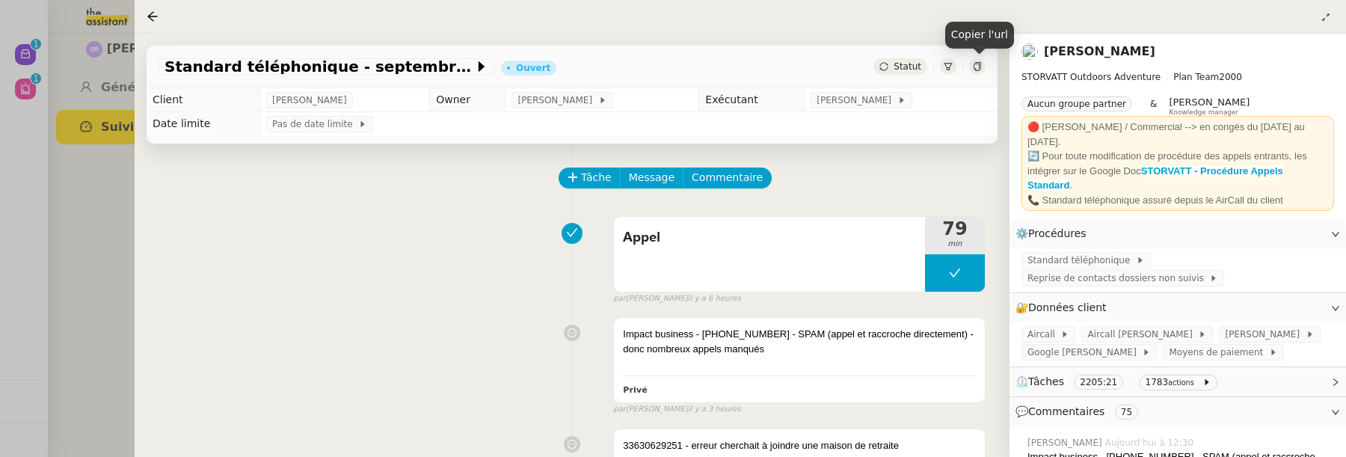
click at [971, 64] on div at bounding box center [977, 66] width 16 height 16
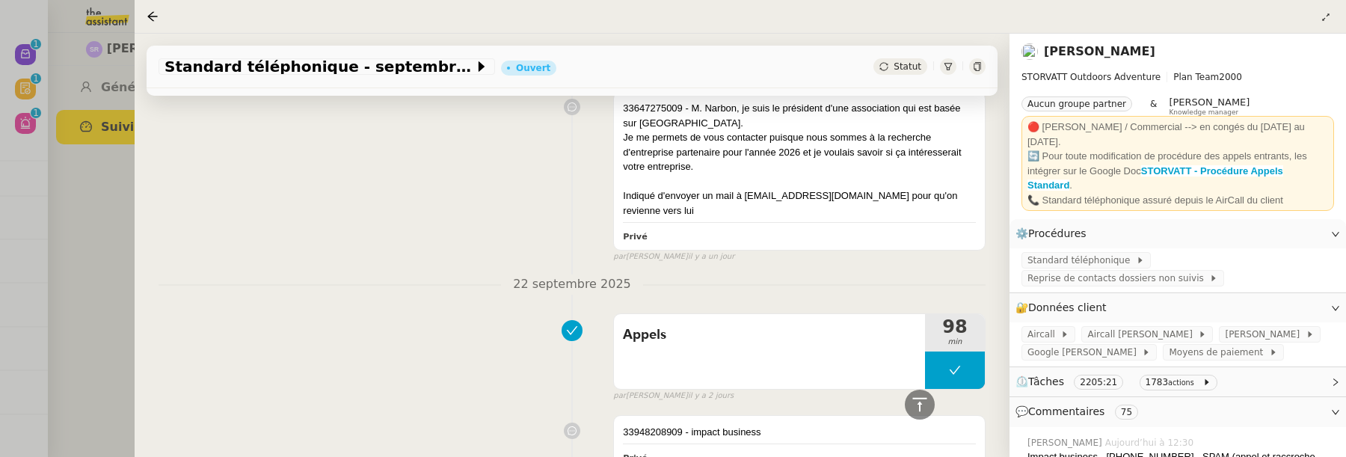
scroll to position [1477, 0]
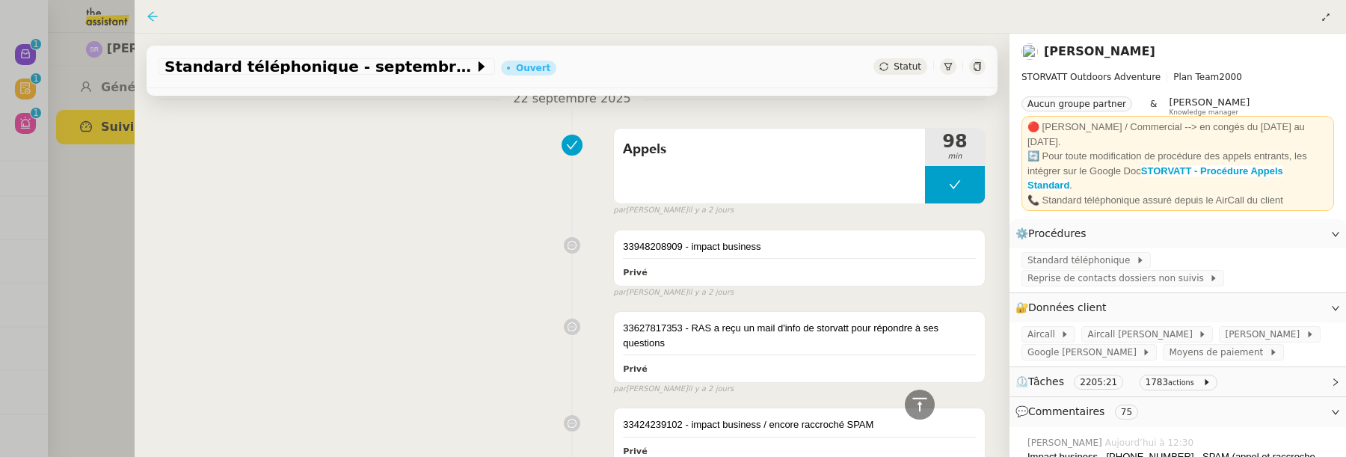
click at [156, 12] on icon at bounding box center [153, 16] width 12 height 12
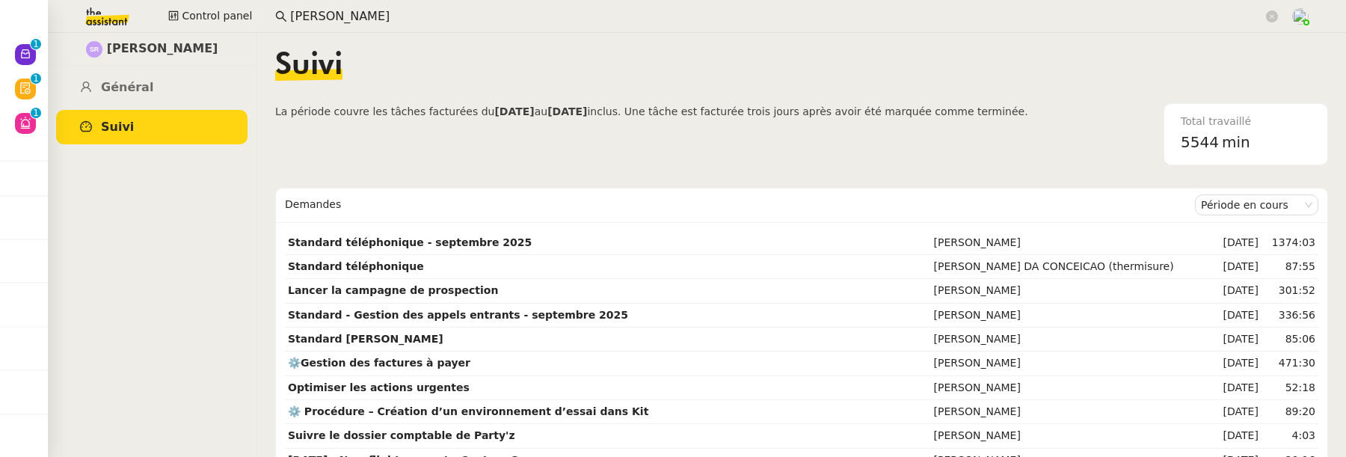
click at [316, 22] on input "stephanie r" at bounding box center [776, 17] width 973 height 20
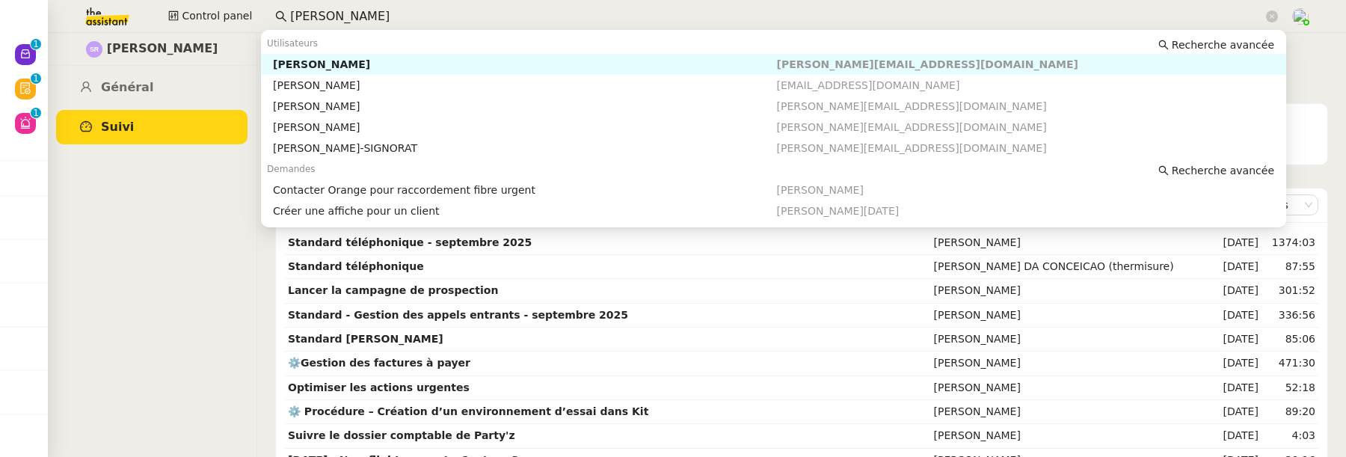
click at [316, 22] on input "stephanie r" at bounding box center [776, 17] width 973 height 20
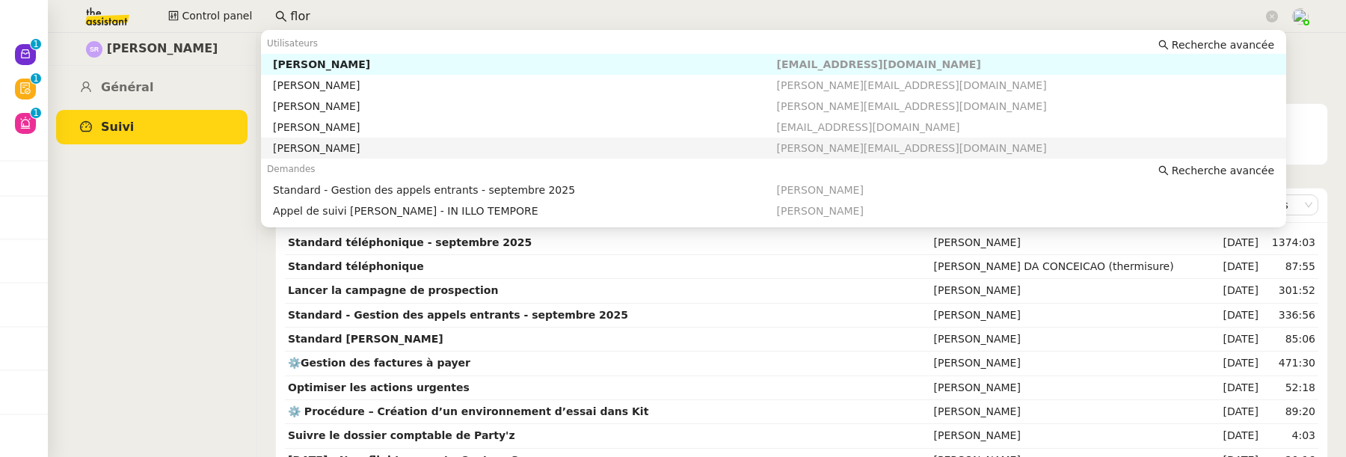
click at [413, 150] on div "Florian Parant" at bounding box center [524, 147] width 503 height 13
type input "flor"
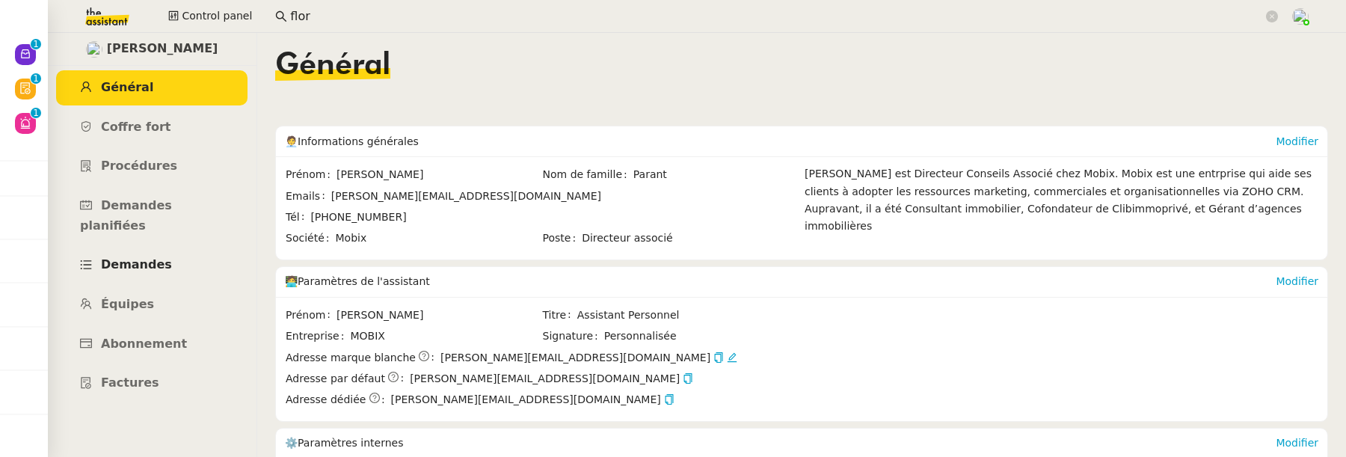
click at [144, 257] on span "Demandes" at bounding box center [136, 264] width 71 height 14
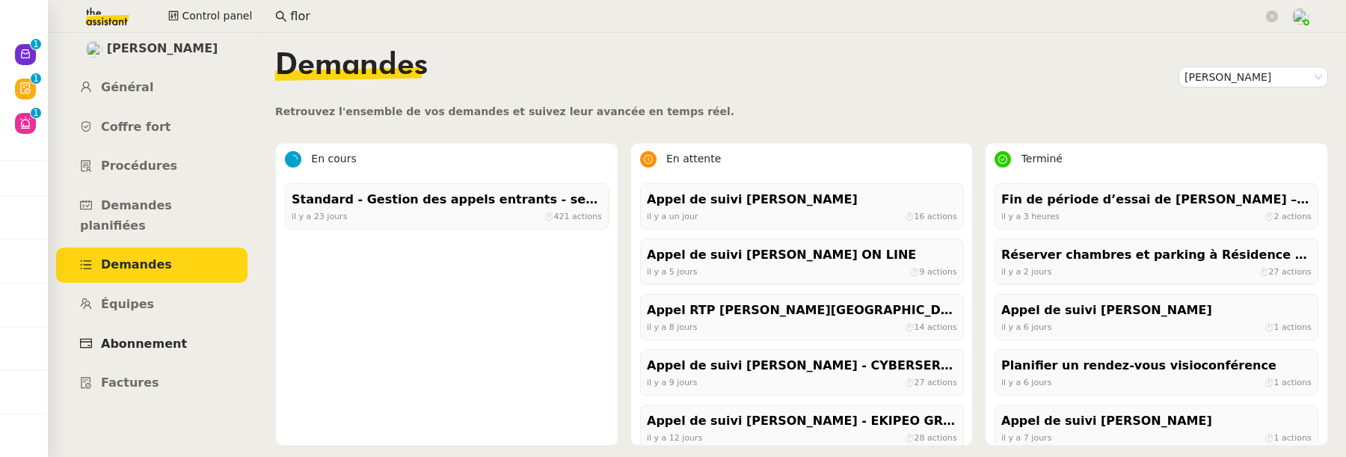
click at [141, 337] on span "Abonnement" at bounding box center [144, 344] width 86 height 14
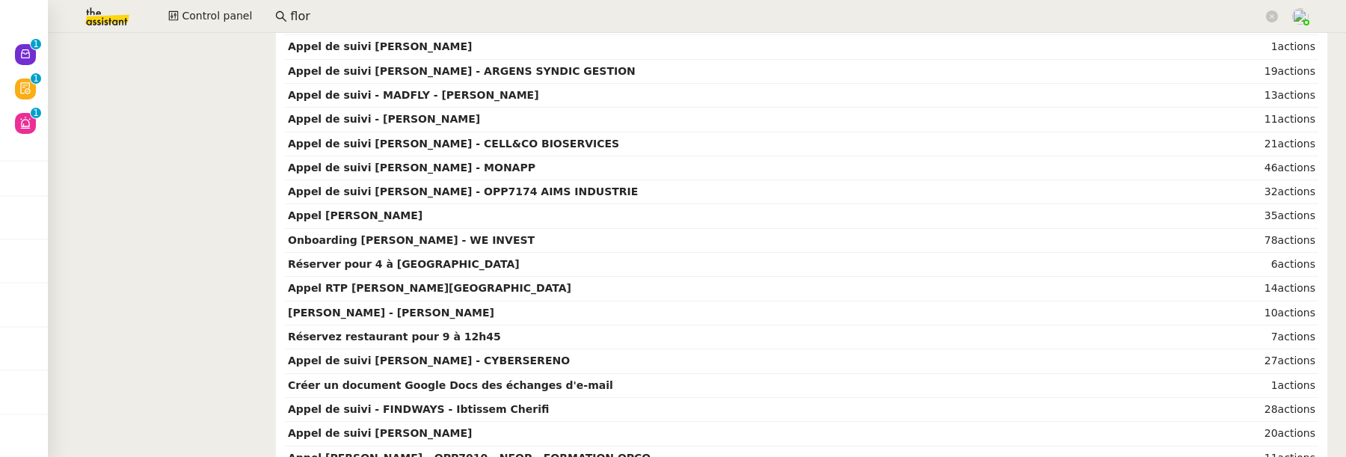
scroll to position [771, 0]
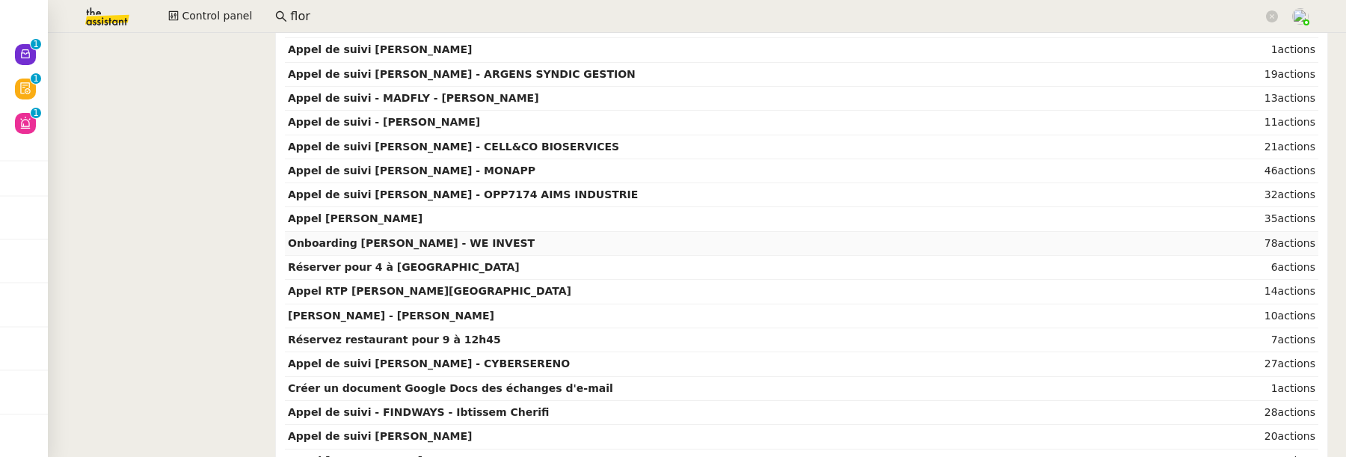
click at [499, 238] on strong "Onboarding Jonathan Pham - WE INVEST" at bounding box center [411, 243] width 247 height 12
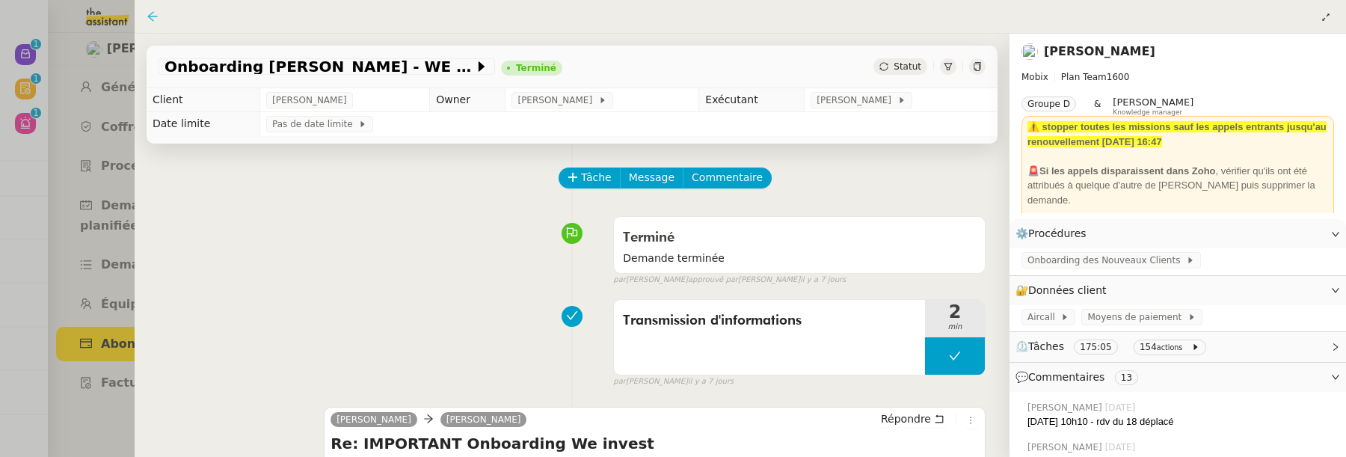
click at [153, 13] on icon at bounding box center [152, 16] width 10 height 10
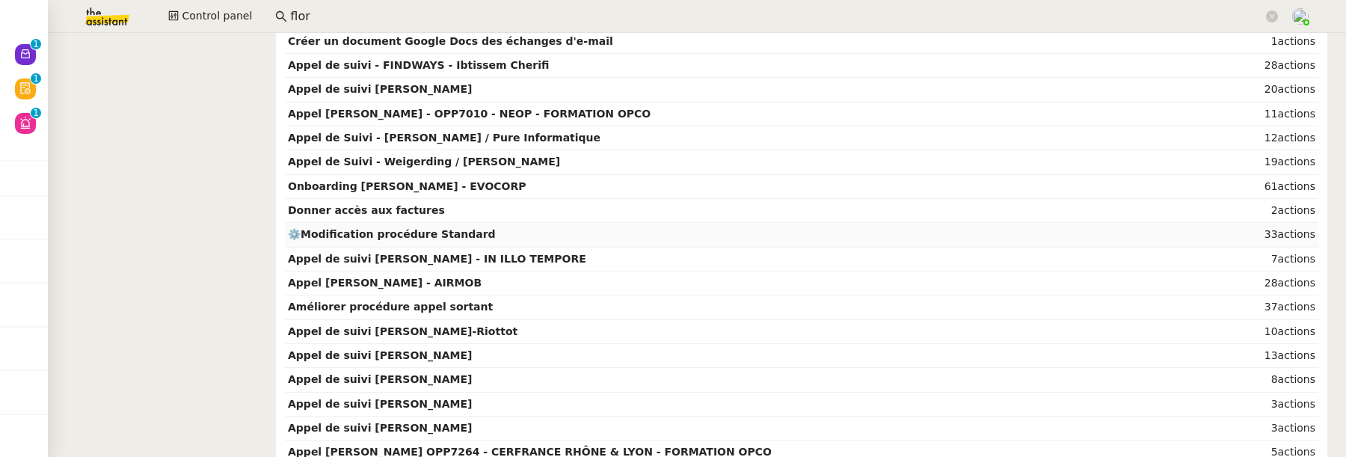
scroll to position [1096, 0]
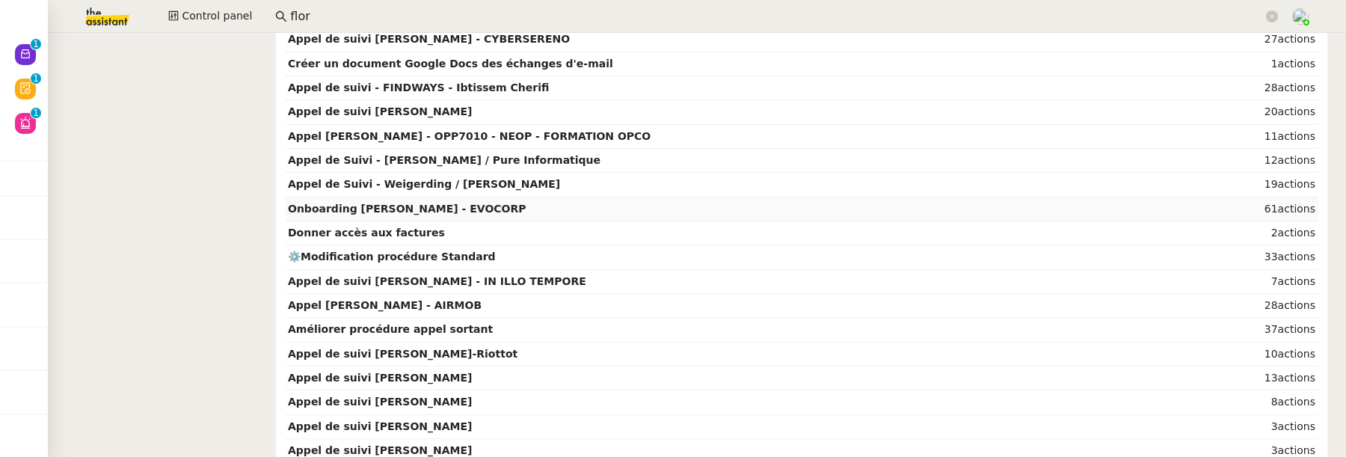
click at [492, 197] on td "Onboarding Yann Maillot - EVOCORP" at bounding box center [761, 209] width 953 height 24
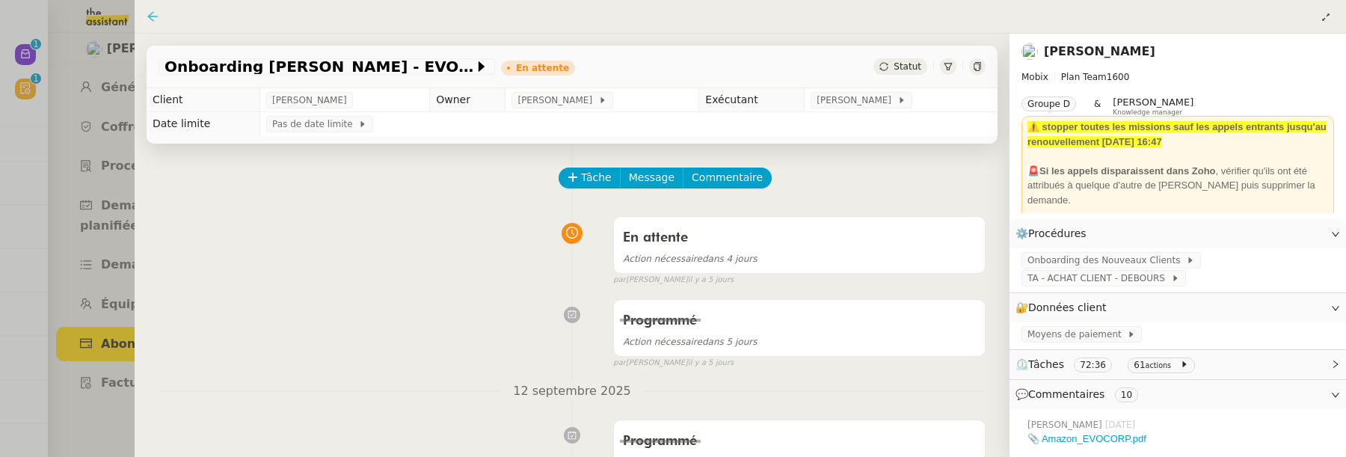
click at [150, 14] on icon at bounding box center [152, 16] width 10 height 10
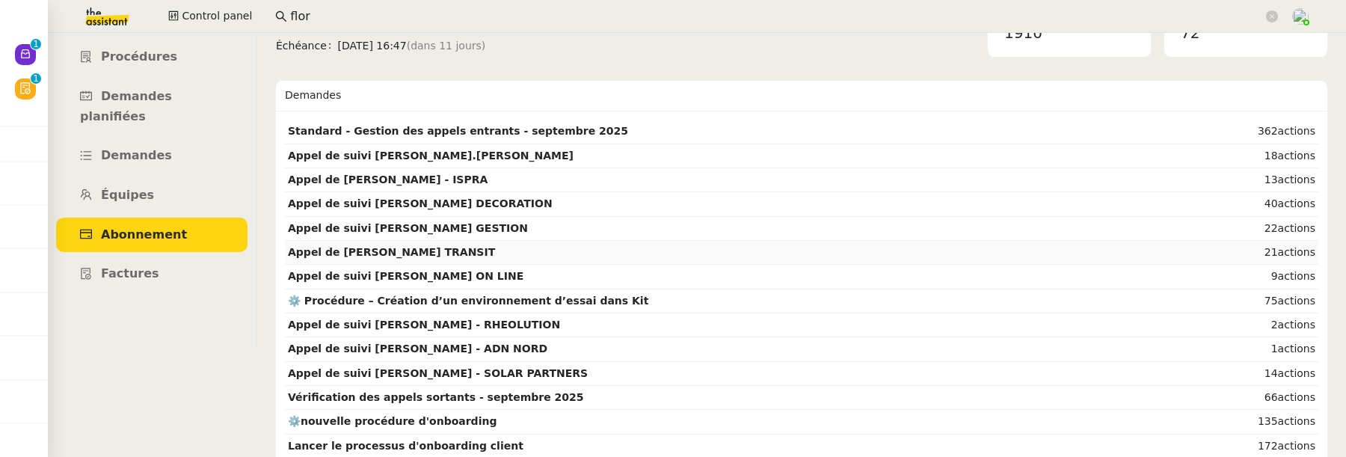
scroll to position [110, 0]
click at [577, 121] on td "Standard - Gestion des appels entrants - septembre 2025" at bounding box center [761, 131] width 953 height 24
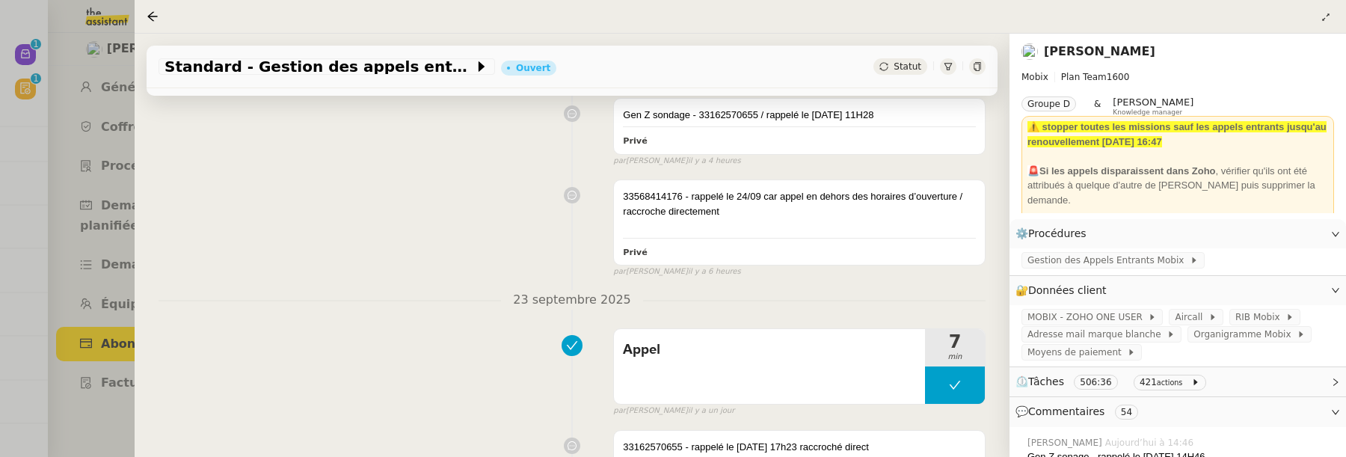
scroll to position [304, 0]
click at [157, 14] on icon at bounding box center [153, 16] width 12 height 12
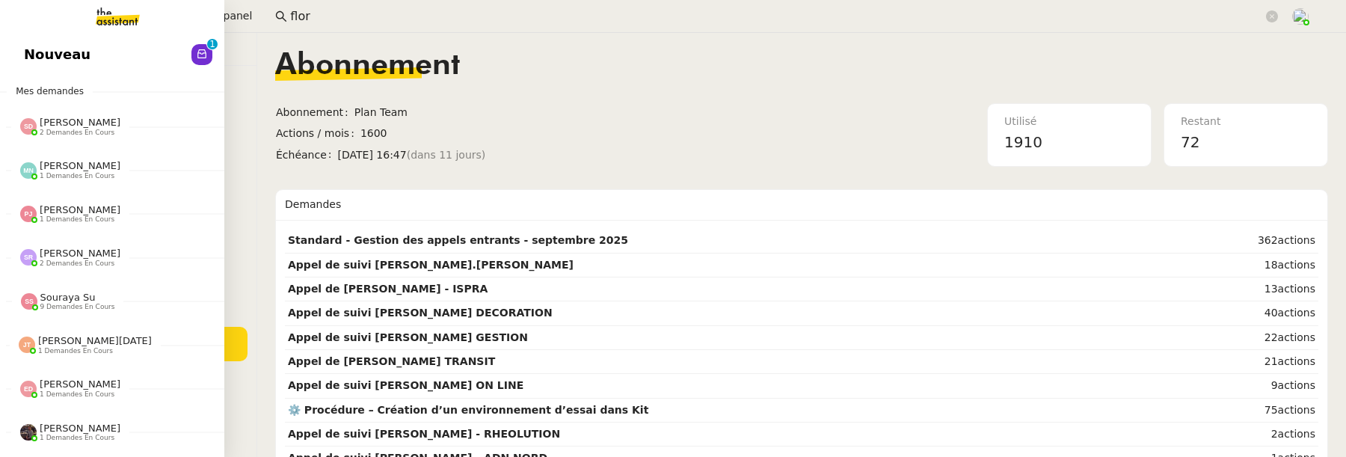
click at [31, 58] on span "Nouveau" at bounding box center [57, 54] width 67 height 22
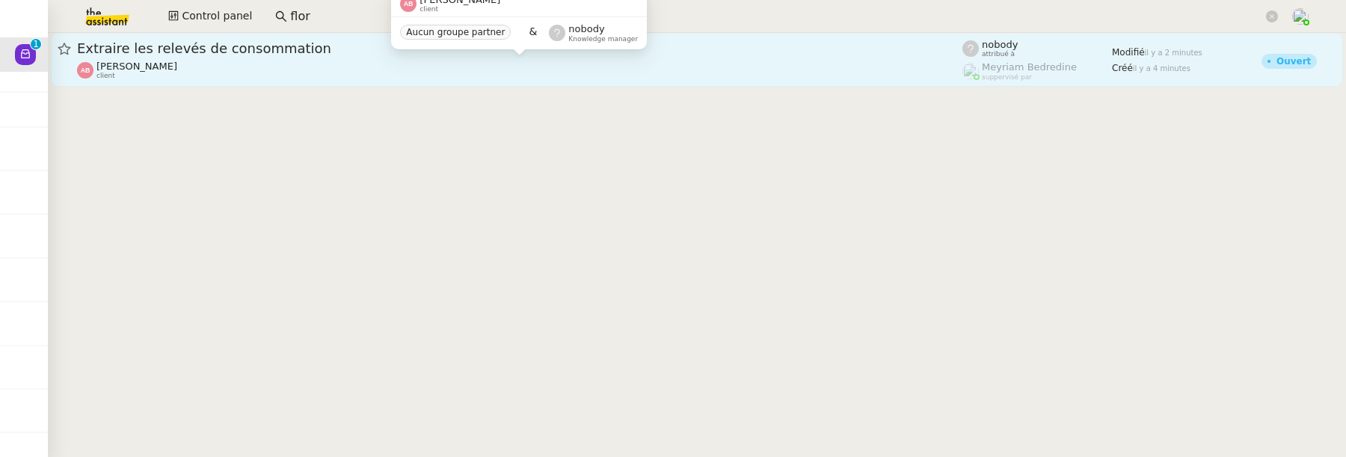
click at [401, 72] on div "Anthony Bruley client" at bounding box center [520, 70] width 886 height 19
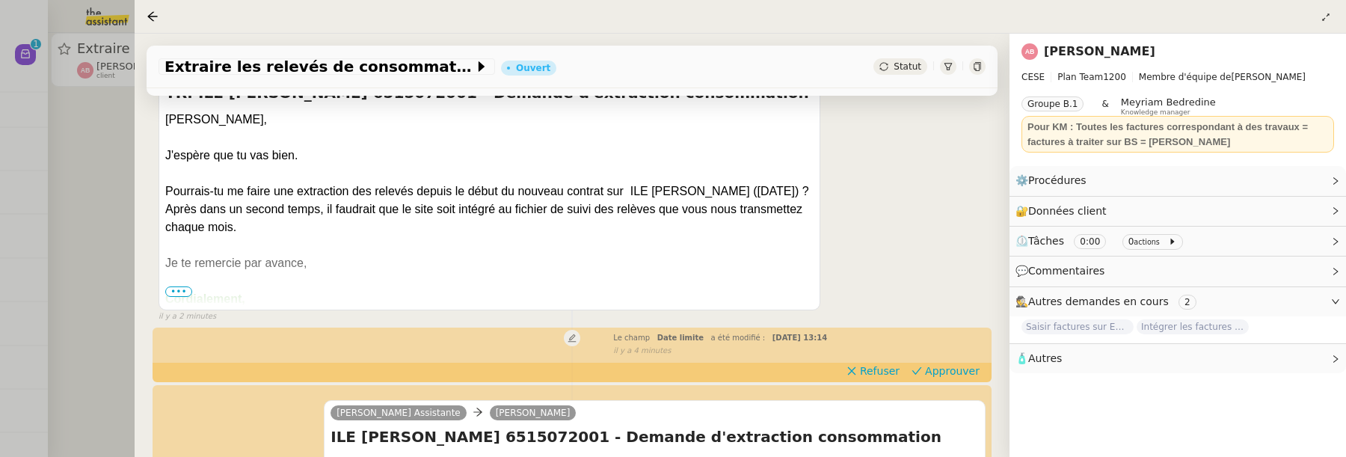
scroll to position [257, 0]
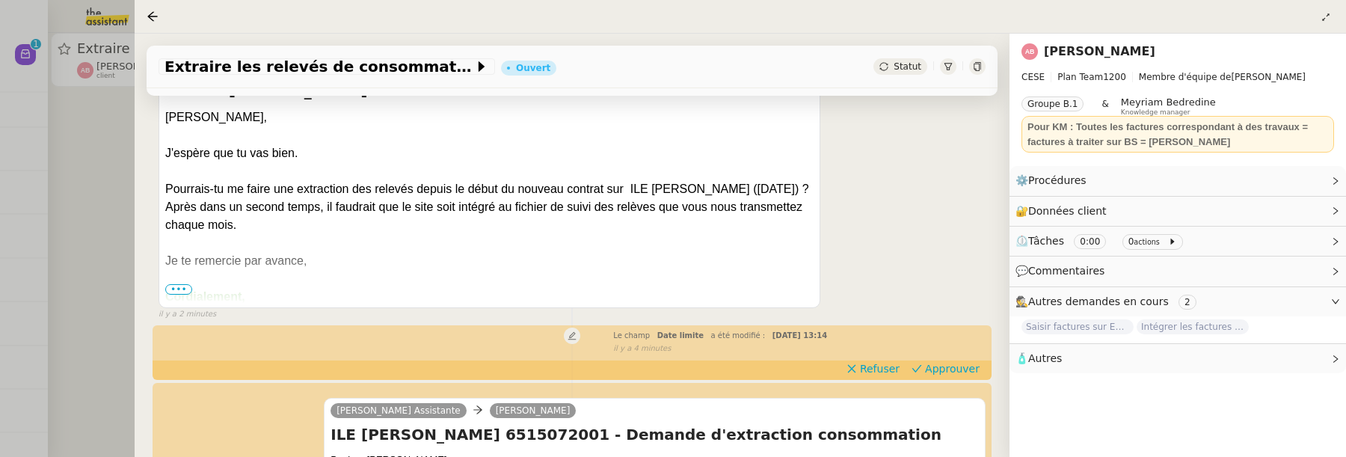
click at [81, 189] on div at bounding box center [673, 228] width 1346 height 457
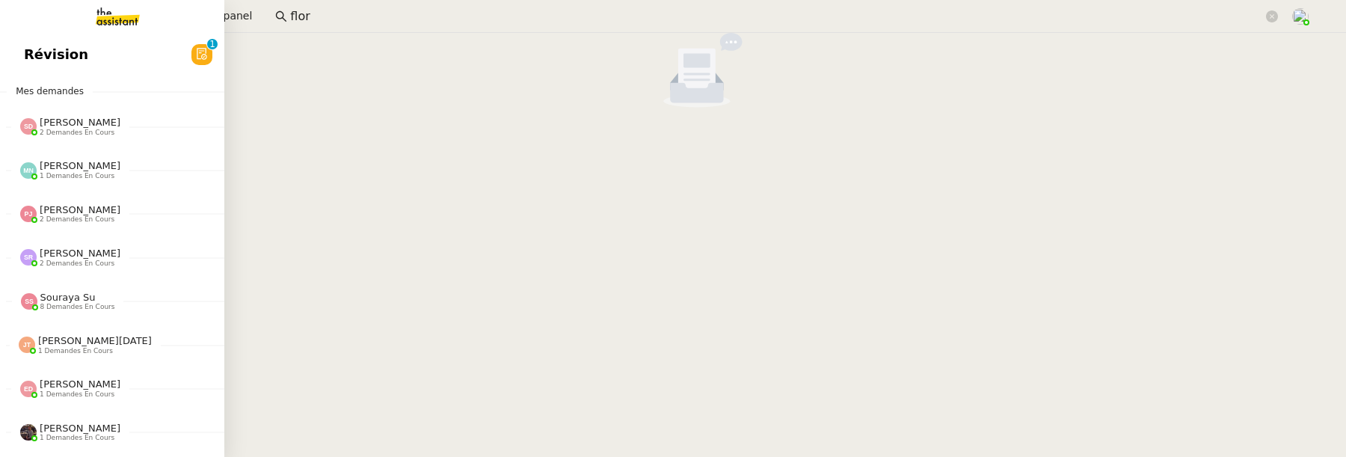
click at [37, 52] on span "Révision" at bounding box center [56, 54] width 64 height 22
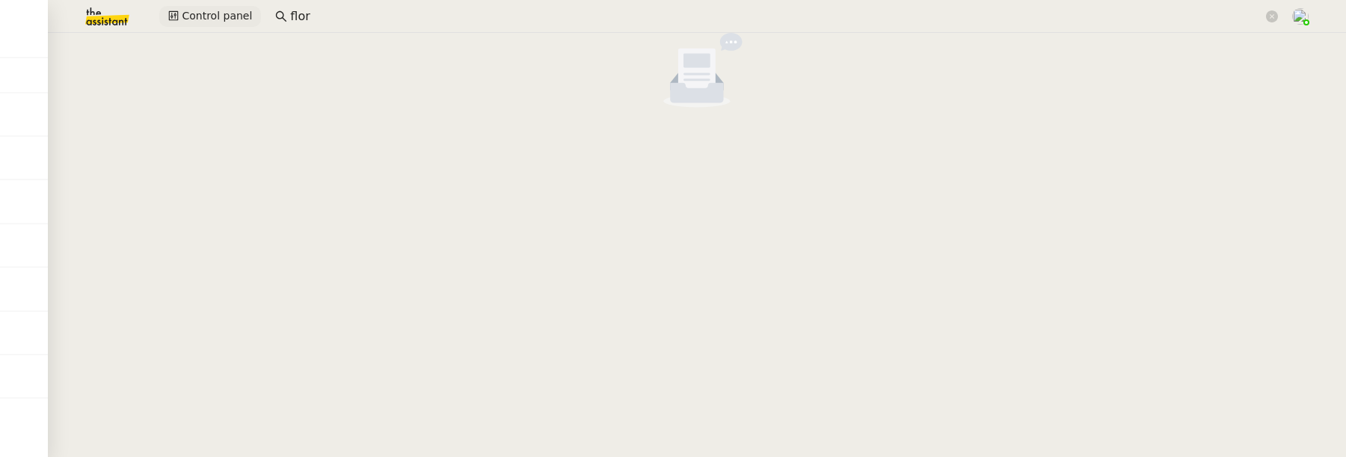
click at [230, 19] on span "Control panel" at bounding box center [217, 15] width 70 height 17
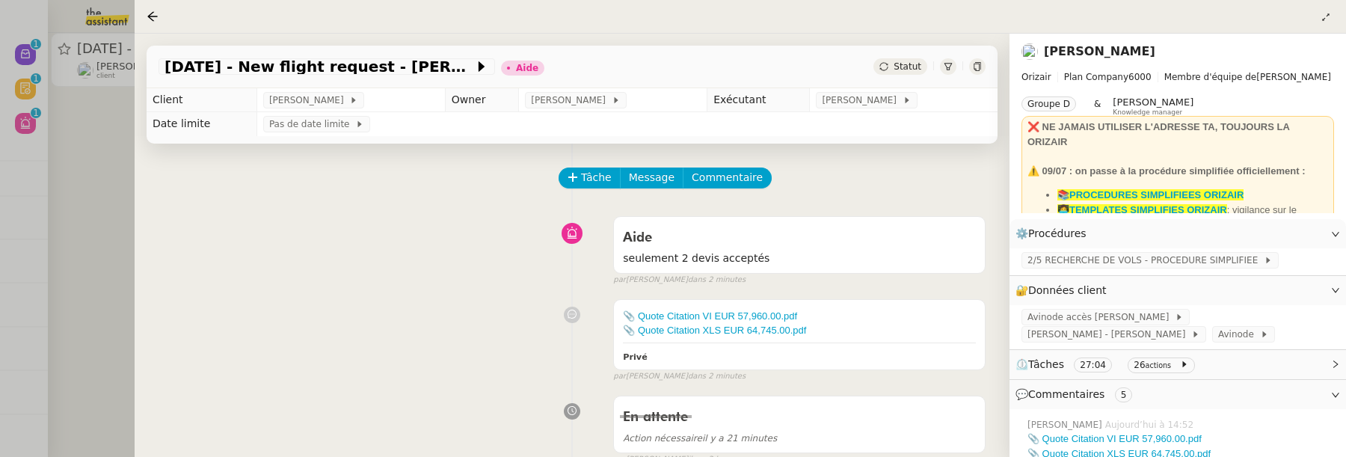
click at [915, 67] on span "Statut" at bounding box center [908, 66] width 28 height 10
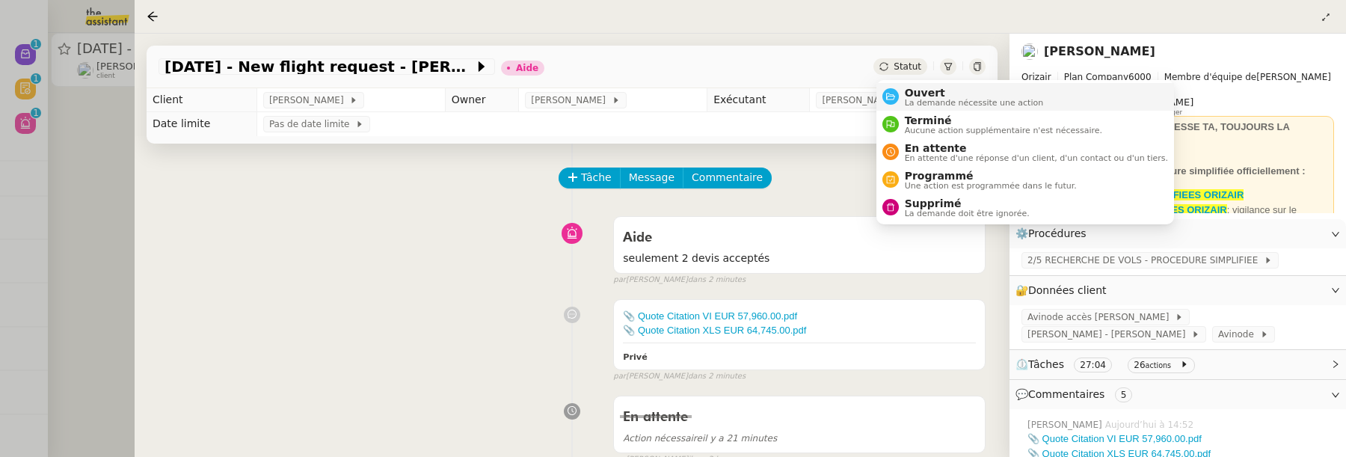
click at [926, 99] on span "La demande nécessite une action" at bounding box center [974, 103] width 139 height 8
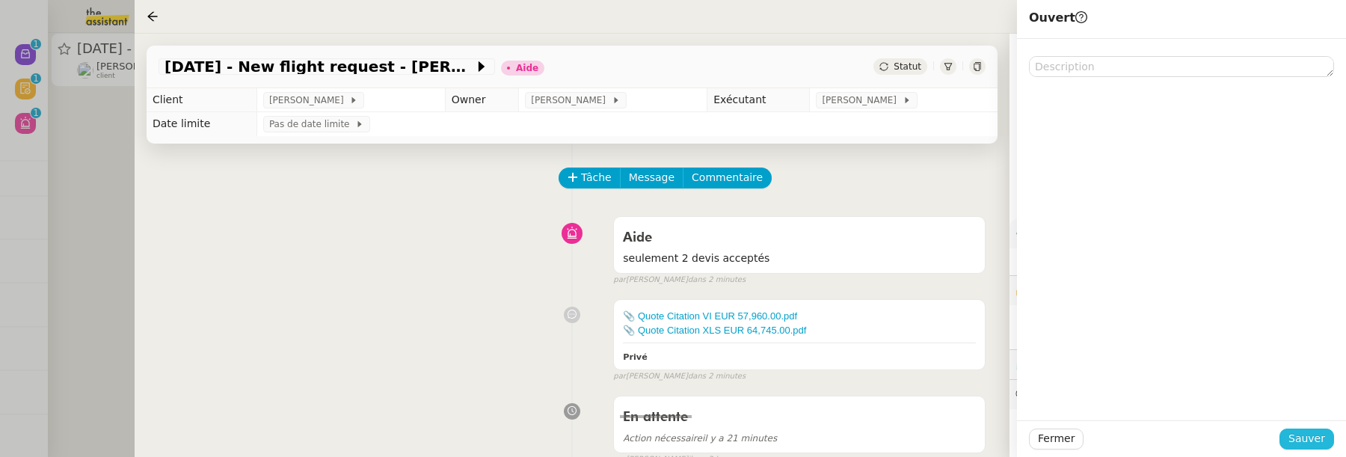
click at [1311, 435] on span "Sauver" at bounding box center [1307, 438] width 37 height 17
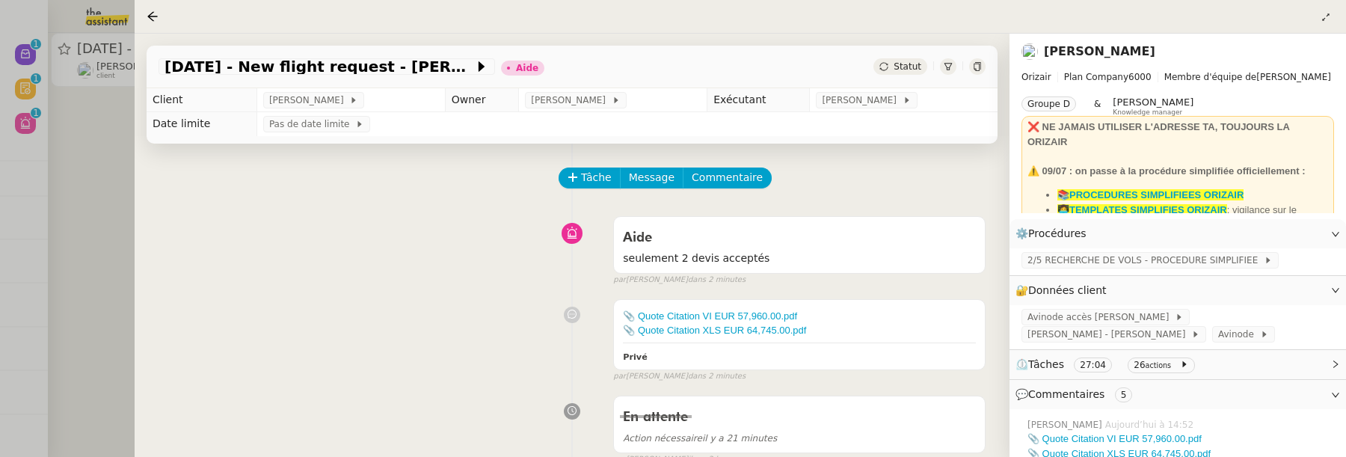
click at [99, 147] on div at bounding box center [673, 228] width 1346 height 457
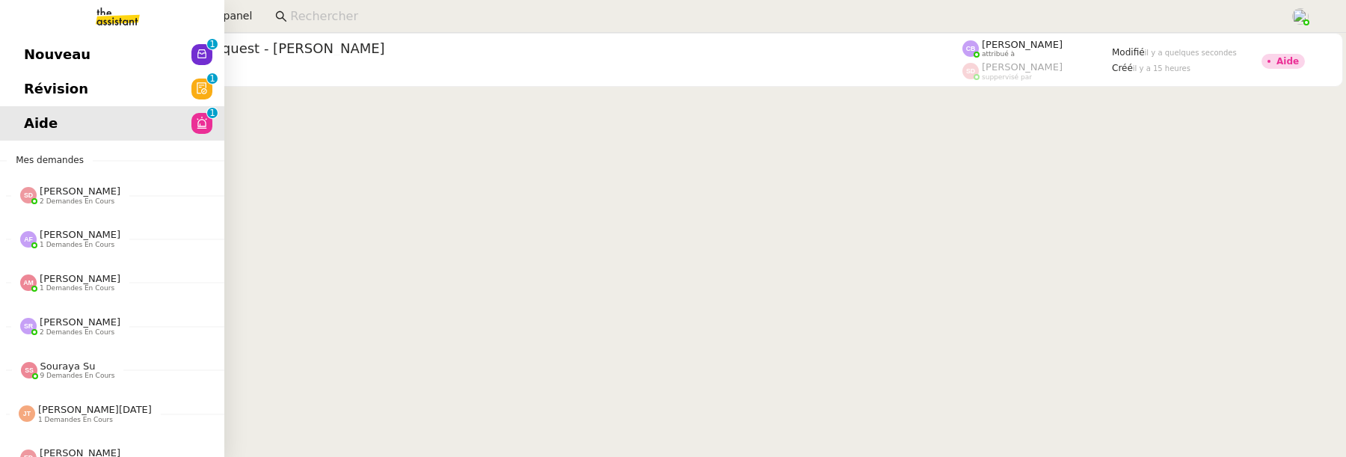
click at [23, 86] on link "Révision 0 1 2 3 4 5 6 7 8 9" at bounding box center [112, 89] width 224 height 34
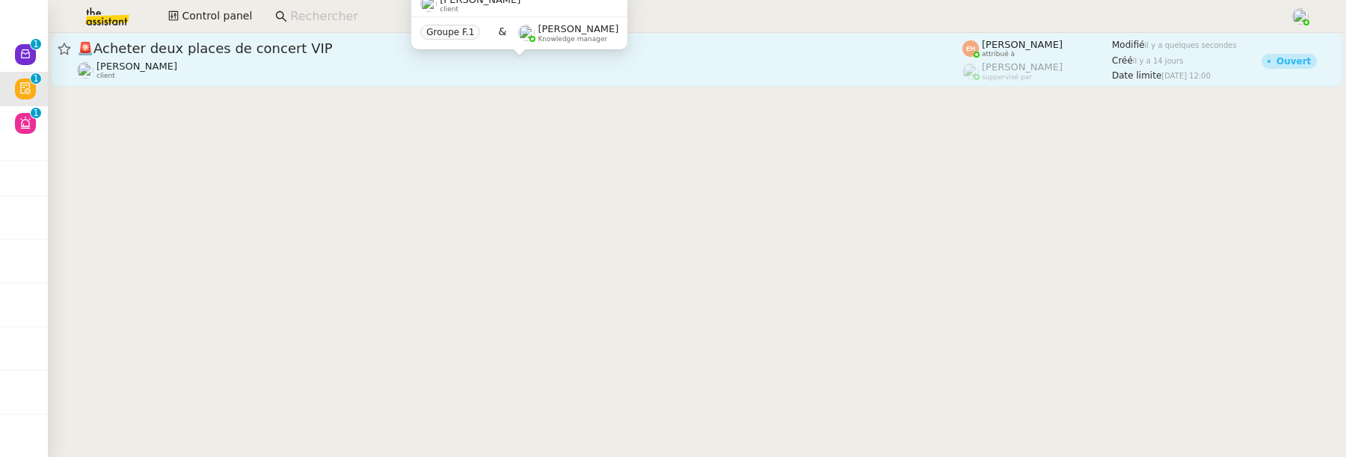
click at [558, 62] on div "[PERSON_NAME] client" at bounding box center [520, 70] width 886 height 19
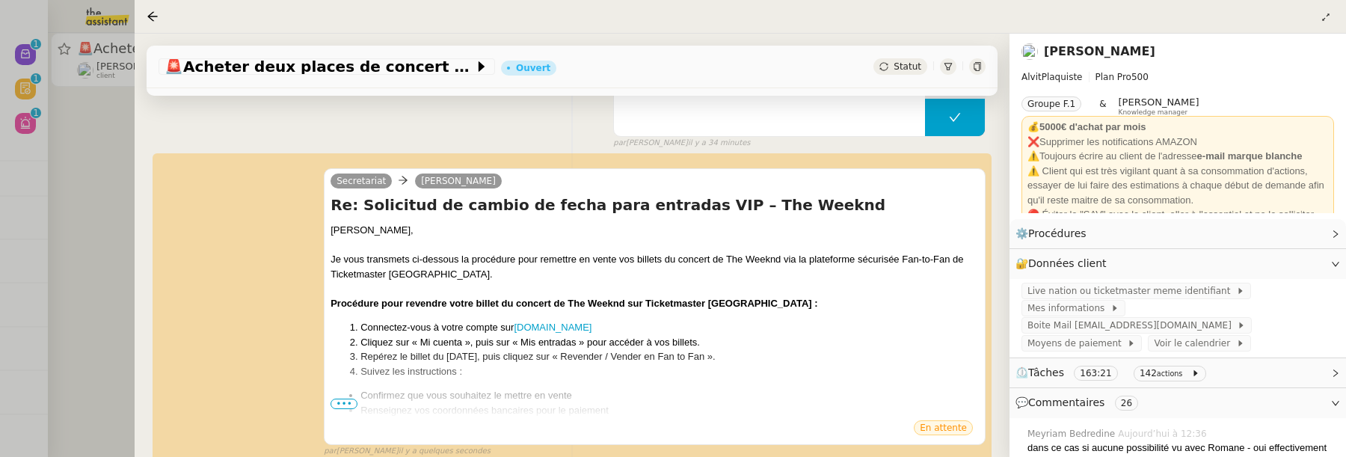
scroll to position [183, 0]
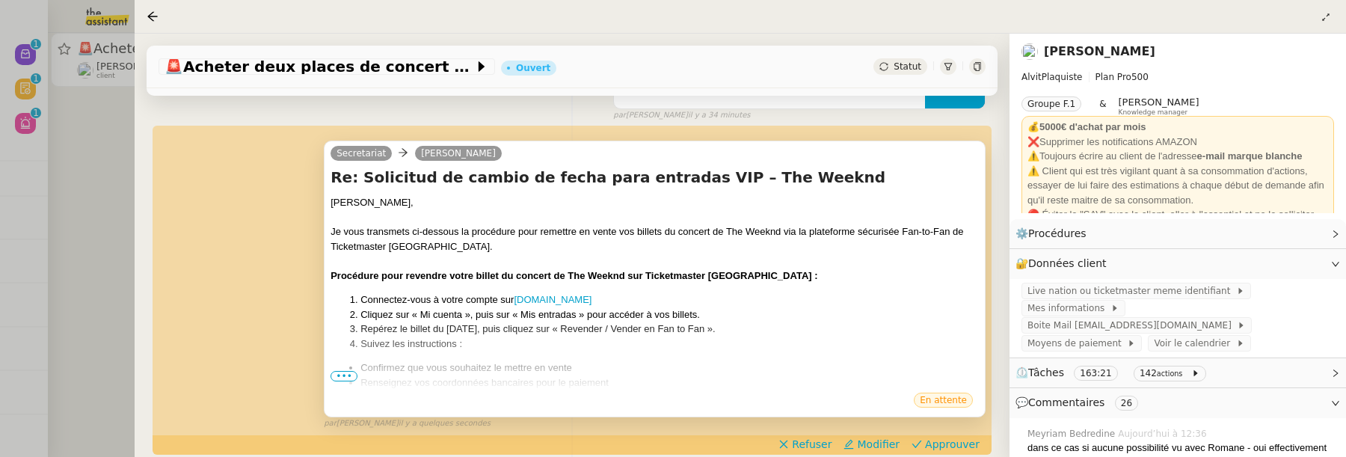
click at [342, 378] on span "•••" at bounding box center [344, 376] width 27 height 10
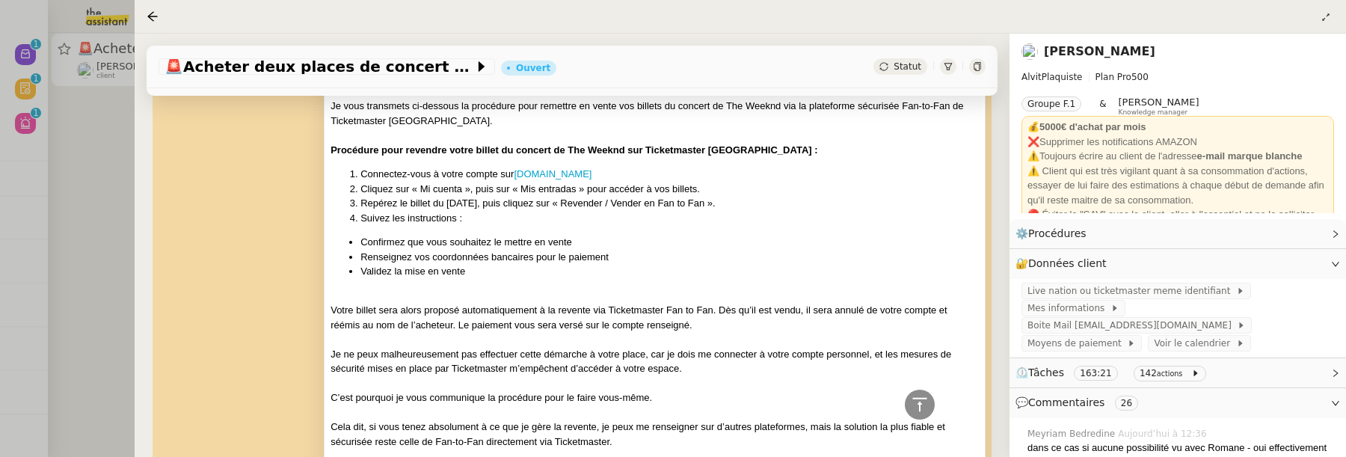
scroll to position [451, 0]
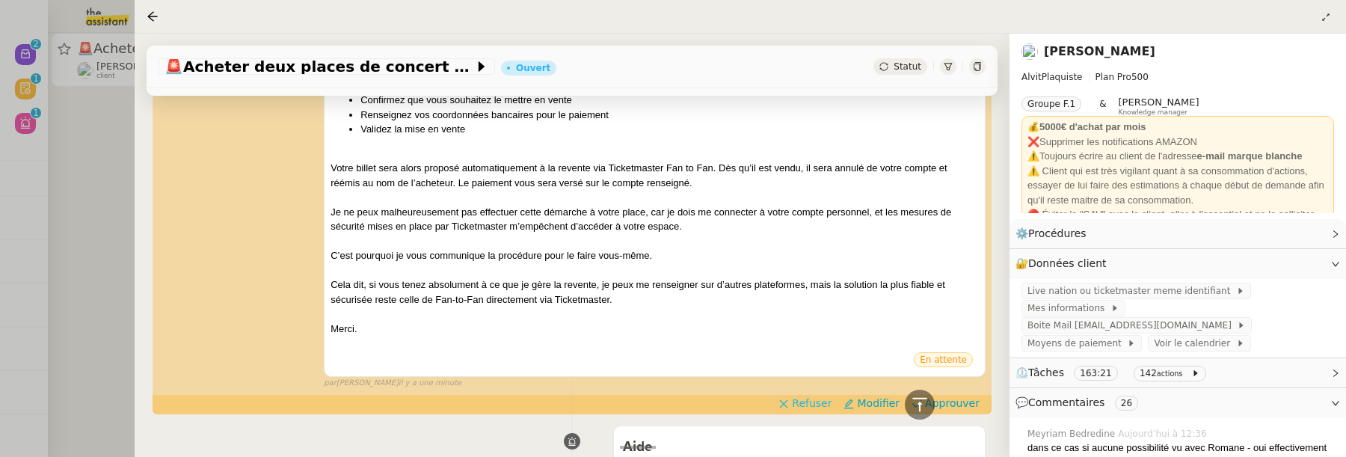
click at [828, 403] on span "Refuser" at bounding box center [812, 403] width 40 height 15
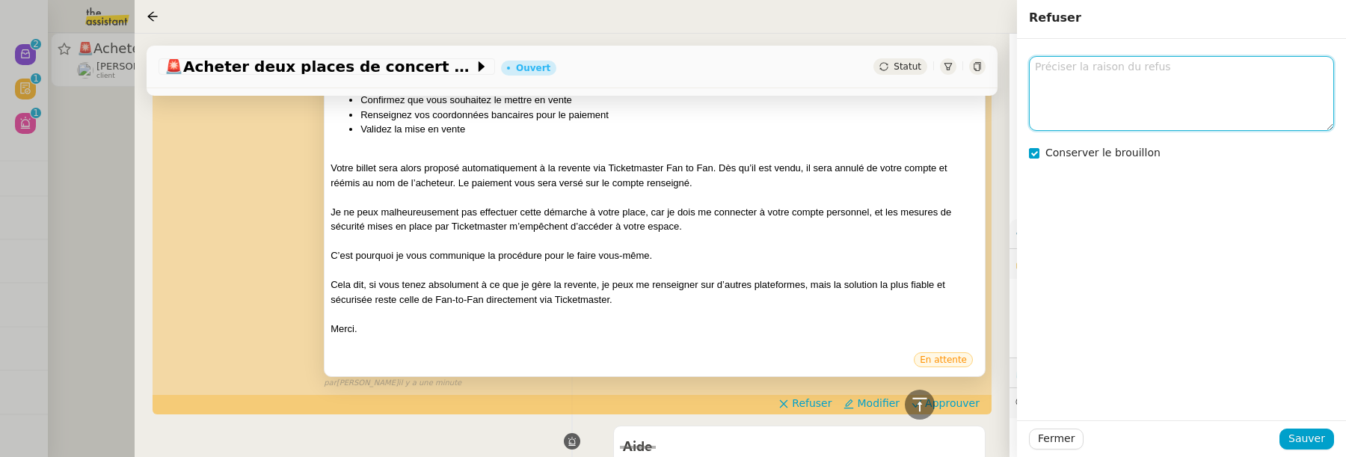
click at [1092, 105] on textarea at bounding box center [1181, 93] width 305 height 74
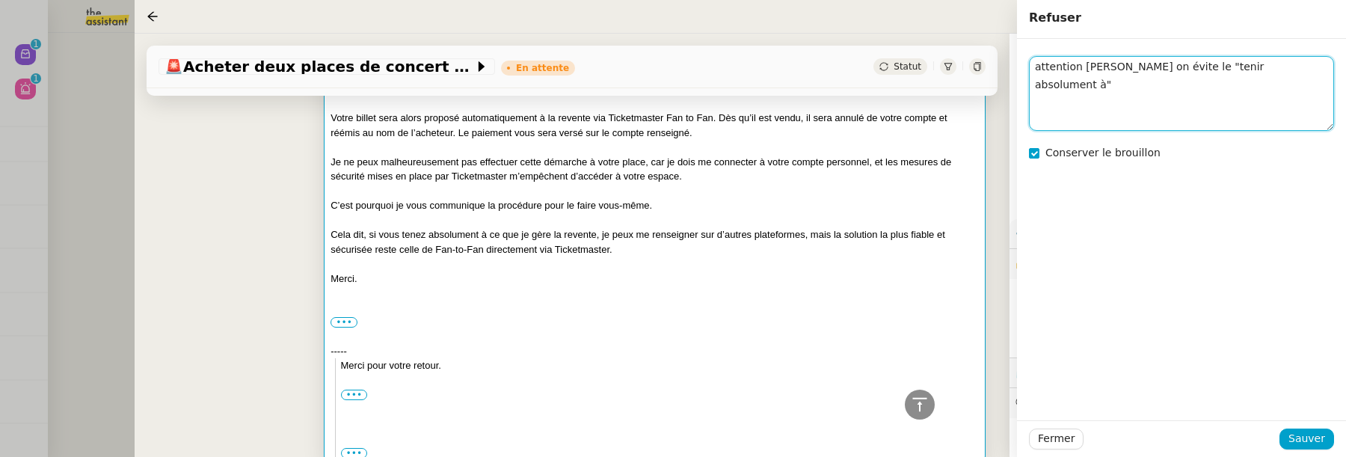
scroll to position [598, 0]
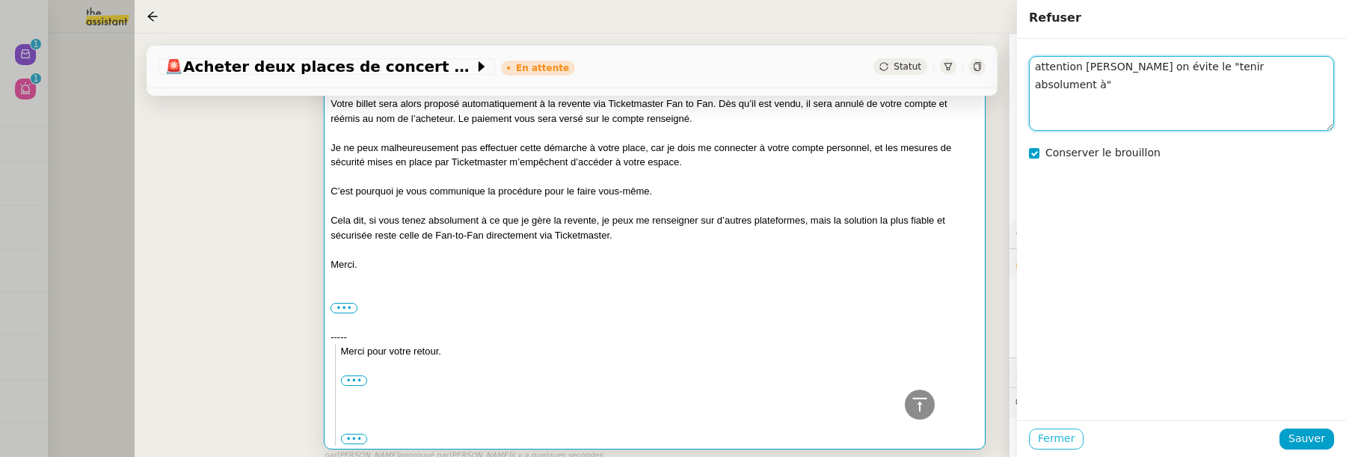
type textarea "attention [PERSON_NAME] on évite le "tenir absolument à""
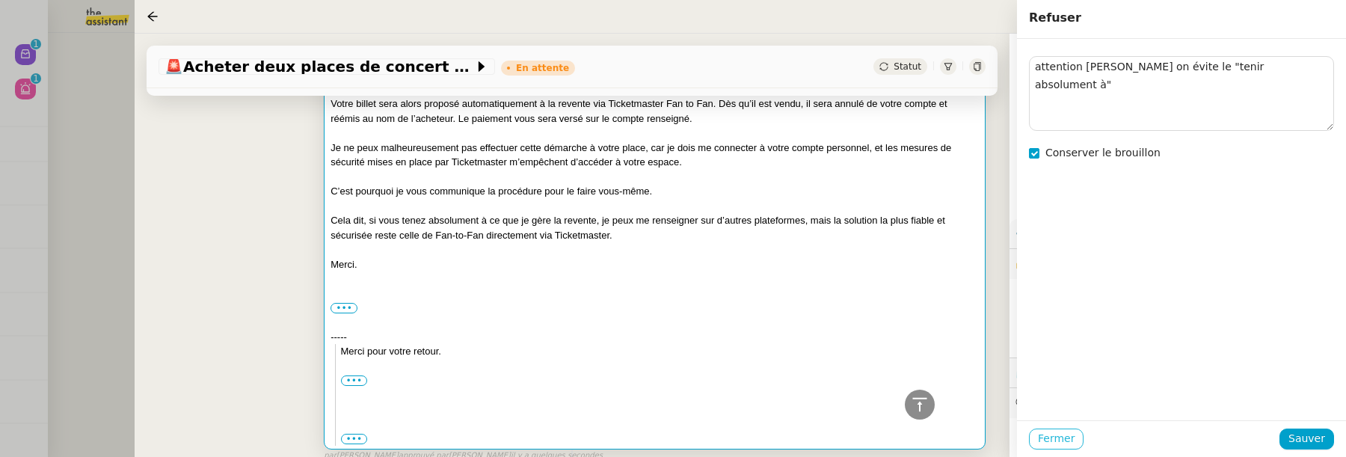
click at [1070, 432] on span "Fermer" at bounding box center [1056, 438] width 37 height 17
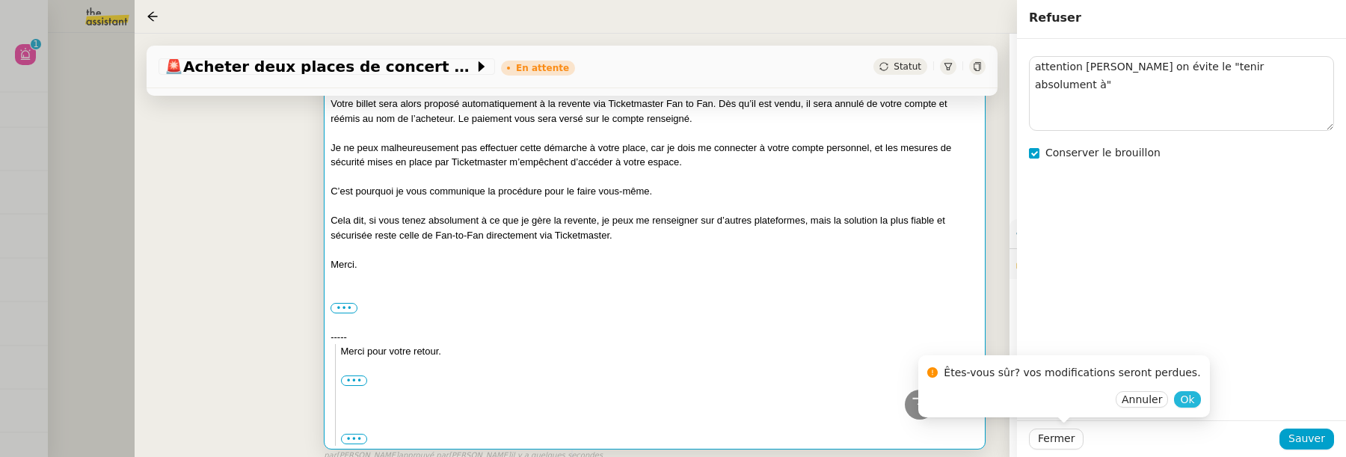
click at [1180, 400] on span "Ok" at bounding box center [1187, 399] width 14 height 15
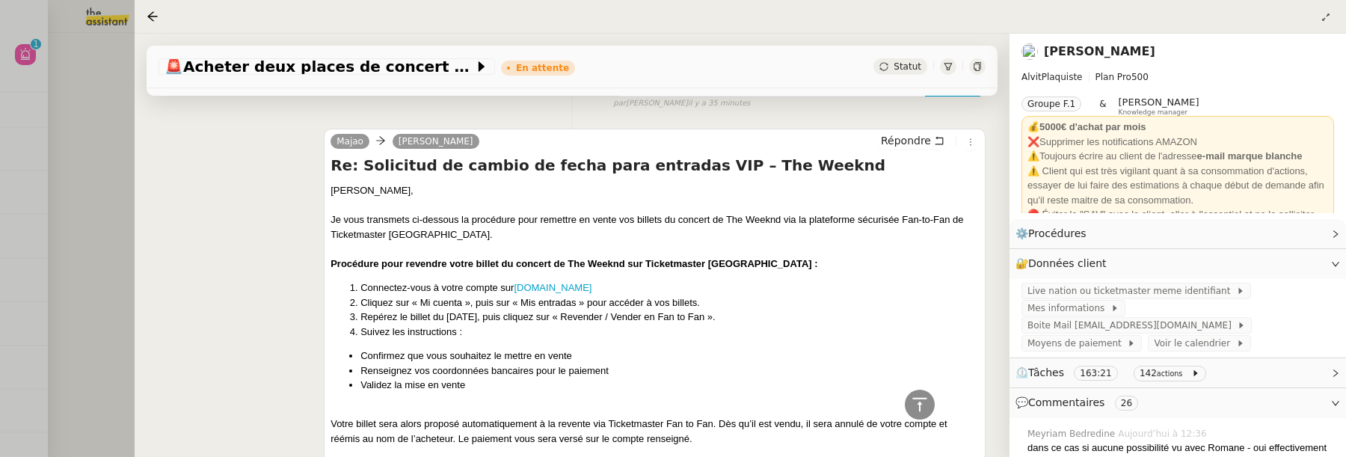
scroll to position [206, 0]
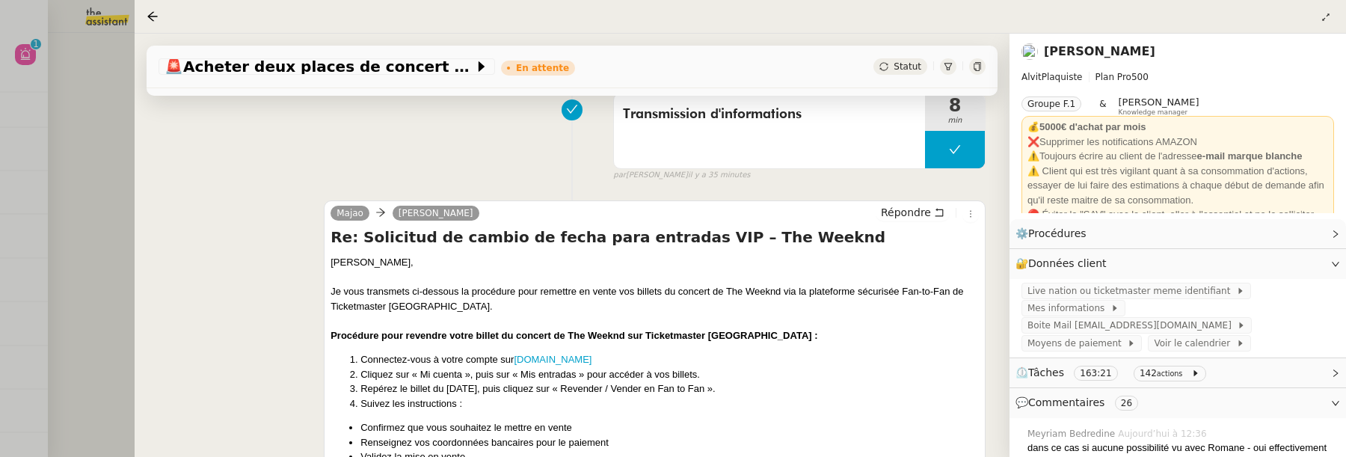
click at [99, 131] on div at bounding box center [673, 228] width 1346 height 457
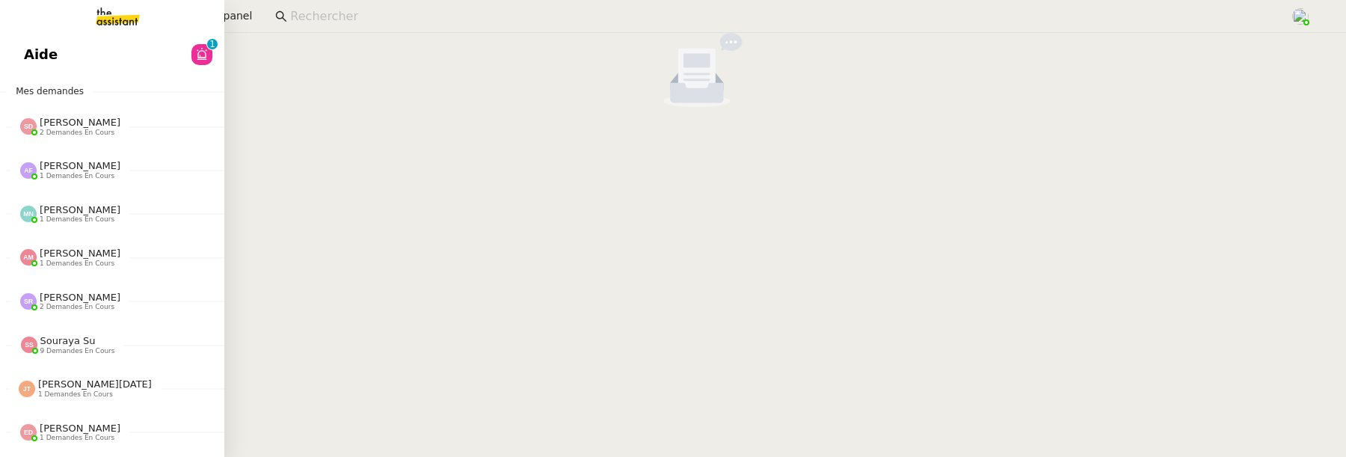
click at [66, 62] on link "Aide 0 1 2 3 4 5 6 7 8 9" at bounding box center [112, 54] width 224 height 34
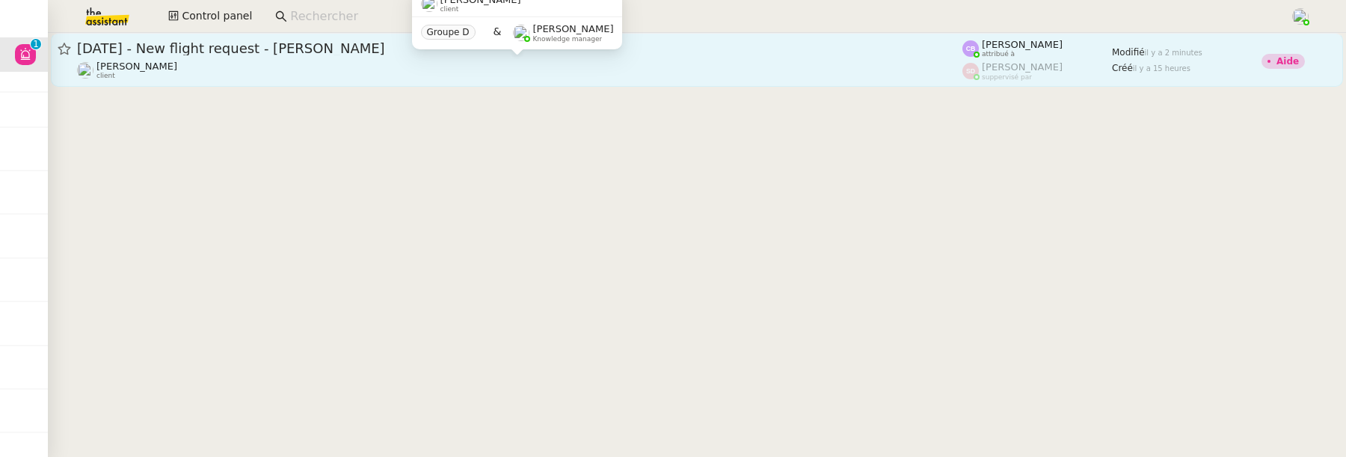
click at [358, 61] on div "[PERSON_NAME] client" at bounding box center [520, 70] width 886 height 19
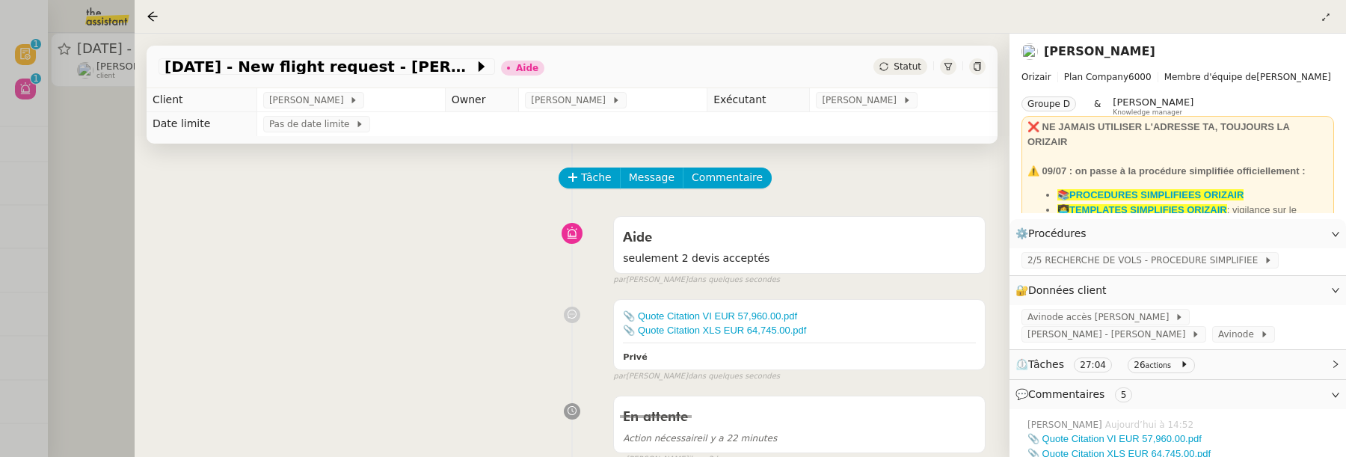
click at [922, 58] on div "[DATE] - New flight request - [PERSON_NAME] Aide Statut" at bounding box center [572, 67] width 851 height 43
click at [920, 58] on div "[DATE] - New flight request - [PERSON_NAME] Aide Statut" at bounding box center [572, 67] width 851 height 43
click at [920, 59] on div "Statut" at bounding box center [901, 66] width 54 height 16
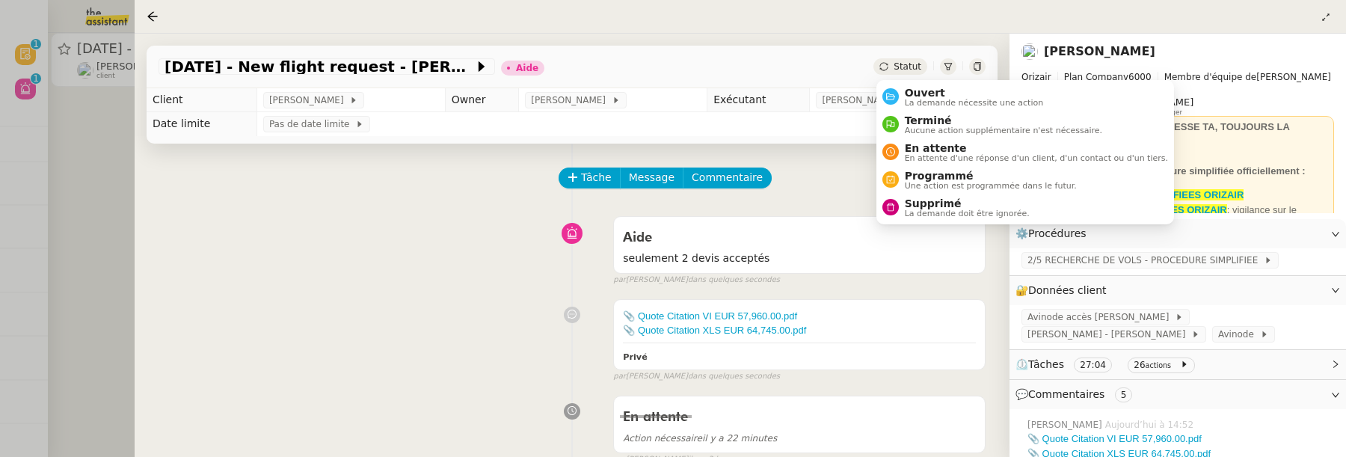
click at [934, 81] on ul "Ouvert La demande nécessite une action Terminé Aucune action supplémentaire n'e…" at bounding box center [1026, 152] width 298 height 144
click at [934, 99] on span "La demande nécessite une action" at bounding box center [974, 103] width 139 height 8
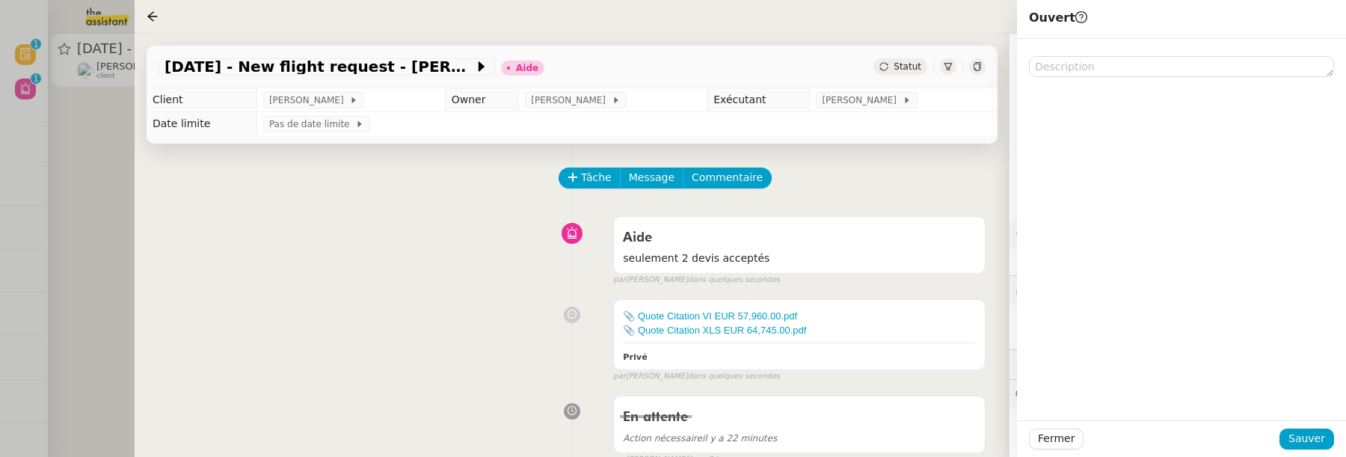
click at [1317, 453] on div "Fermer Sauver" at bounding box center [1181, 438] width 329 height 37
click at [1317, 441] on span "Sauver" at bounding box center [1307, 438] width 37 height 17
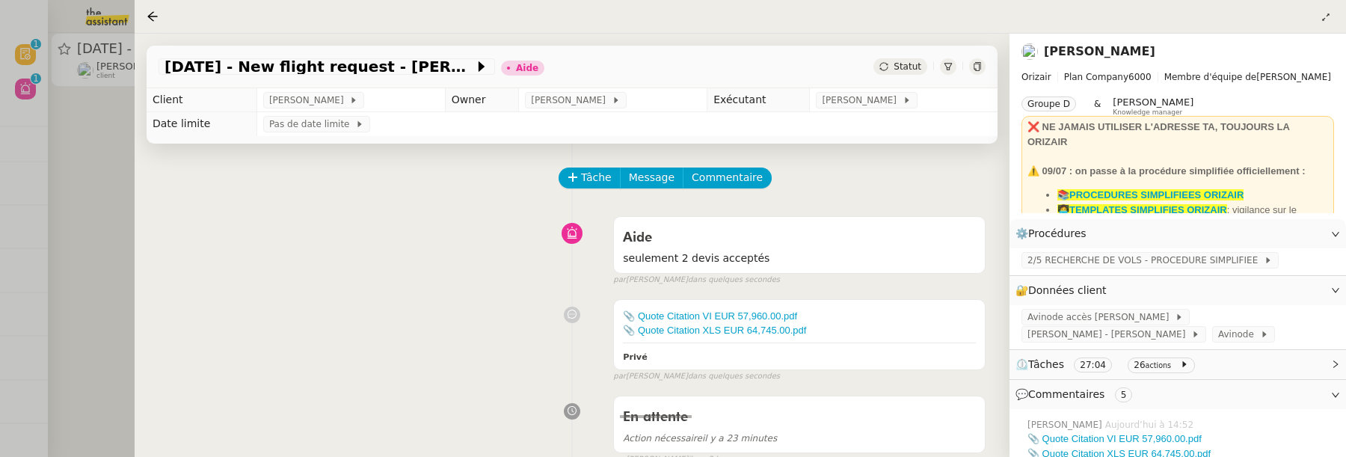
click at [917, 58] on div "[DATE] - New flight request - [PERSON_NAME] Aide Statut" at bounding box center [572, 67] width 851 height 43
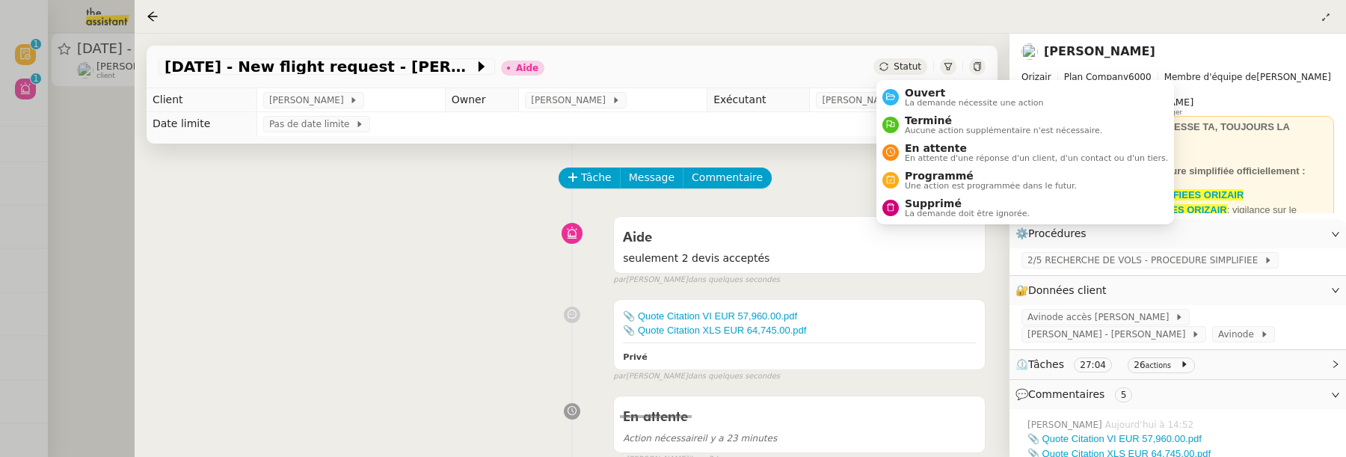
click at [917, 63] on span "Statut" at bounding box center [908, 66] width 28 height 10
click at [939, 92] on span "Ouvert" at bounding box center [974, 93] width 139 height 12
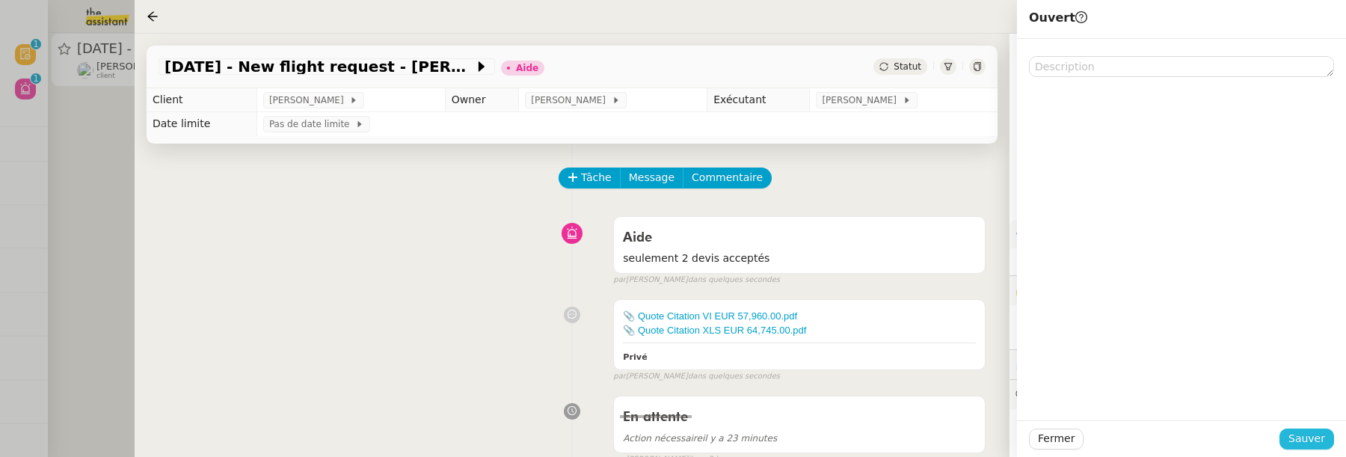
click at [1303, 431] on span "Sauver" at bounding box center [1307, 438] width 37 height 17
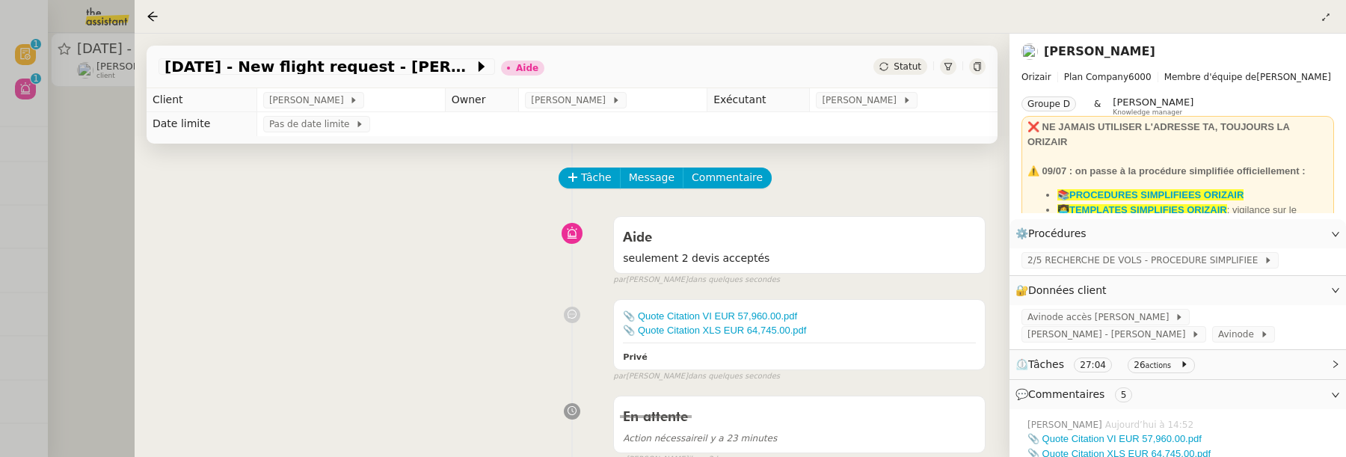
click at [96, 266] on div at bounding box center [673, 228] width 1346 height 457
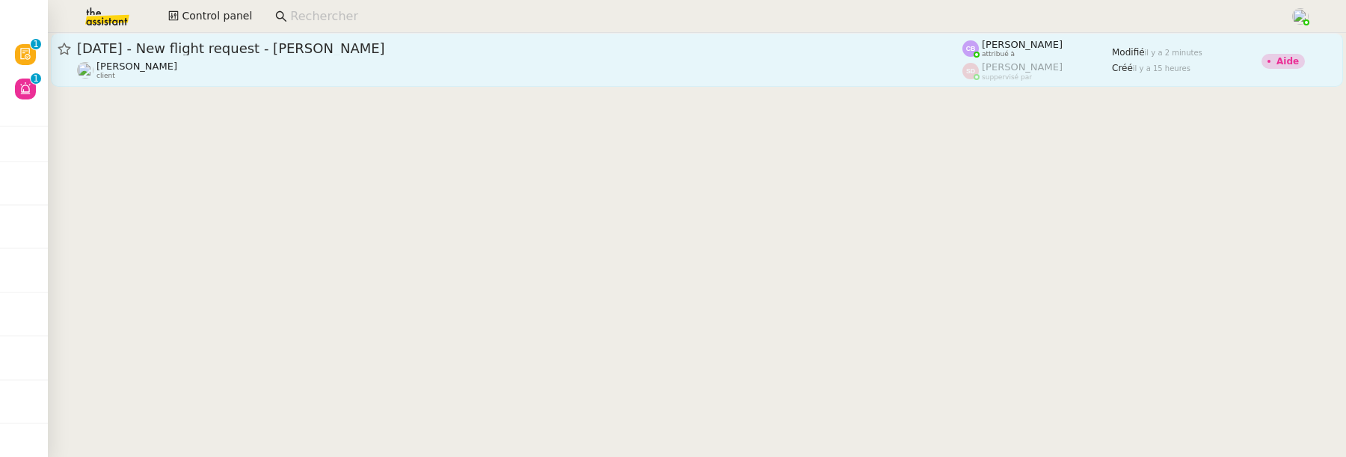
click at [253, 69] on div "[PERSON_NAME] client" at bounding box center [520, 70] width 886 height 19
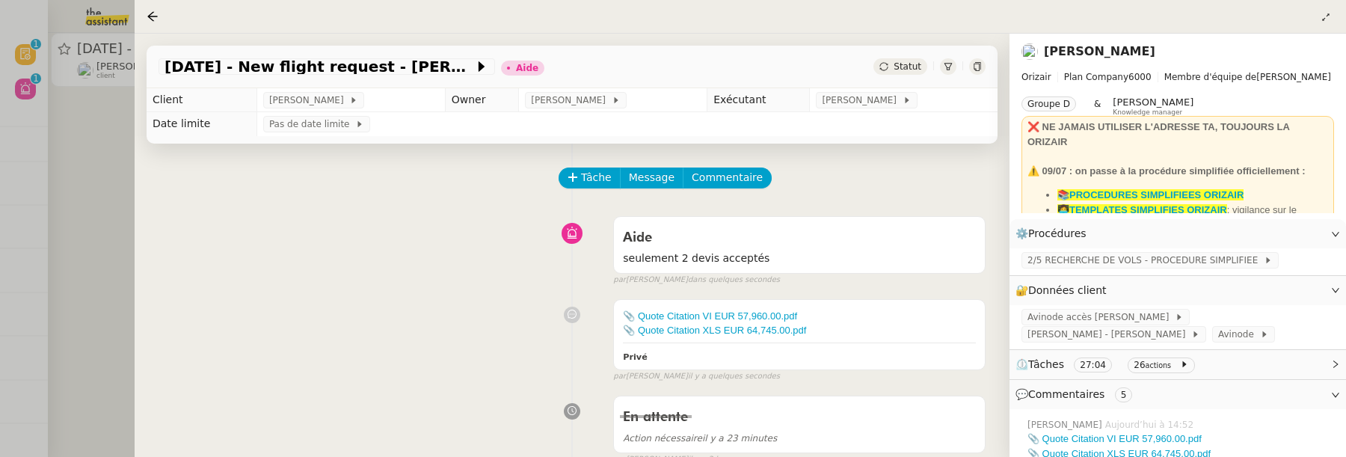
click at [901, 76] on div "[DATE] - New flight request - [PERSON_NAME] Aide Statut" at bounding box center [572, 67] width 851 height 43
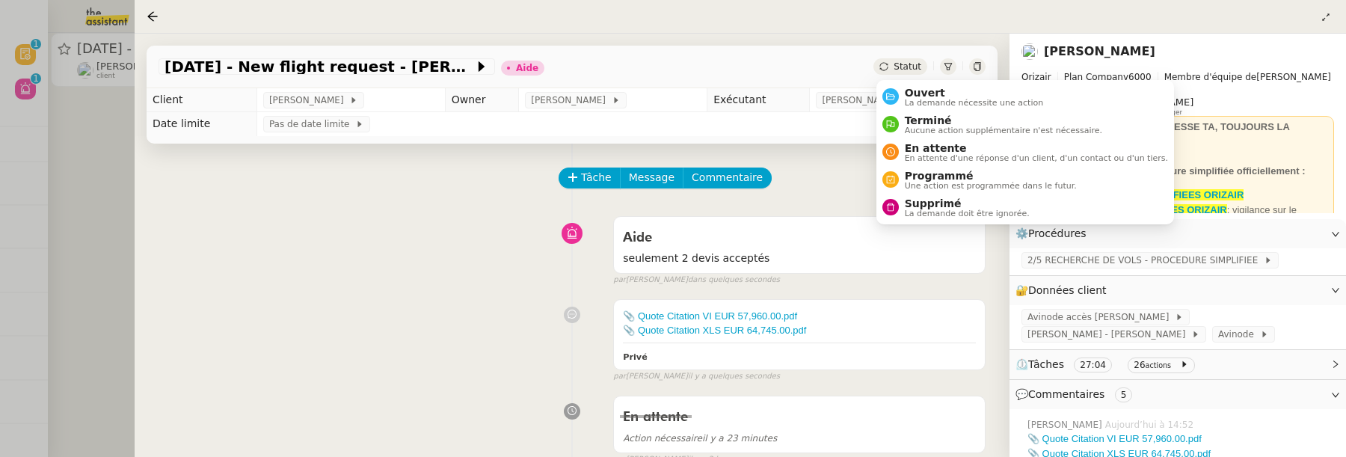
click at [914, 69] on span "Statut" at bounding box center [908, 66] width 28 height 10
click at [922, 90] on span "Ouvert" at bounding box center [974, 93] width 139 height 12
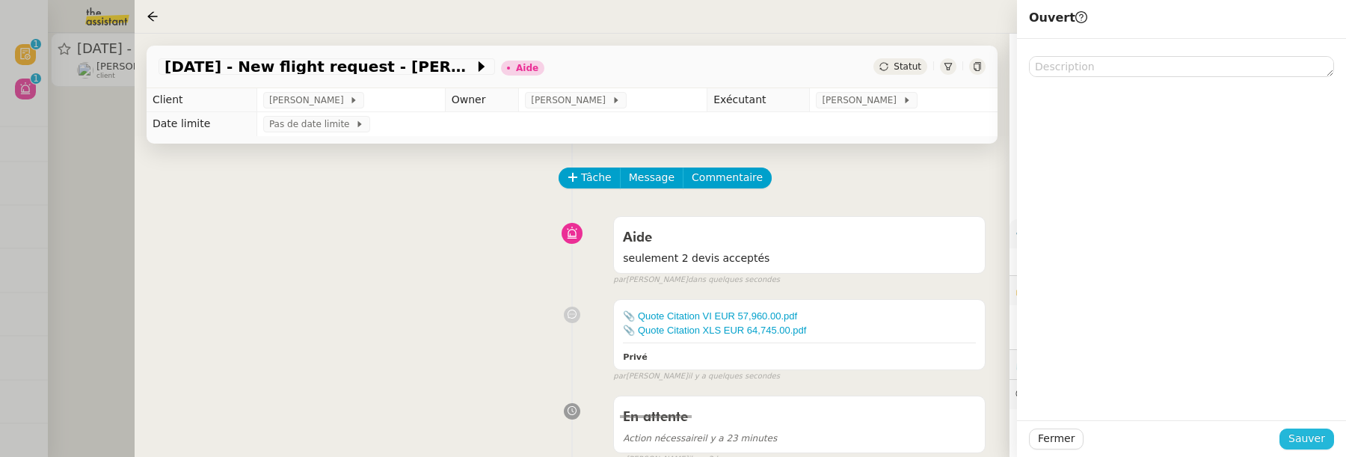
click at [1314, 443] on span "Sauver" at bounding box center [1307, 438] width 37 height 17
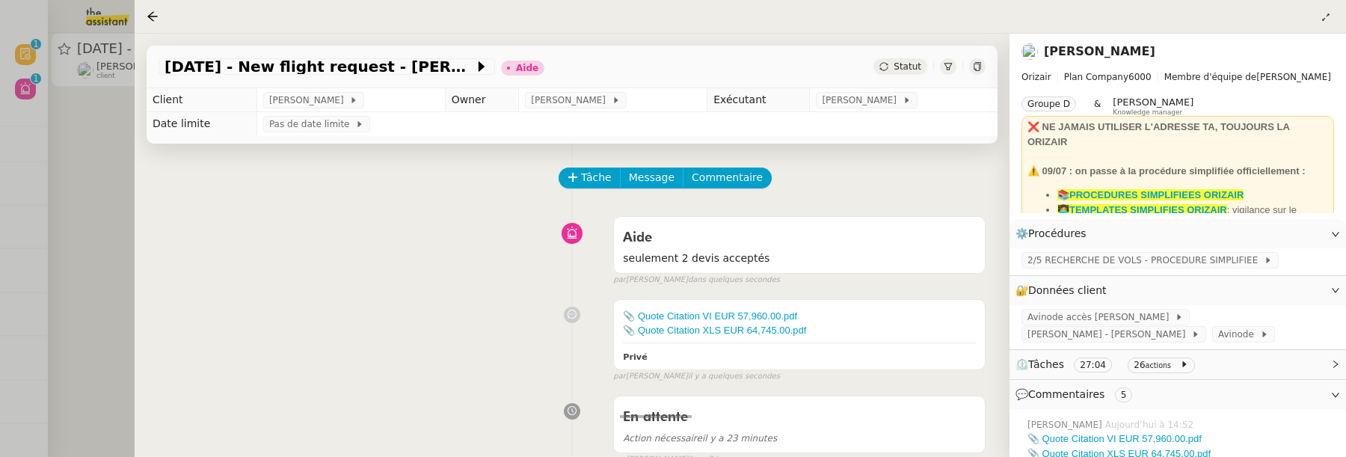
click at [893, 66] on div "Statut" at bounding box center [901, 66] width 54 height 16
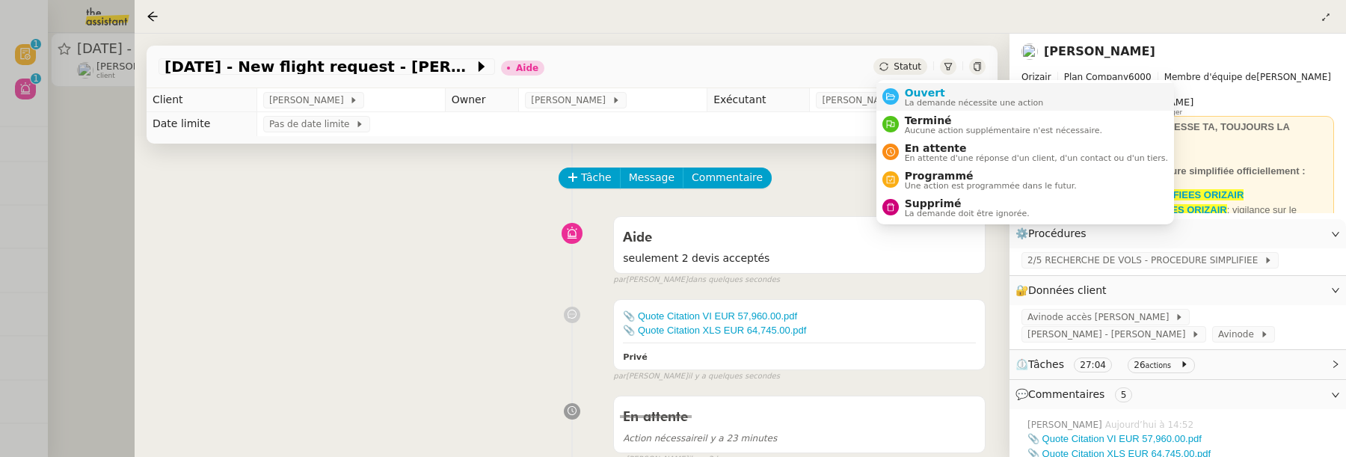
click at [913, 101] on span "La demande nécessite une action" at bounding box center [974, 103] width 139 height 8
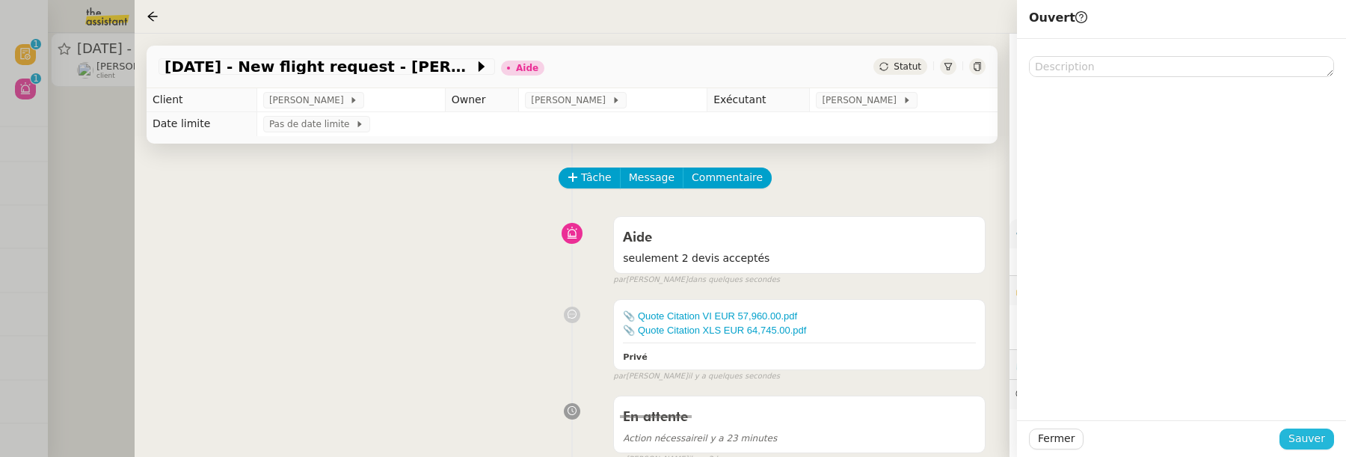
click at [1302, 440] on span "Sauver" at bounding box center [1307, 438] width 37 height 17
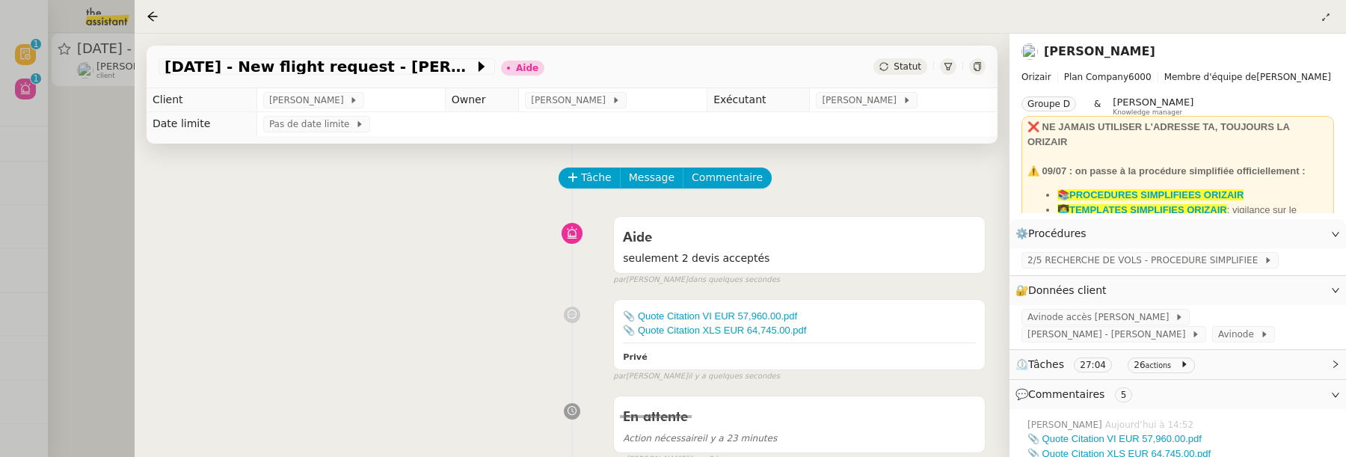
click at [104, 209] on div at bounding box center [673, 228] width 1346 height 457
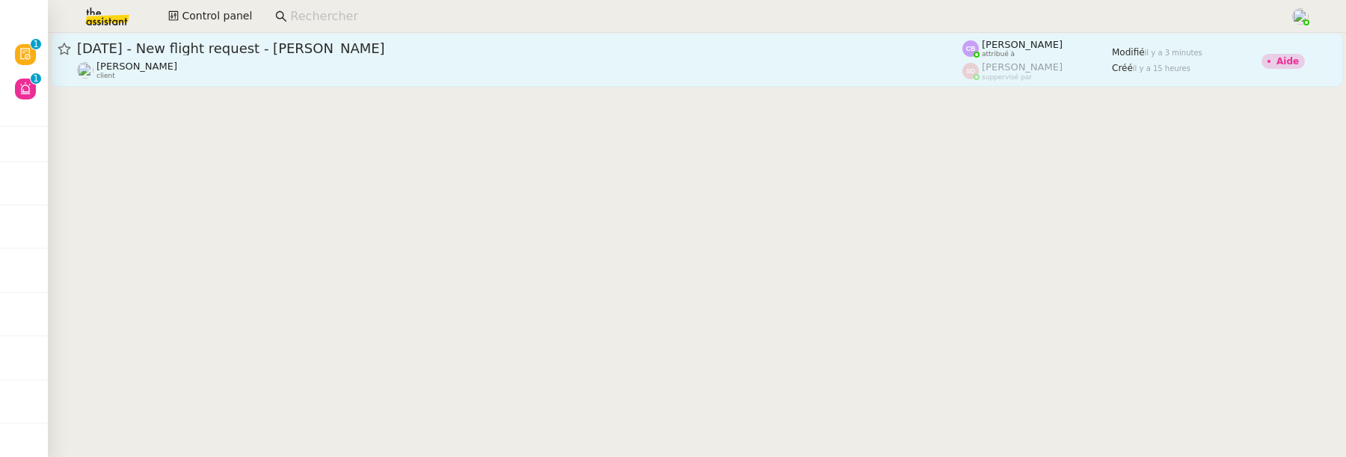
click at [336, 52] on span "[DATE] - New flight request - [PERSON_NAME]" at bounding box center [520, 48] width 886 height 13
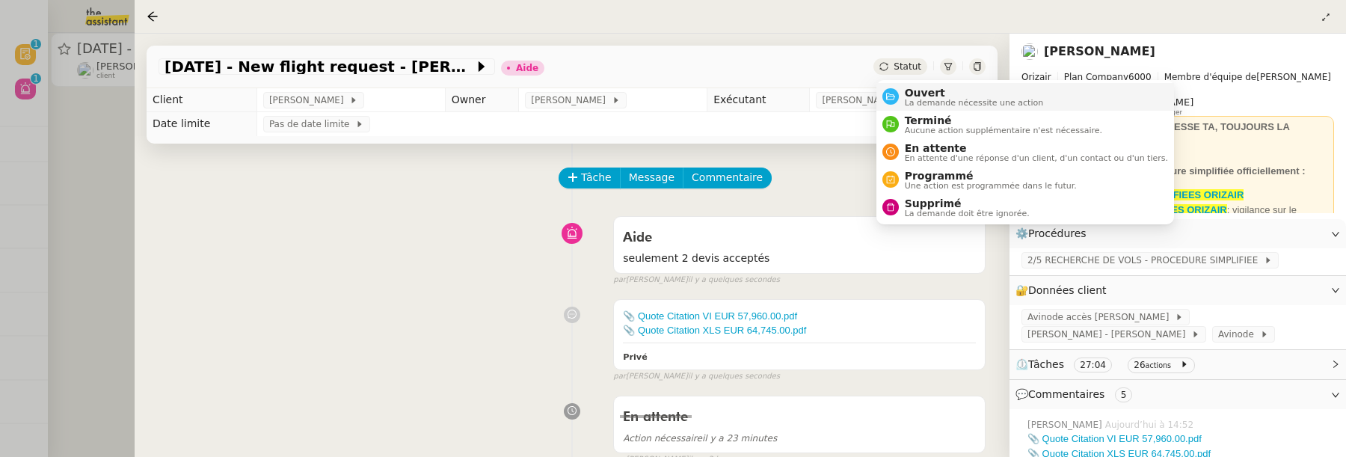
click at [918, 93] on span "Ouvert" at bounding box center [974, 93] width 139 height 12
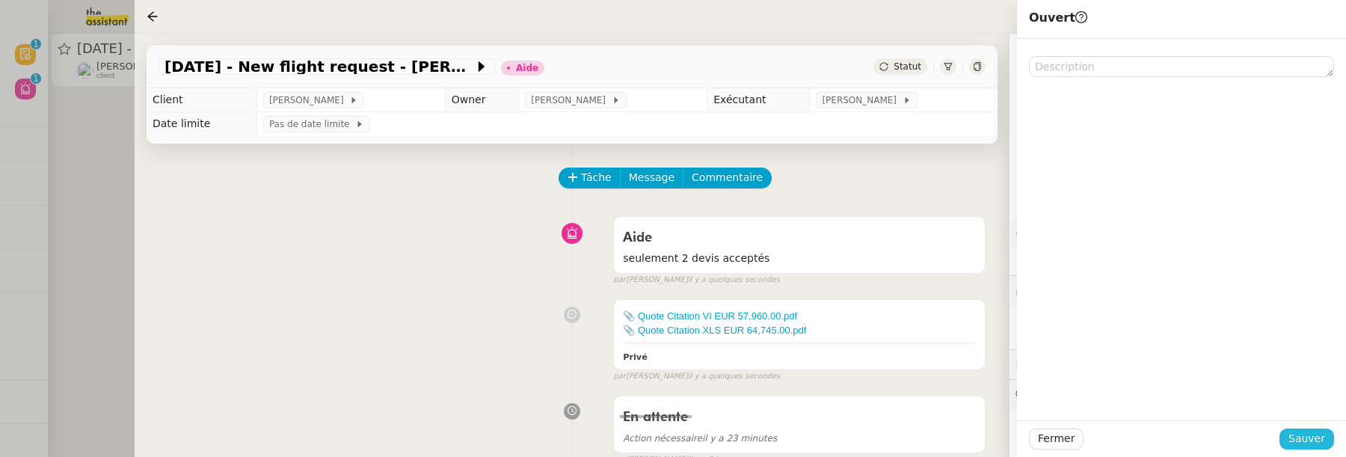
click at [1307, 448] on button "Sauver" at bounding box center [1307, 439] width 55 height 21
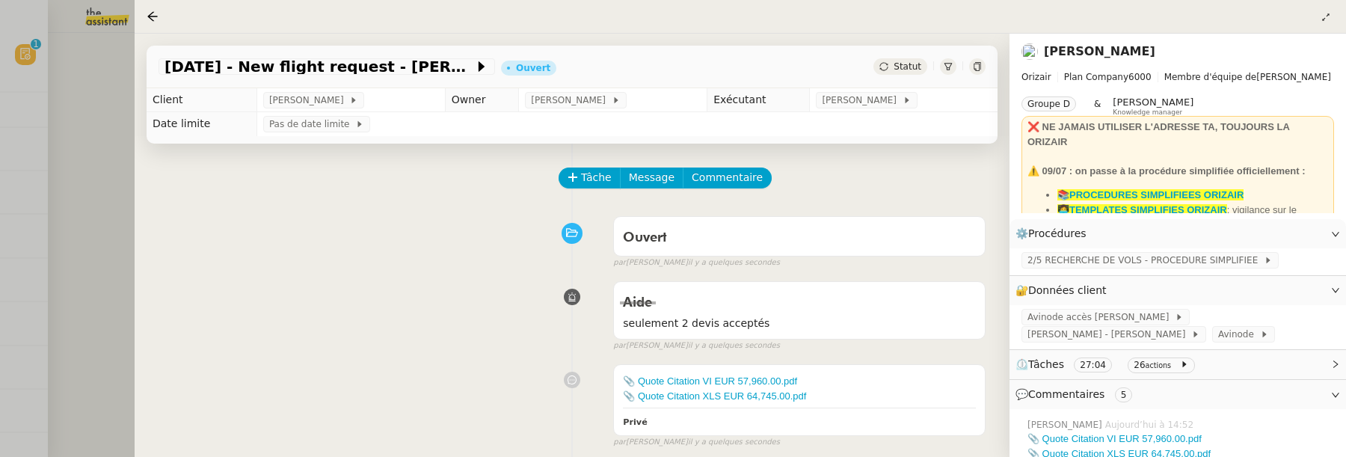
click at [92, 200] on div at bounding box center [673, 228] width 1346 height 457
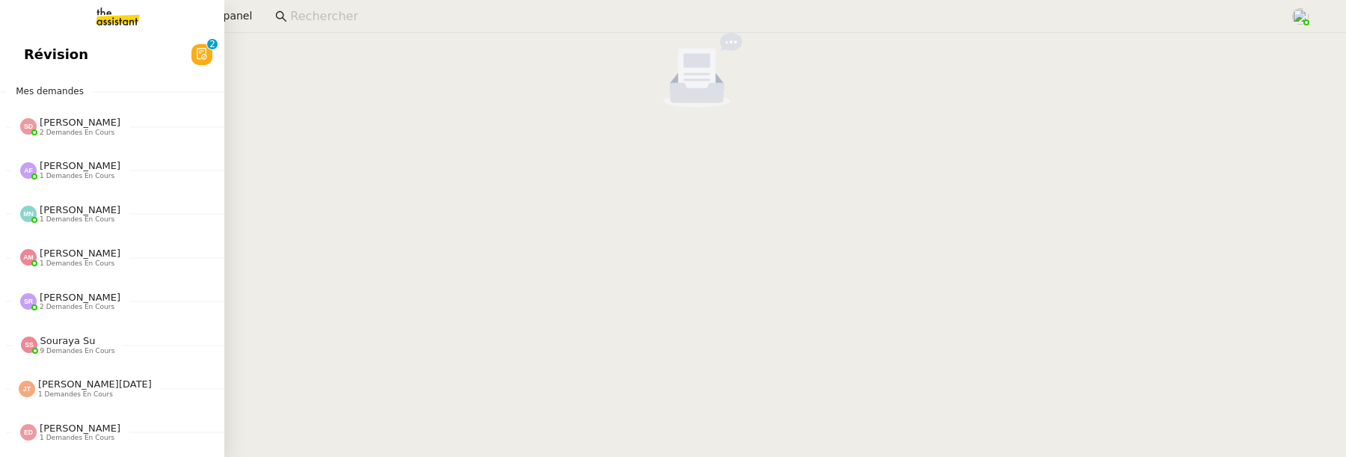
click at [34, 49] on span "Révision" at bounding box center [56, 54] width 64 height 22
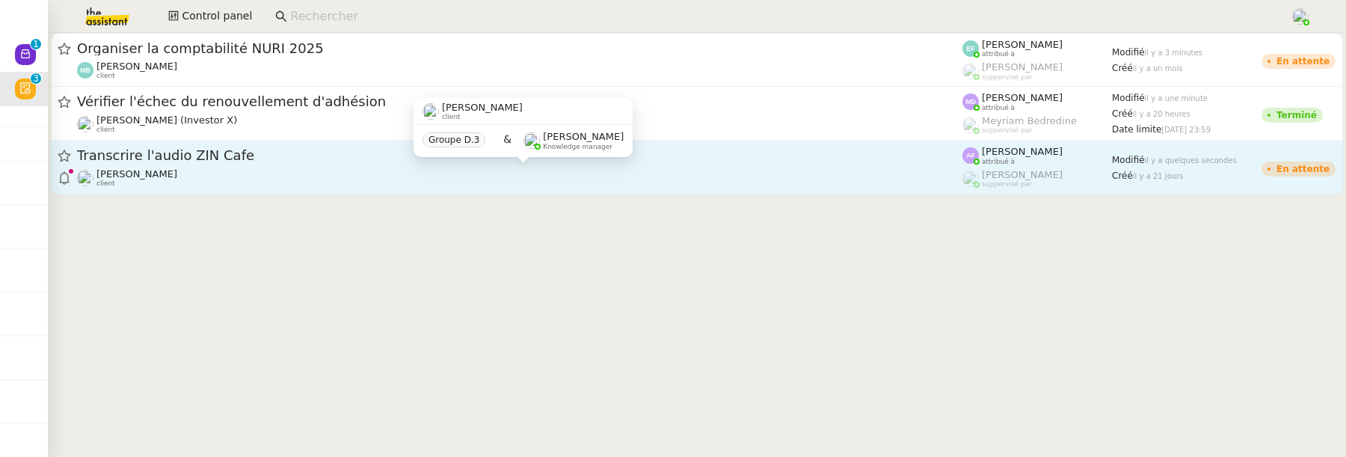
click at [281, 174] on div "[PERSON_NAME] client" at bounding box center [520, 177] width 886 height 19
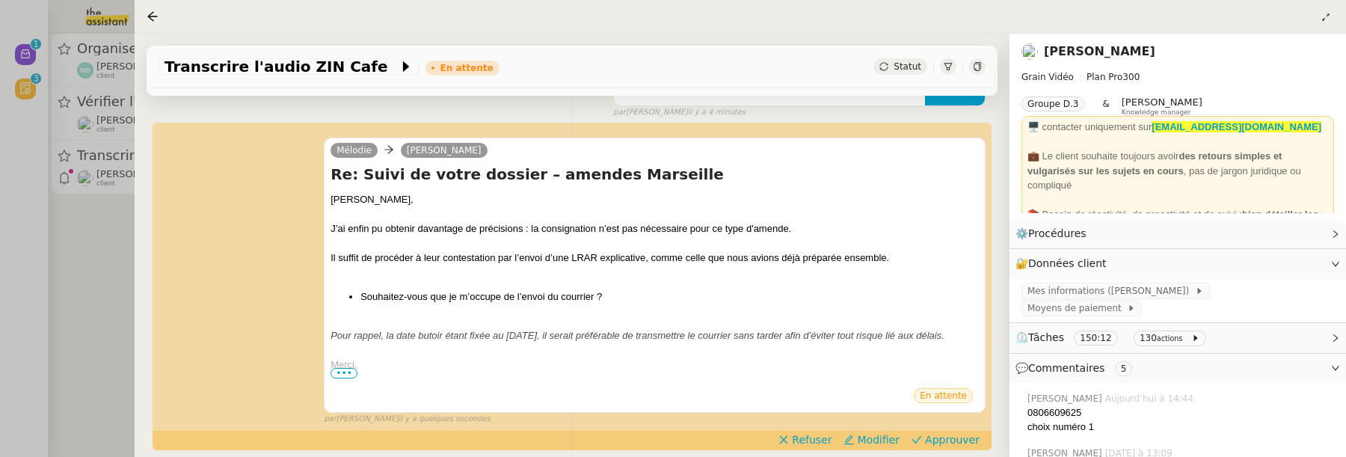
scroll to position [284, 0]
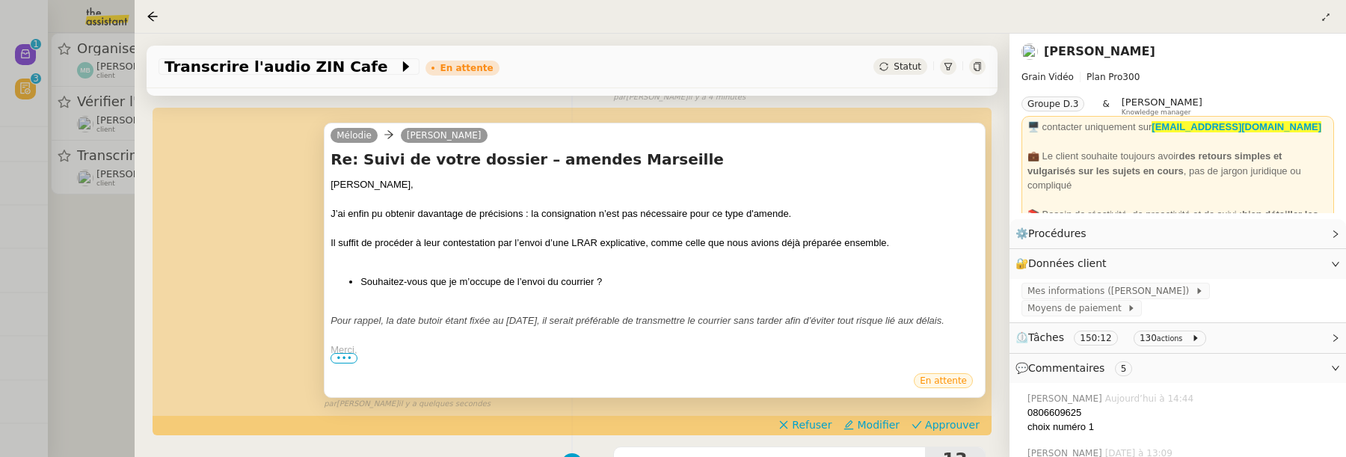
click at [343, 353] on span "•••" at bounding box center [344, 358] width 27 height 10
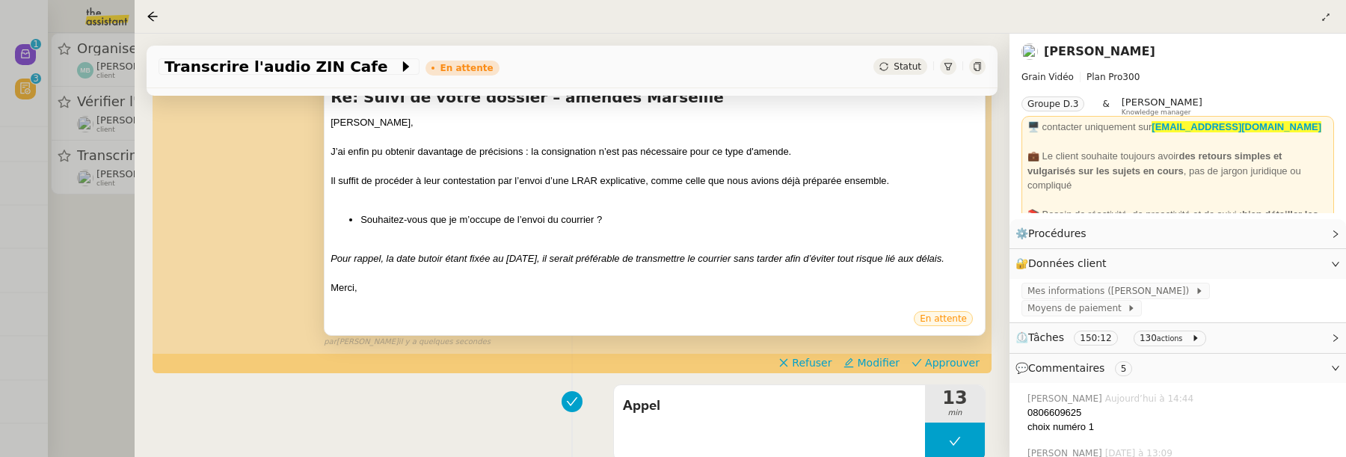
scroll to position [363, 0]
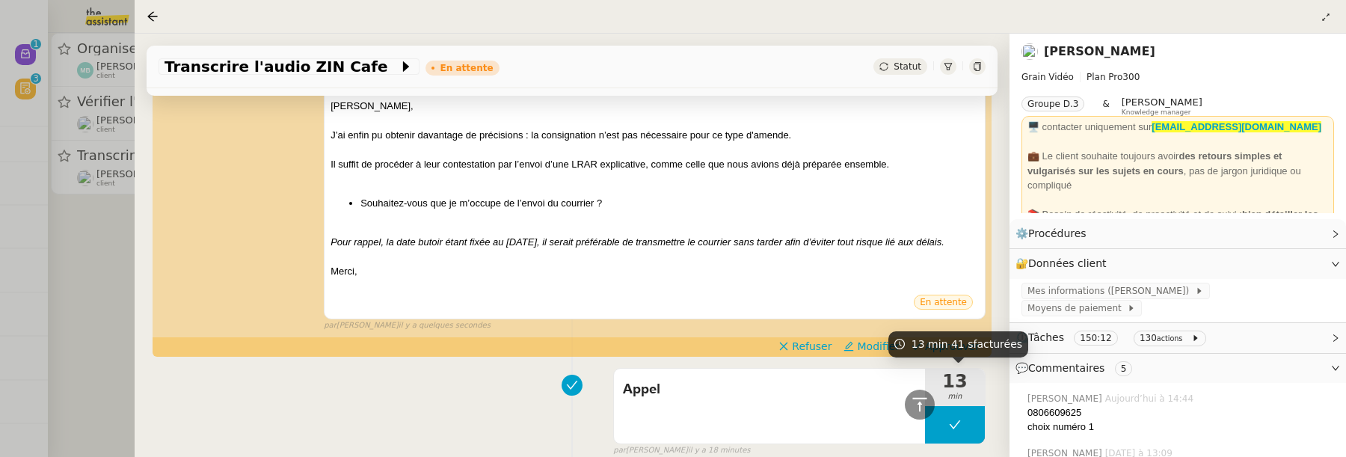
click at [955, 347] on span "13 min 41 s facturées" at bounding box center [967, 344] width 111 height 12
click at [937, 345] on span "Approuver" at bounding box center [952, 346] width 55 height 15
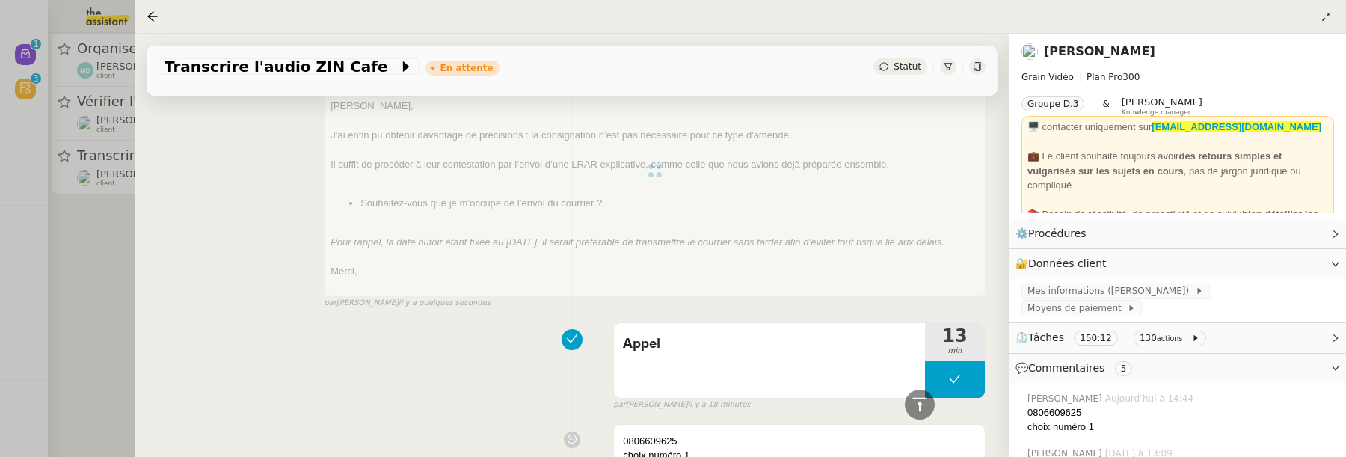
click at [92, 247] on div at bounding box center [673, 228] width 1346 height 457
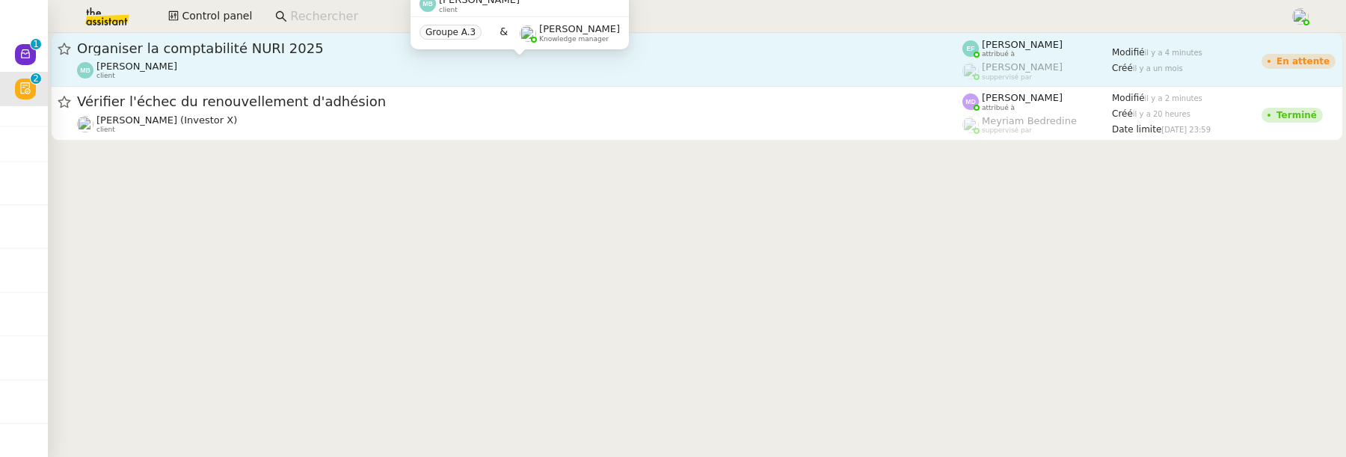
click at [358, 63] on div "Marina Barthelemy client" at bounding box center [520, 70] width 886 height 19
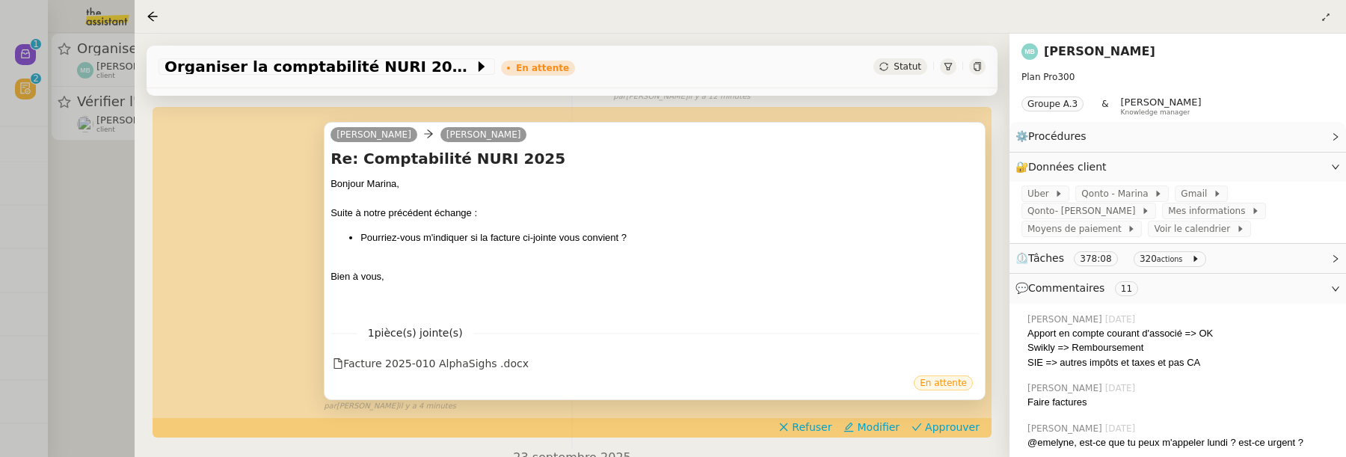
scroll to position [304, 0]
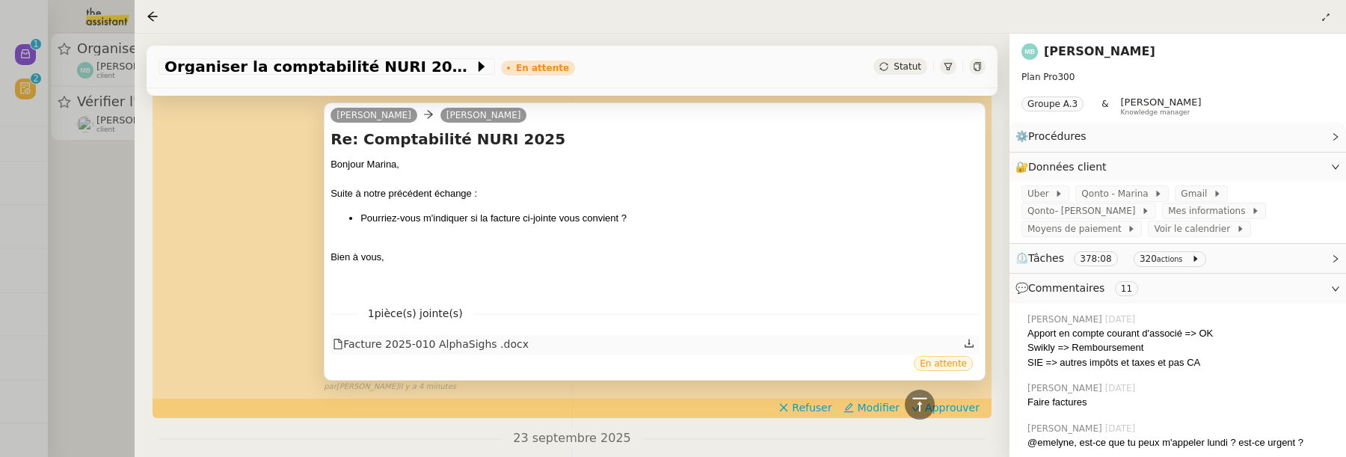
click at [471, 344] on div "Facture 2025-010 AlphaSighs .docx" at bounding box center [431, 344] width 196 height 17
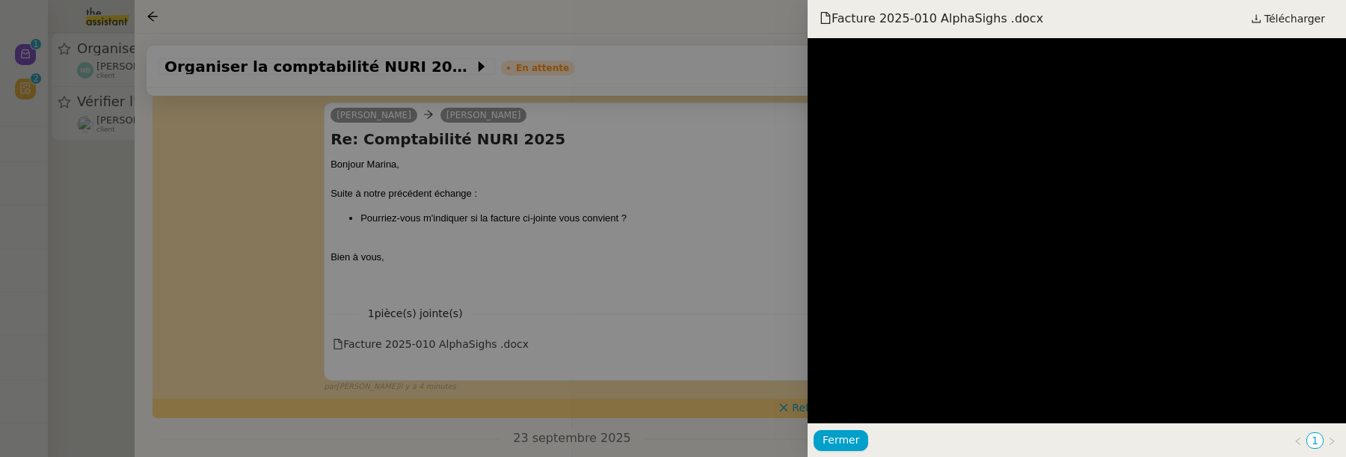
click at [720, 307] on div at bounding box center [673, 228] width 1346 height 457
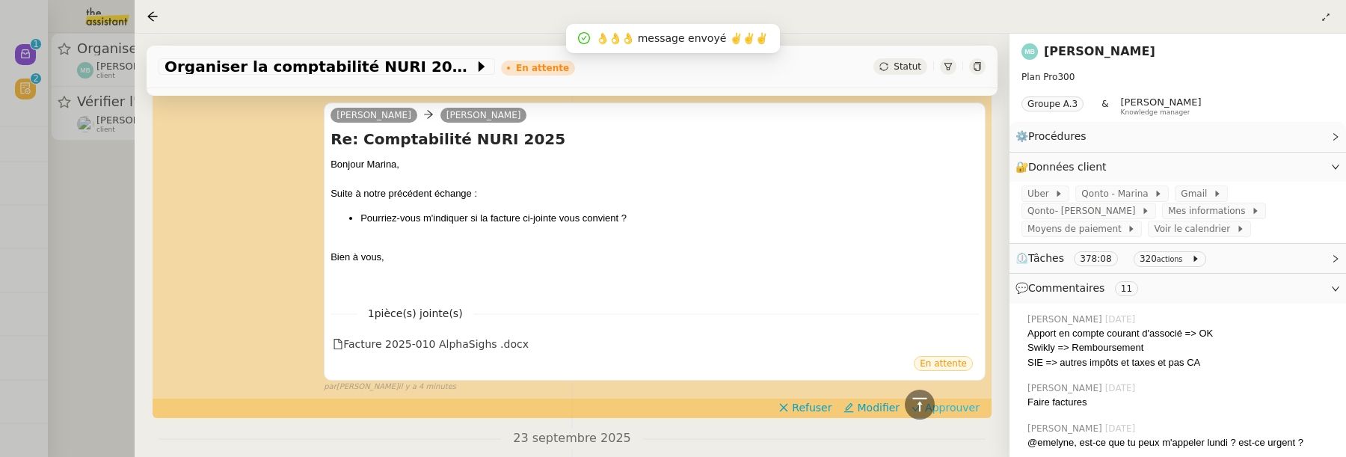
click at [946, 406] on span "Approuver" at bounding box center [952, 407] width 55 height 15
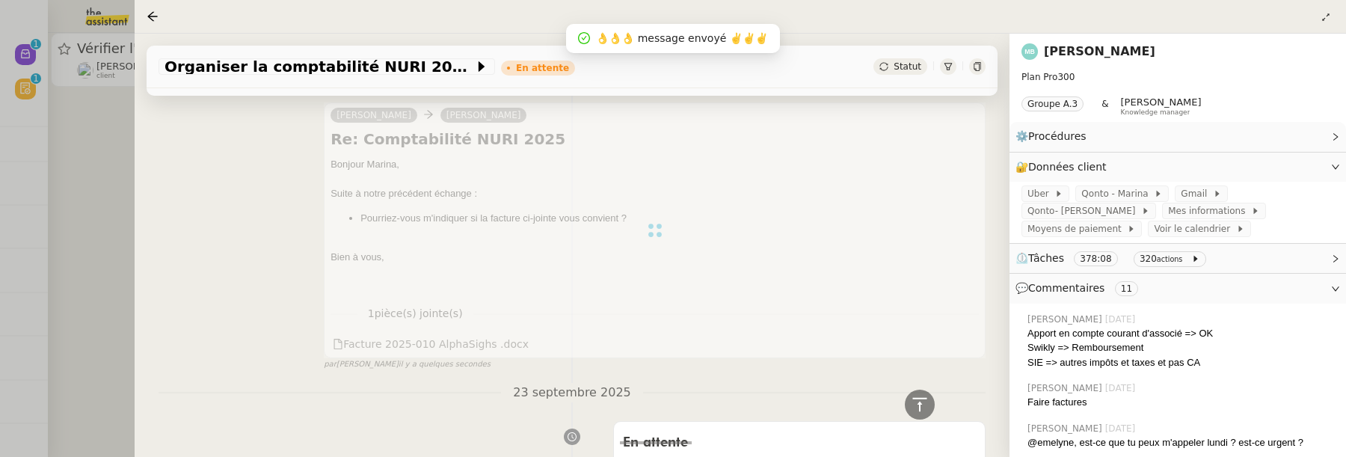
click at [107, 218] on div at bounding box center [673, 228] width 1346 height 457
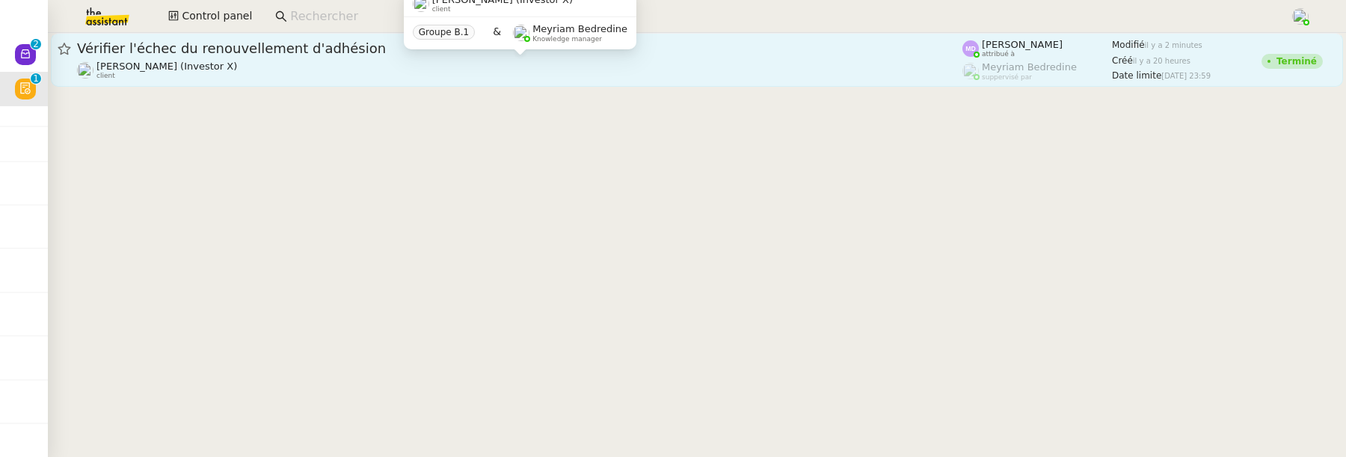
click at [339, 72] on div "Cédric Tempestini (Investor X) client" at bounding box center [520, 70] width 886 height 19
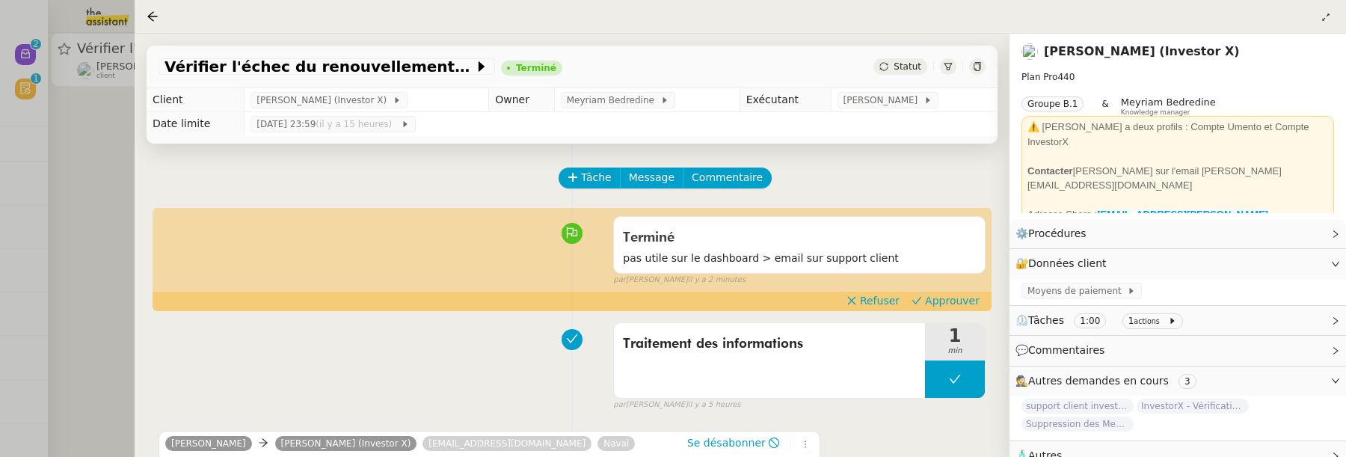
click at [71, 151] on div at bounding box center [673, 228] width 1346 height 457
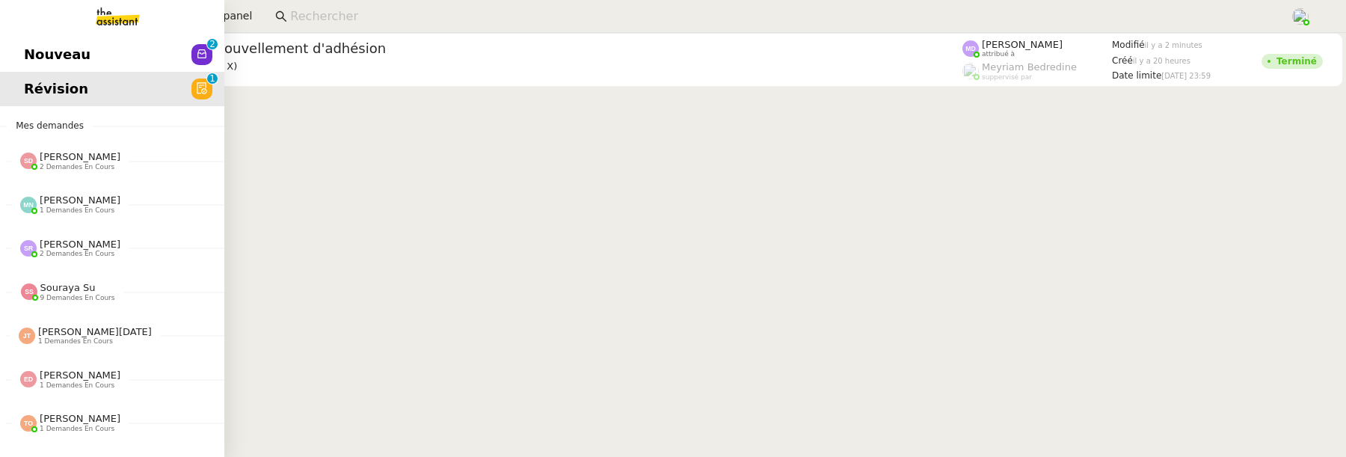
click at [29, 58] on span "Nouveau" at bounding box center [57, 54] width 67 height 22
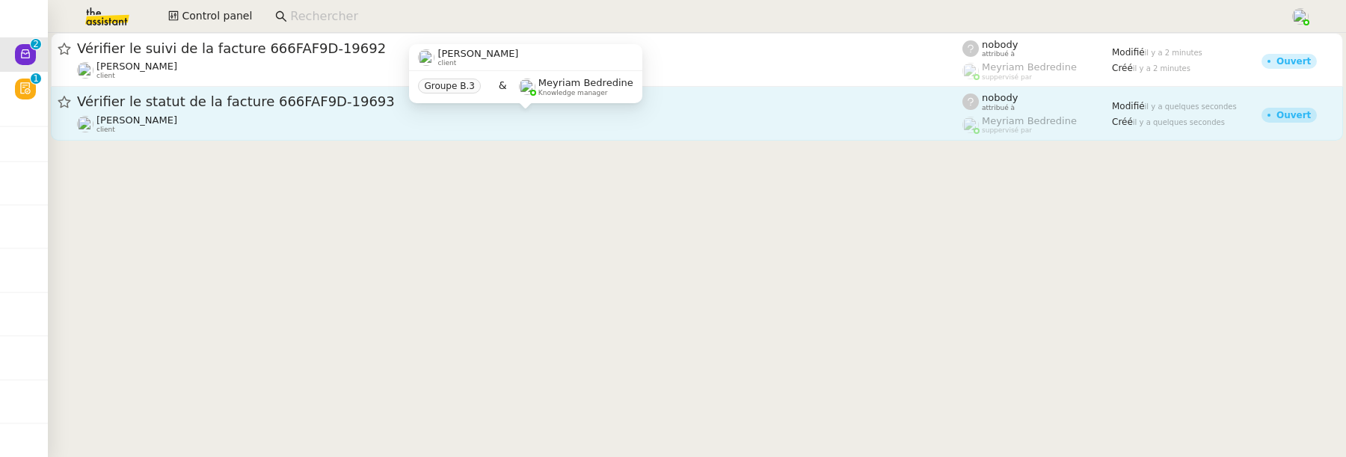
click at [519, 125] on div "Julien Decroix client" at bounding box center [520, 123] width 886 height 19
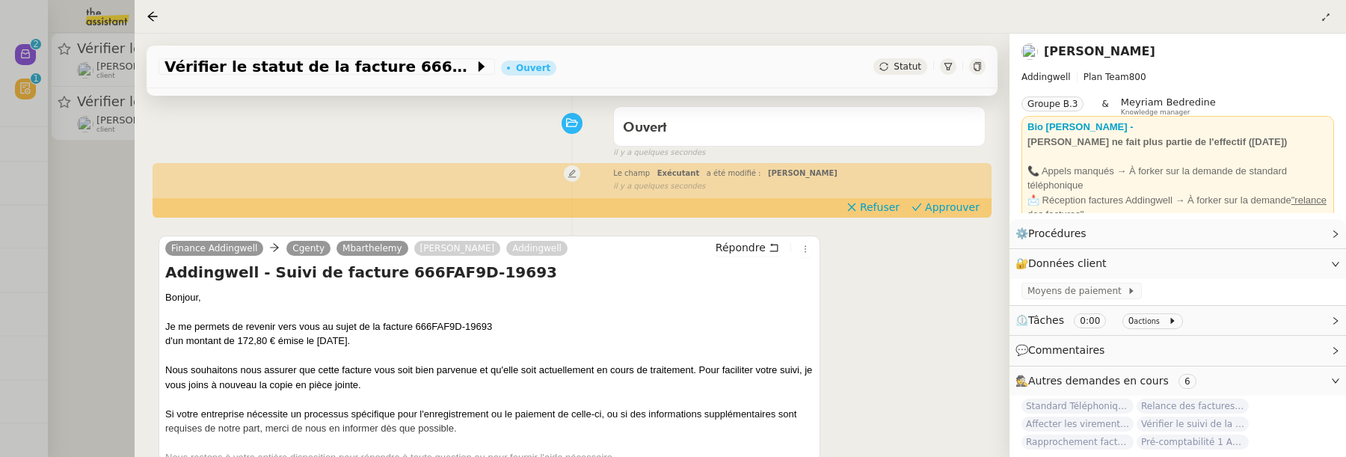
scroll to position [126, 0]
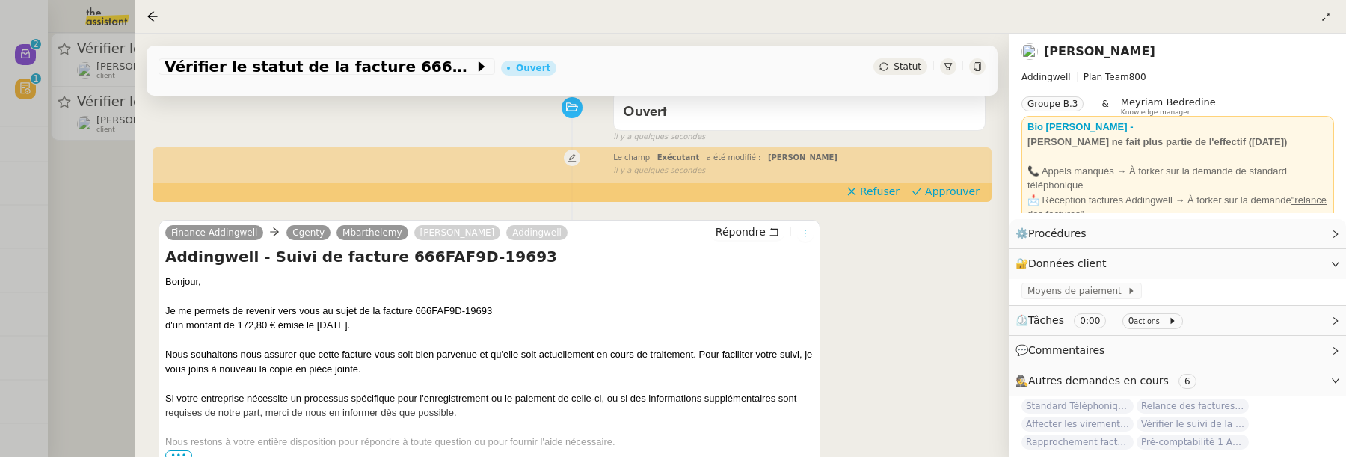
click at [803, 239] on button at bounding box center [805, 233] width 16 height 16
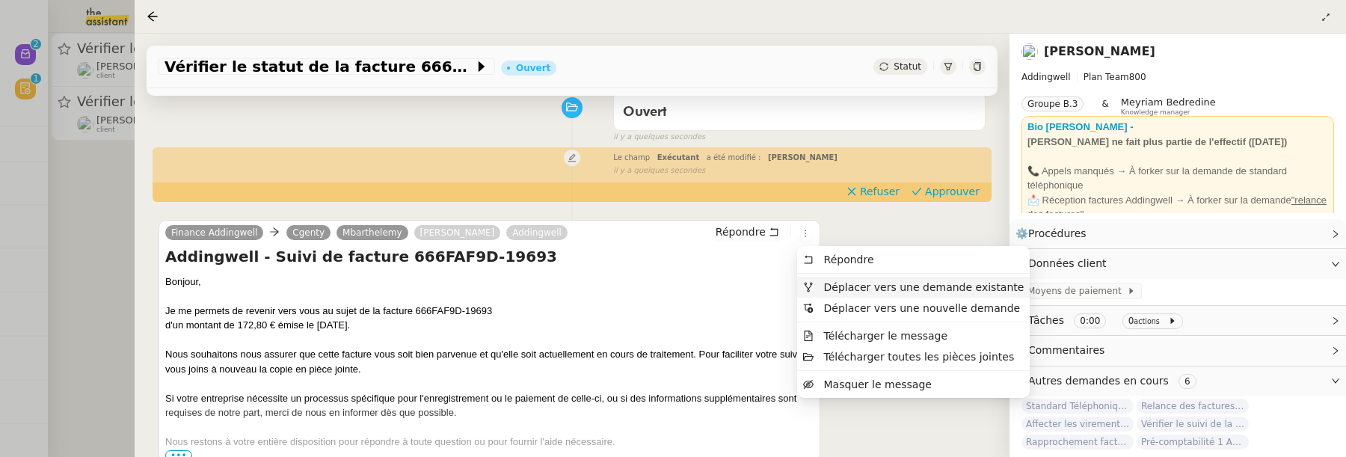
click at [840, 285] on span "Déplacer vers une demande existante" at bounding box center [924, 287] width 200 height 12
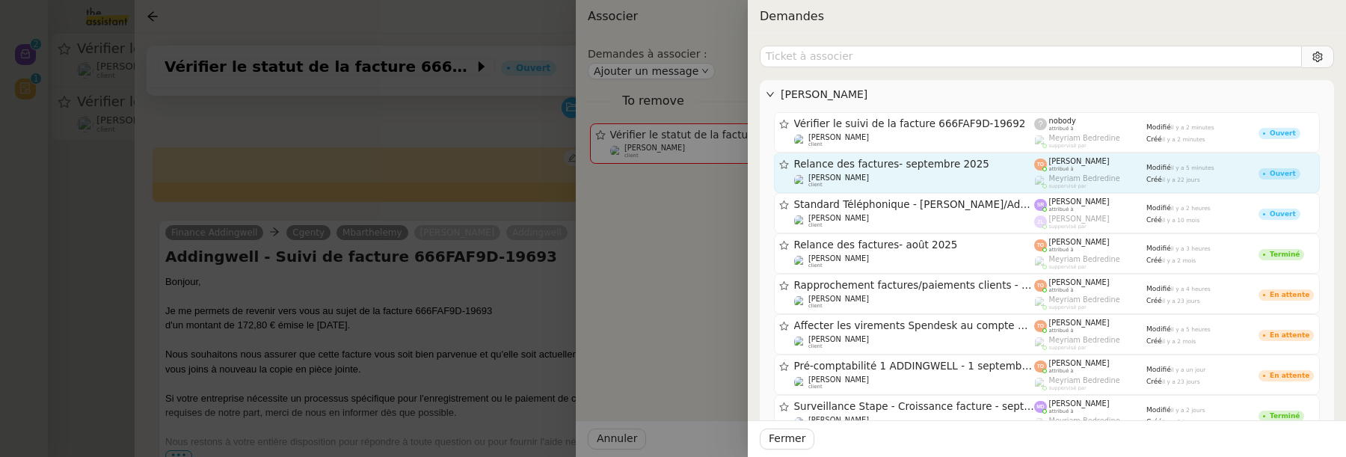
click at [960, 168] on div "Relance des factures- septembre 2025" at bounding box center [914, 164] width 241 height 13
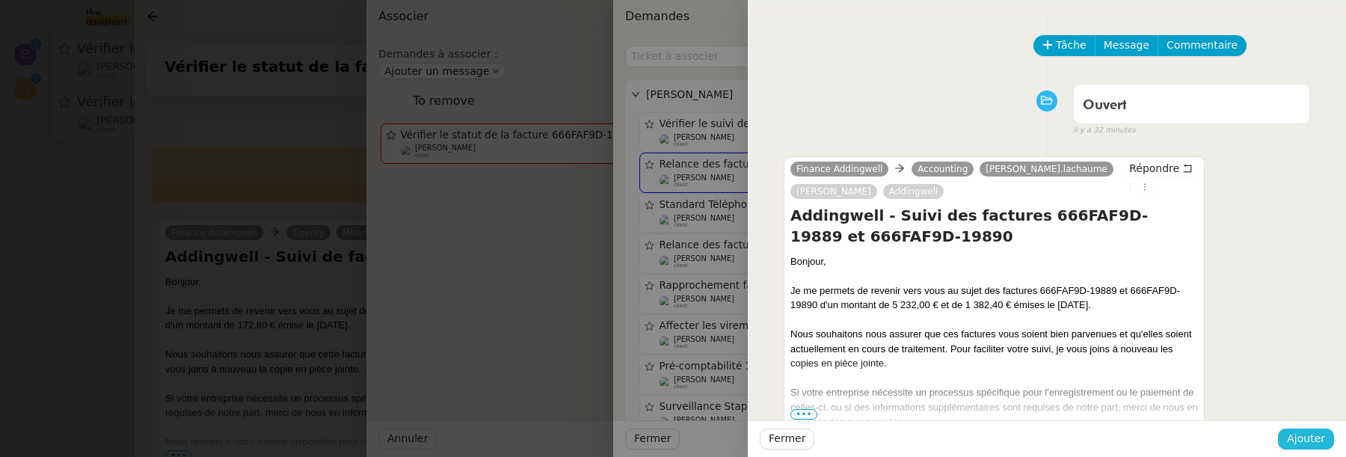
click at [1309, 435] on span "Ajouter" at bounding box center [1306, 438] width 38 height 17
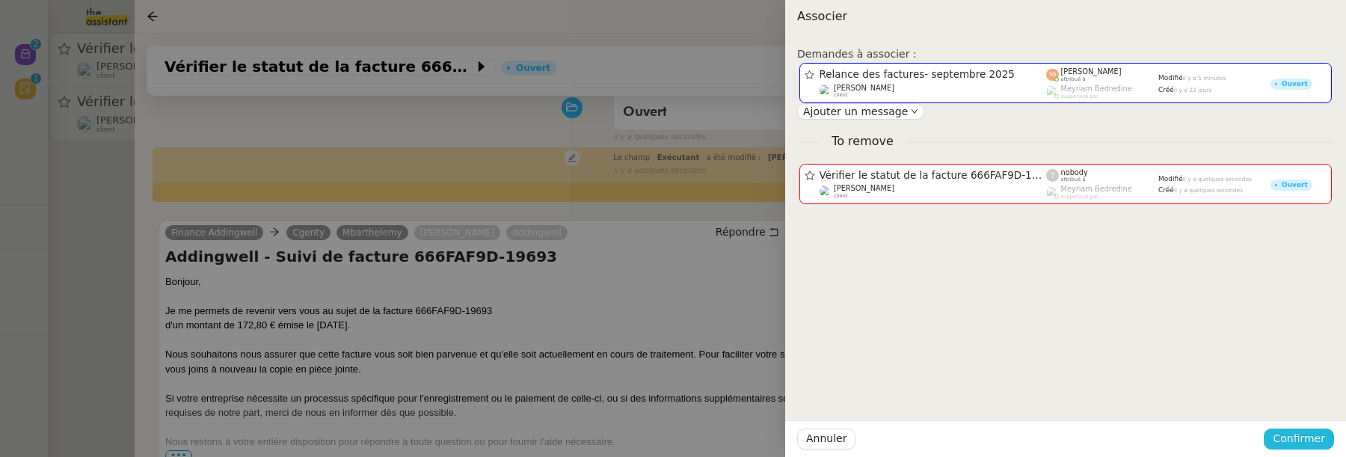
click at [1312, 432] on span "Confirmer" at bounding box center [1299, 438] width 52 height 17
click at [1312, 402] on span "Ajouter" at bounding box center [1300, 399] width 38 height 15
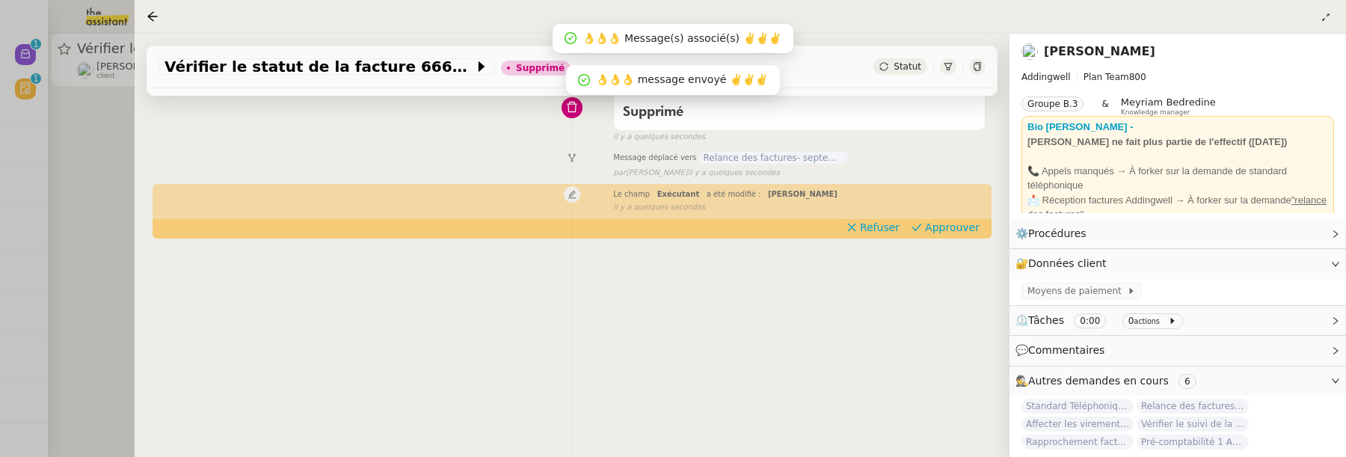
click at [69, 189] on div at bounding box center [673, 228] width 1346 height 457
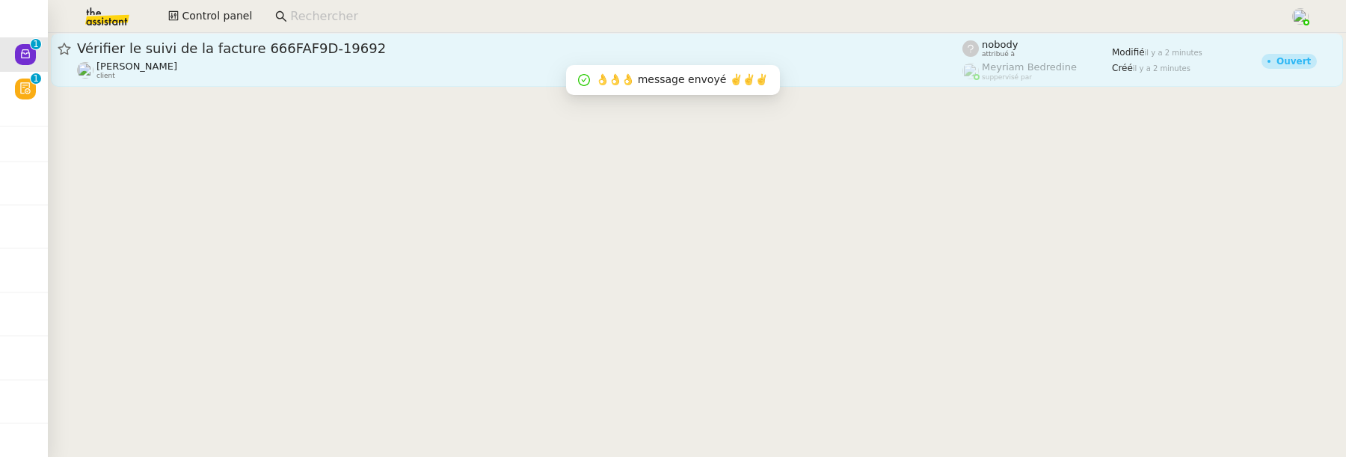
click at [211, 84] on link "Vérifier le suivi de la facture 666FAF9D-19692 Julien Decroix client nobody att…" at bounding box center [697, 60] width 1293 height 54
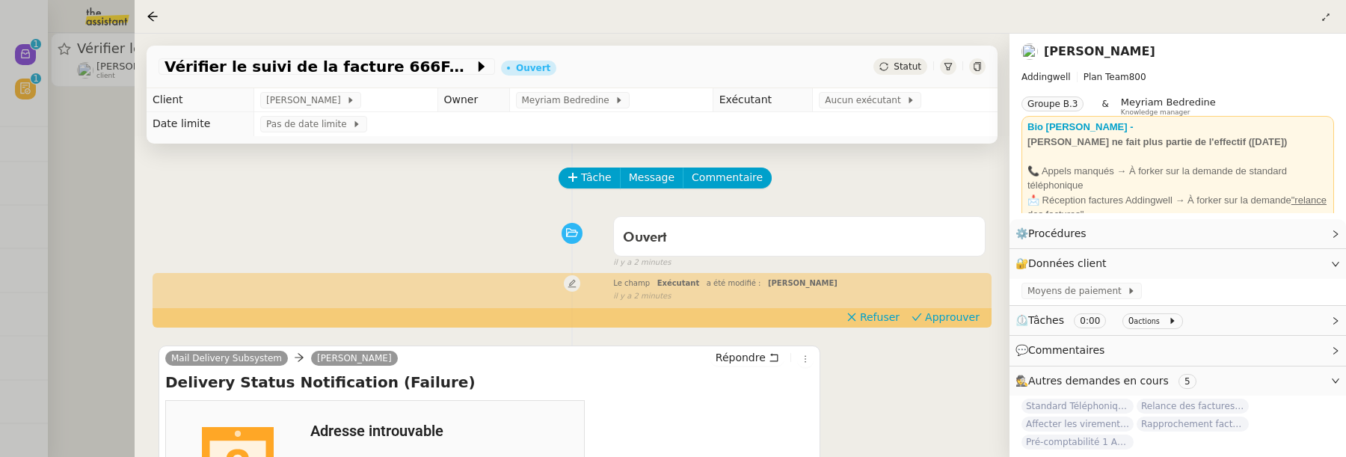
scroll to position [174, 0]
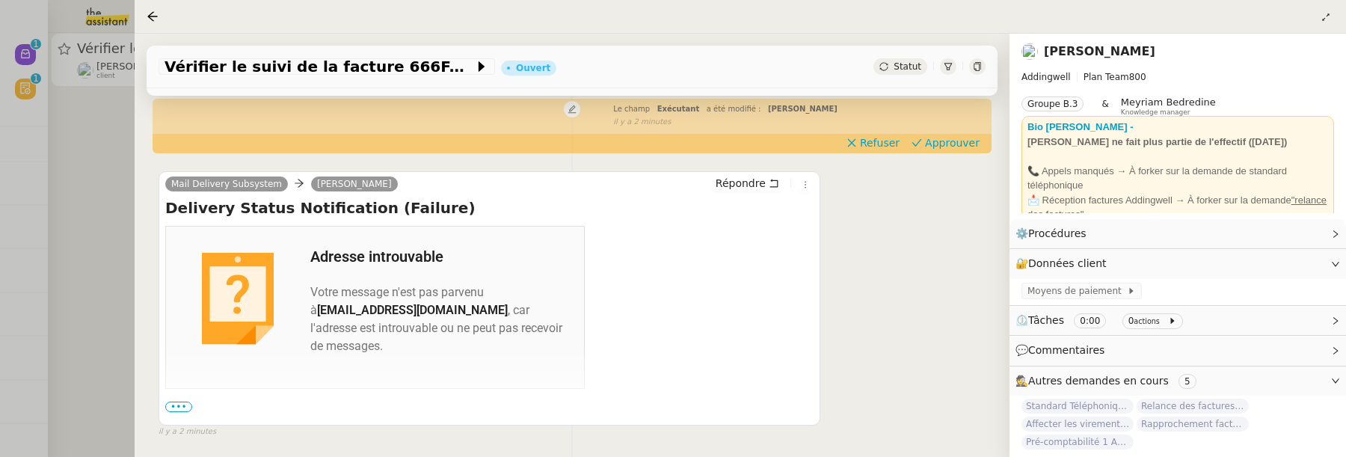
click at [811, 177] on div "Répondre" at bounding box center [762, 184] width 103 height 18
click at [811, 179] on button at bounding box center [805, 185] width 16 height 16
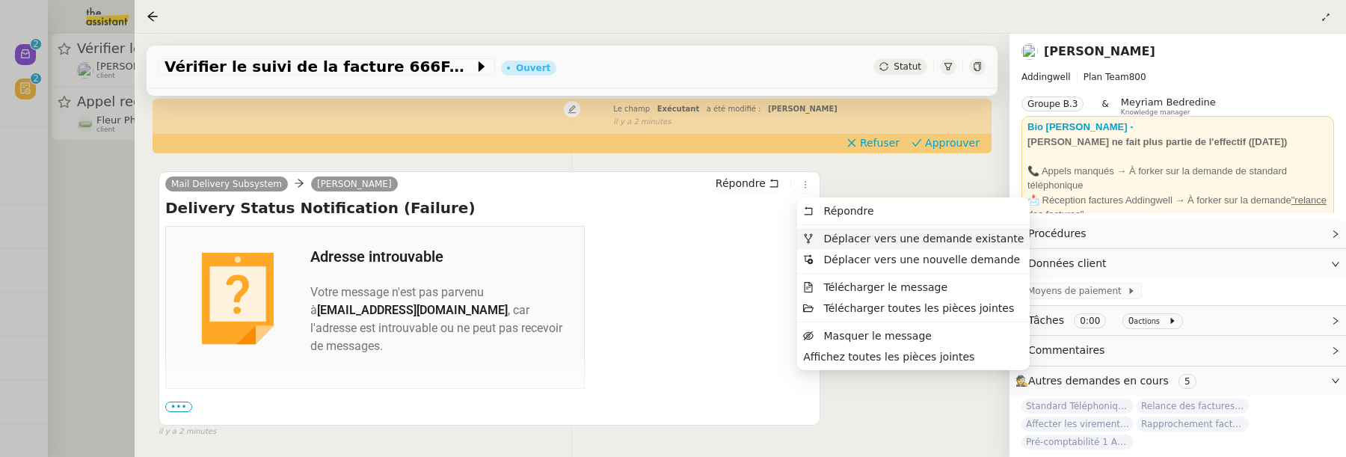
click at [865, 241] on span "Déplacer vers une demande existante" at bounding box center [924, 239] width 200 height 12
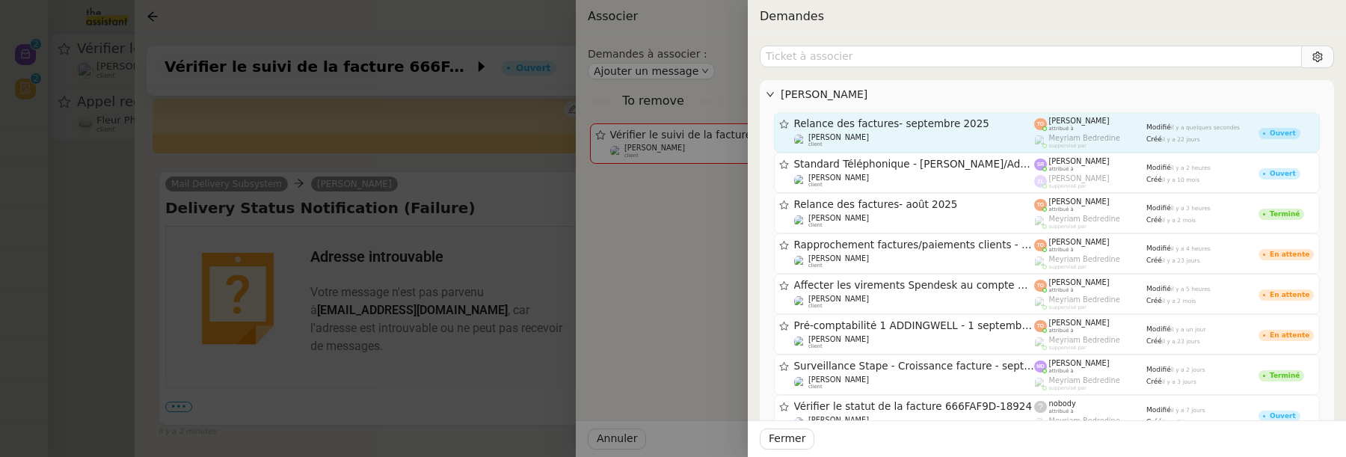
click at [1064, 112] on link "Relance des factures- septembre 2025 Julien Decroix client Tatyana Orec attribu…" at bounding box center [1047, 132] width 546 height 40
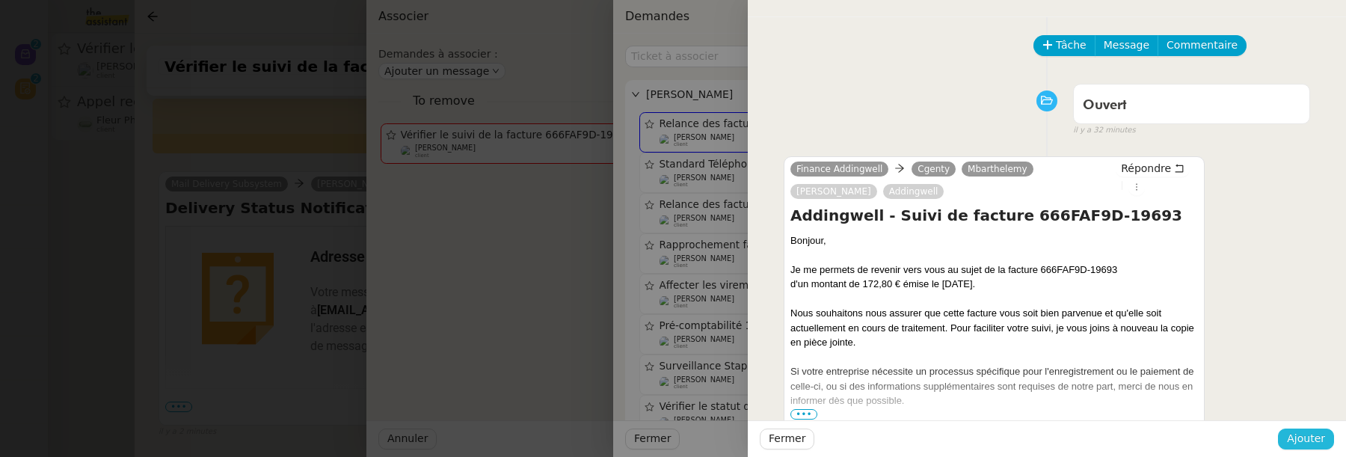
click at [1304, 438] on span "Ajouter" at bounding box center [1306, 438] width 38 height 17
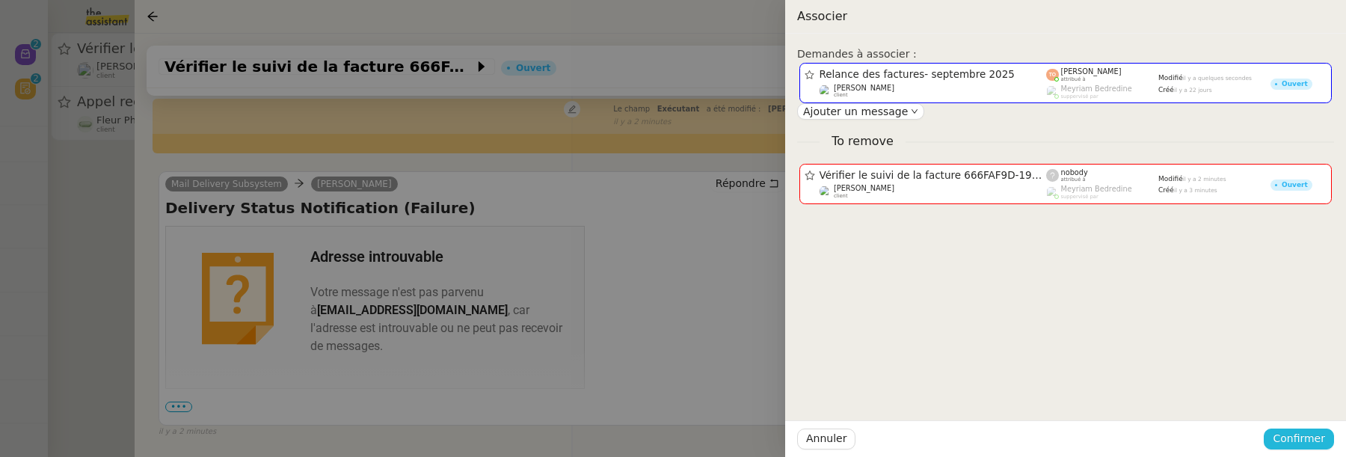
click at [1306, 435] on span "Confirmer" at bounding box center [1299, 438] width 52 height 17
click at [1309, 396] on span "Ajouter" at bounding box center [1300, 399] width 38 height 15
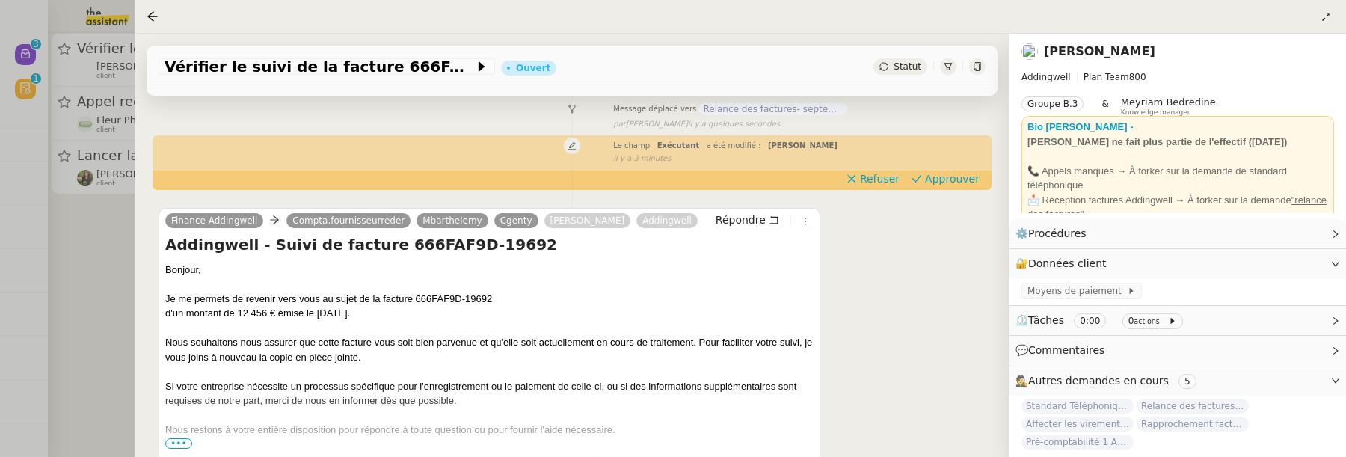
click at [99, 272] on div at bounding box center [673, 228] width 1346 height 457
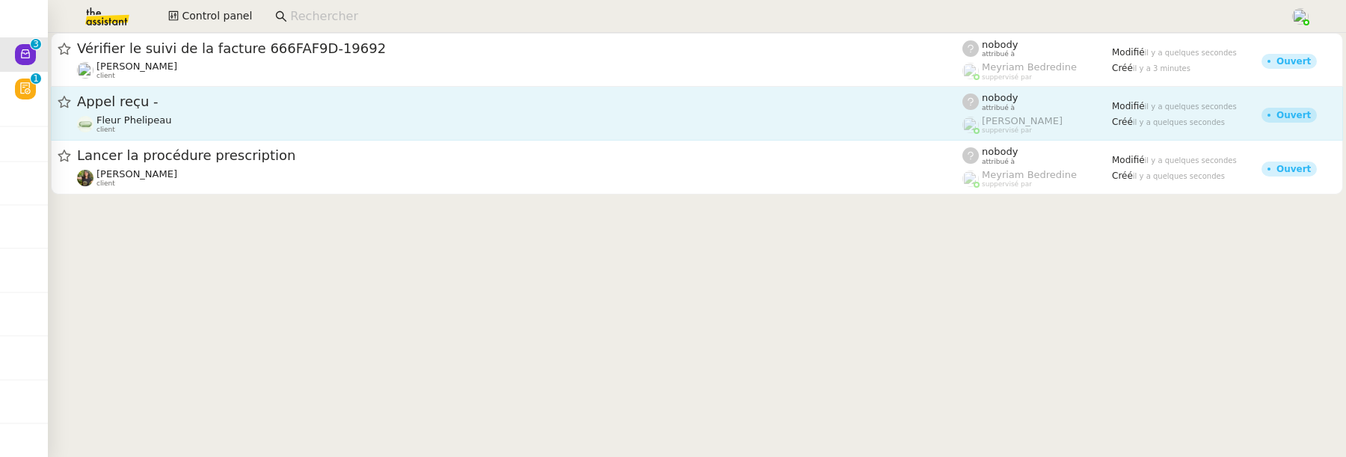
click at [230, 119] on div "Fleur Phelipeau client" at bounding box center [520, 123] width 886 height 19
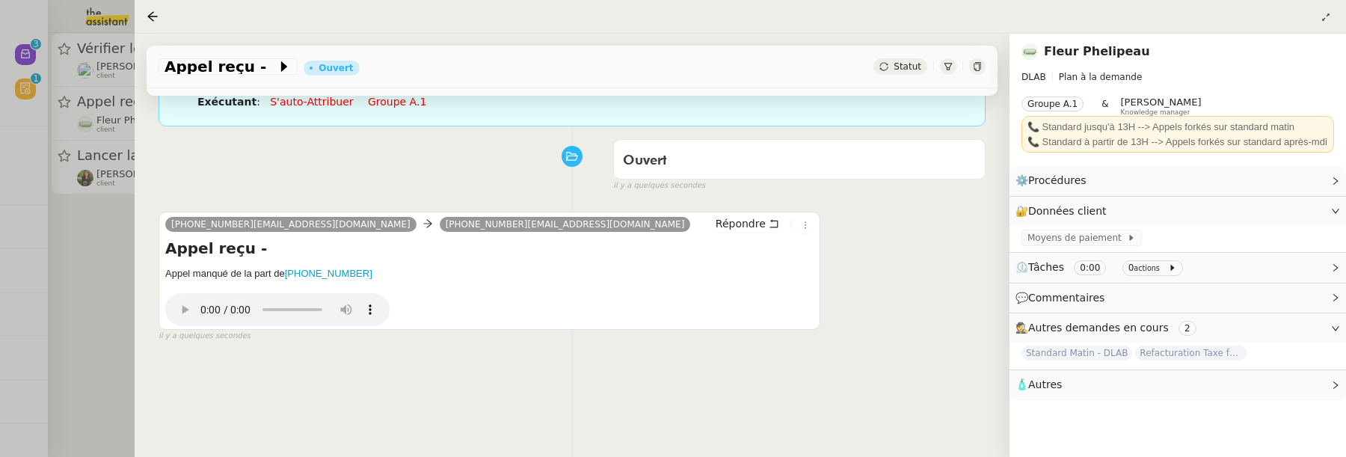
scroll to position [191, 0]
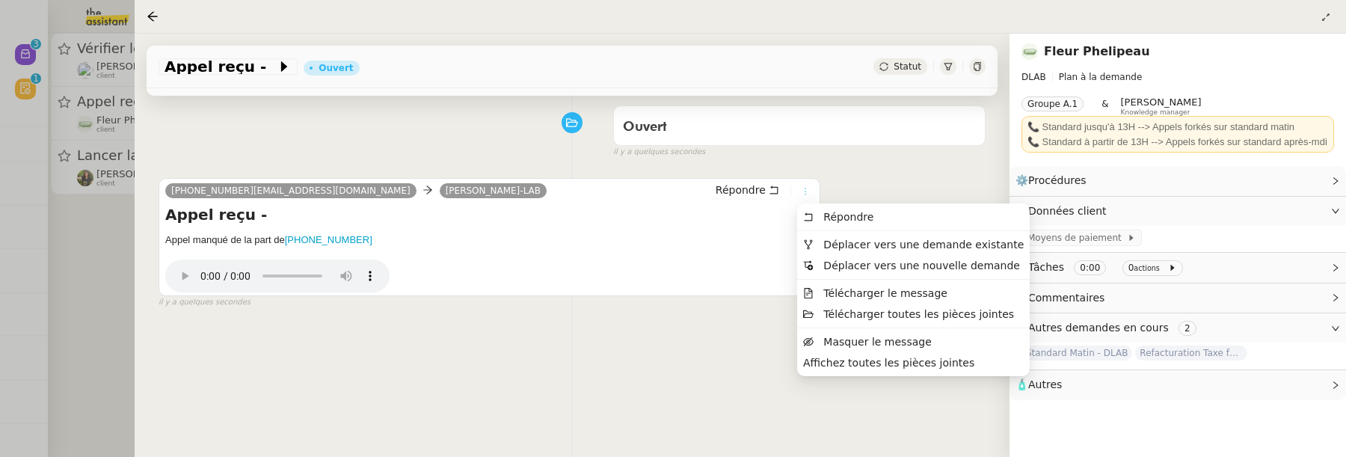
click at [806, 194] on icon at bounding box center [805, 191] width 1 height 7
click at [857, 240] on span "Déplacer vers une demande existante" at bounding box center [924, 245] width 200 height 12
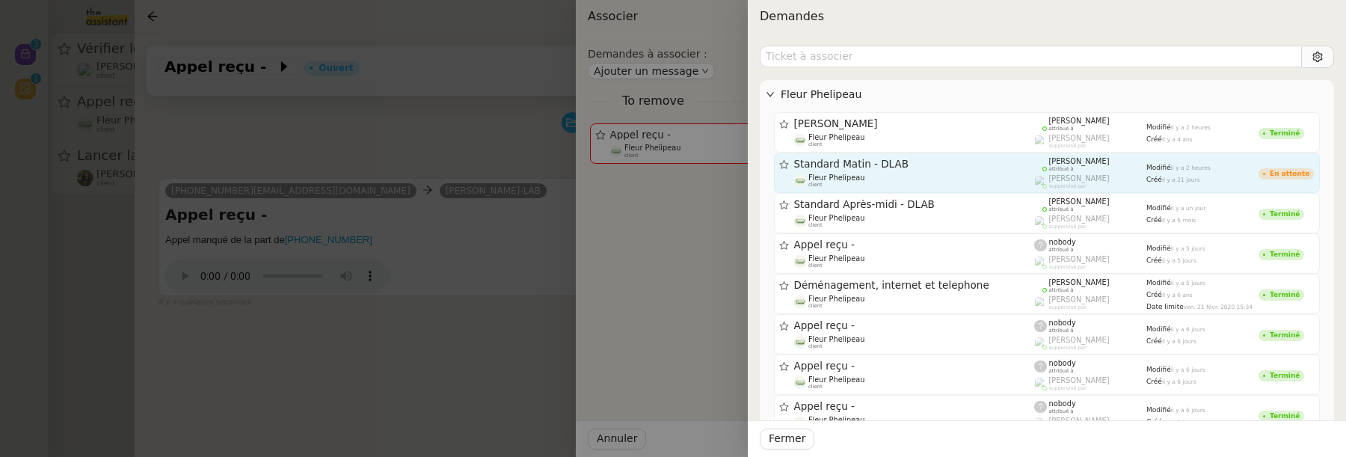
click at [943, 164] on span "Standard Matin - DLAB" at bounding box center [914, 164] width 241 height 10
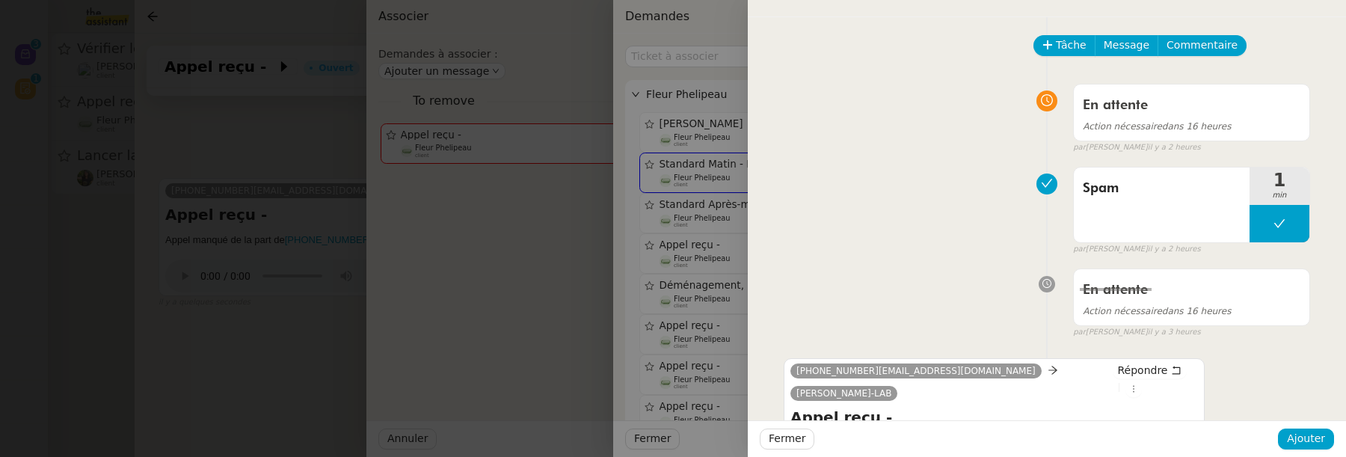
click at [804, 451] on div "Fermer Ajouter" at bounding box center [1047, 438] width 598 height 37
click at [798, 434] on span "Fermer" at bounding box center [787, 438] width 37 height 17
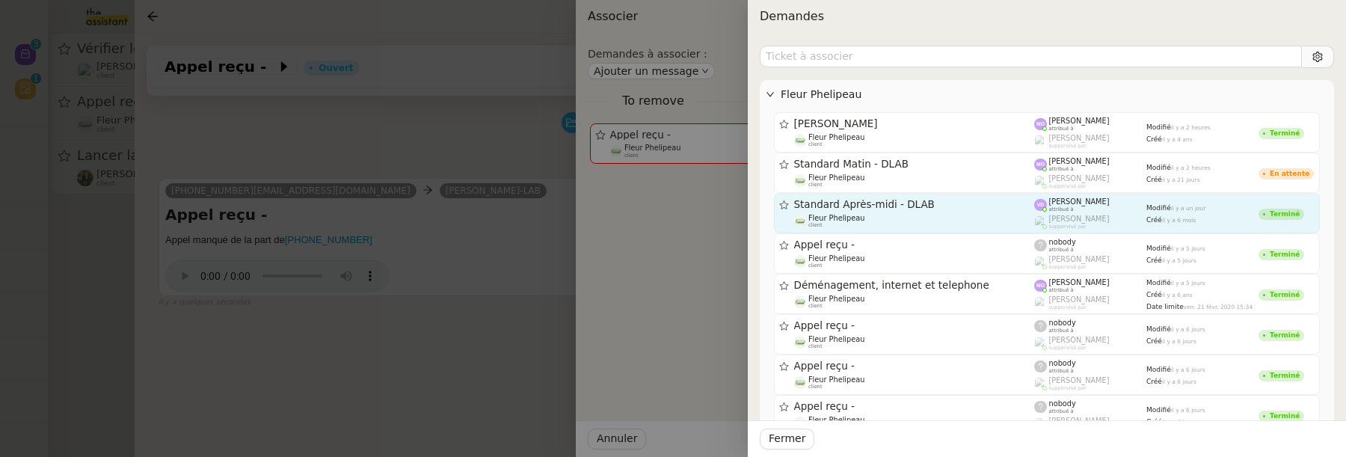
click at [933, 202] on span "Standard Après-midi - DLAB" at bounding box center [914, 205] width 241 height 10
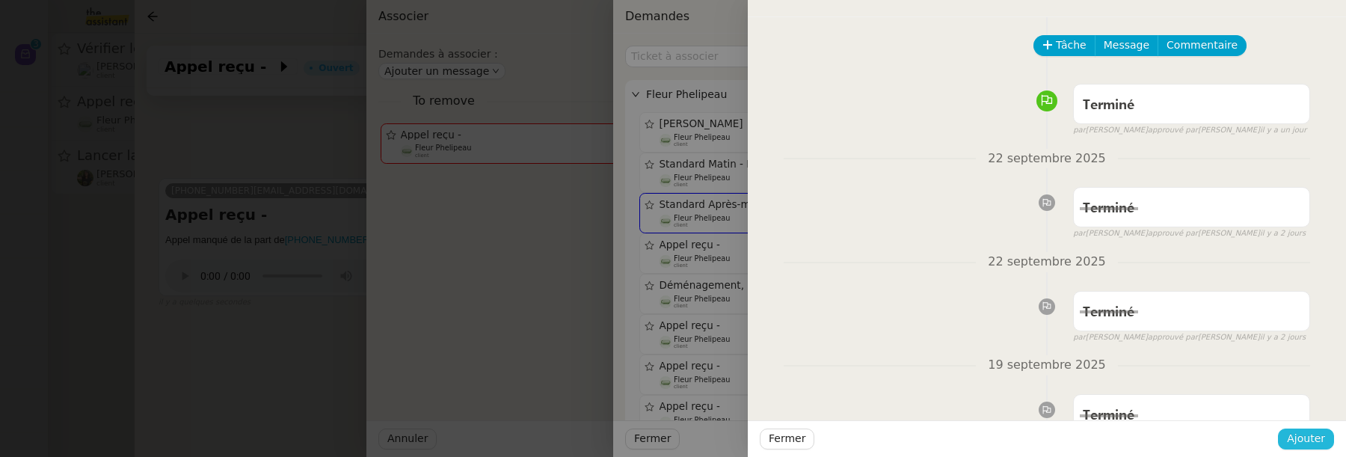
click at [1314, 439] on span "Ajouter" at bounding box center [1306, 438] width 38 height 17
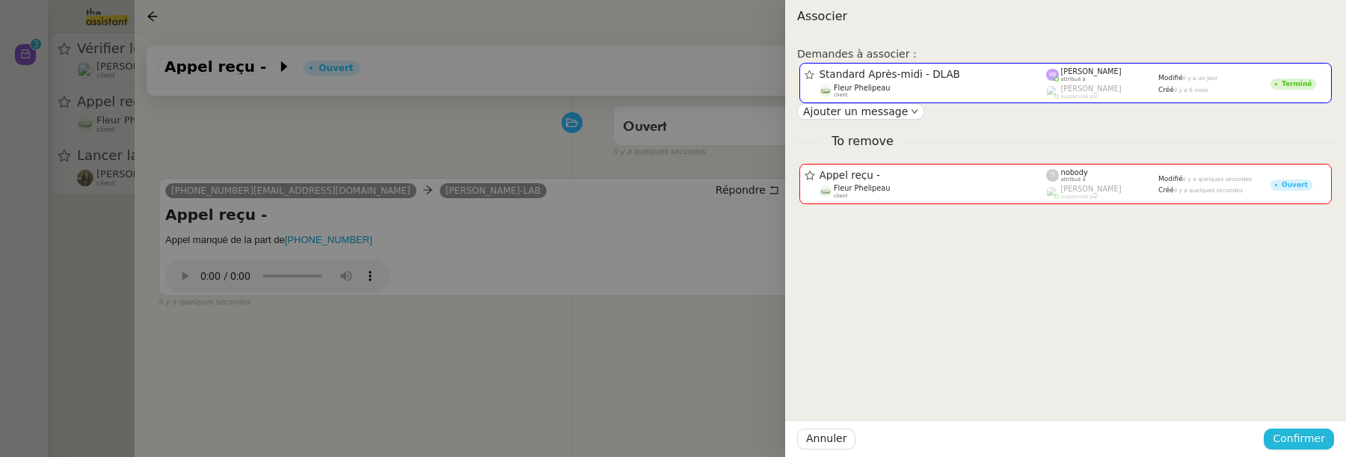
click at [1316, 433] on span "Confirmer" at bounding box center [1299, 438] width 52 height 17
click at [1316, 399] on span "Ajouter" at bounding box center [1300, 399] width 38 height 15
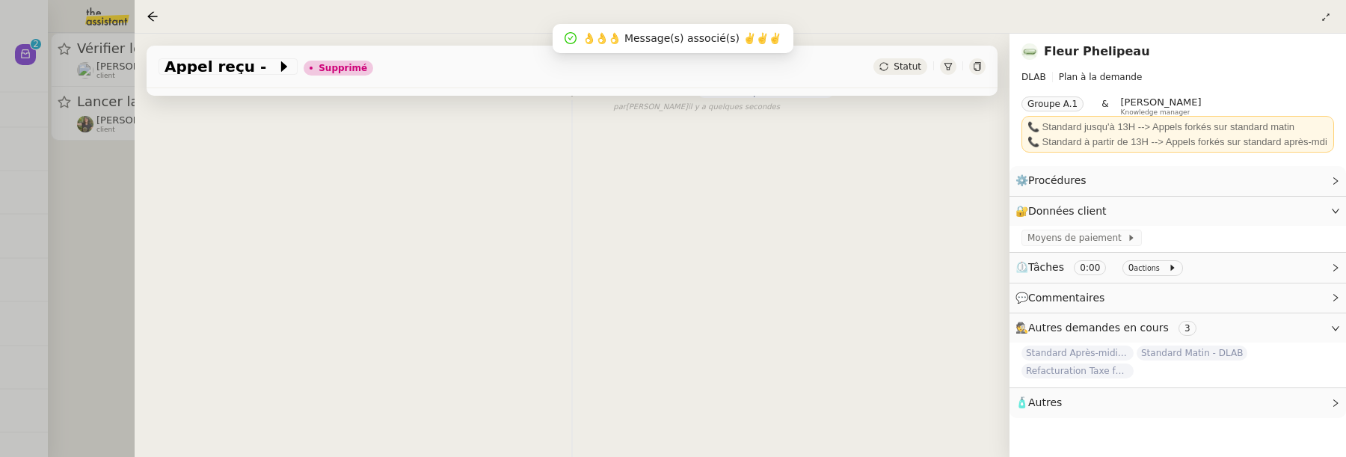
click at [114, 244] on div at bounding box center [673, 228] width 1346 height 457
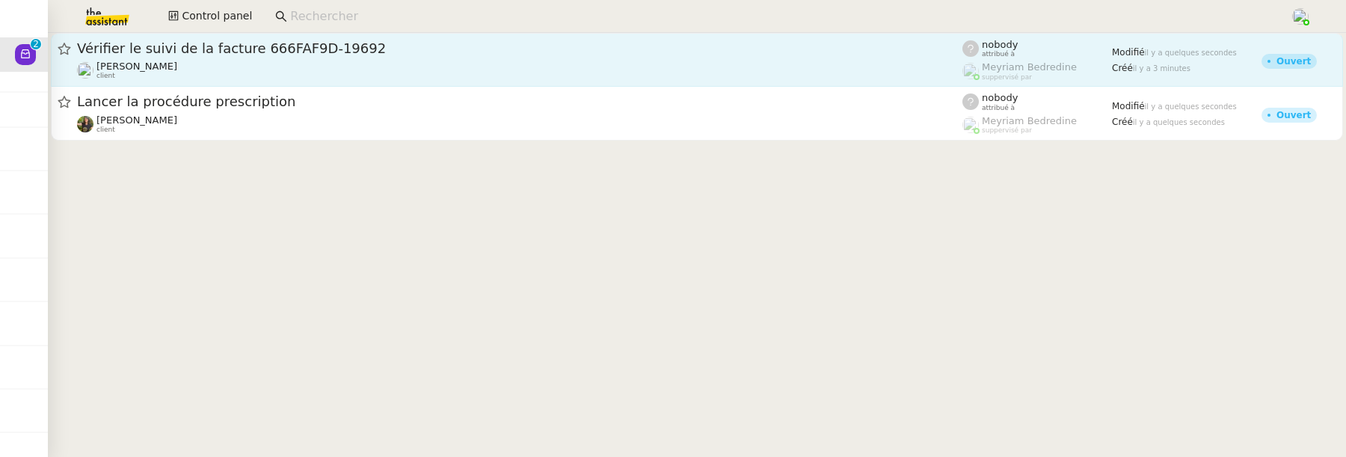
click at [202, 51] on span "Vérifier le suivi de la facture 666FAF9D-19692" at bounding box center [520, 48] width 886 height 13
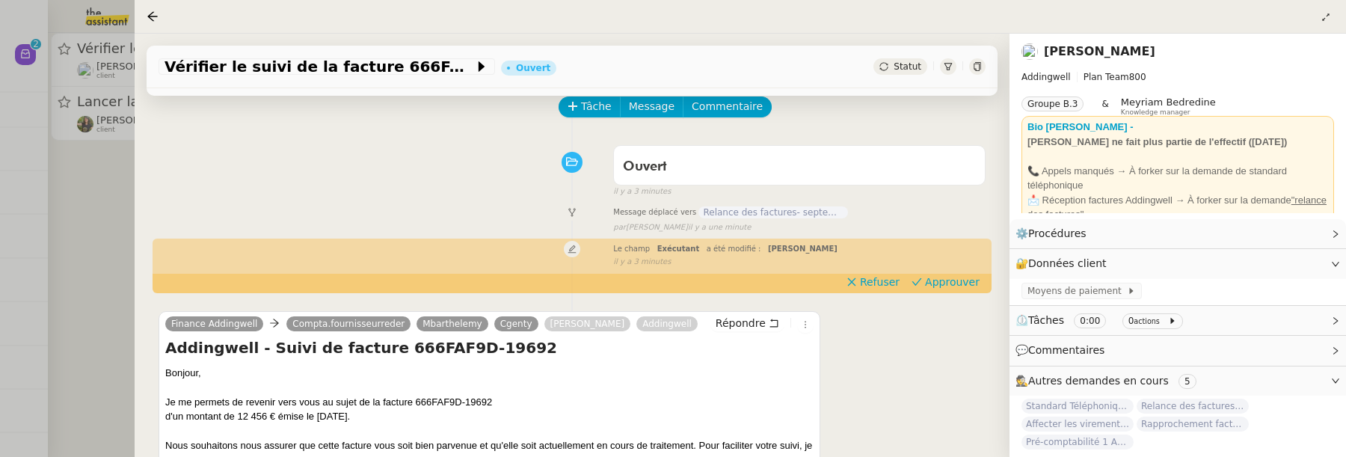
scroll to position [86, 0]
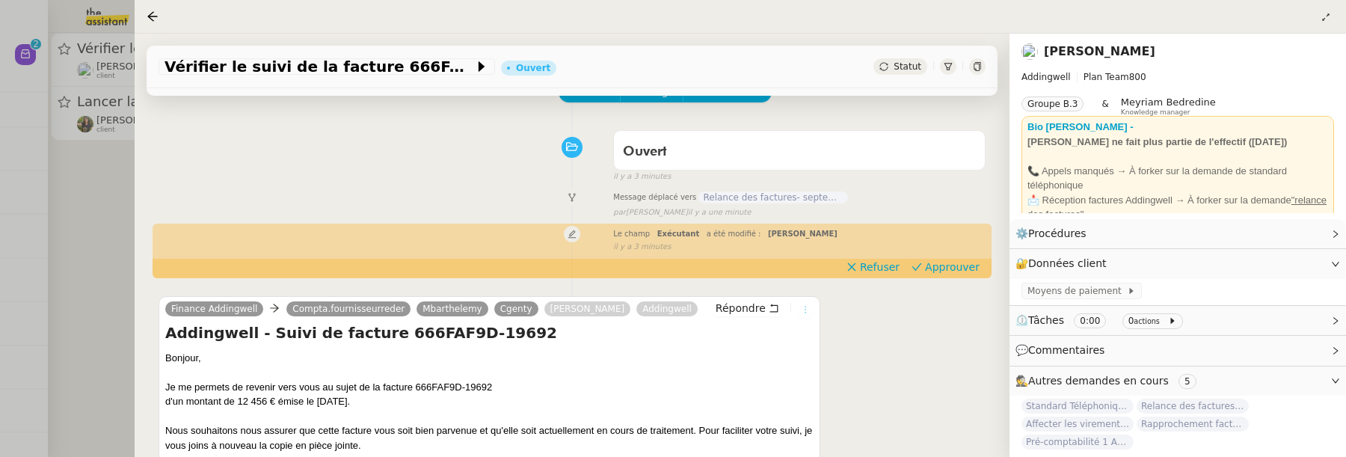
click at [808, 315] on button at bounding box center [805, 309] width 16 height 16
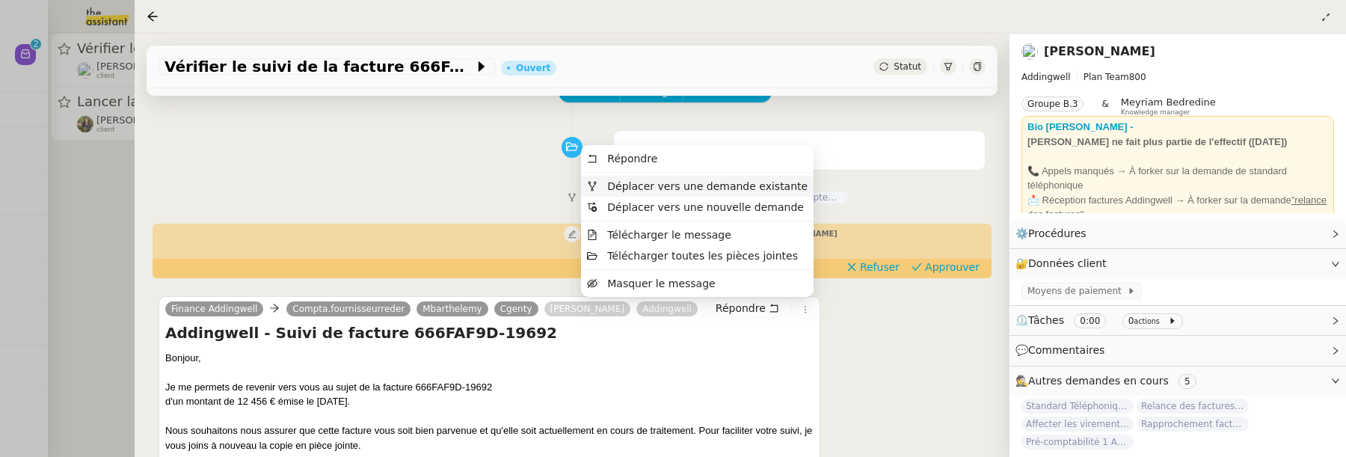
click at [784, 177] on li "Déplacer vers une demande existante" at bounding box center [697, 186] width 233 height 21
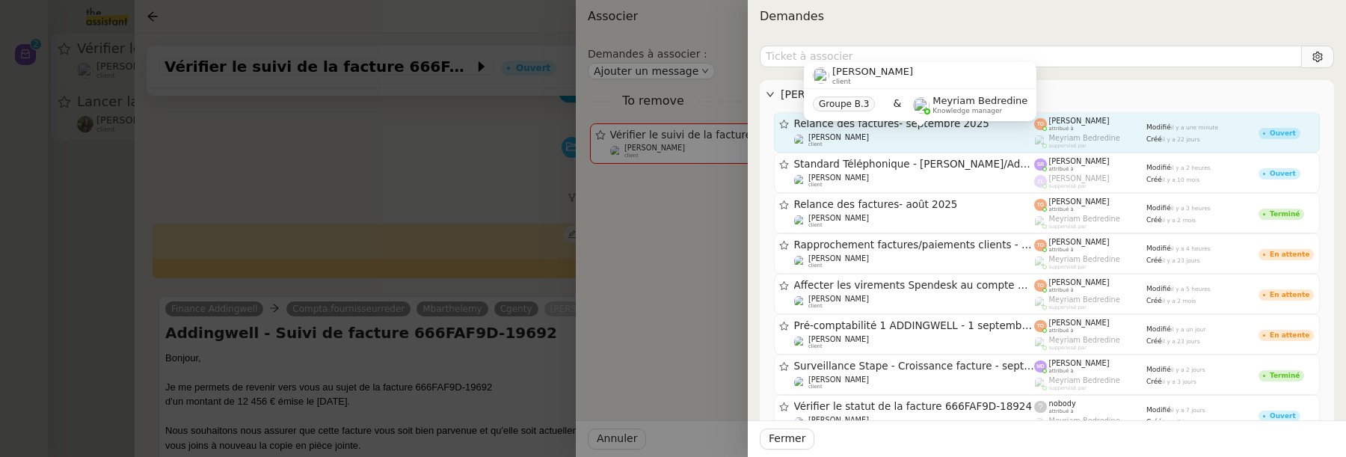
click at [848, 142] on div "Julien Decroix client" at bounding box center [839, 140] width 61 height 15
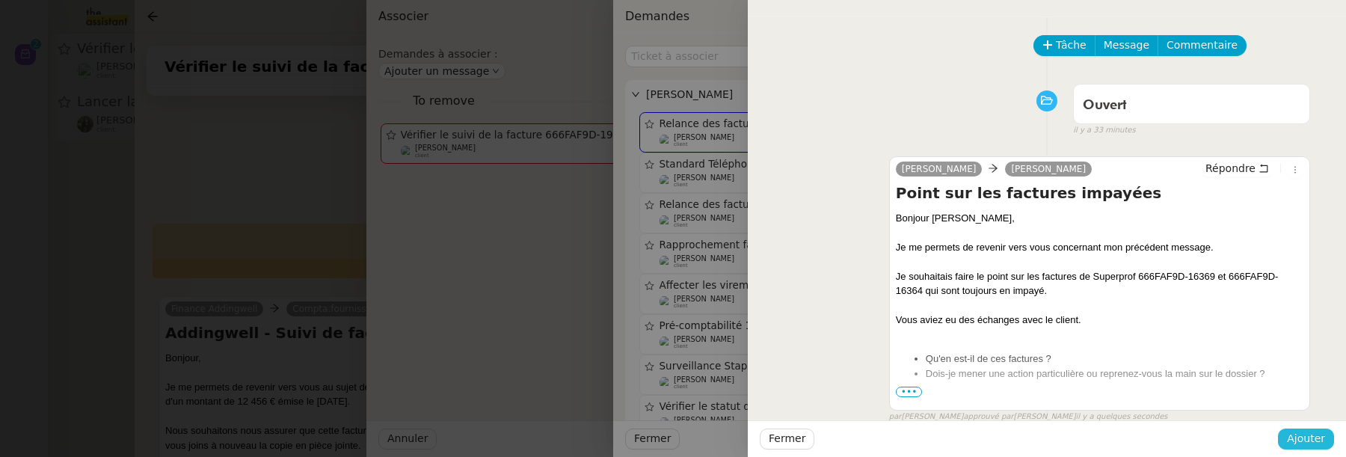
click at [1302, 441] on span "Ajouter" at bounding box center [1306, 438] width 38 height 17
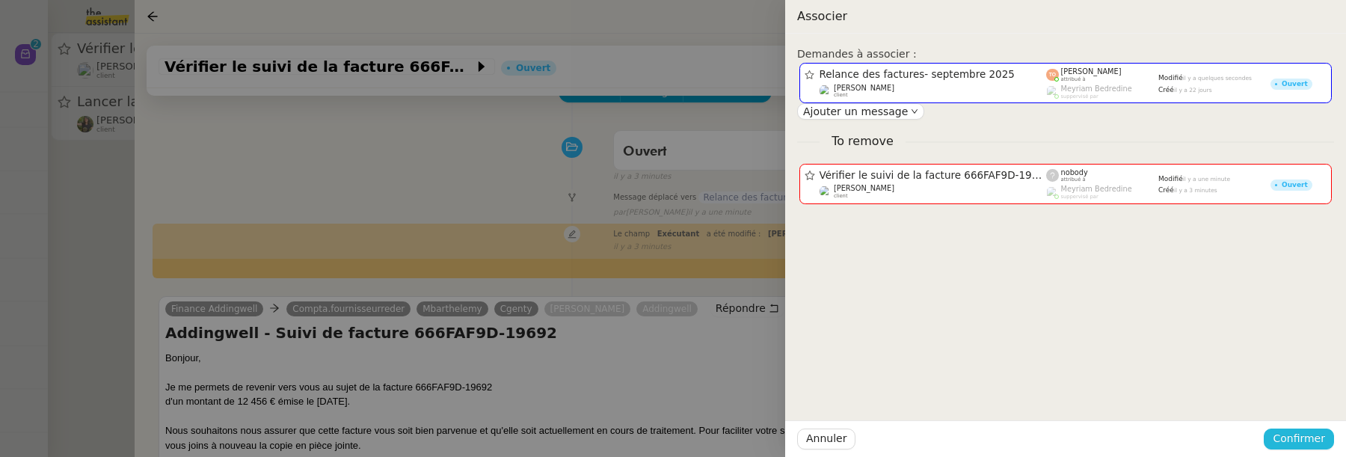
click at [1306, 441] on span "Confirmer" at bounding box center [1299, 438] width 52 height 17
click at [1312, 393] on span "Ajouter" at bounding box center [1300, 399] width 38 height 15
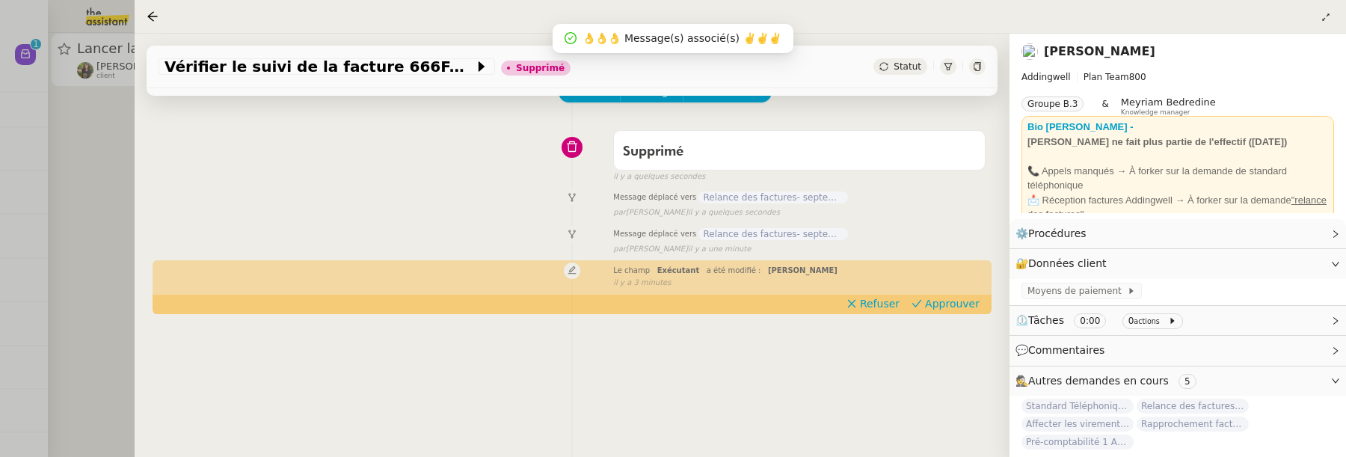
click at [58, 198] on div at bounding box center [673, 228] width 1346 height 457
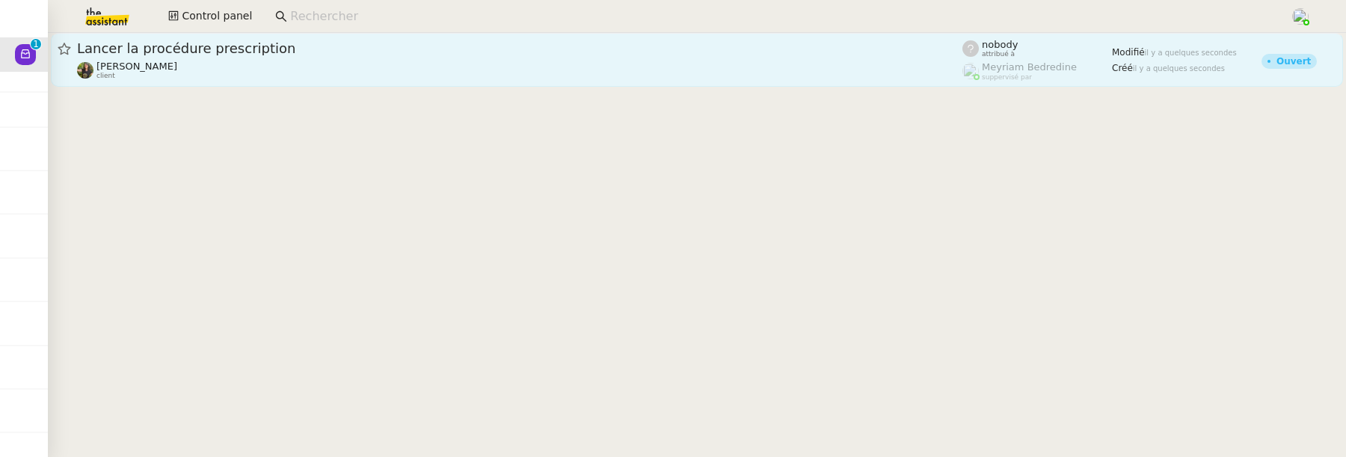
click at [242, 81] on link "Lancer la procédure prescription Enora Conan client nobody attribué à Meyriam B…" at bounding box center [697, 60] width 1293 height 54
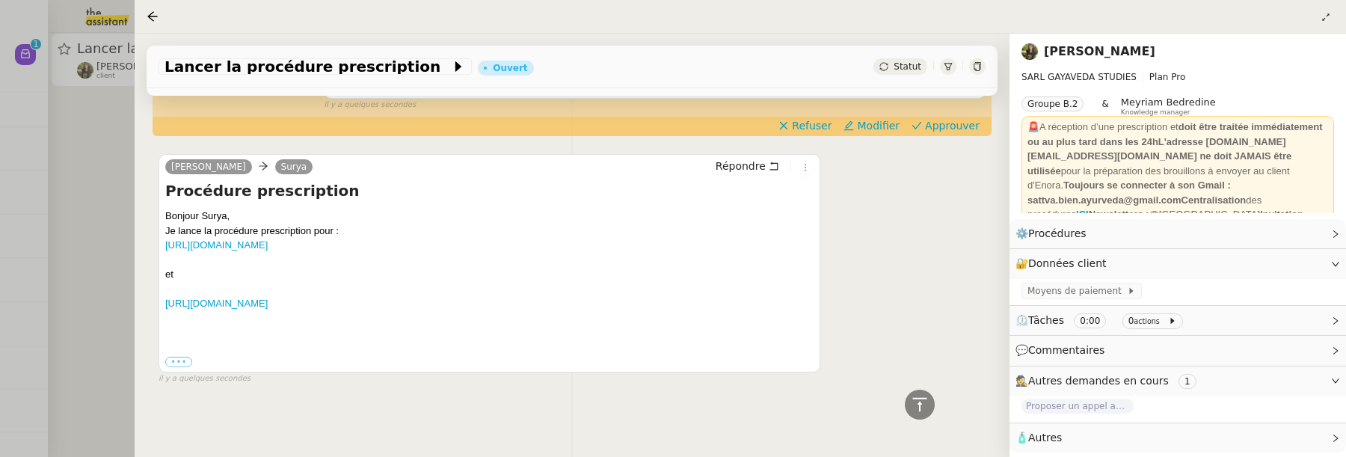
scroll to position [510, 0]
click at [94, 224] on div at bounding box center [673, 228] width 1346 height 457
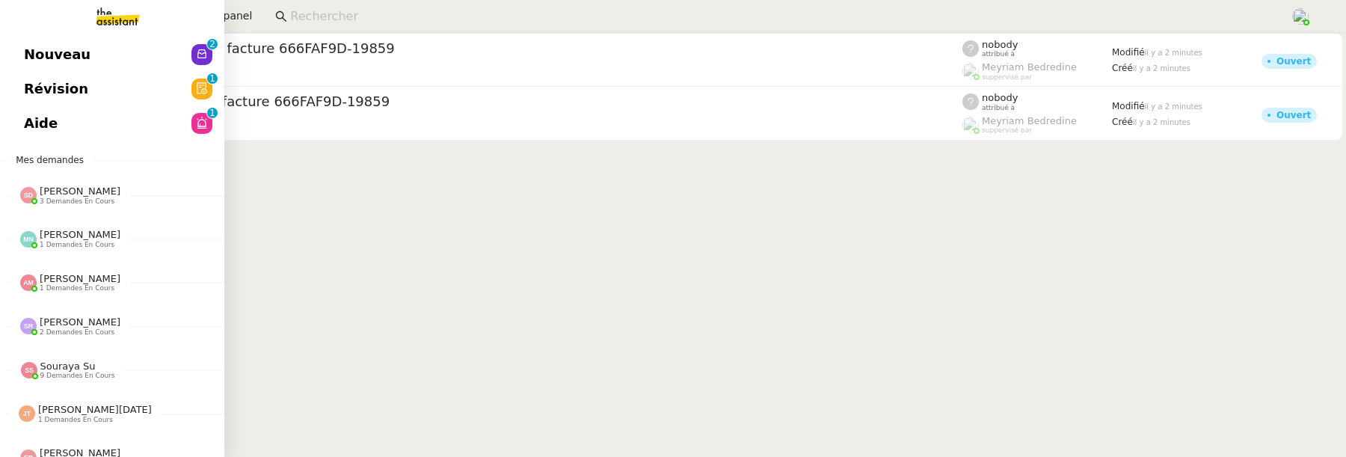
click at [49, 88] on span "Révision" at bounding box center [56, 89] width 64 height 22
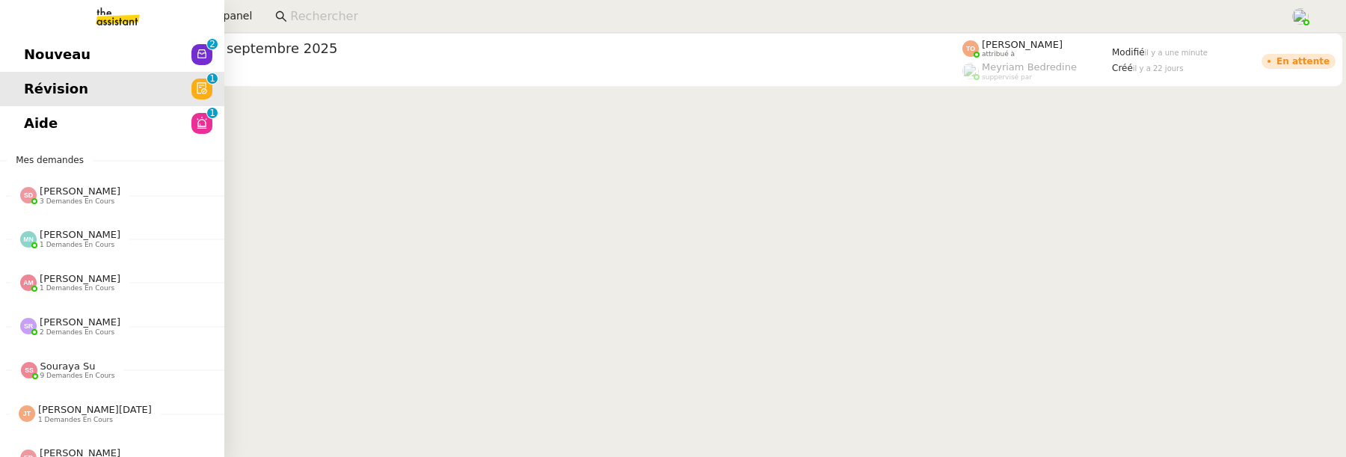
click at [38, 63] on span "Nouveau" at bounding box center [57, 54] width 67 height 22
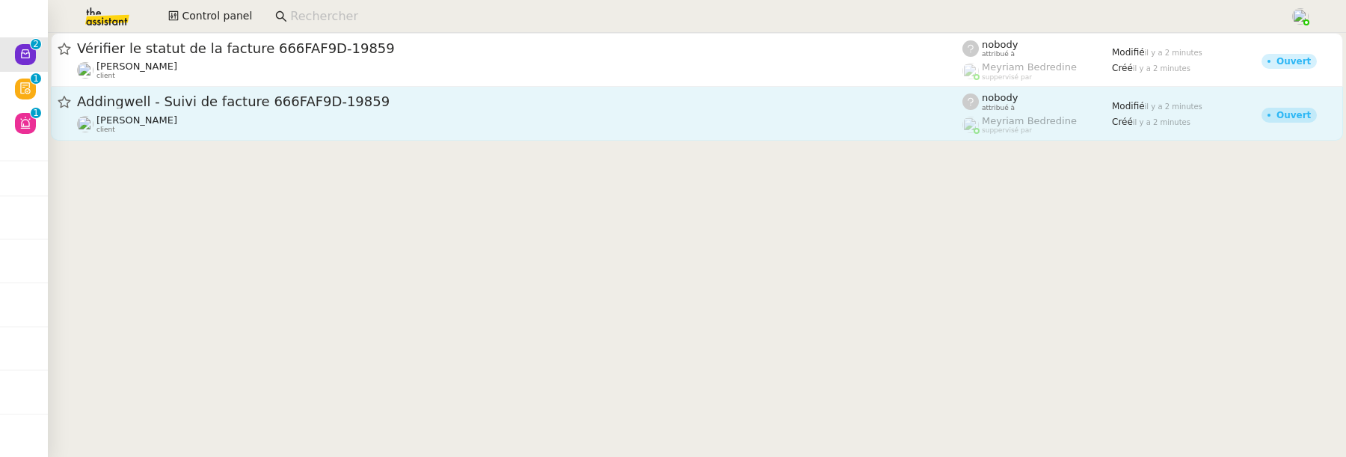
click at [337, 135] on link "Addingwell - Suivi de facture 666FAF9D-19859 Julien Decroix client nobody attri…" at bounding box center [697, 114] width 1293 height 54
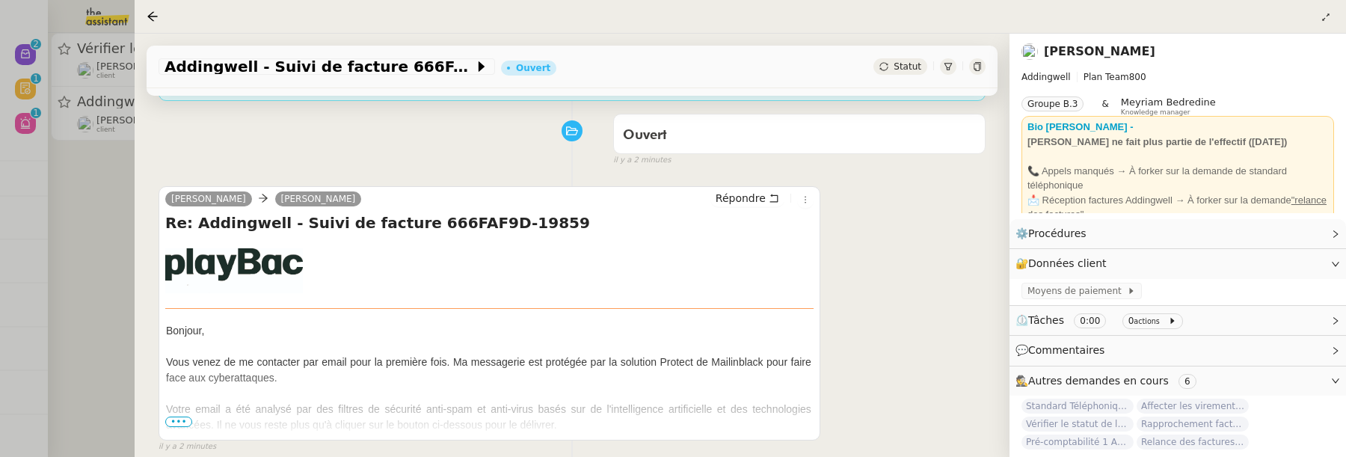
scroll to position [198, 0]
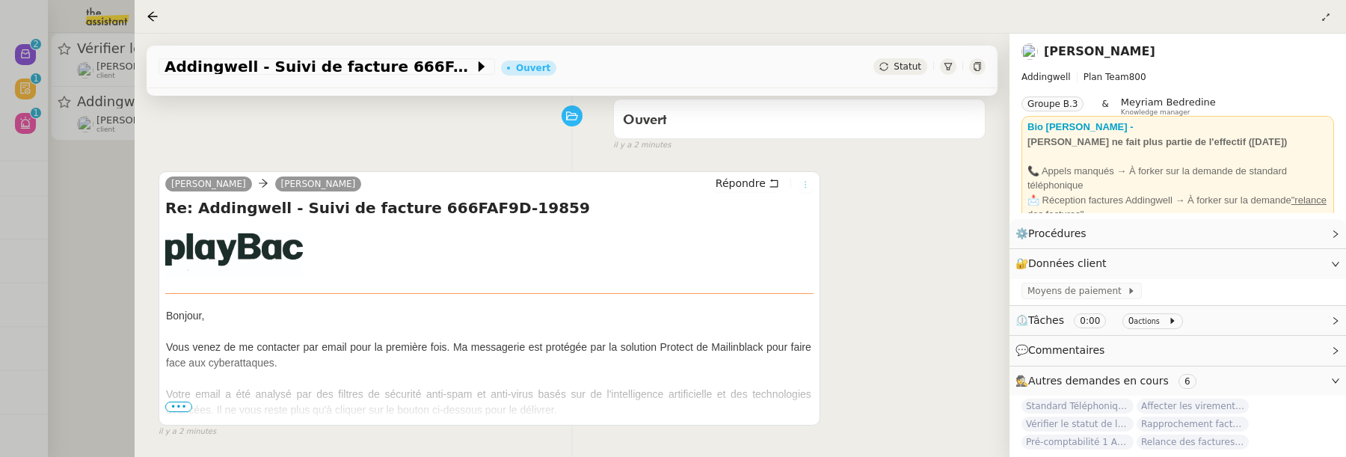
click at [803, 192] on button at bounding box center [805, 185] width 16 height 16
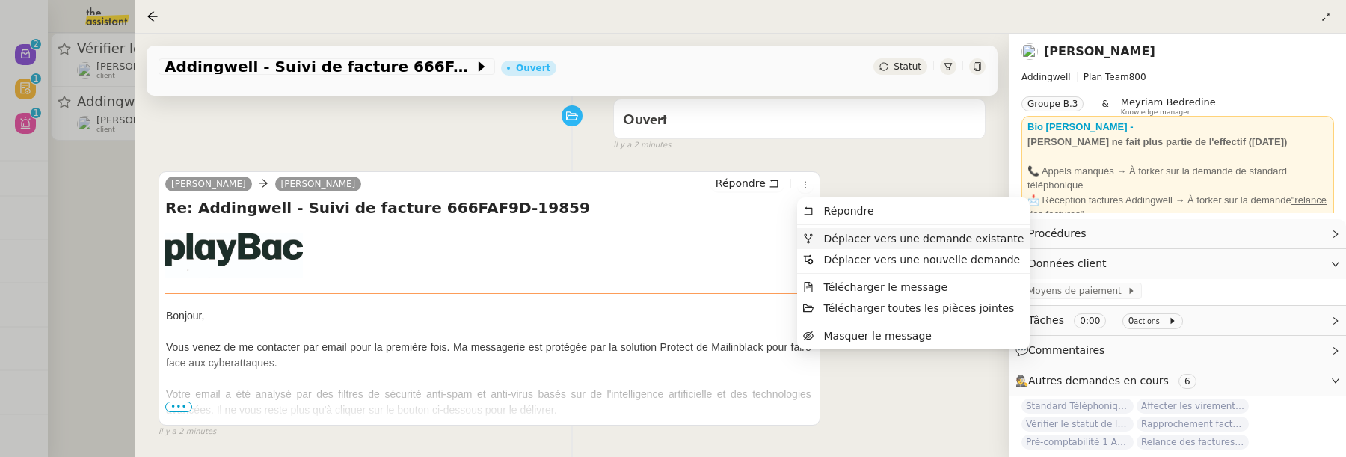
click at [825, 239] on span "Déplacer vers une demande existante" at bounding box center [924, 239] width 200 height 12
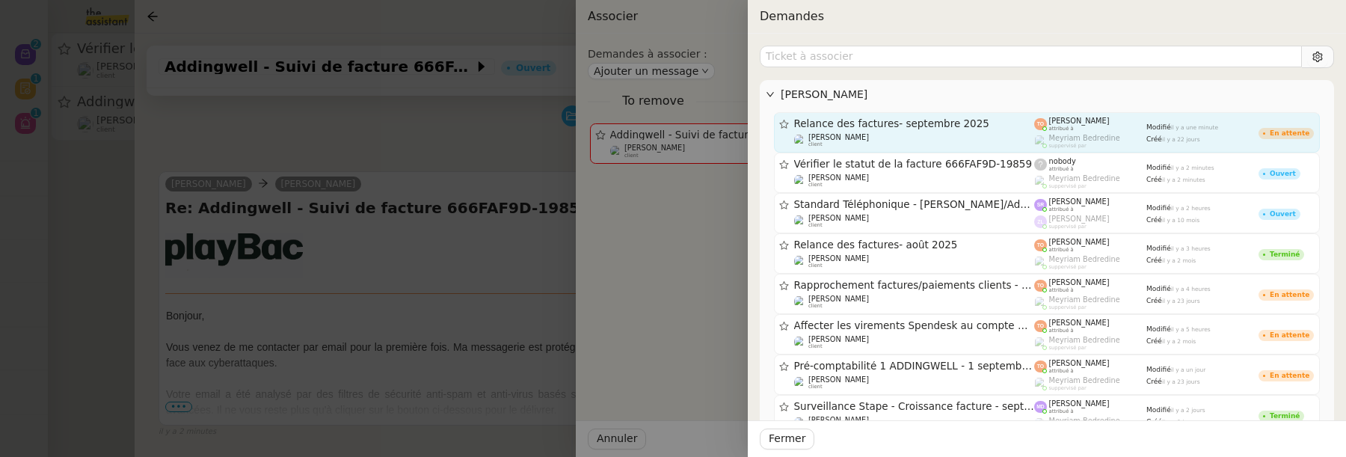
click at [989, 123] on span "Relance des factures- septembre 2025" at bounding box center [914, 124] width 241 height 10
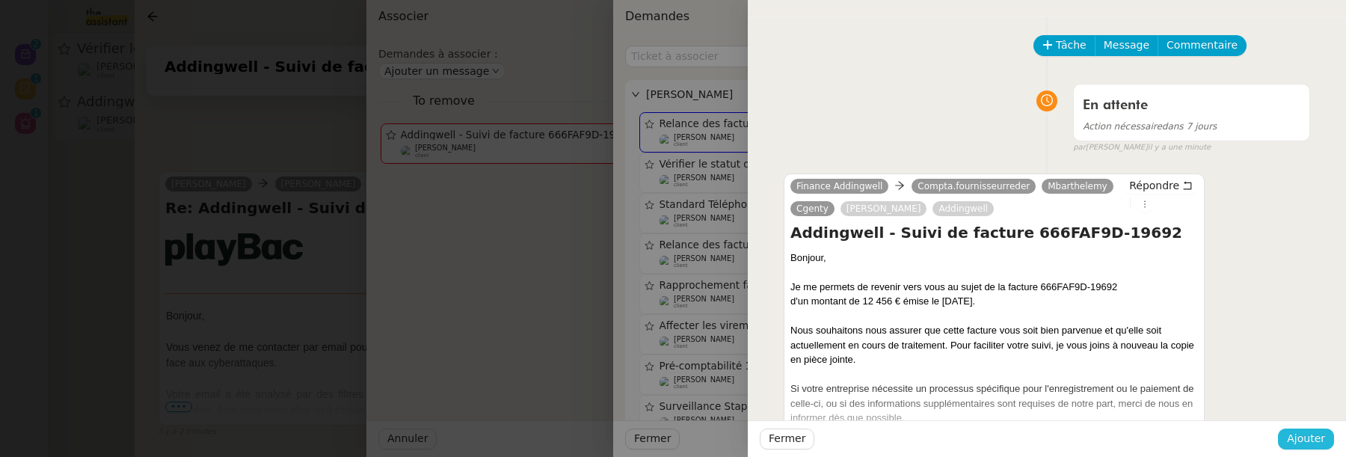
click at [1326, 444] on span "Ajouter" at bounding box center [1306, 438] width 38 height 17
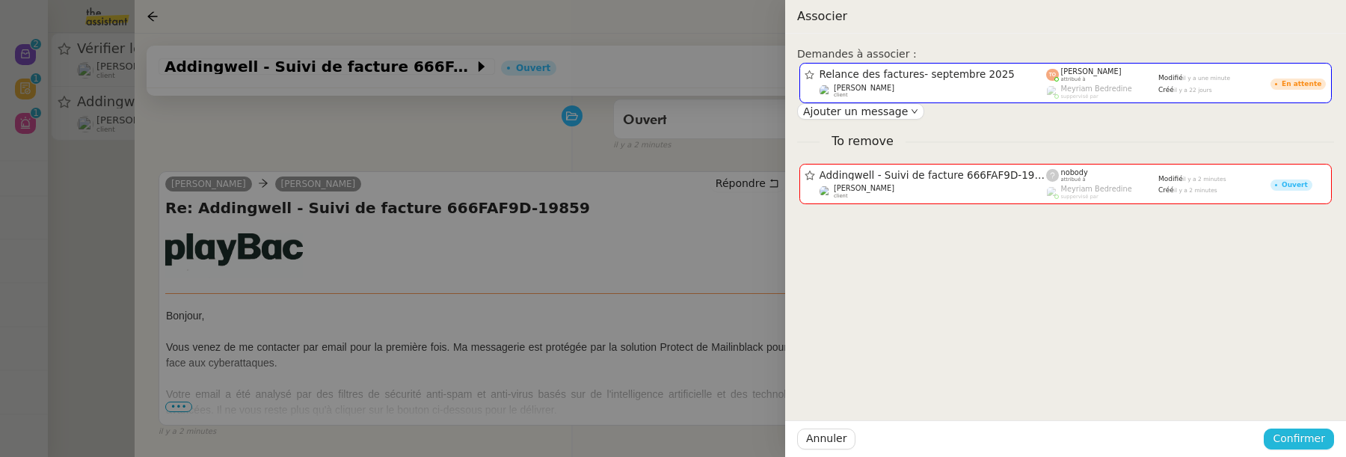
click at [1326, 444] on span "Confirmer" at bounding box center [1299, 438] width 52 height 17
click at [1311, 399] on span "Ajouter" at bounding box center [1300, 399] width 38 height 15
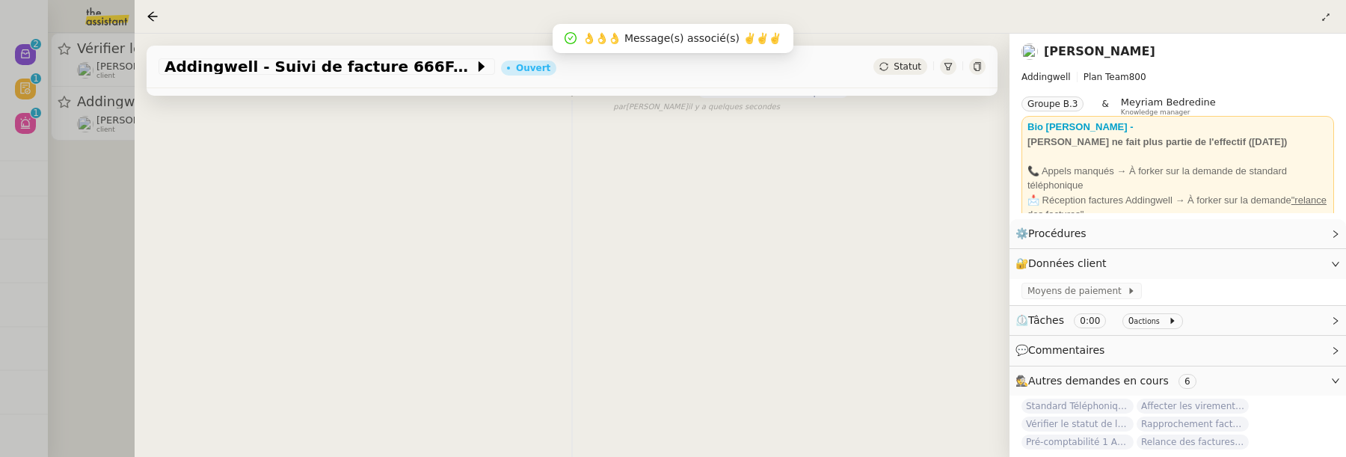
scroll to position [191, 0]
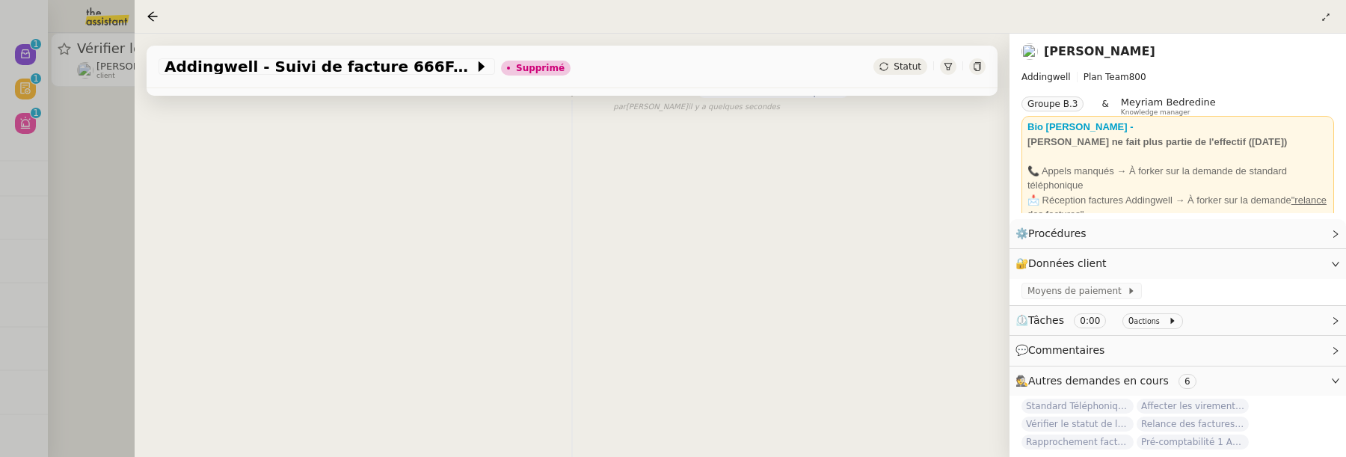
click at [90, 129] on div at bounding box center [673, 228] width 1346 height 457
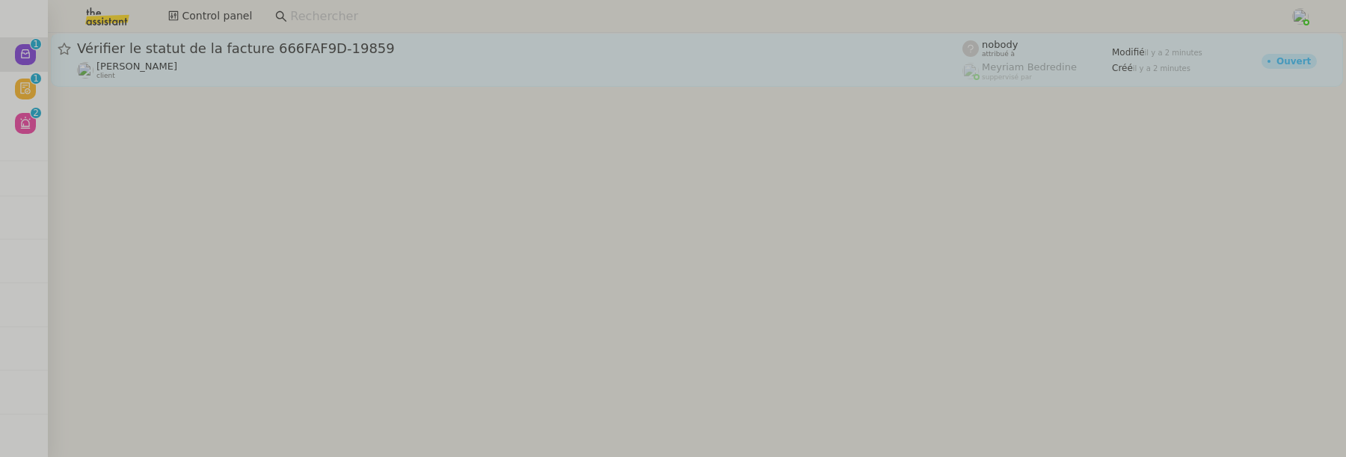
click at [200, 58] on div "Vérifier le statut de la facture 666FAF9D-19859 Julien Decroix client" at bounding box center [520, 60] width 886 height 40
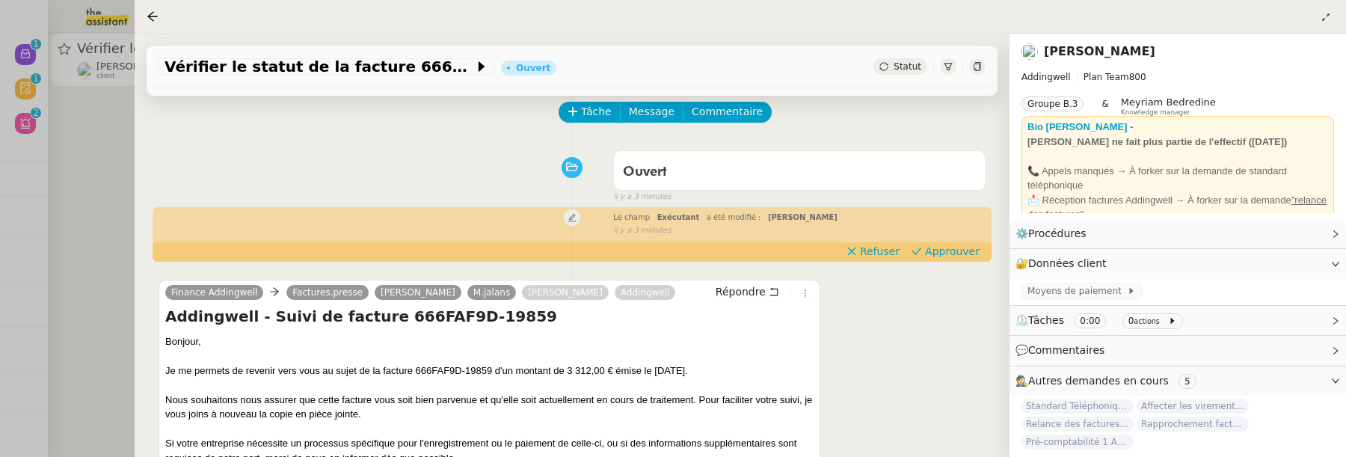
scroll to position [138, 0]
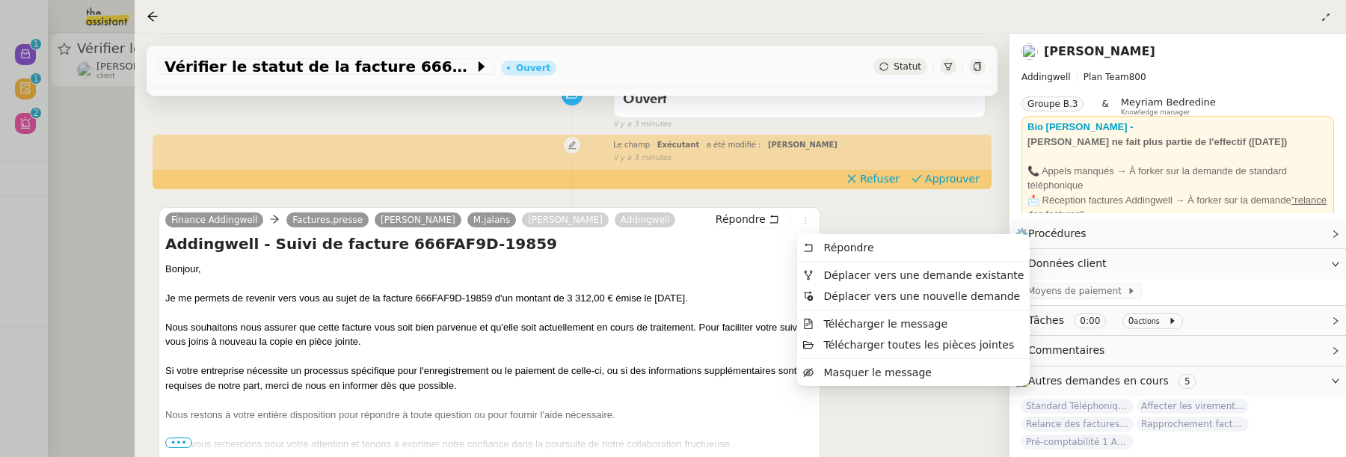
click at [809, 221] on icon at bounding box center [805, 220] width 9 height 9
click at [833, 272] on span "Déplacer vers une demande existante" at bounding box center [924, 275] width 200 height 12
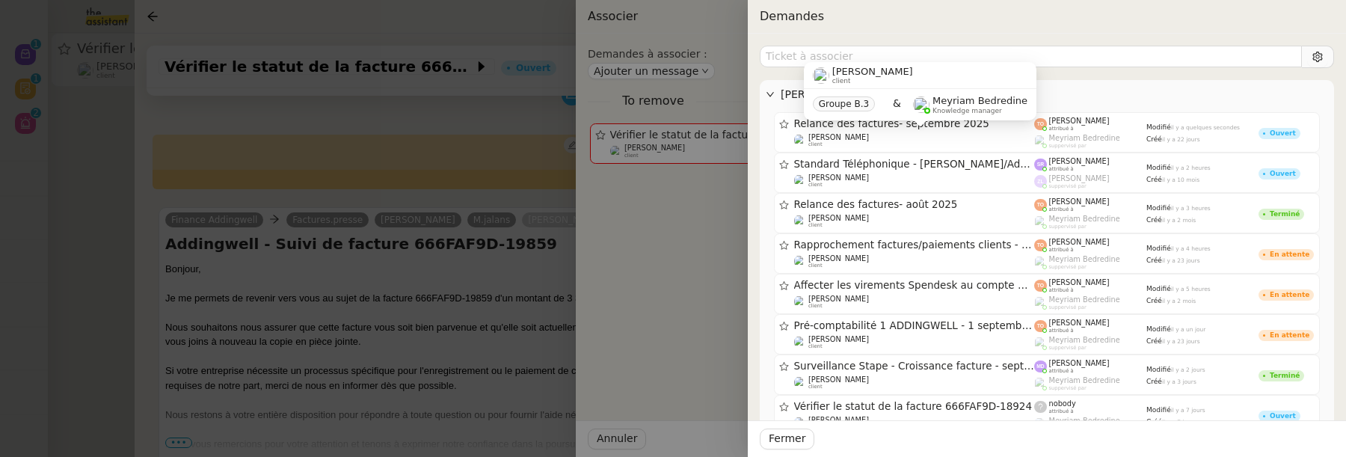
click at [957, 128] on div "Julien Decroix client Groupe B.3 & Meyriam Bedredine Knowledge manager" at bounding box center [920, 97] width 233 height 70
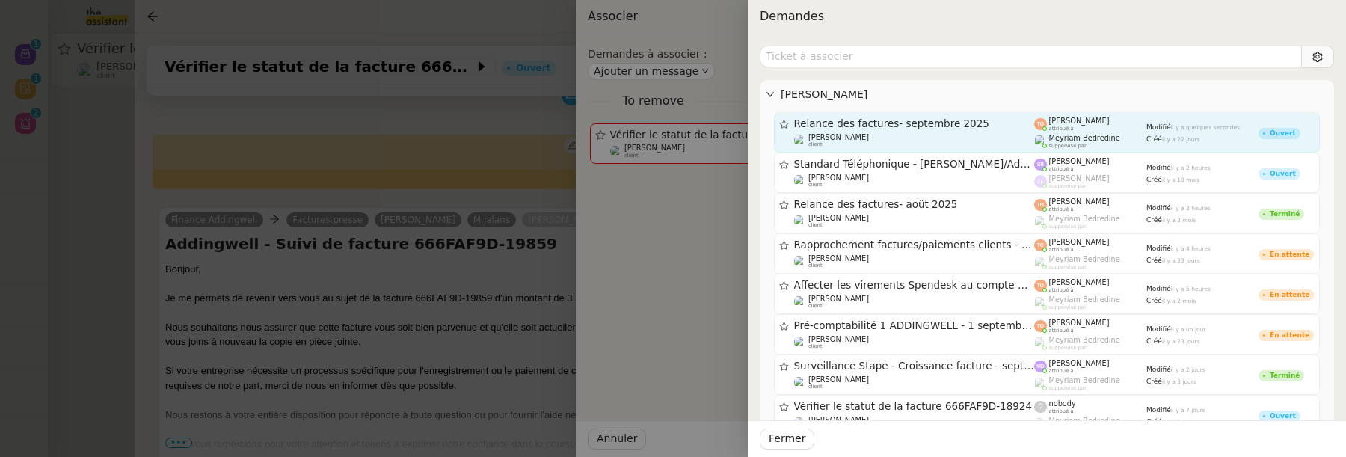
click at [1047, 134] on div "Meyriam Bedredine suppervisé par" at bounding box center [1091, 141] width 112 height 15
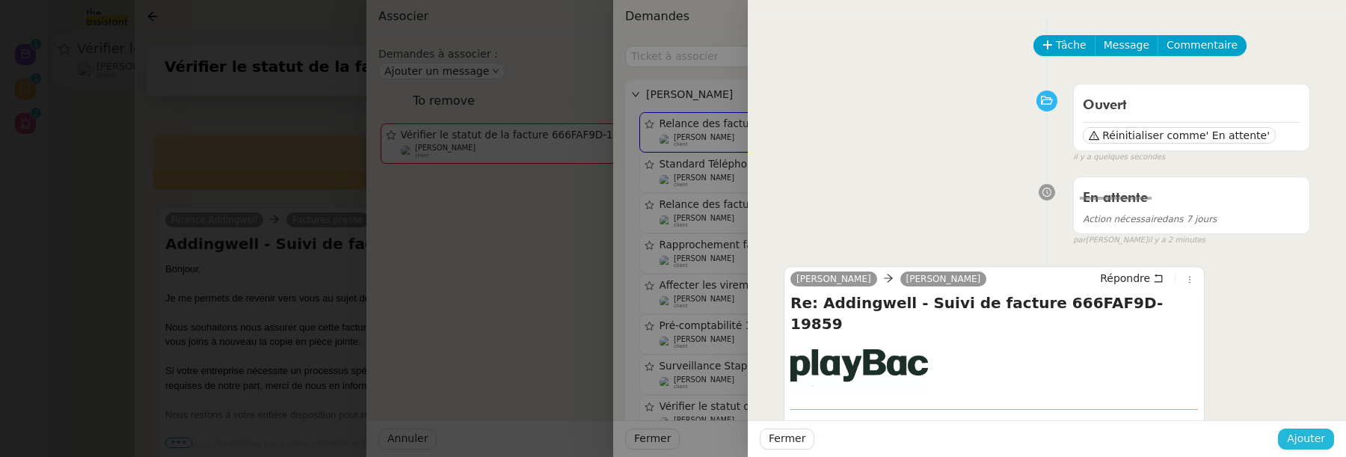
click at [1317, 432] on span "Ajouter" at bounding box center [1306, 438] width 38 height 17
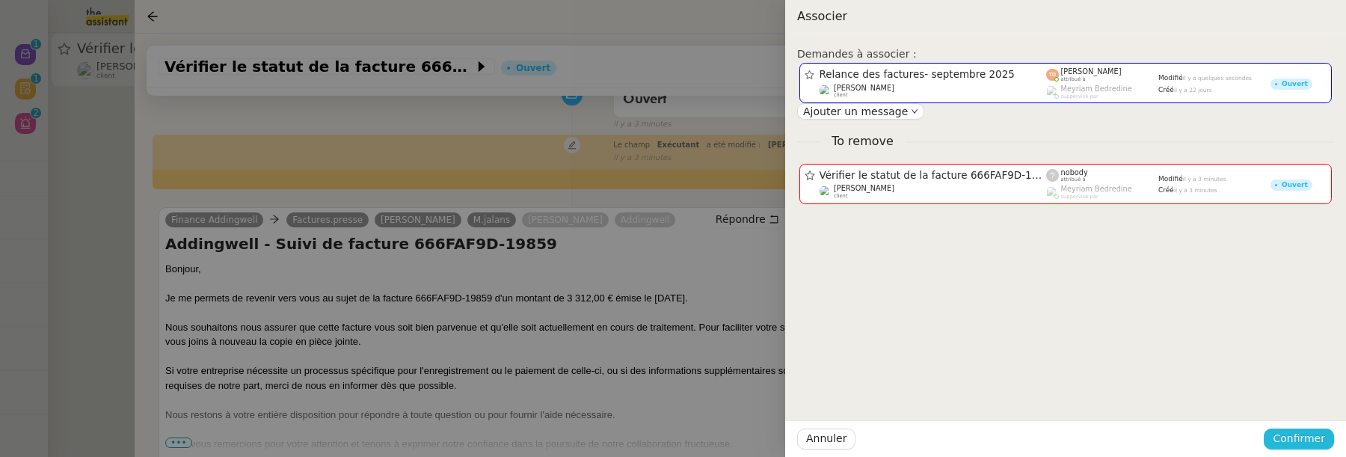
click at [1312, 441] on span "Confirmer" at bounding box center [1299, 438] width 52 height 17
click at [1306, 400] on span "Ajouter" at bounding box center [1300, 399] width 38 height 15
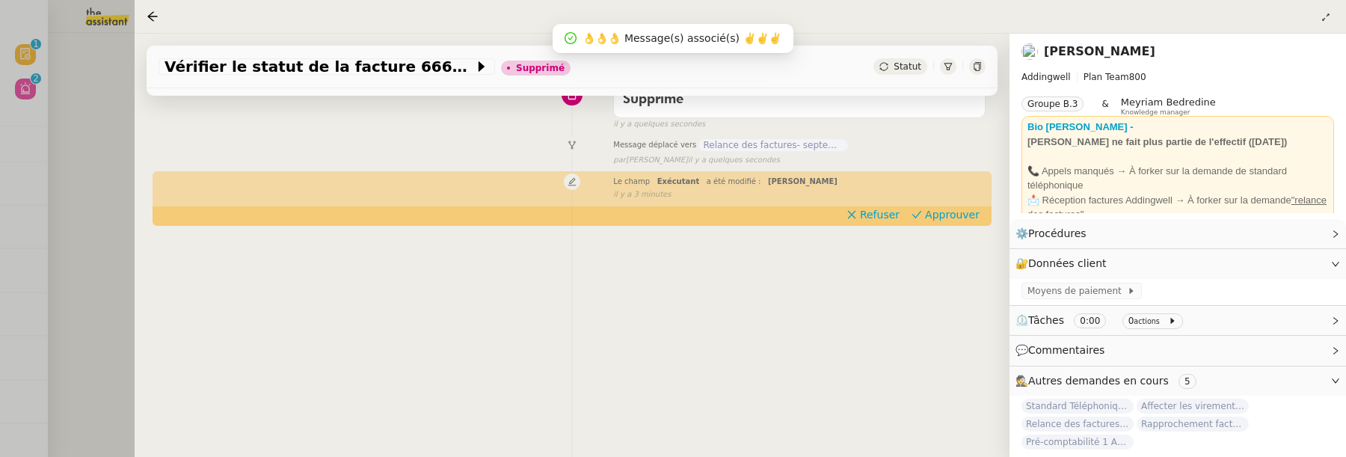
click at [99, 263] on div at bounding box center [673, 228] width 1346 height 457
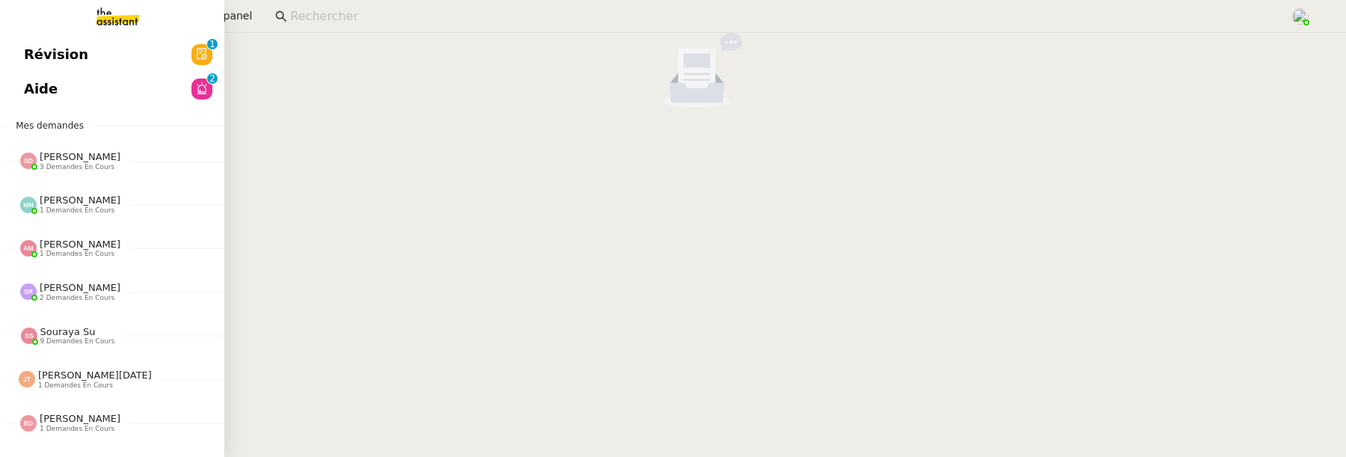
click at [35, 56] on span "Révision" at bounding box center [56, 54] width 64 height 22
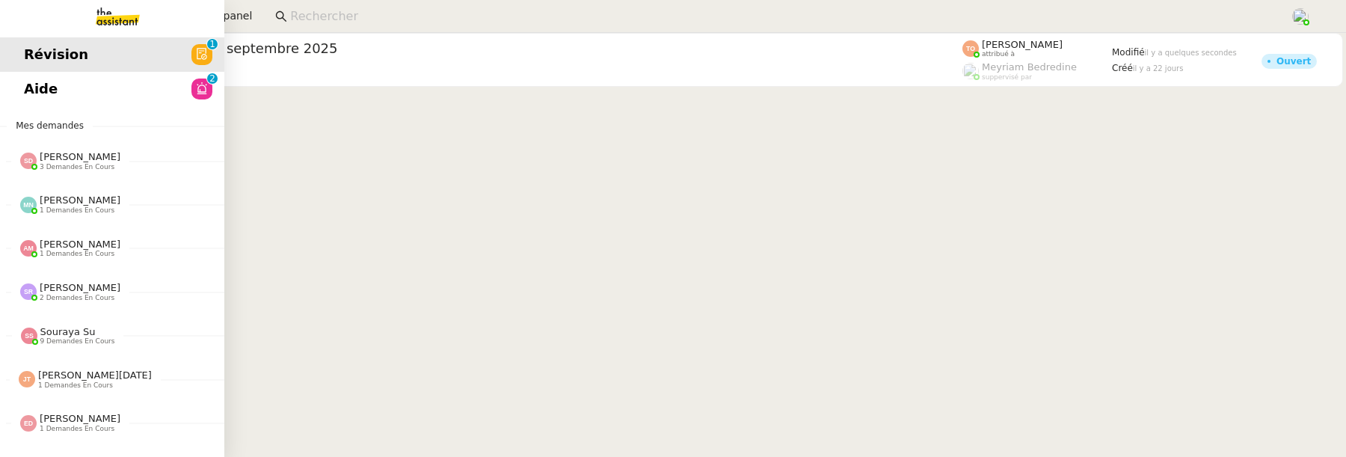
click at [49, 99] on span "Aide" at bounding box center [41, 89] width 34 height 22
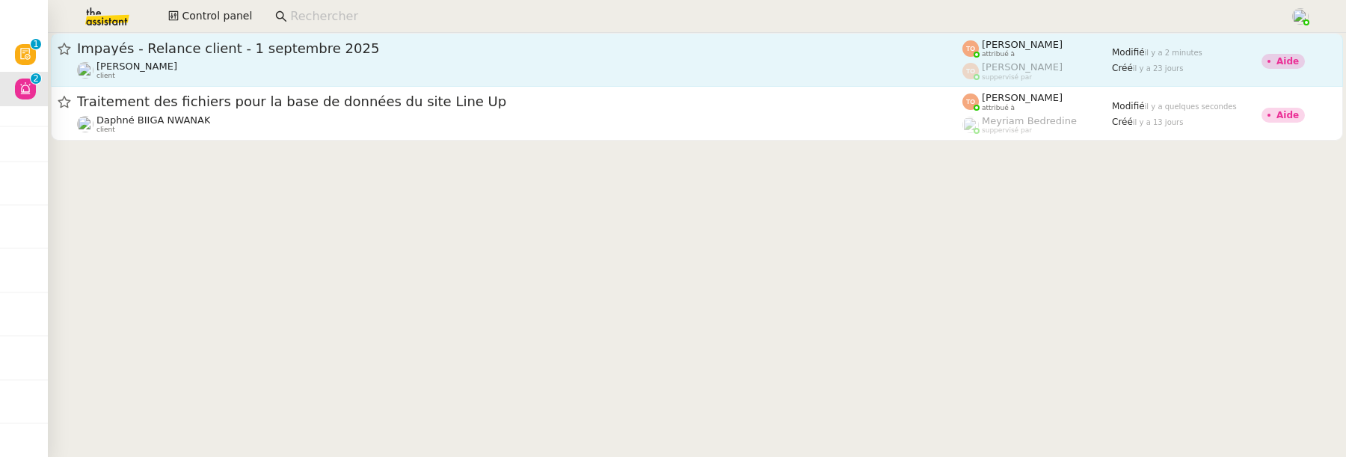
click at [326, 55] on div "Impayés - Relance client - 1 septembre 2025" at bounding box center [520, 49] width 886 height 18
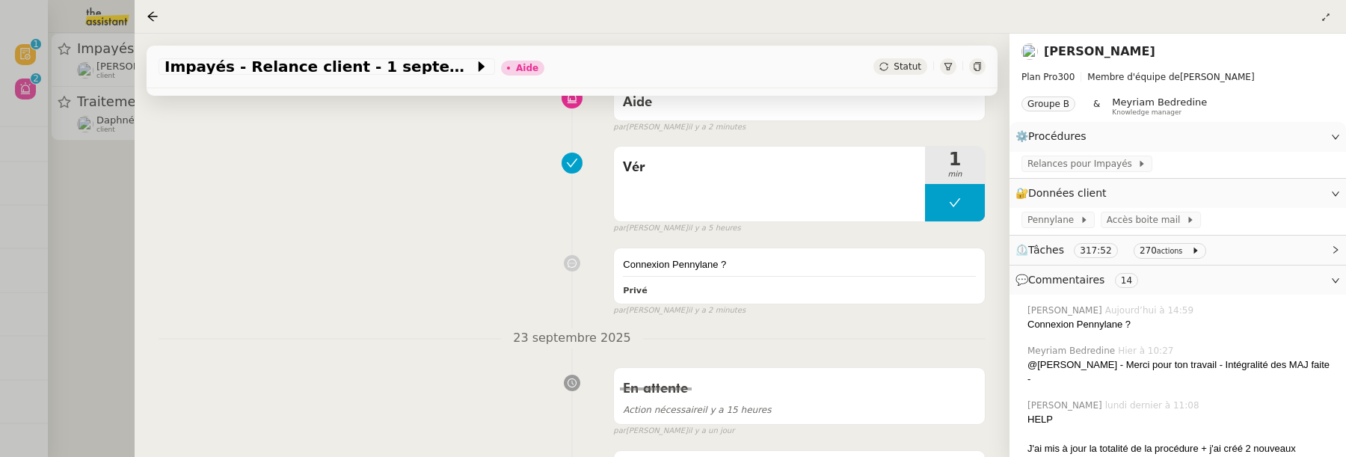
scroll to position [191, 0]
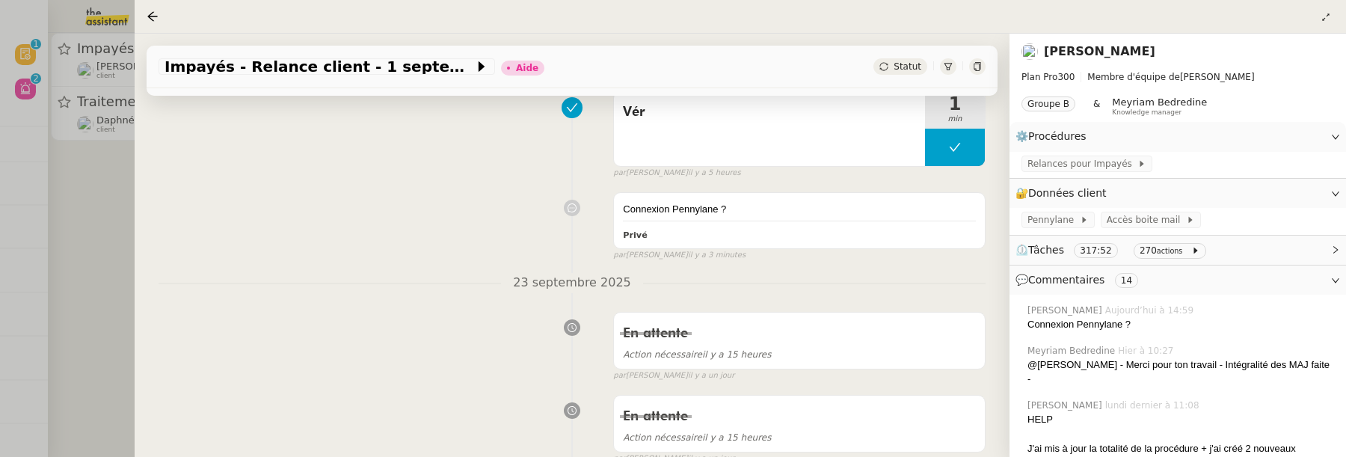
click at [109, 279] on div at bounding box center [673, 228] width 1346 height 457
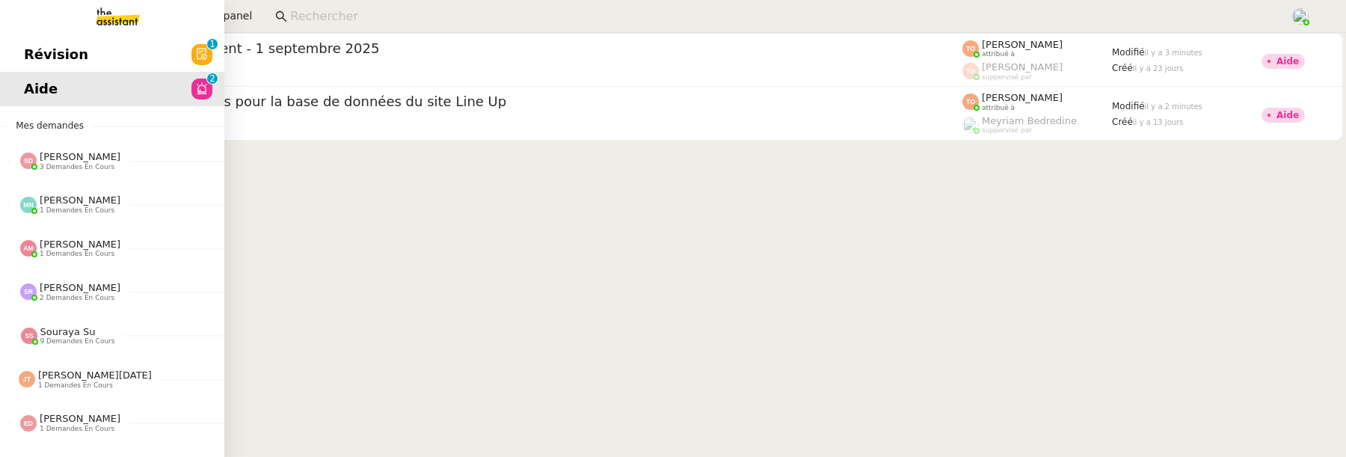
click at [41, 51] on span "Révision" at bounding box center [56, 54] width 64 height 22
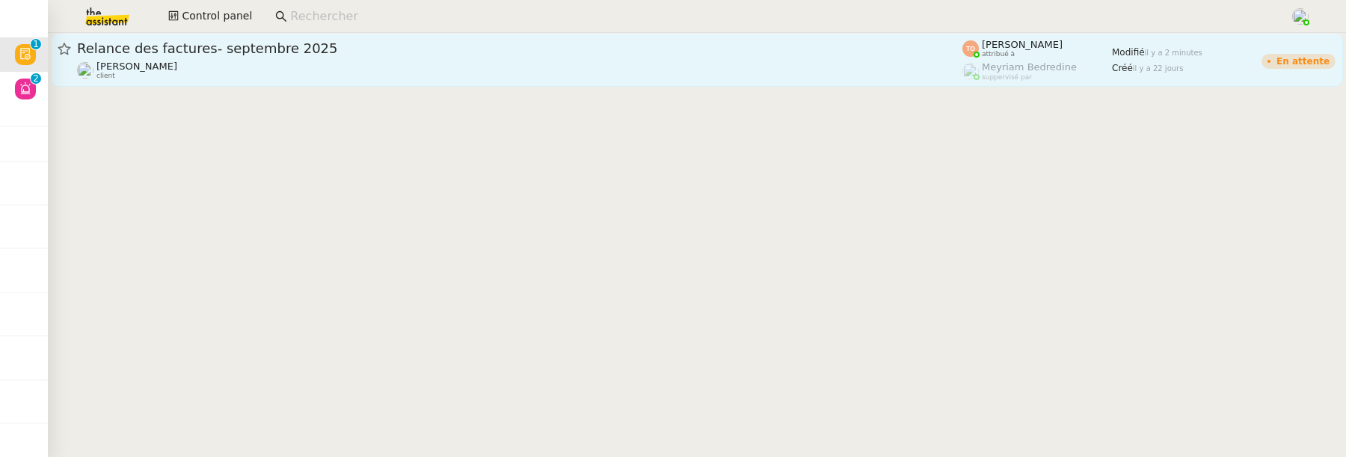
click at [582, 47] on span "Relance des factures- septembre 2025" at bounding box center [520, 48] width 886 height 13
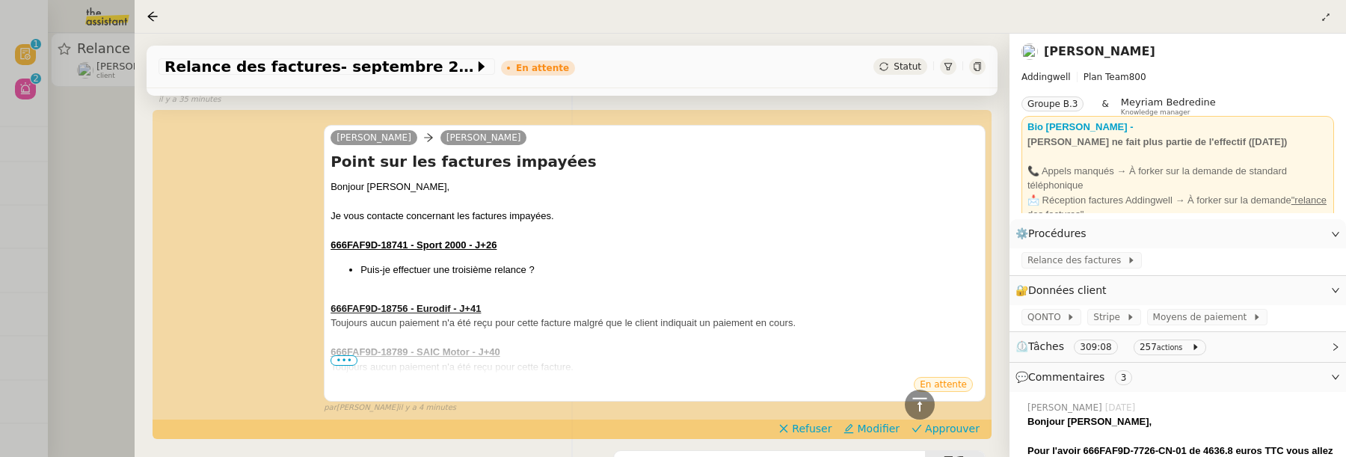
scroll to position [3944, 0]
click at [342, 361] on span "•••" at bounding box center [344, 360] width 27 height 10
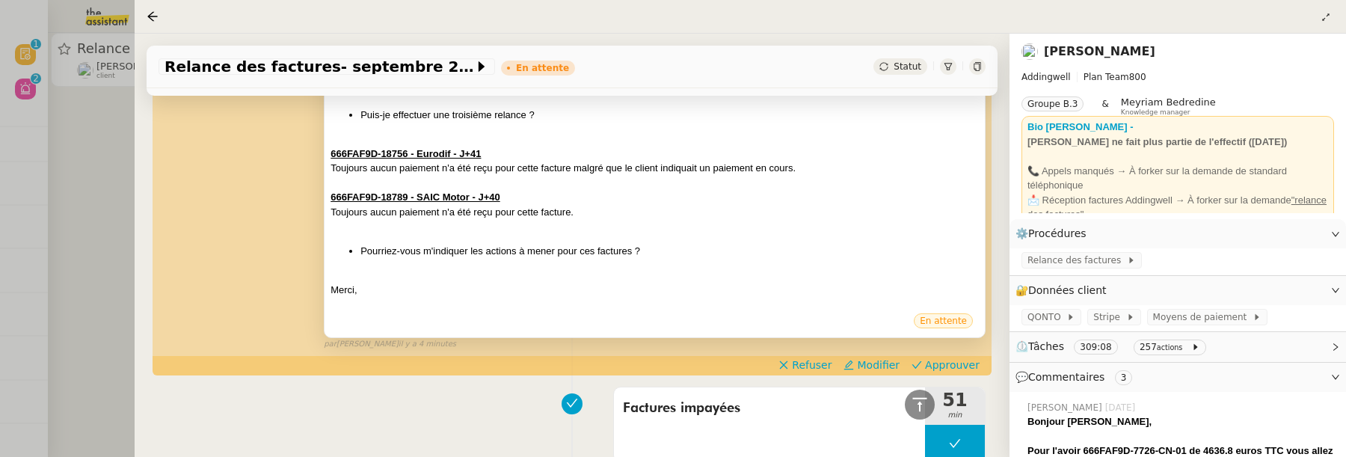
scroll to position [4101, 0]
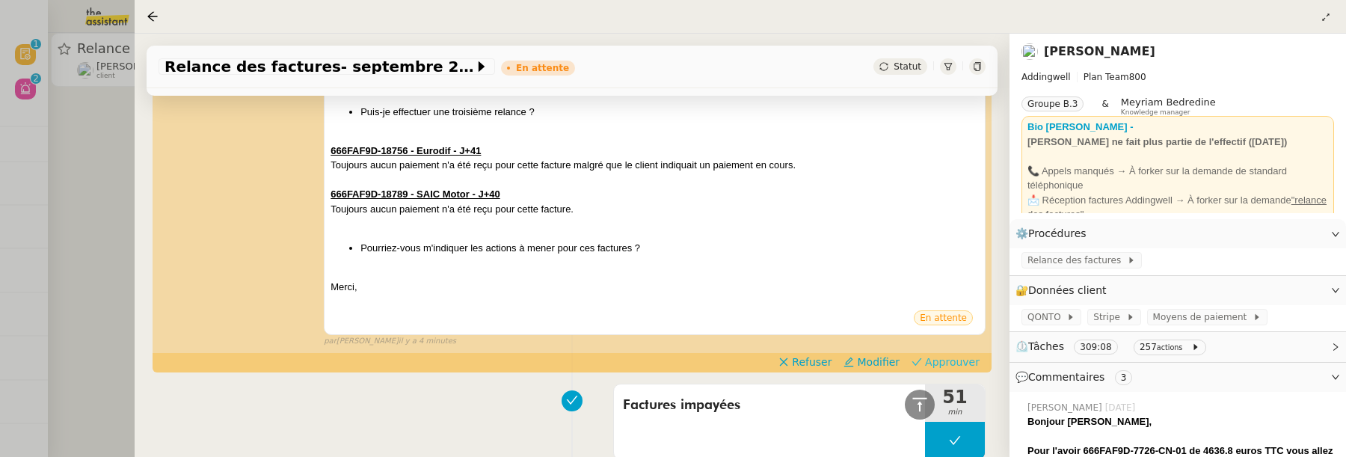
click at [972, 359] on span "Approuver" at bounding box center [952, 362] width 55 height 15
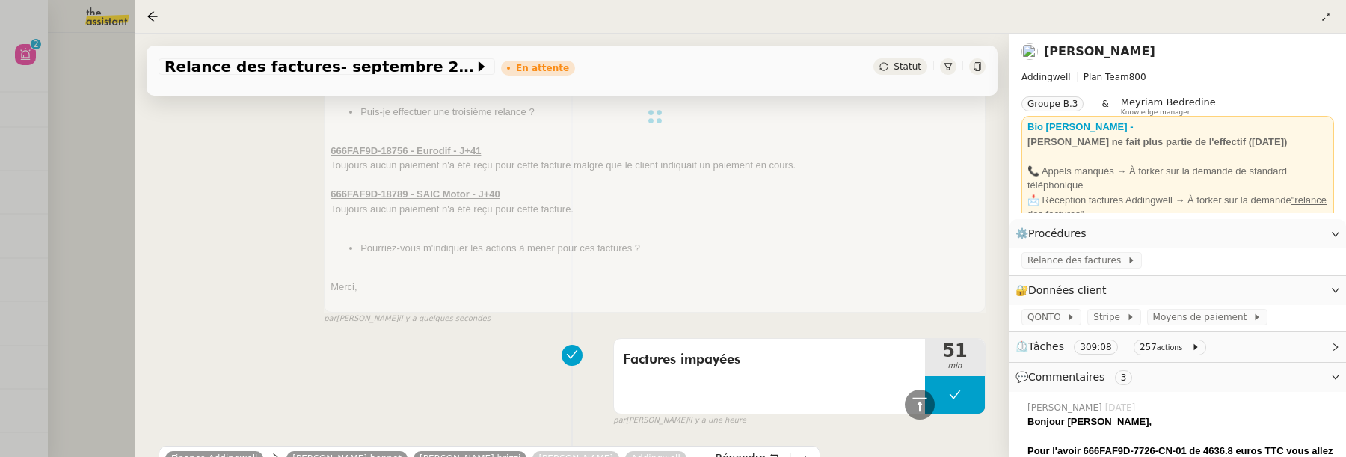
click at [96, 162] on div at bounding box center [673, 228] width 1346 height 457
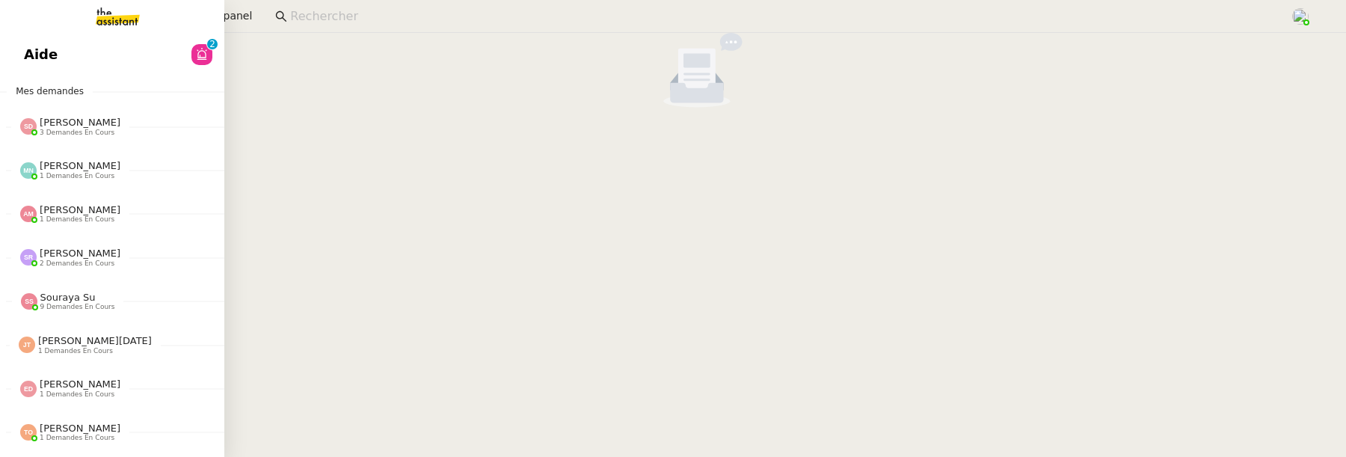
click at [25, 57] on span "Aide" at bounding box center [41, 54] width 34 height 22
click at [25, 54] on span "Révision" at bounding box center [56, 54] width 64 height 22
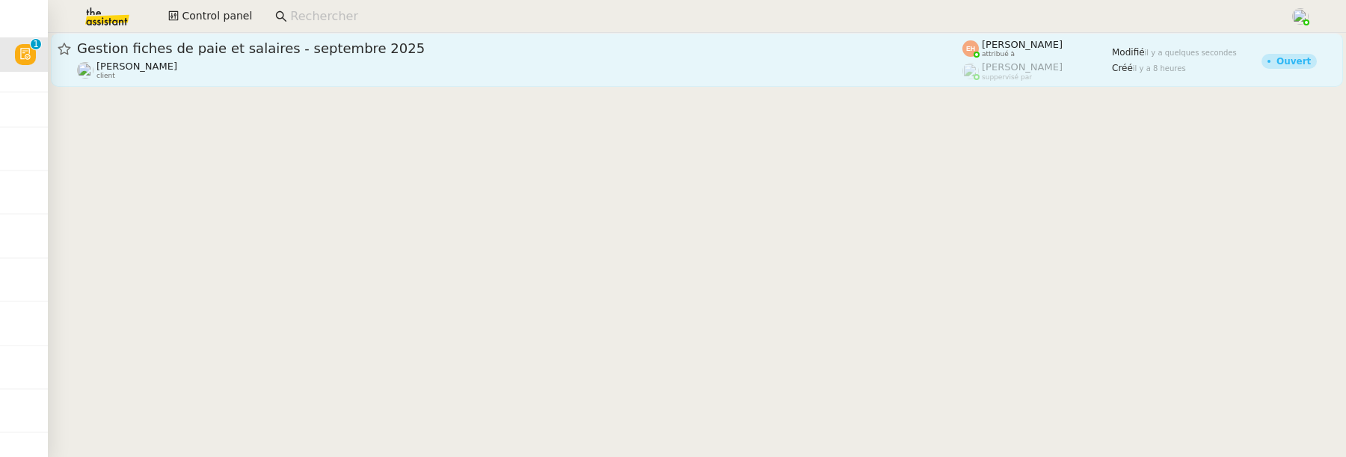
click at [641, 73] on div "[PERSON_NAME] client" at bounding box center [520, 70] width 886 height 19
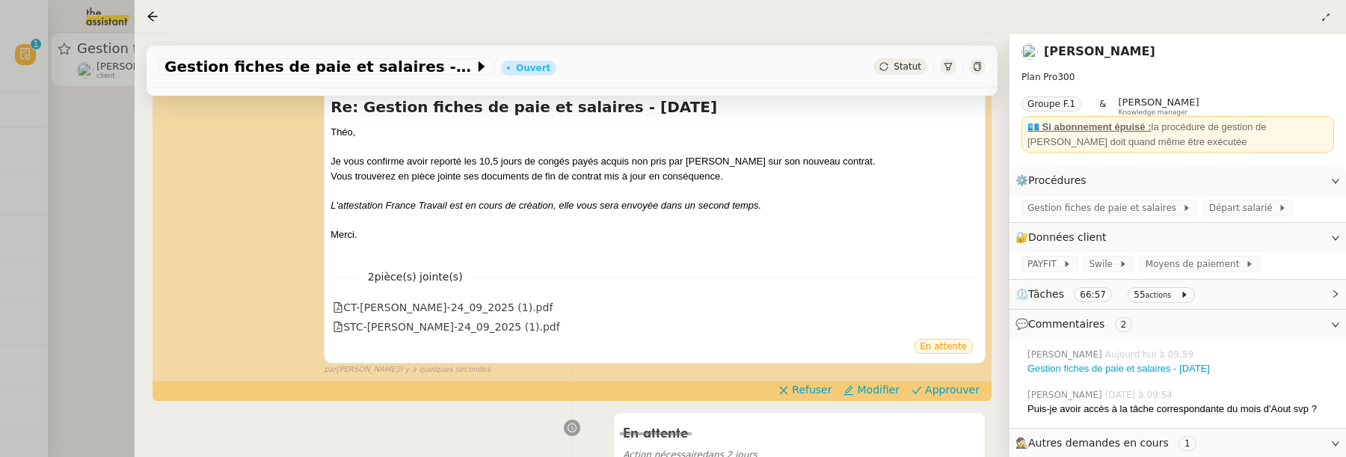
scroll to position [219, 0]
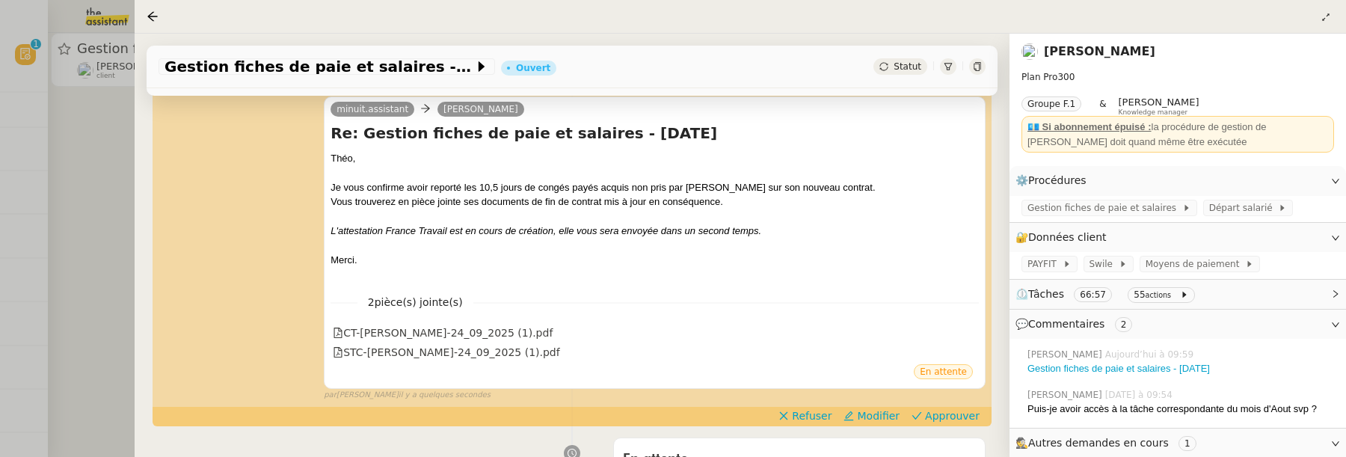
click at [99, 238] on div at bounding box center [673, 228] width 1346 height 457
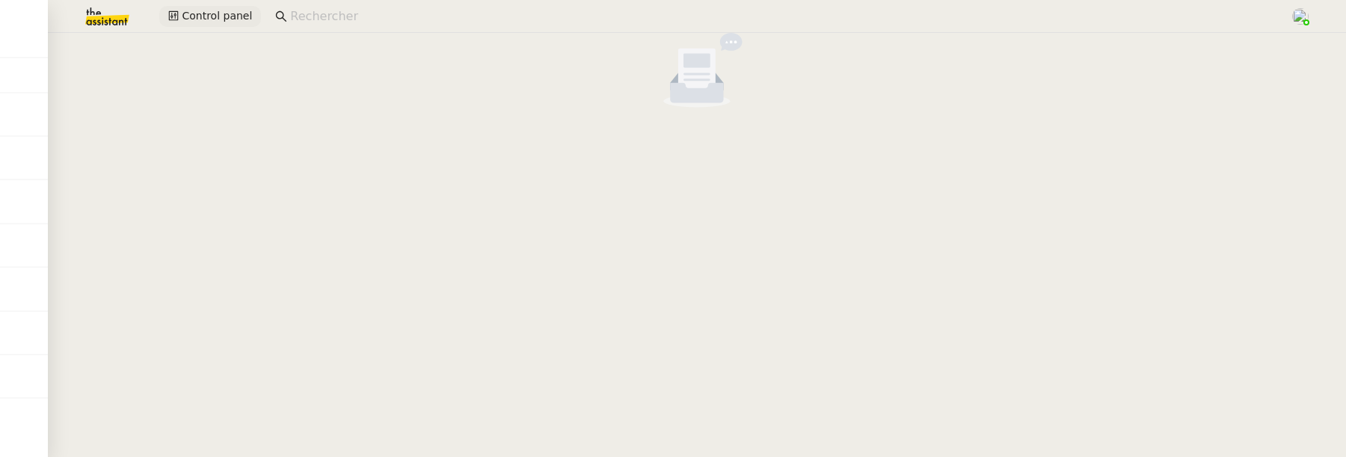
click at [191, 19] on span "Control panel" at bounding box center [217, 15] width 70 height 17
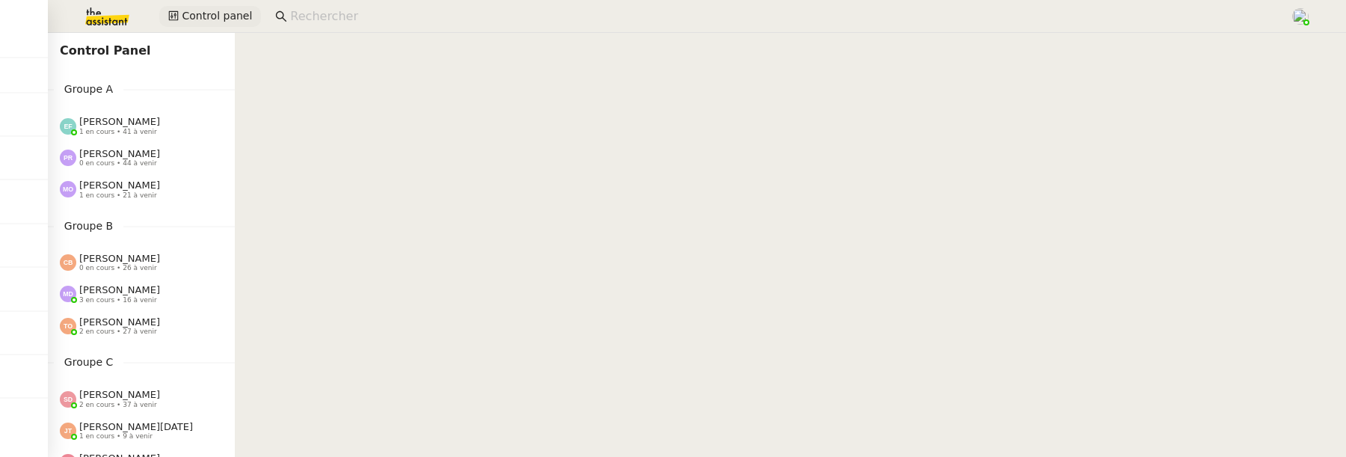
click at [224, 18] on span "Control panel" at bounding box center [217, 15] width 70 height 17
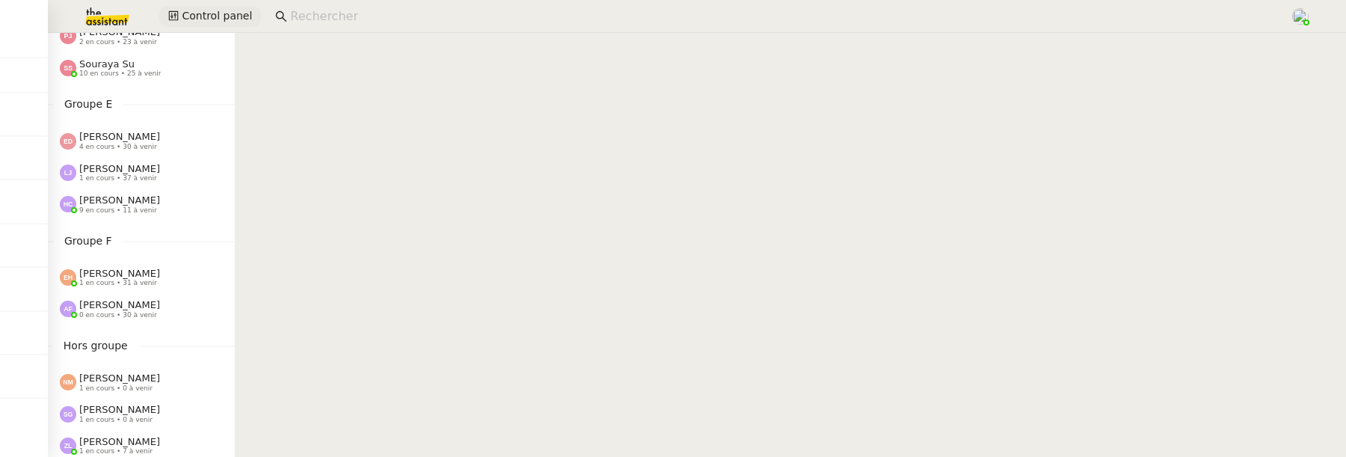
scroll to position [722, 0]
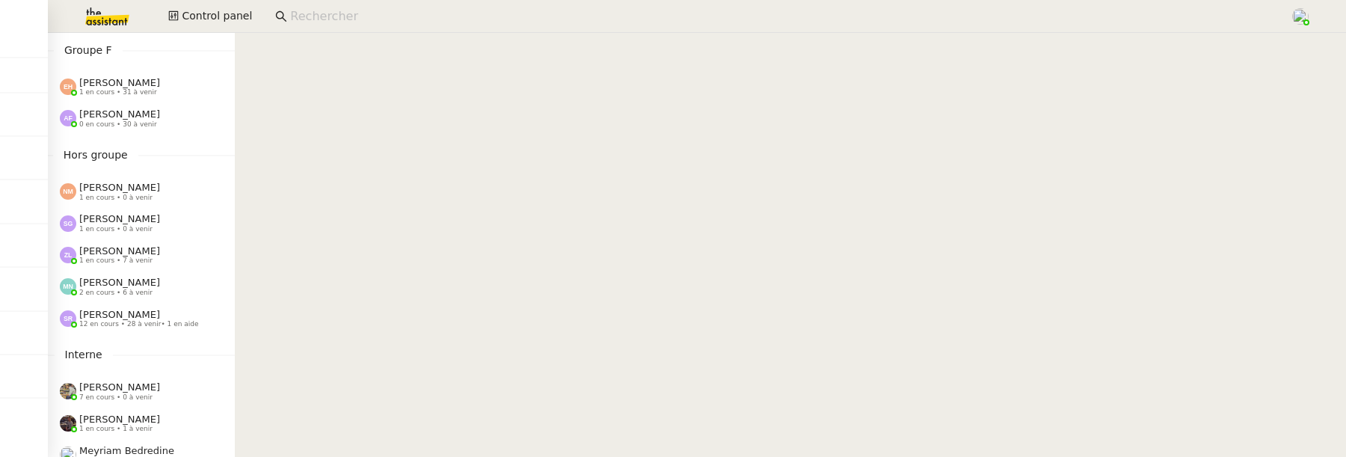
click at [129, 250] on span "[PERSON_NAME]" at bounding box center [119, 250] width 81 height 11
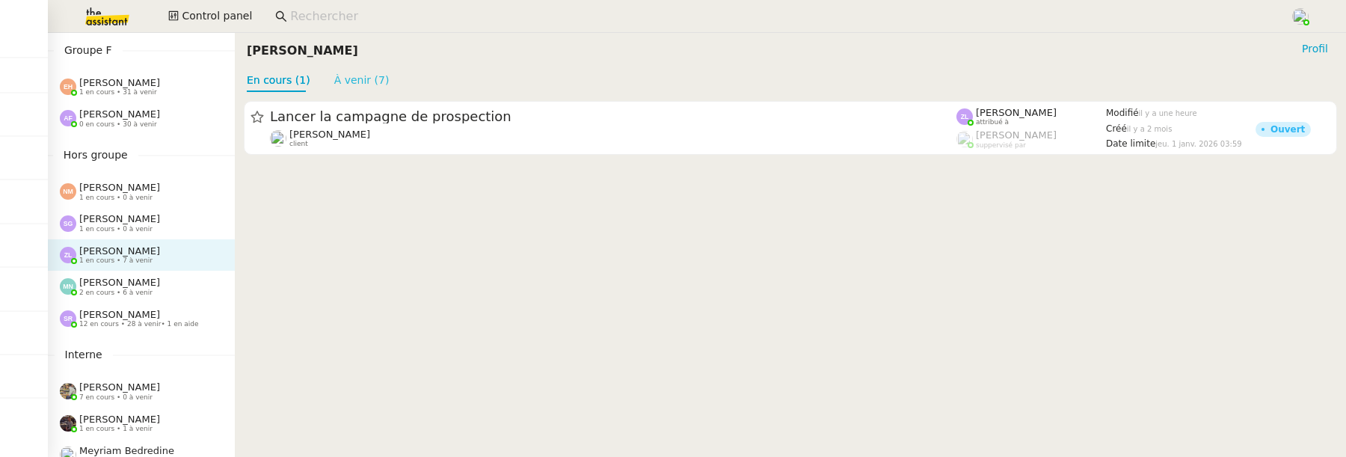
click at [364, 86] on link "À venir (7)" at bounding box center [361, 80] width 55 height 12
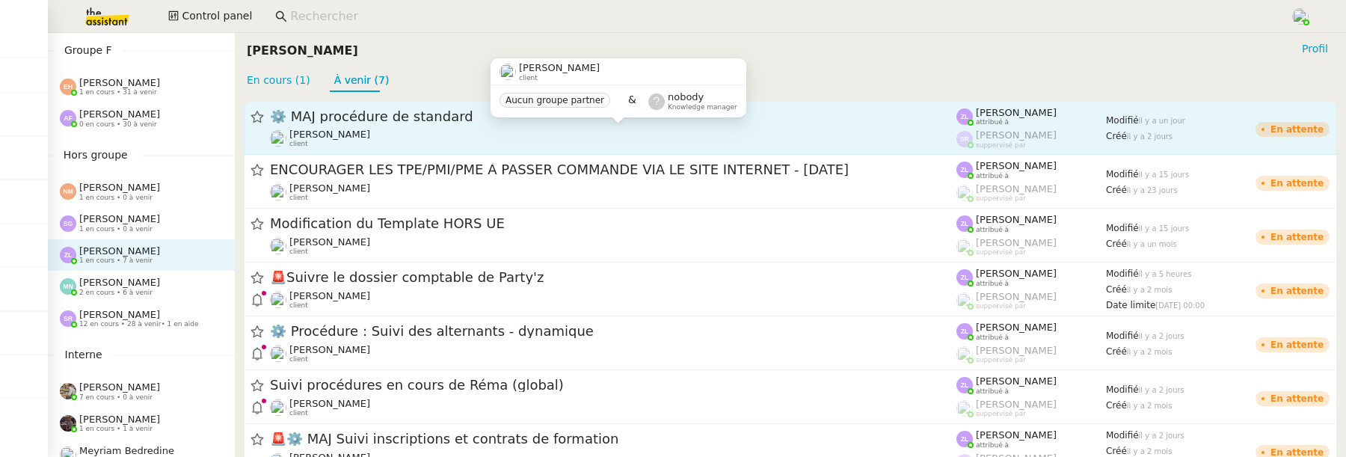
click at [431, 138] on div "[PERSON_NAME] client" at bounding box center [613, 138] width 687 height 19
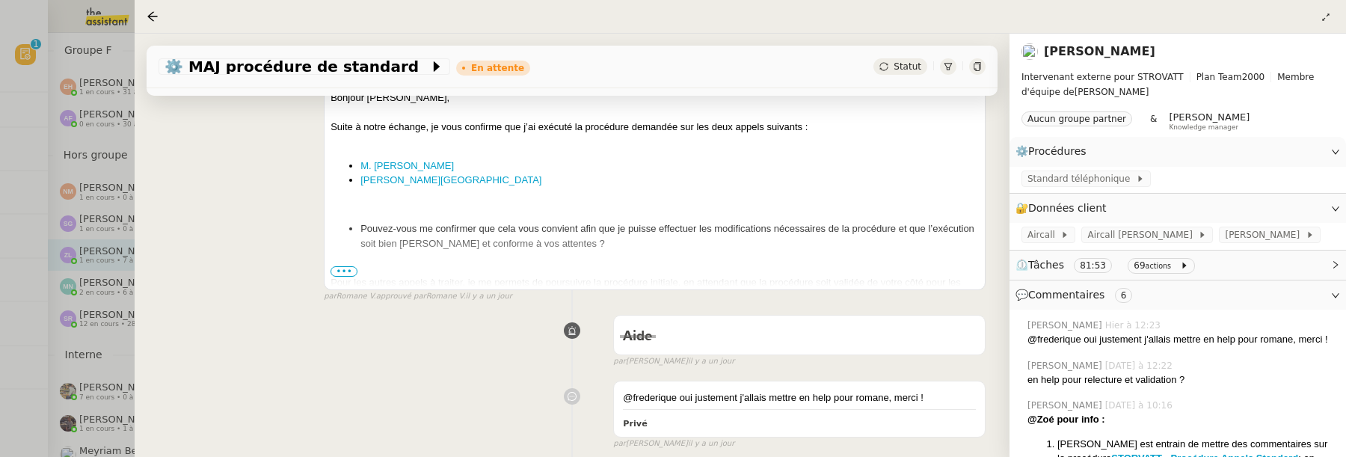
scroll to position [271, 0]
click at [344, 269] on span "•••" at bounding box center [344, 271] width 27 height 10
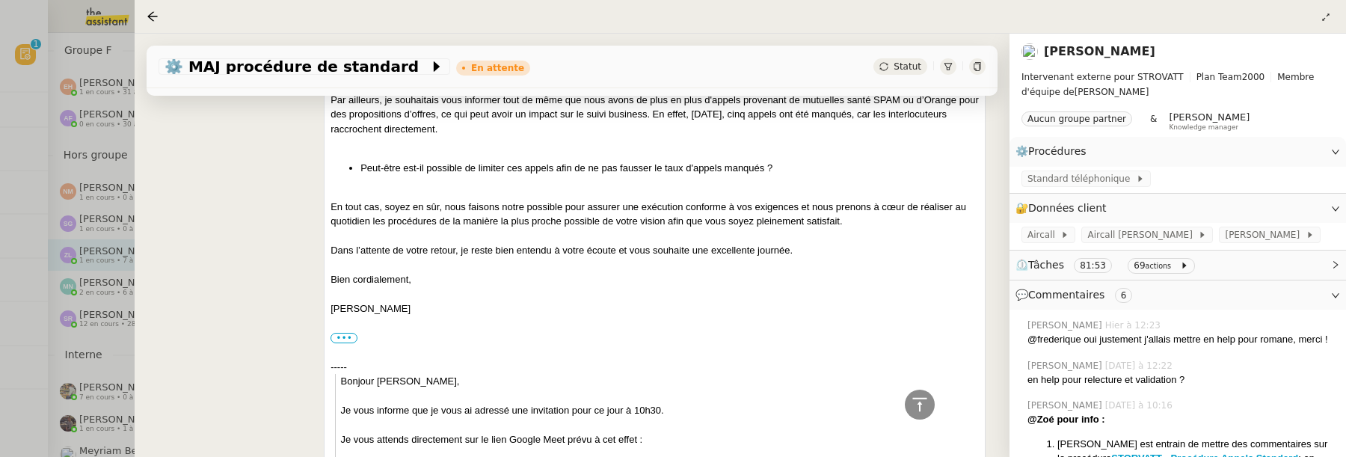
scroll to position [1082, 0]
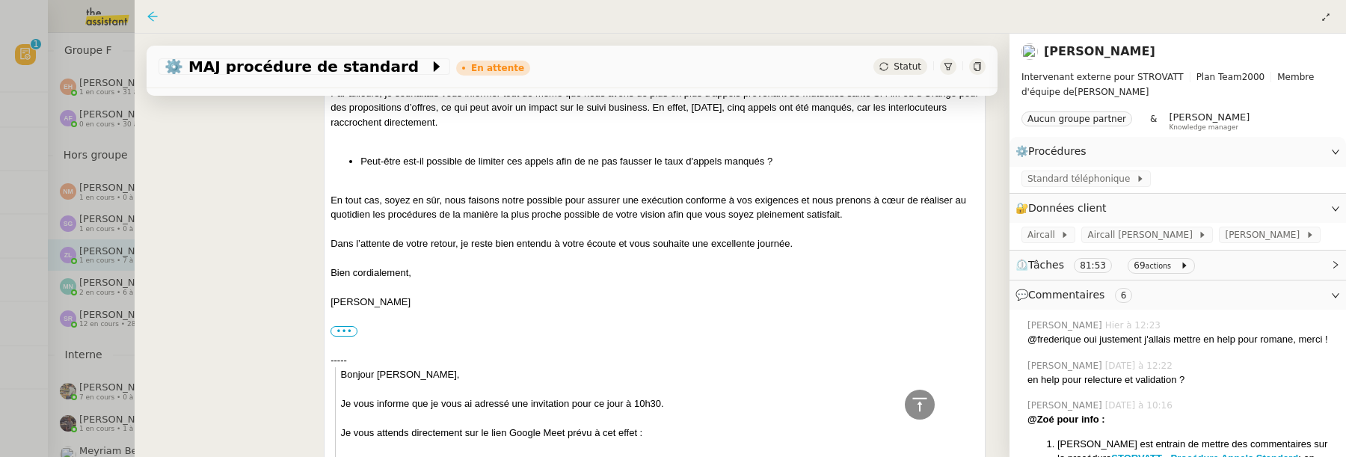
click at [151, 13] on icon at bounding box center [152, 16] width 10 height 10
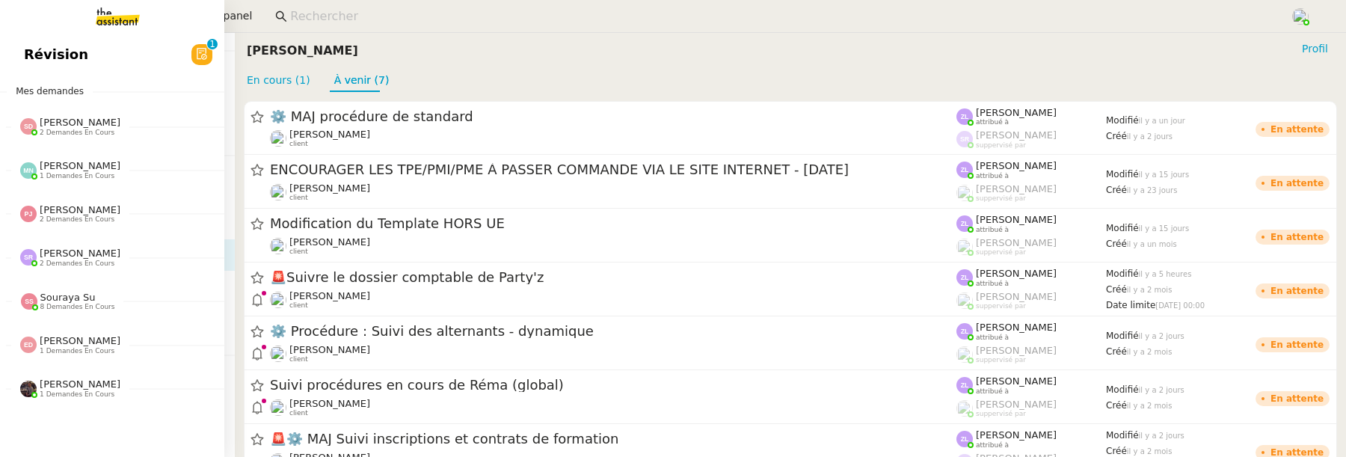
click at [36, 59] on span "Révision" at bounding box center [56, 54] width 64 height 22
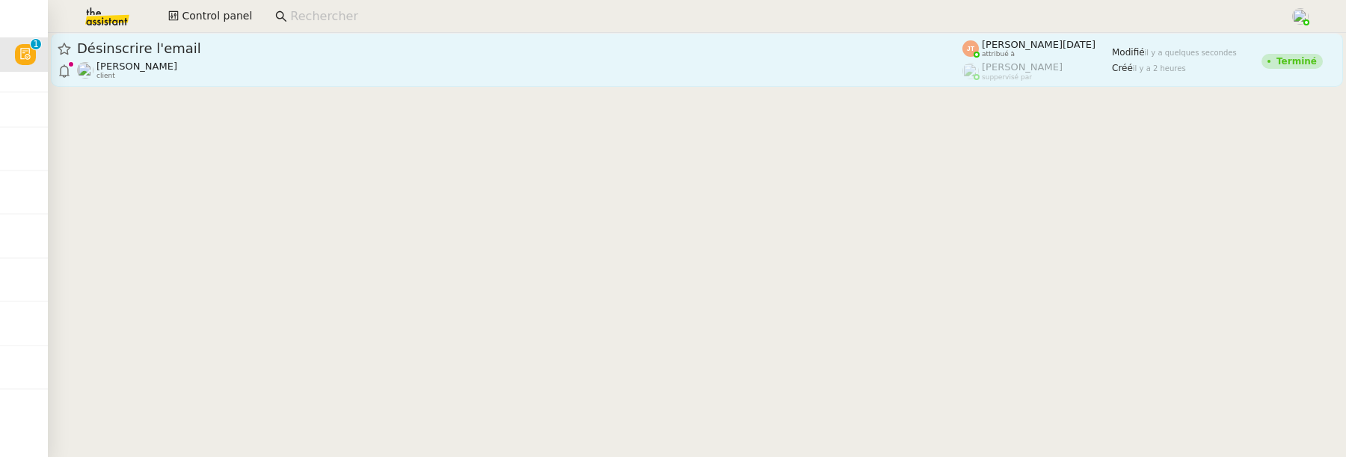
click at [463, 71] on div "[PERSON_NAME] client" at bounding box center [520, 70] width 886 height 19
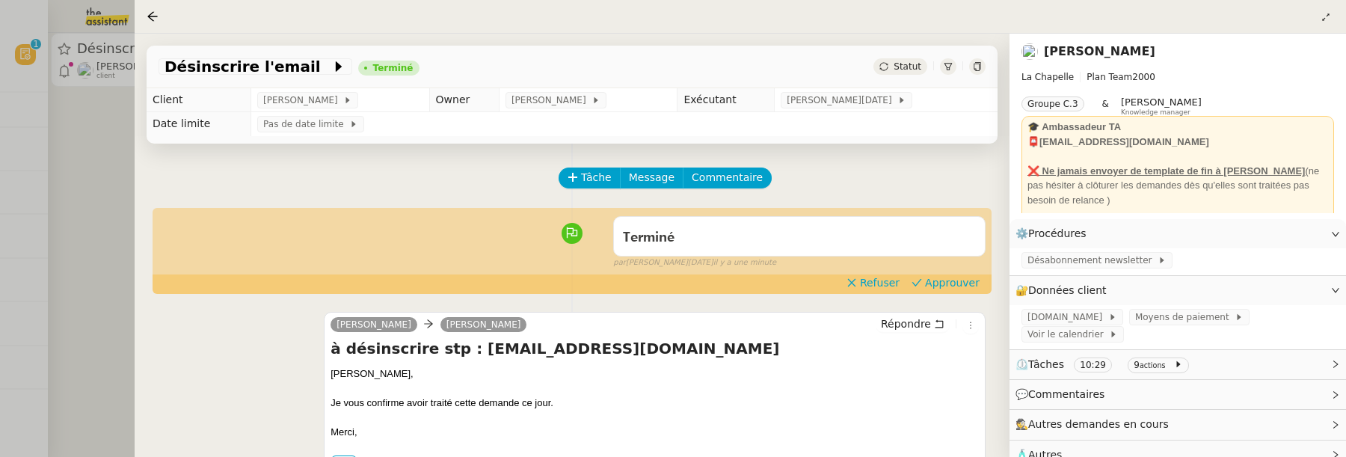
scroll to position [64, 0]
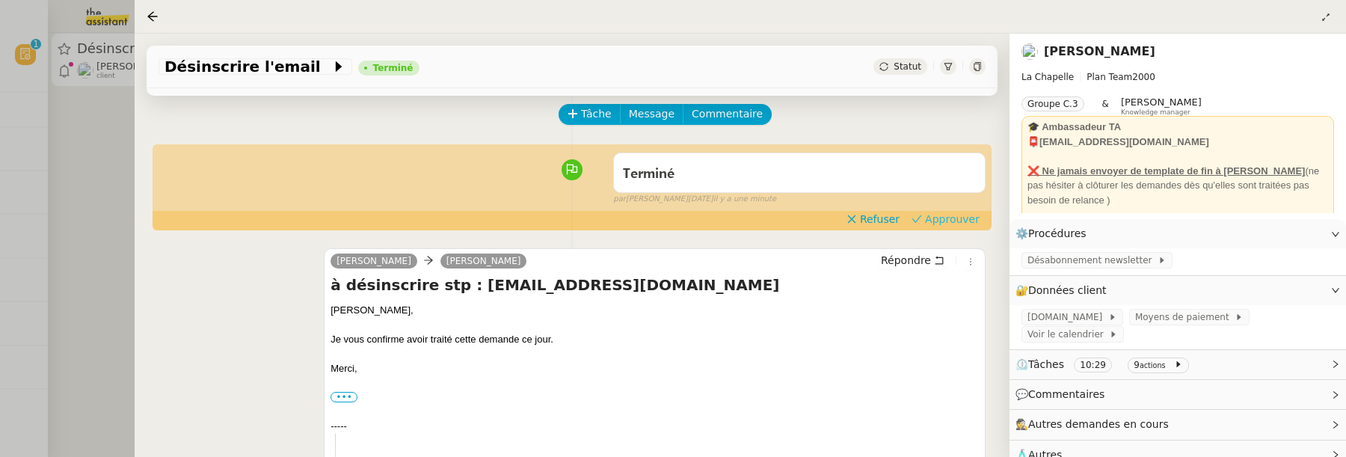
click at [944, 222] on span "Approuver" at bounding box center [952, 219] width 55 height 15
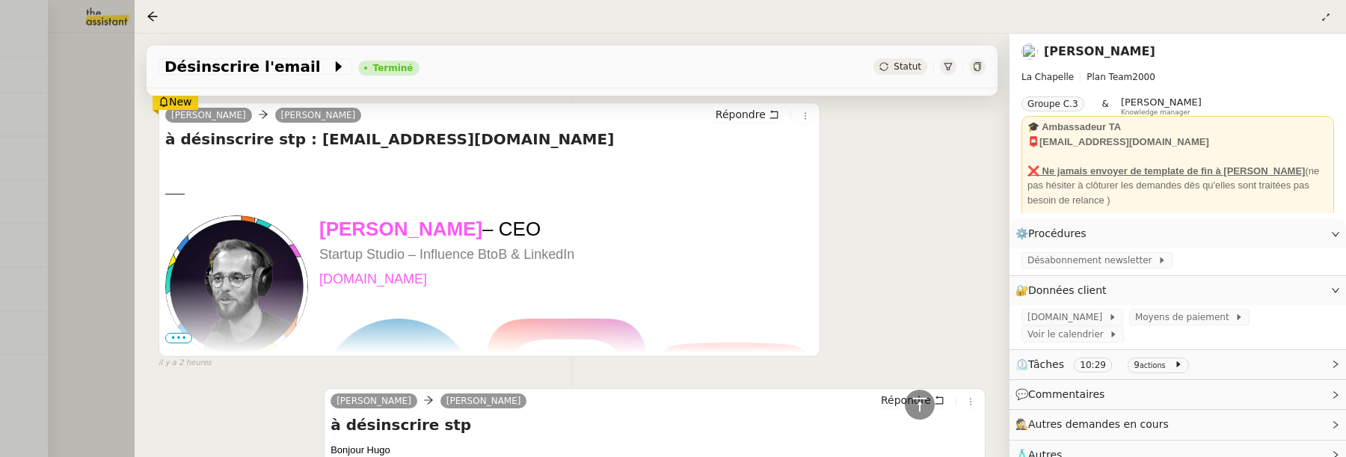
scroll to position [584, 0]
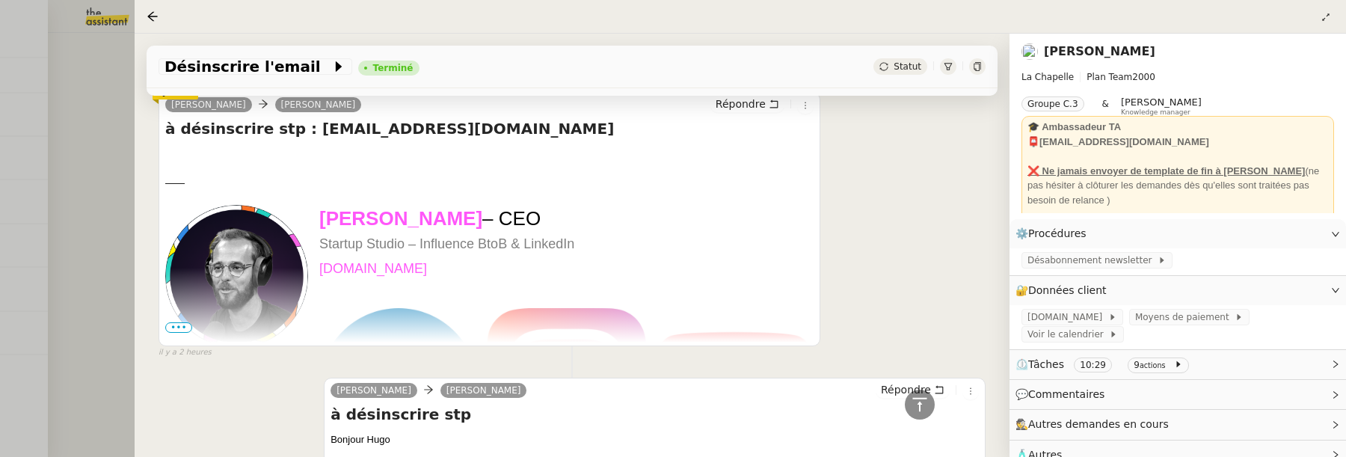
click at [131, 123] on div at bounding box center [673, 228] width 1346 height 457
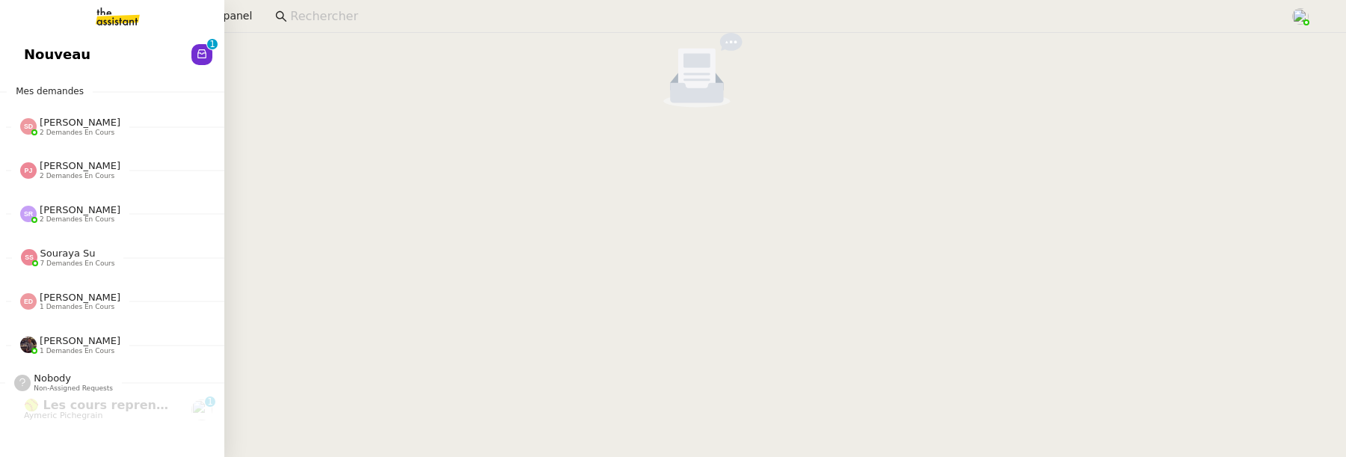
click at [28, 52] on span "Nouveau" at bounding box center [57, 54] width 67 height 22
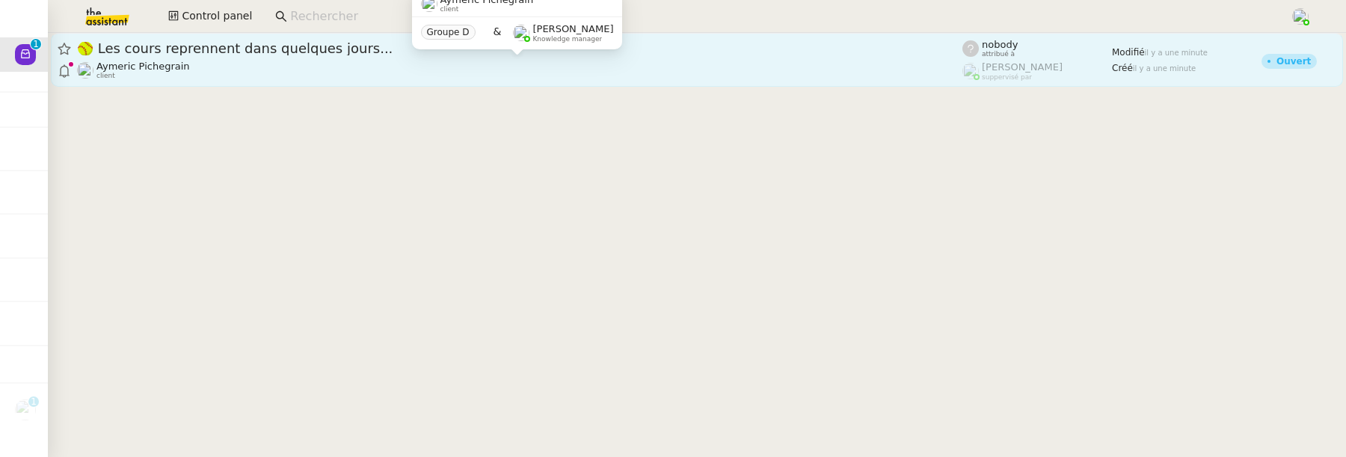
click at [468, 73] on div "Aymeric Pichegrain client" at bounding box center [520, 70] width 886 height 19
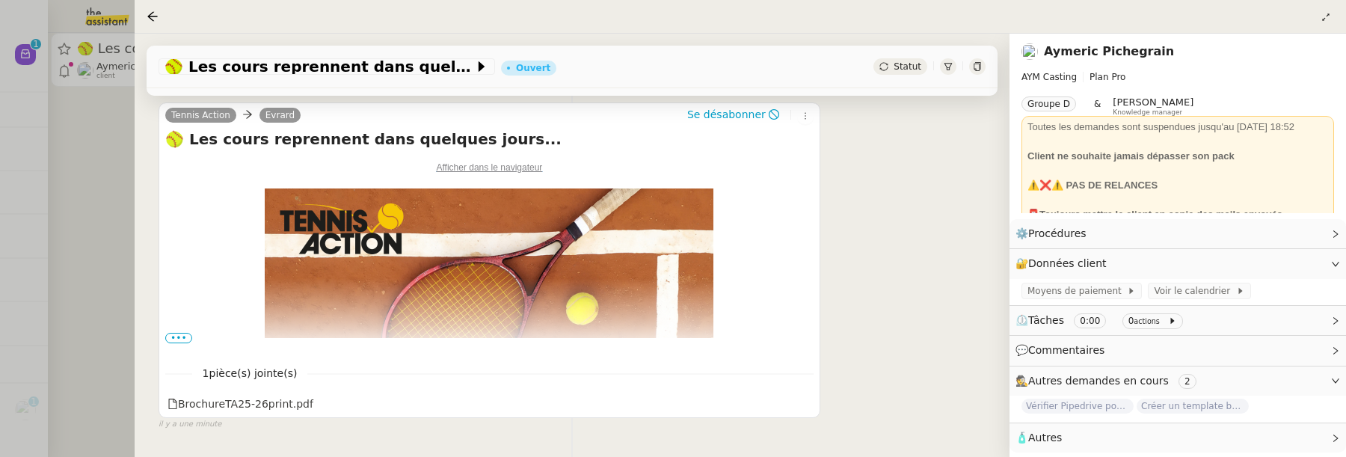
scroll to position [345, 0]
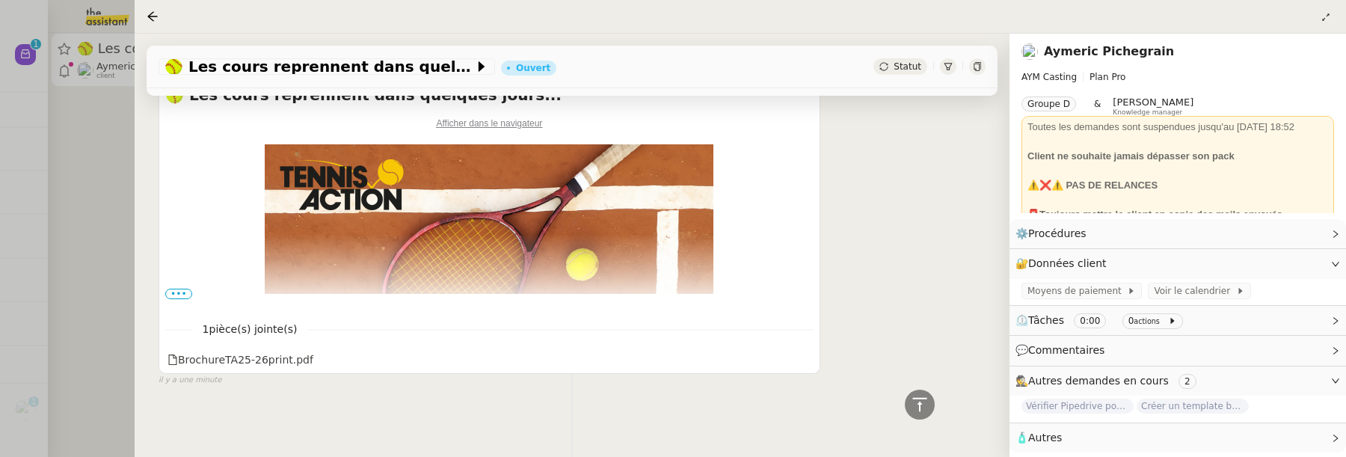
click at [185, 296] on span "•••" at bounding box center [178, 294] width 27 height 10
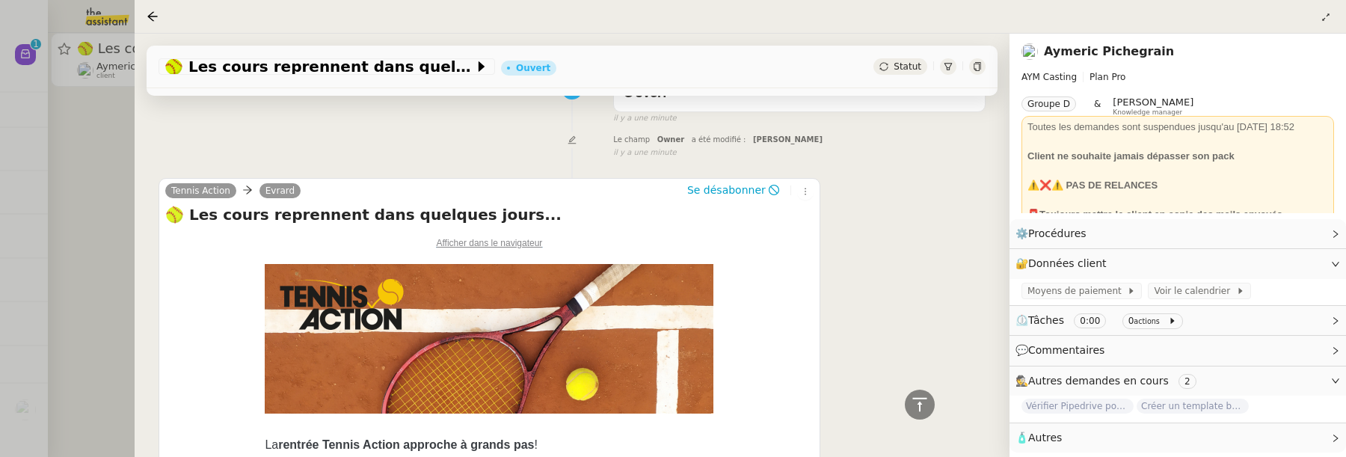
scroll to position [207, 0]
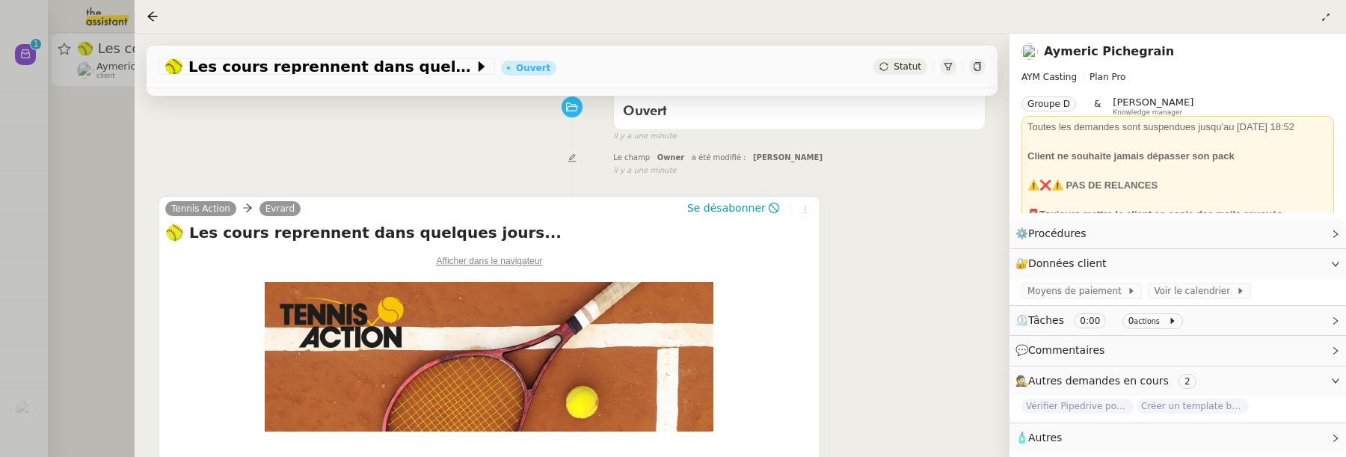
click at [803, 203] on button at bounding box center [805, 209] width 16 height 16
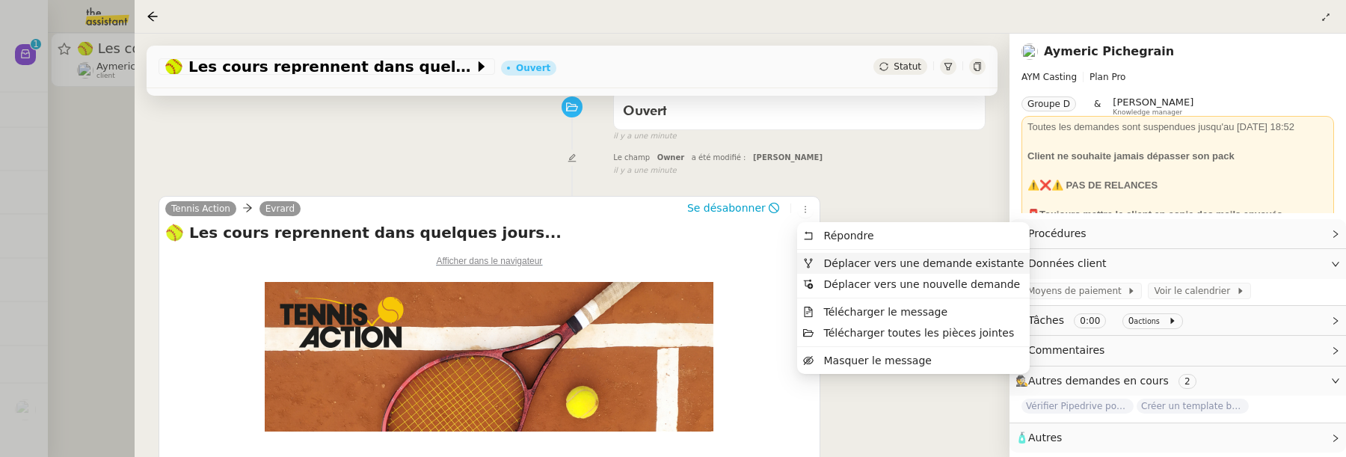
click at [824, 261] on span "Déplacer vers une demande existante" at bounding box center [924, 263] width 200 height 12
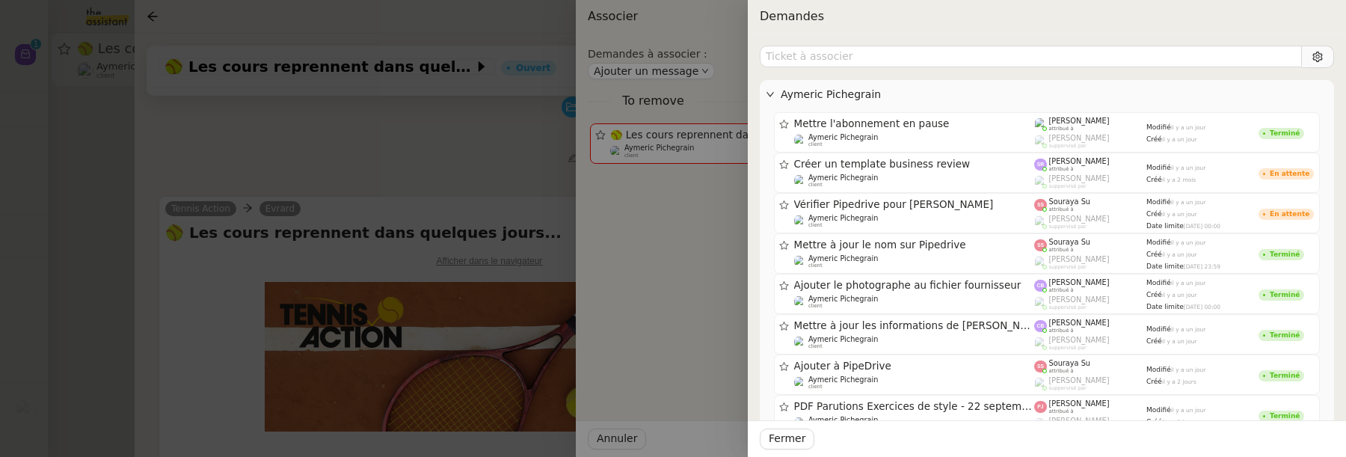
click at [429, 164] on div at bounding box center [673, 228] width 1346 height 457
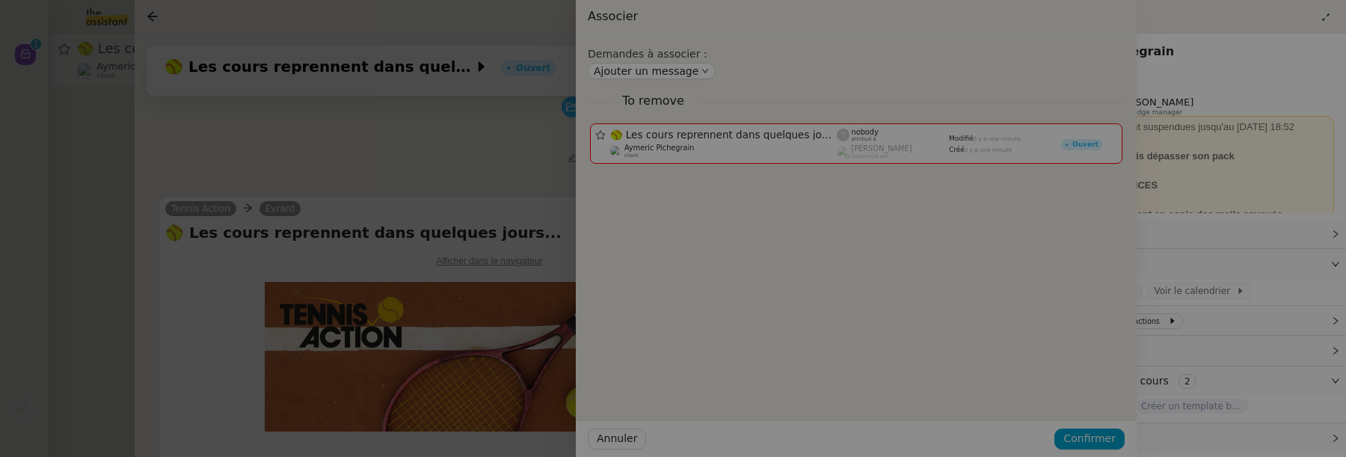
click at [459, 149] on div at bounding box center [464, 228] width 1346 height 457
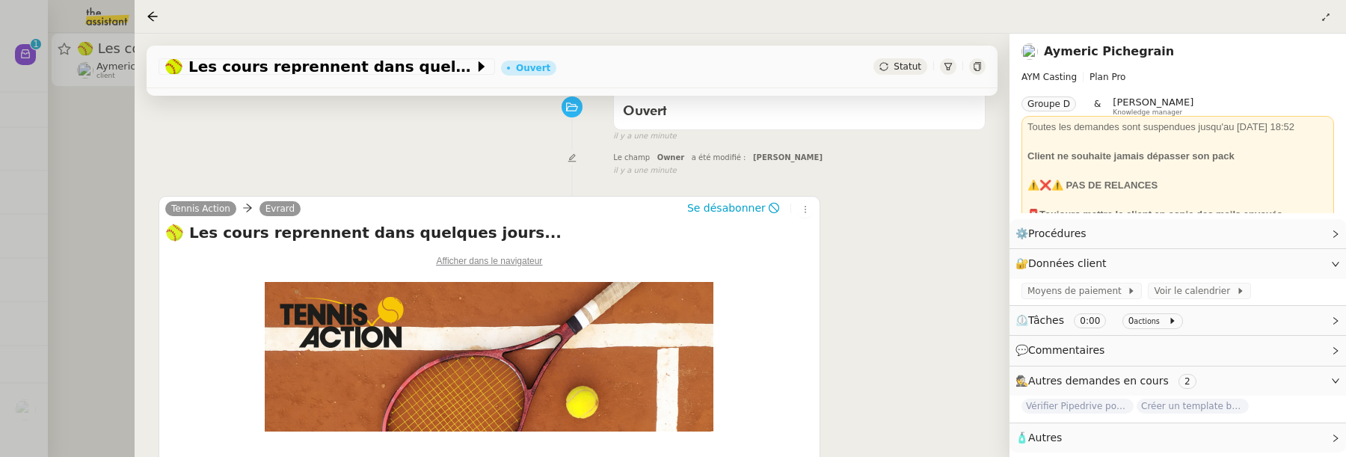
click at [902, 69] on span "Statut" at bounding box center [908, 66] width 28 height 10
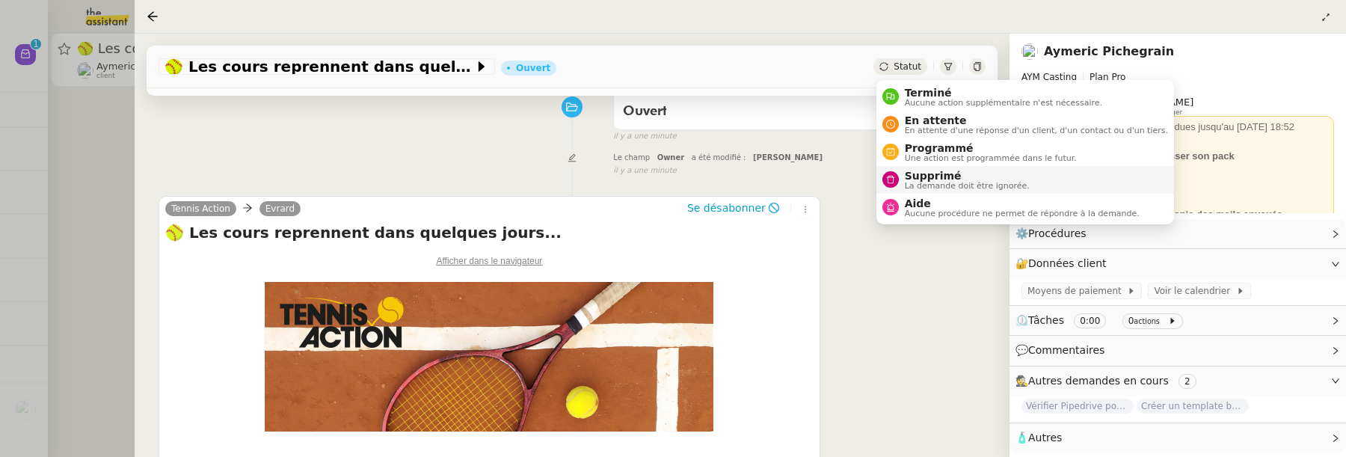
click at [931, 172] on span "Supprimé" at bounding box center [967, 176] width 125 height 12
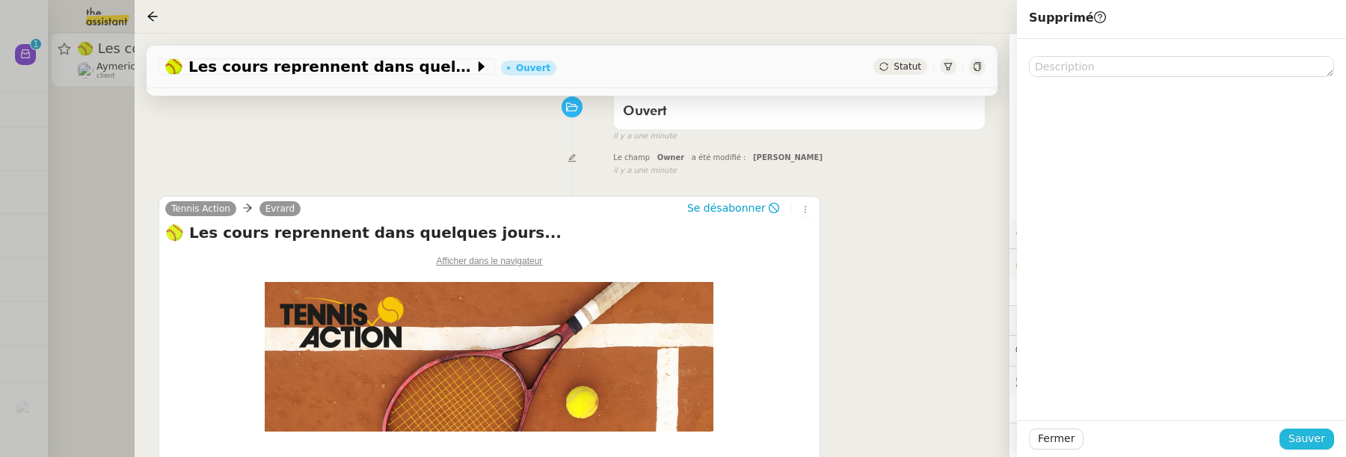
click at [1319, 435] on span "Sauver" at bounding box center [1307, 438] width 37 height 17
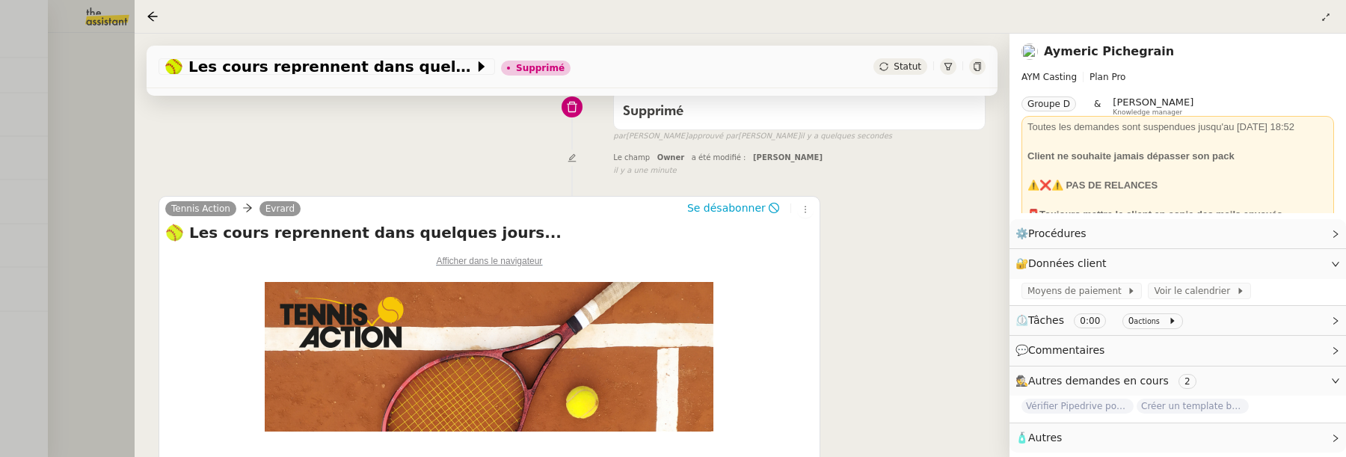
click at [76, 151] on div at bounding box center [673, 228] width 1346 height 457
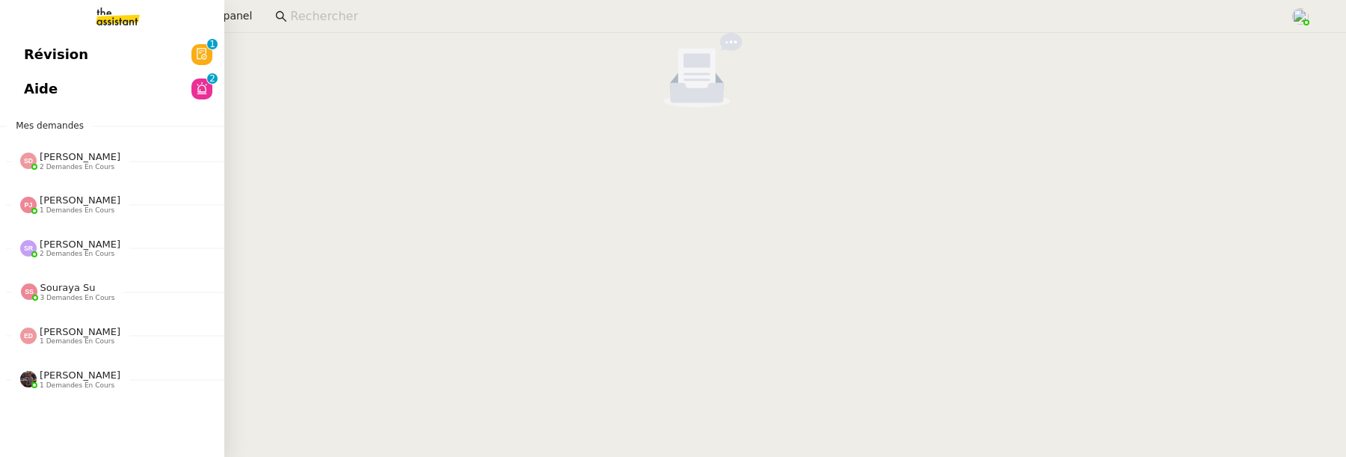
click at [40, 58] on span "Révision" at bounding box center [56, 54] width 64 height 22
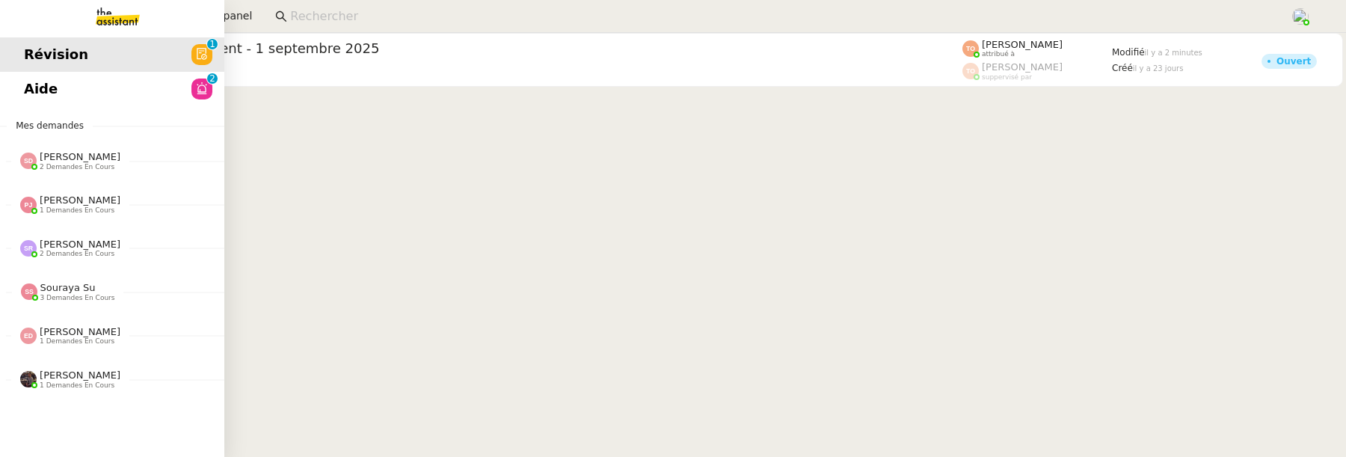
click at [31, 78] on span "Aide" at bounding box center [41, 89] width 34 height 22
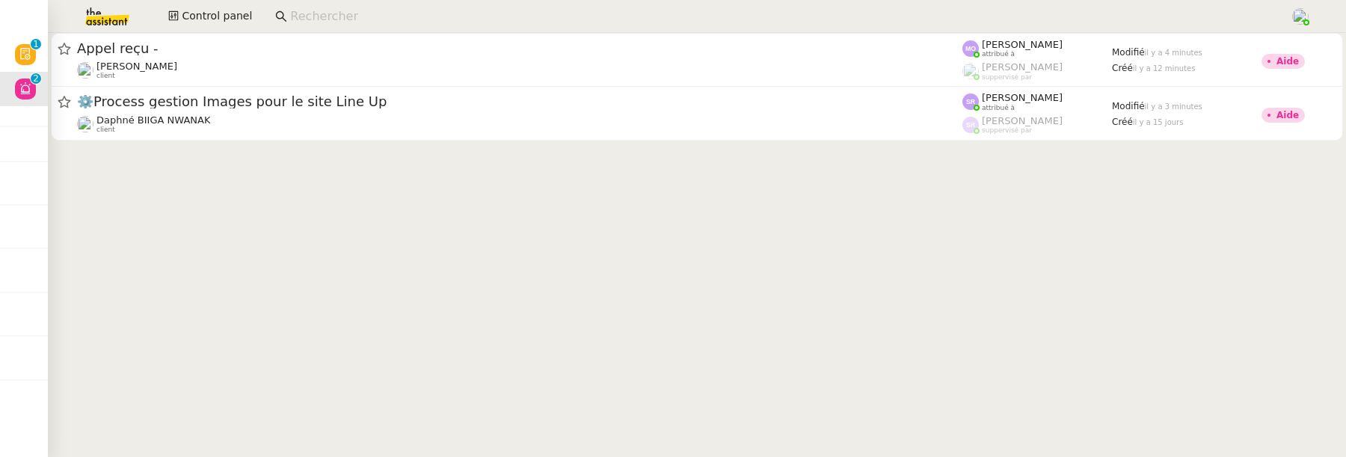
click at [475, 20] on input at bounding box center [782, 17] width 985 height 20
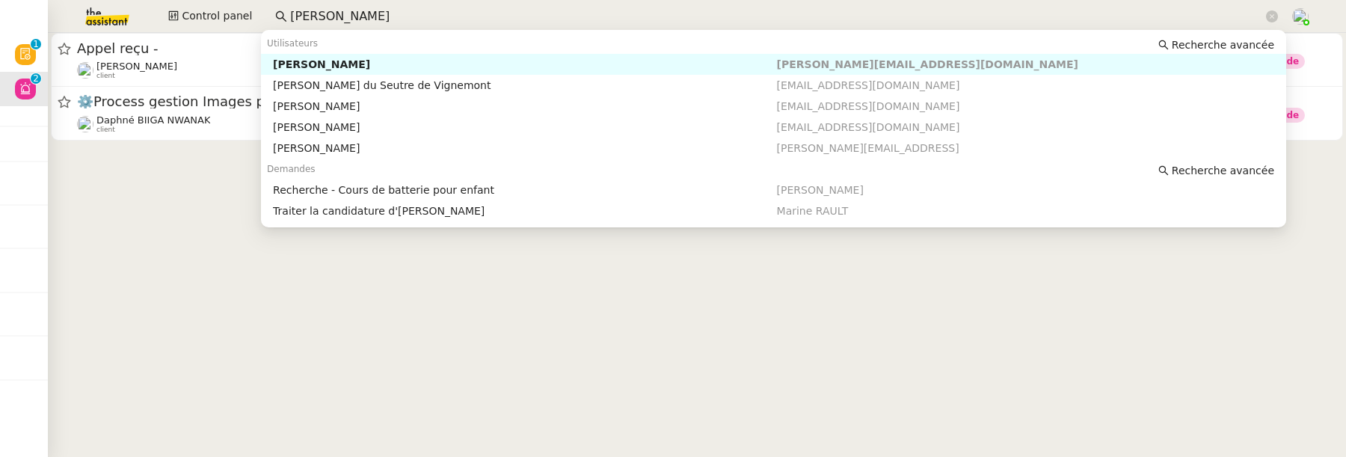
click at [566, 65] on div "[PERSON_NAME]" at bounding box center [524, 64] width 503 height 13
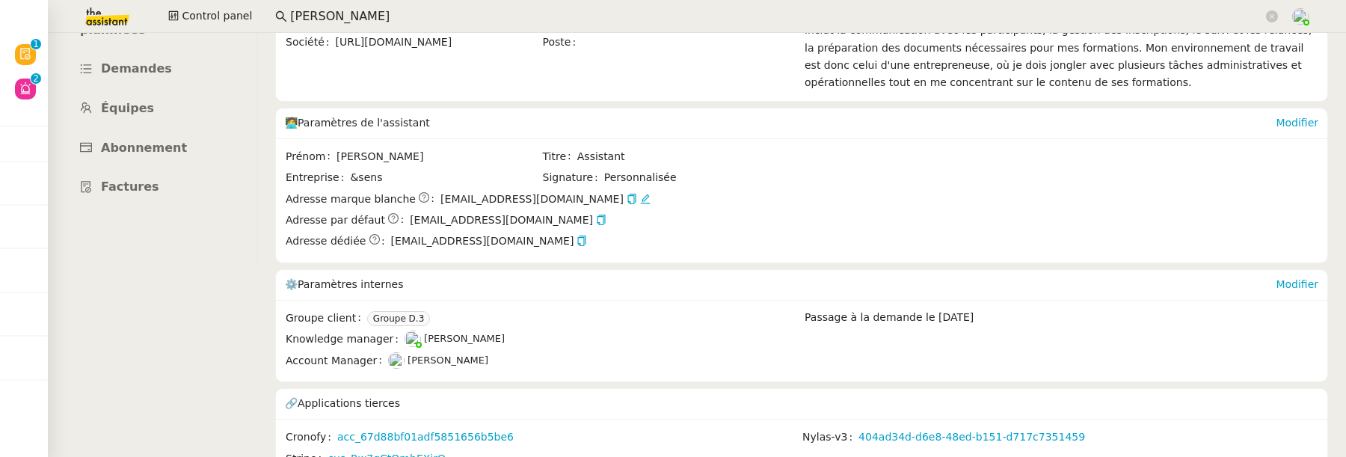
scroll to position [215, 0]
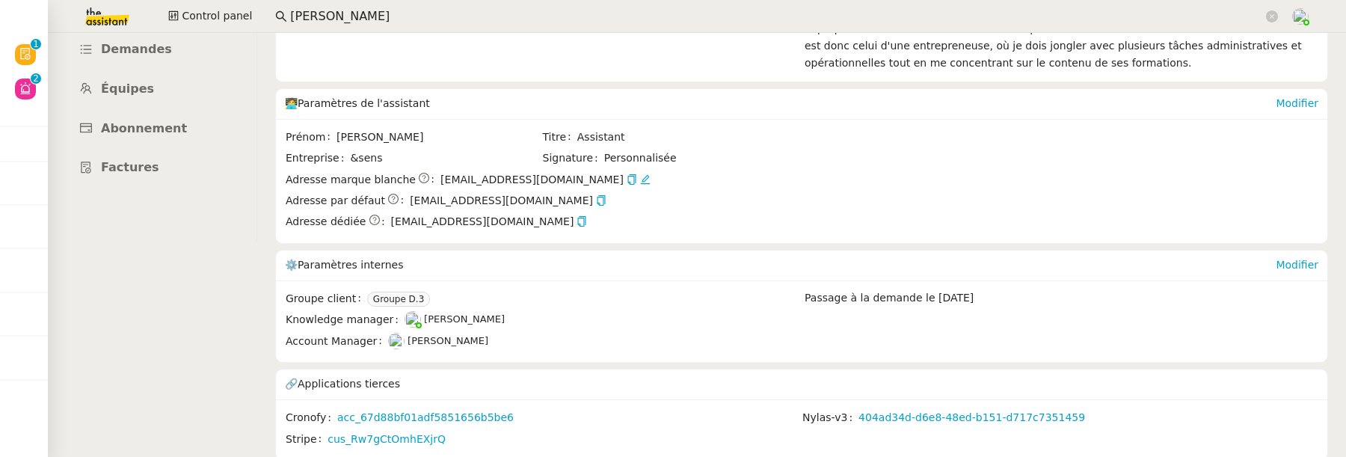
click at [435, 22] on input "[PERSON_NAME]" at bounding box center [776, 17] width 973 height 20
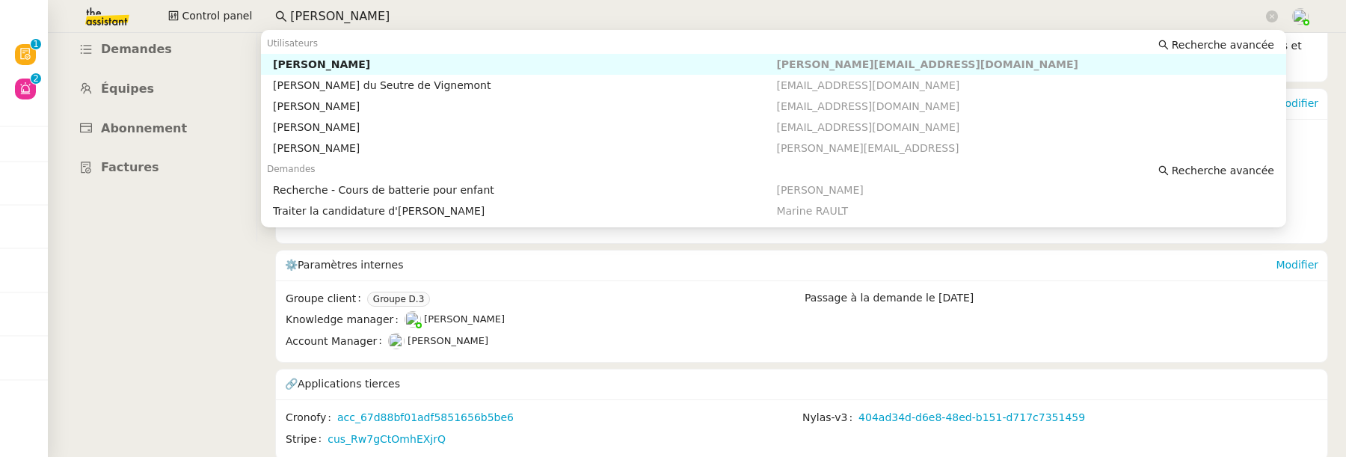
click at [435, 22] on input "[PERSON_NAME]" at bounding box center [776, 17] width 973 height 20
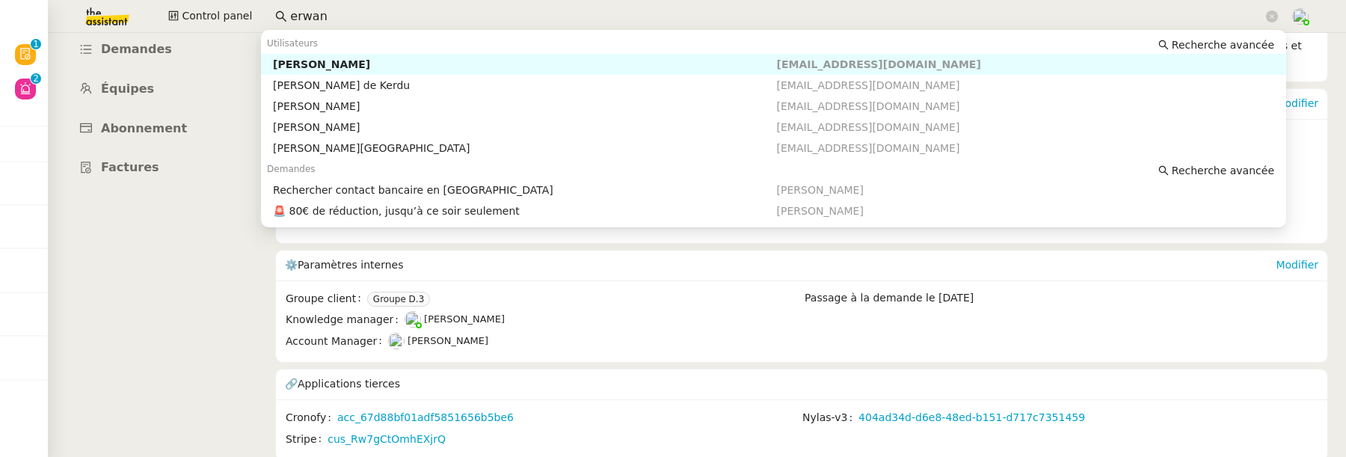
click at [562, 67] on div "[PERSON_NAME]" at bounding box center [524, 64] width 503 height 13
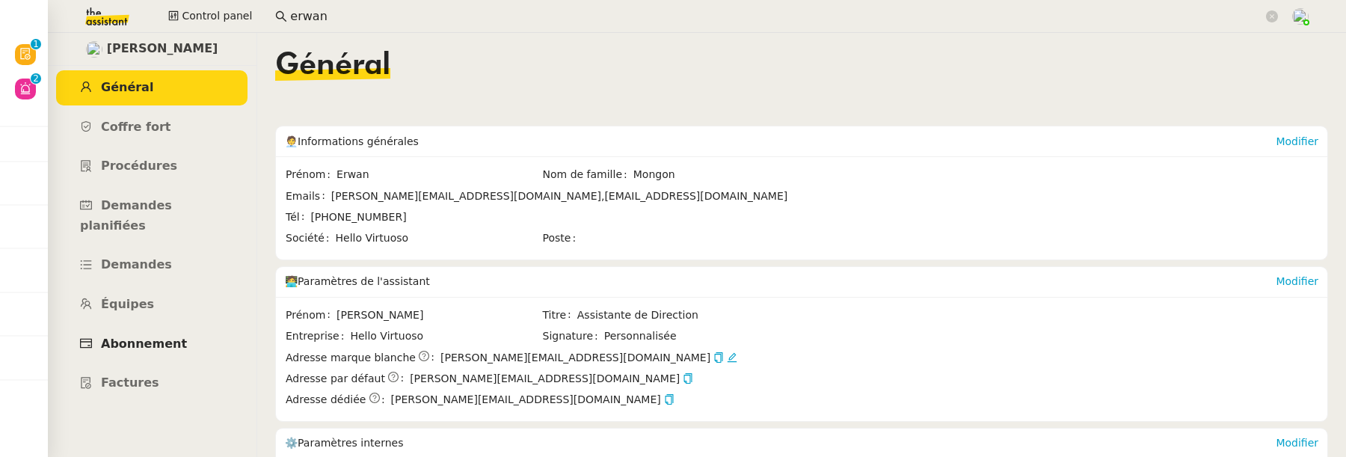
click at [172, 337] on span "Abonnement" at bounding box center [144, 344] width 86 height 14
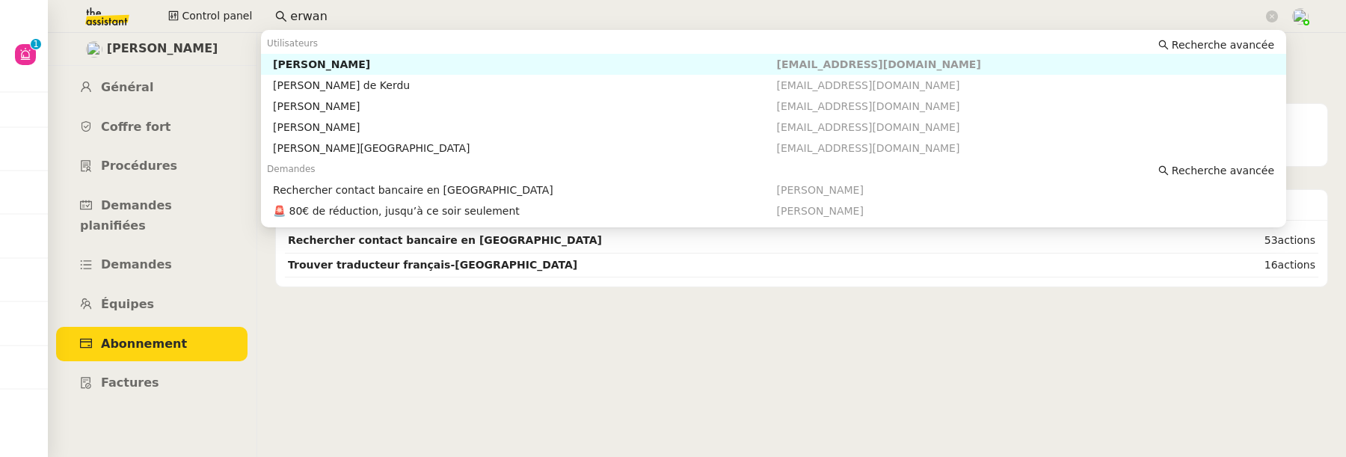
click at [1035, 22] on input "erwan" at bounding box center [776, 17] width 973 height 20
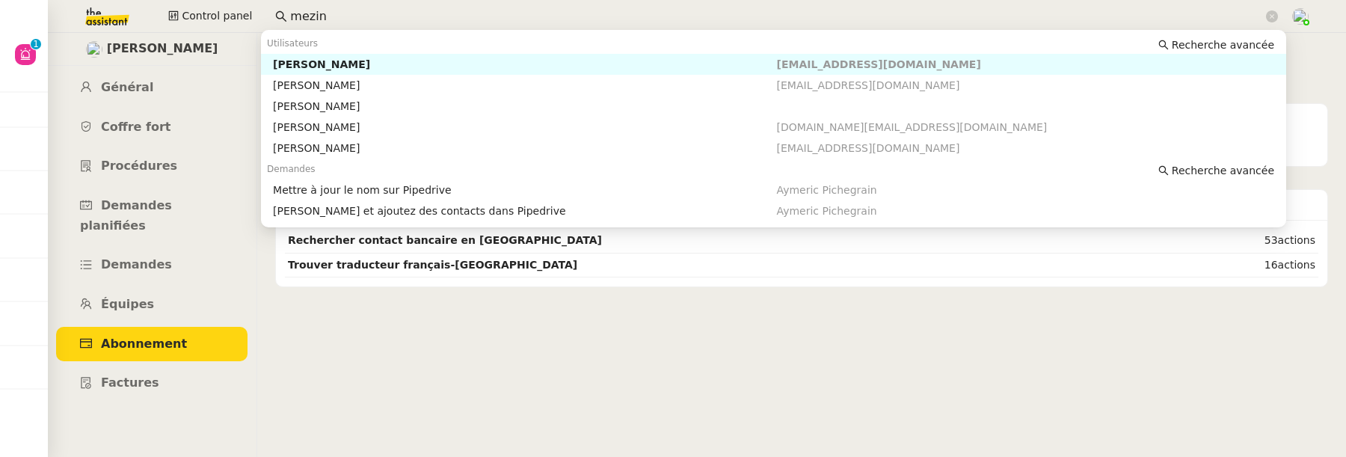
click at [973, 66] on div "[EMAIL_ADDRESS][DOMAIN_NAME]" at bounding box center [1028, 64] width 503 height 13
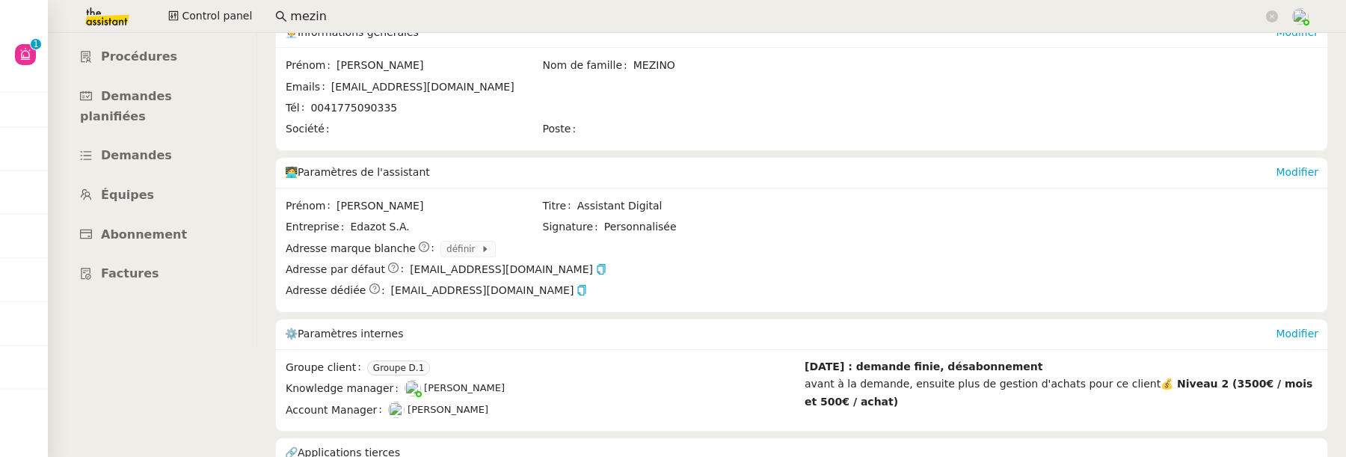
scroll to position [157, 0]
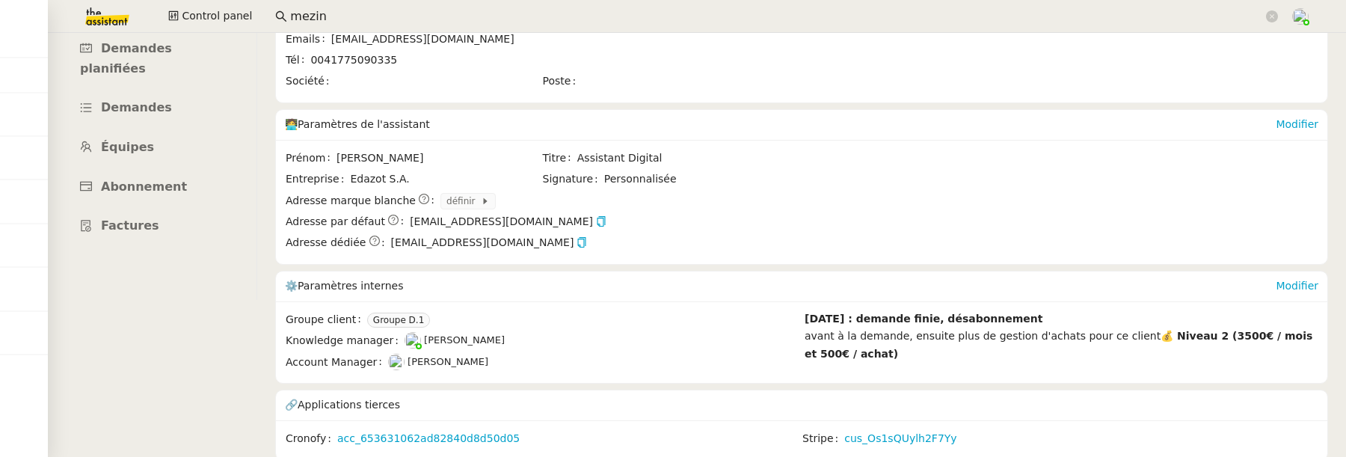
click at [729, 21] on input "mezin" at bounding box center [776, 17] width 973 height 20
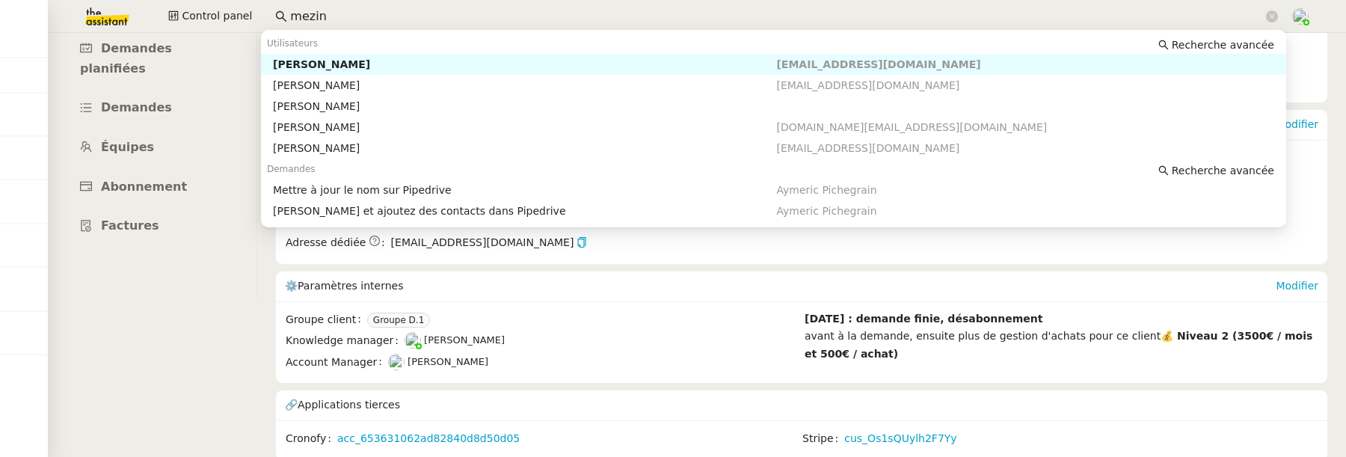
click at [729, 21] on input "mezin" at bounding box center [776, 17] width 973 height 20
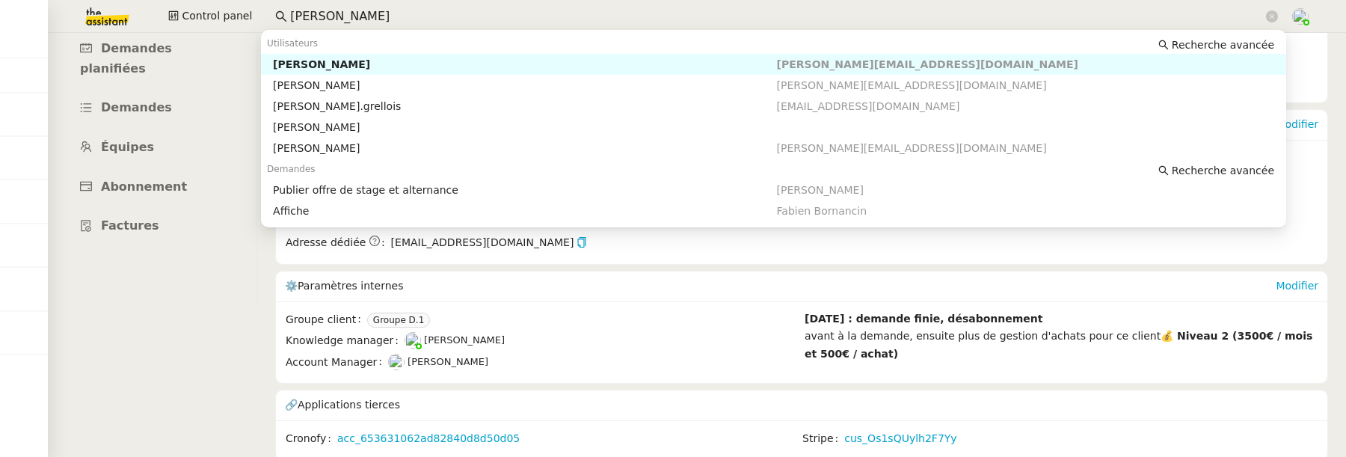
click at [902, 65] on span "[PERSON_NAME][EMAIL_ADDRESS][DOMAIN_NAME]" at bounding box center [927, 64] width 301 height 12
type input "[PERSON_NAME]"
